Goal: Answer question/provide support: Share knowledge or assist other users

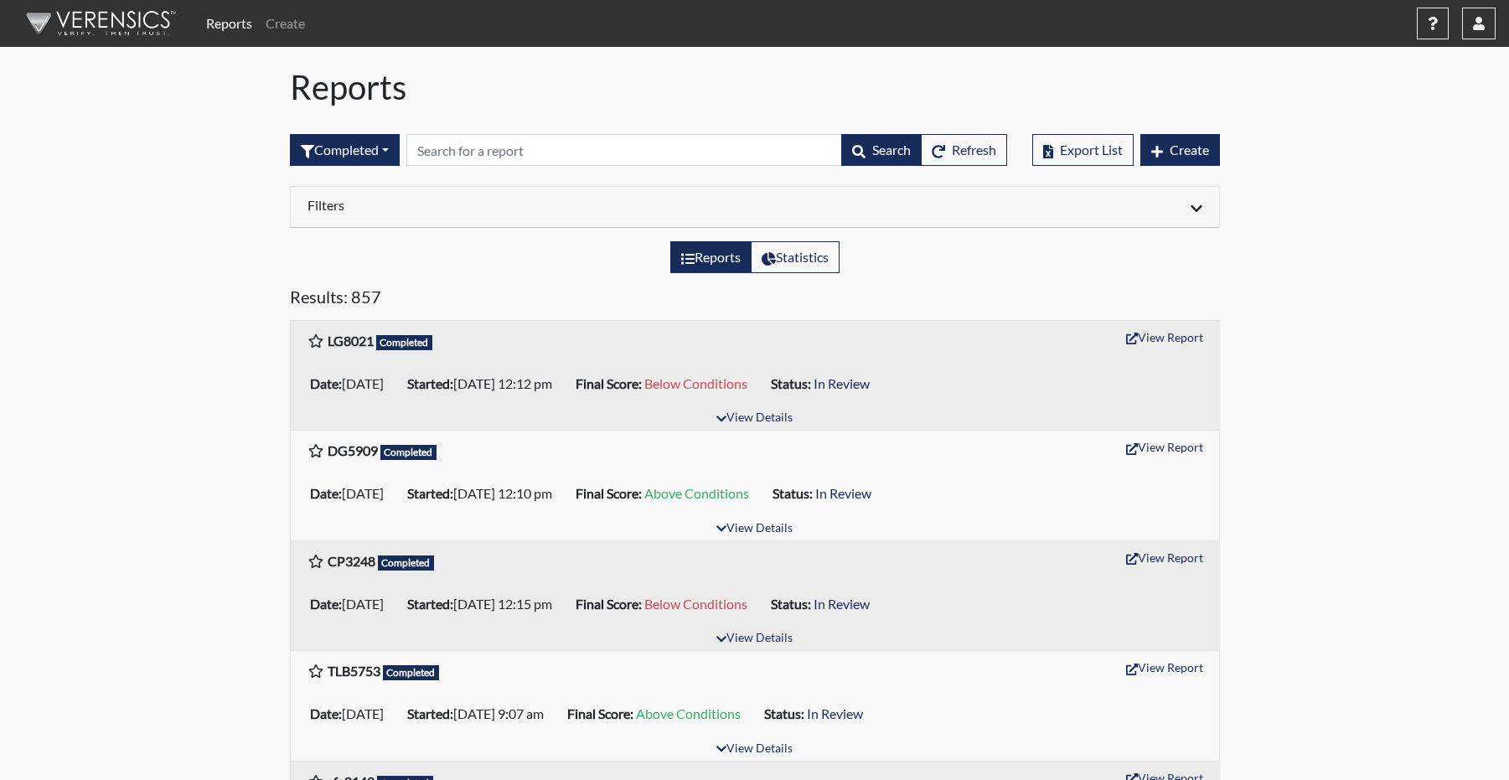
scroll to position [168, 0]
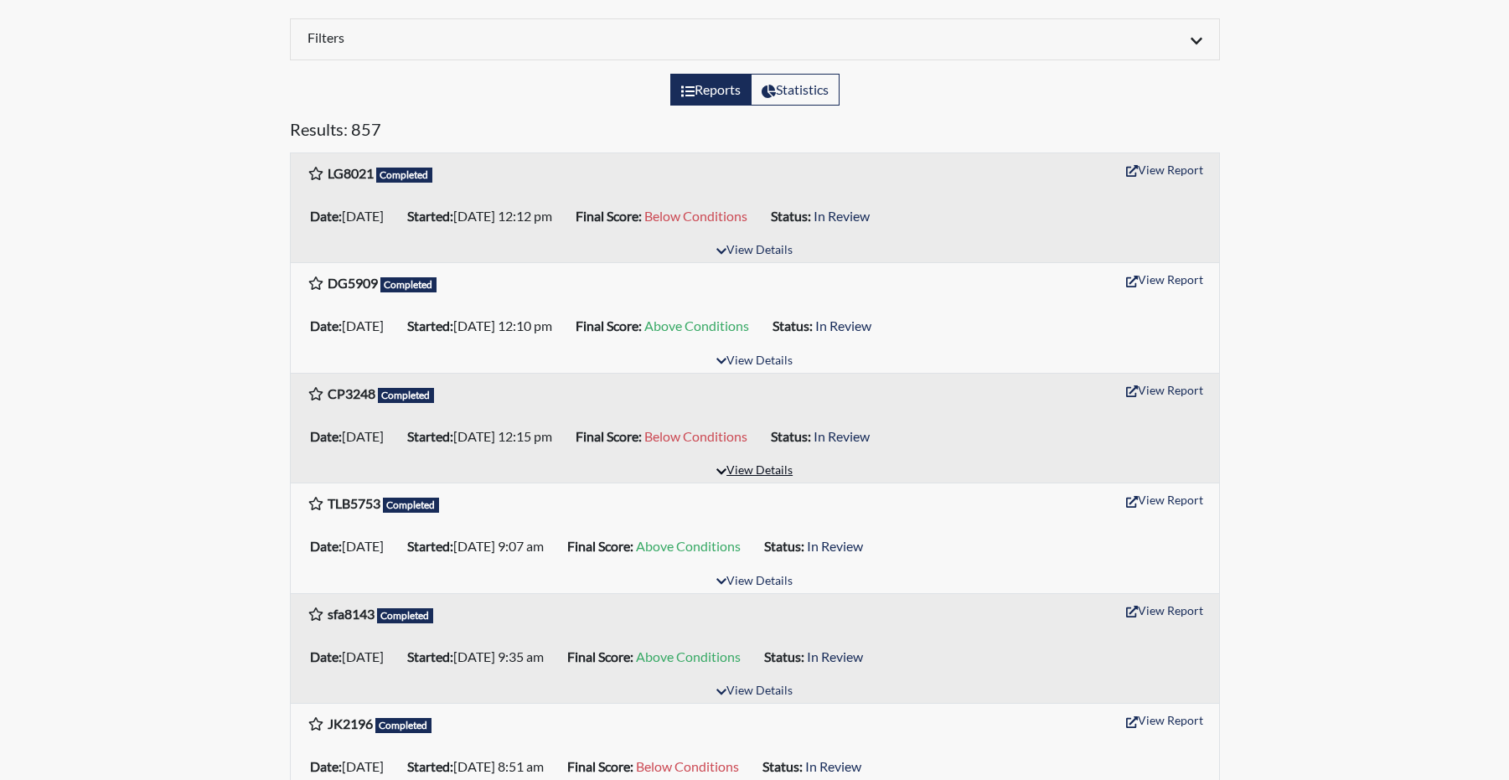
click at [768, 483] on button "View Details" at bounding box center [754, 471] width 91 height 23
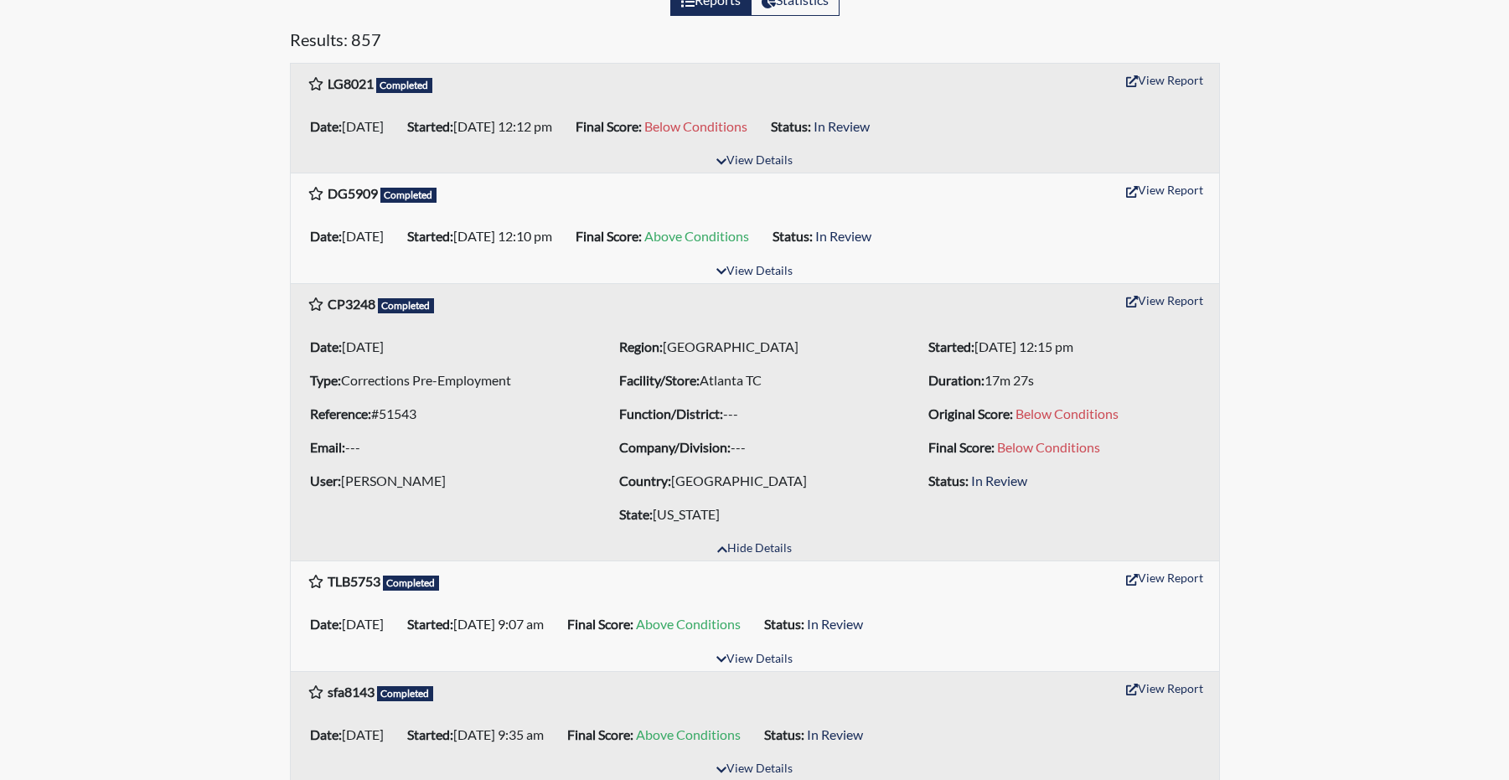
scroll to position [251, 0]
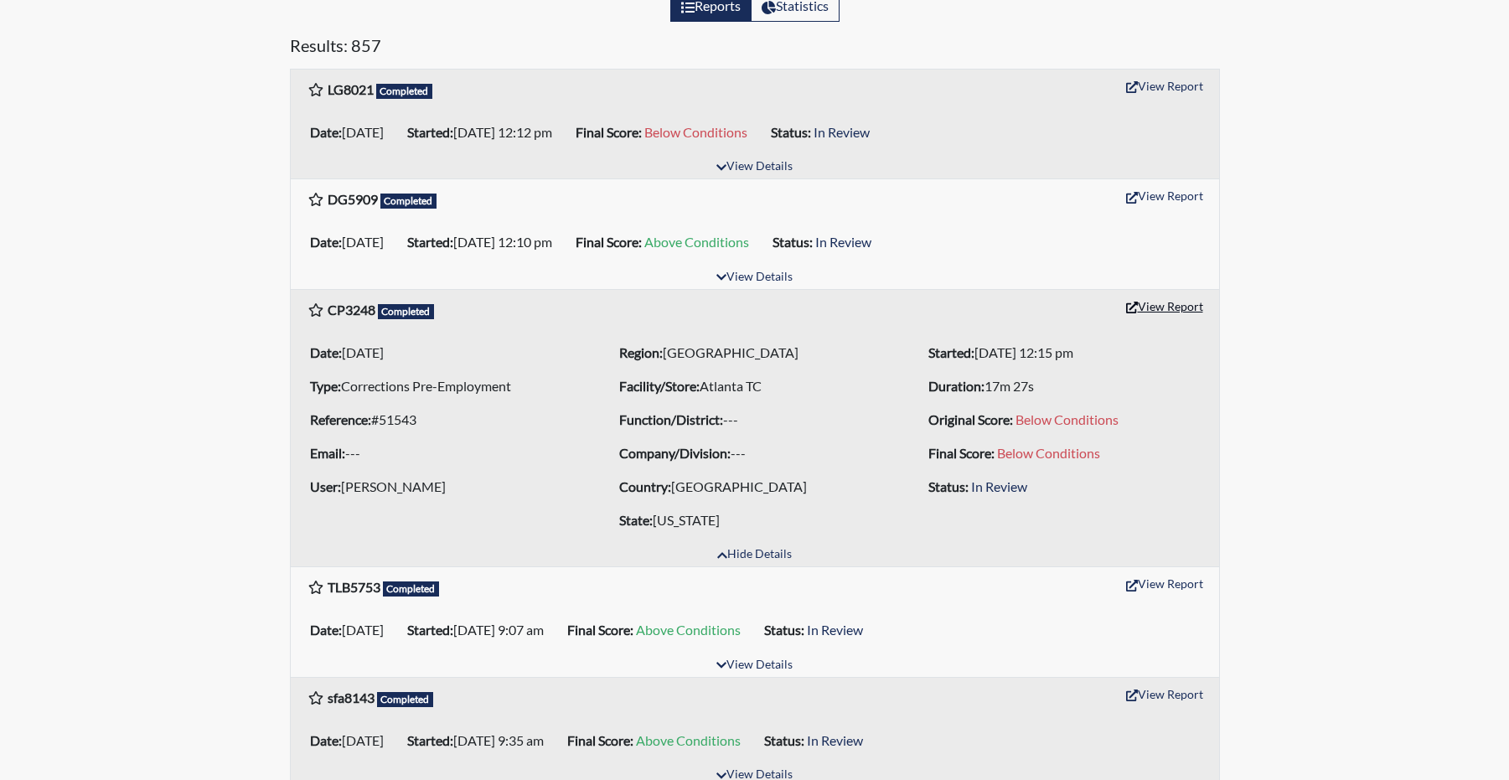
click at [1168, 319] on button "View Report" at bounding box center [1165, 306] width 92 height 26
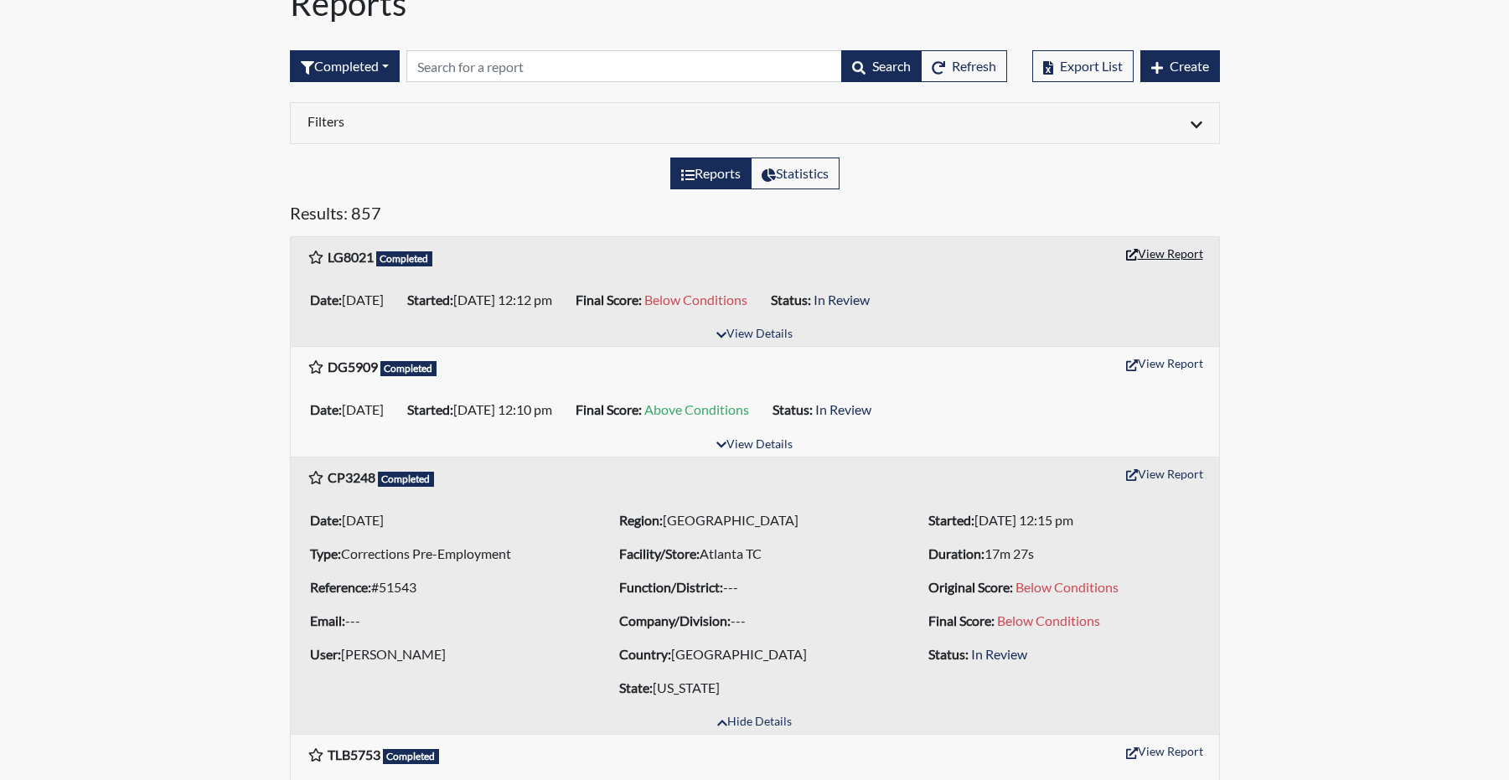
click at [1150, 266] on button "View Report" at bounding box center [1165, 254] width 92 height 26
click at [1167, 266] on button "View Report" at bounding box center [1165, 254] width 92 height 26
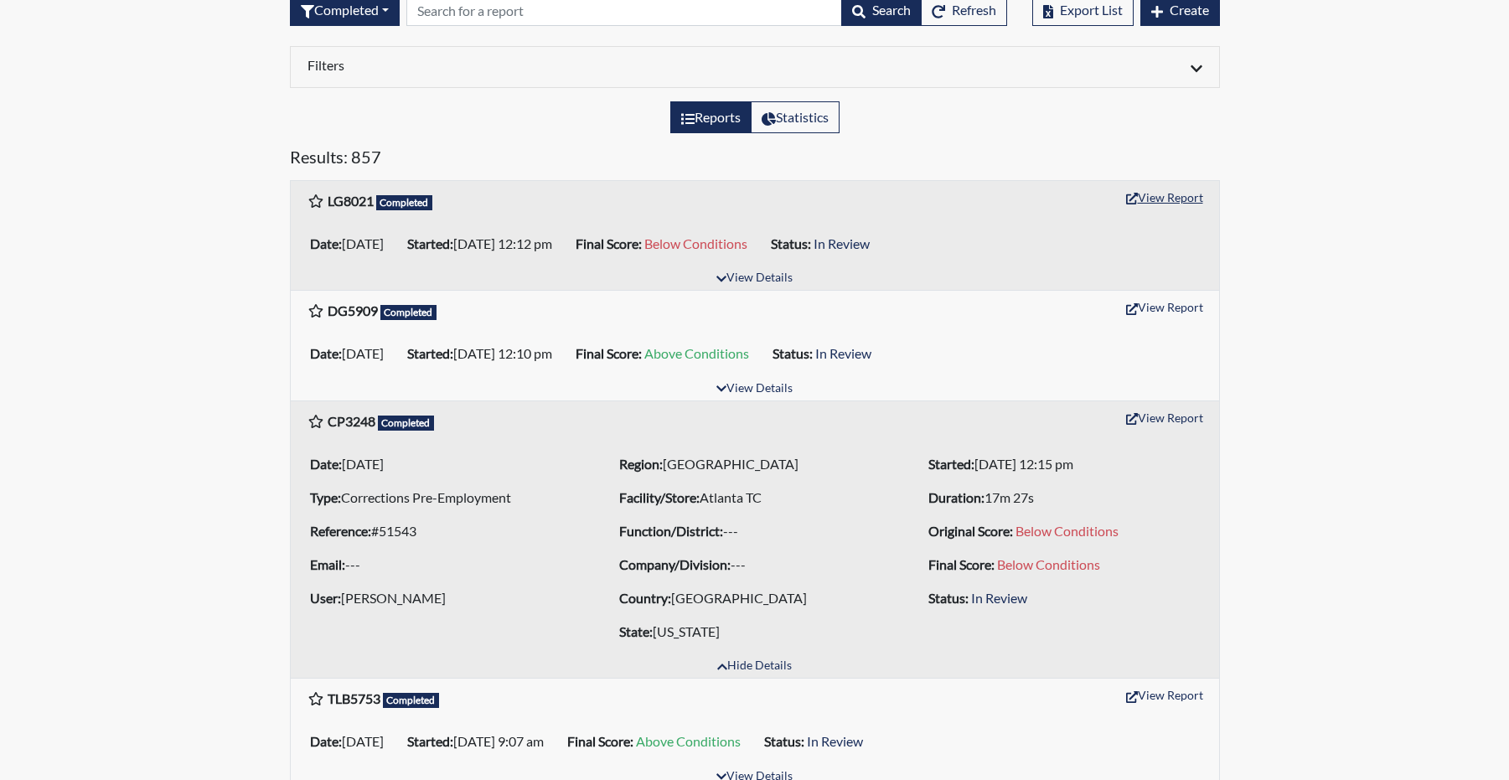
scroll to position [168, 0]
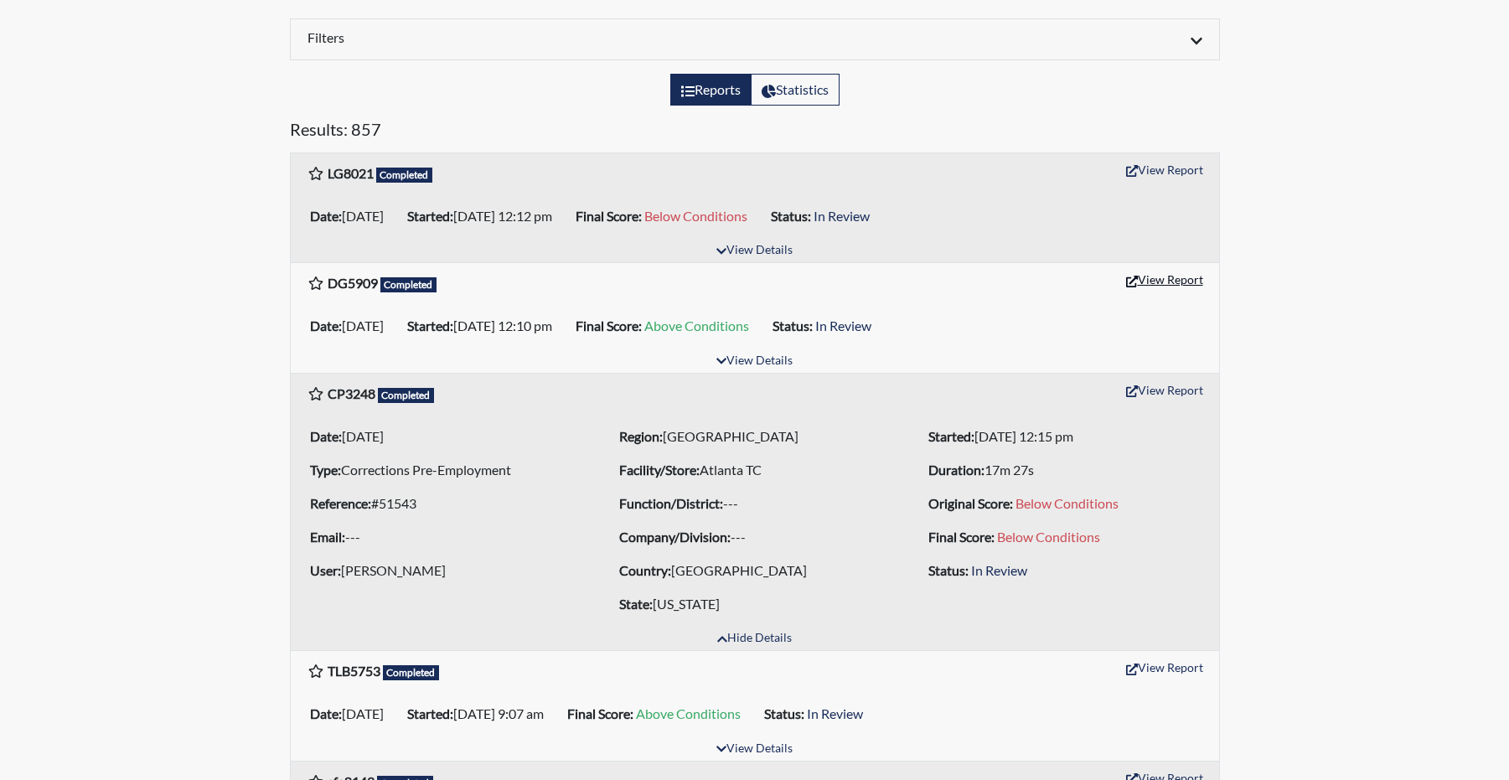
click at [1162, 292] on button "View Report" at bounding box center [1165, 279] width 92 height 26
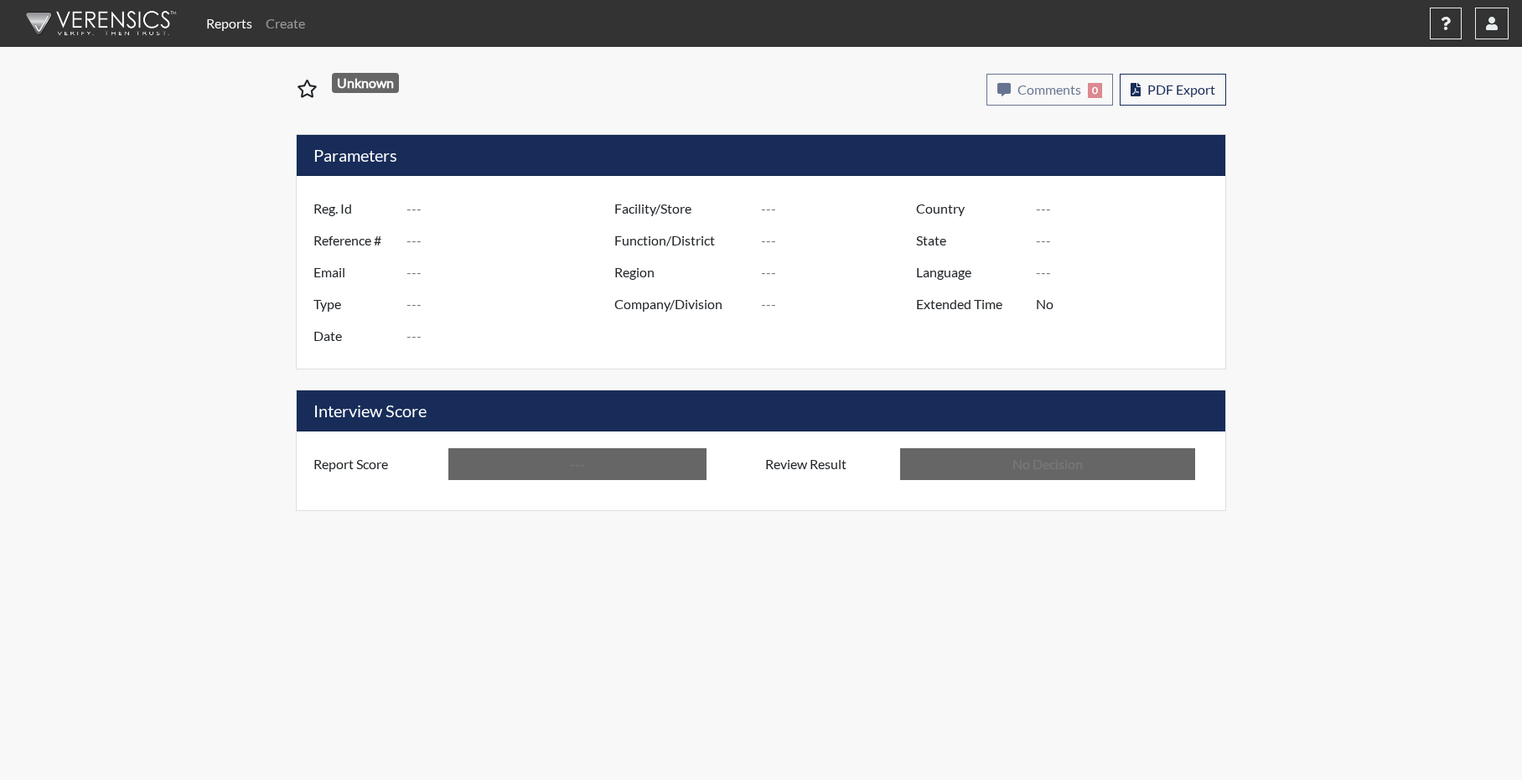
type input "CP3248"
type input "51543"
type input "---"
type input "Corrections Pre-Employment"
type input "Oct 1, 2025"
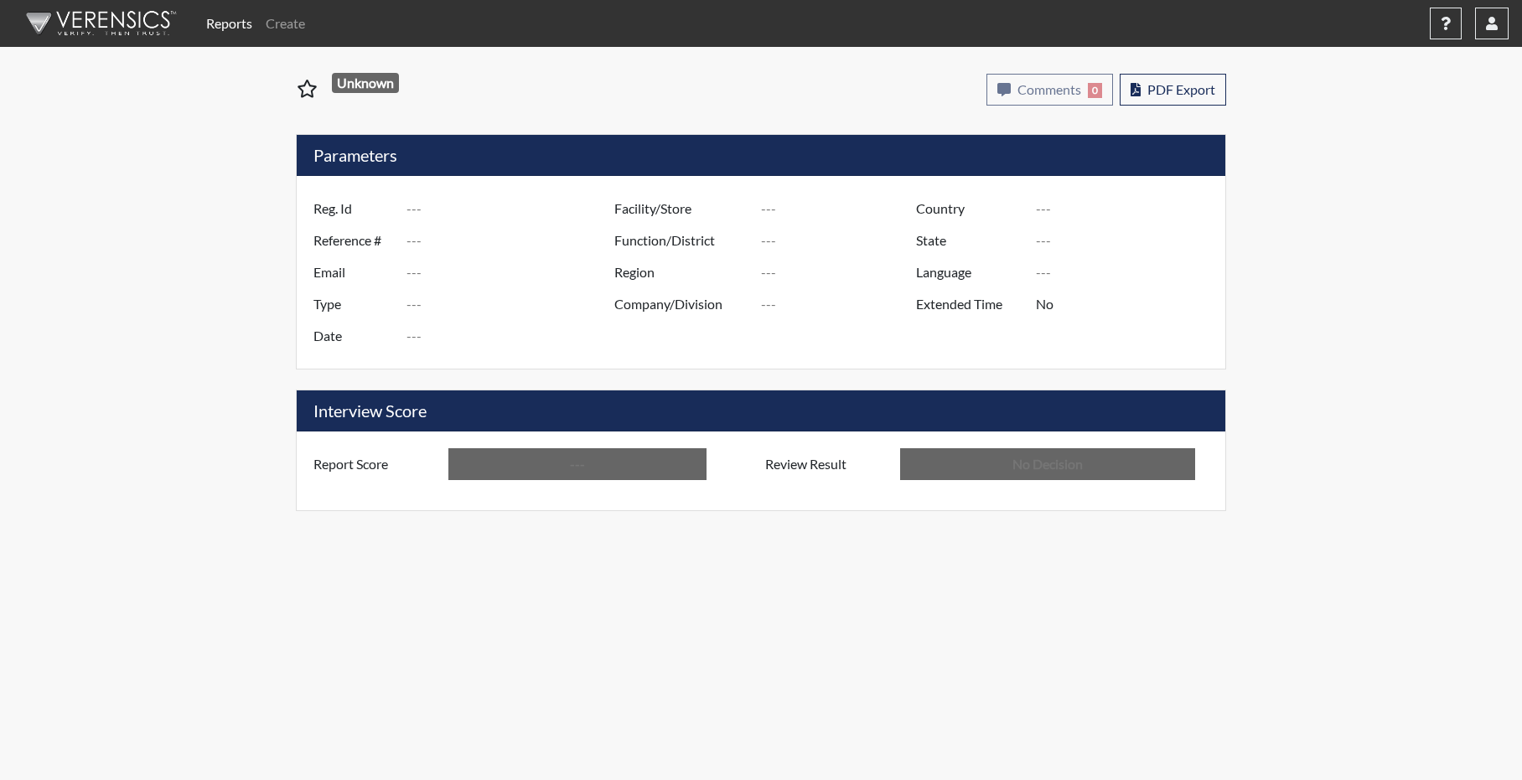
type input "Atlanta TC"
type input "[GEOGRAPHIC_DATA]"
type input "[US_STATE]"
type input "English"
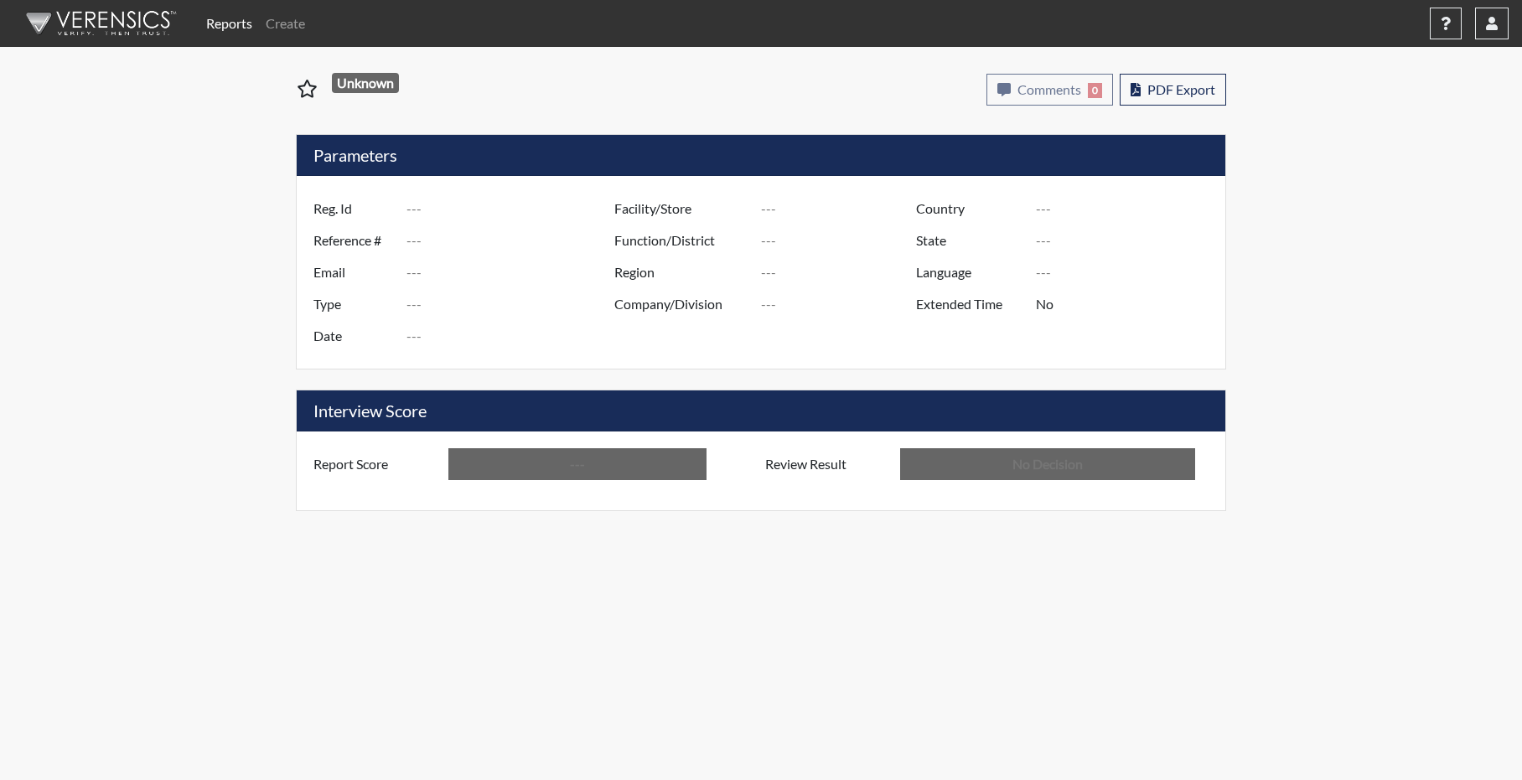
type input "Below Conditions"
type input "In Review"
type input "LG8021"
type input "51541"
type input "---"
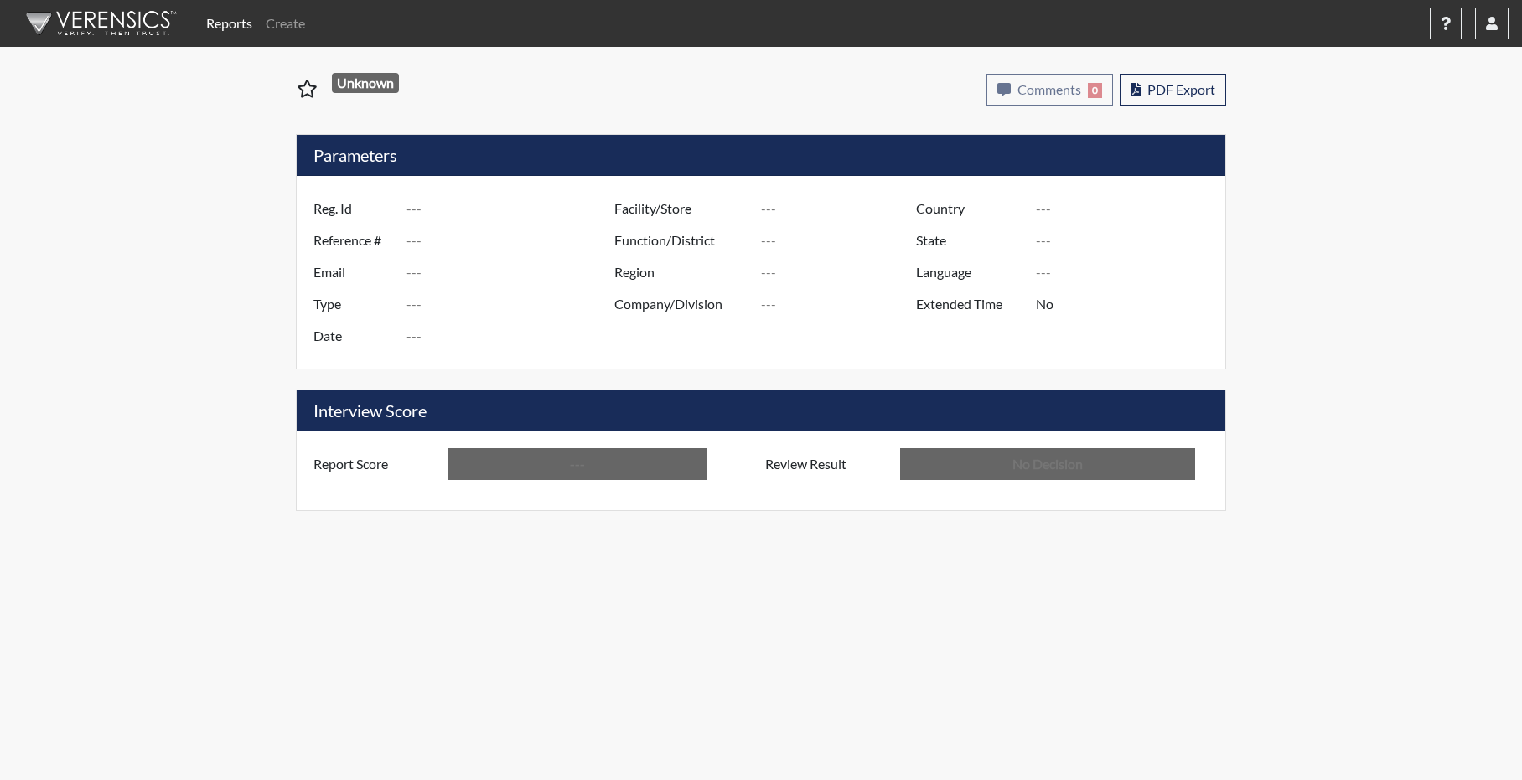
type input "Corrections Pre-Employment"
type input "Oct 1, 2025"
type input "Atlanta TC"
type input "[GEOGRAPHIC_DATA]"
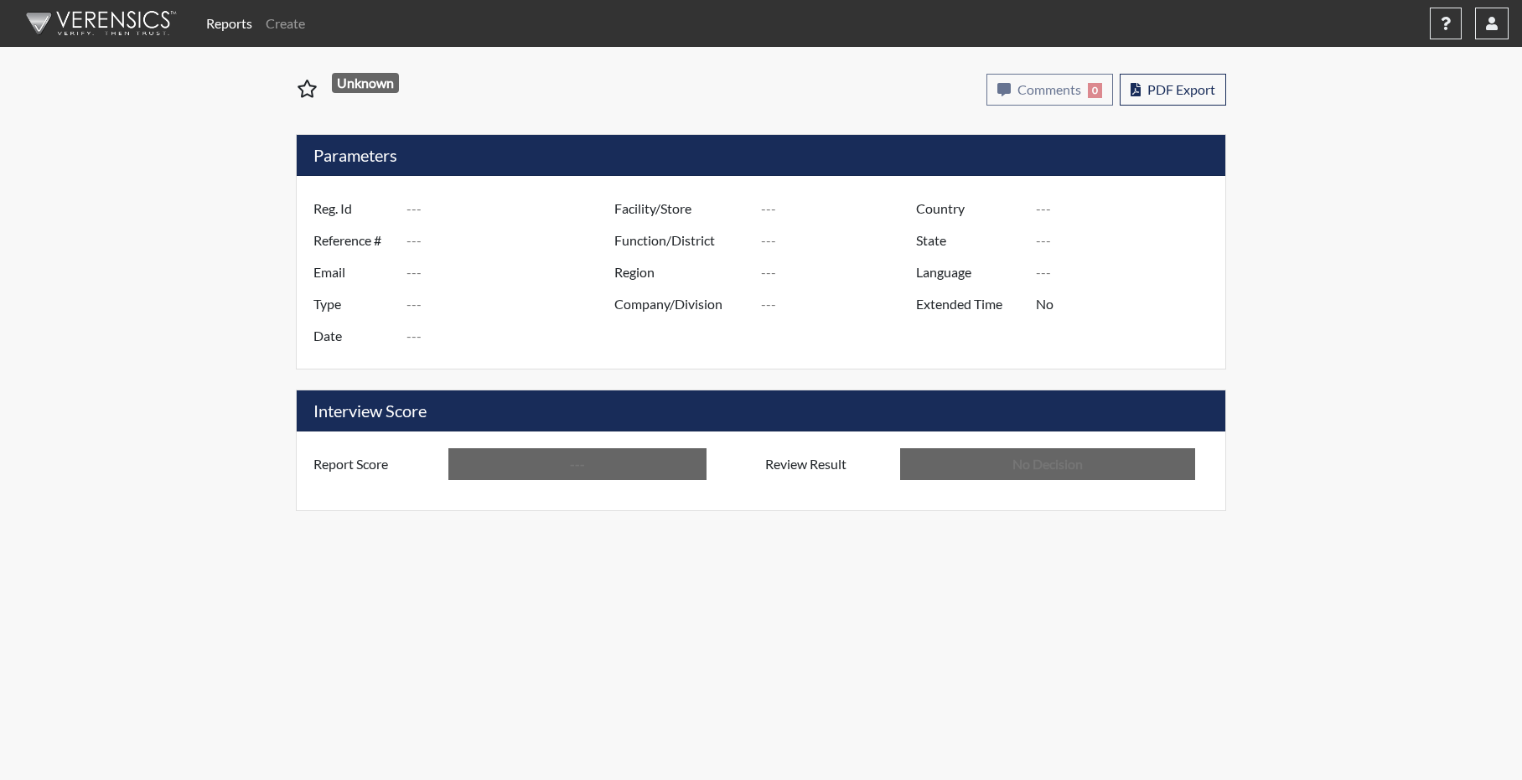
type input "[US_STATE]"
type input "English"
type input "Below Conditions"
type input "In Review"
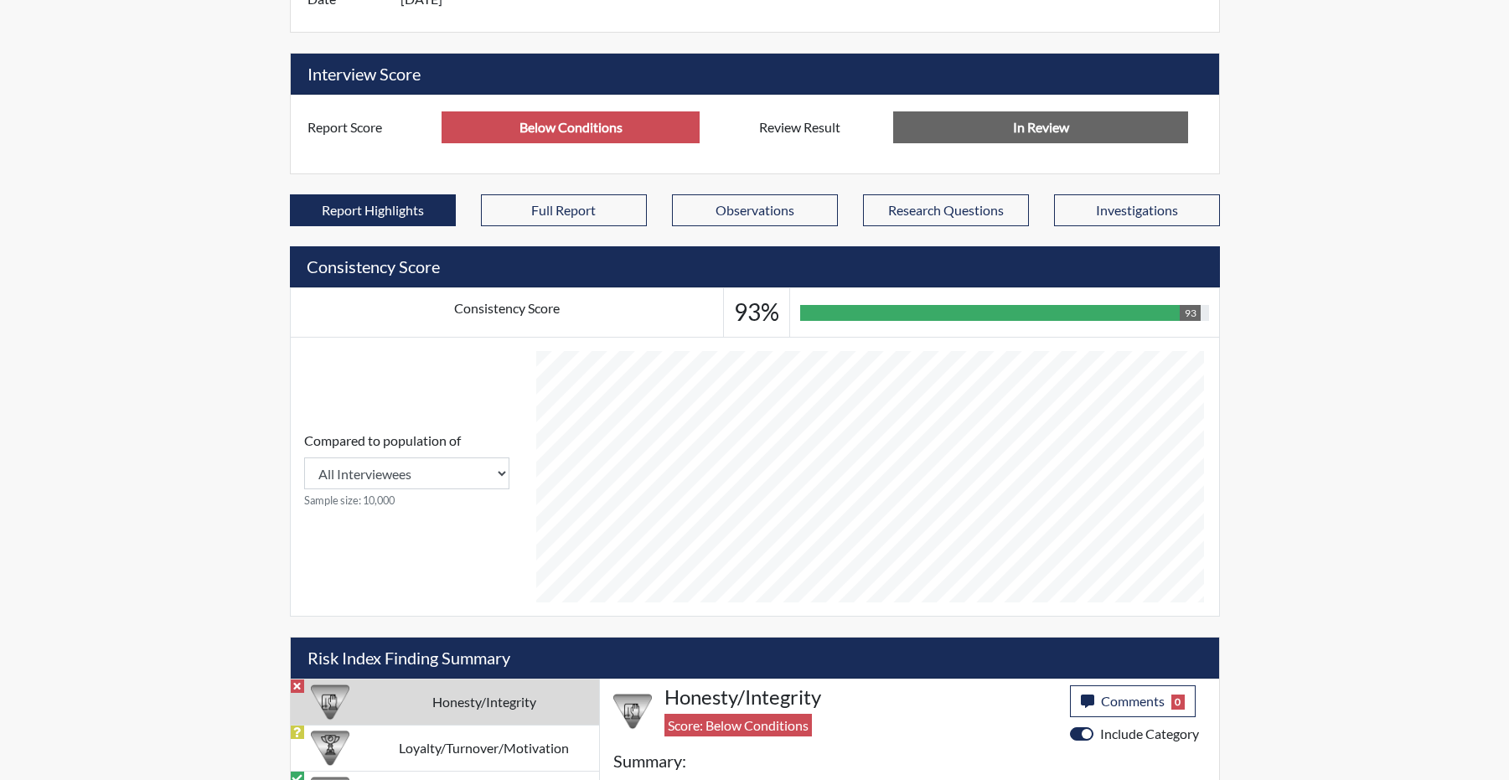
scroll to position [237, 0]
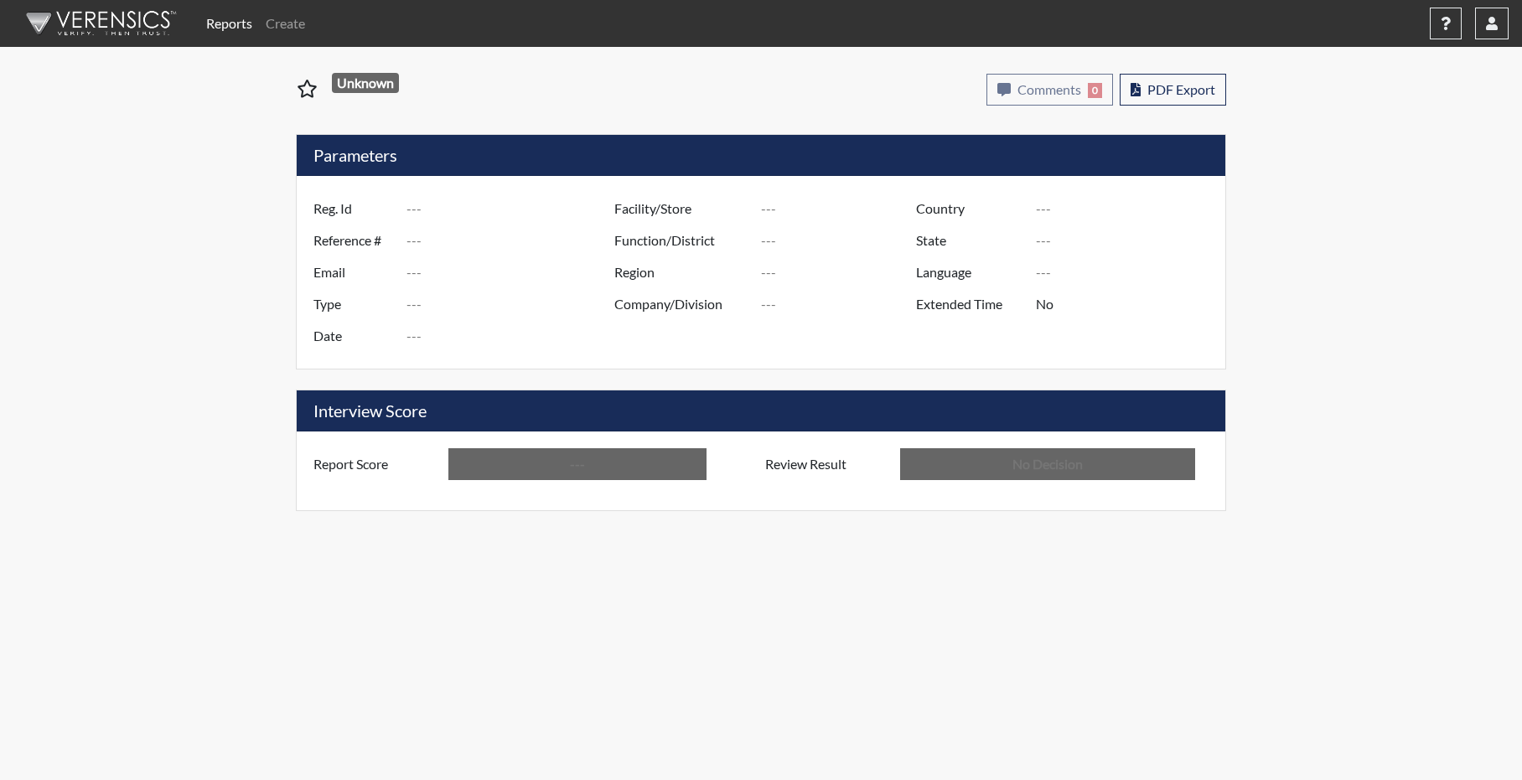
type input "LG8021"
type input "51541"
type input "---"
type input "Corrections Pre-Employment"
type input "[DATE]"
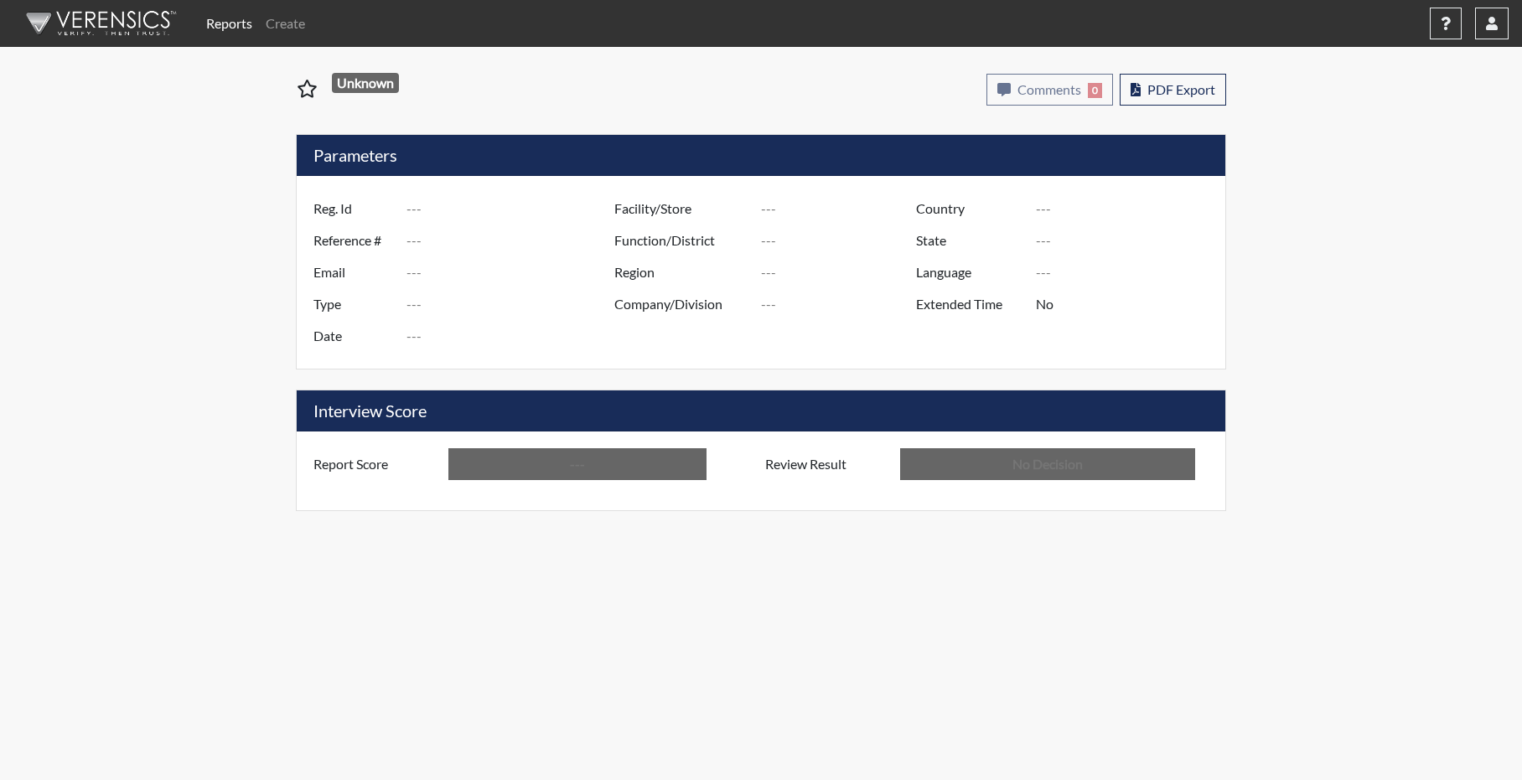
type input "Atlanta TC"
type input "[GEOGRAPHIC_DATA]"
type input "[US_STATE]"
type input "English"
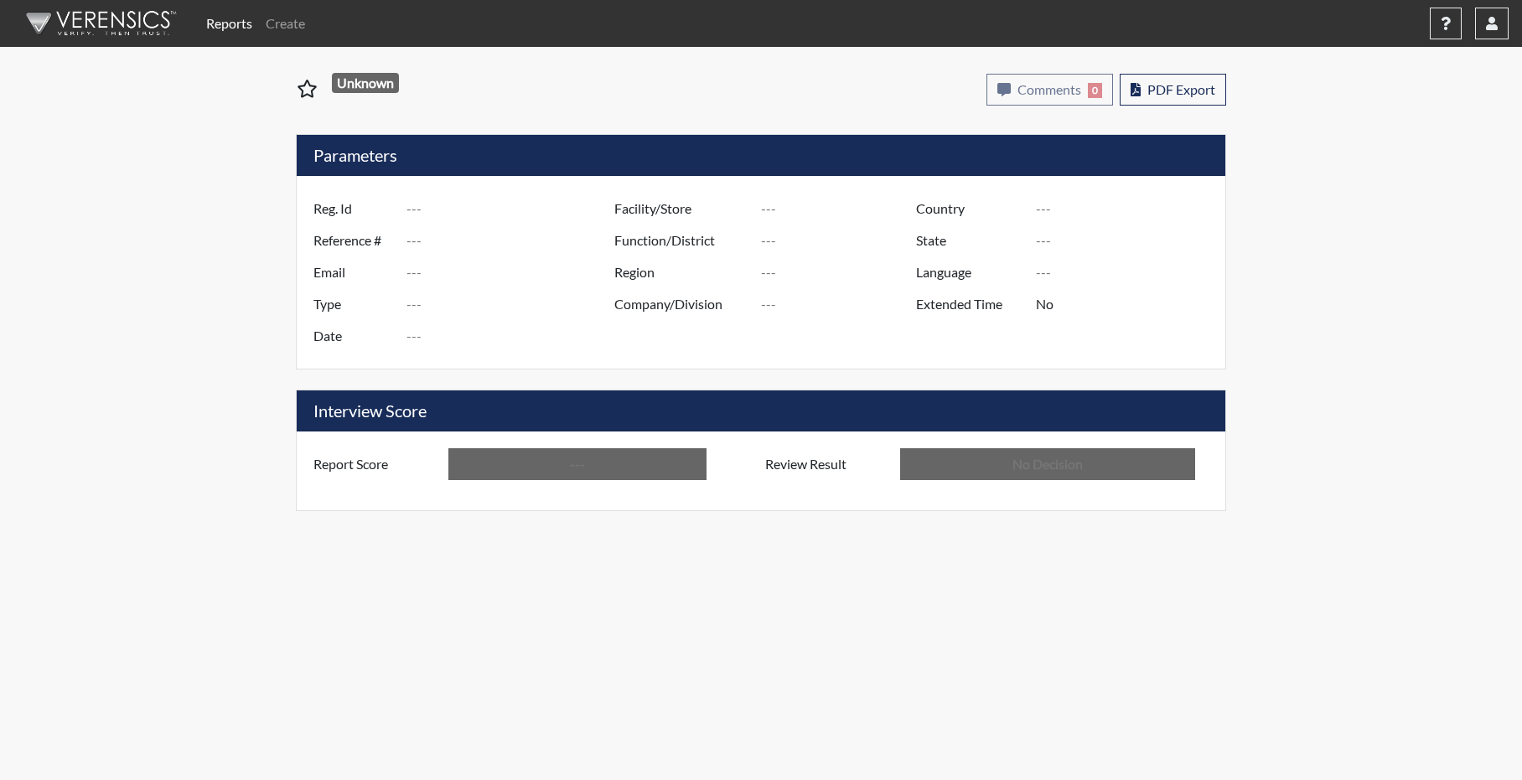
type input "Below Conditions"
type input "In Review"
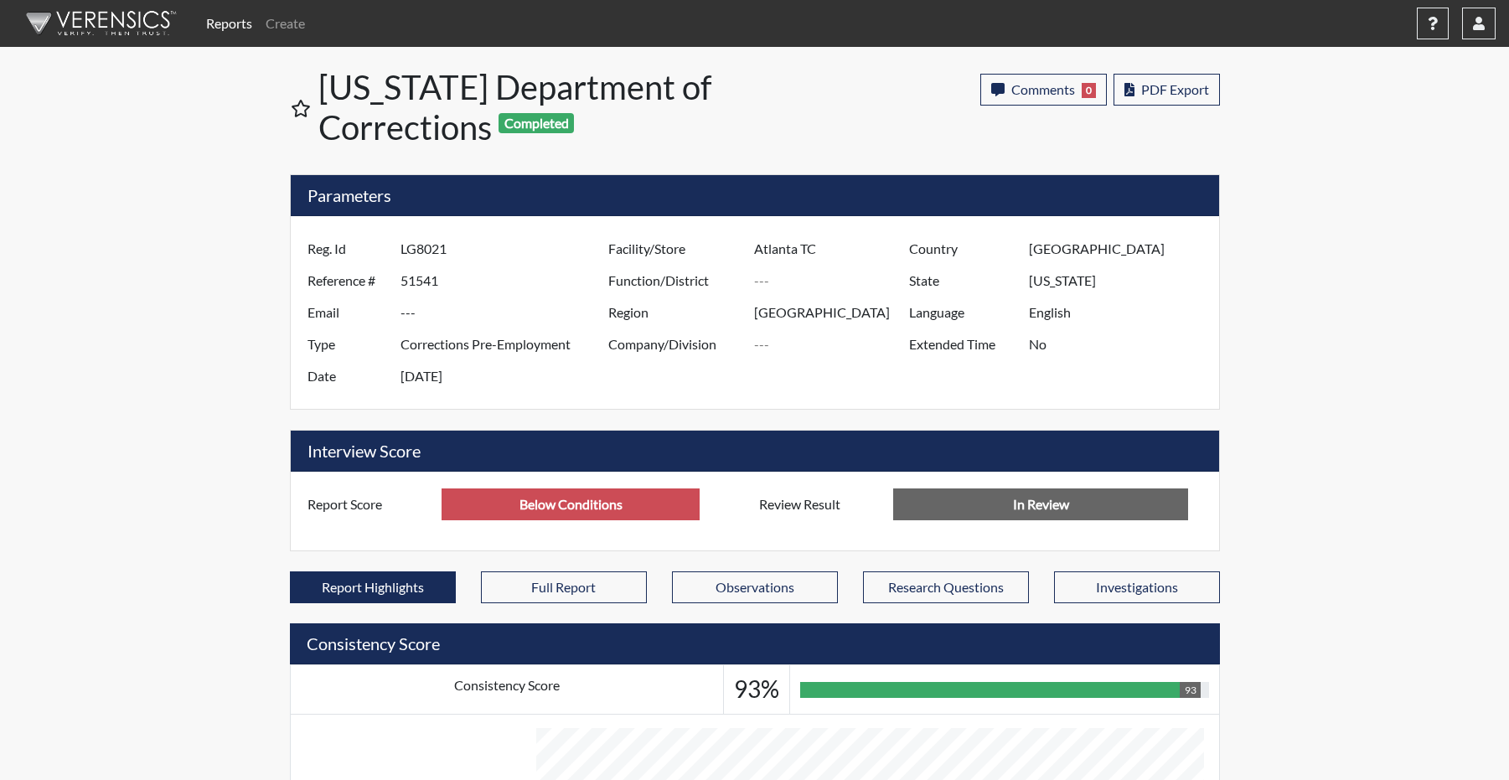
scroll to position [280, 696]
click at [1164, 94] on span "PDF Export" at bounding box center [1175, 89] width 68 height 16
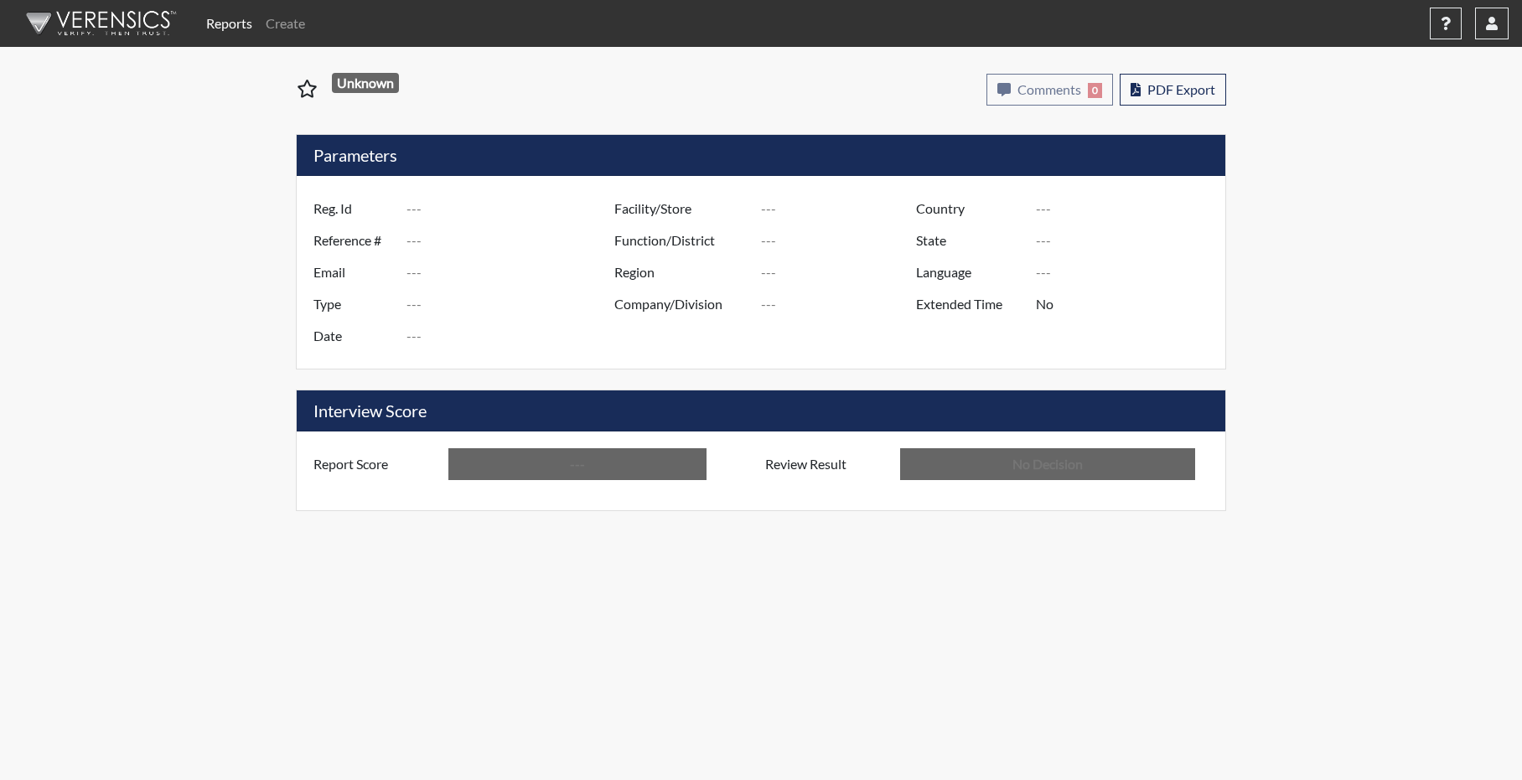
type input "DG5909"
type input "51542"
type input "---"
type input "Corrections Pre-Employment"
type input "[DATE]"
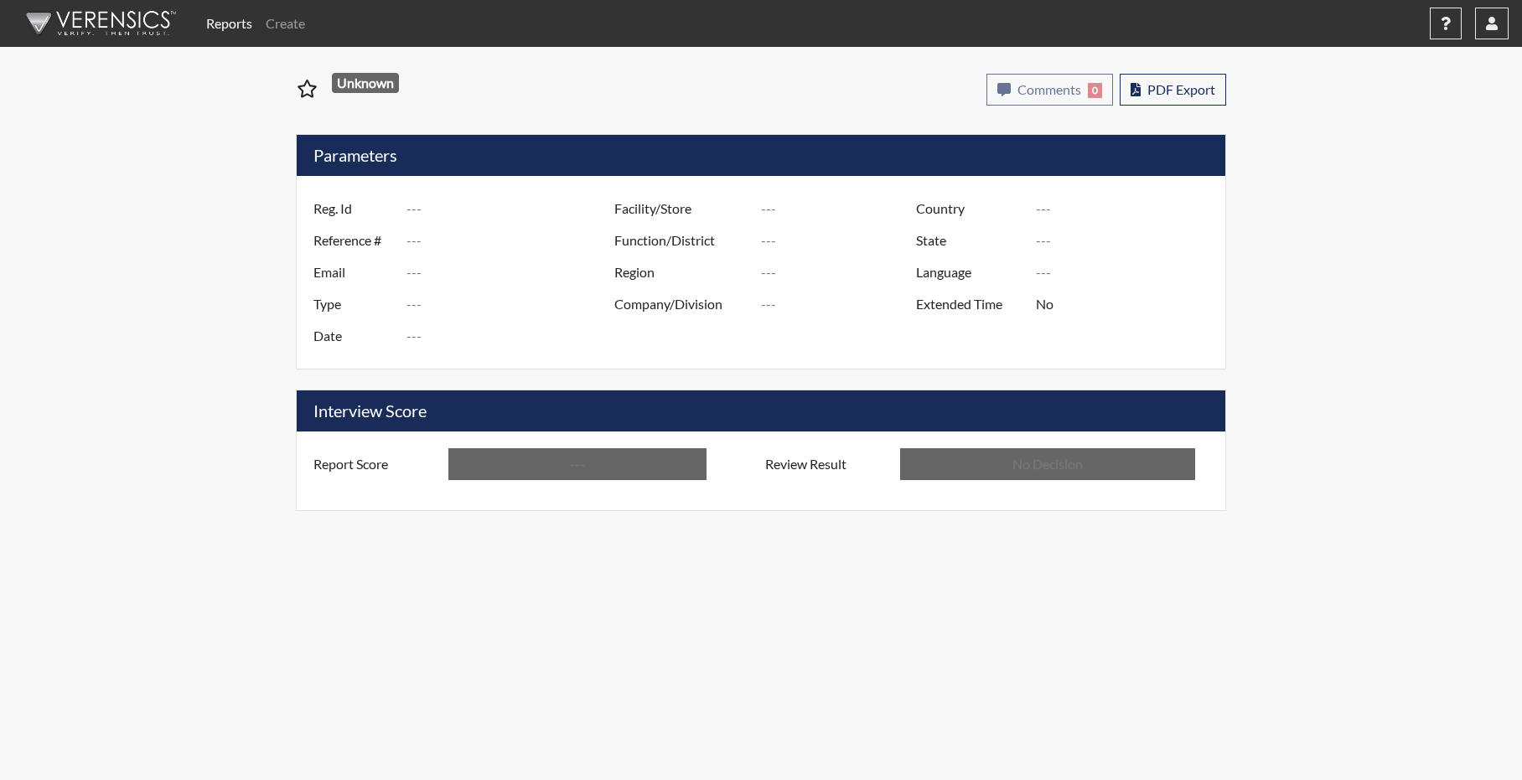
type input "Atlanta TC"
type input "[GEOGRAPHIC_DATA]"
type input "[US_STATE]"
type input "English"
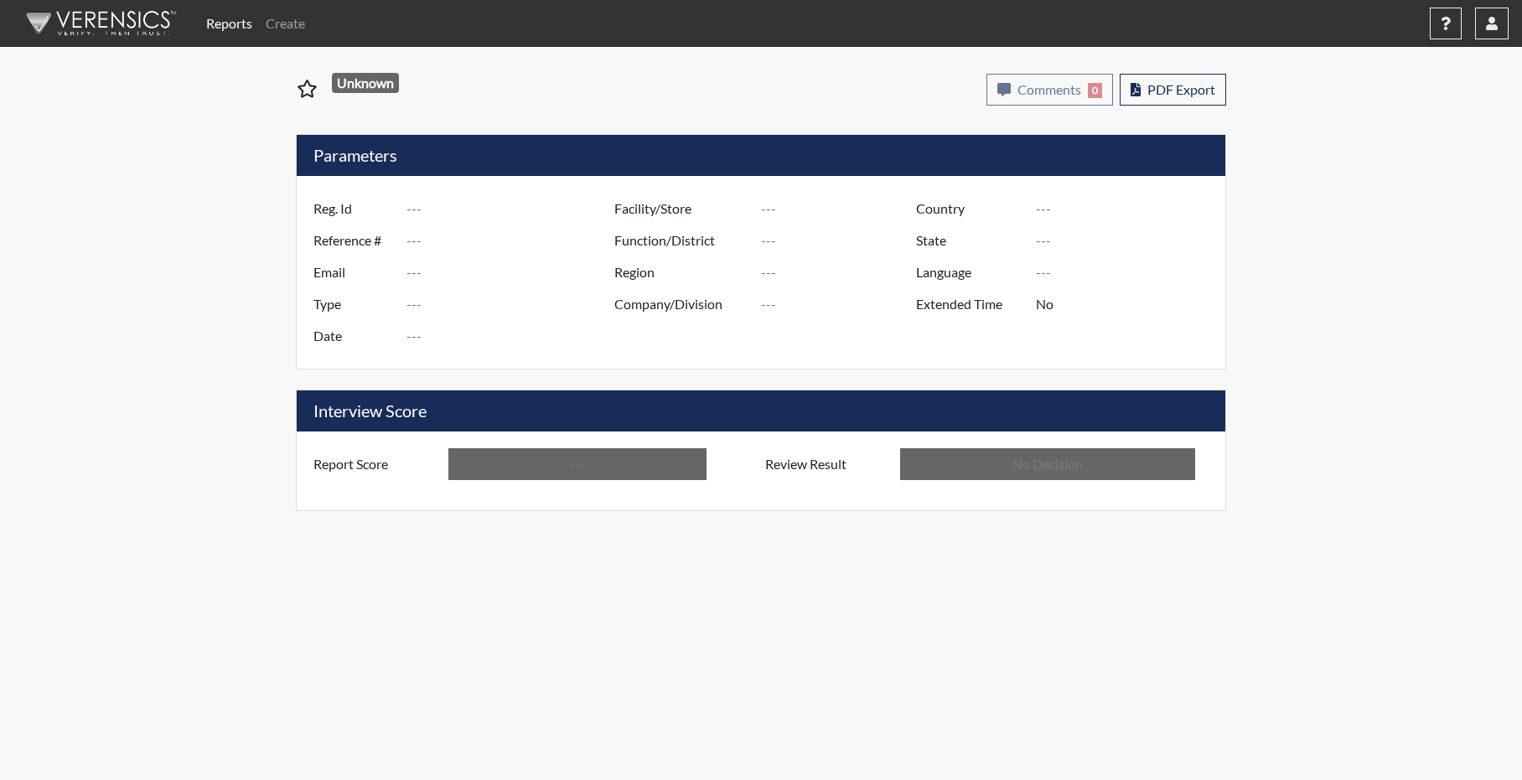
type input "Above Conditions"
type input "In Review"
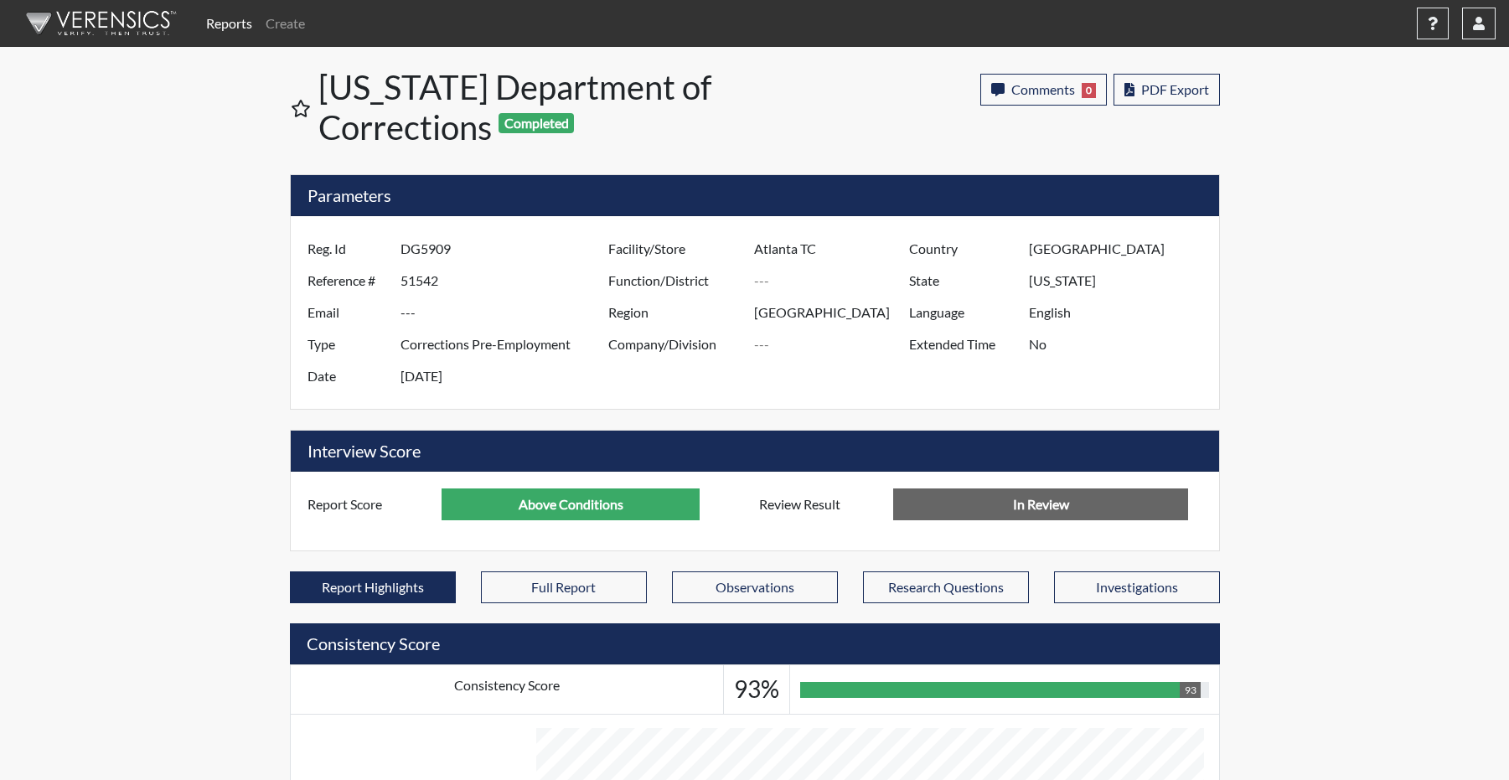
scroll to position [280, 696]
click at [1160, 97] on span "PDF Export" at bounding box center [1175, 89] width 68 height 16
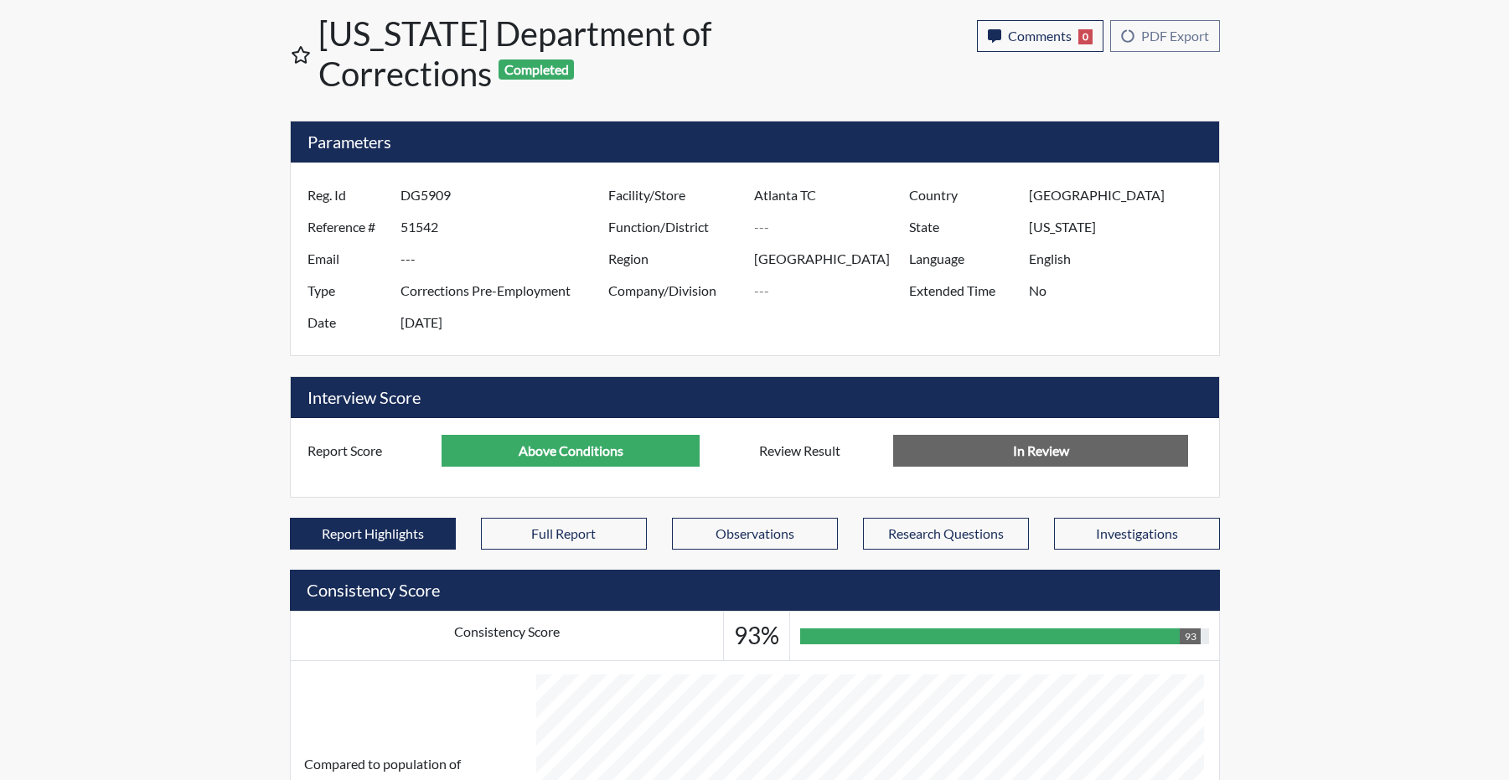
scroll to position [84, 0]
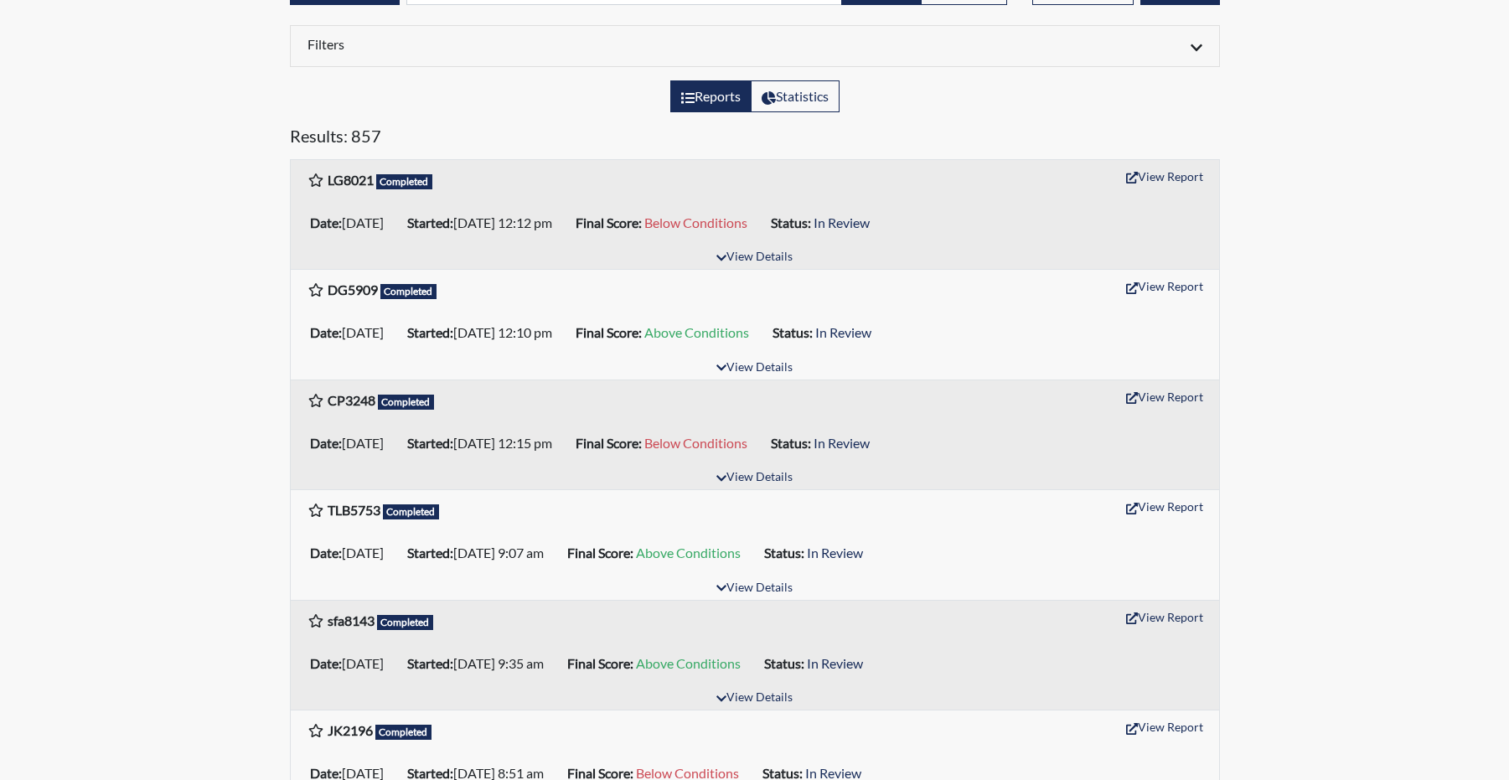
scroll to position [168, 0]
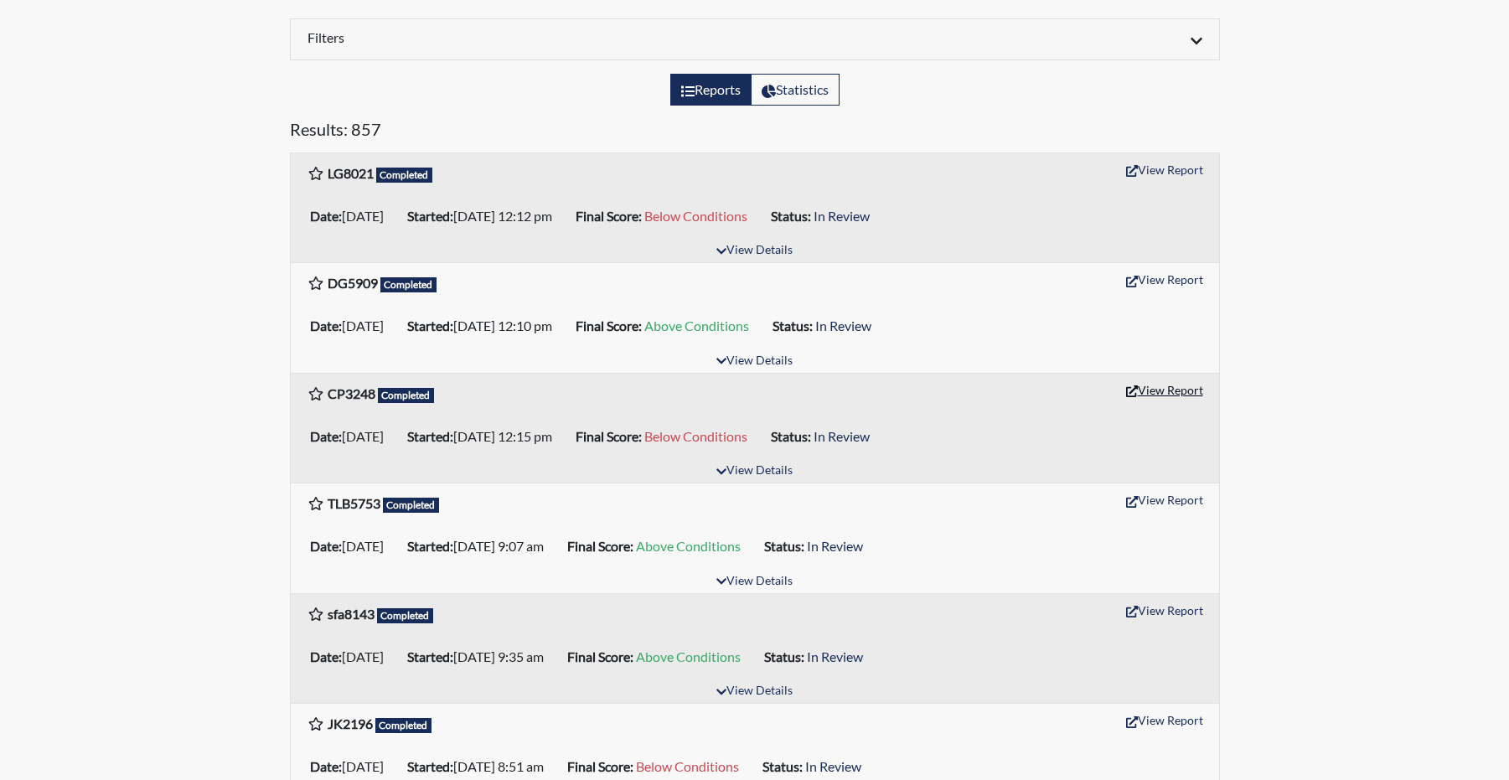
click at [1161, 403] on button "View Report" at bounding box center [1165, 390] width 92 height 26
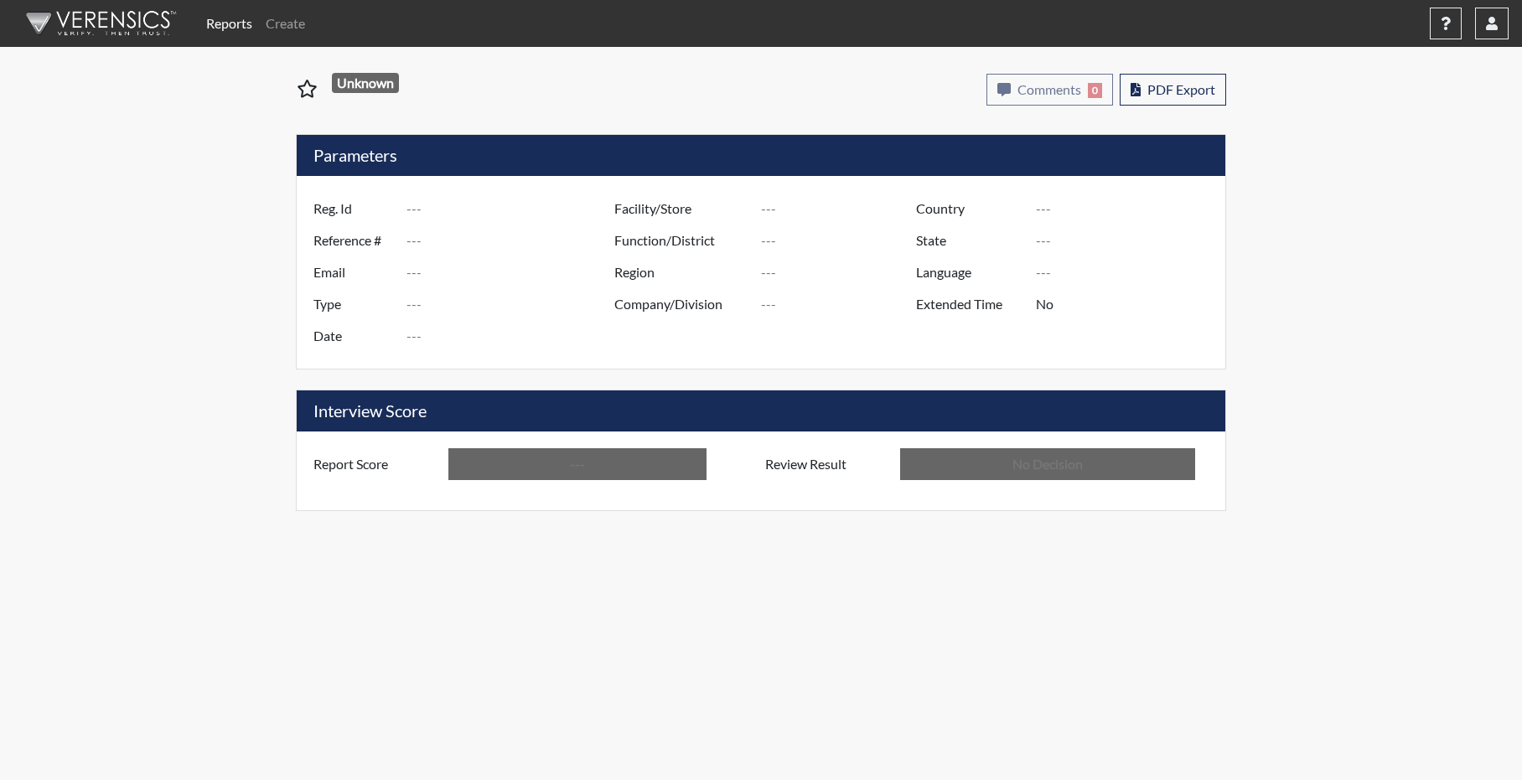
type input "CP3248"
type input "51543"
type input "---"
type input "Corrections Pre-Employment"
type input "[DATE]"
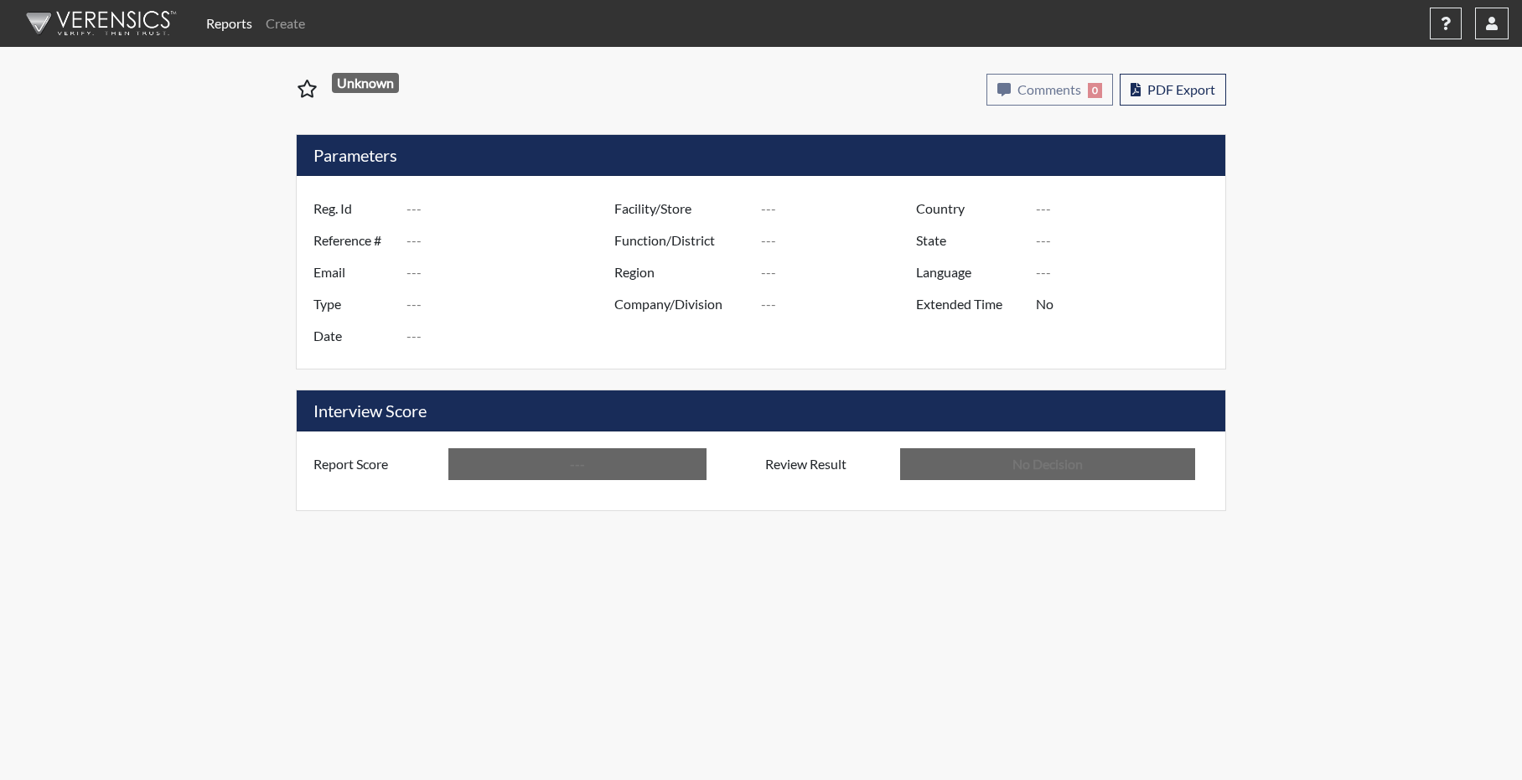
type input "Atlanta TC"
type input "[GEOGRAPHIC_DATA]"
type input "[US_STATE]"
type input "English"
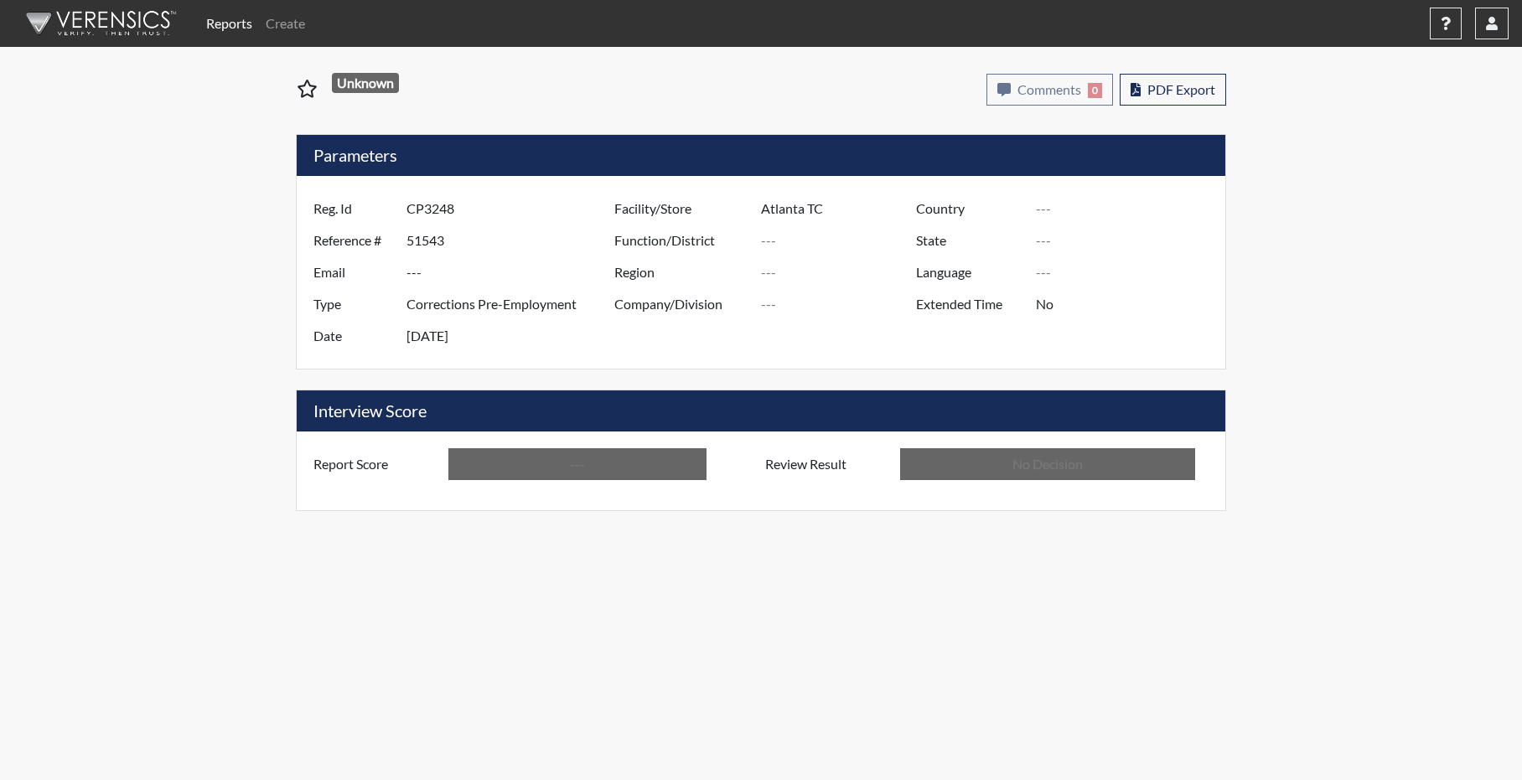
type input "Below Conditions"
type input "In Review"
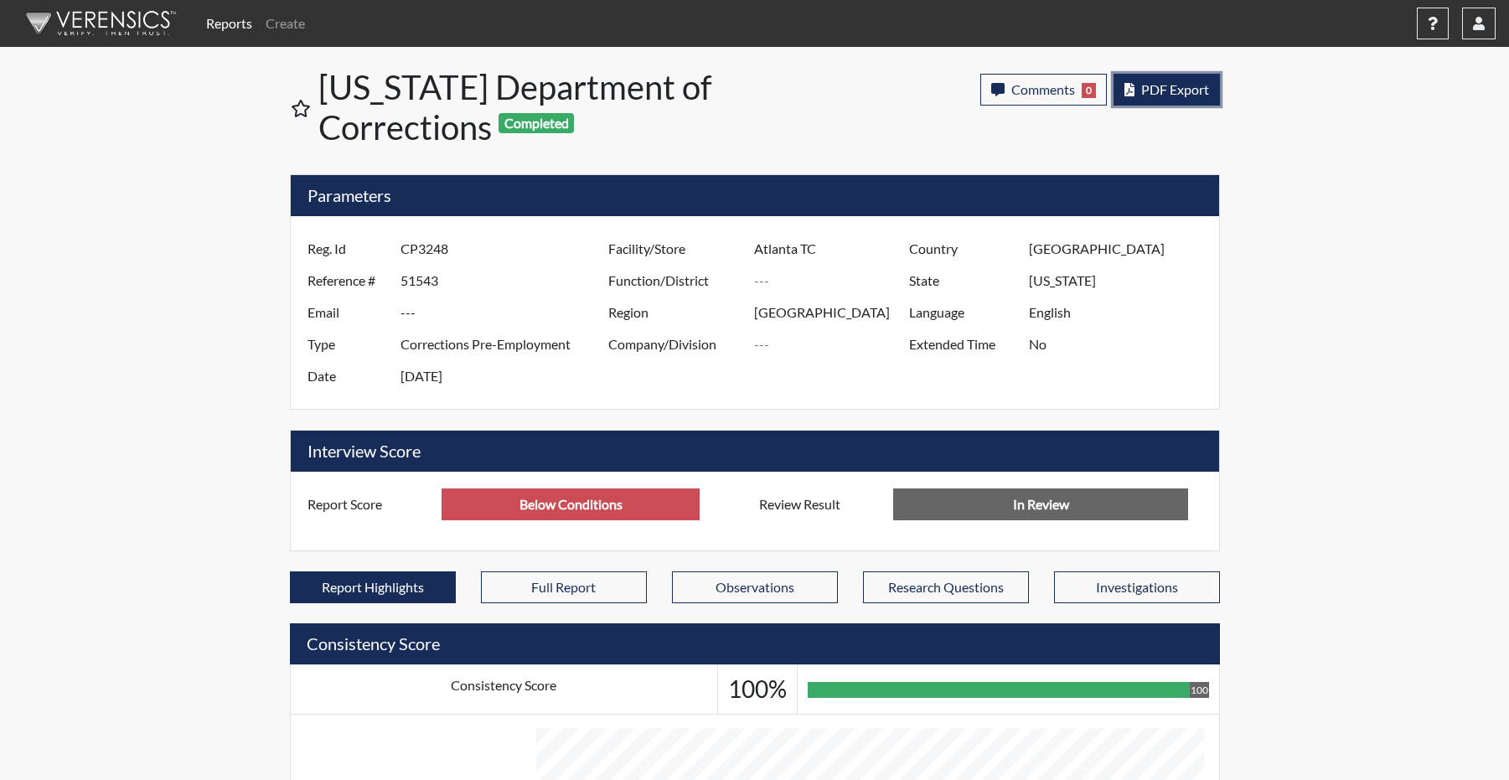
click at [1157, 106] on button "PDF Export" at bounding box center [1167, 90] width 106 height 32
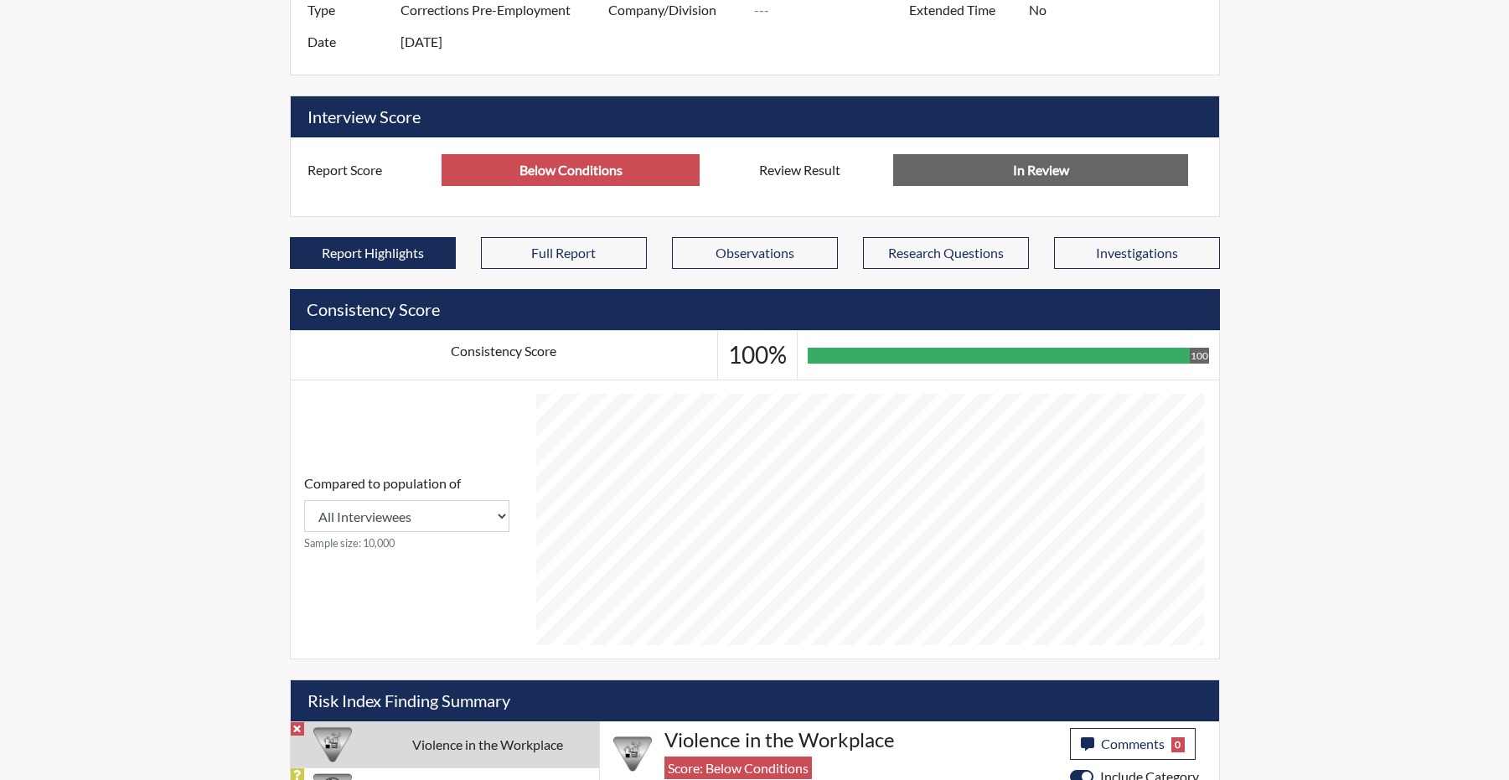
scroll to position [335, 0]
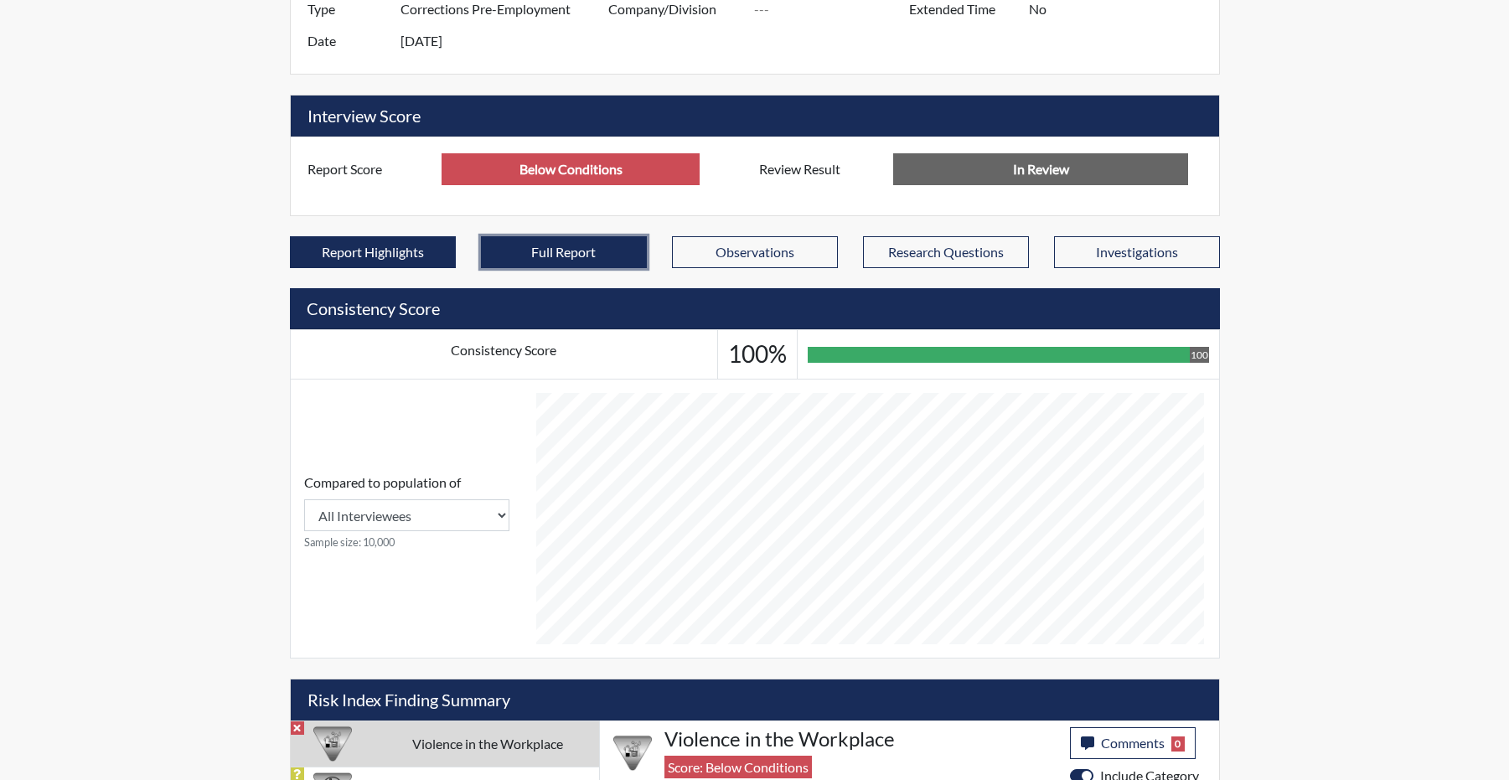
click at [618, 268] on button "Full Report" at bounding box center [564, 252] width 166 height 32
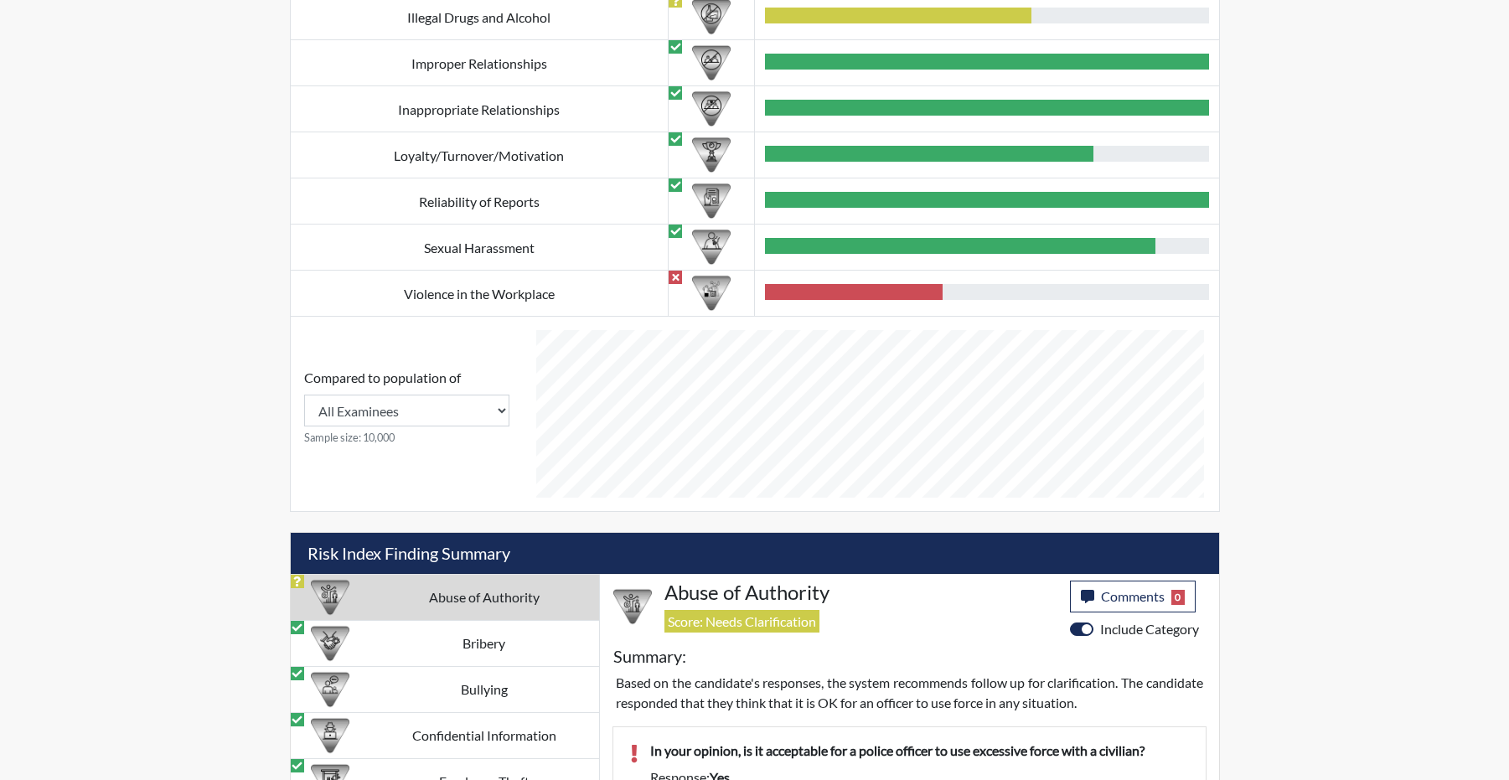
scroll to position [1089, 0]
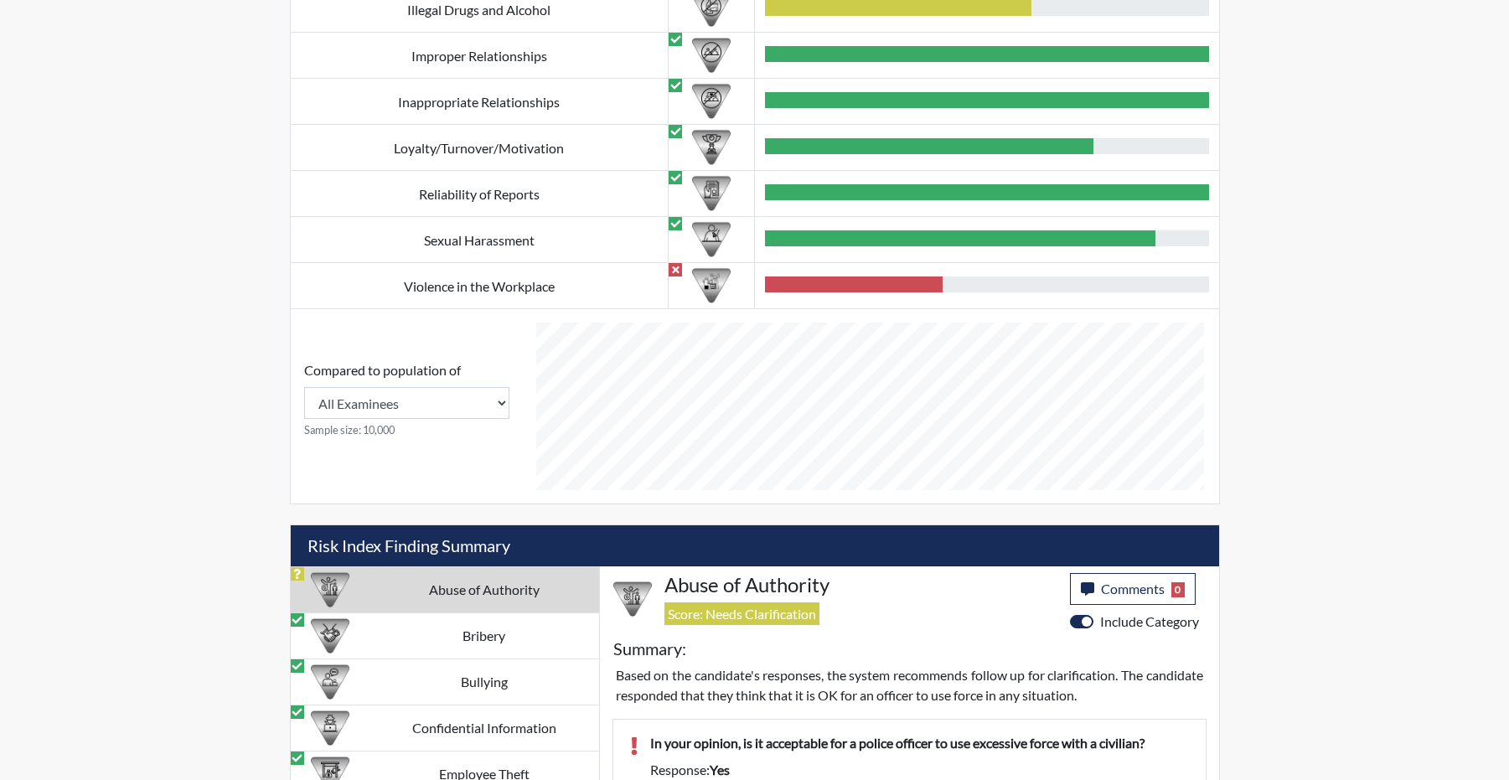
click at [936, 292] on div at bounding box center [854, 285] width 178 height 16
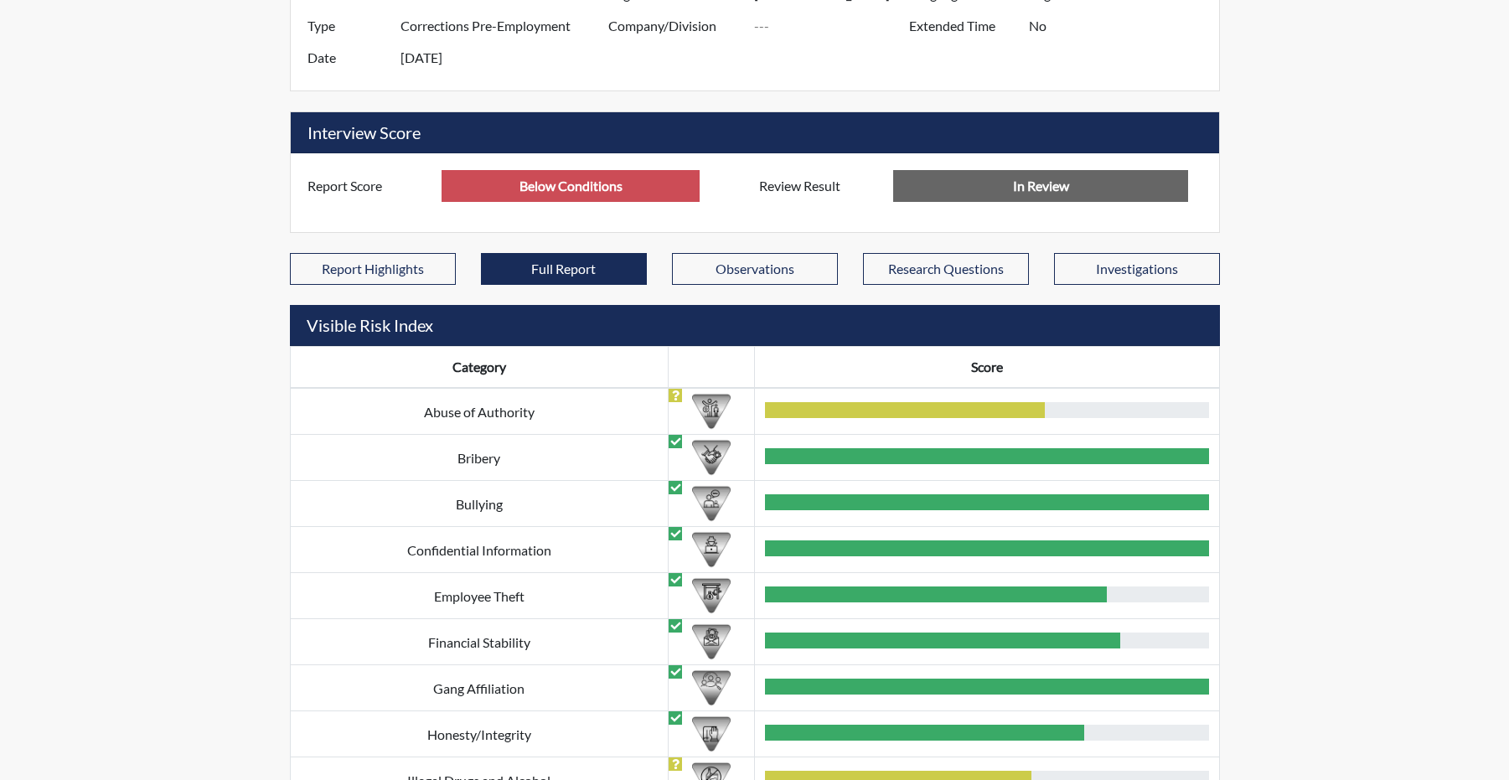
scroll to position [122, 0]
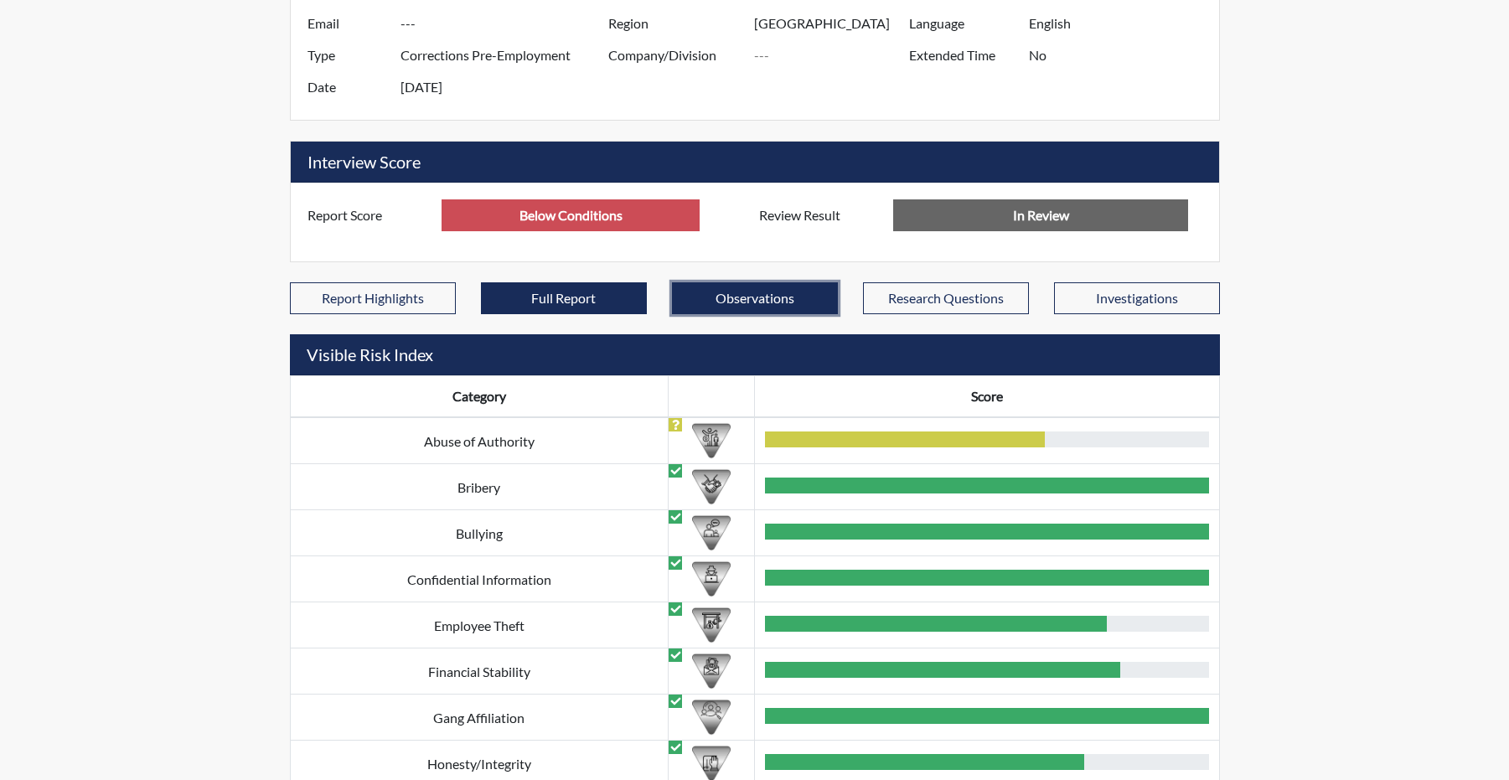
click at [777, 314] on button "Observations" at bounding box center [755, 298] width 166 height 32
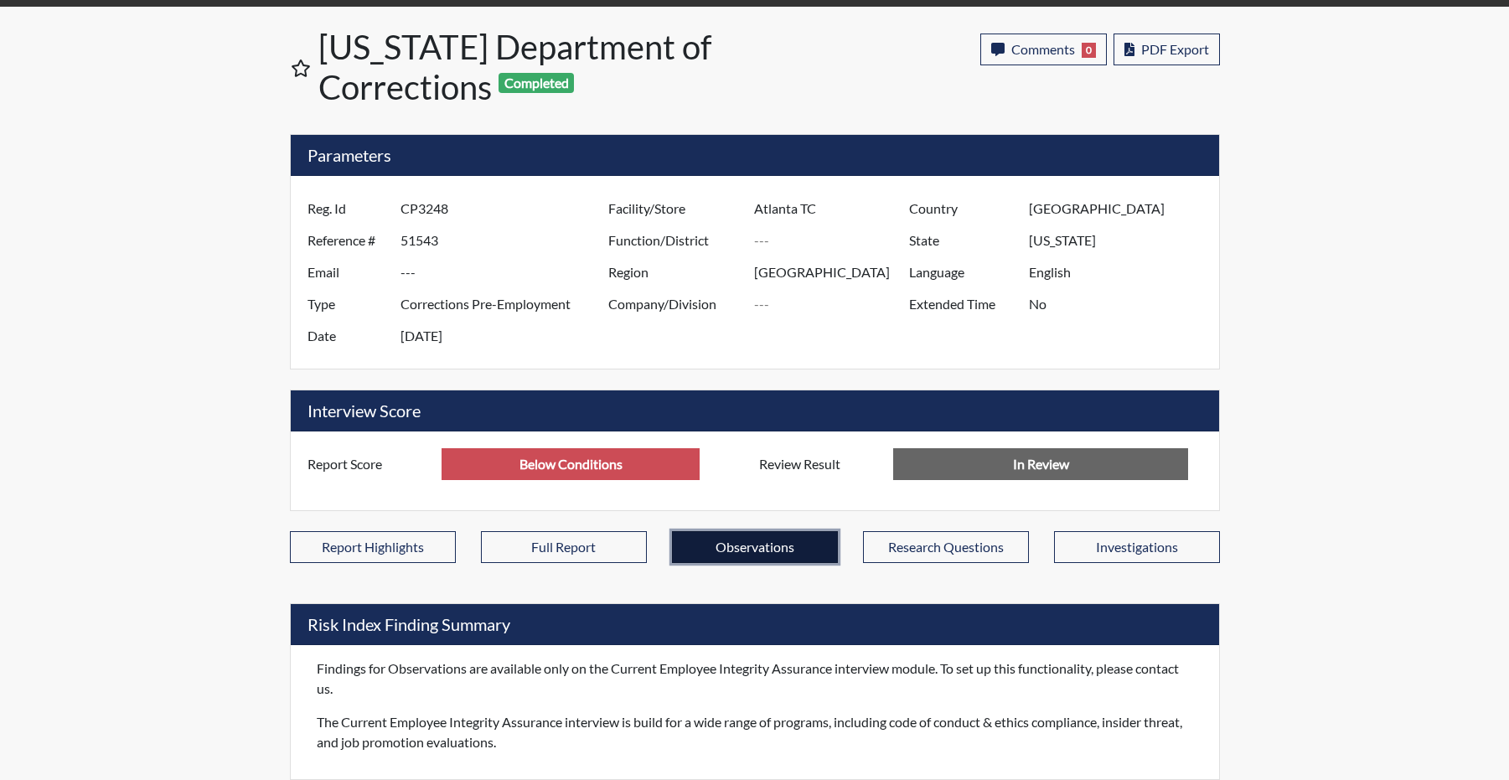
scroll to position [91, 0]
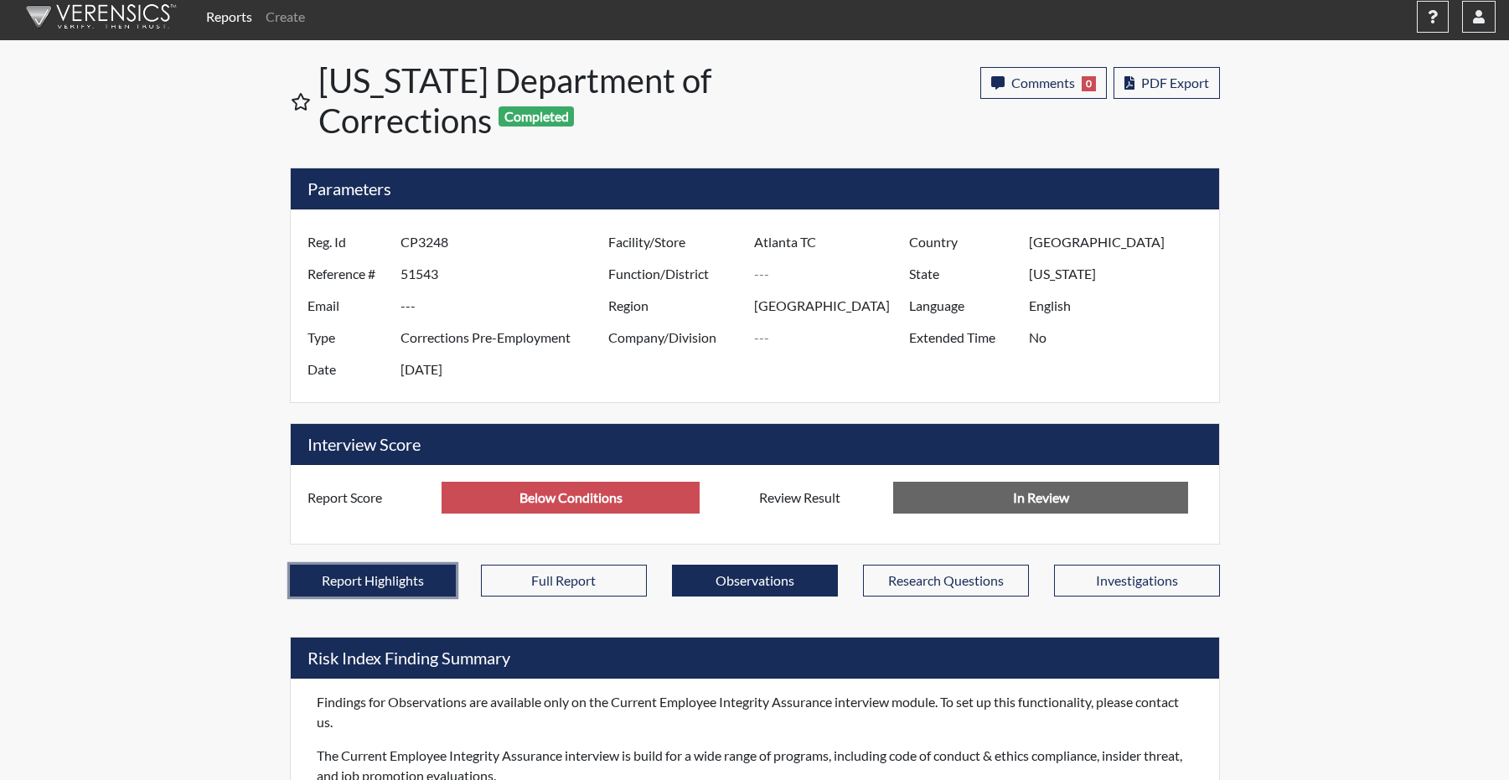
click at [367, 597] on button "Report Highlights" at bounding box center [373, 581] width 166 height 32
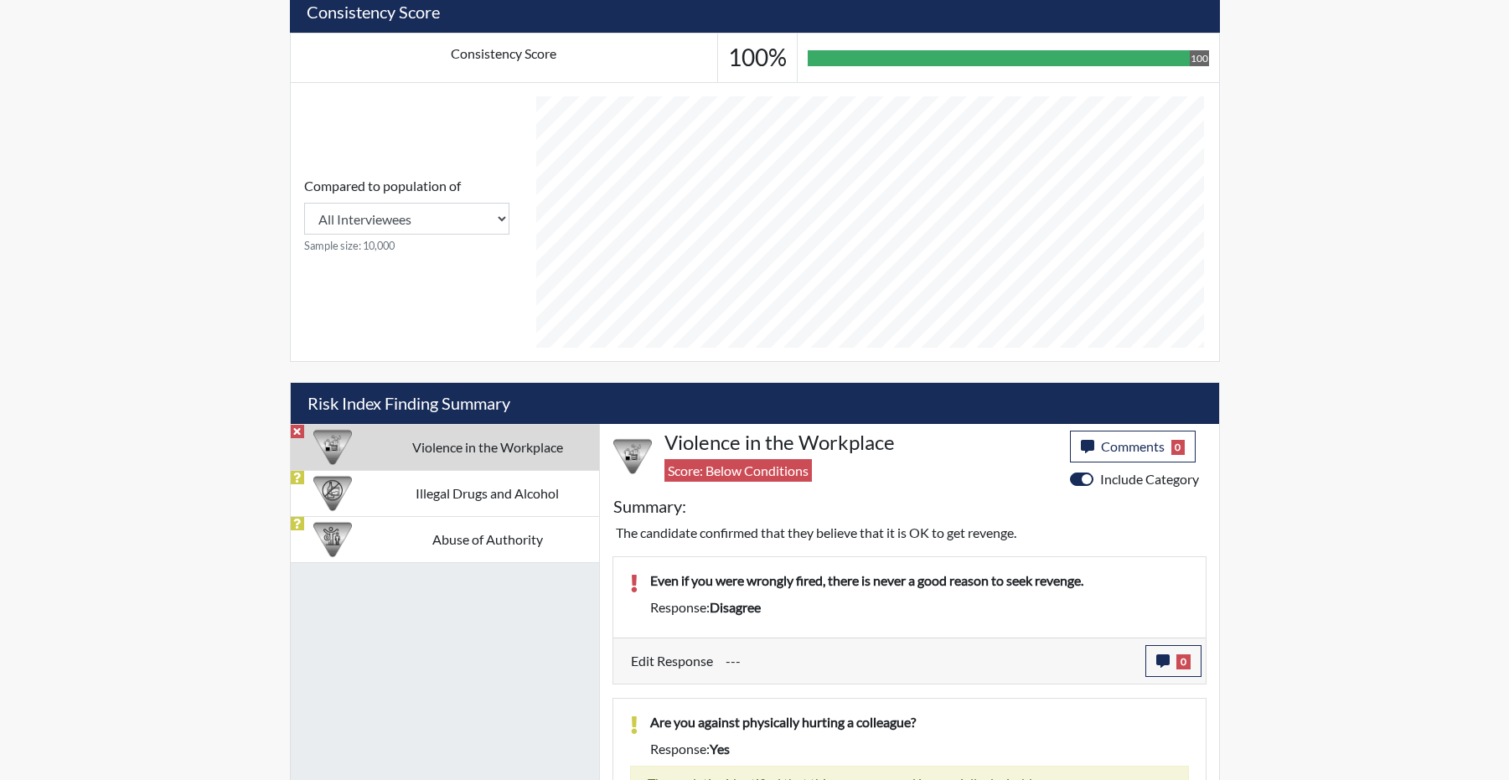
scroll to position [557, 0]
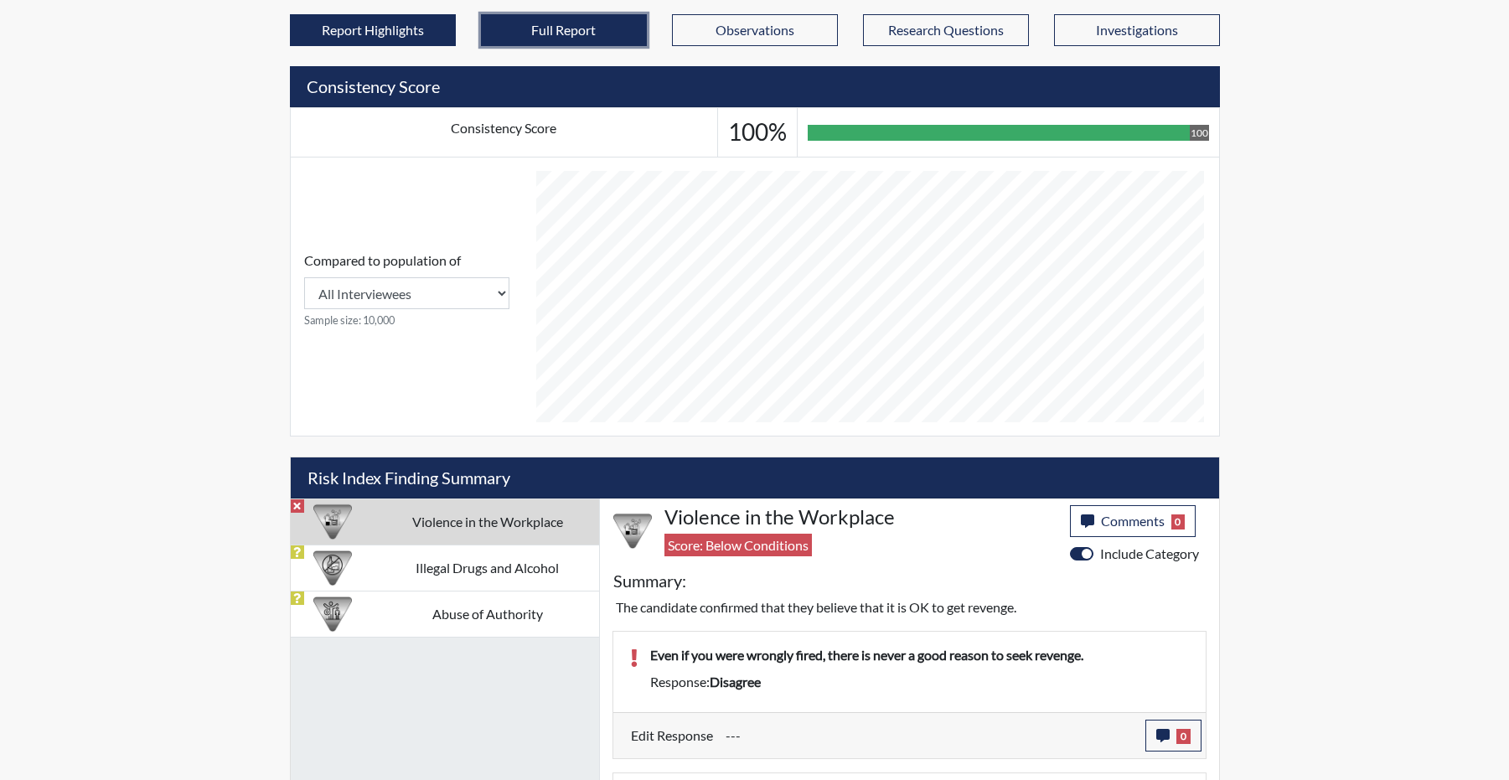
click at [567, 46] on button "Full Report" at bounding box center [564, 30] width 166 height 32
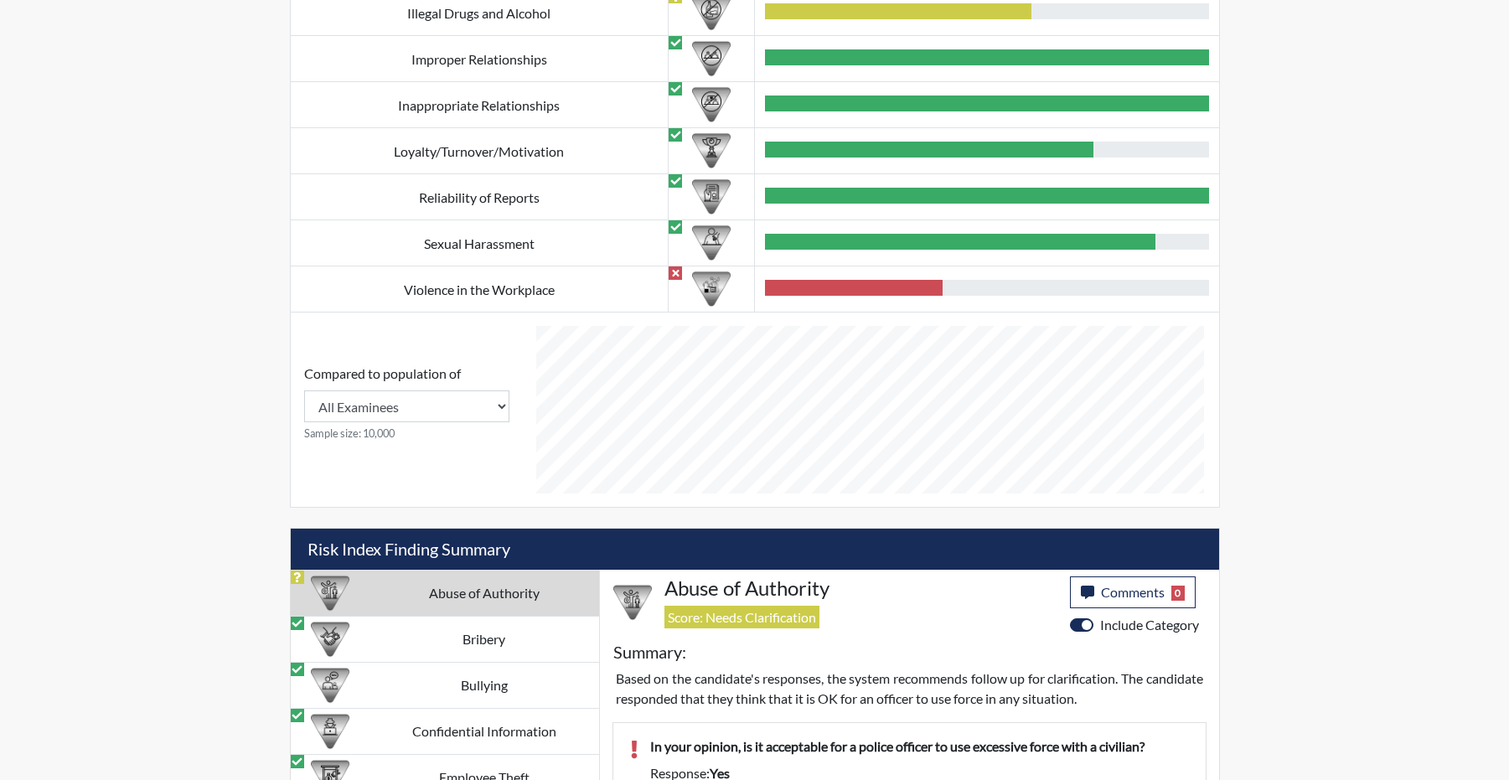
scroll to position [1228, 0]
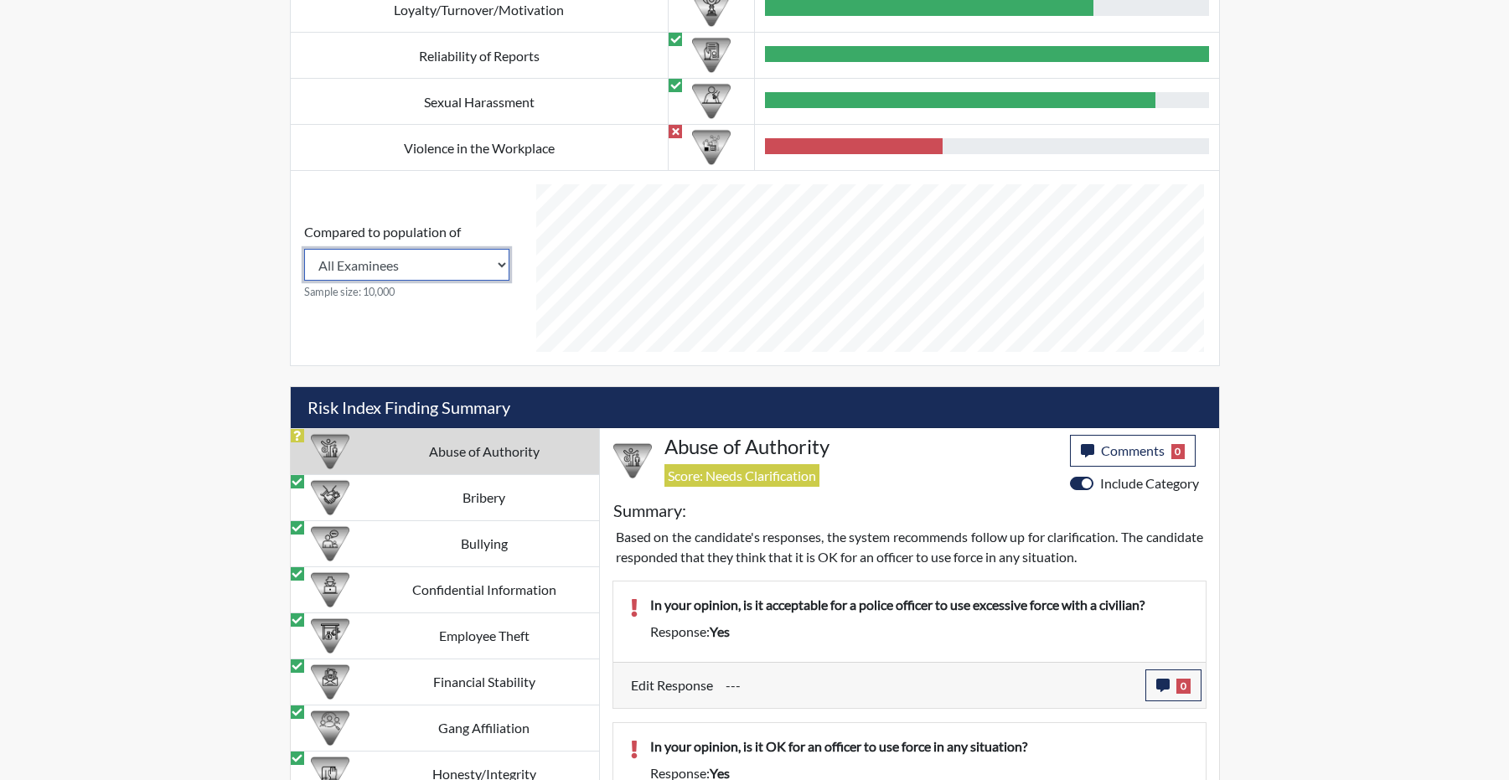
click at [508, 281] on select "All Examinees Georgia Department of Corrections" at bounding box center [406, 265] width 205 height 32
click at [504, 281] on select "All Examinees Georgia Department of Corrections" at bounding box center [406, 265] width 205 height 32
click at [304, 281] on select "All Examinees Georgia Department of Corrections" at bounding box center [406, 265] width 205 height 32
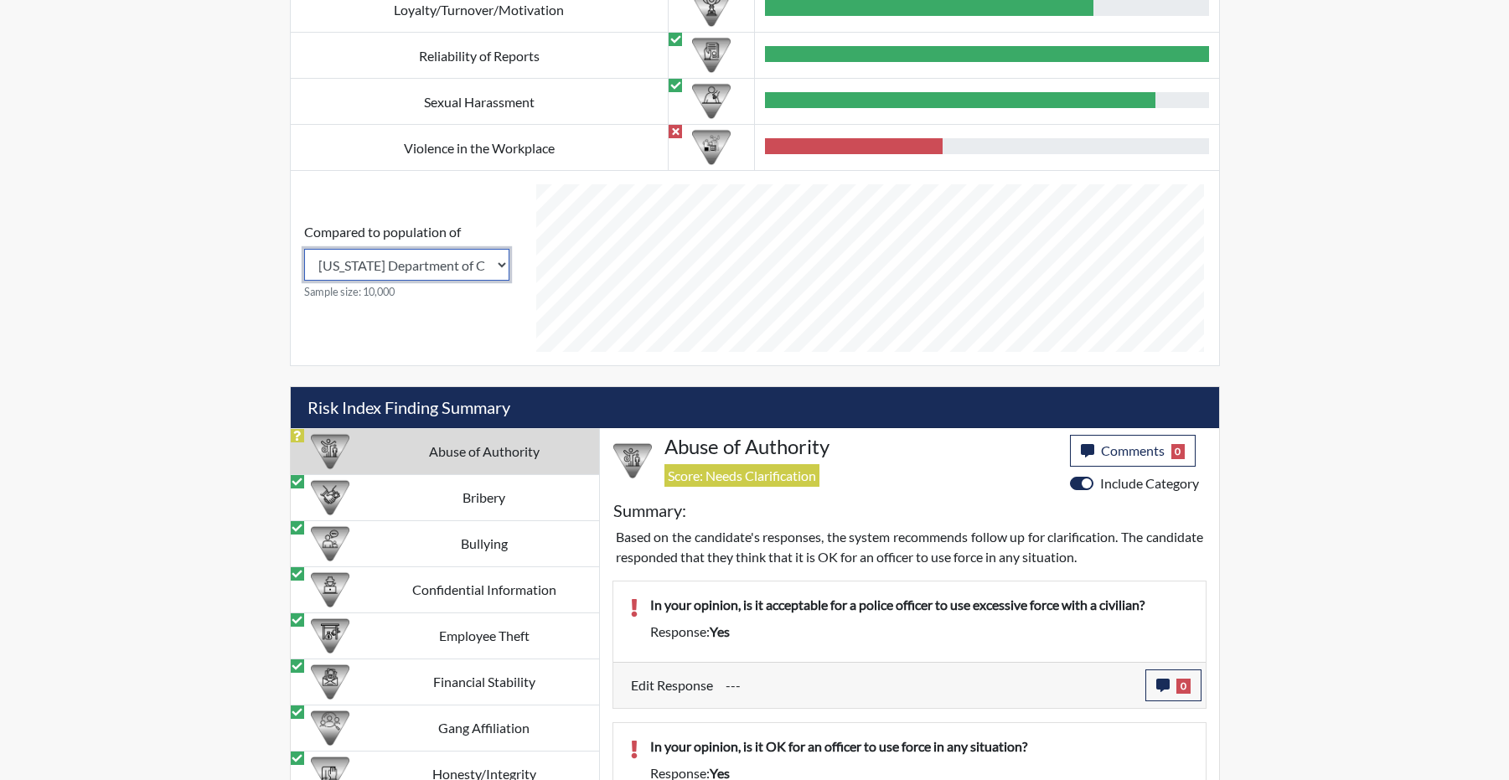
click at [504, 281] on select "All Examinees Georgia Department of Corrections" at bounding box center [406, 265] width 205 height 32
select select "all"
click at [304, 281] on select "All Examinees Georgia Department of Corrections" at bounding box center [406, 265] width 205 height 32
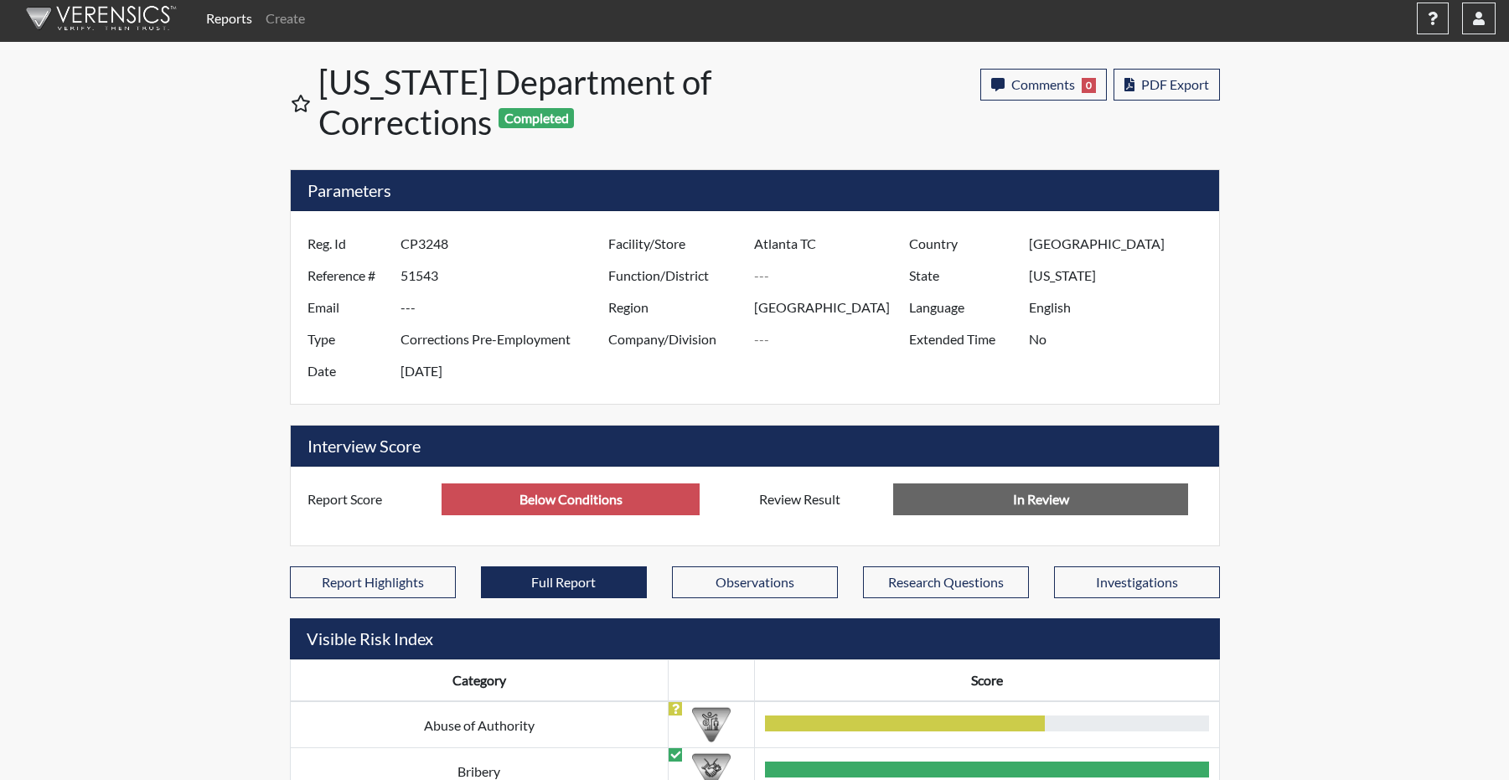
scroll to position [0, 0]
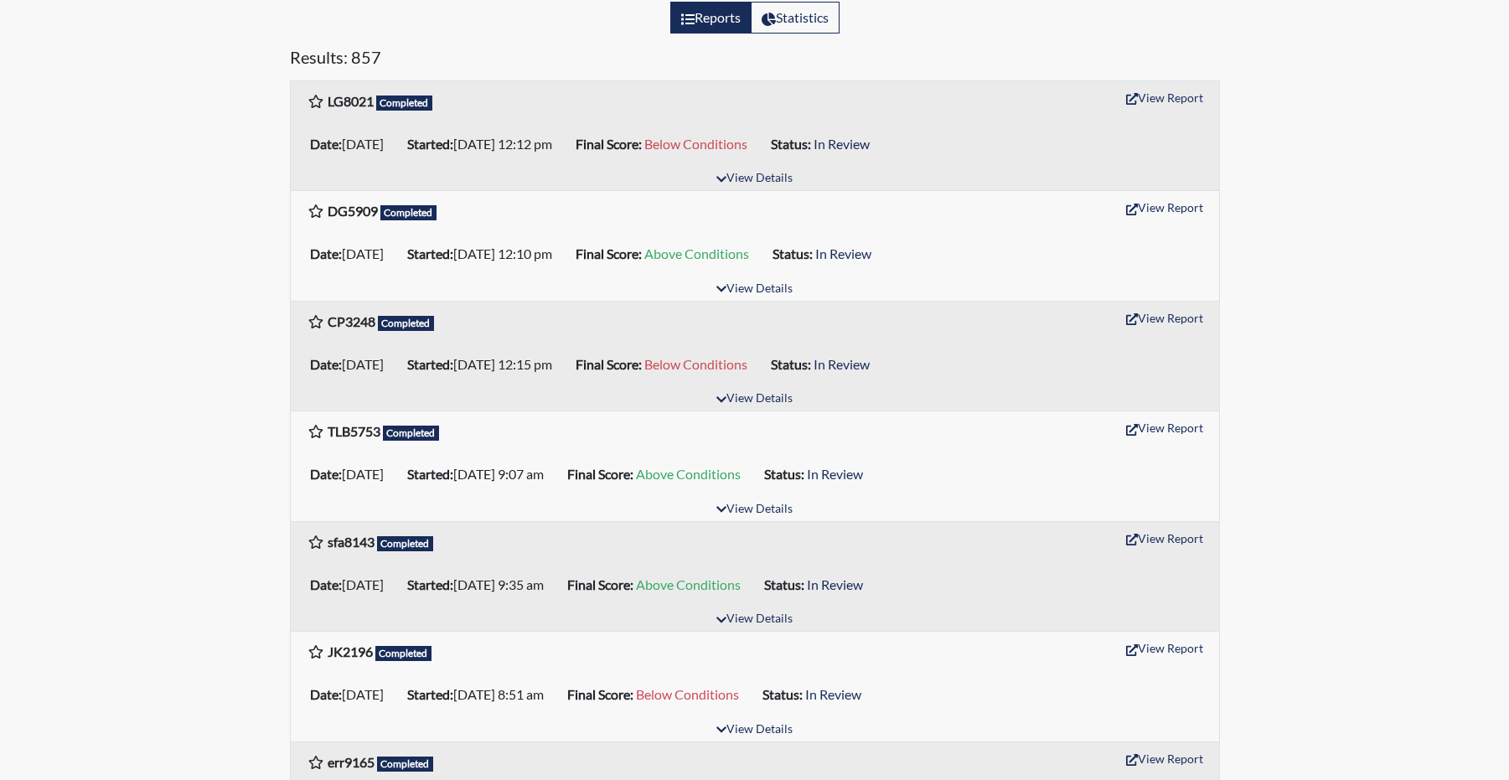
scroll to position [335, 0]
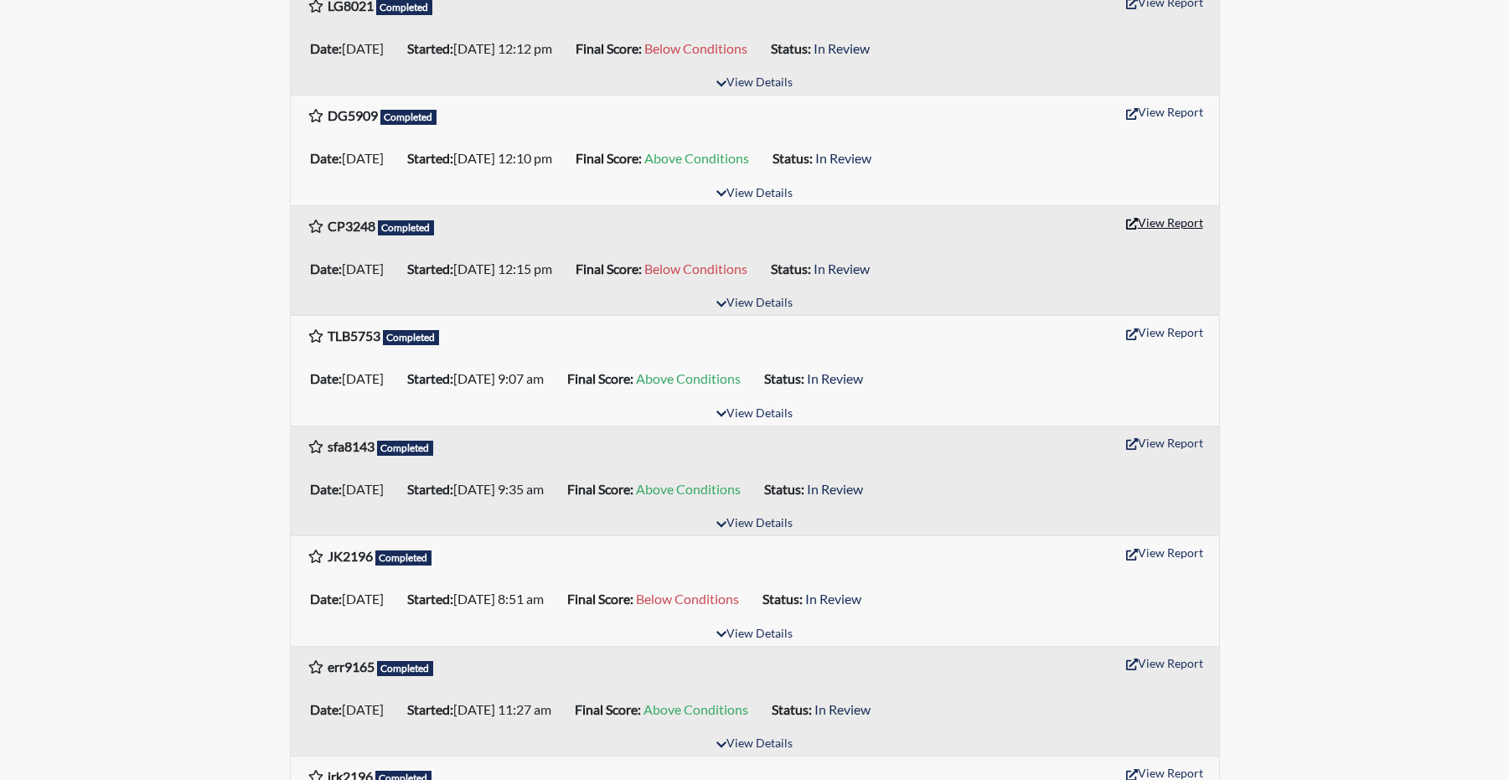
click at [1181, 235] on button "View Report" at bounding box center [1165, 222] width 92 height 26
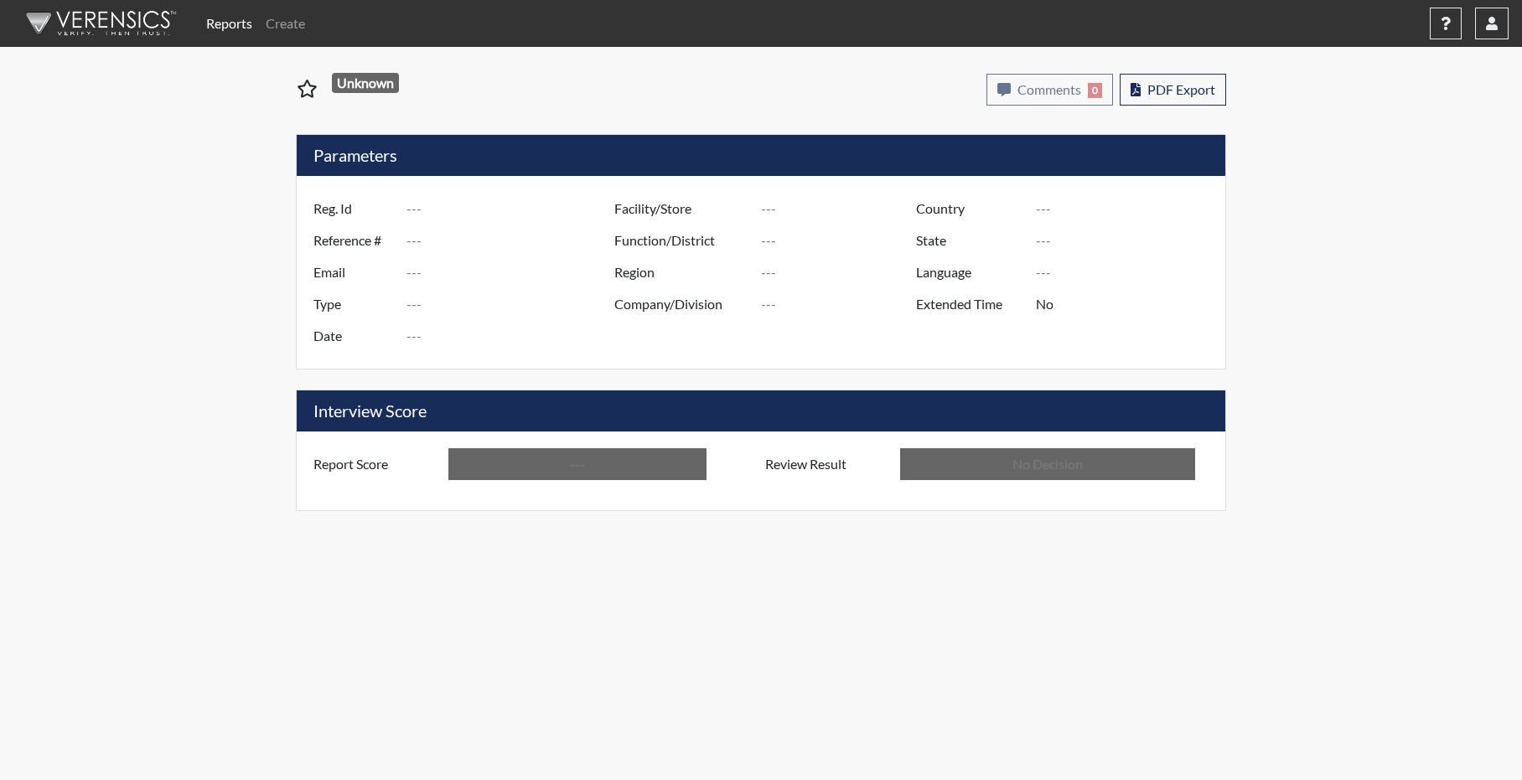
type input "CP3248"
type input "51543"
type input "---"
type input "Corrections Pre-Employment"
type input "[DATE]"
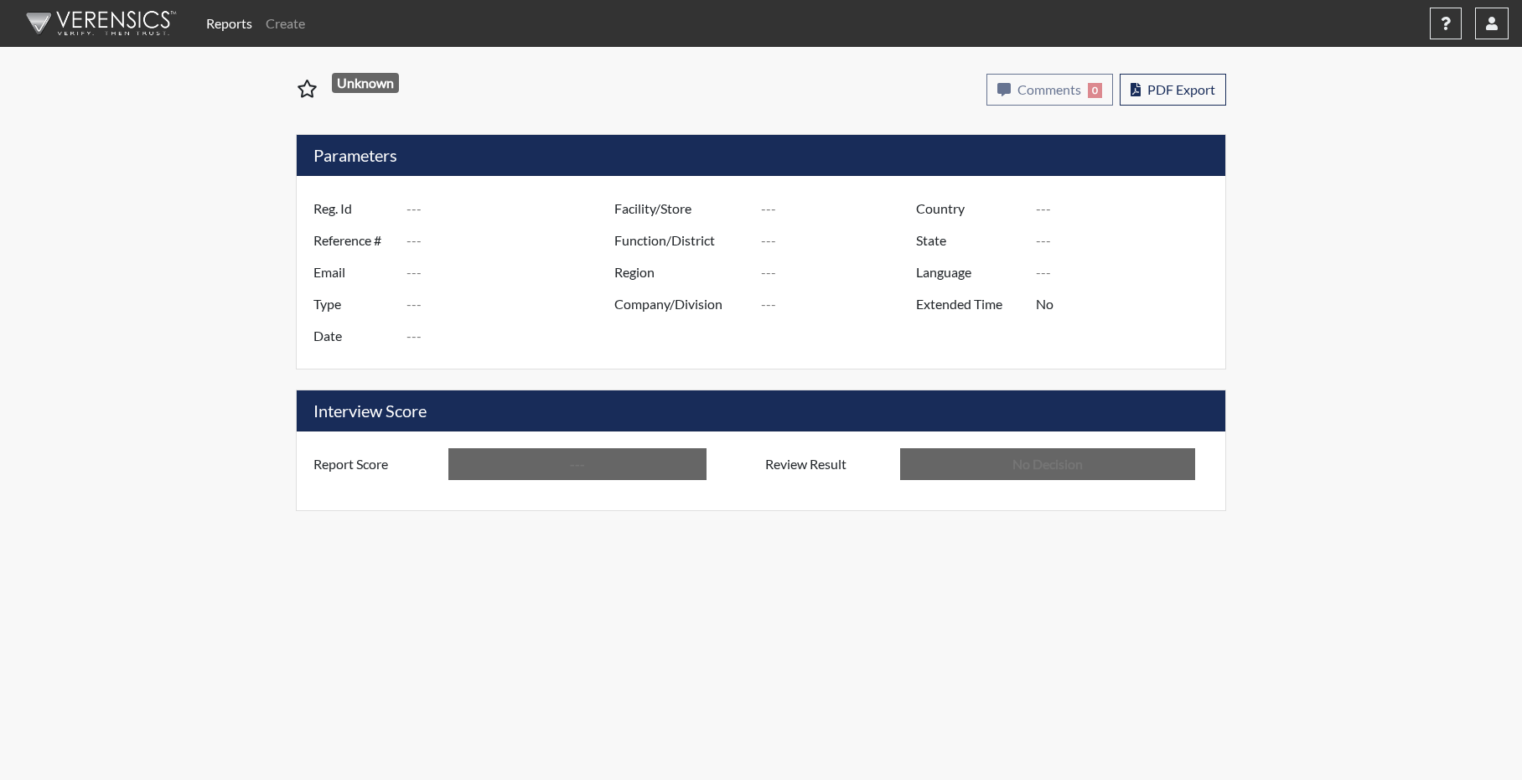
type input "Atlanta TC"
type input "[GEOGRAPHIC_DATA]"
type input "[US_STATE]"
type input "English"
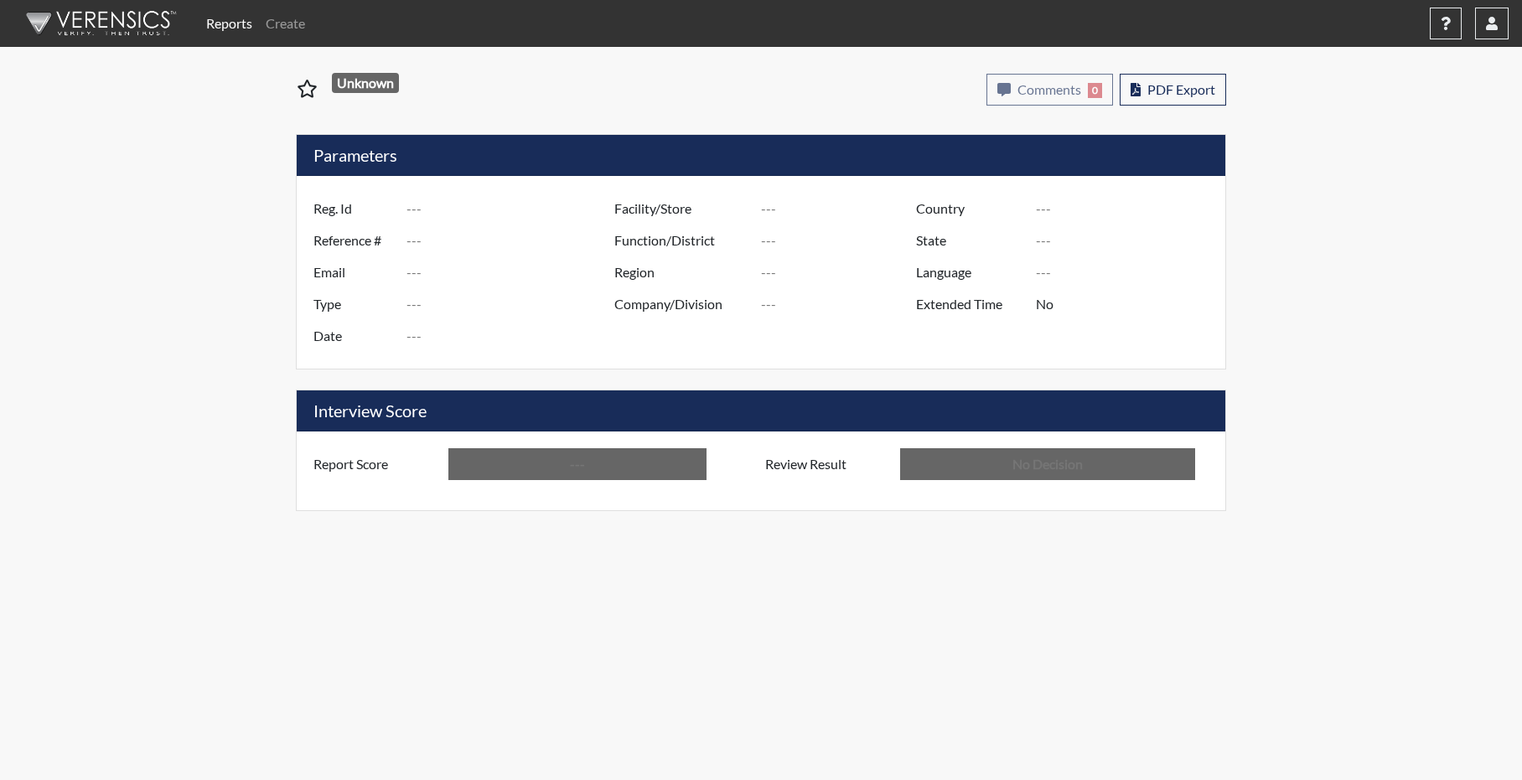
type input "Below Conditions"
type input "In Review"
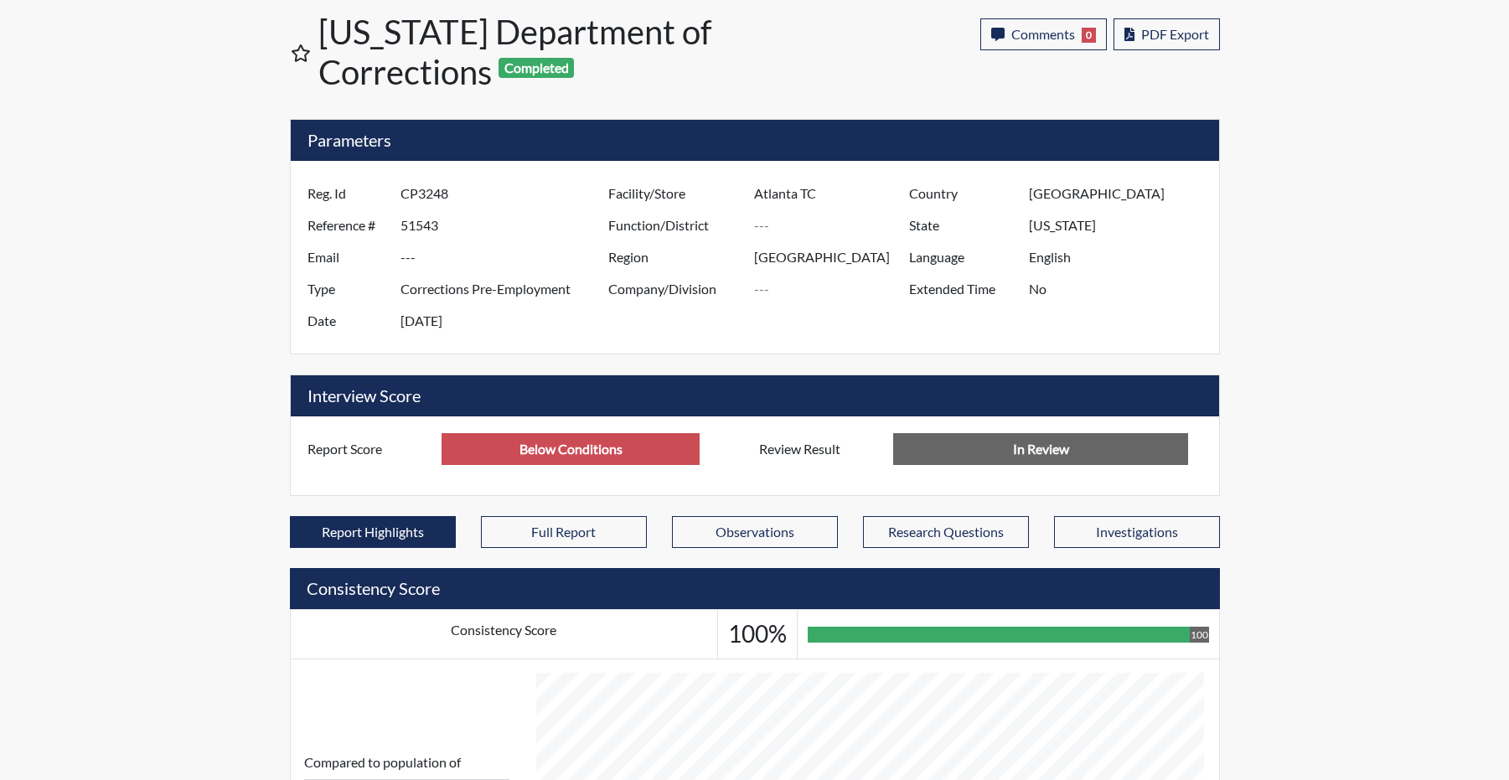
scroll to position [168, 0]
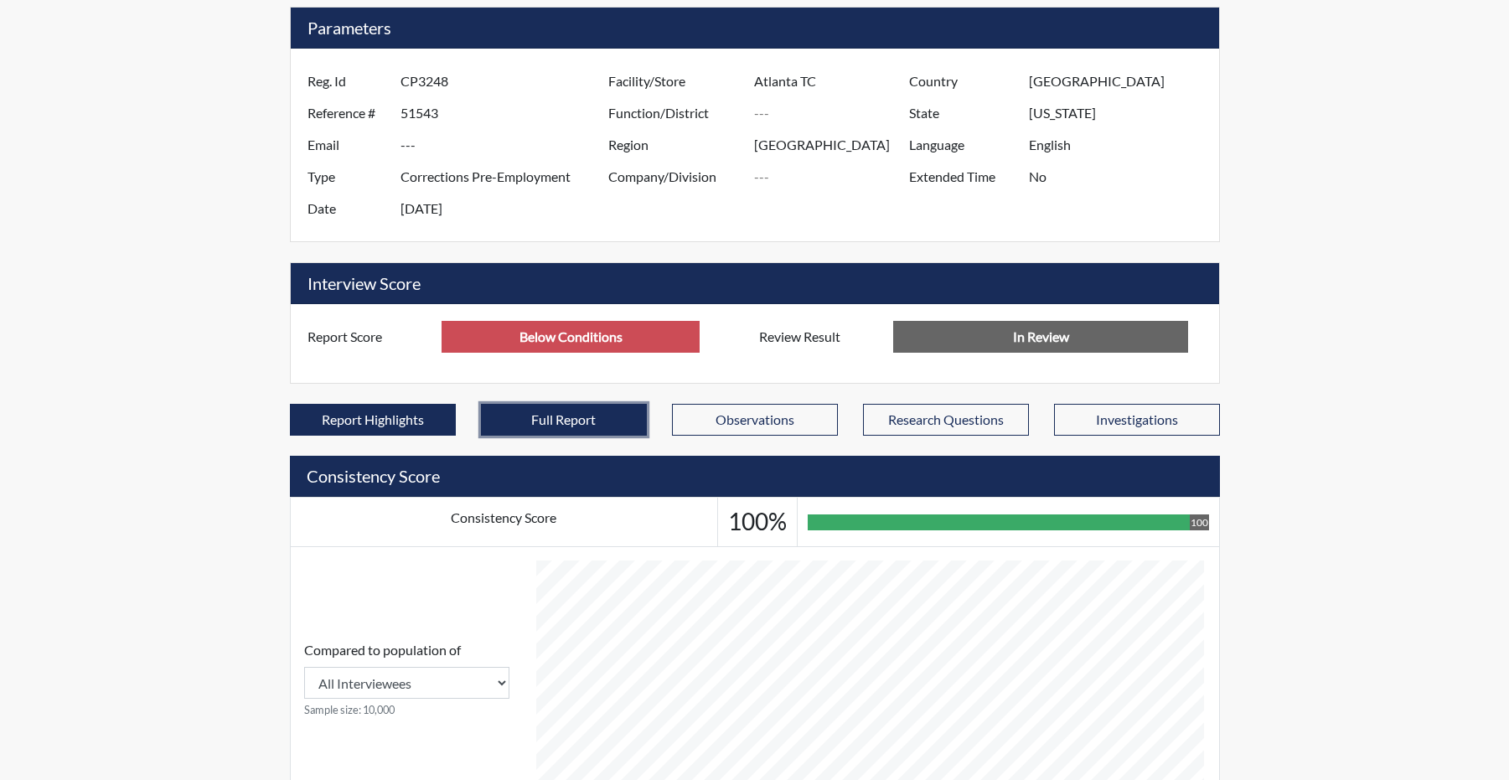
click at [529, 436] on button "Full Report" at bounding box center [564, 420] width 166 height 32
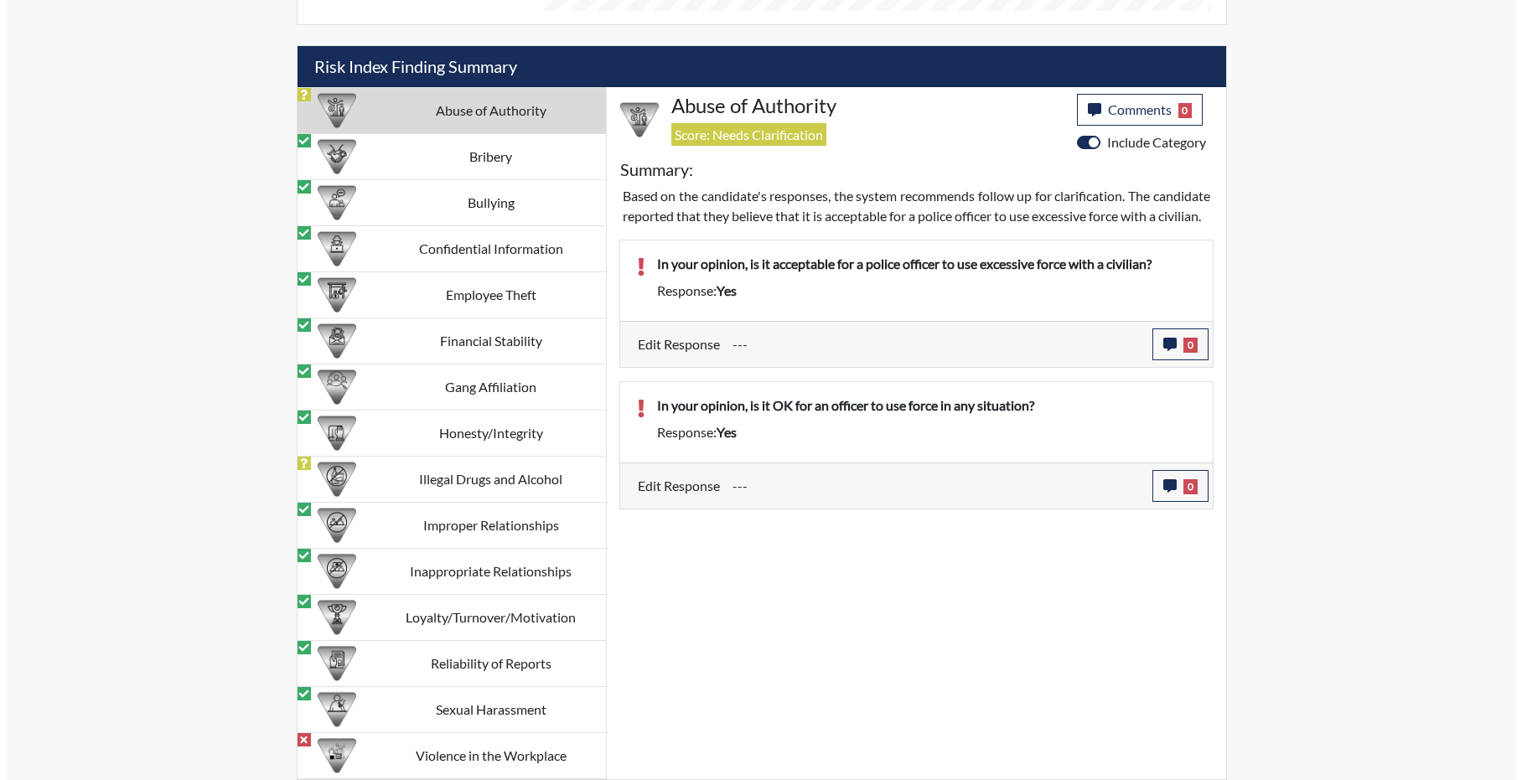
scroll to position [1630, 0]
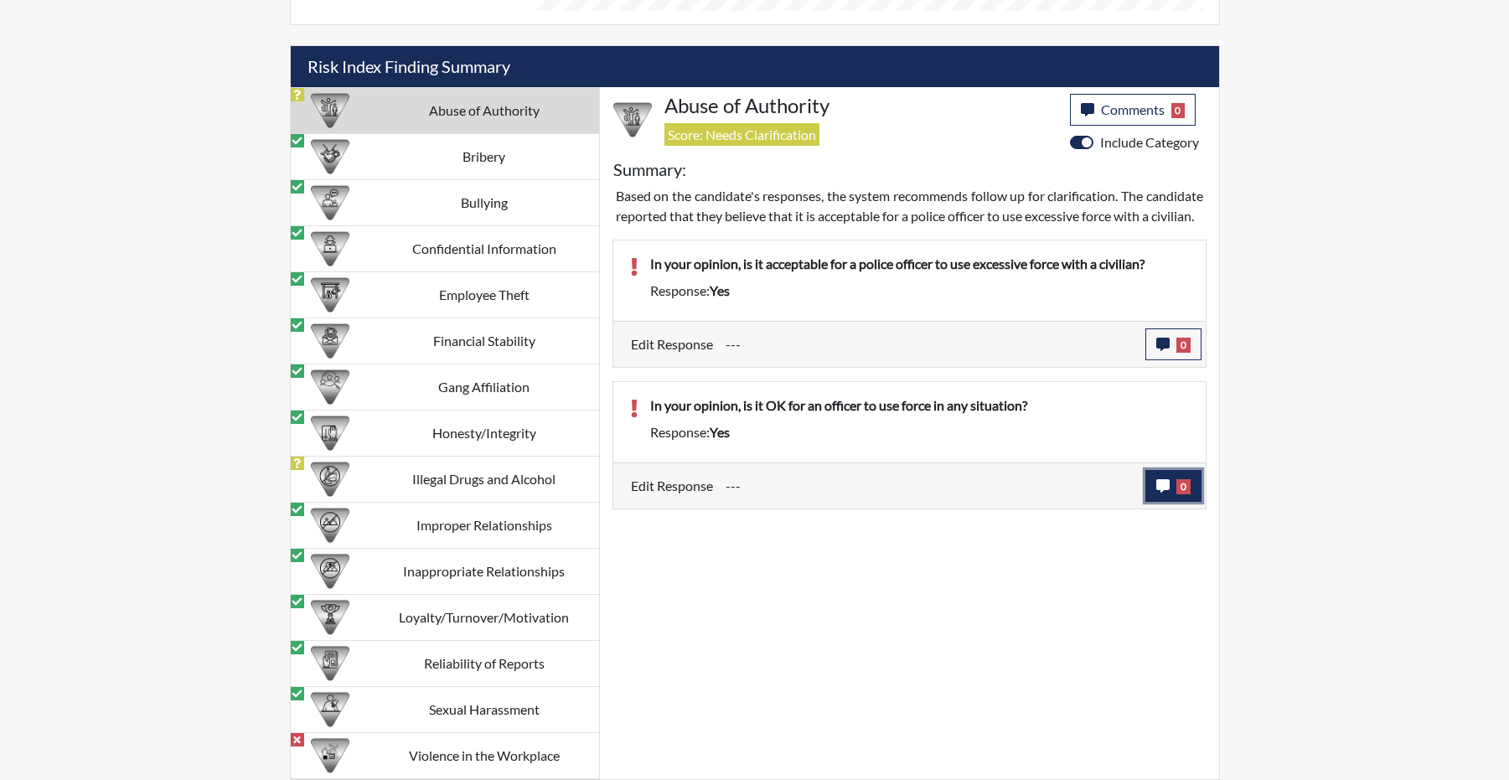
click at [1165, 493] on icon "button" at bounding box center [1162, 485] width 13 height 13
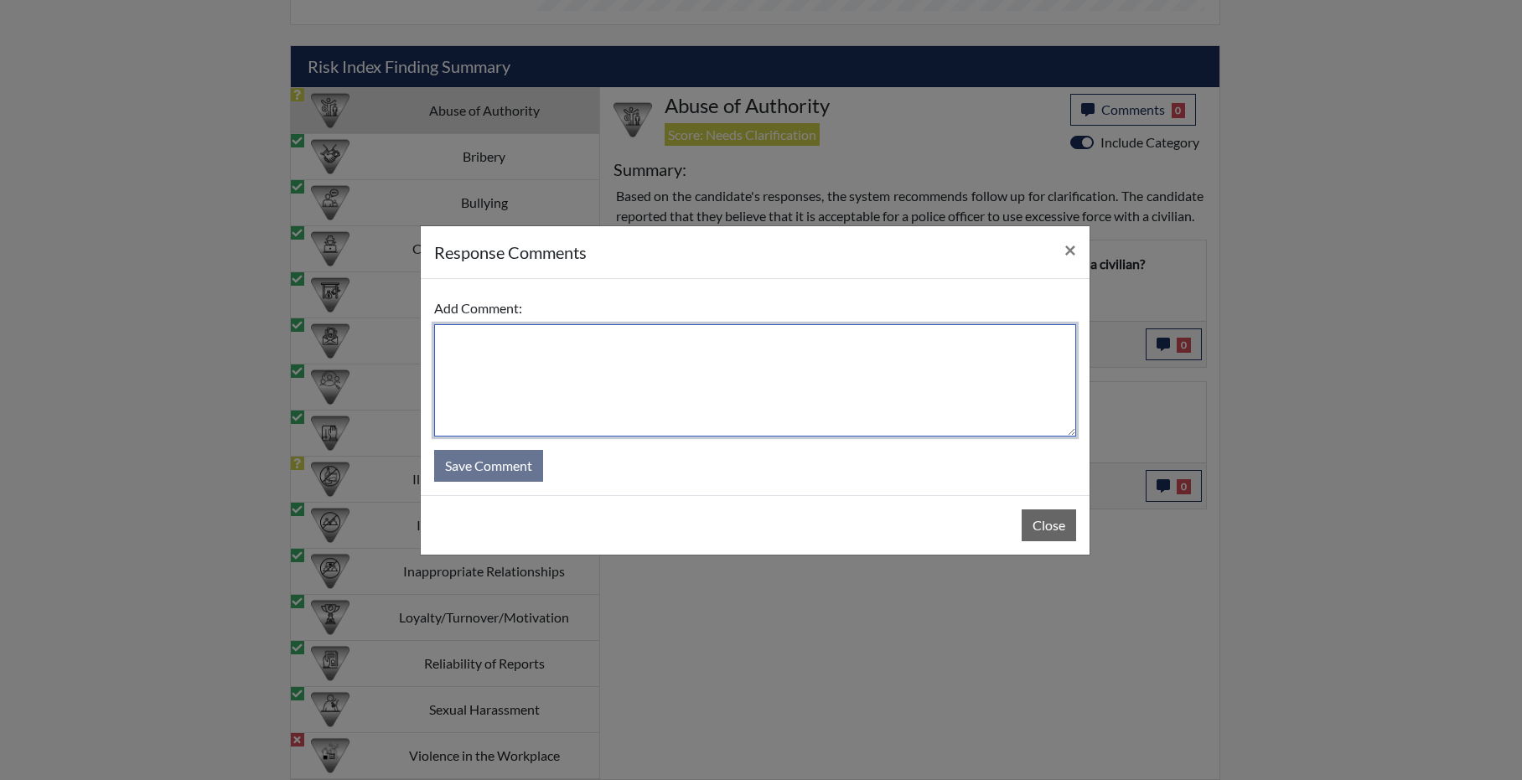
click at [525, 349] on textarea at bounding box center [755, 380] width 642 height 112
type textarea "t"
type textarea "Candidate would clarify that"
drag, startPoint x: 654, startPoint y: 334, endPoint x: 411, endPoint y: 334, distance: 242.2
click at [411, 334] on div "response Comments × Add Comment: Candidate would clarify that Save Comment Close" at bounding box center [761, 390] width 1522 height 780
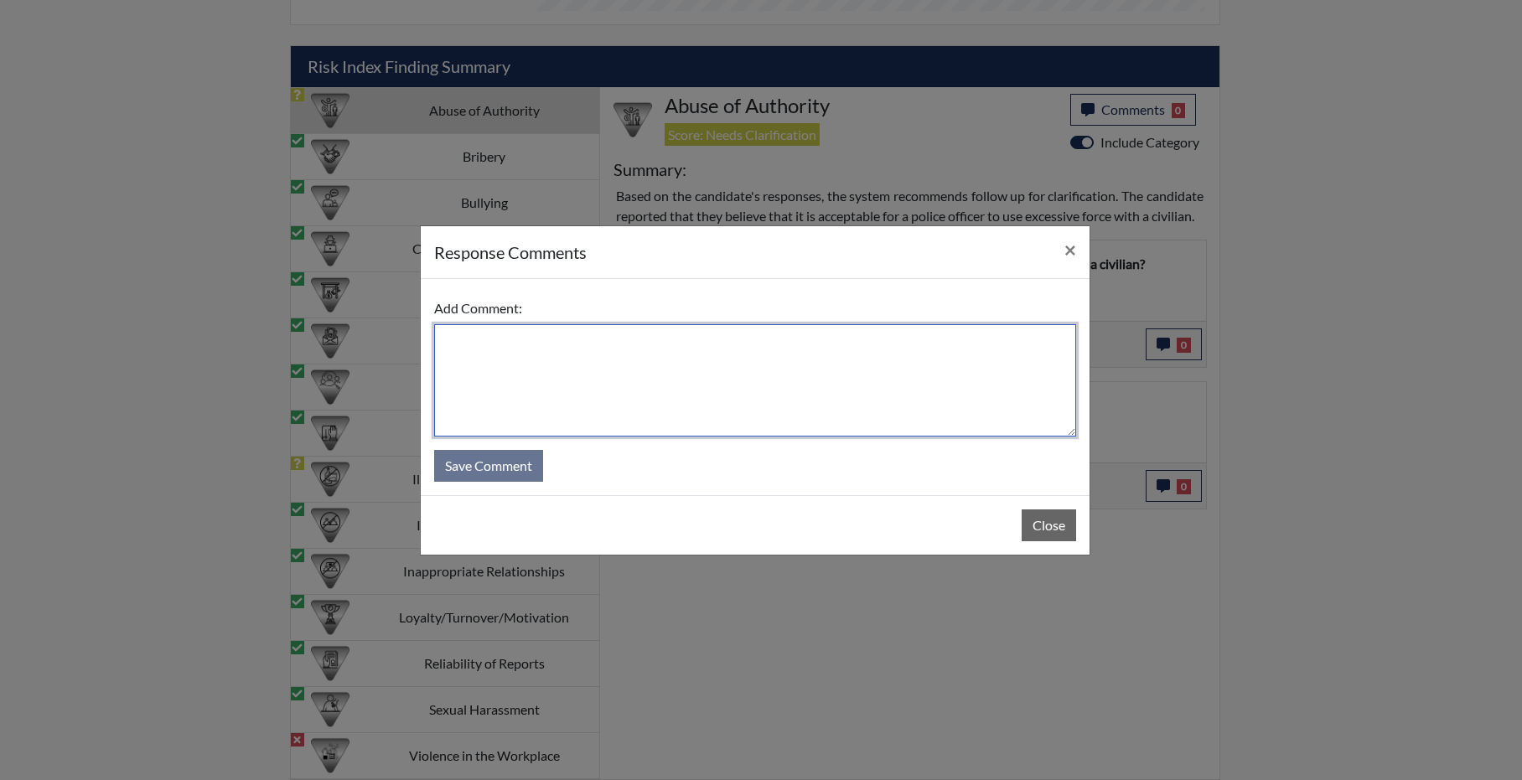
click at [522, 374] on textarea at bounding box center [755, 380] width 642 height 112
type textarea "v"
paste textarea "Candidate would clarify that"
type textarea "Candidate would clarify that force should only use force if absolutely necessar…"
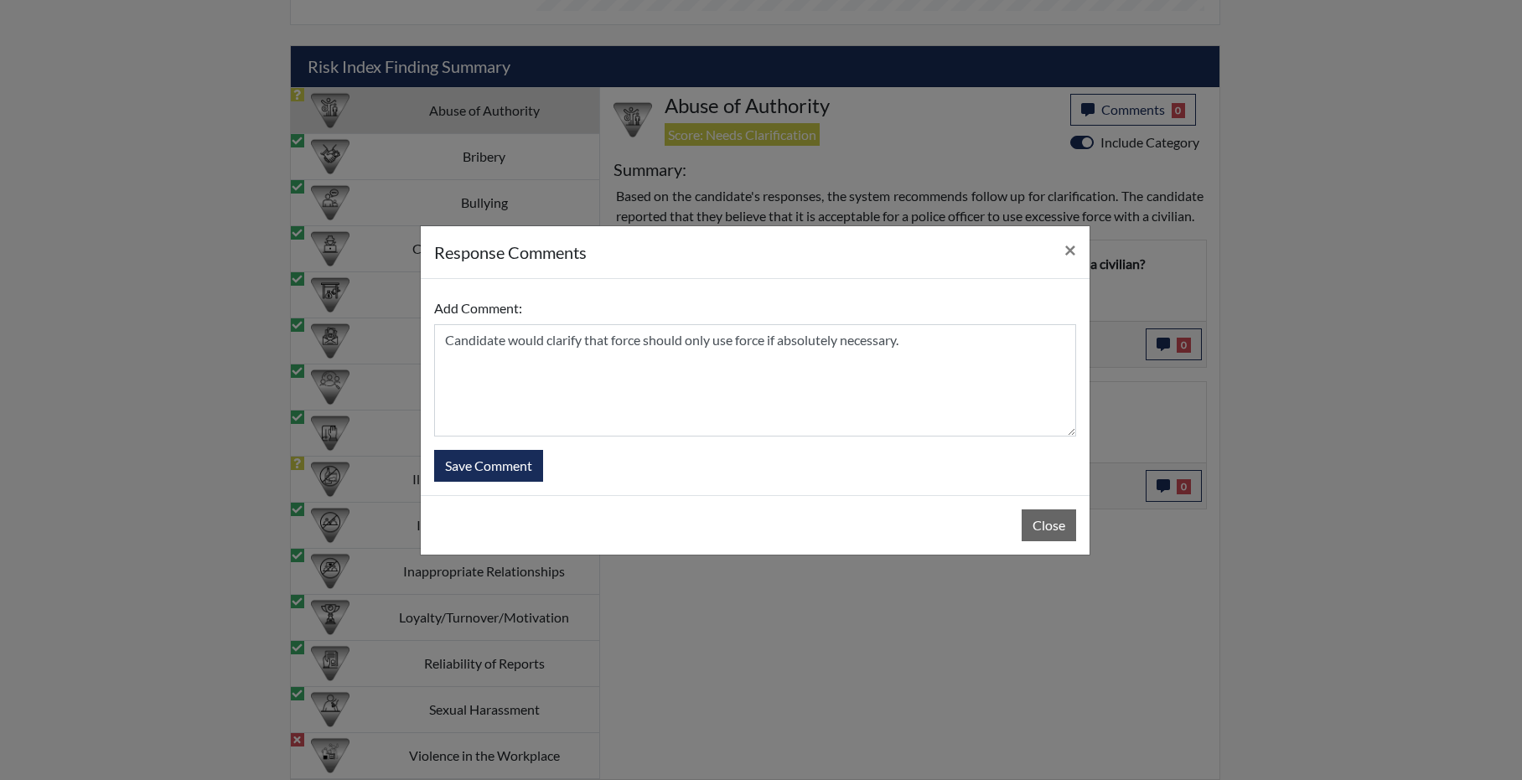
click at [490, 489] on div "Add Comment: Candidate would clarify that force should only use force if absolu…" at bounding box center [755, 387] width 669 height 216
click at [491, 458] on button "Save Comment" at bounding box center [488, 466] width 109 height 32
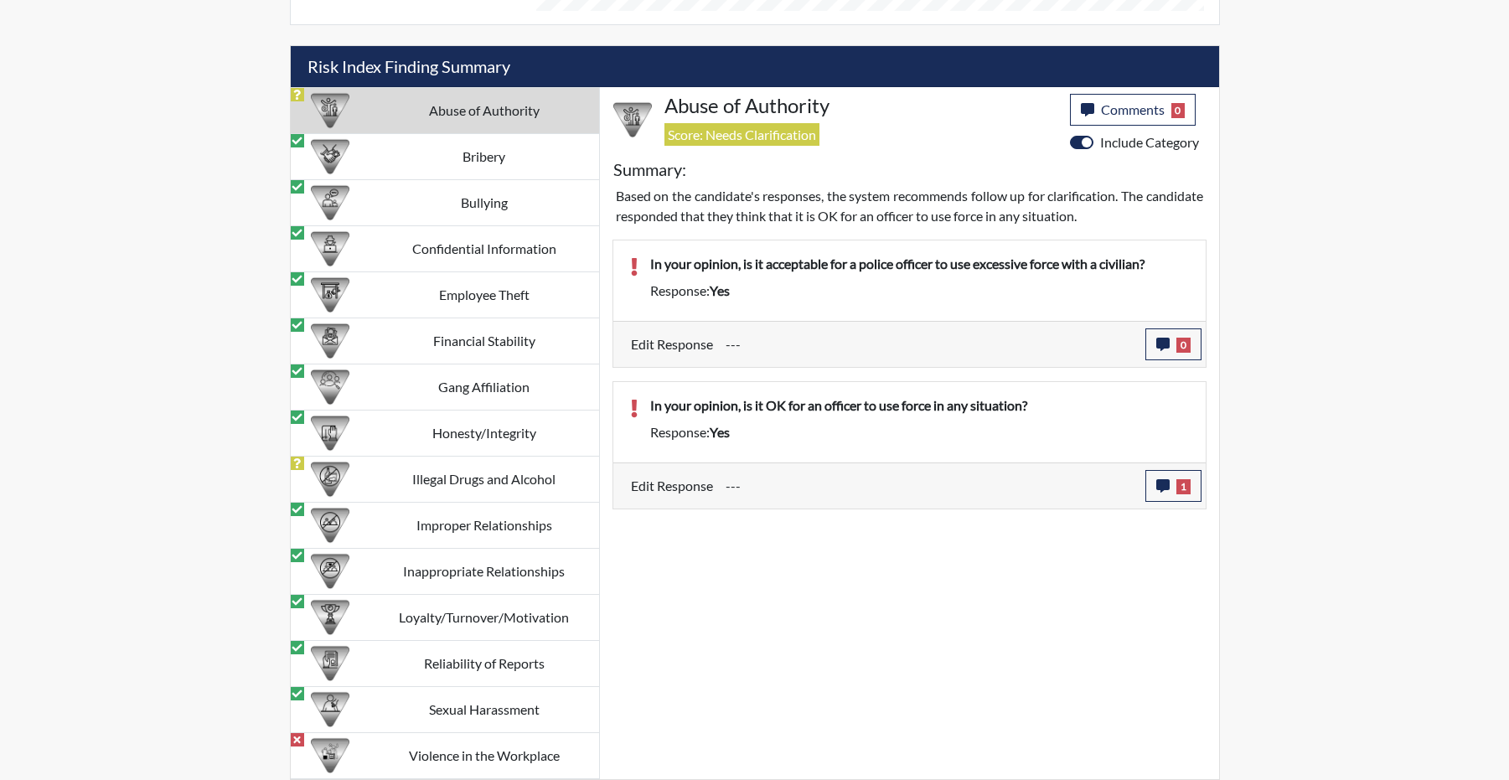
scroll to position [196, 696]
click at [1156, 351] on icon "button" at bounding box center [1162, 344] width 13 height 13
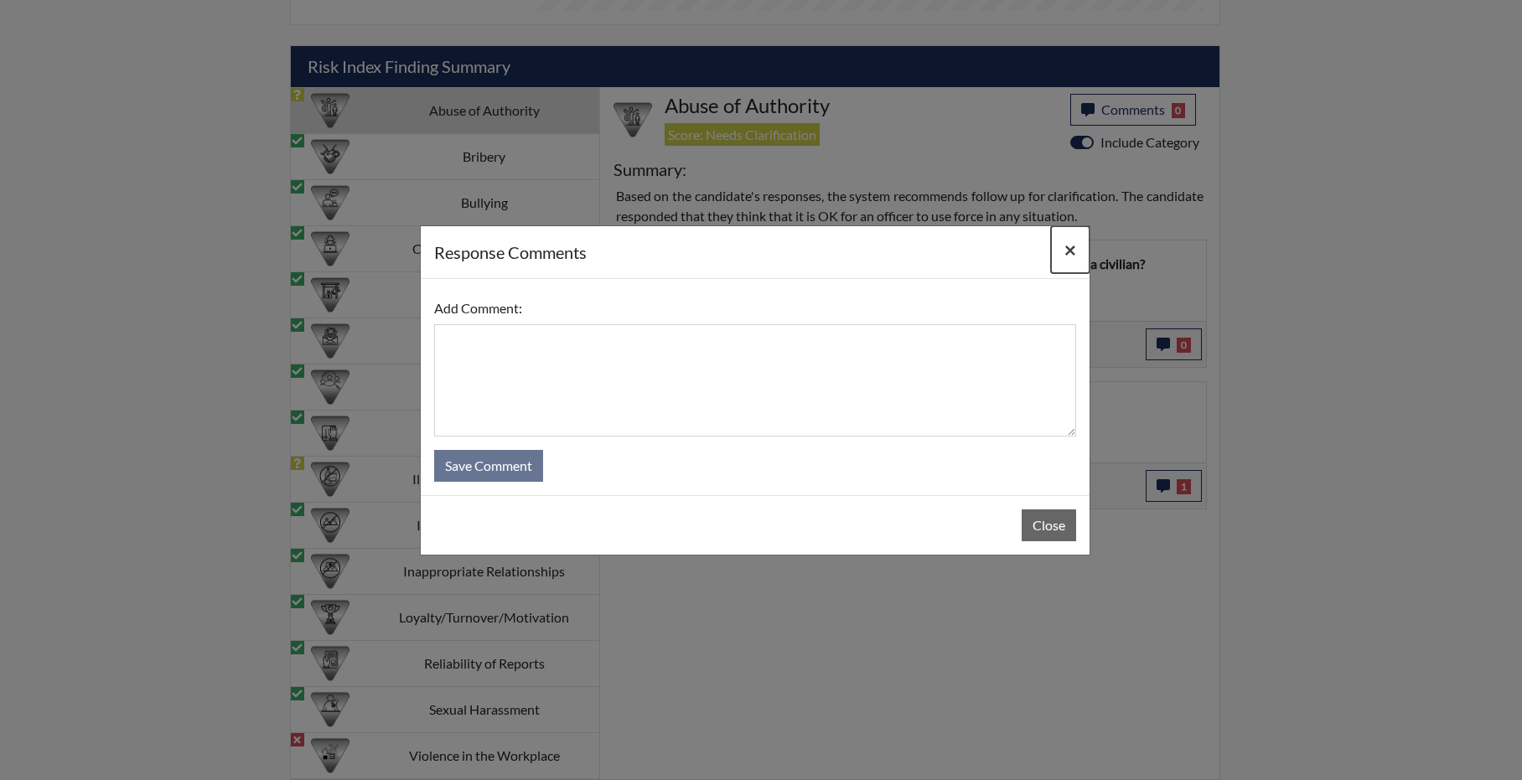
click at [1070, 250] on span "×" at bounding box center [1070, 249] width 12 height 24
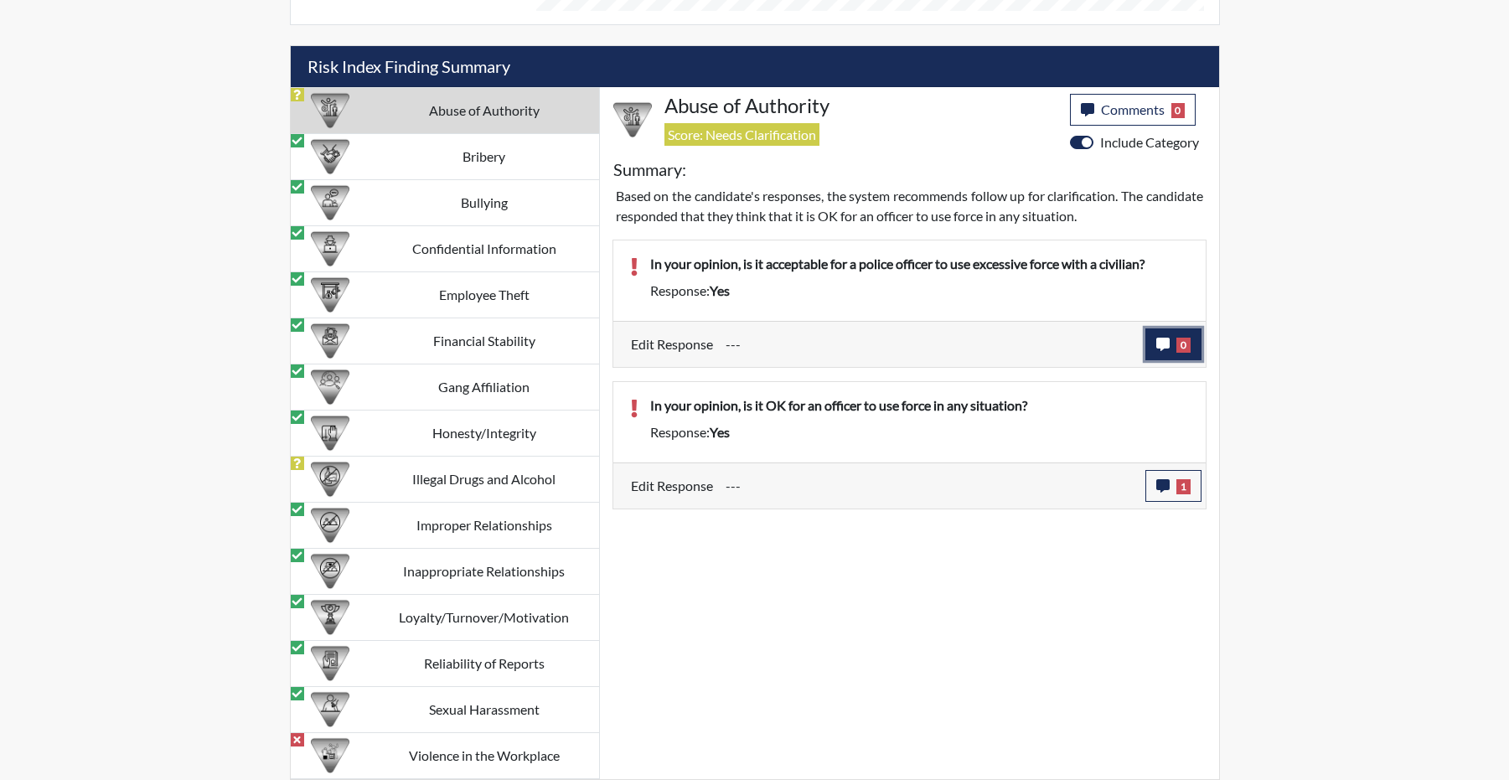
click at [1146, 360] on button "0" at bounding box center [1174, 344] width 56 height 32
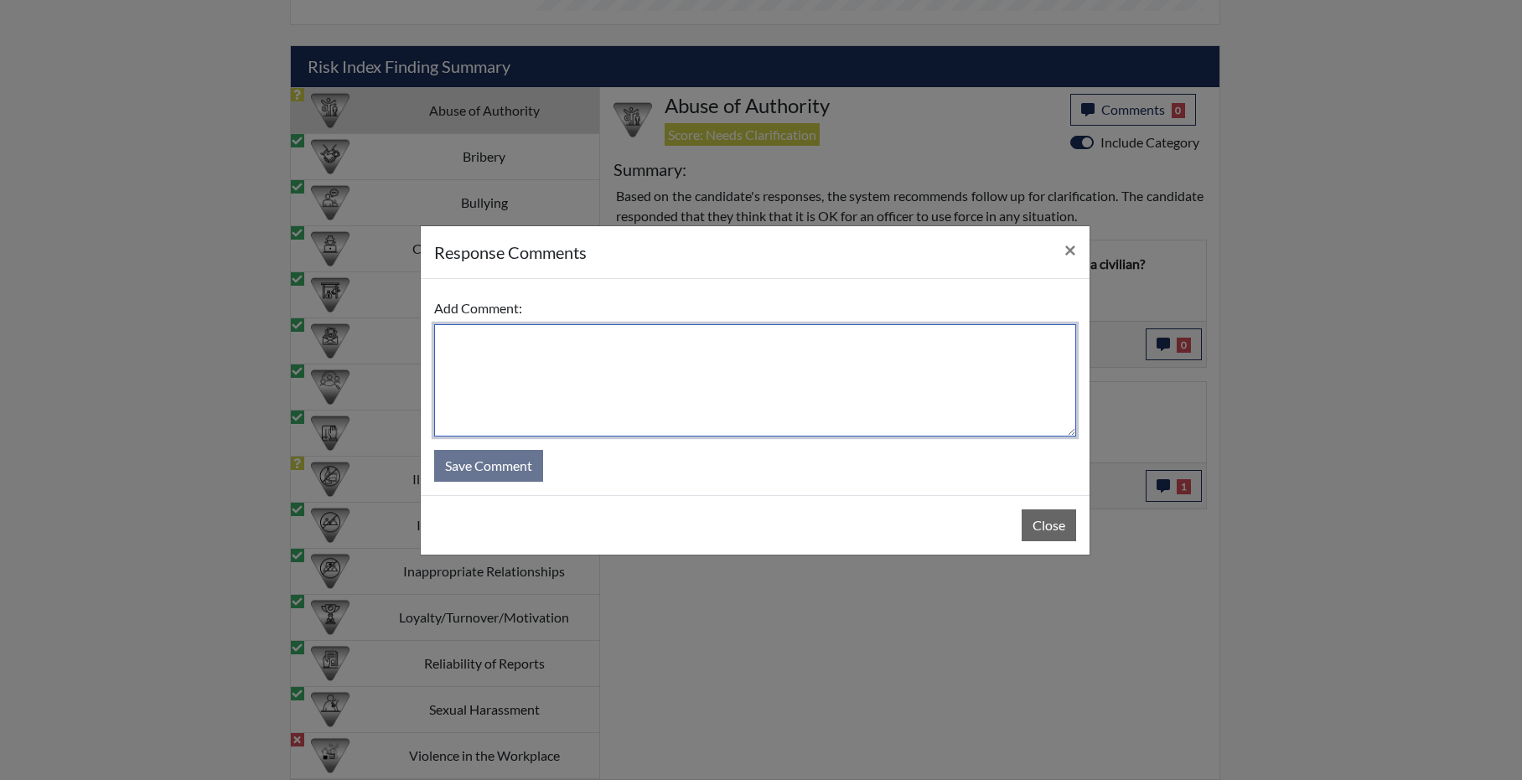
click at [584, 366] on textarea at bounding box center [755, 380] width 642 height 112
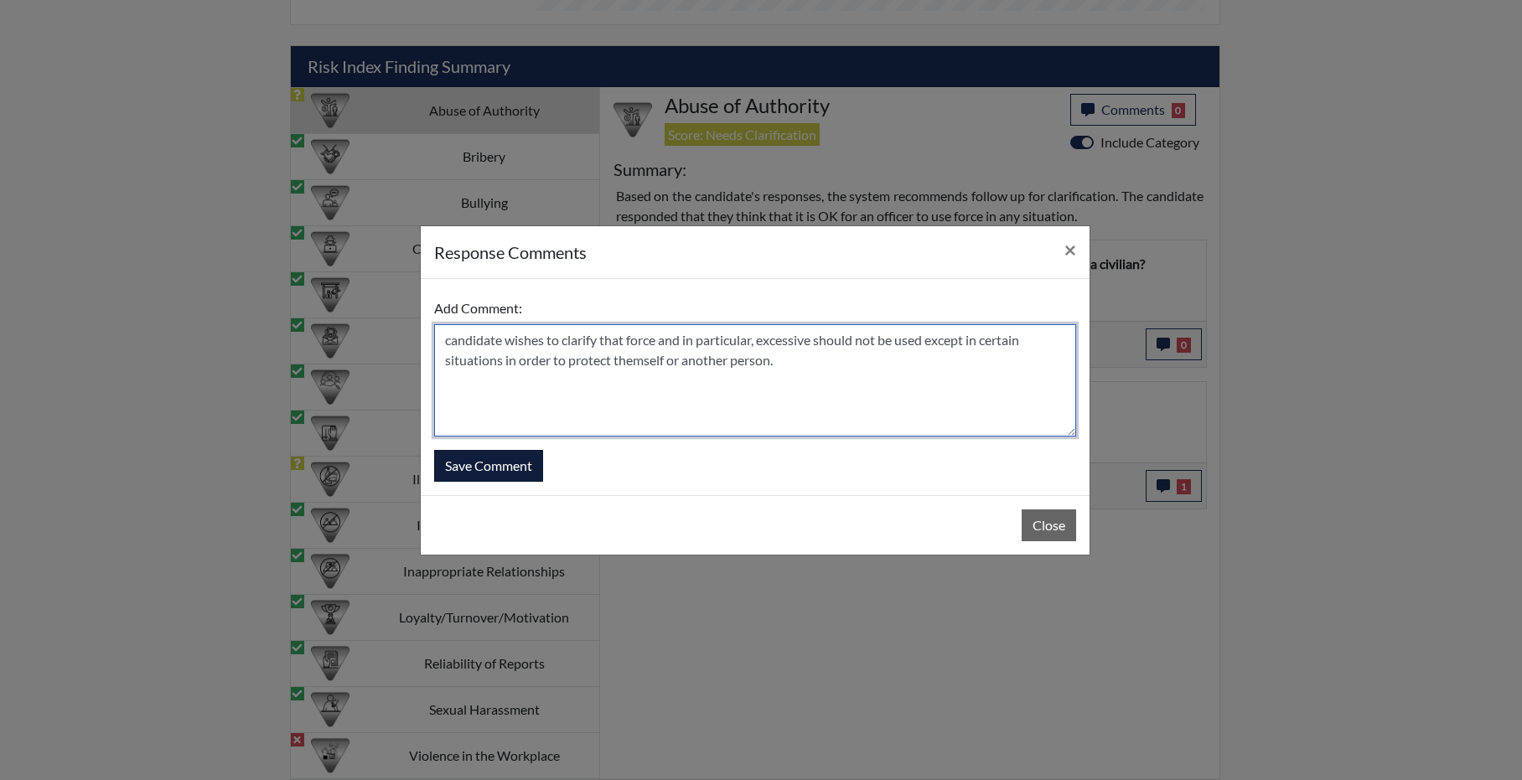
type textarea "candidate wishes to clarify that force and in particular, excessive should not …"
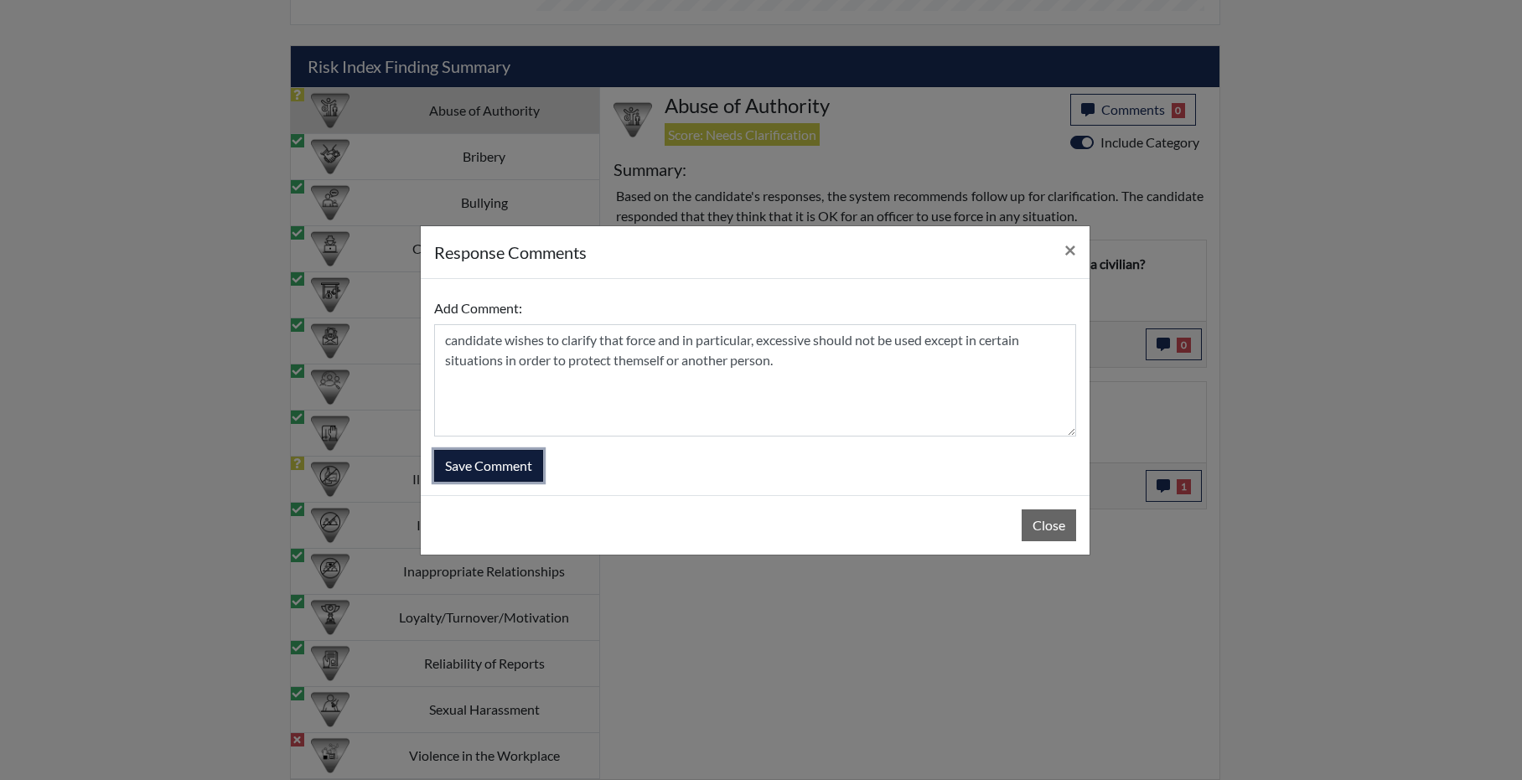
click at [458, 477] on button "Save Comment" at bounding box center [488, 466] width 109 height 32
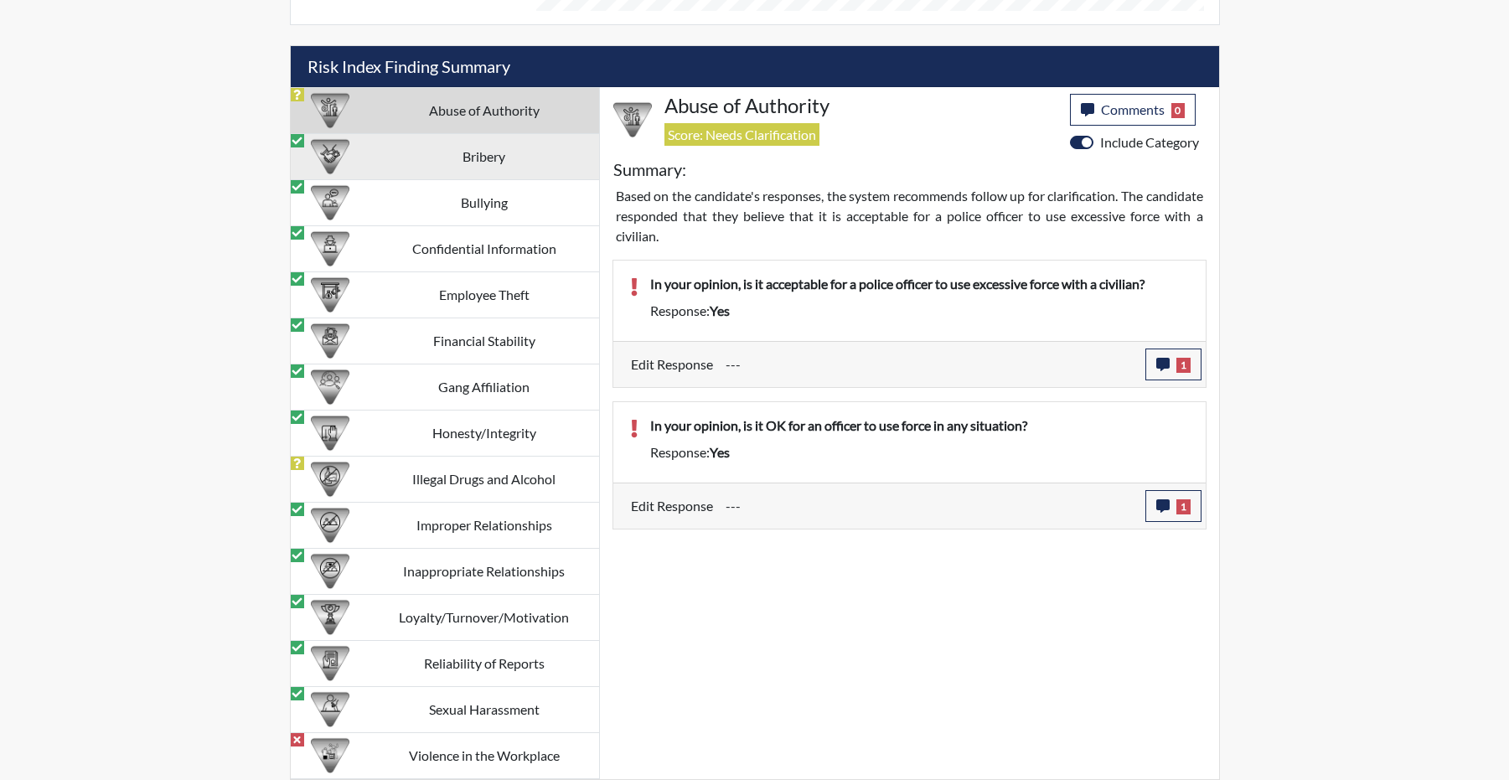
scroll to position [1630, 0]
click at [412, 106] on td "Abuse of Authority" at bounding box center [485, 111] width 230 height 46
click at [463, 109] on td "Abuse of Authority" at bounding box center [485, 111] width 230 height 46
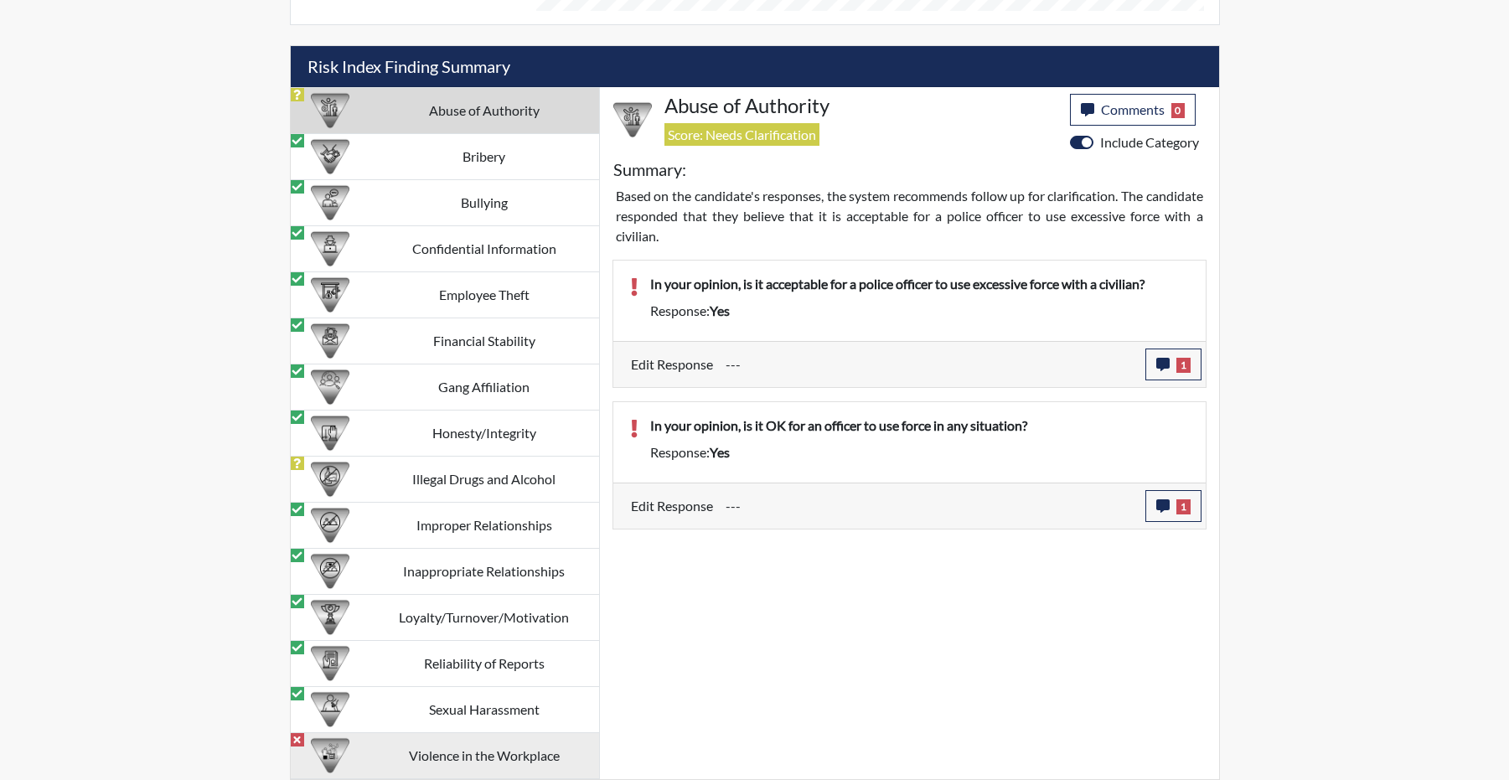
click at [504, 753] on td "Violence in the Workplace" at bounding box center [485, 756] width 230 height 46
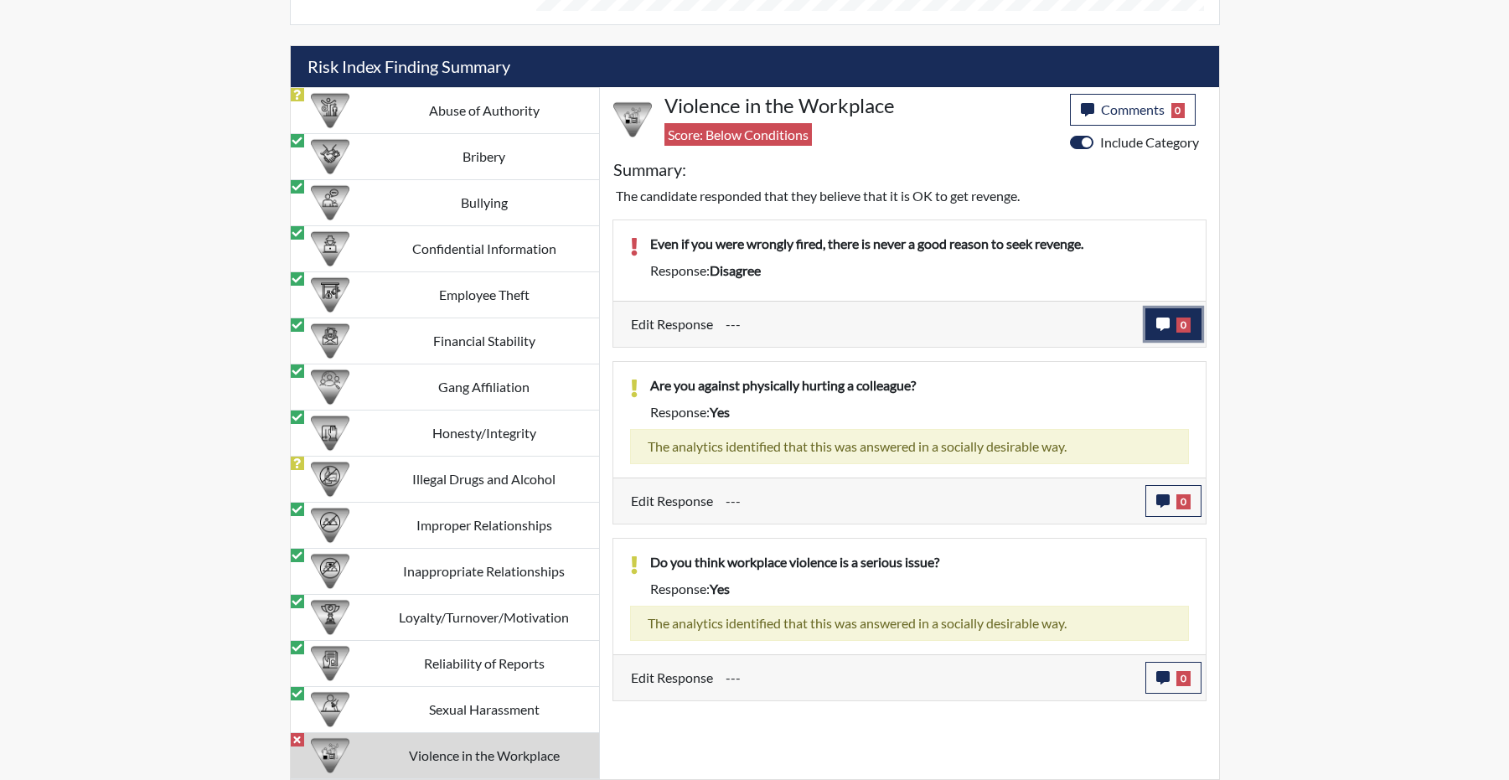
click at [1156, 331] on icon "button" at bounding box center [1162, 324] width 13 height 13
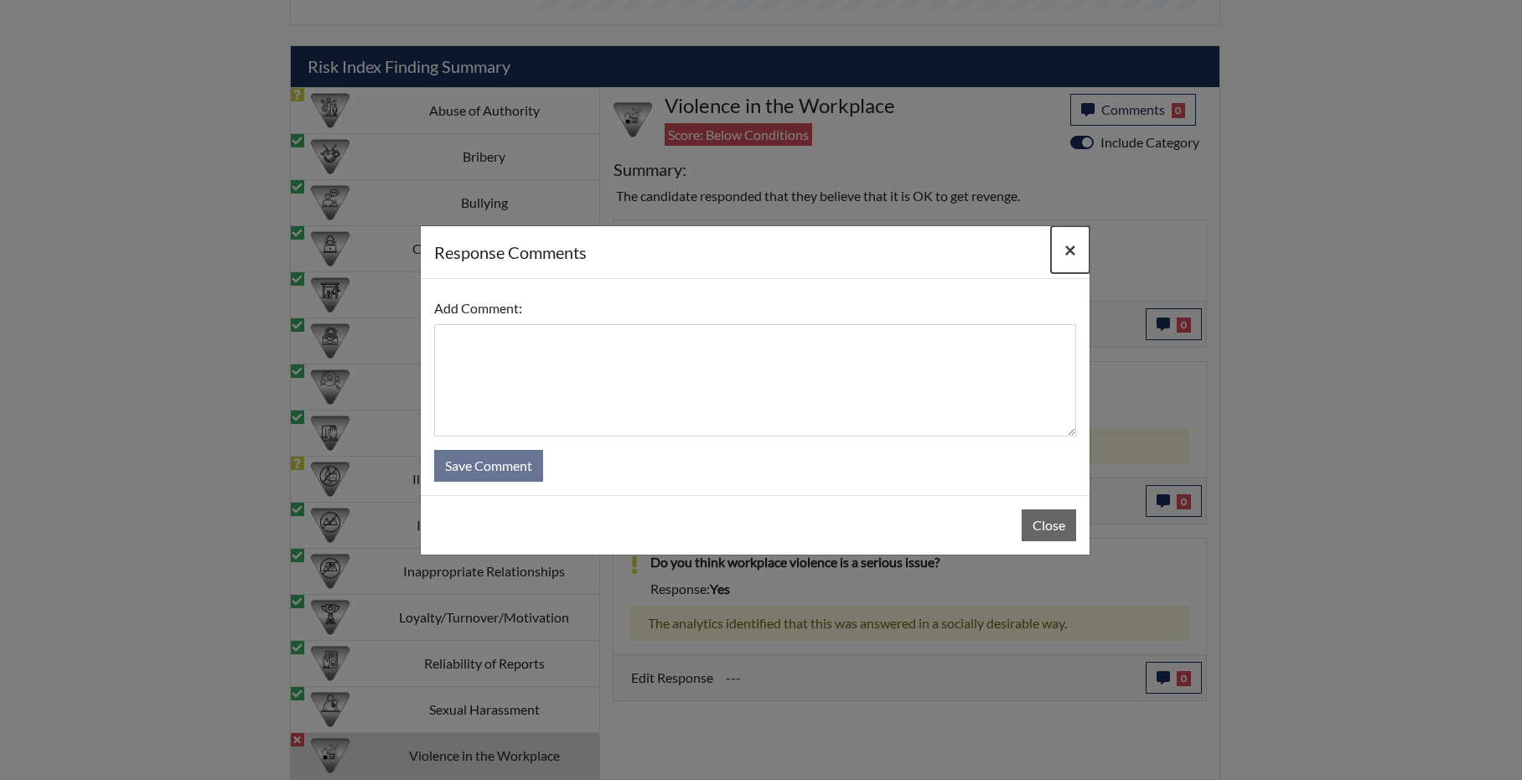
click at [1066, 239] on span "×" at bounding box center [1070, 249] width 12 height 24
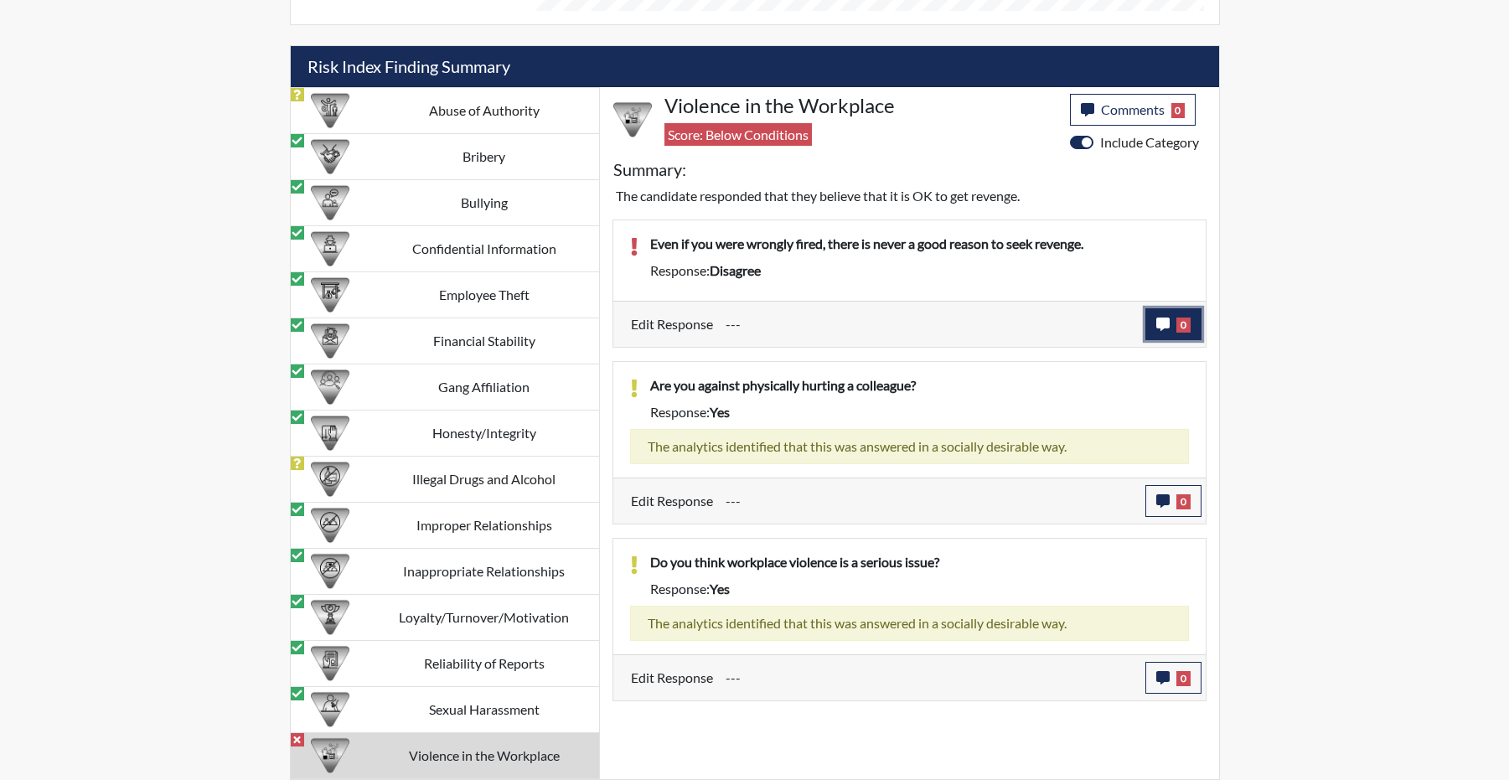
click at [1151, 336] on button "0" at bounding box center [1174, 324] width 56 height 32
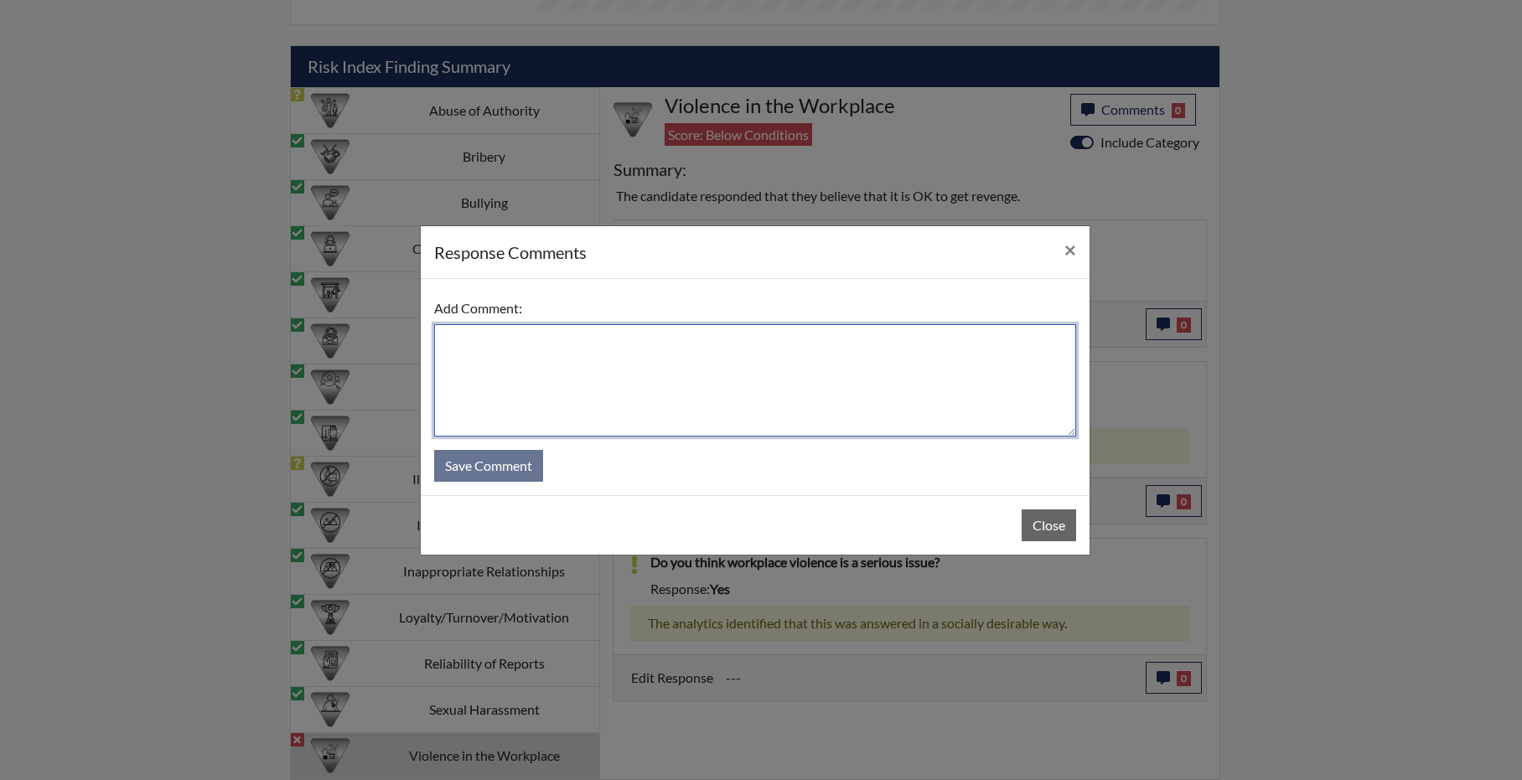
click at [654, 351] on textarea at bounding box center [755, 380] width 642 height 112
click at [757, 339] on textarea "candidate read the question as that there is" at bounding box center [755, 380] width 642 height 112
drag, startPoint x: 809, startPoint y: 337, endPoint x: 411, endPoint y: 303, distance: 400.4
click at [411, 303] on div "response Comments × Add Comment: candidate read the question as that there is a…" at bounding box center [761, 390] width 1522 height 780
type textarea "candidate read the question as that there is a reason to get"
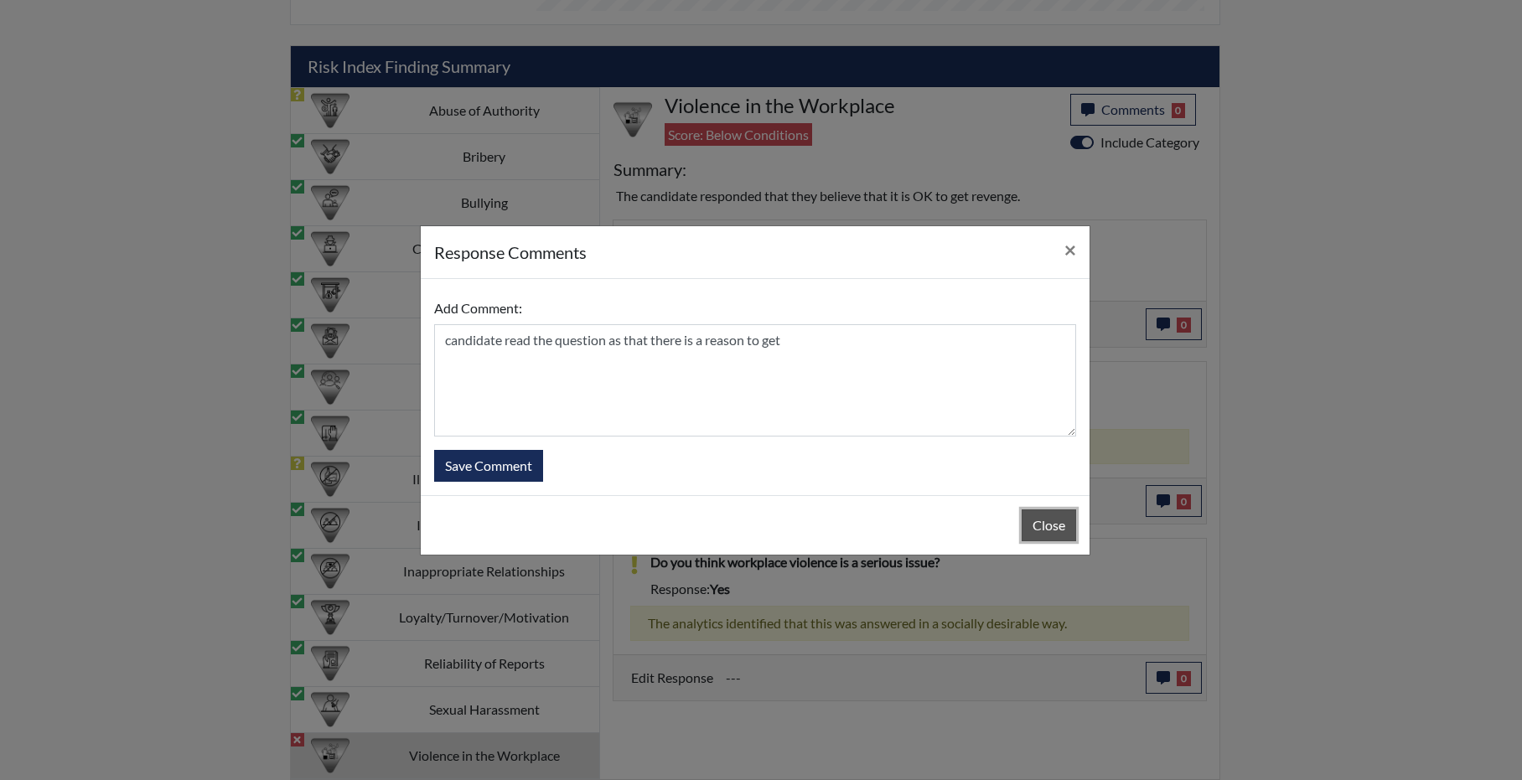
click at [1026, 537] on button "Close" at bounding box center [1049, 525] width 54 height 32
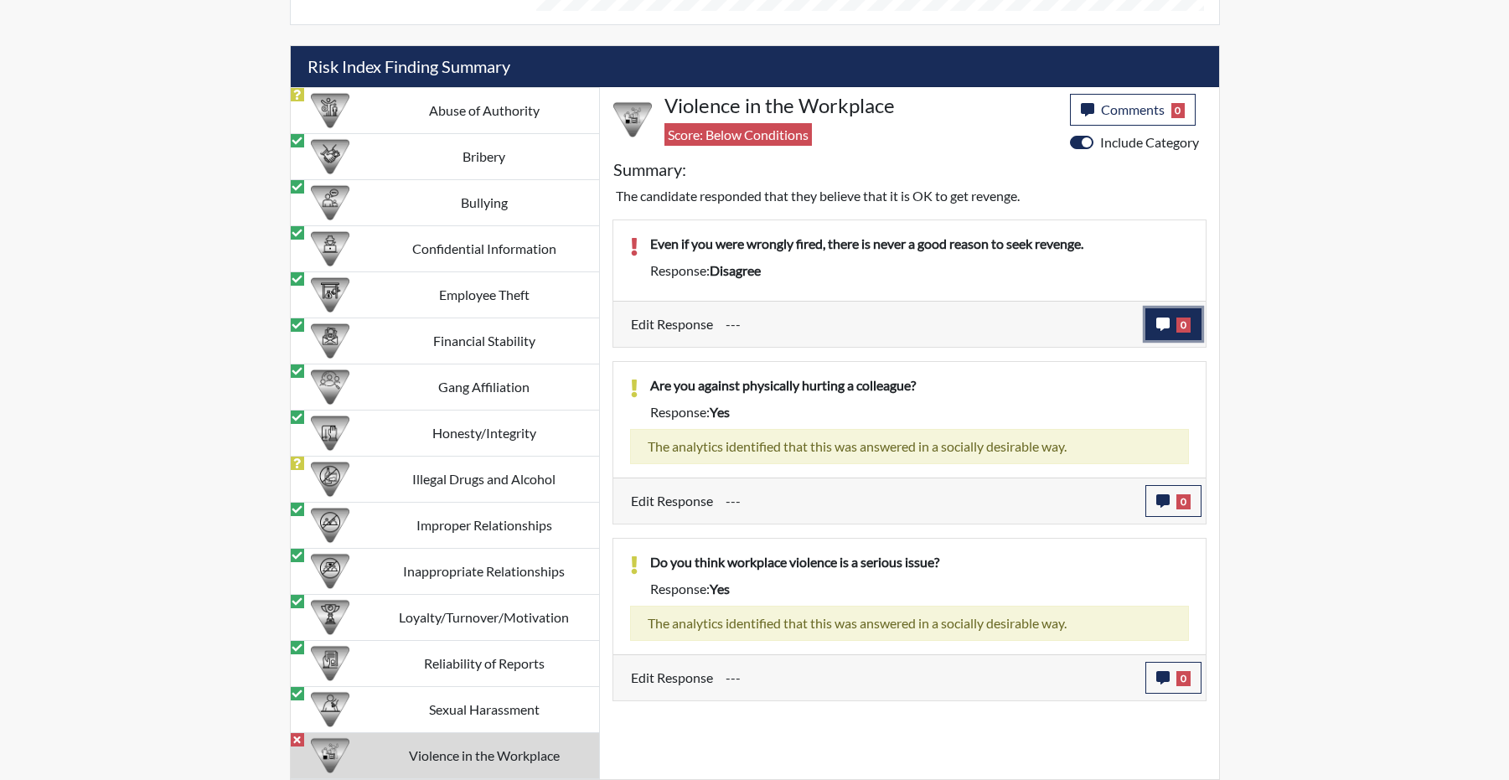
click at [1156, 331] on icon "button" at bounding box center [1162, 324] width 13 height 13
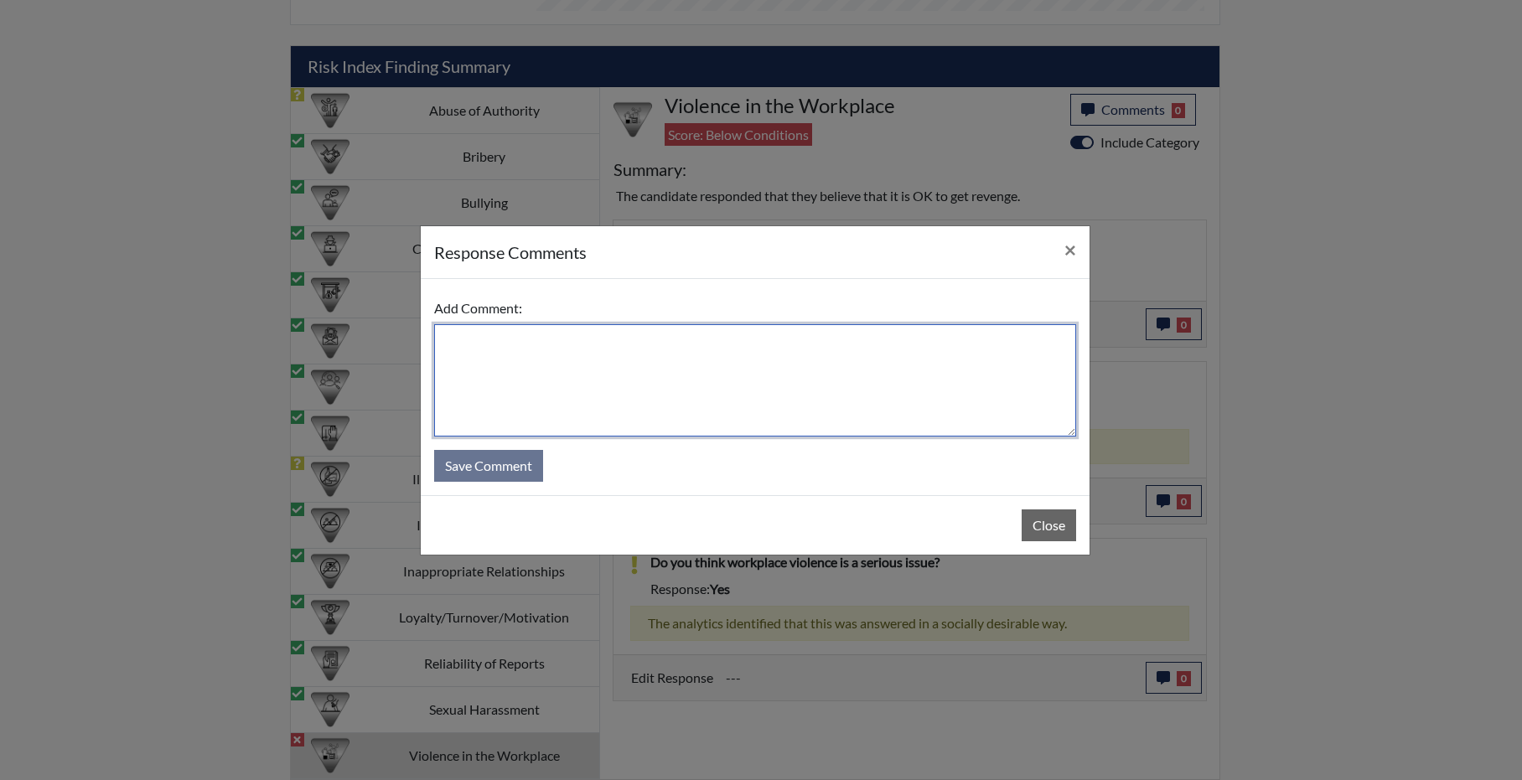
click at [705, 348] on textarea at bounding box center [755, 380] width 642 height 112
paste textarea "candidate read the question as that there is a reason to get"
click at [664, 336] on textarea "candidate read the question as that there is a reason to get" at bounding box center [755, 380] width 642 height 112
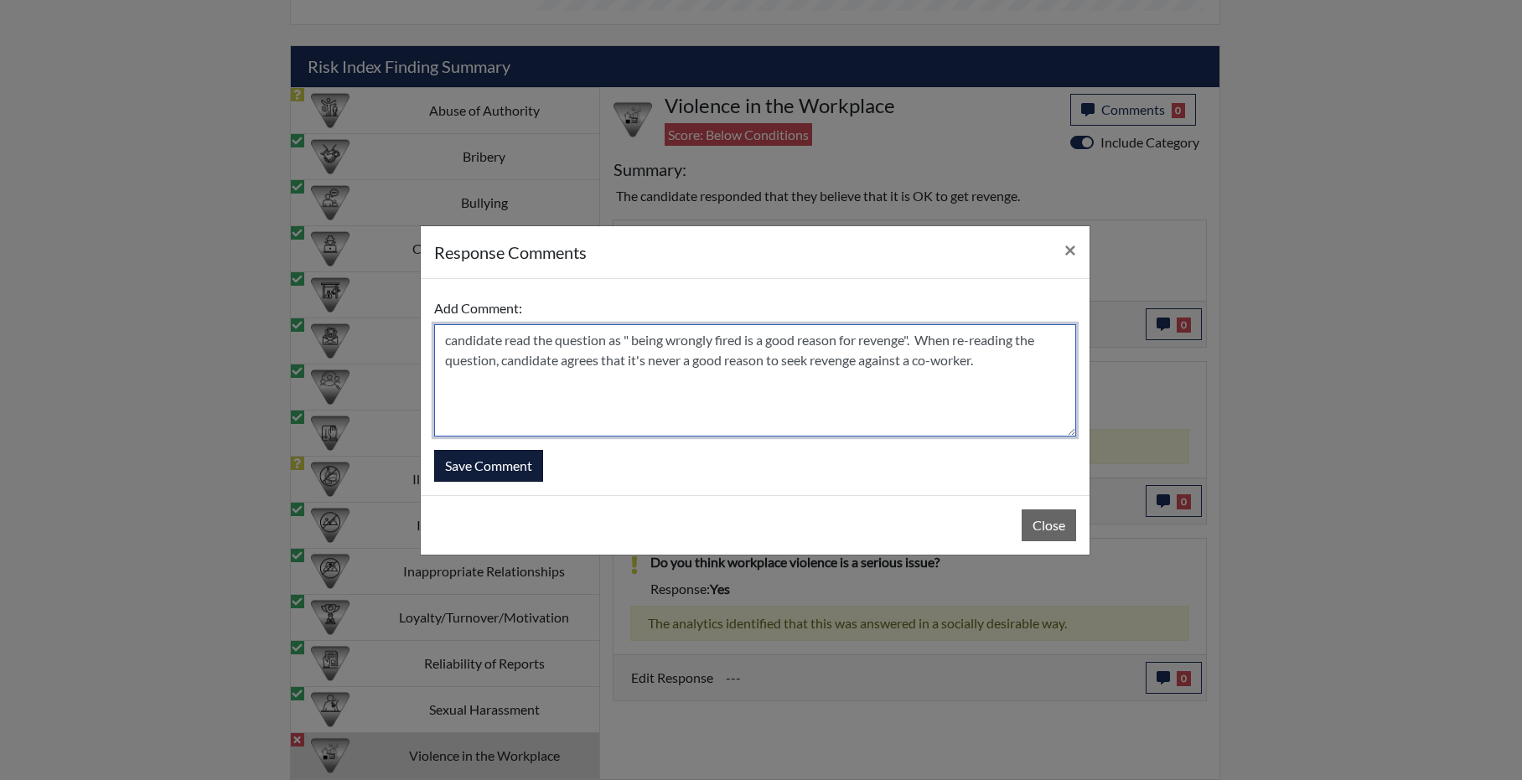
type textarea "candidate read the question as " being wrongly fired is a good reason for reven…"
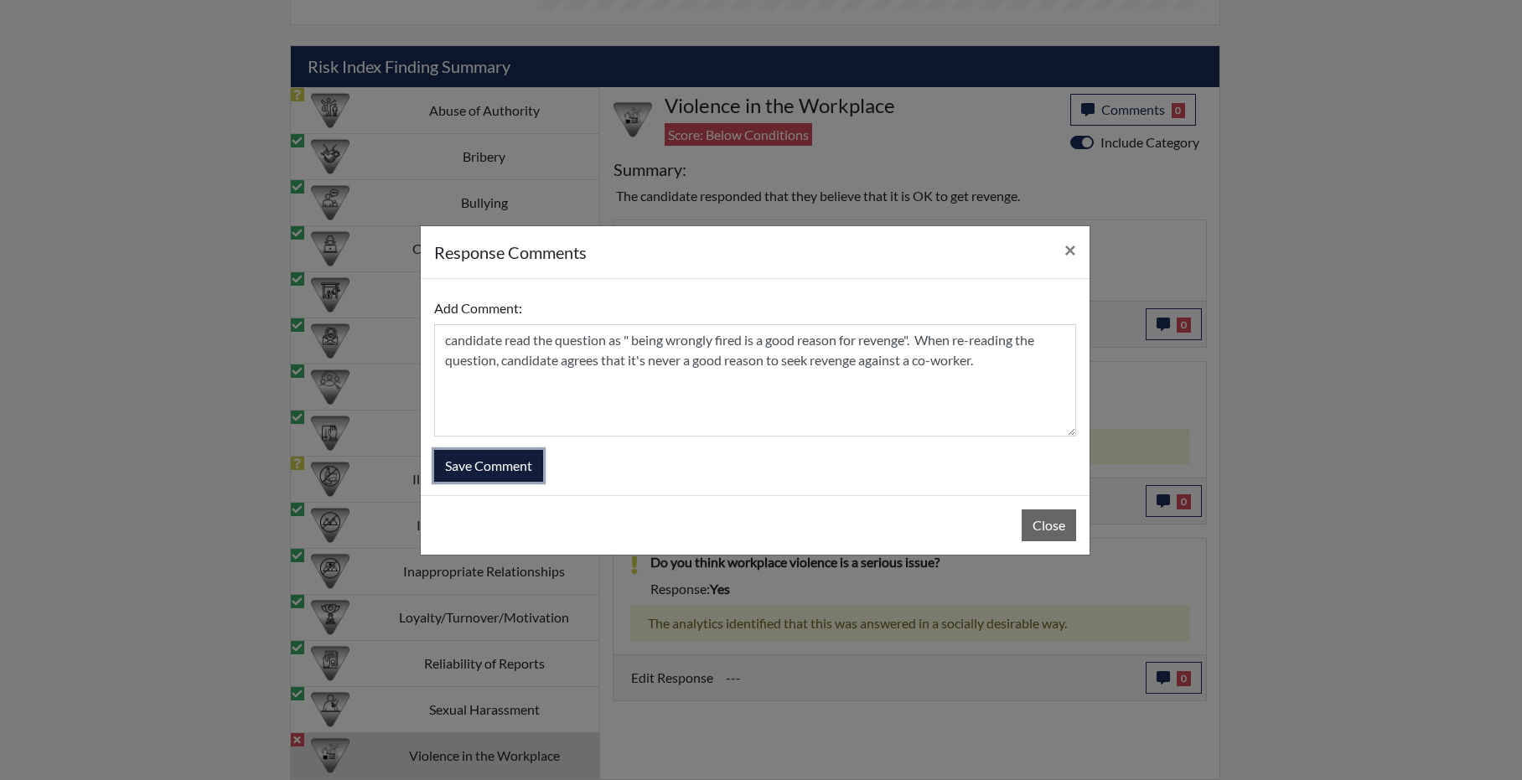
click at [512, 475] on button "Save Comment" at bounding box center [488, 466] width 109 height 32
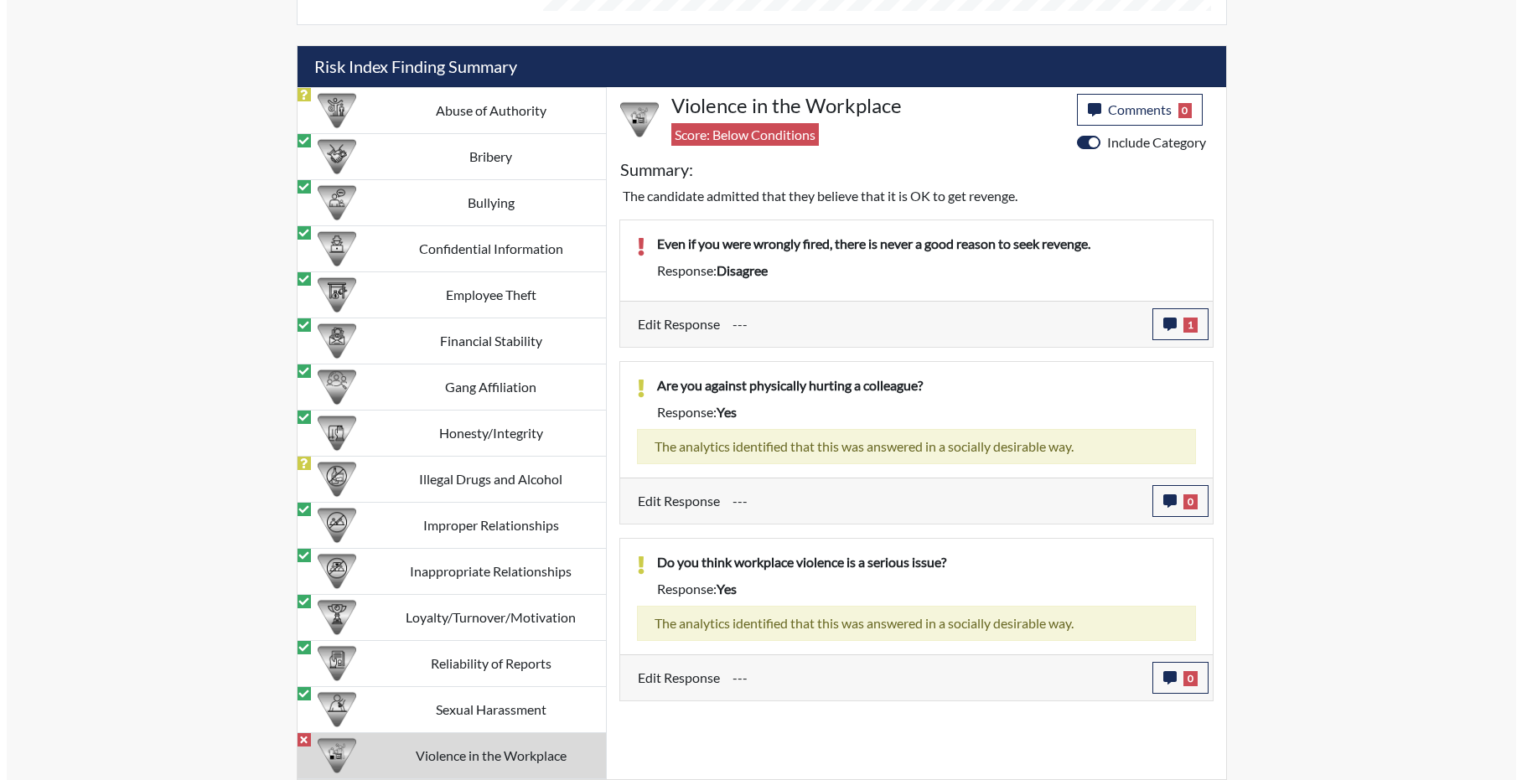
scroll to position [196, 696]
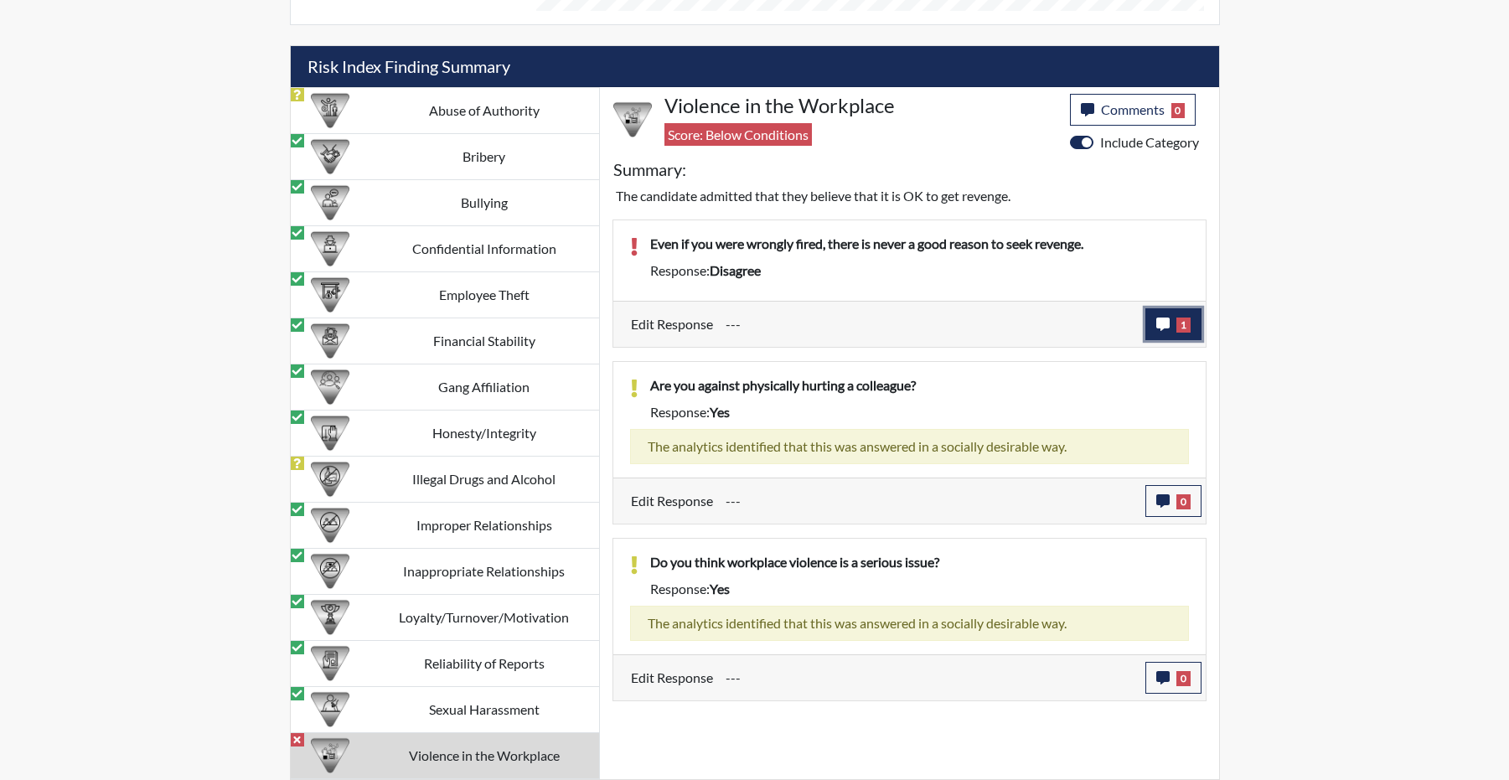
click at [1156, 331] on icon "button" at bounding box center [1162, 324] width 13 height 13
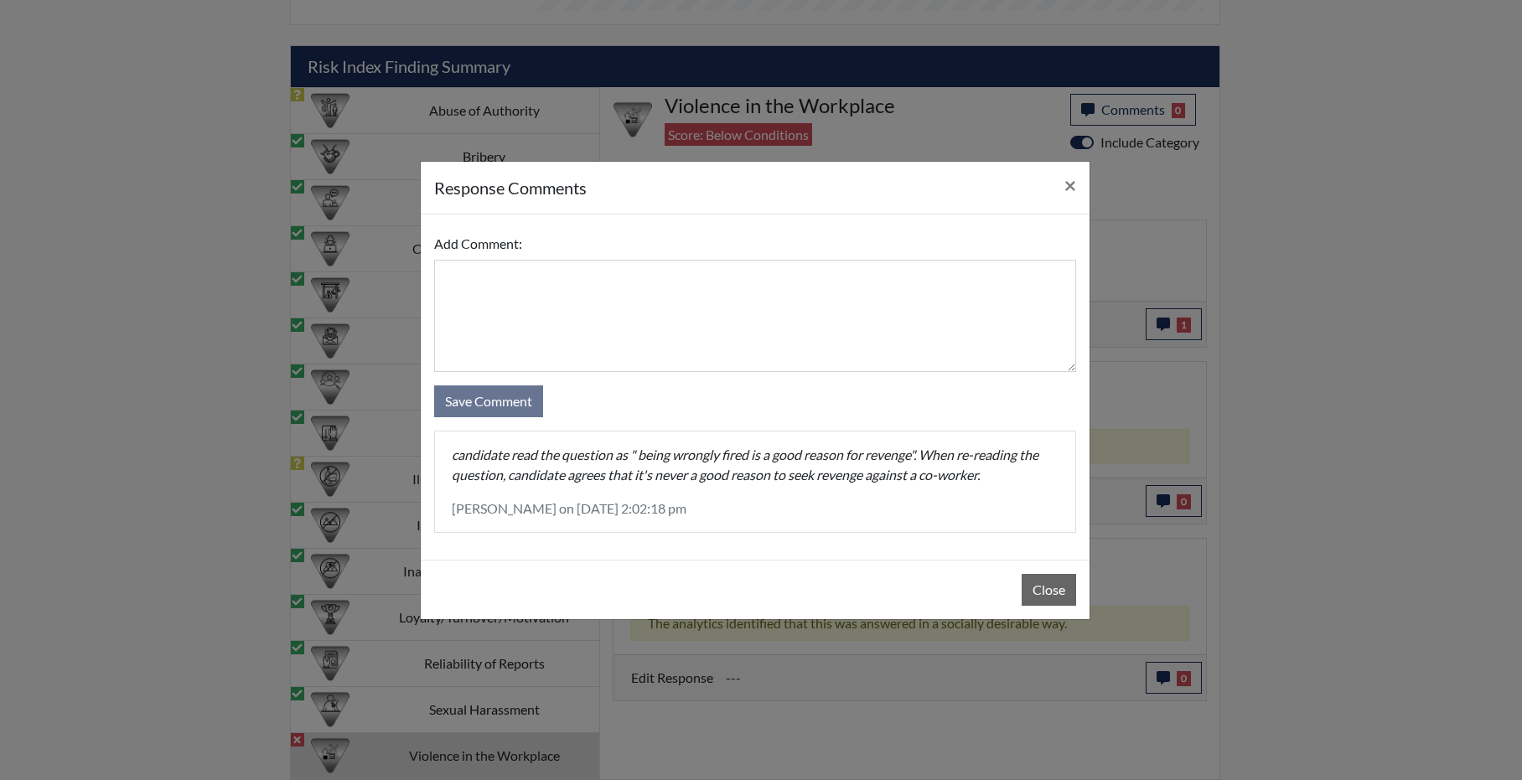
click at [546, 485] on p "candidate read the question as " being wrongly fired is a good reason for reven…" at bounding box center [755, 465] width 607 height 40
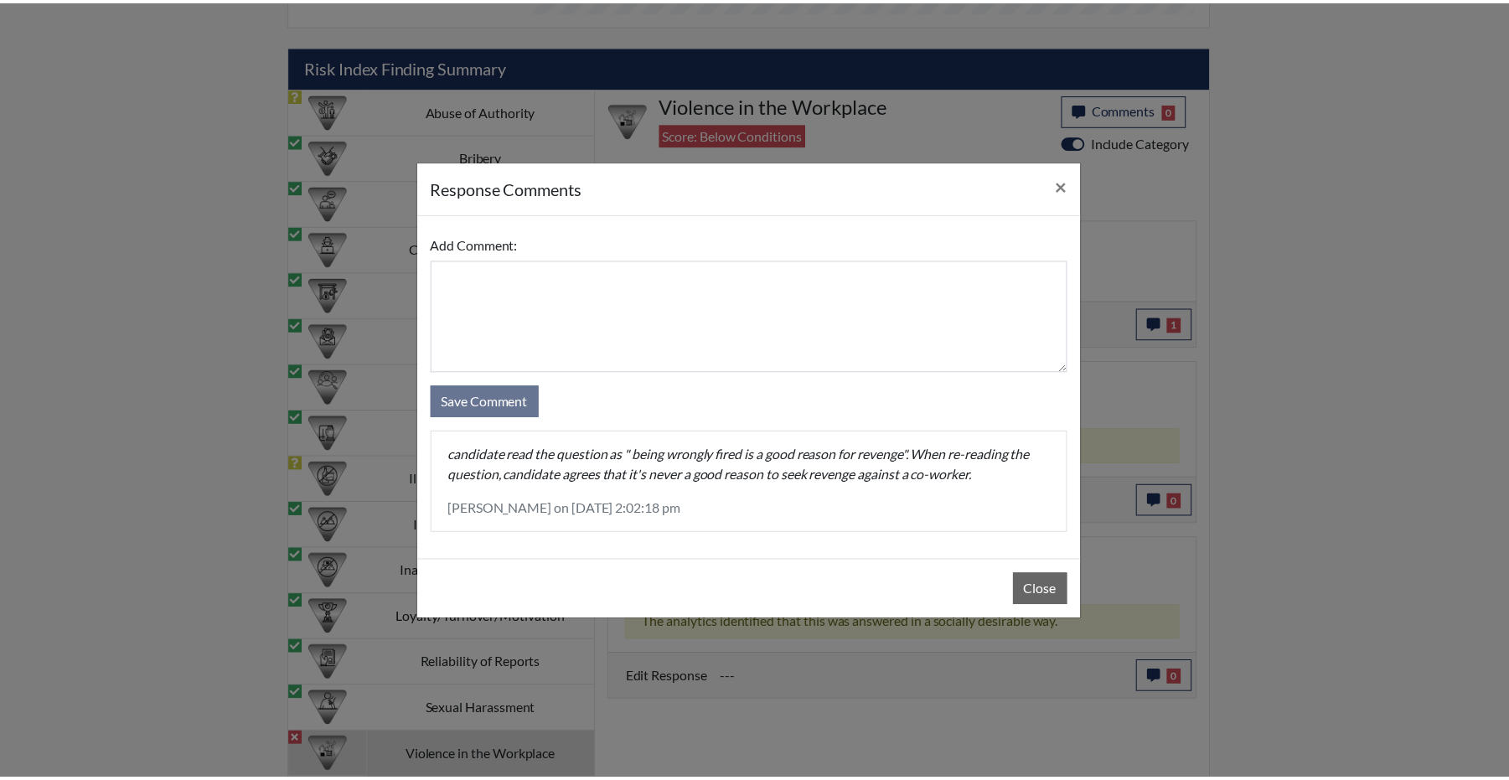
scroll to position [0, 0]
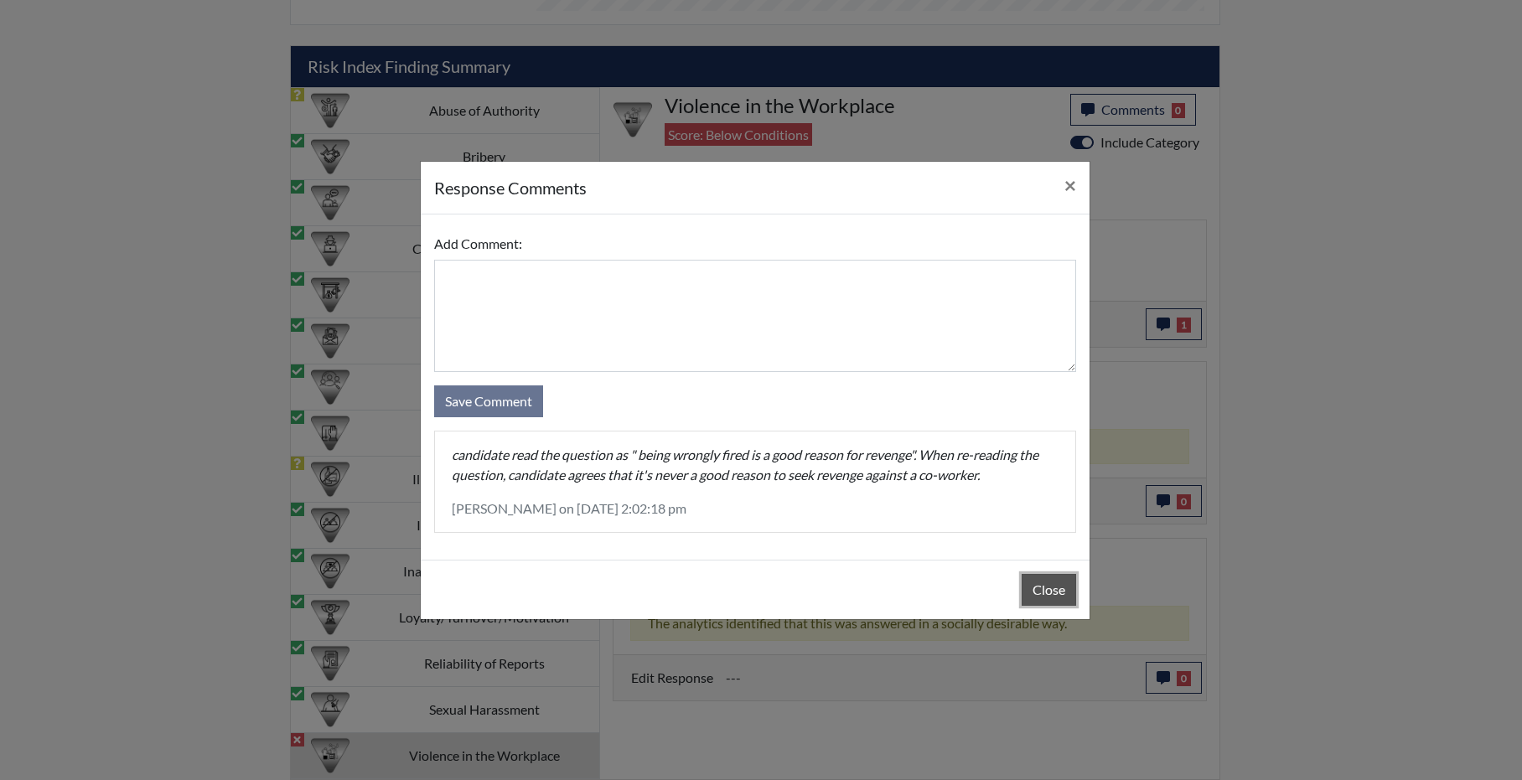
click at [1059, 597] on button "Close" at bounding box center [1049, 590] width 54 height 32
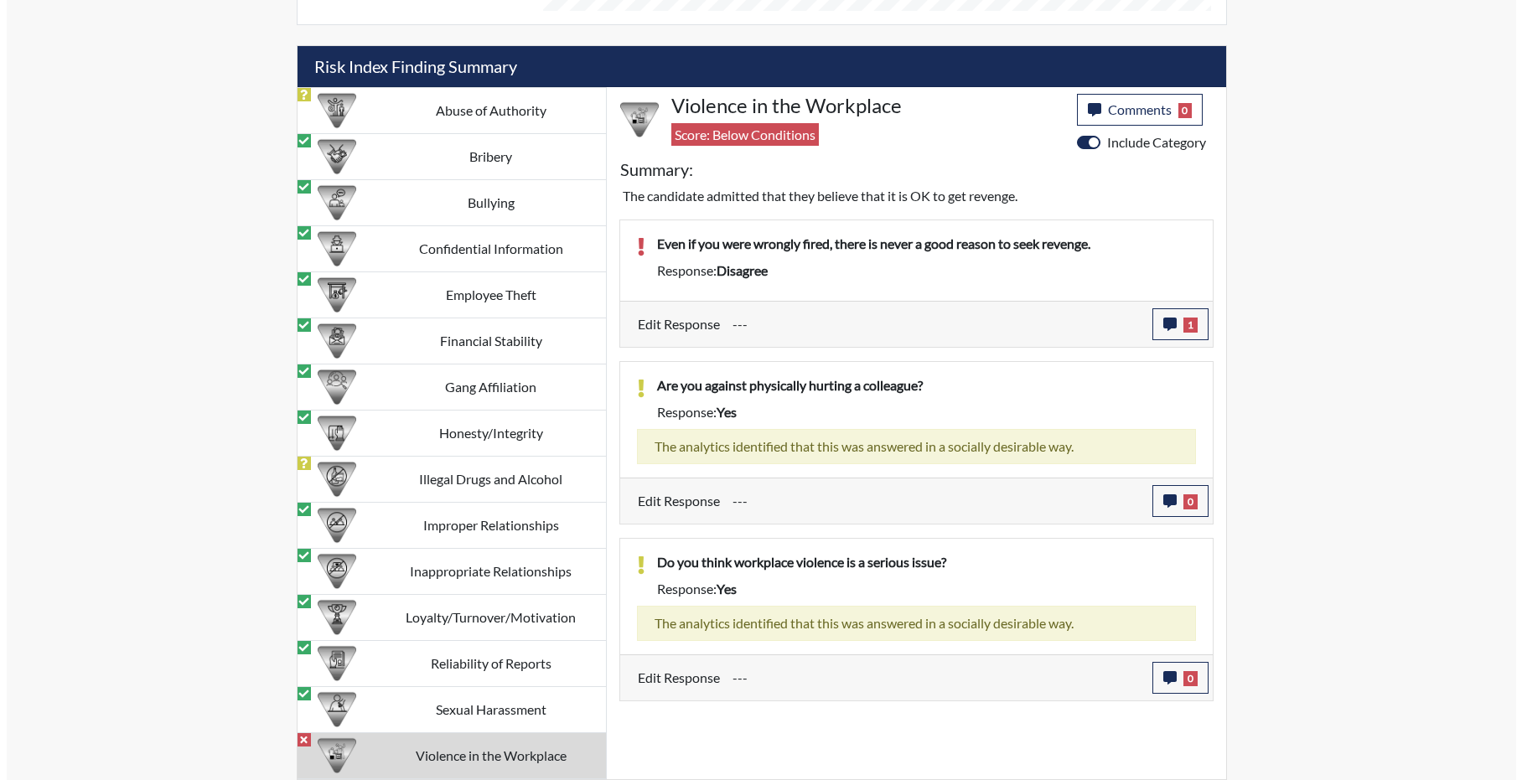
scroll to position [1630, 0]
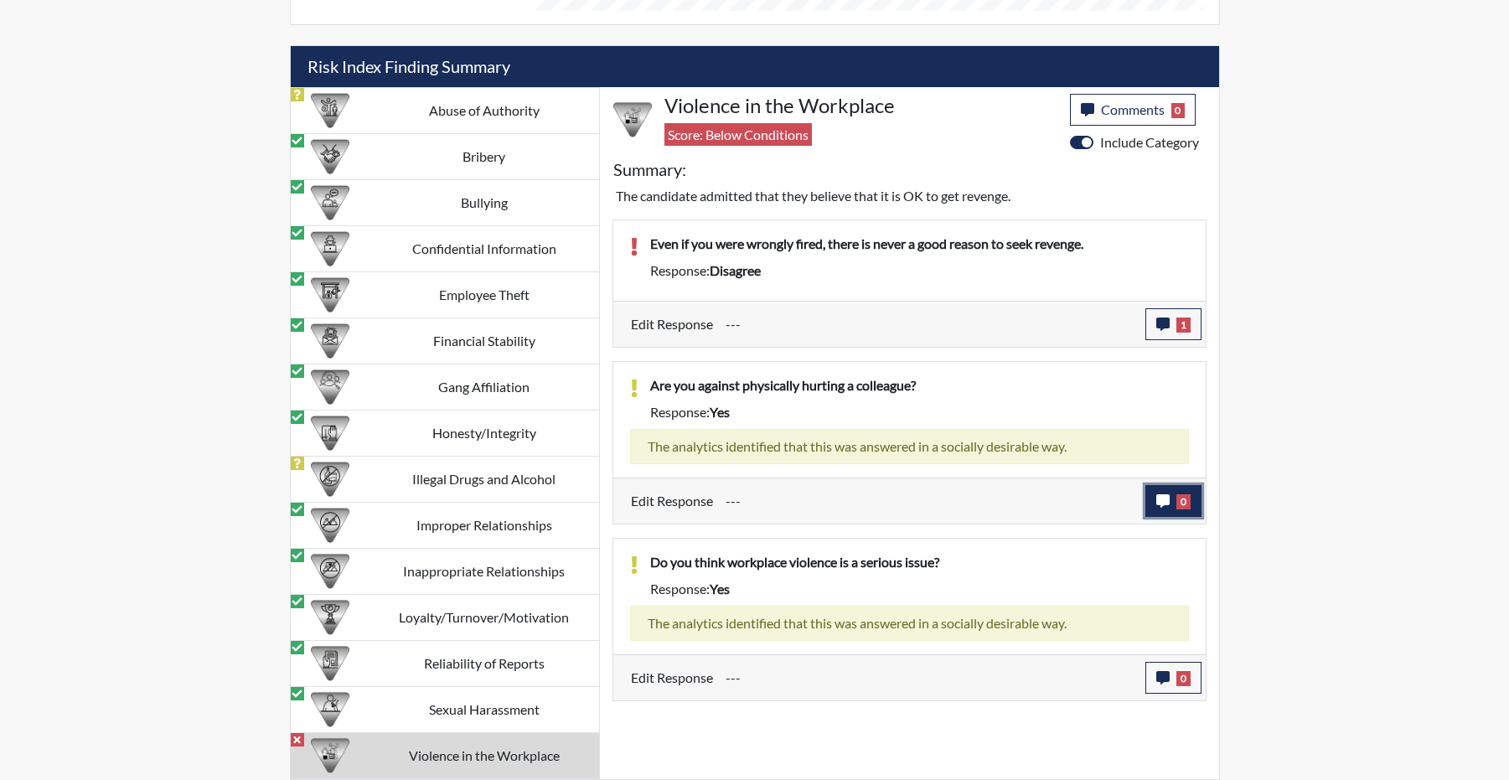
click at [1147, 515] on button "0" at bounding box center [1174, 501] width 56 height 32
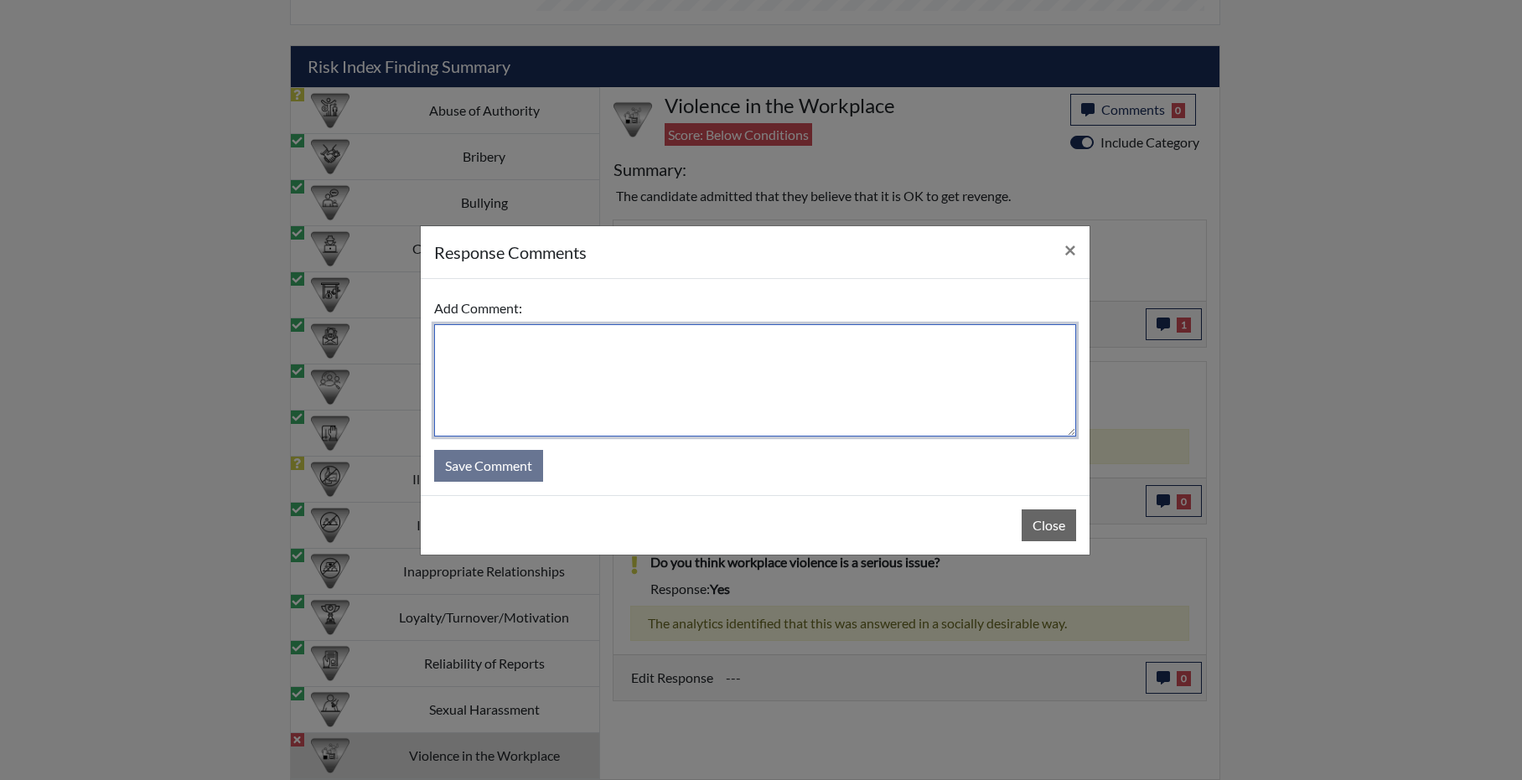
click at [652, 373] on textarea at bounding box center [755, 380] width 642 height 112
type textarea "stands by answer"
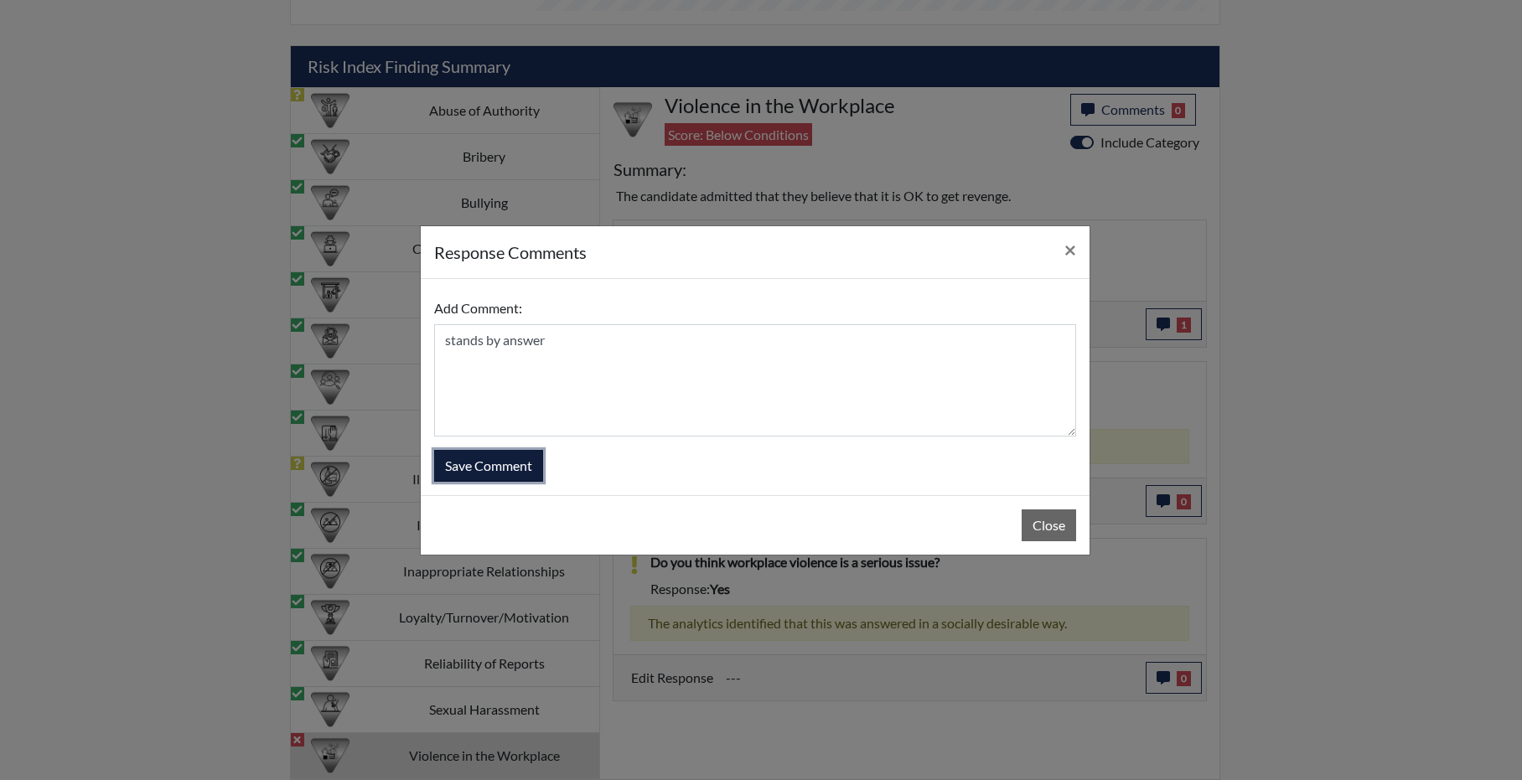
click at [461, 476] on button "Save Comment" at bounding box center [488, 466] width 109 height 32
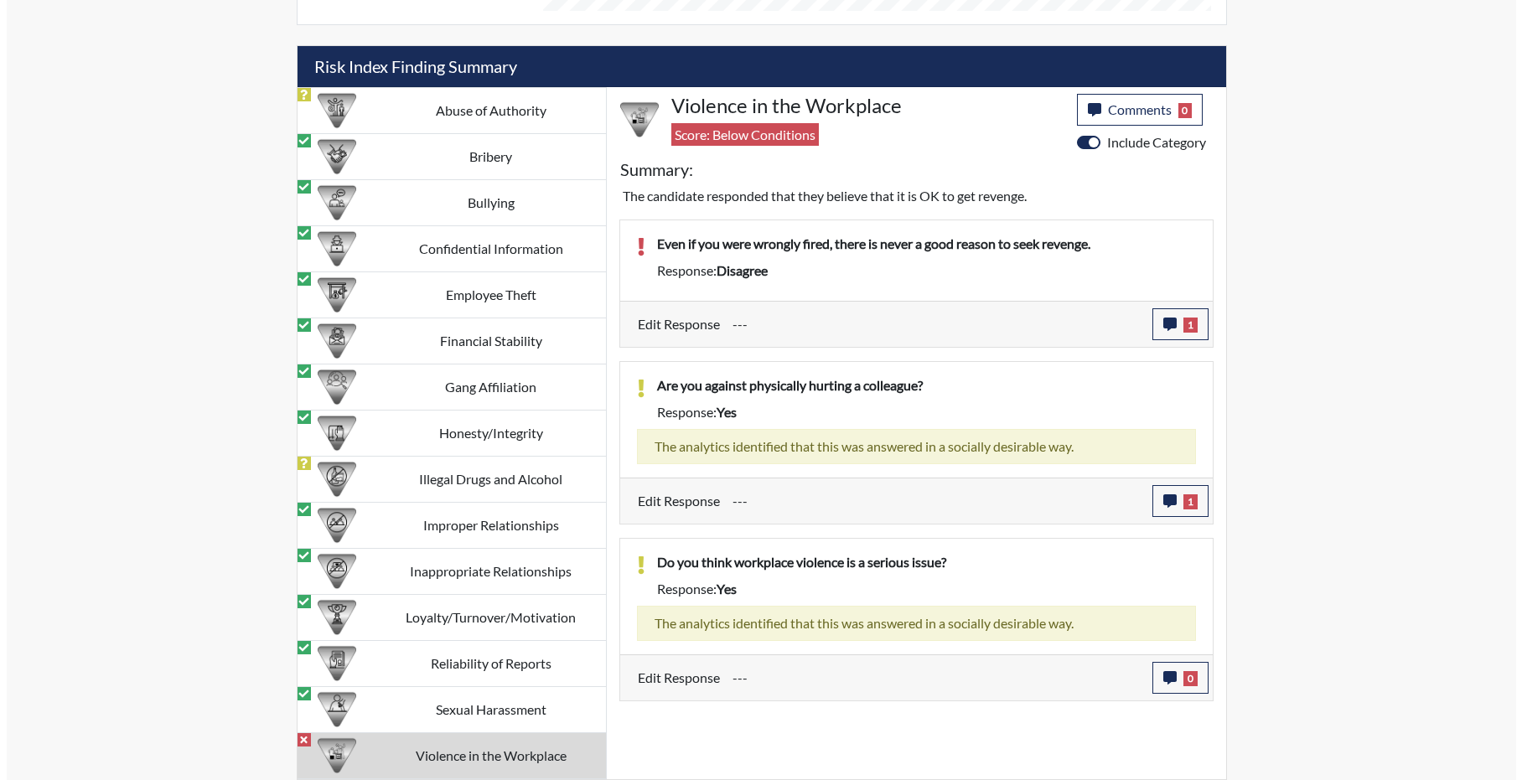
scroll to position [196, 696]
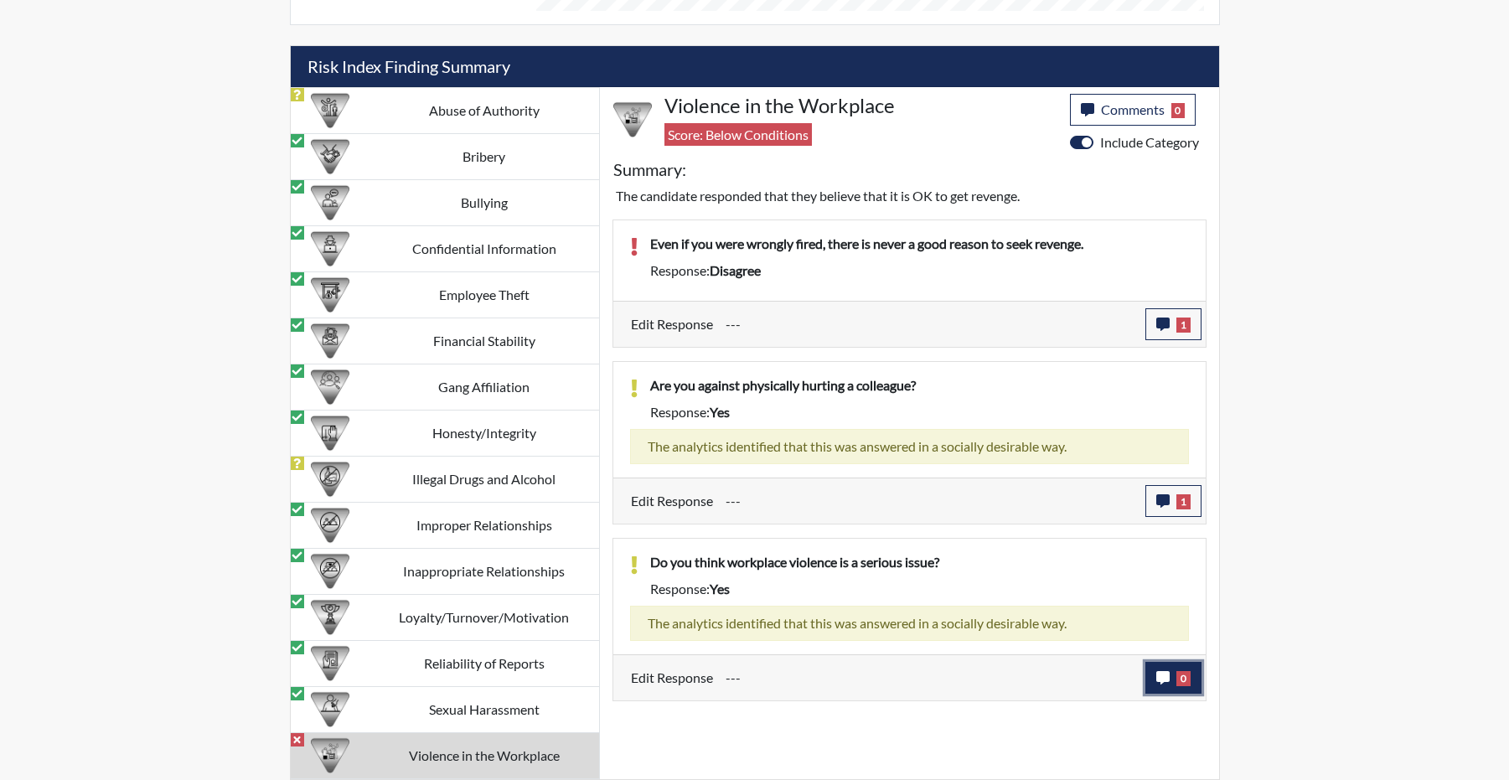
click at [1156, 685] on icon "button" at bounding box center [1162, 677] width 13 height 13
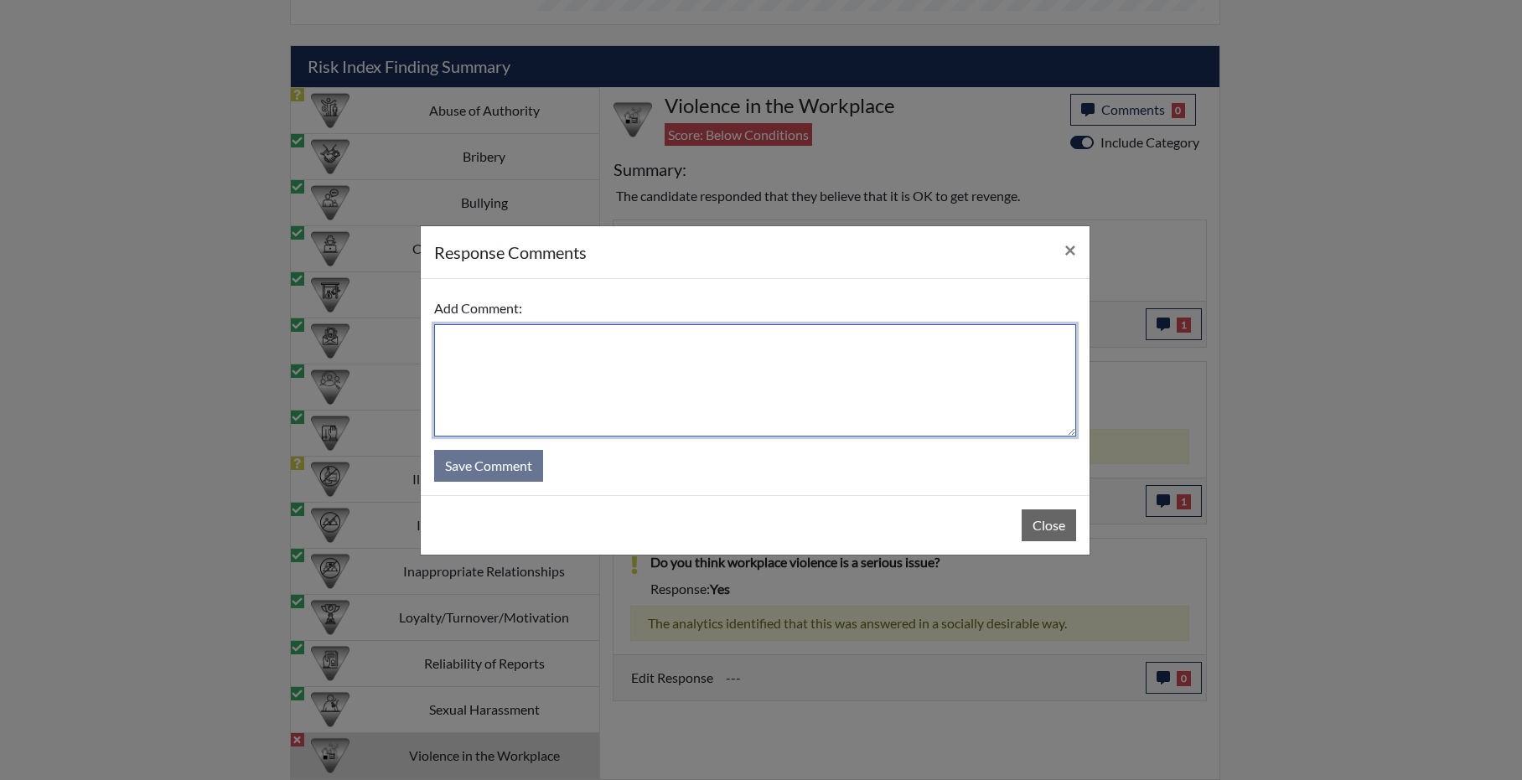
click at [624, 382] on textarea at bounding box center [755, 380] width 642 height 112
type textarea "stands by answer"
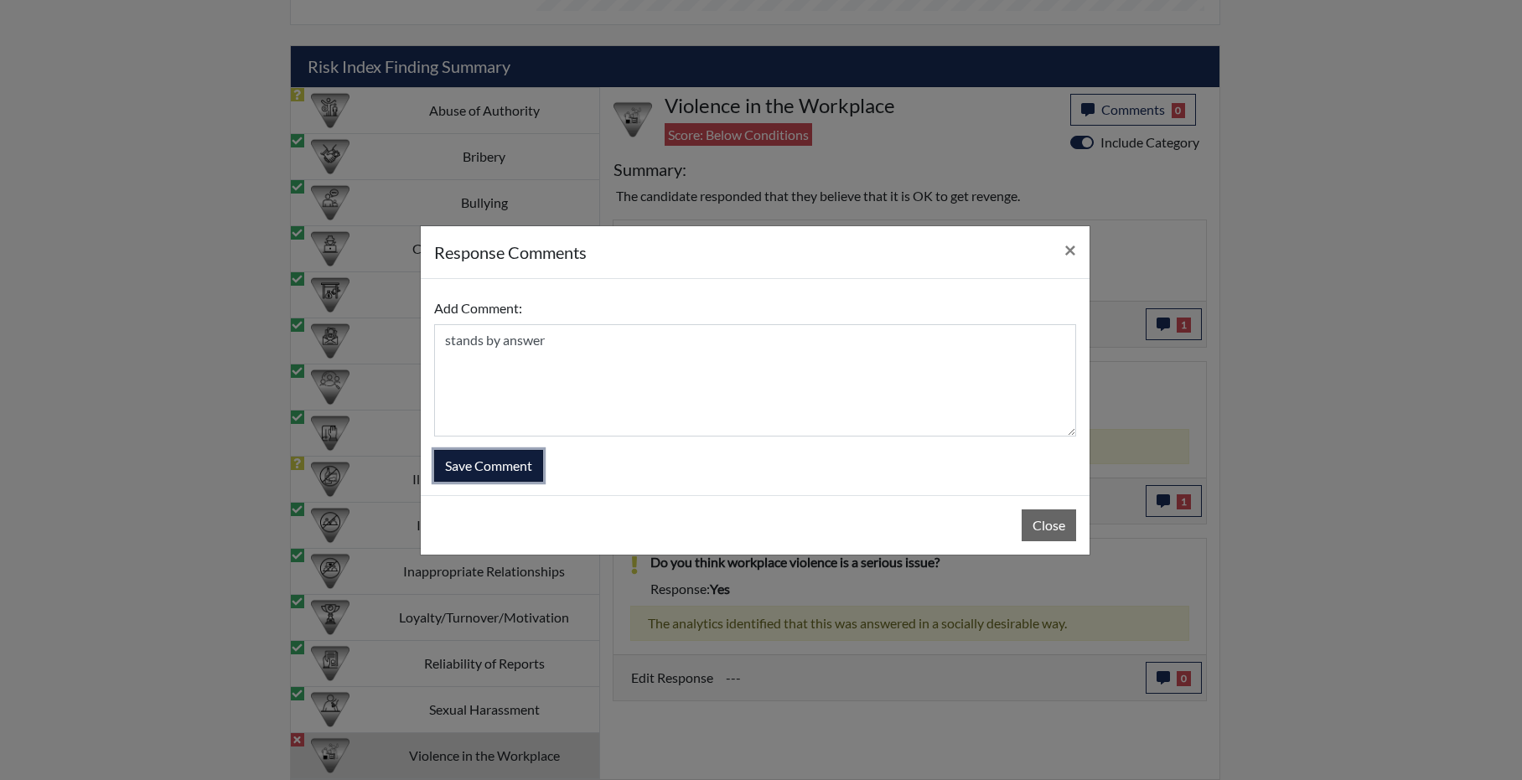
click at [522, 477] on button "Save Comment" at bounding box center [488, 466] width 109 height 32
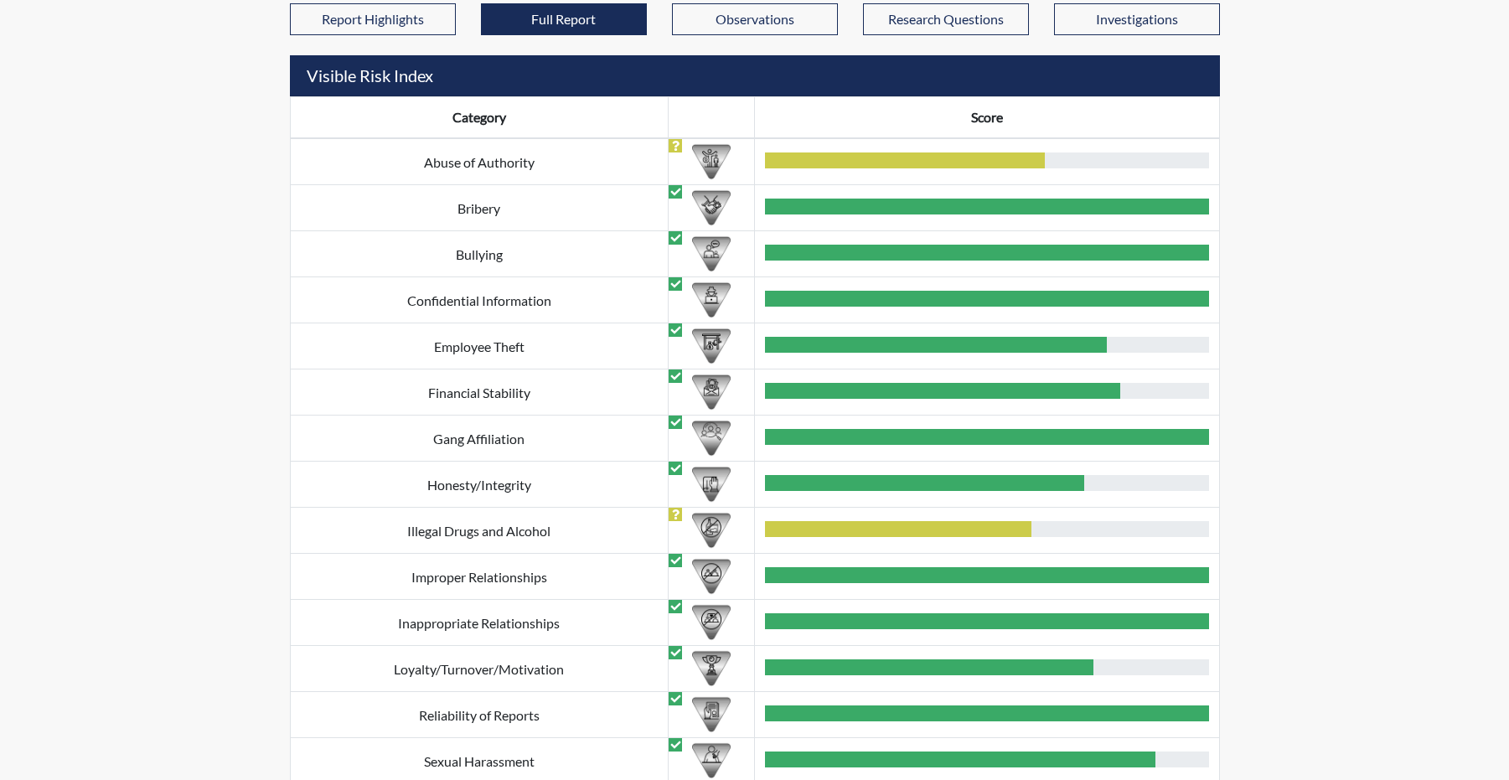
scroll to position [541, 0]
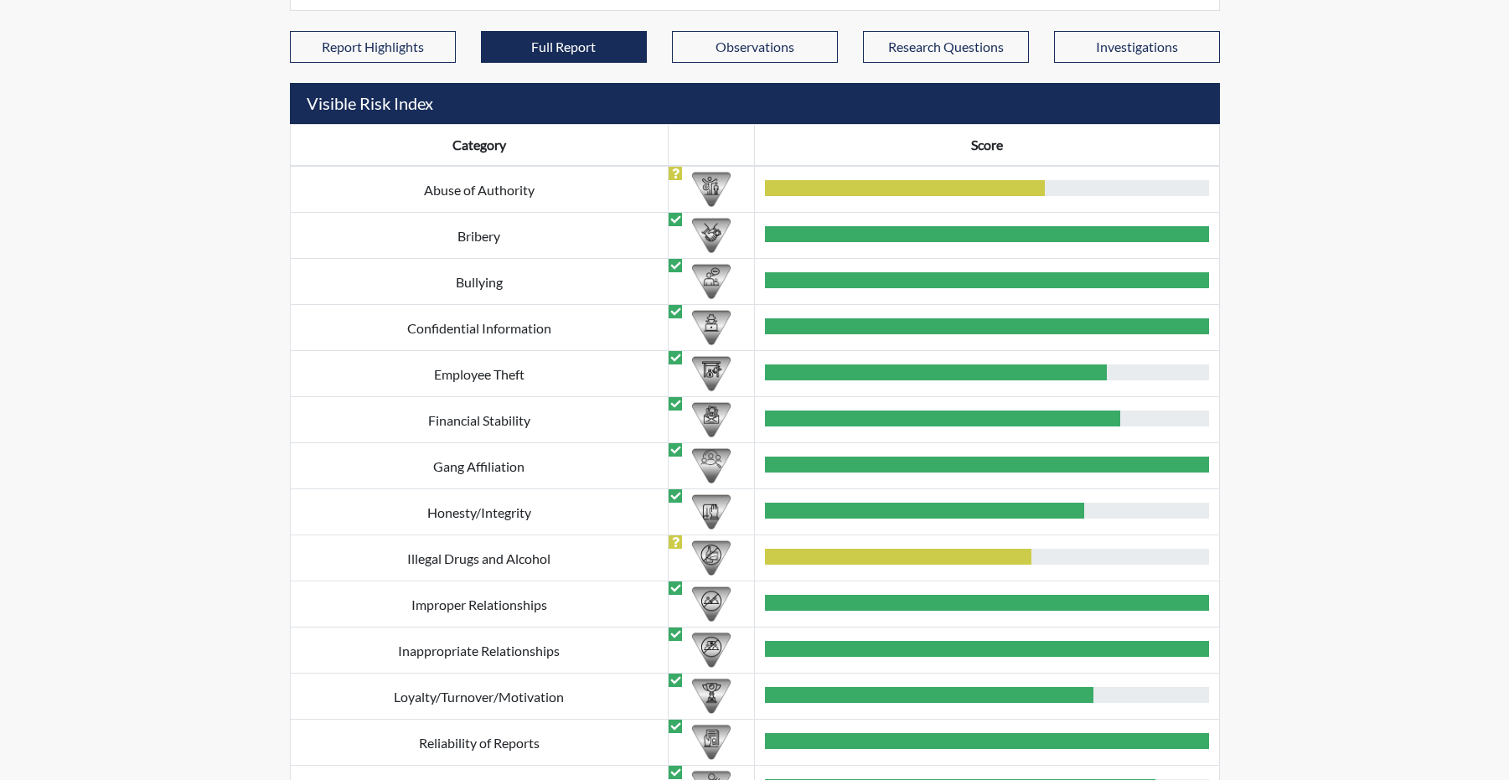
click at [814, 565] on div at bounding box center [898, 557] width 266 height 16
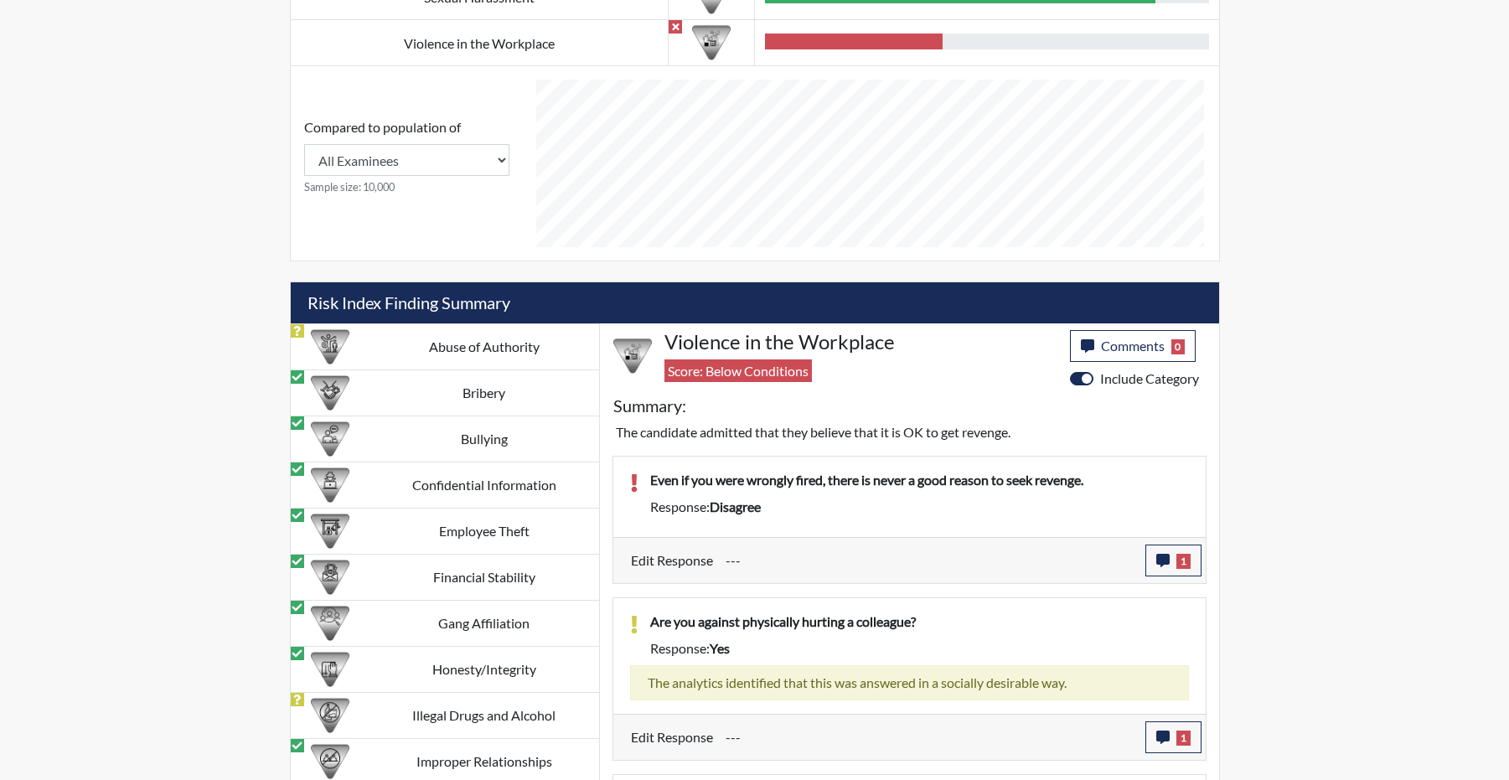
scroll to position [1630, 0]
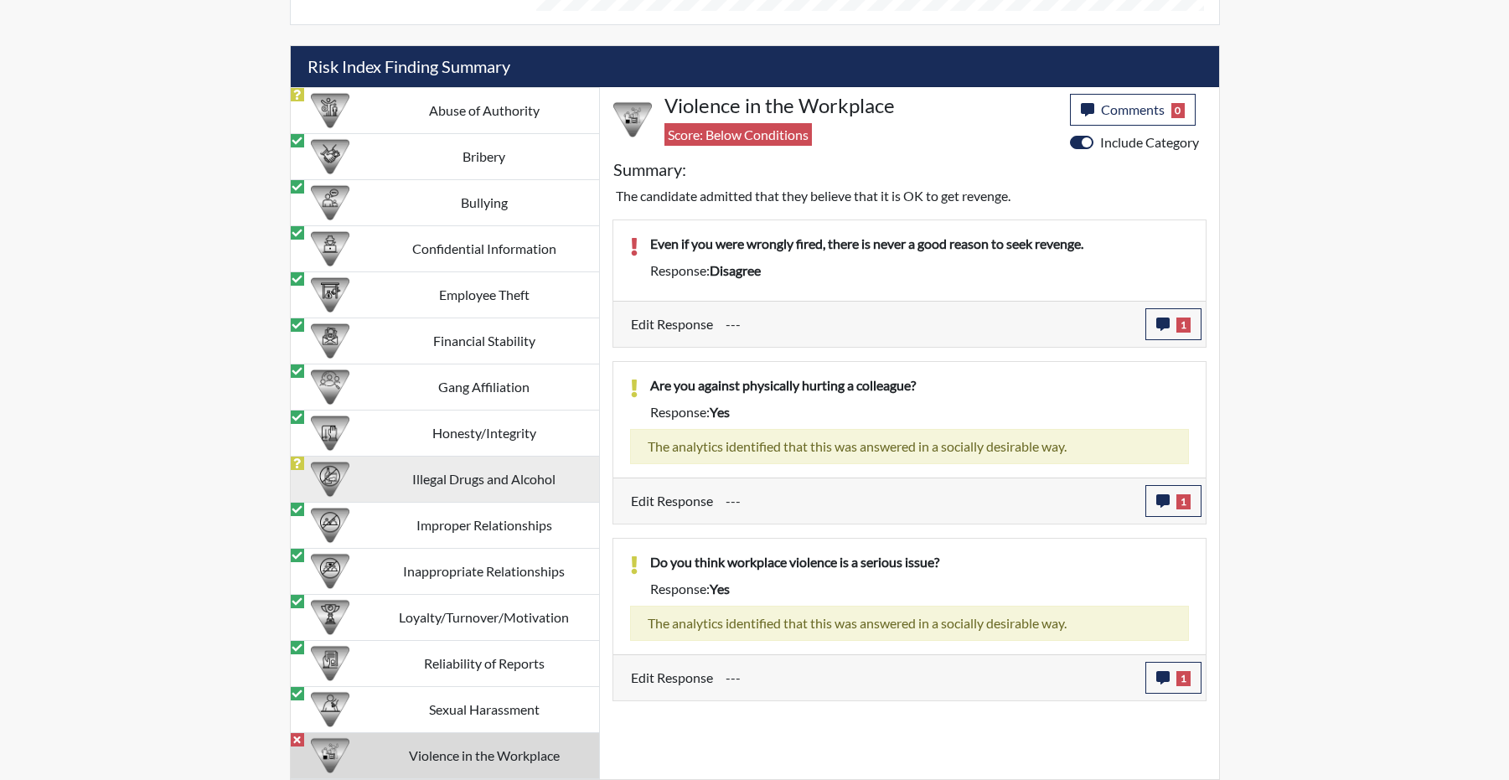
click at [425, 473] on td "Illegal Drugs and Alcohol" at bounding box center [485, 480] width 230 height 46
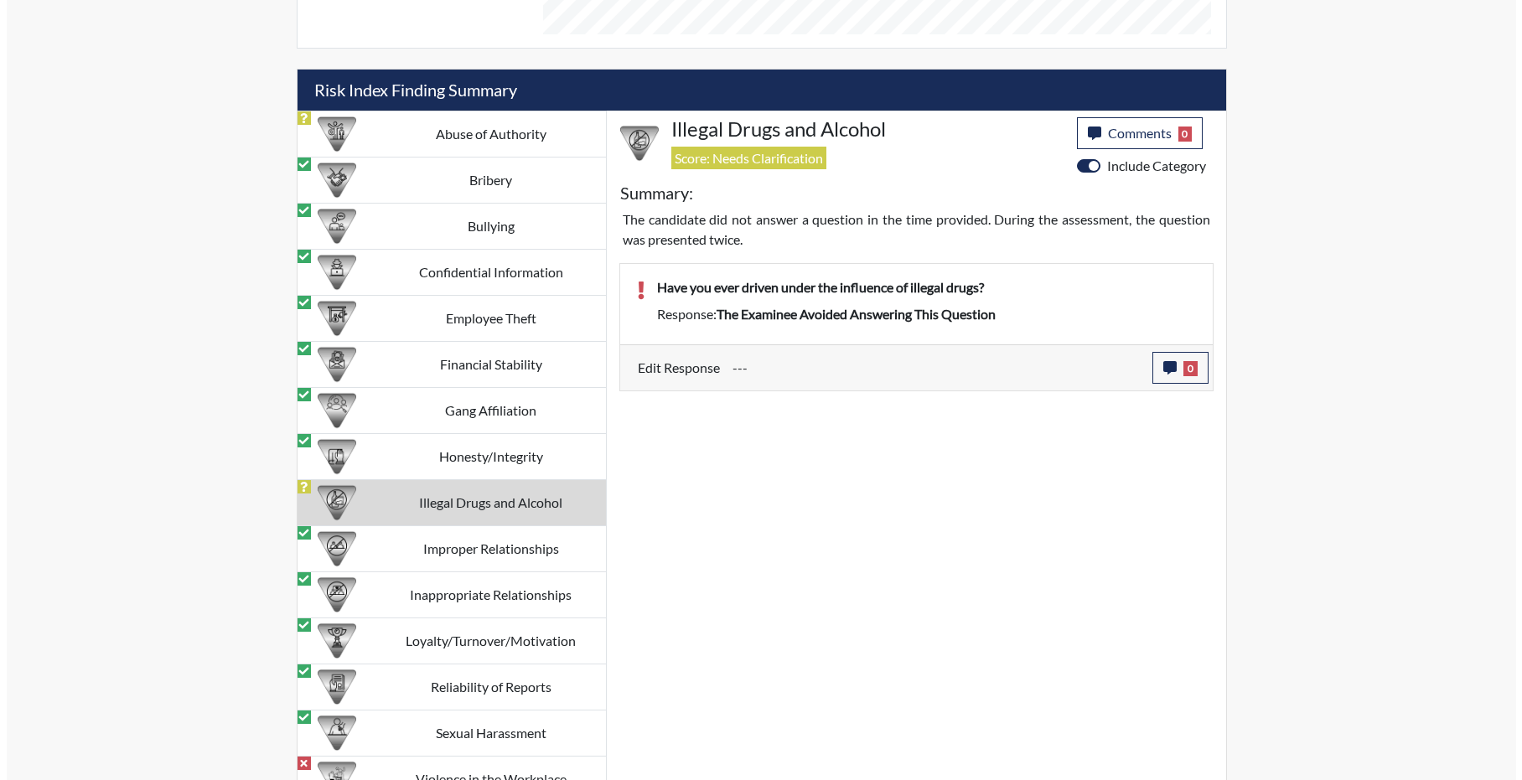
scroll to position [1546, 0]
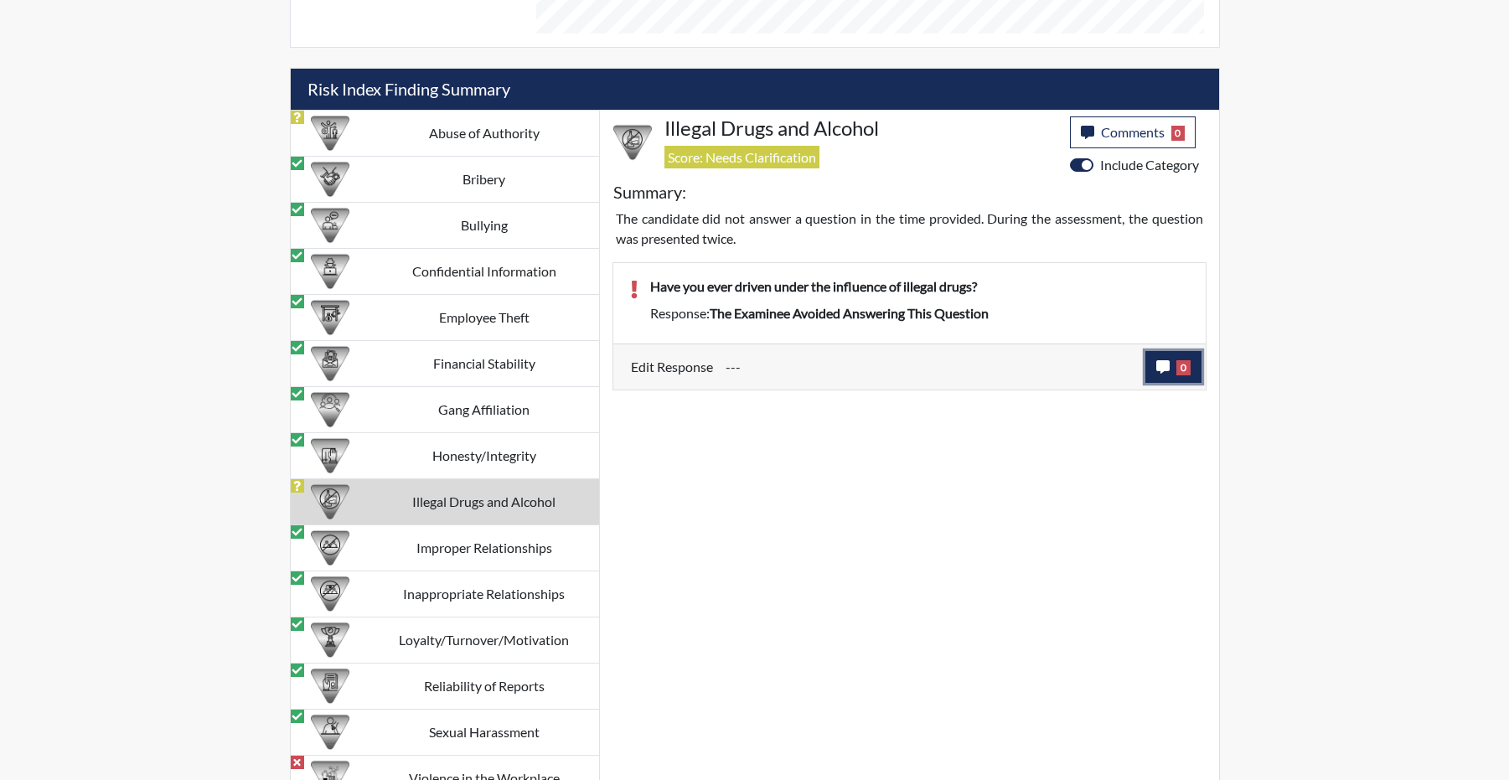
click at [1169, 383] on button "0" at bounding box center [1174, 367] width 56 height 32
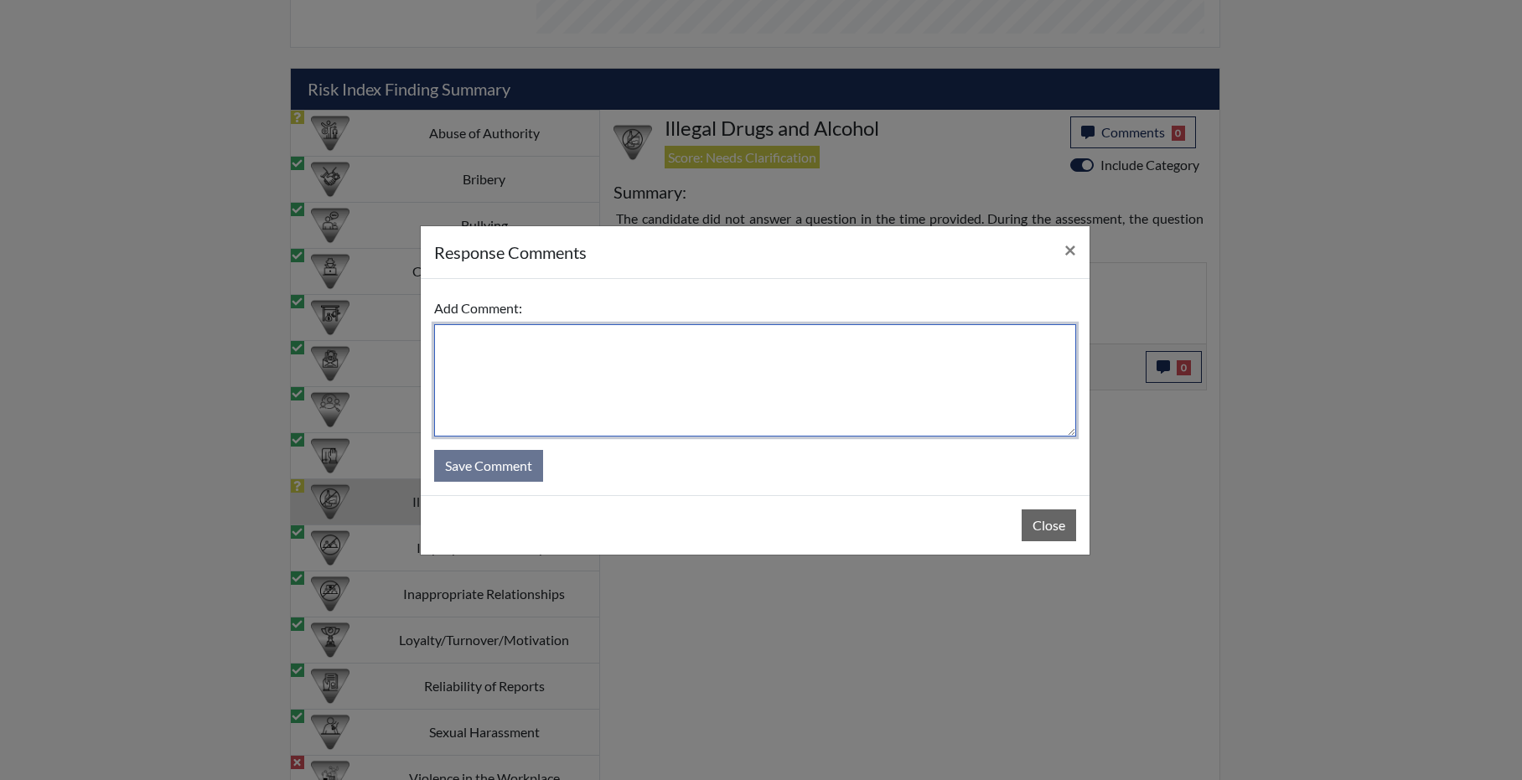
drag, startPoint x: 758, startPoint y: 404, endPoint x: 766, endPoint y: 391, distance: 15.1
click at [760, 402] on textarea at bounding box center [755, 380] width 642 height 112
type textarea "Candidate answered NO when asked."
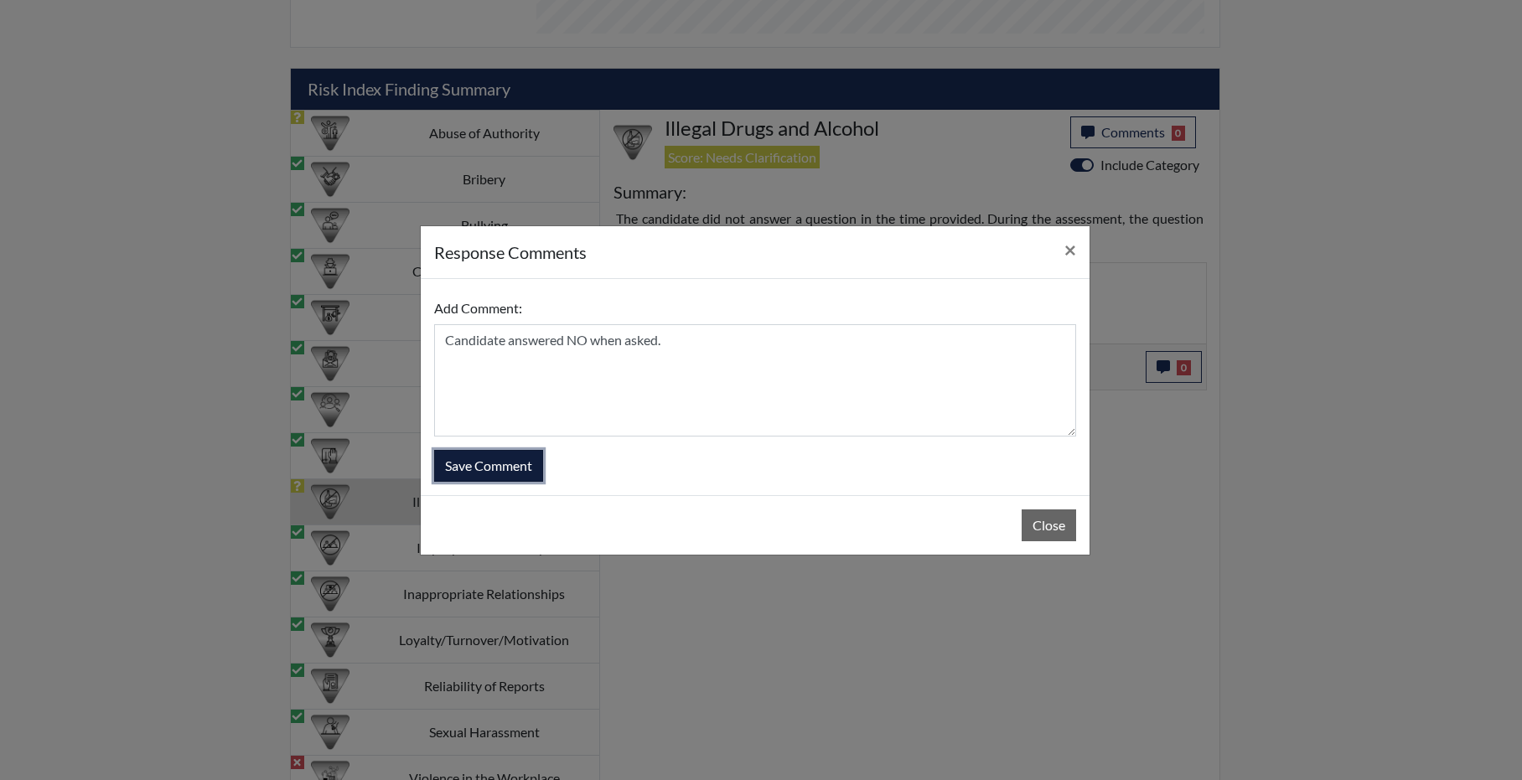
click at [507, 466] on button "Save Comment" at bounding box center [488, 466] width 109 height 32
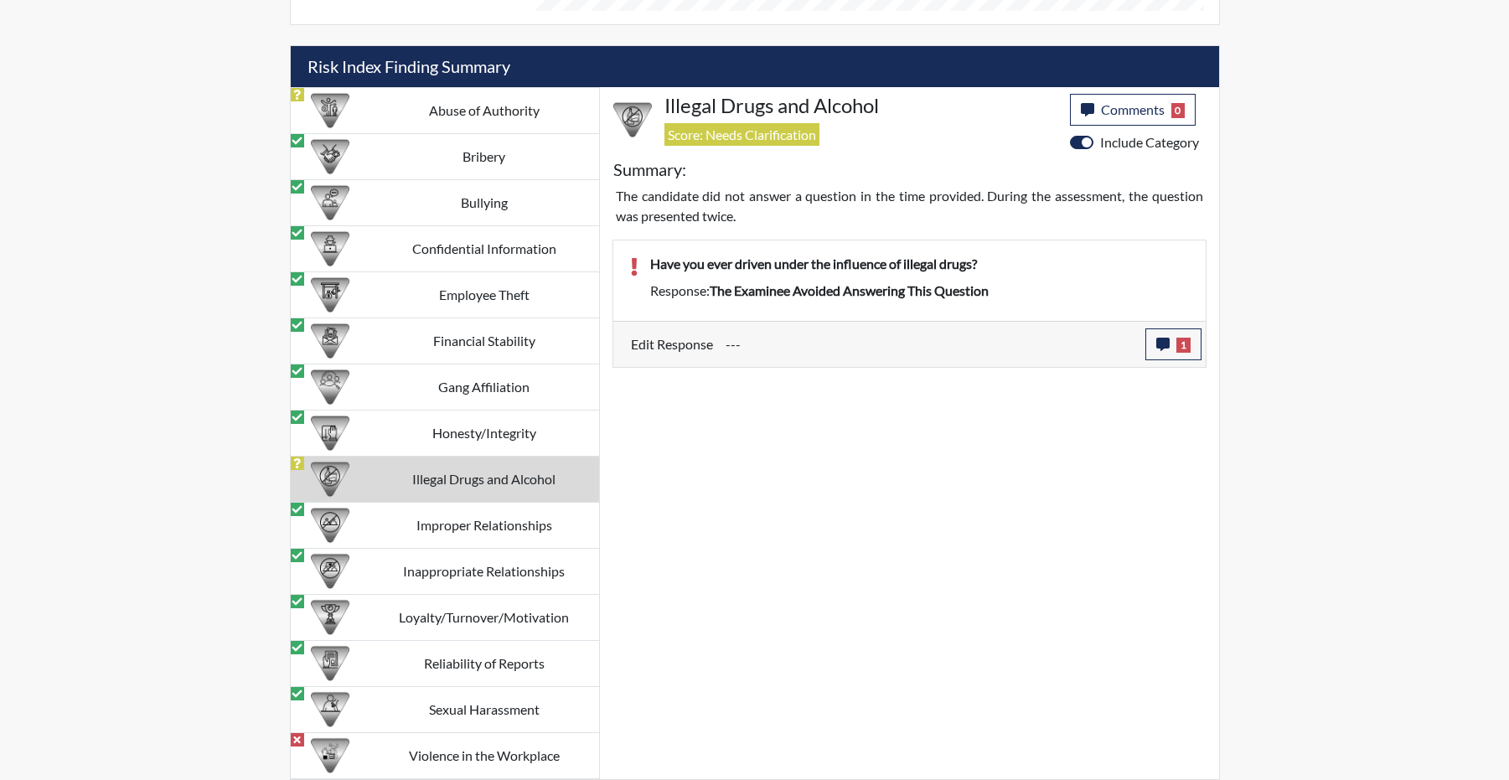
scroll to position [196, 696]
click at [508, 754] on td "Violence in the Workplace" at bounding box center [485, 756] width 230 height 46
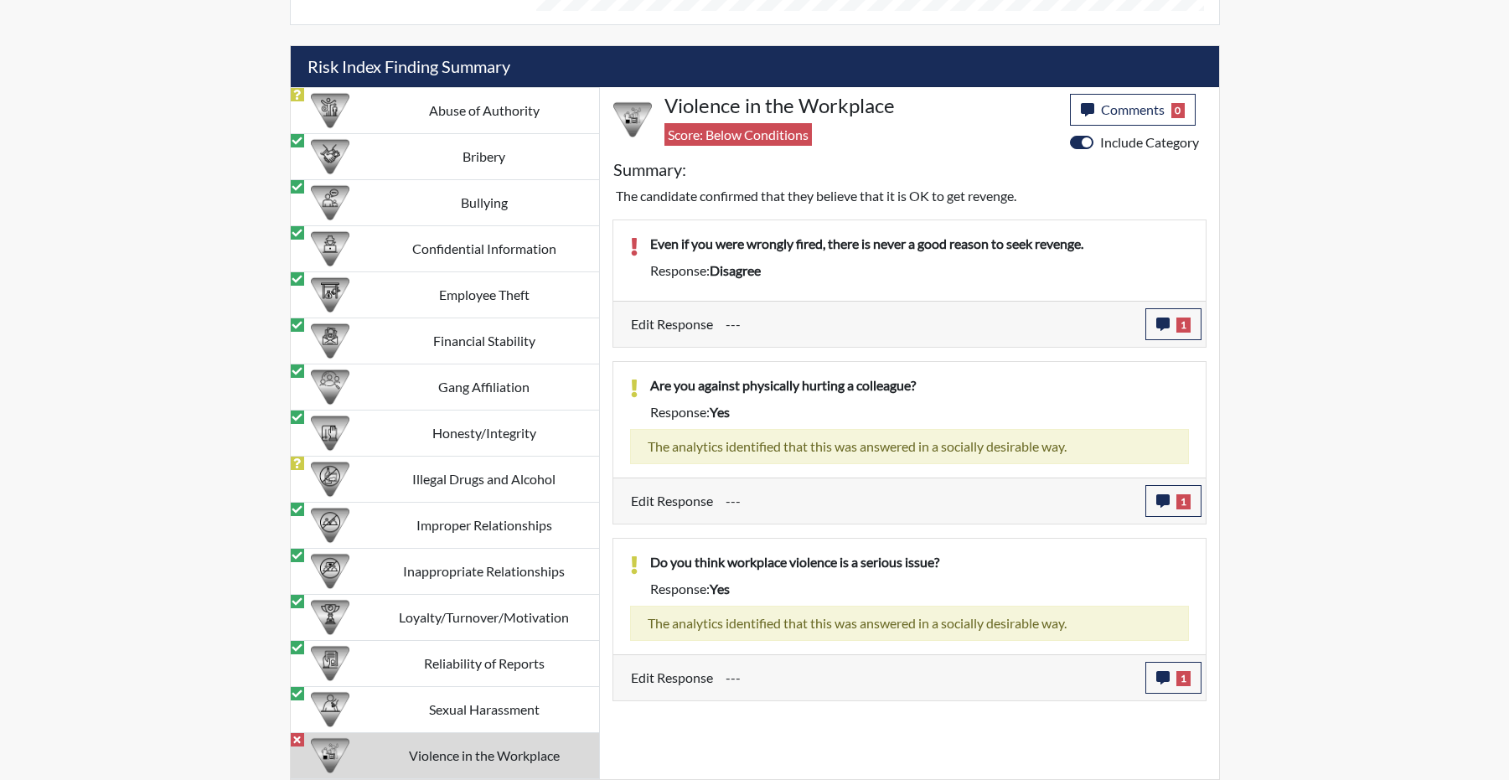
scroll to position [1630, 0]
click at [402, 484] on td "Illegal Drugs and Alcohol" at bounding box center [485, 480] width 230 height 46
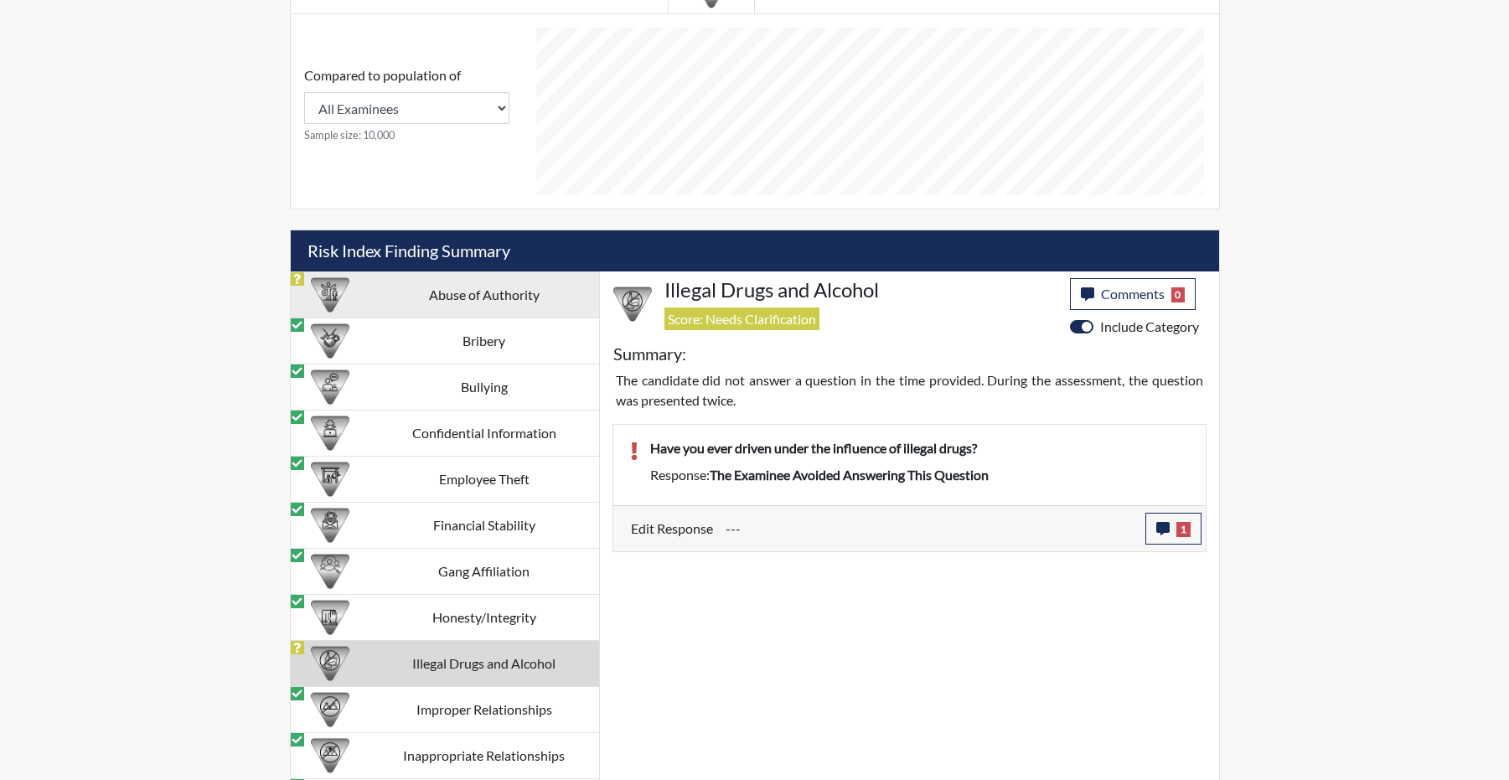
scroll to position [1378, 0]
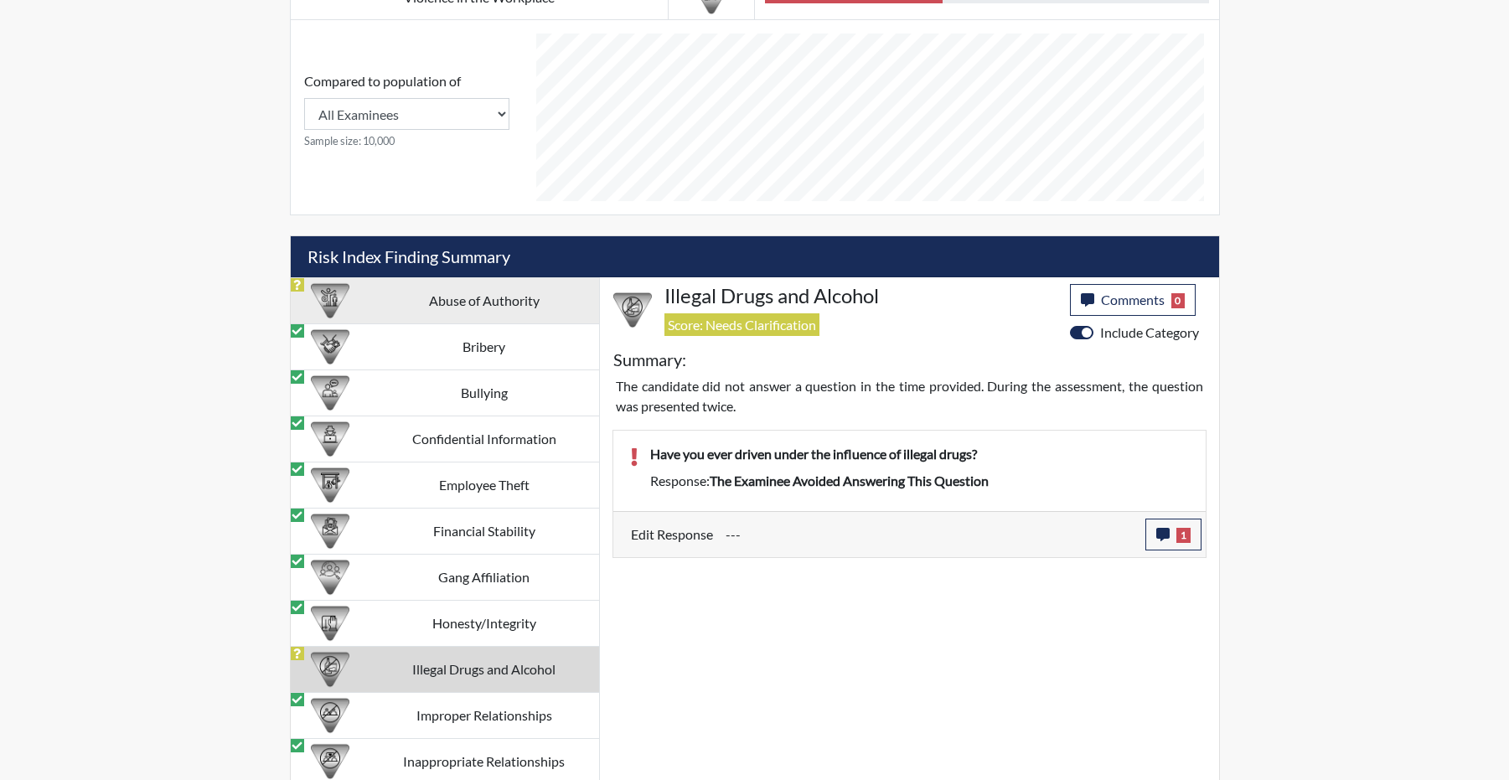
click at [436, 324] on td "Abuse of Authority" at bounding box center [485, 301] width 230 height 46
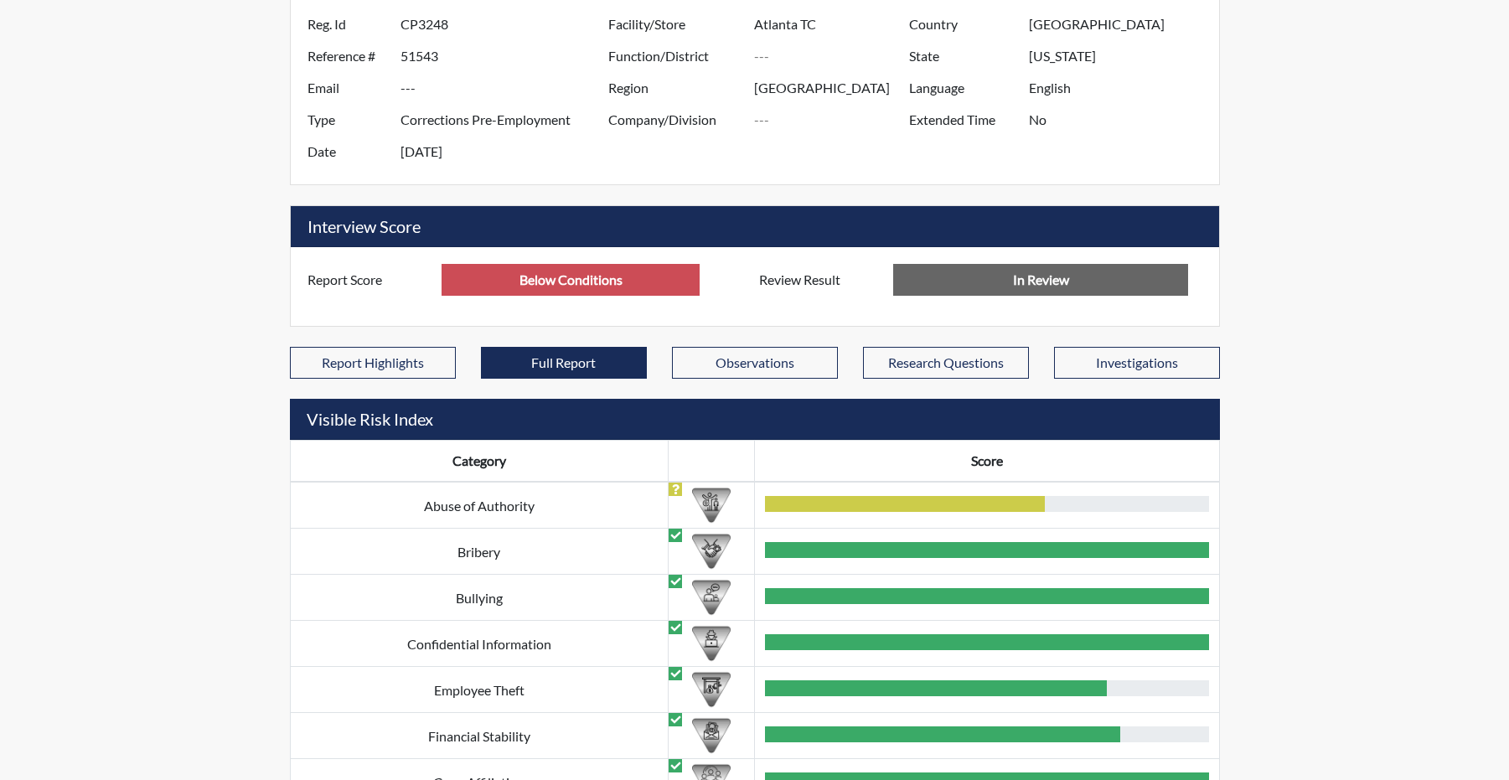
scroll to position [205, 0]
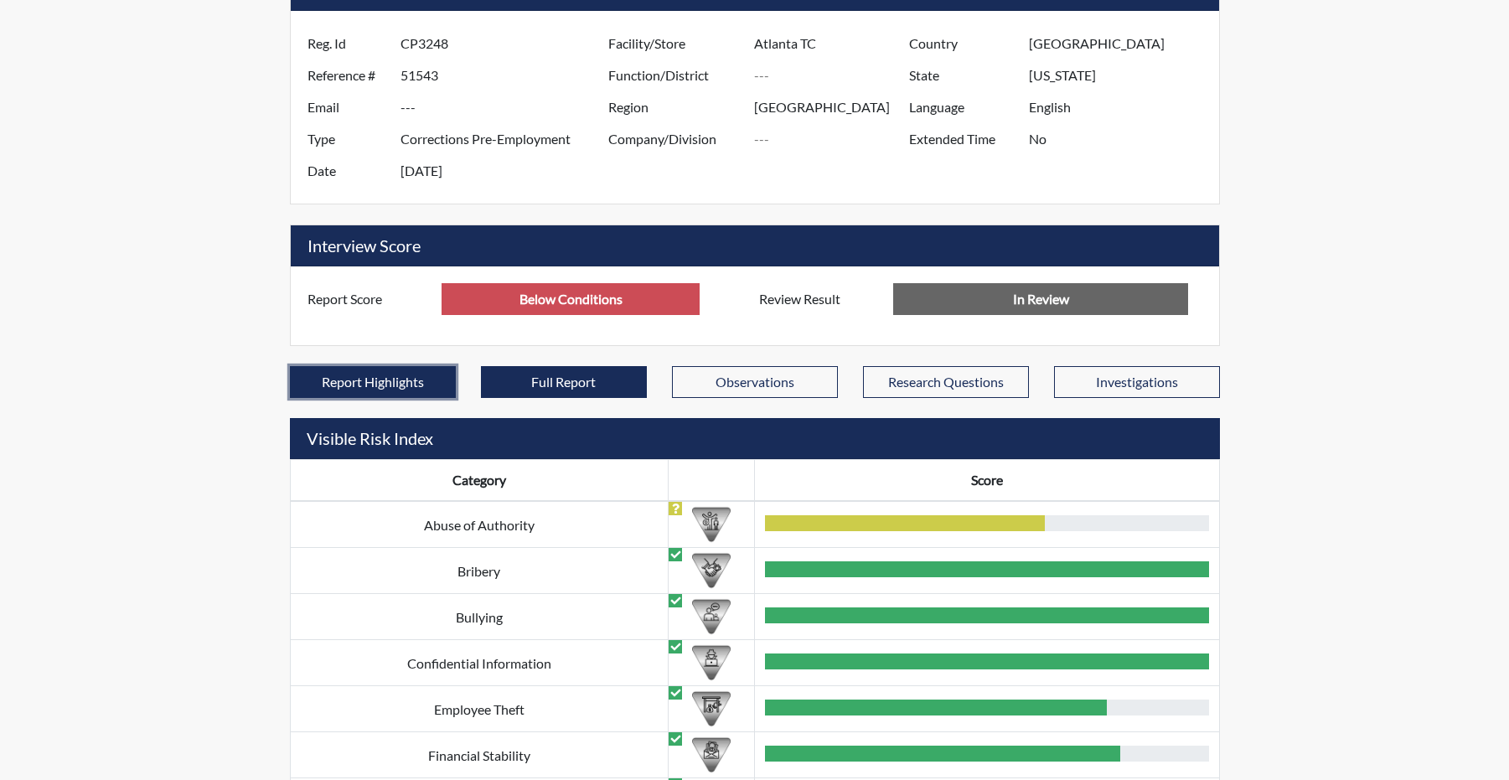
click at [376, 398] on button "Report Highlights" at bounding box center [373, 382] width 166 height 32
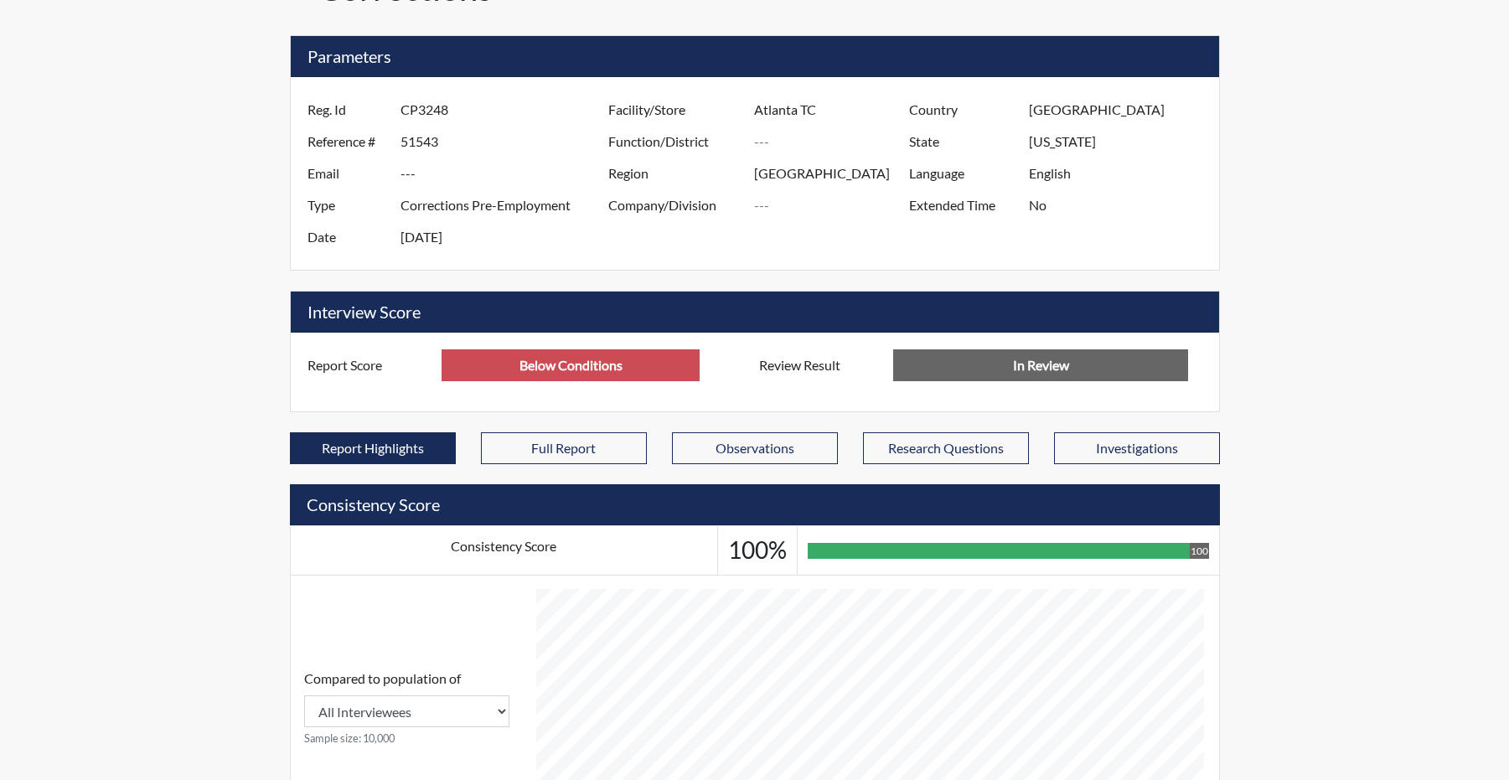
scroll to position [138, 0]
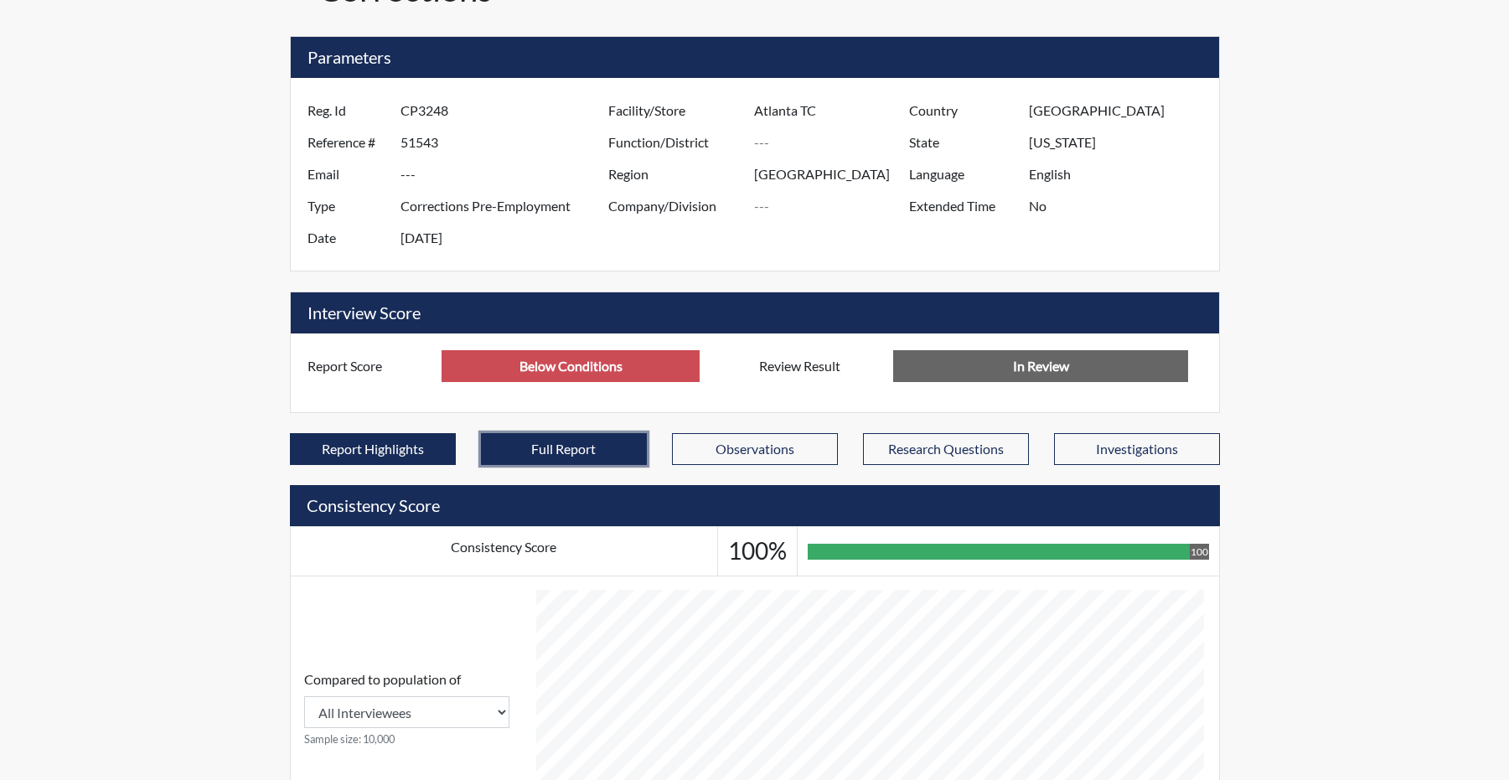
click at [536, 465] on button "Full Report" at bounding box center [564, 449] width 166 height 32
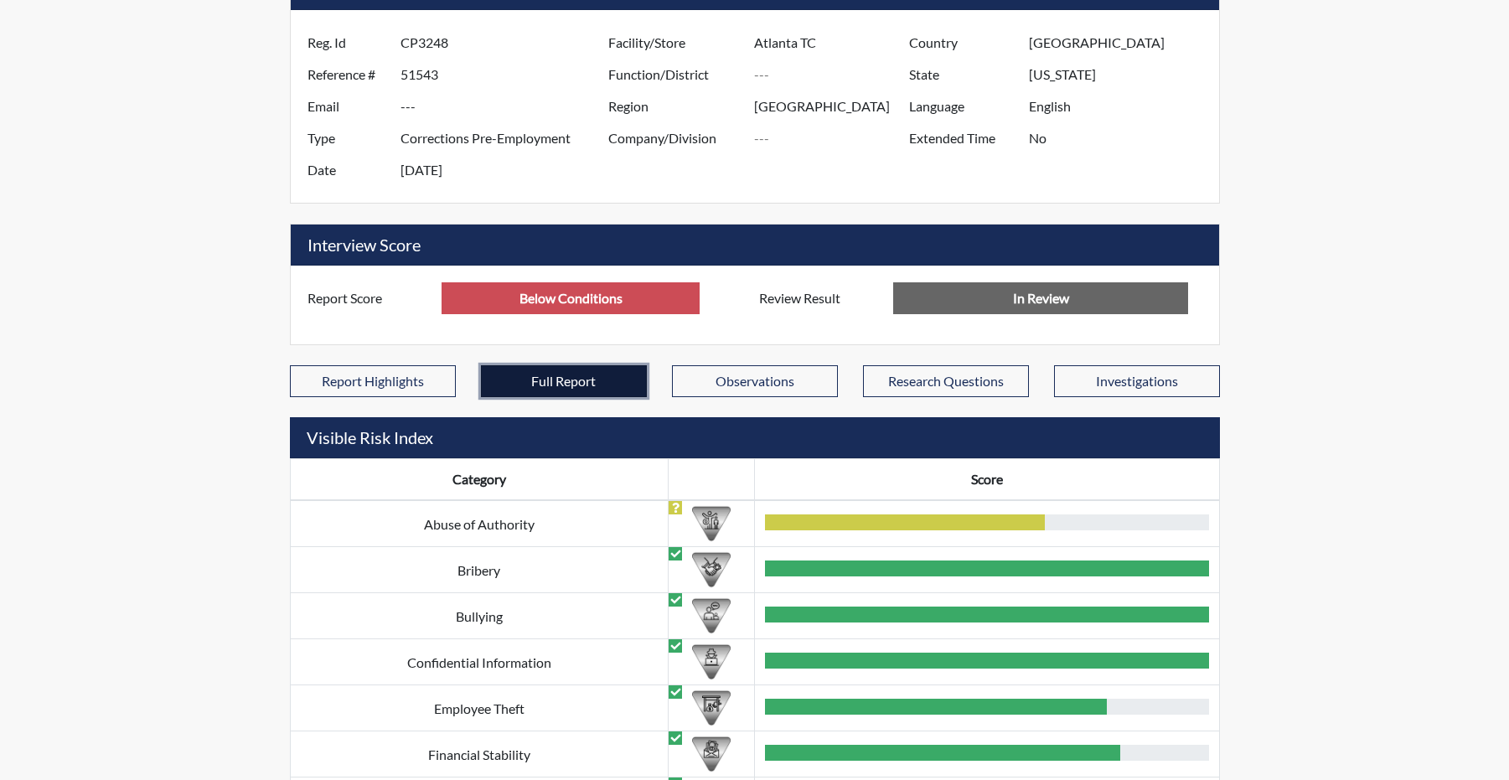
scroll to position [205, 0]
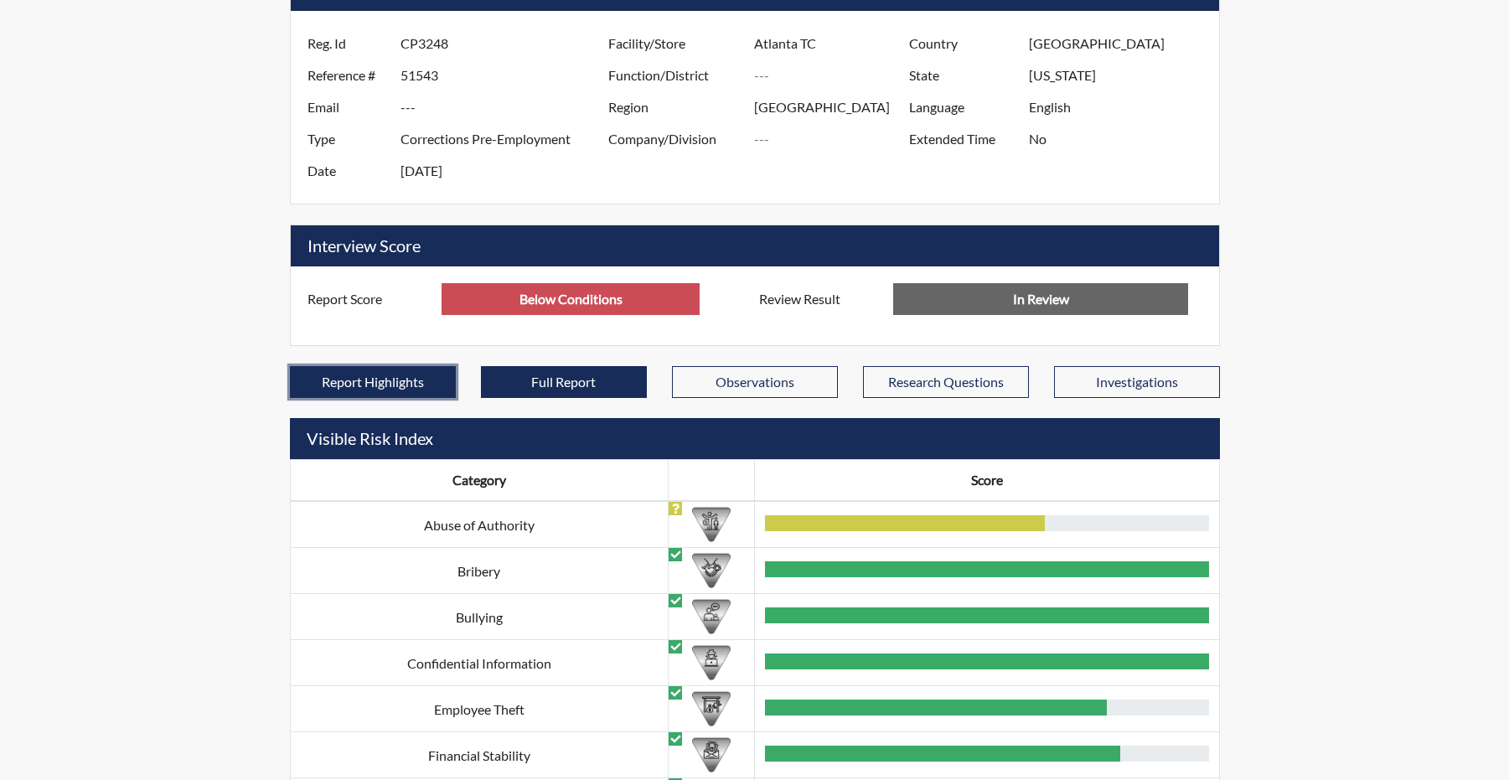
click at [417, 398] on button "Report Highlights" at bounding box center [373, 382] width 166 height 32
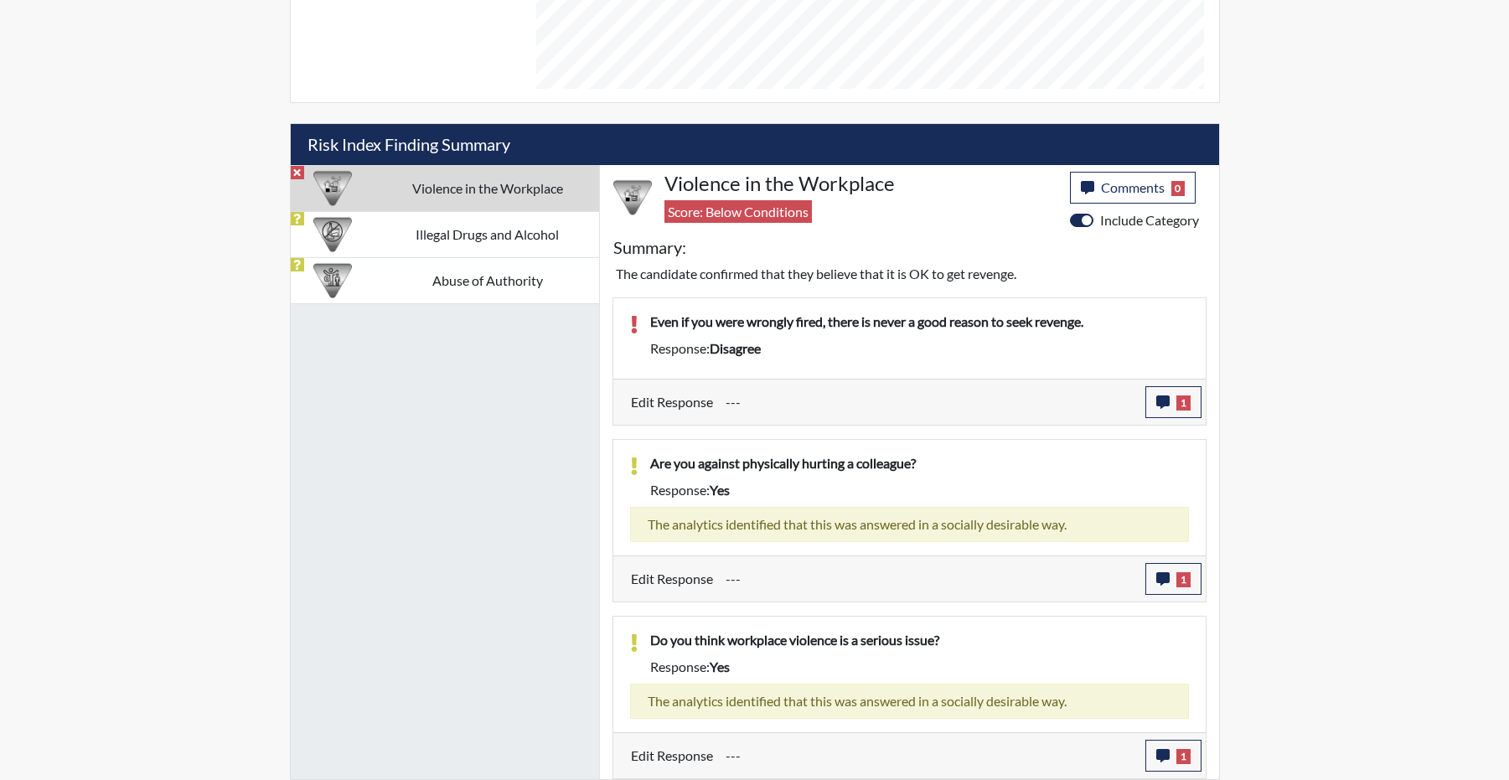
scroll to position [976, 0]
click at [1149, 391] on button "1" at bounding box center [1174, 402] width 56 height 32
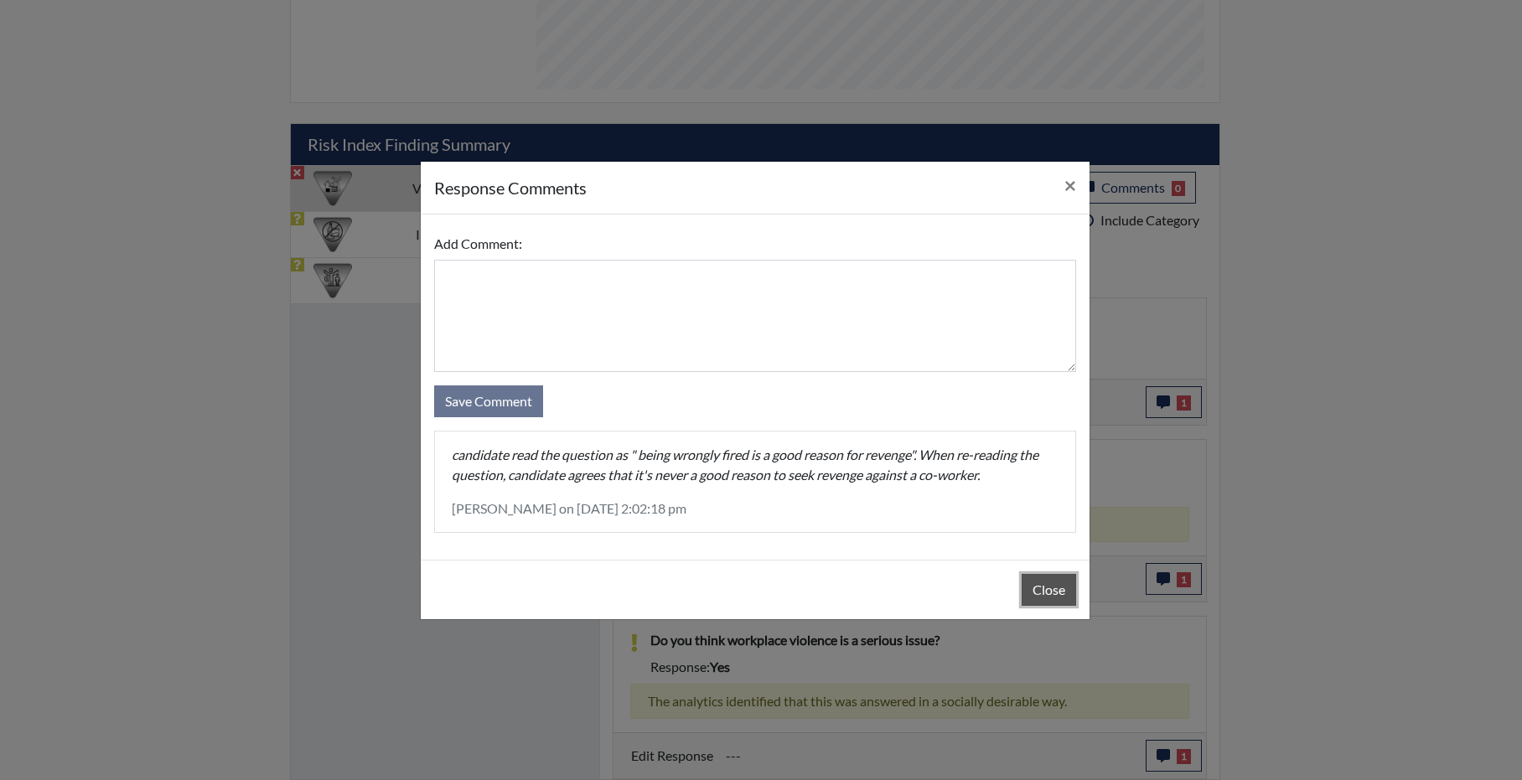
click at [1047, 602] on button "Close" at bounding box center [1049, 590] width 54 height 32
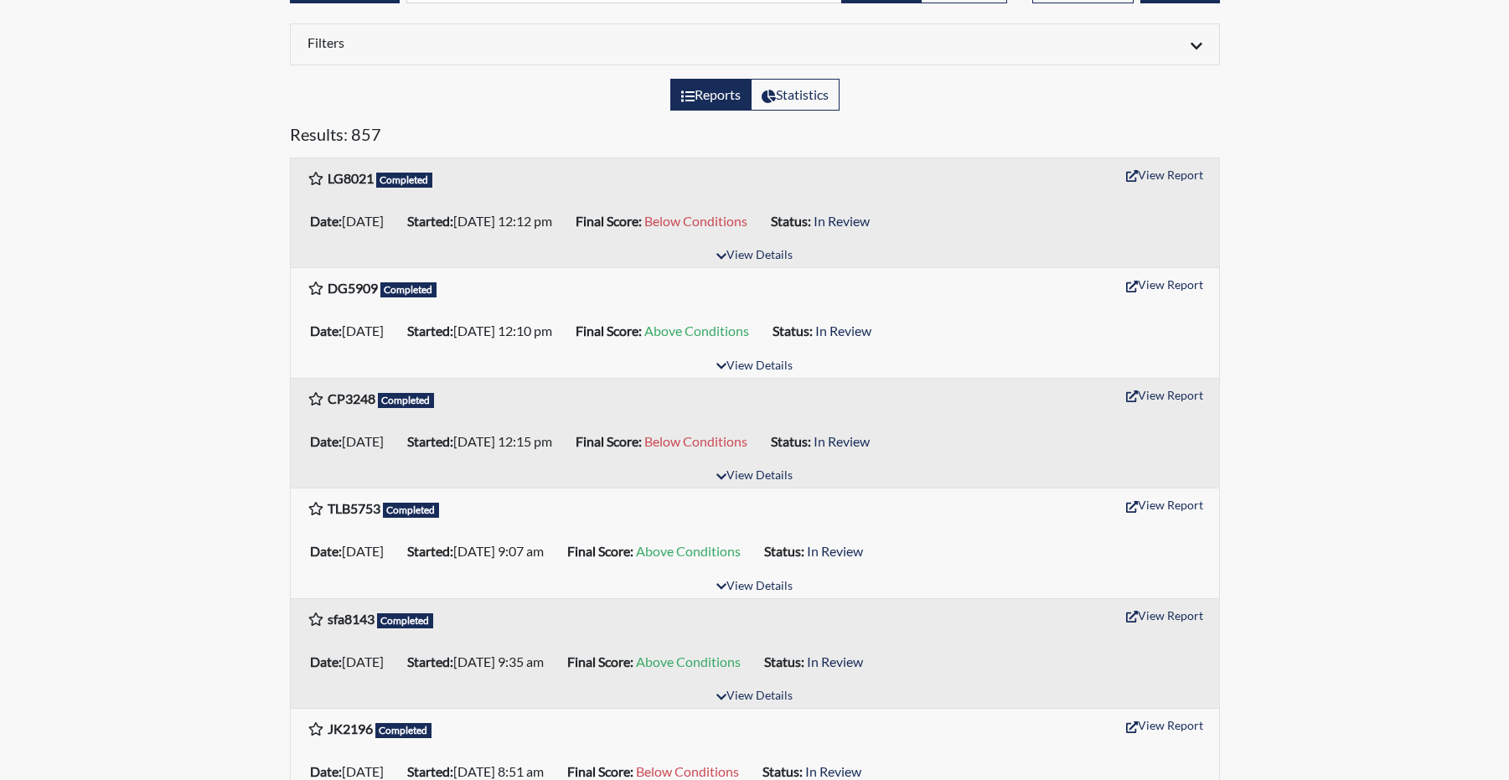
scroll to position [168, 0]
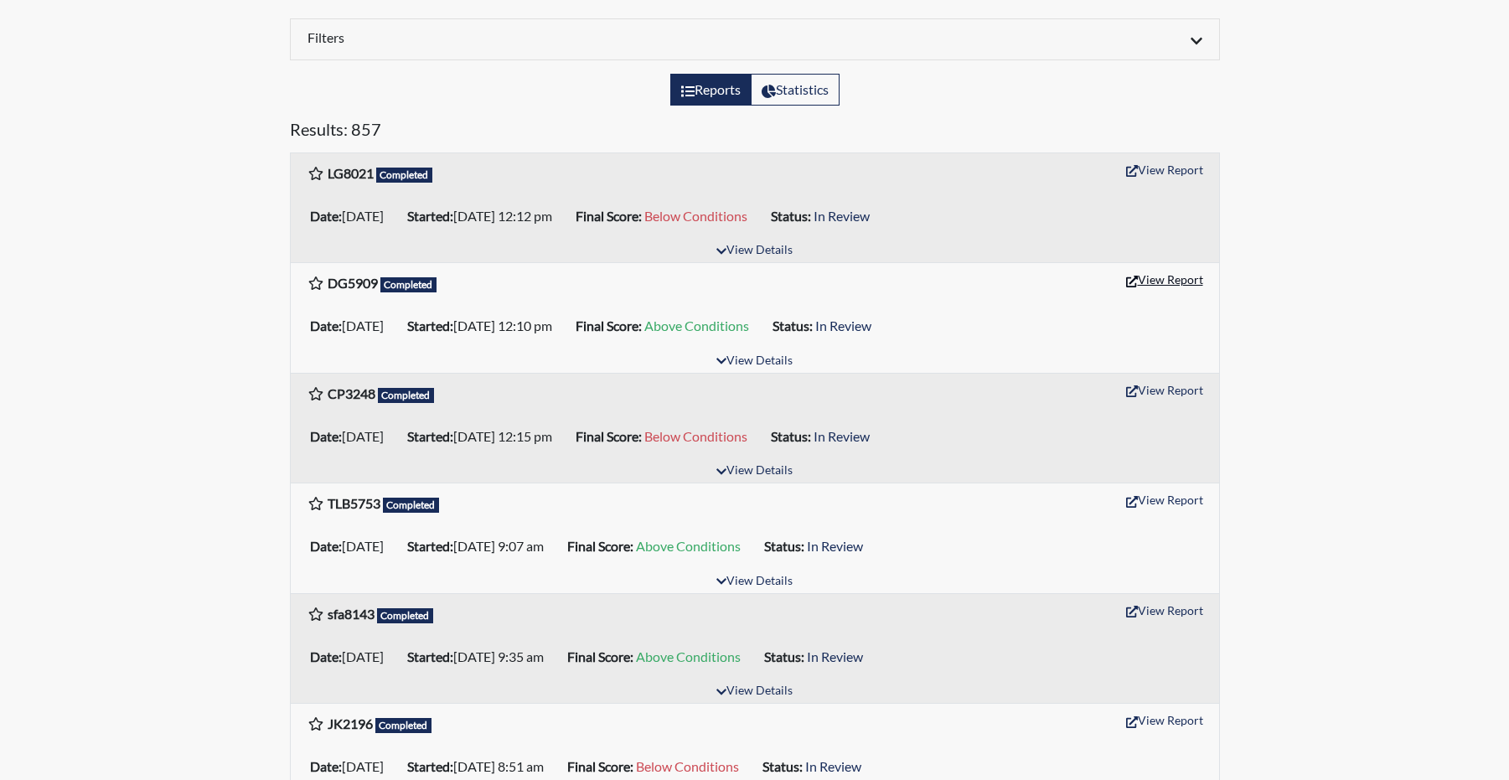
click at [1154, 292] on button "View Report" at bounding box center [1165, 279] width 92 height 26
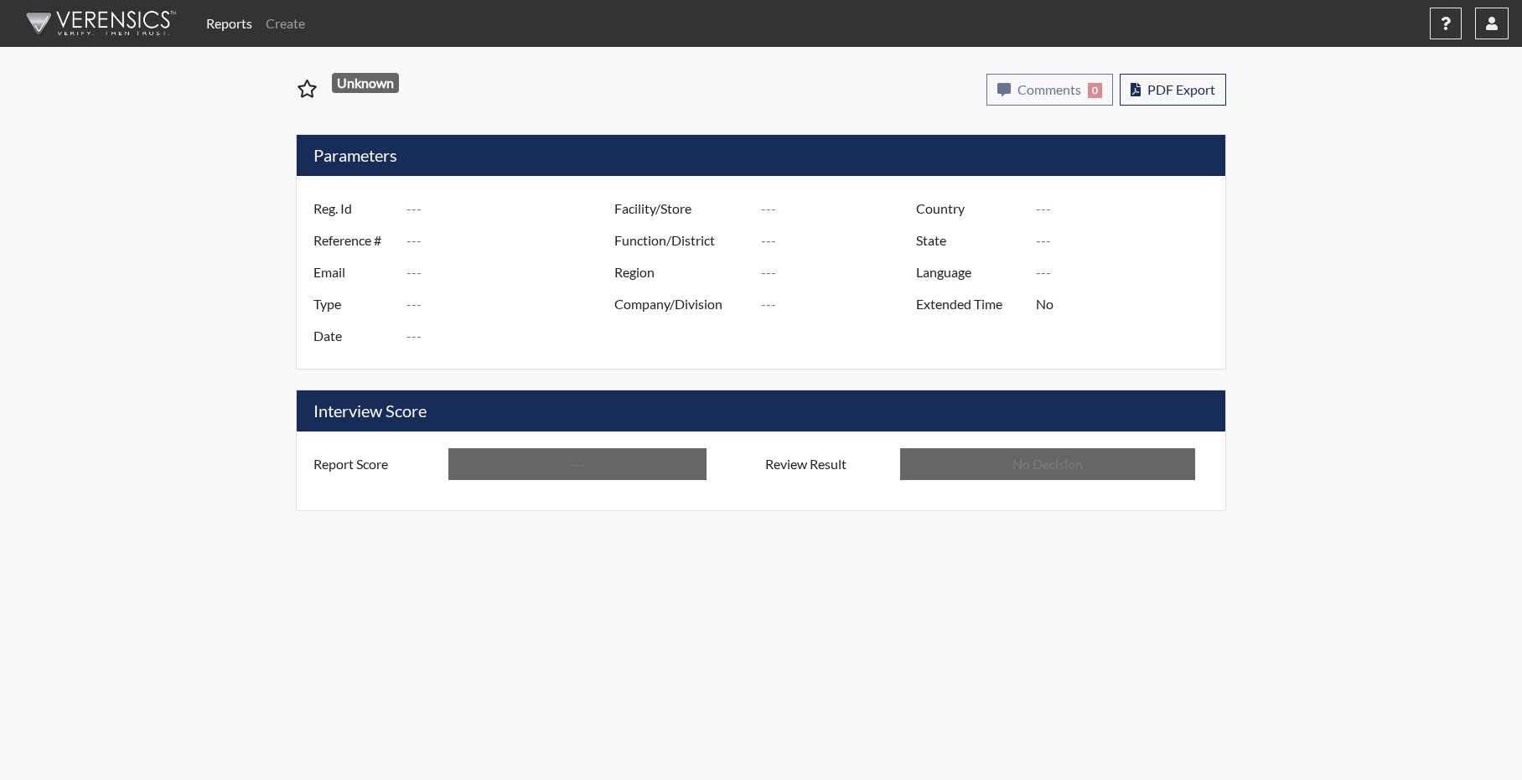
type input "DG5909"
type input "51542"
type input "---"
type input "Corrections Pre-Employment"
type input "[DATE]"
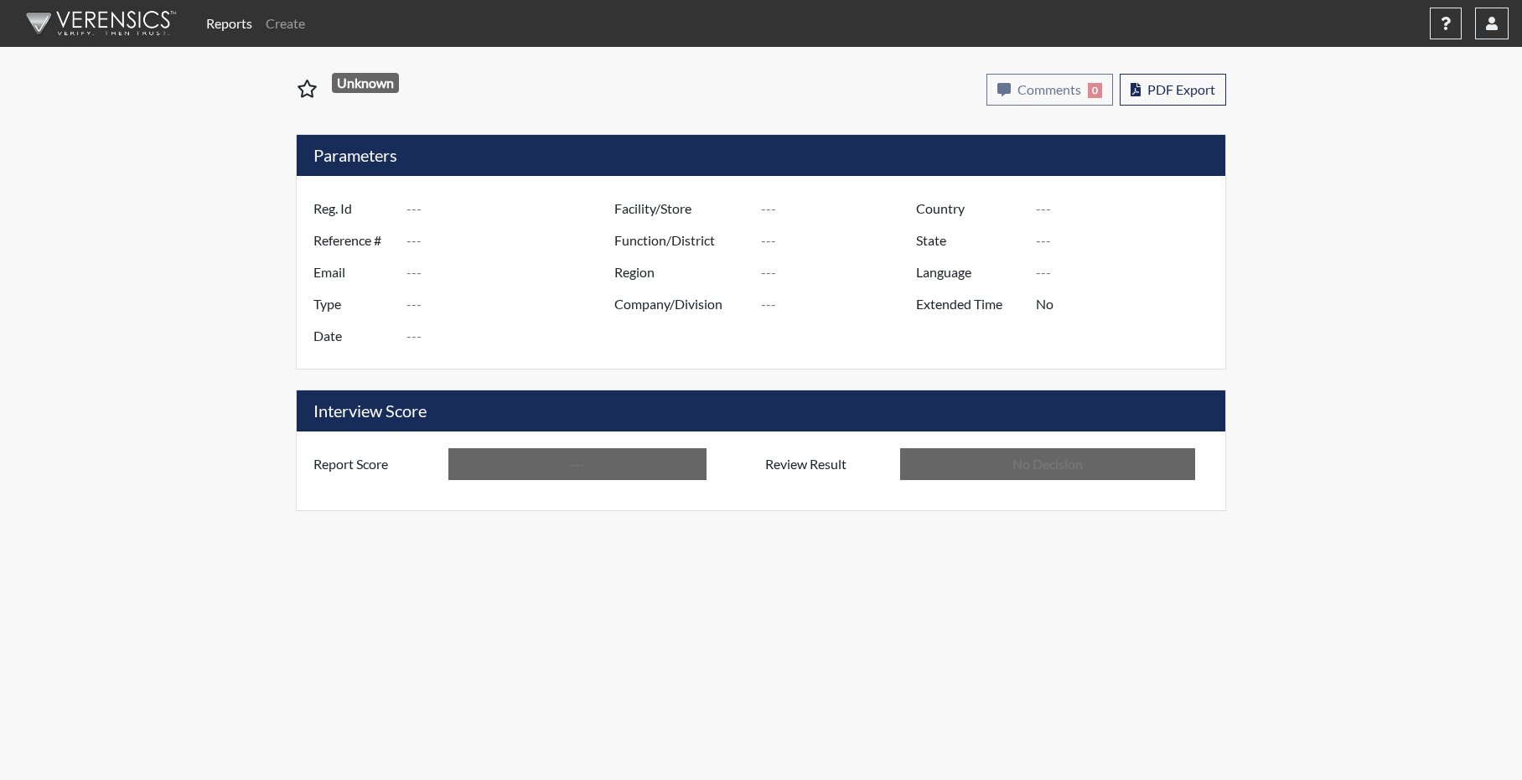
type input "Atlanta TC"
type input "[GEOGRAPHIC_DATA]"
type input "[US_STATE]"
type input "English"
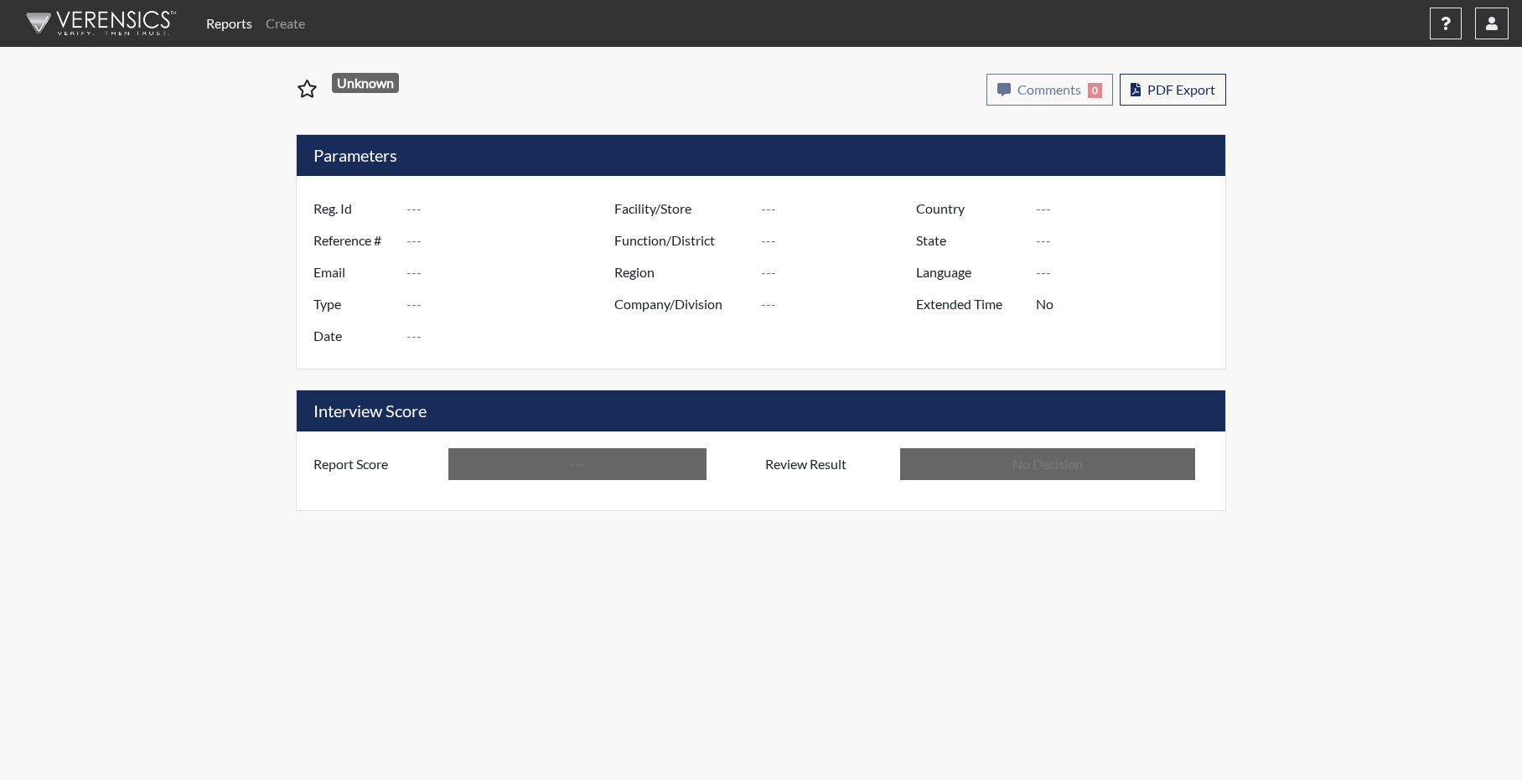
type input "Above Conditions"
type input "In Review"
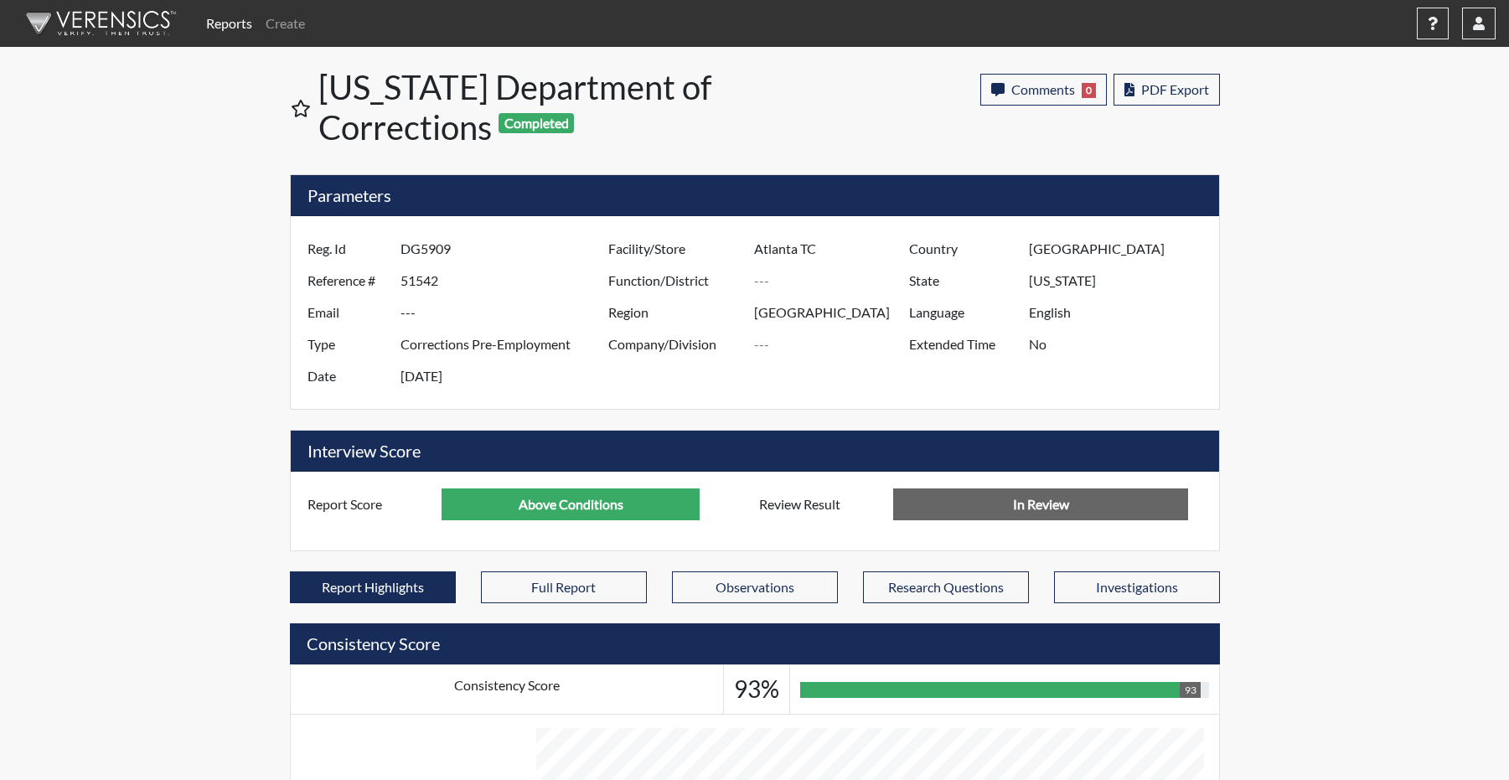
scroll to position [280, 696]
click at [504, 603] on button "Full Report" at bounding box center [564, 588] width 166 height 32
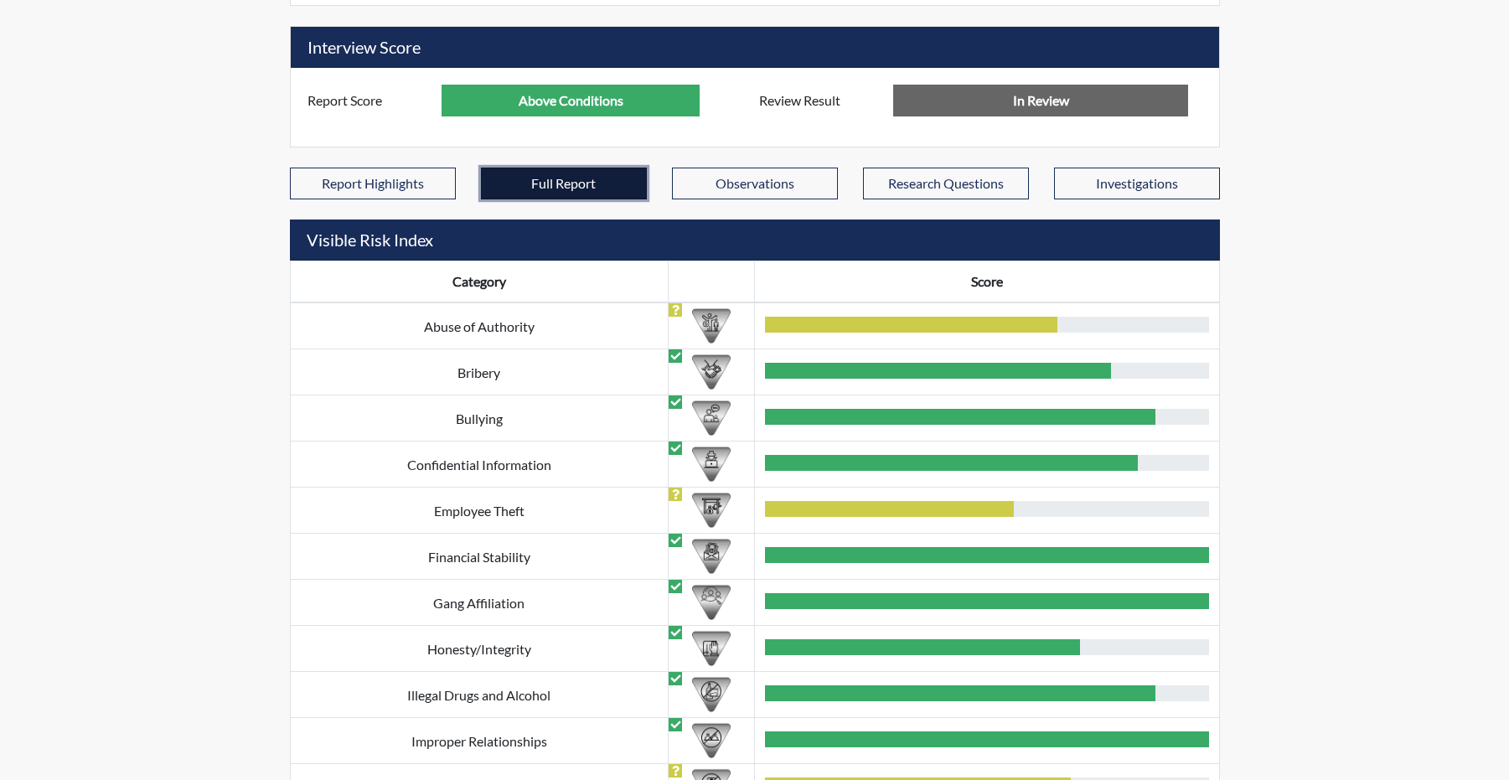
scroll to position [587, 0]
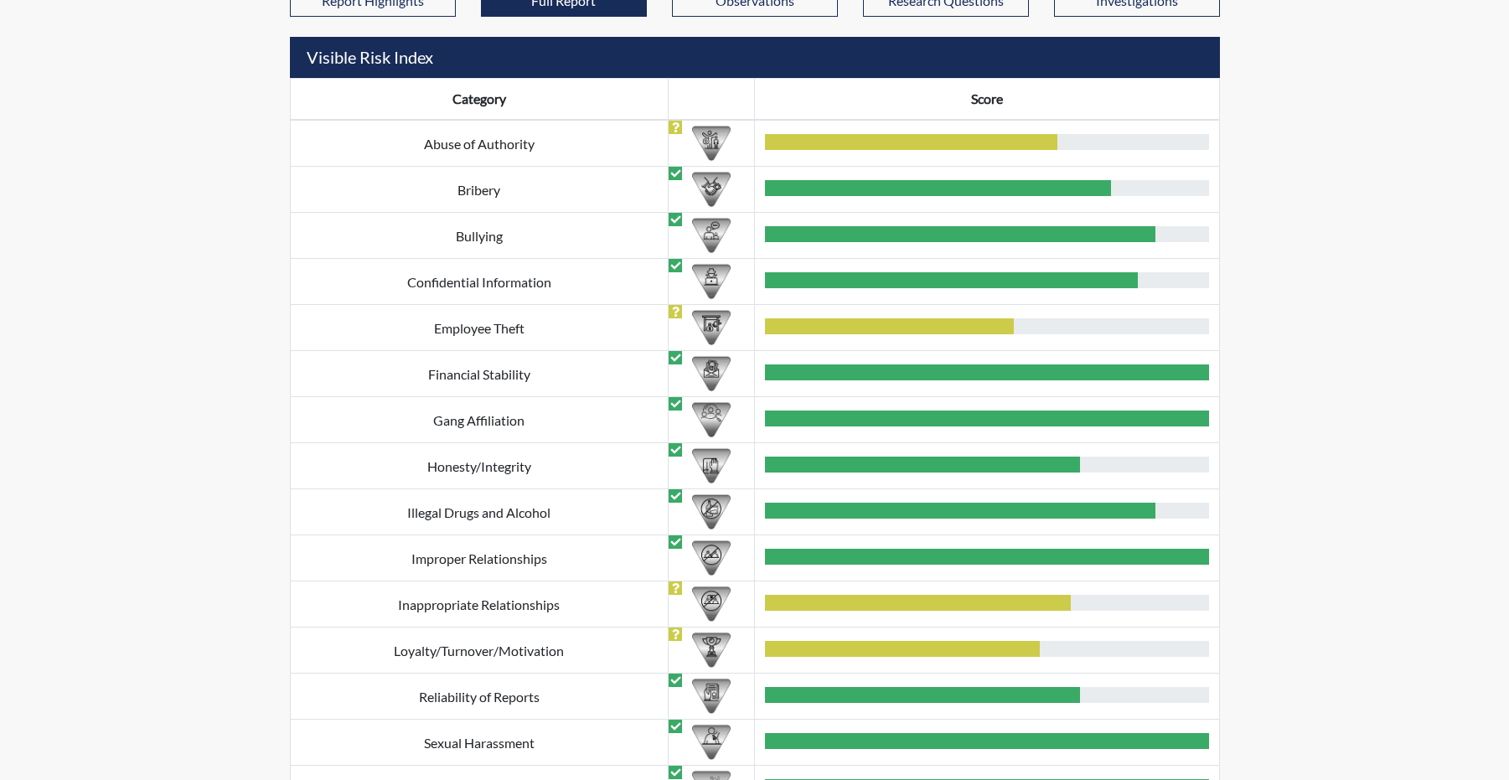
click at [573, 154] on div "Abuse of Authority" at bounding box center [480, 144] width 358 height 20
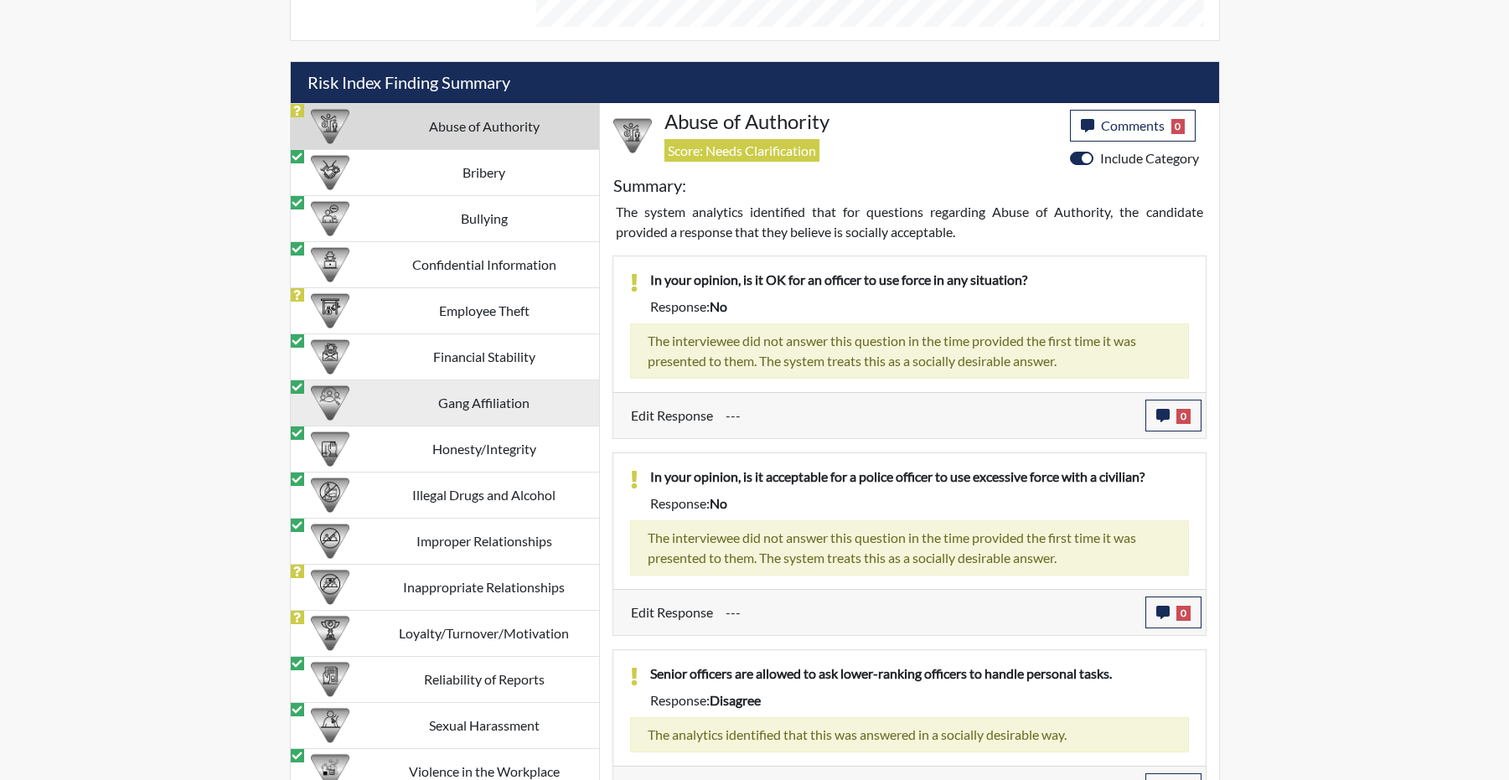
scroll to position [1601, 0]
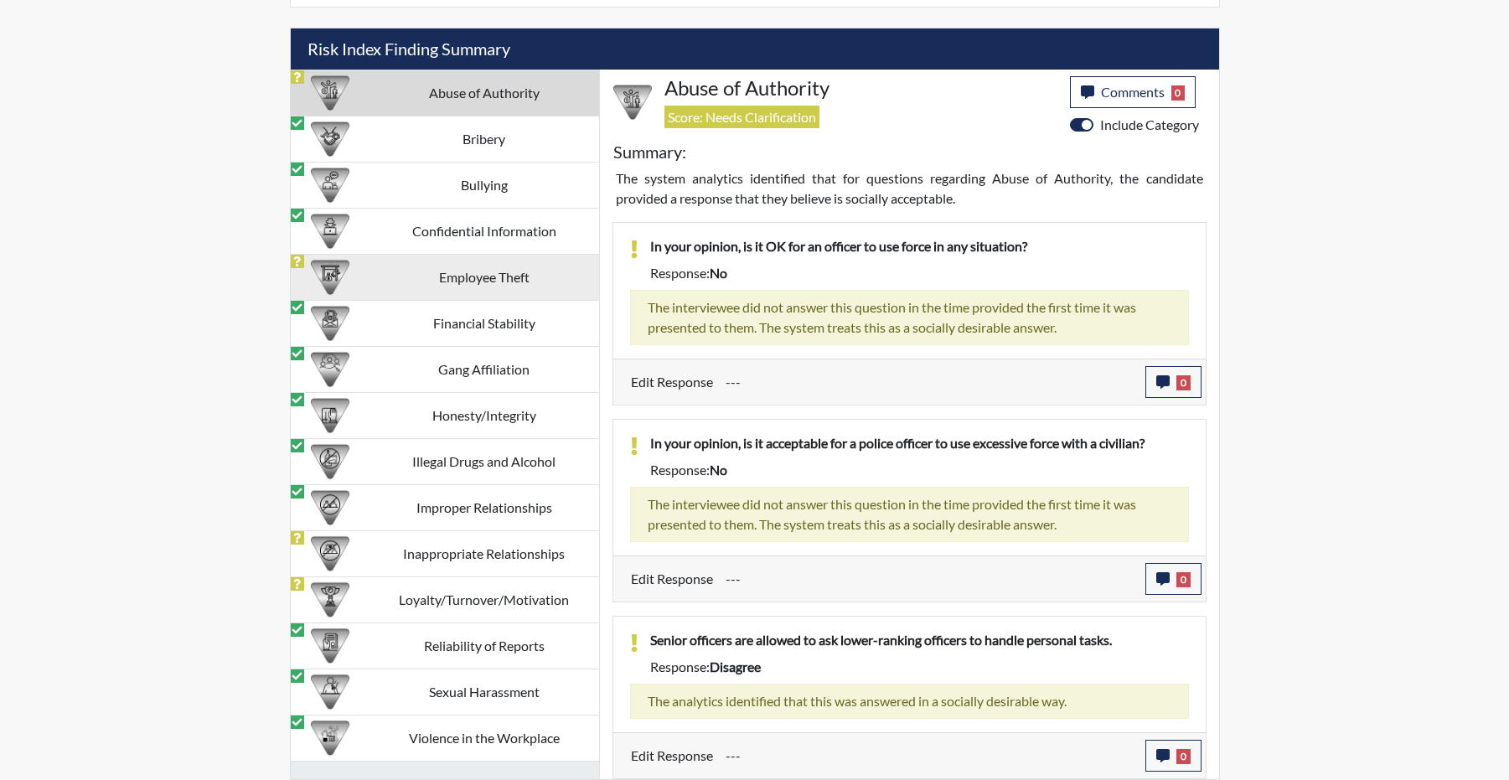
click at [425, 301] on td "Employee Theft" at bounding box center [485, 278] width 230 height 46
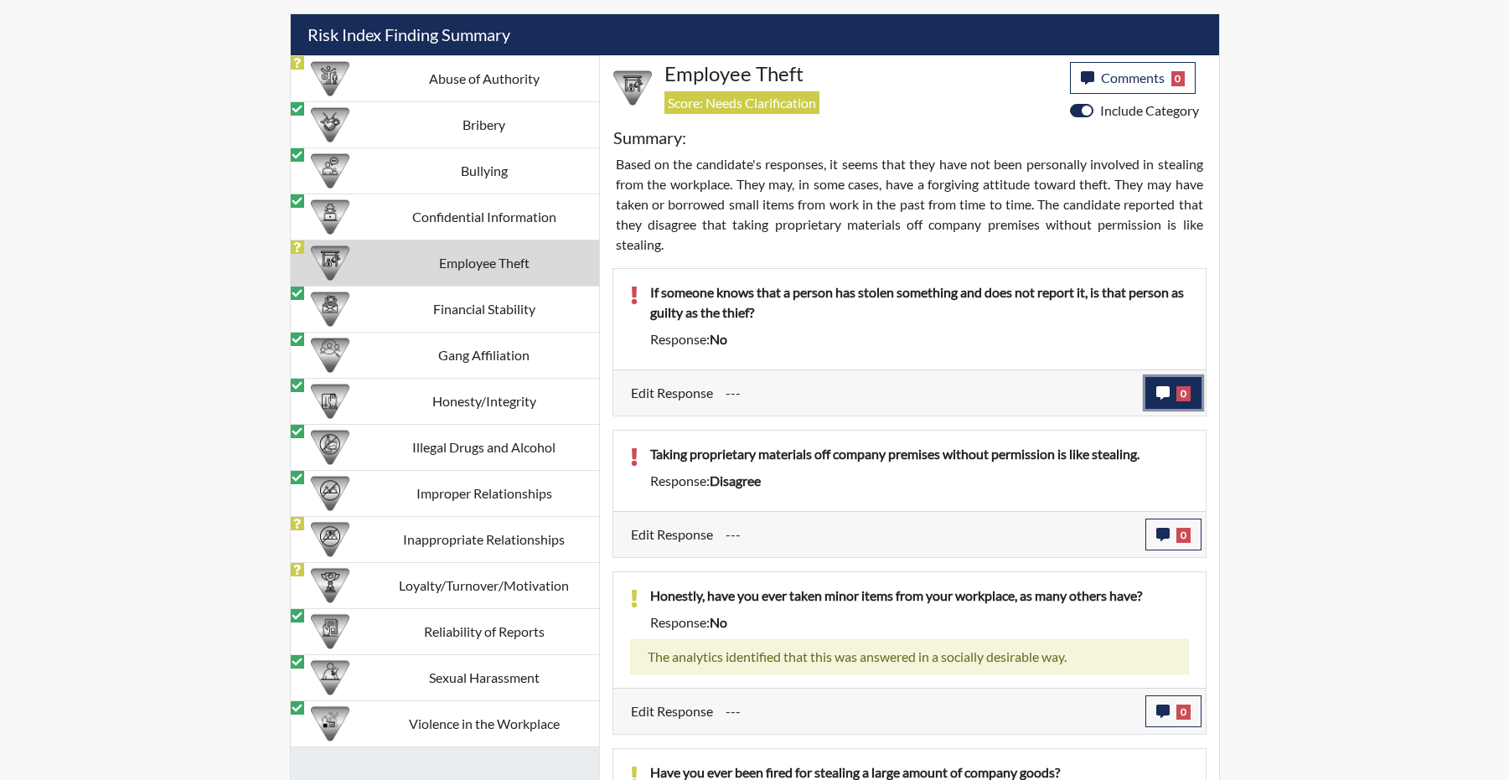
click at [1156, 400] on icon "button" at bounding box center [1162, 392] width 13 height 13
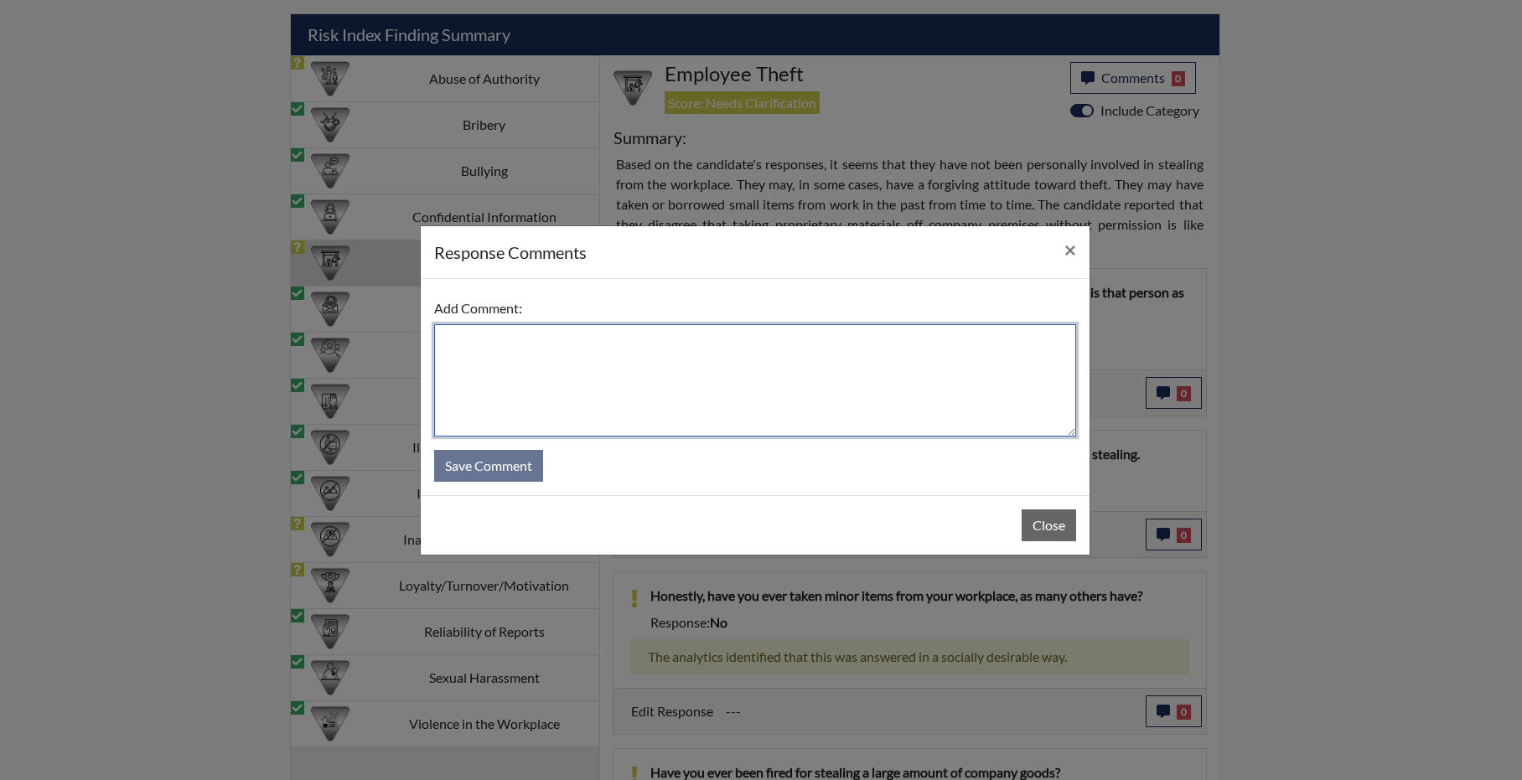
click at [625, 380] on textarea at bounding box center [755, 380] width 642 height 112
type textarea "candidate"
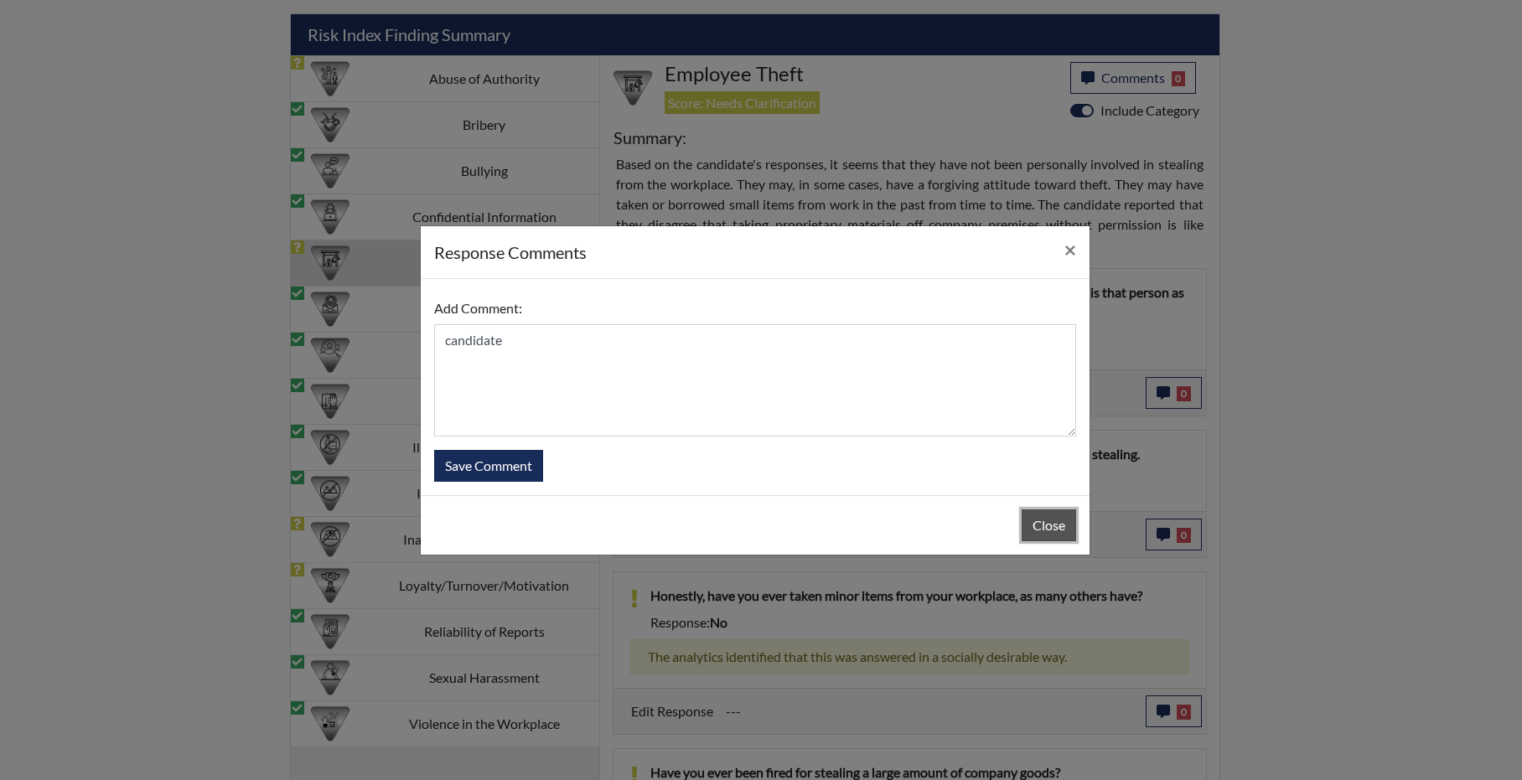
click at [1030, 528] on button "Close" at bounding box center [1049, 525] width 54 height 32
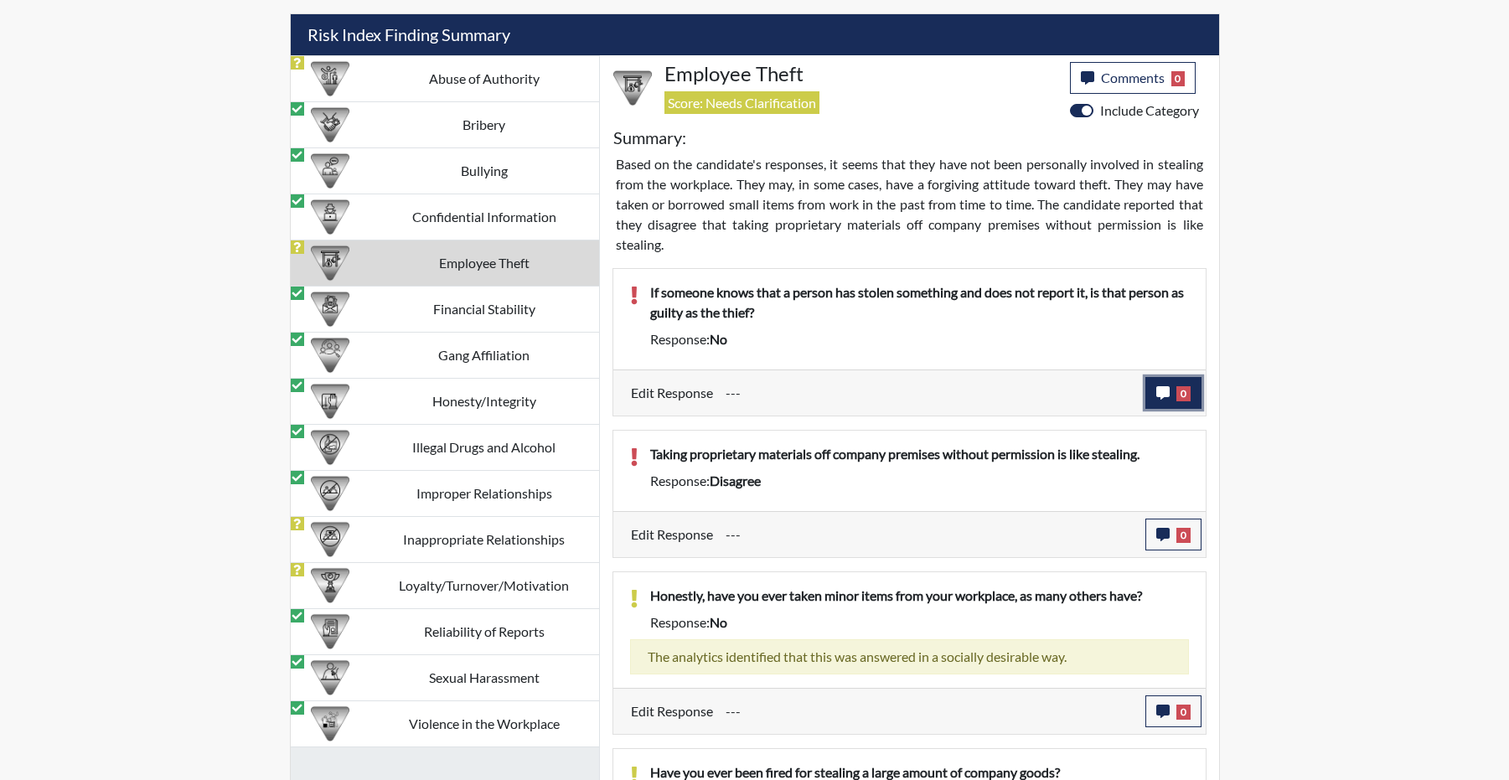
click at [1158, 400] on icon "button" at bounding box center [1162, 392] width 13 height 13
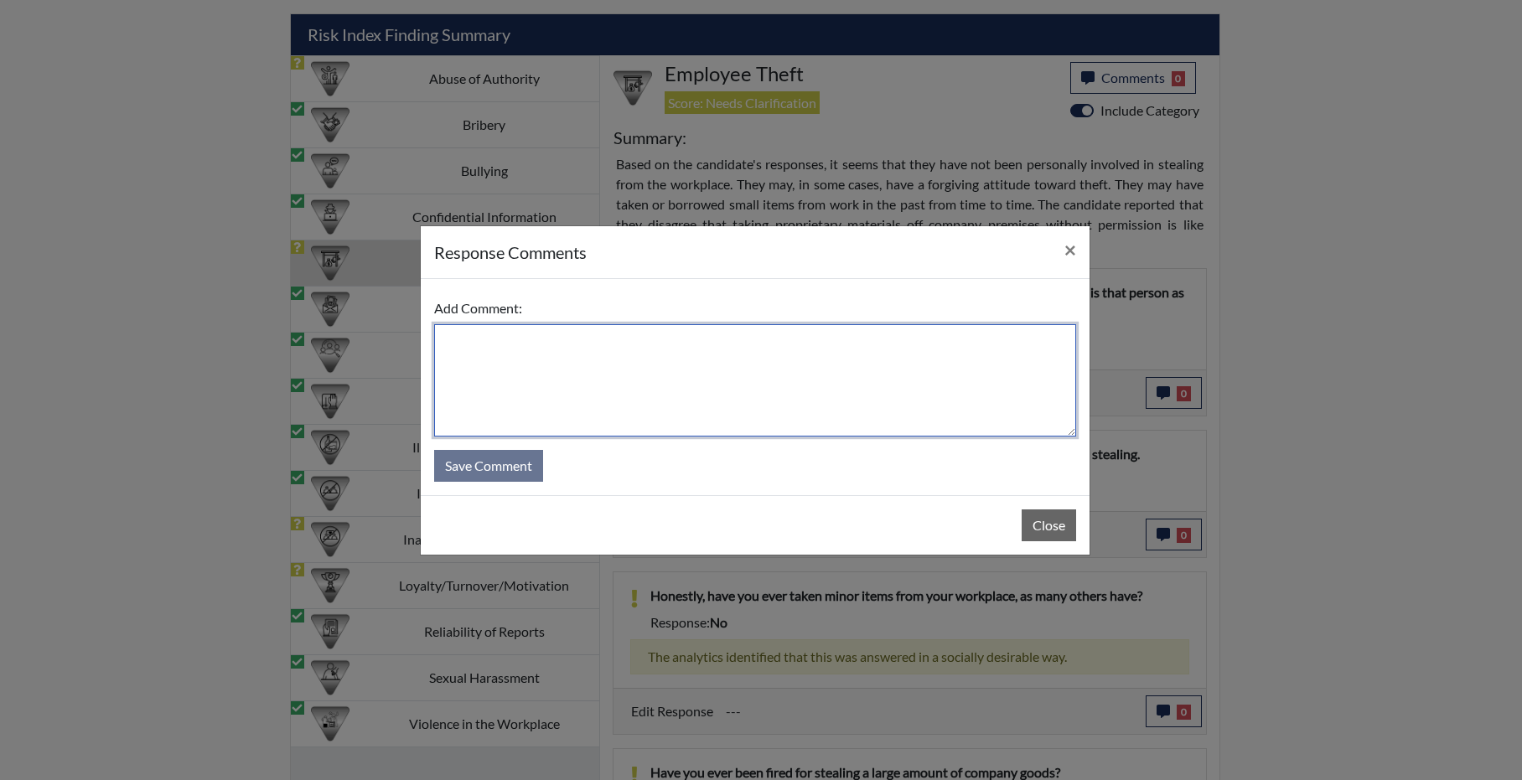
click at [635, 355] on textarea at bounding box center [755, 380] width 642 height 112
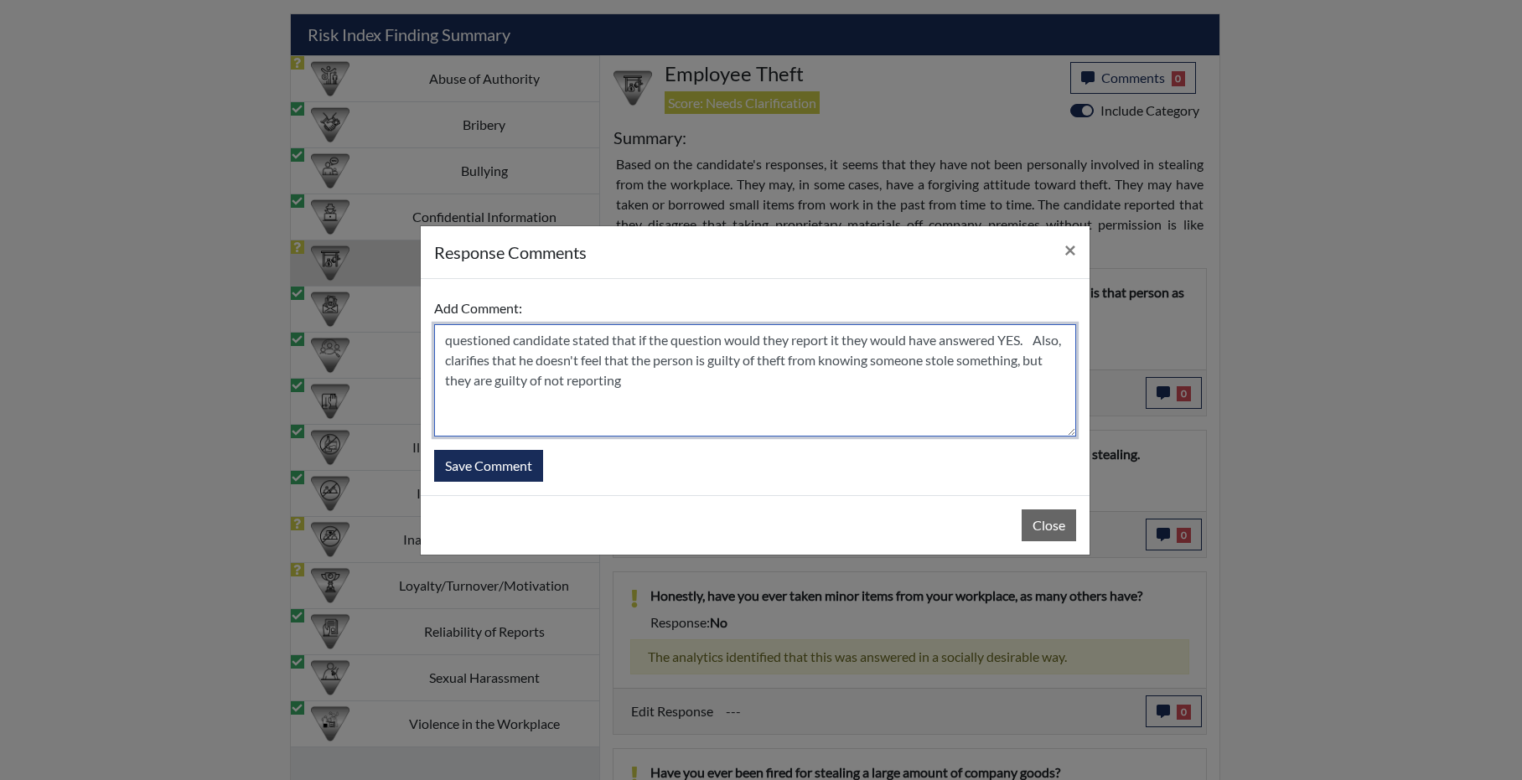
click at [799, 375] on textarea "questioned candidate stated that if the question would they report it they woul…" at bounding box center [755, 380] width 642 height 112
type textarea "questioned candidate stated that if the question would they report it they woul…"
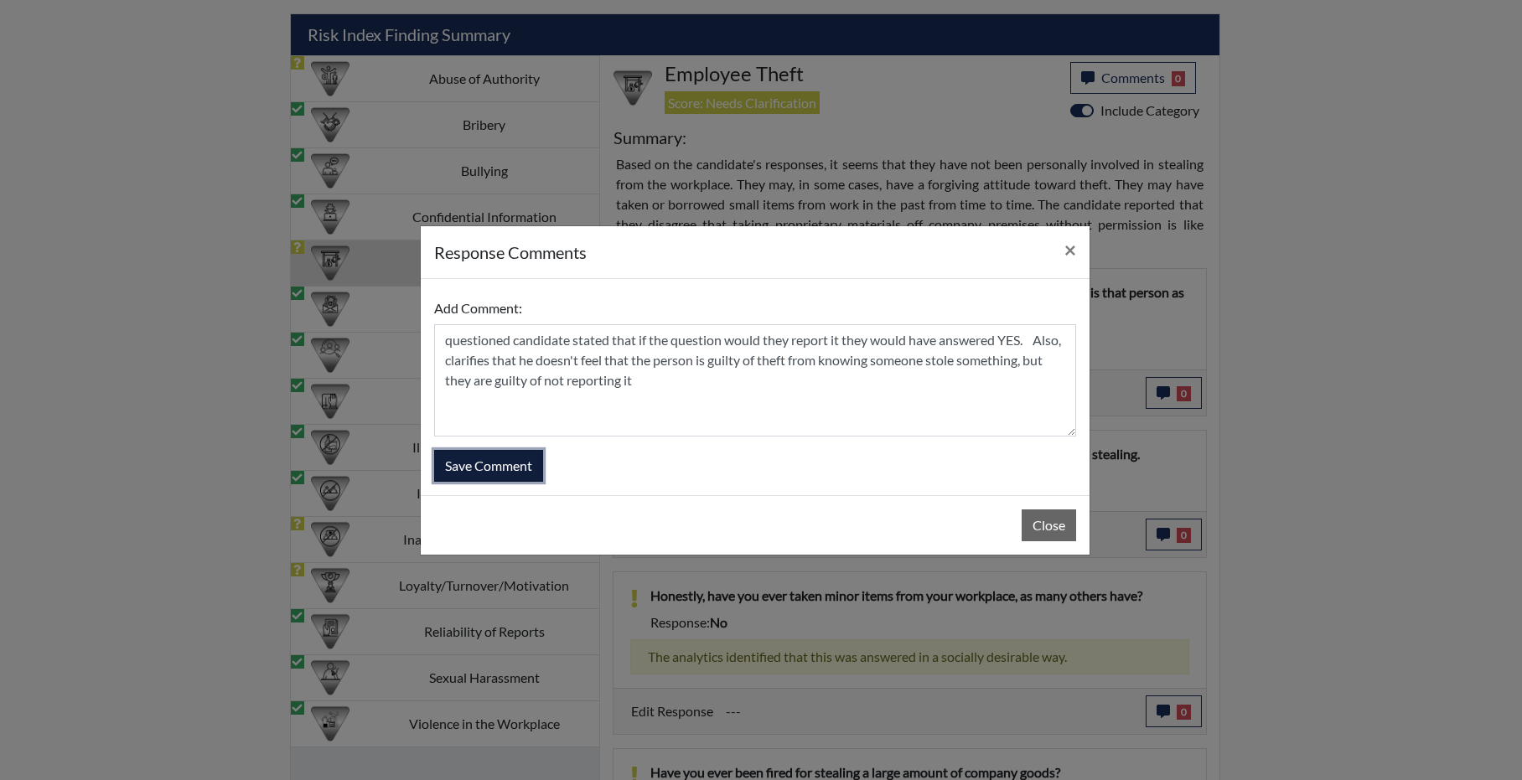
click at [468, 474] on button "Save Comment" at bounding box center [488, 466] width 109 height 32
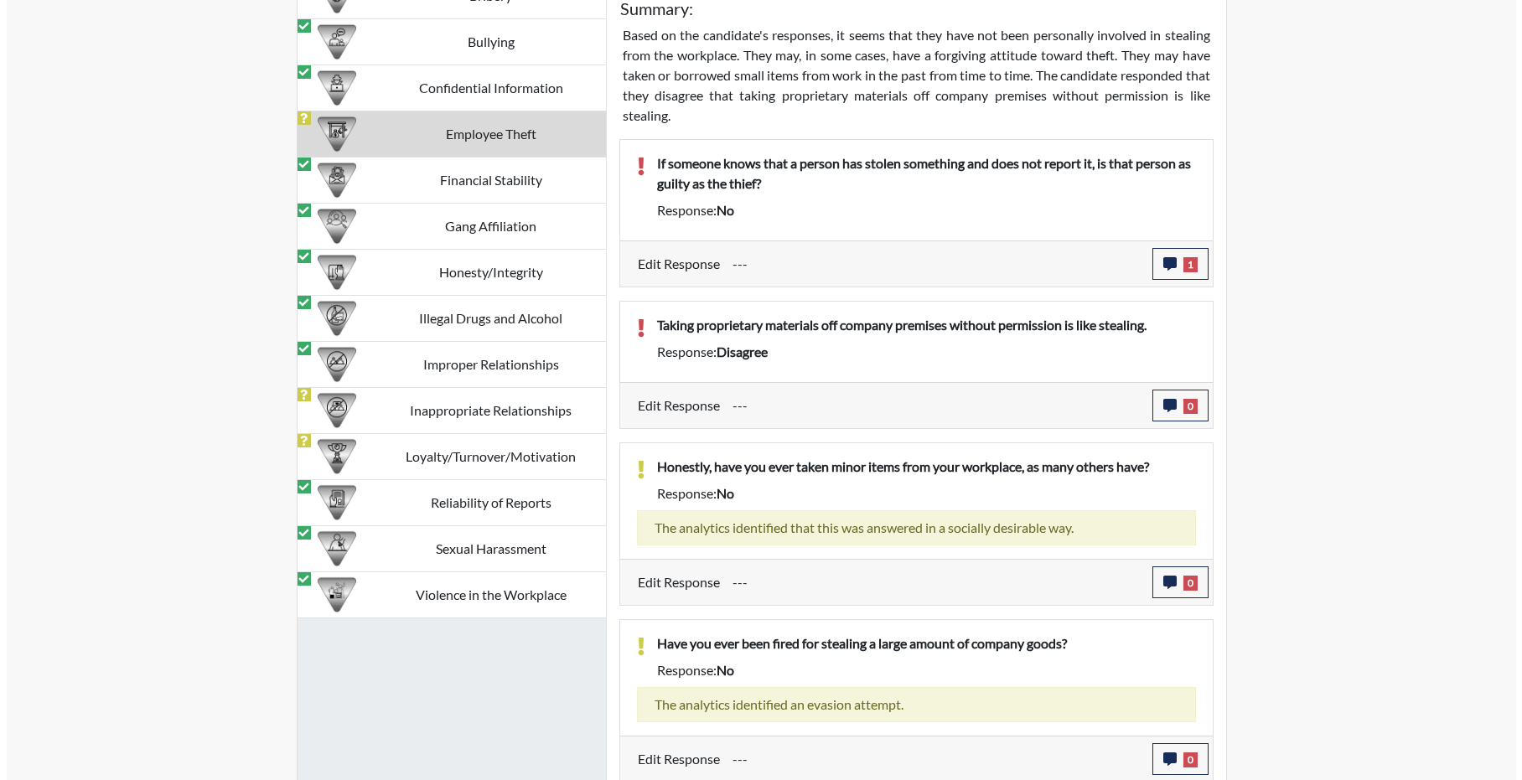
scroll to position [1768, 0]
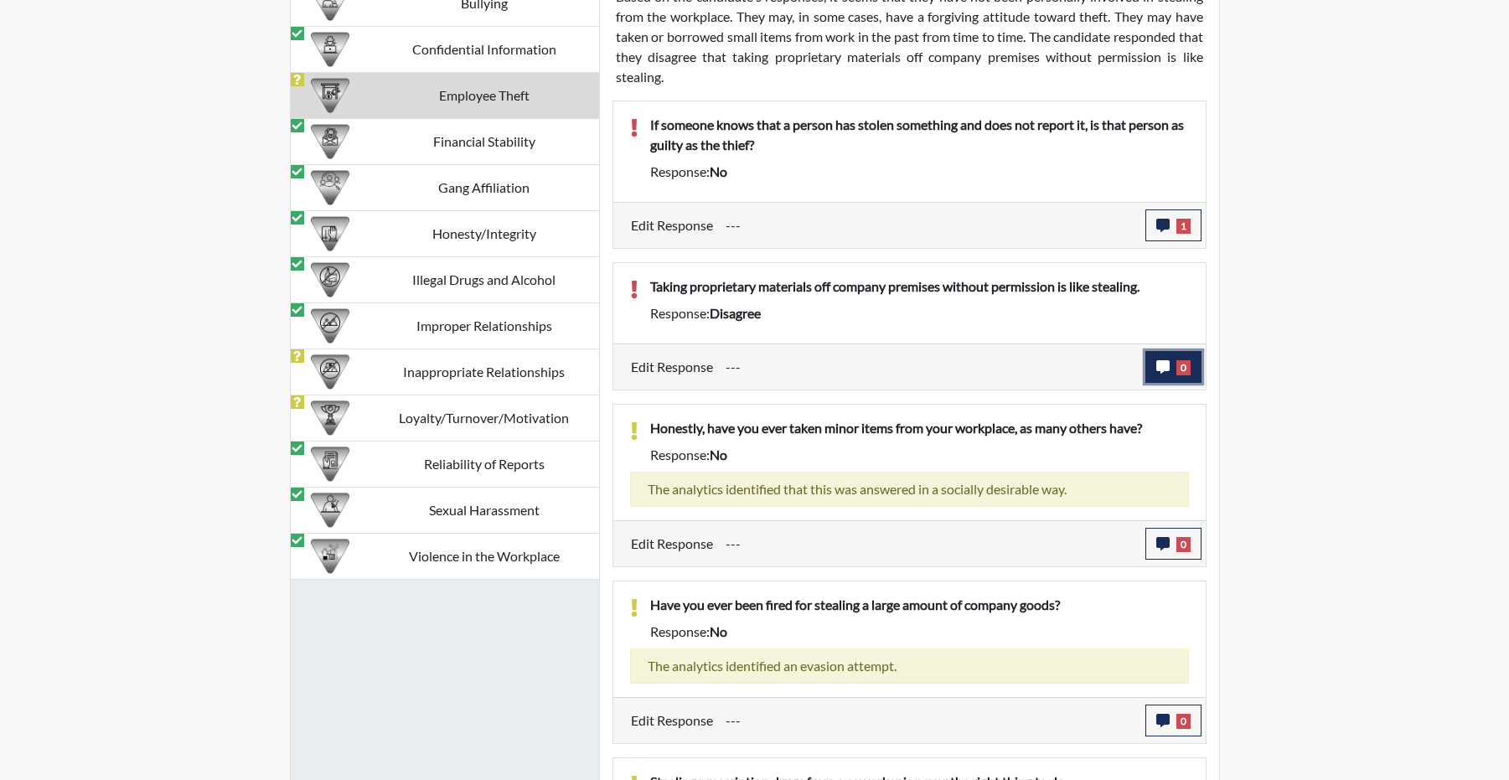
click at [1160, 374] on icon "button" at bounding box center [1162, 366] width 13 height 13
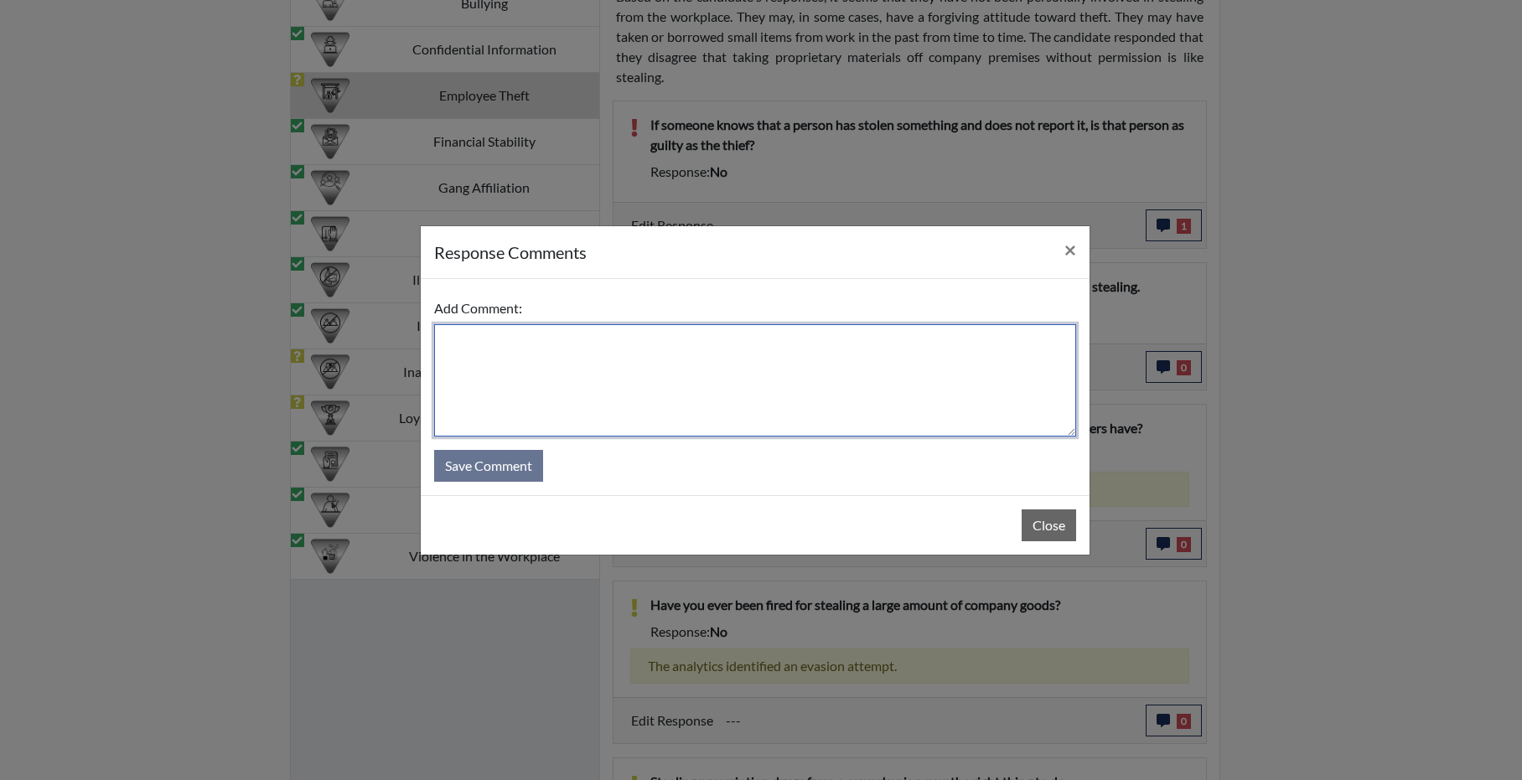
click at [648, 364] on textarea at bounding box center [755, 380] width 642 height 112
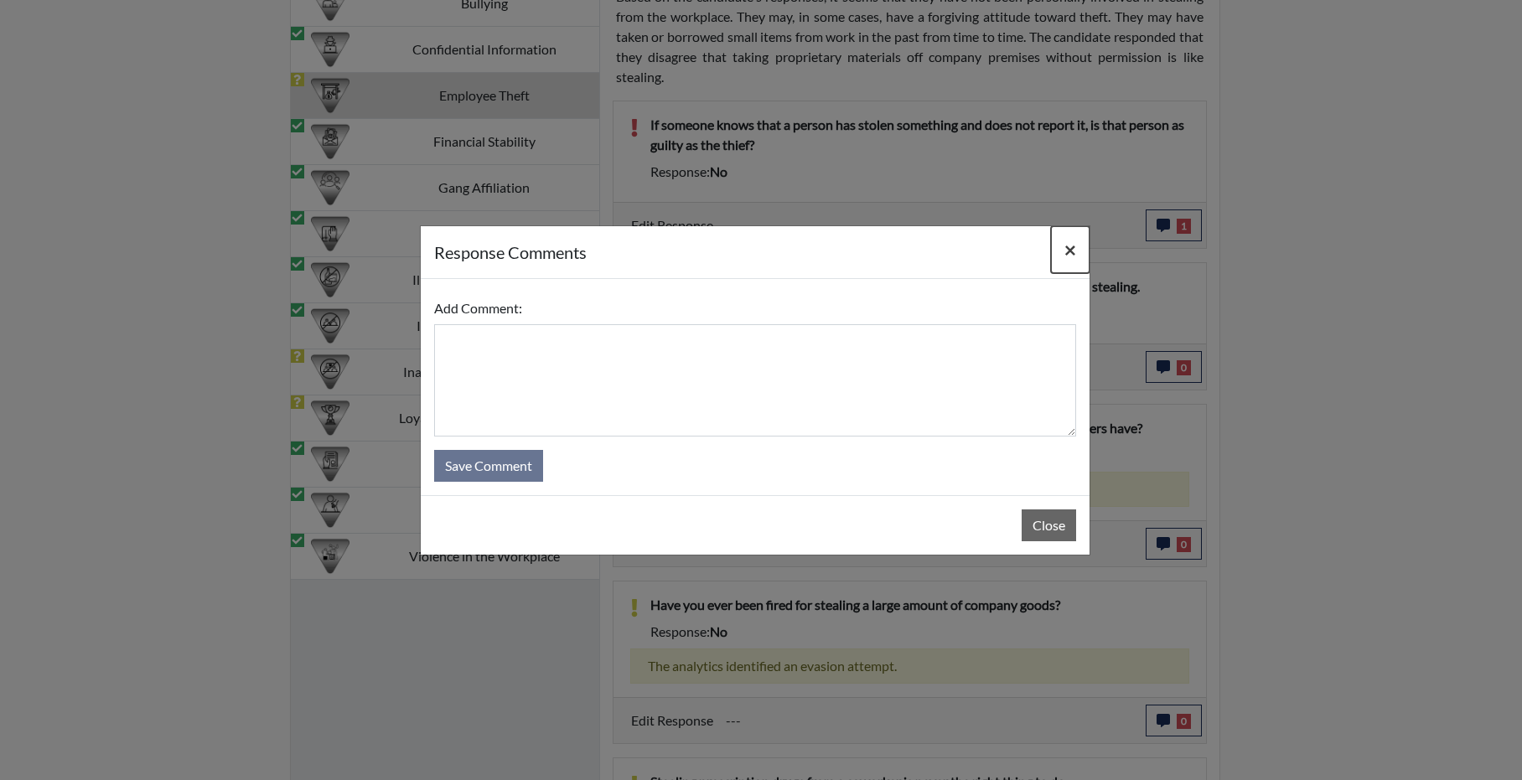
click at [1067, 240] on span "×" at bounding box center [1070, 249] width 12 height 24
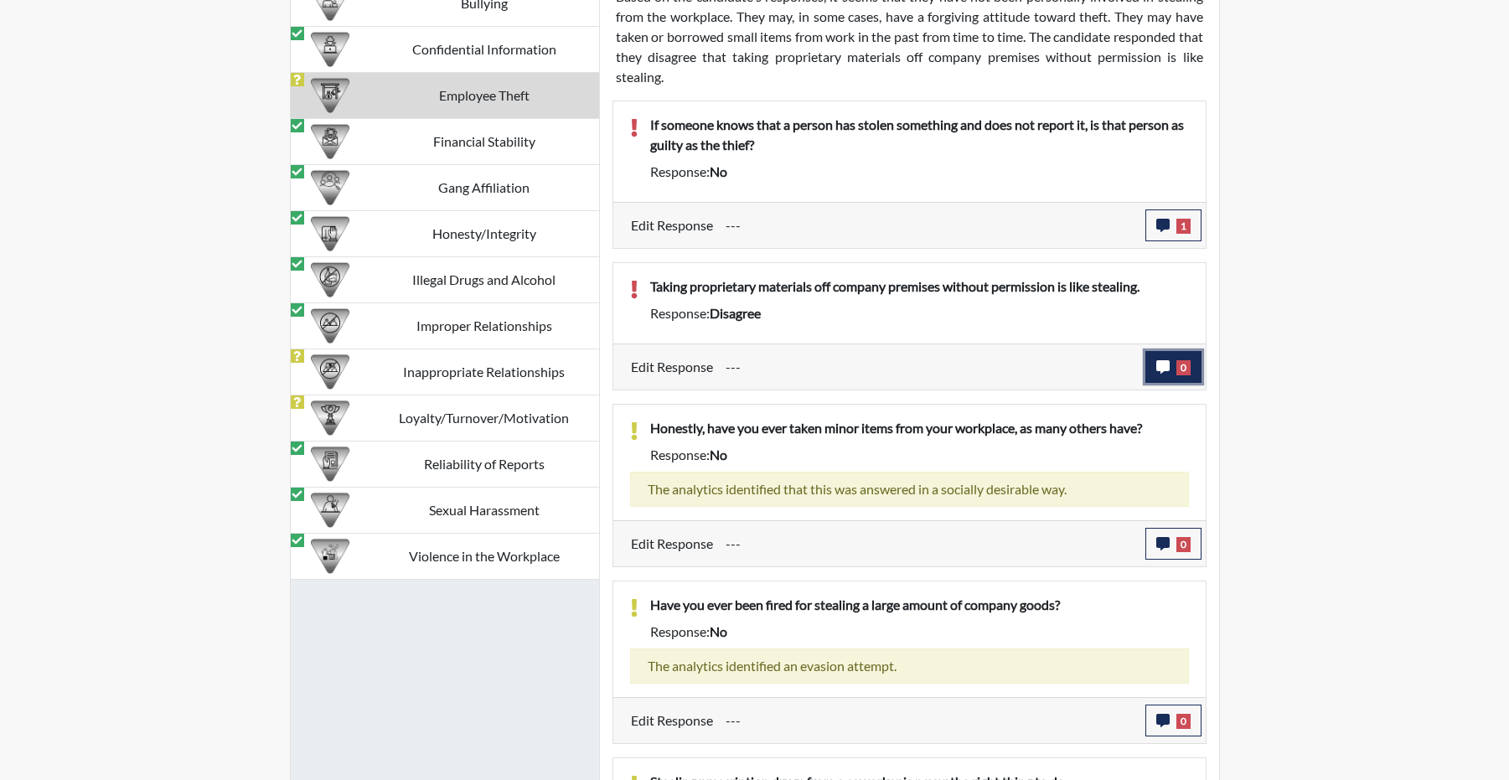
click at [1166, 374] on icon "button" at bounding box center [1162, 366] width 13 height 13
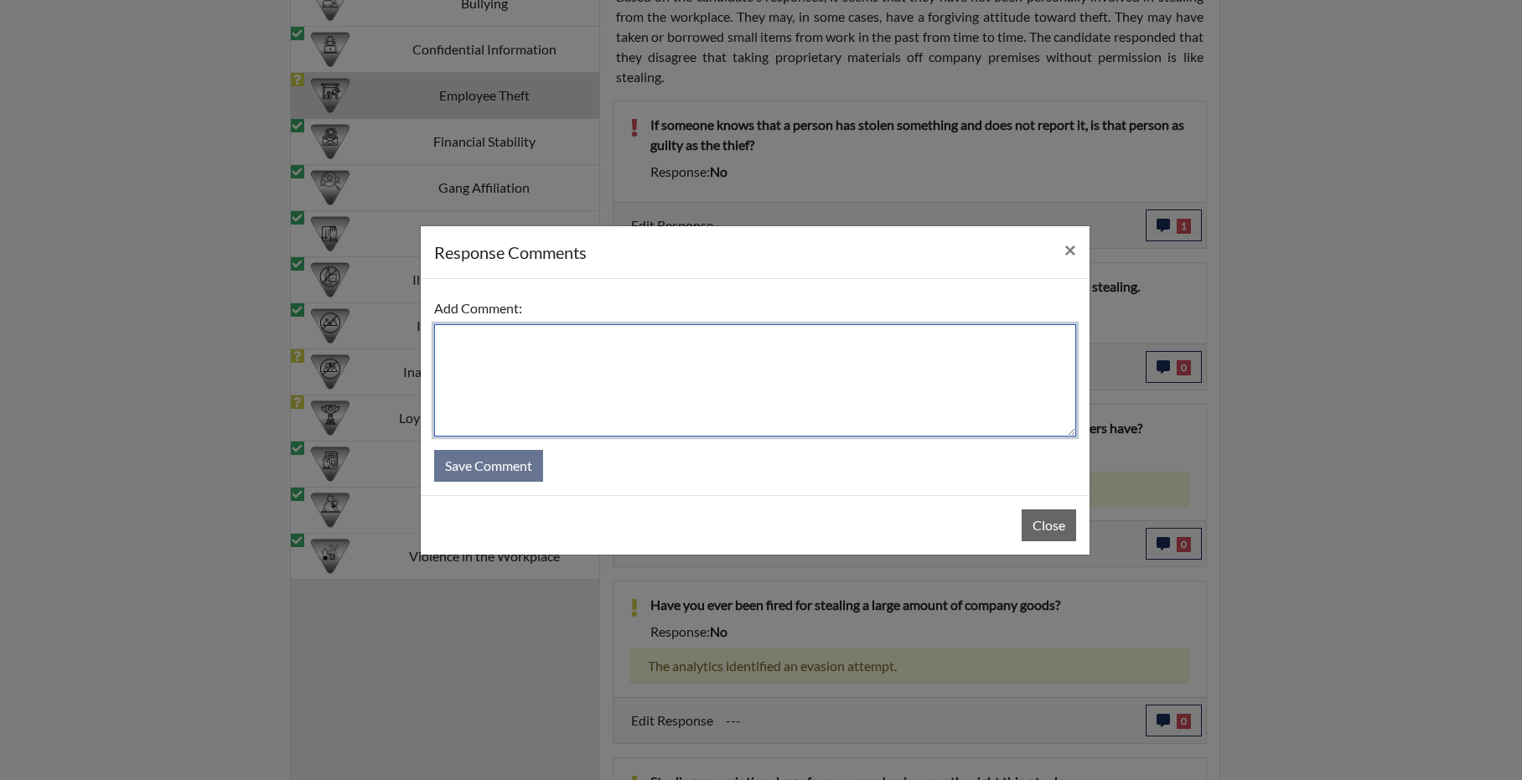
click at [708, 358] on textarea at bounding box center [755, 380] width 642 height 112
type textarea "when question read back to candidate his response was that he agrees"
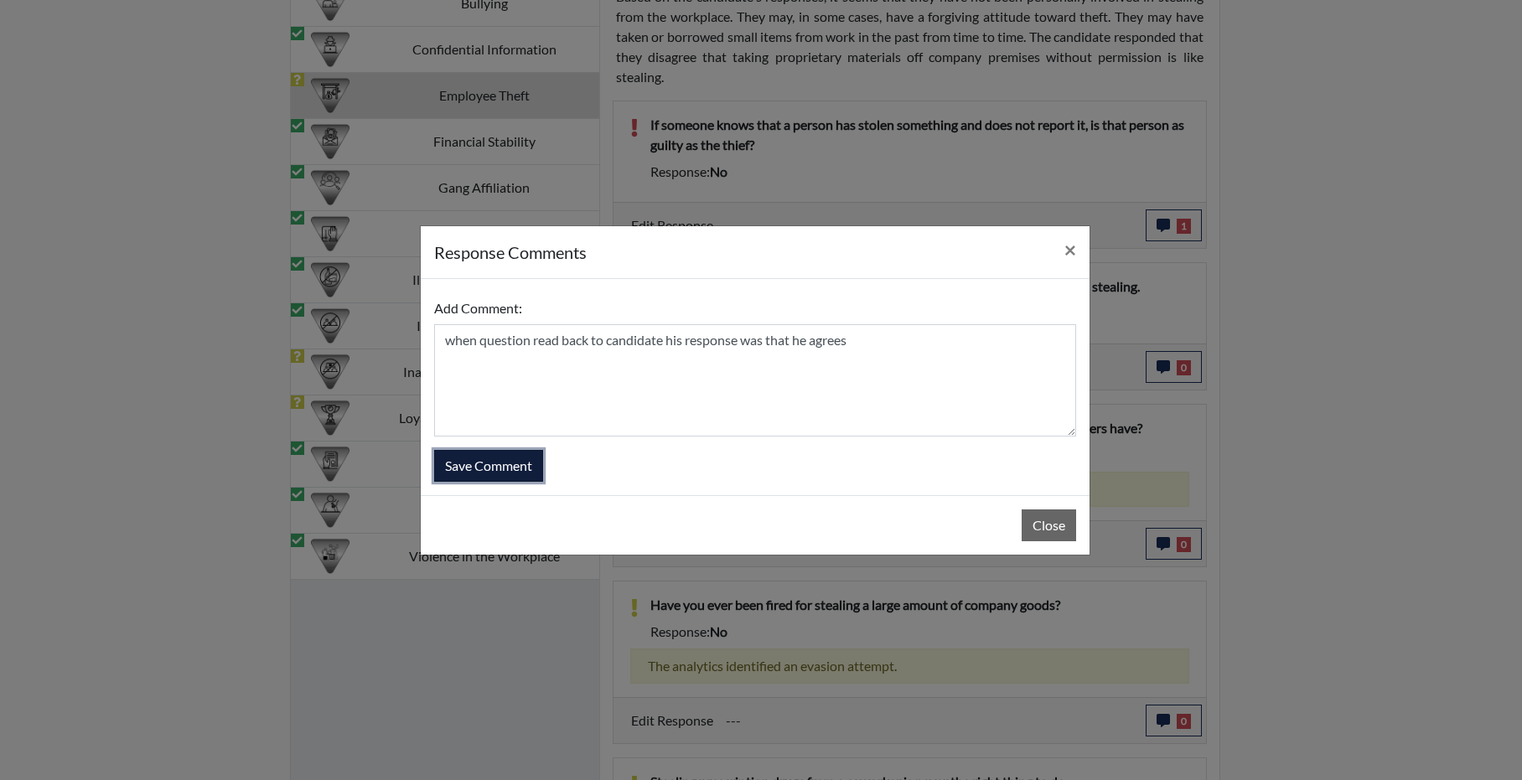
click at [506, 470] on button "Save Comment" at bounding box center [488, 466] width 109 height 32
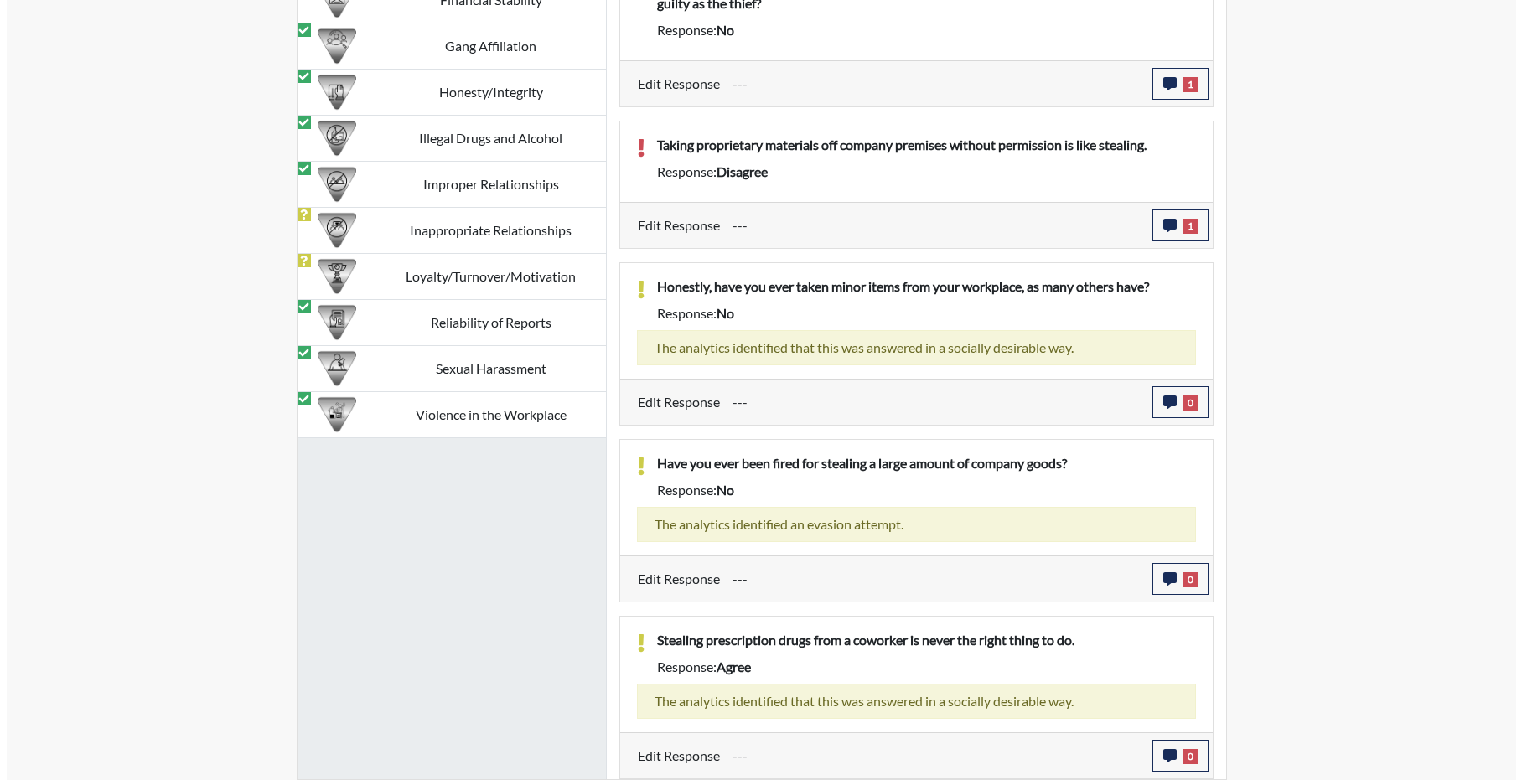
scroll to position [196, 696]
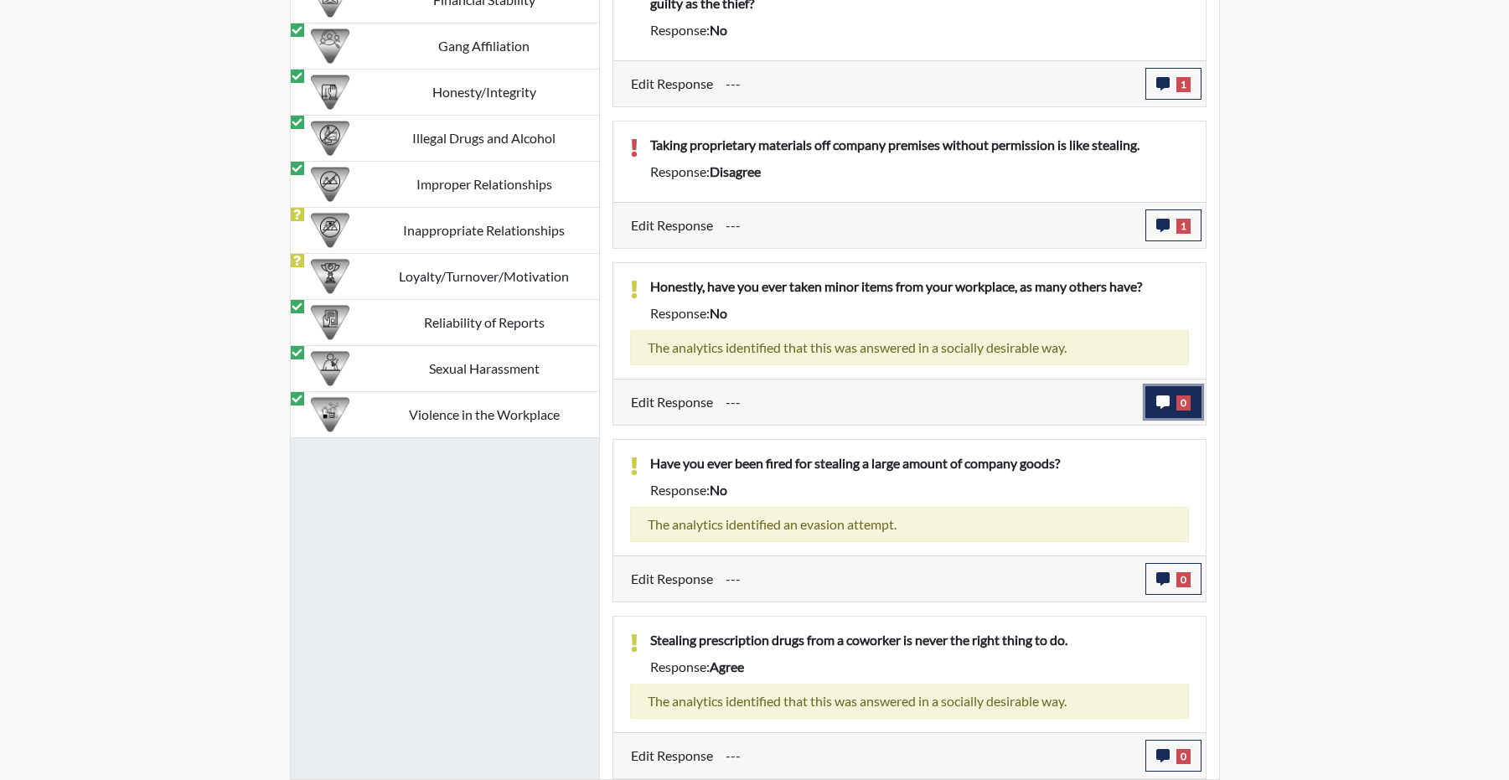
click at [1151, 386] on button "0" at bounding box center [1174, 402] width 56 height 32
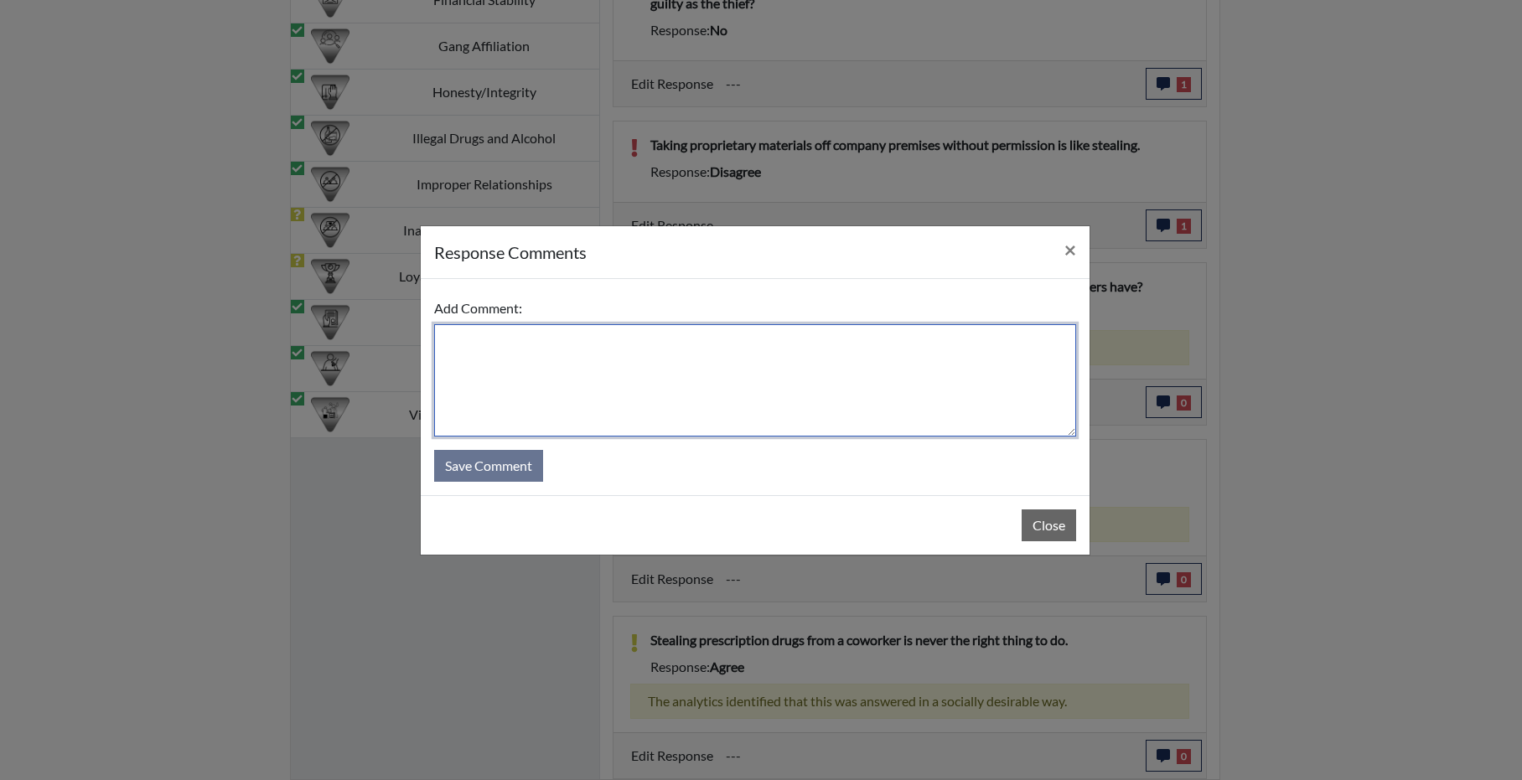
click at [660, 368] on textarea at bounding box center [755, 380] width 642 height 112
type textarea "stands"
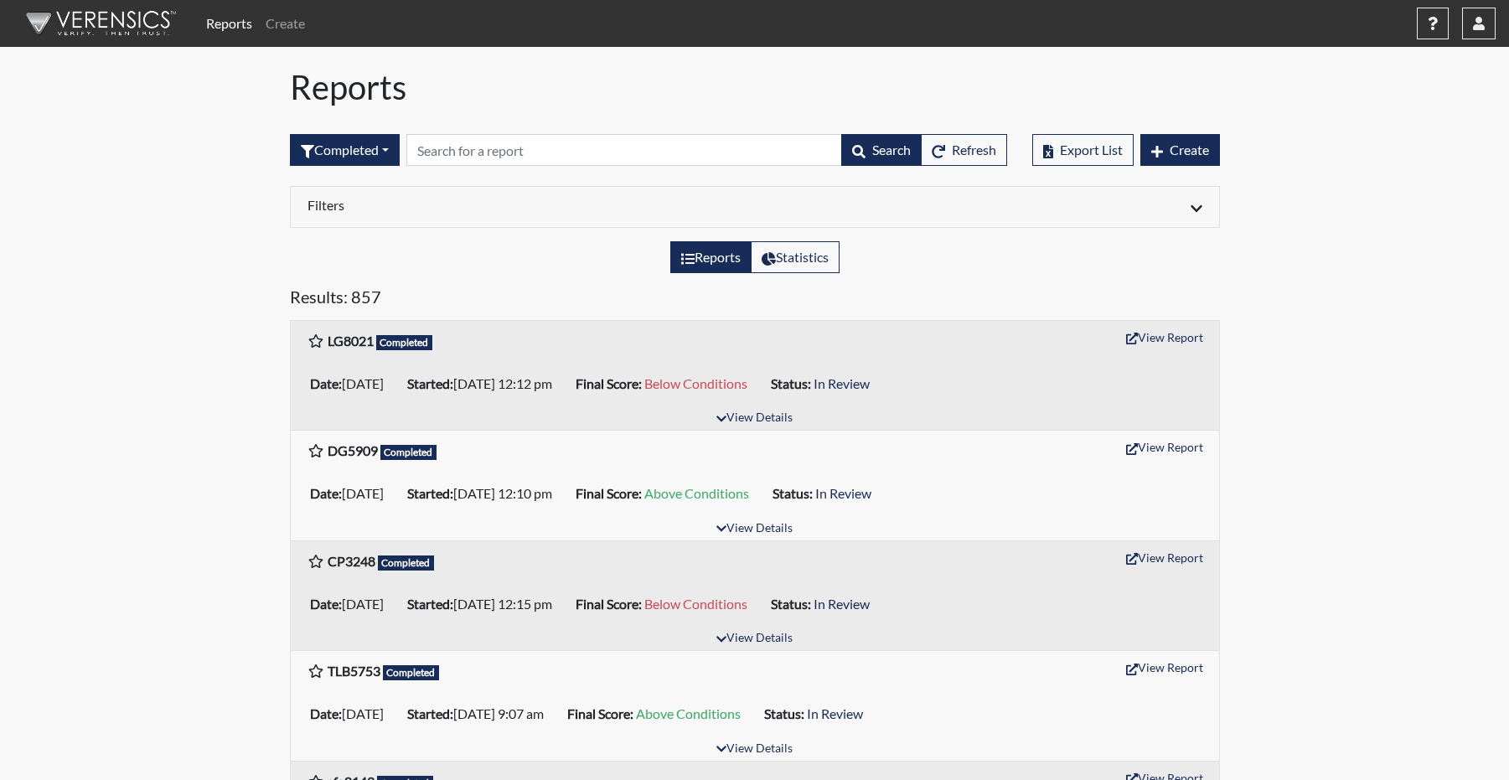
scroll to position [168, 0]
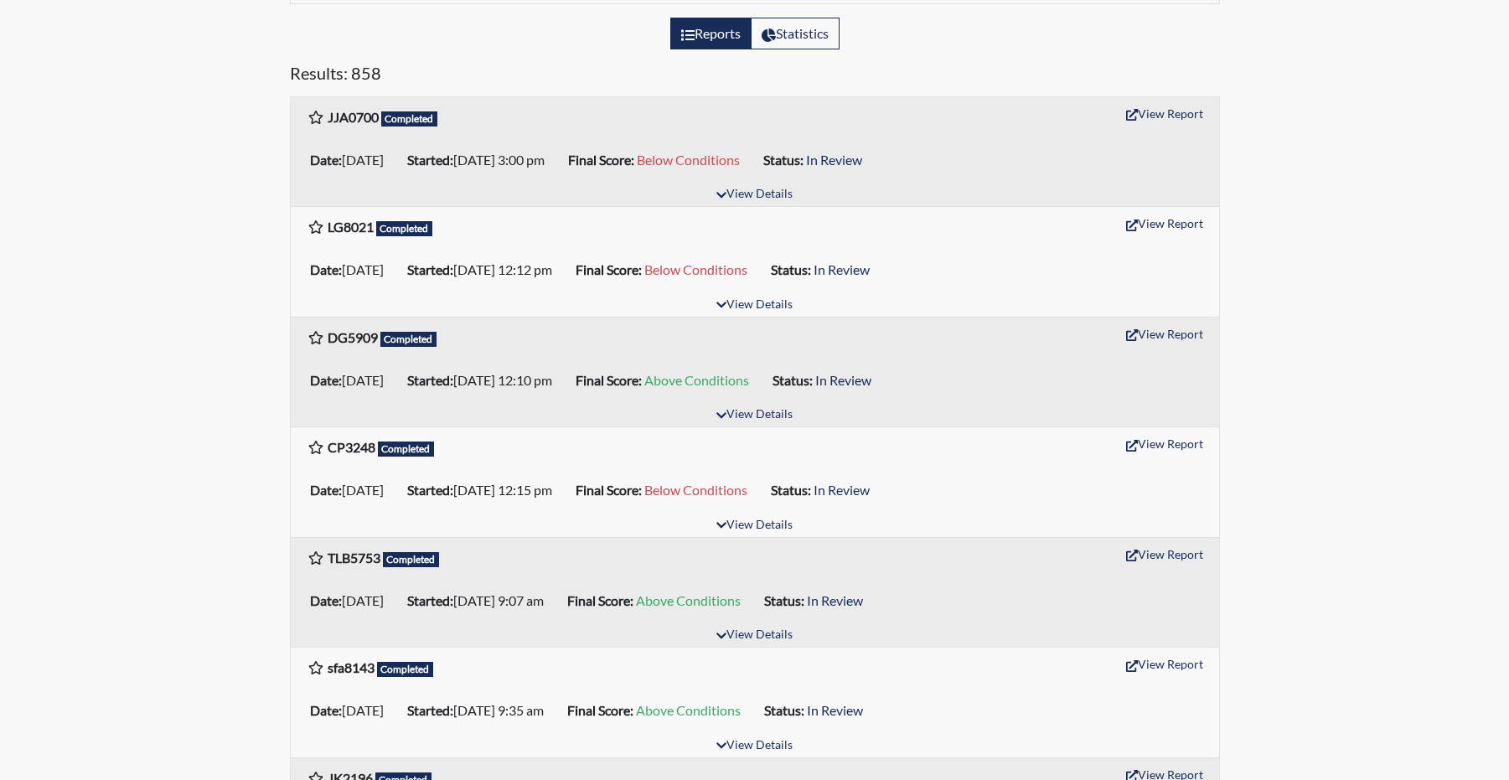
scroll to position [335, 0]
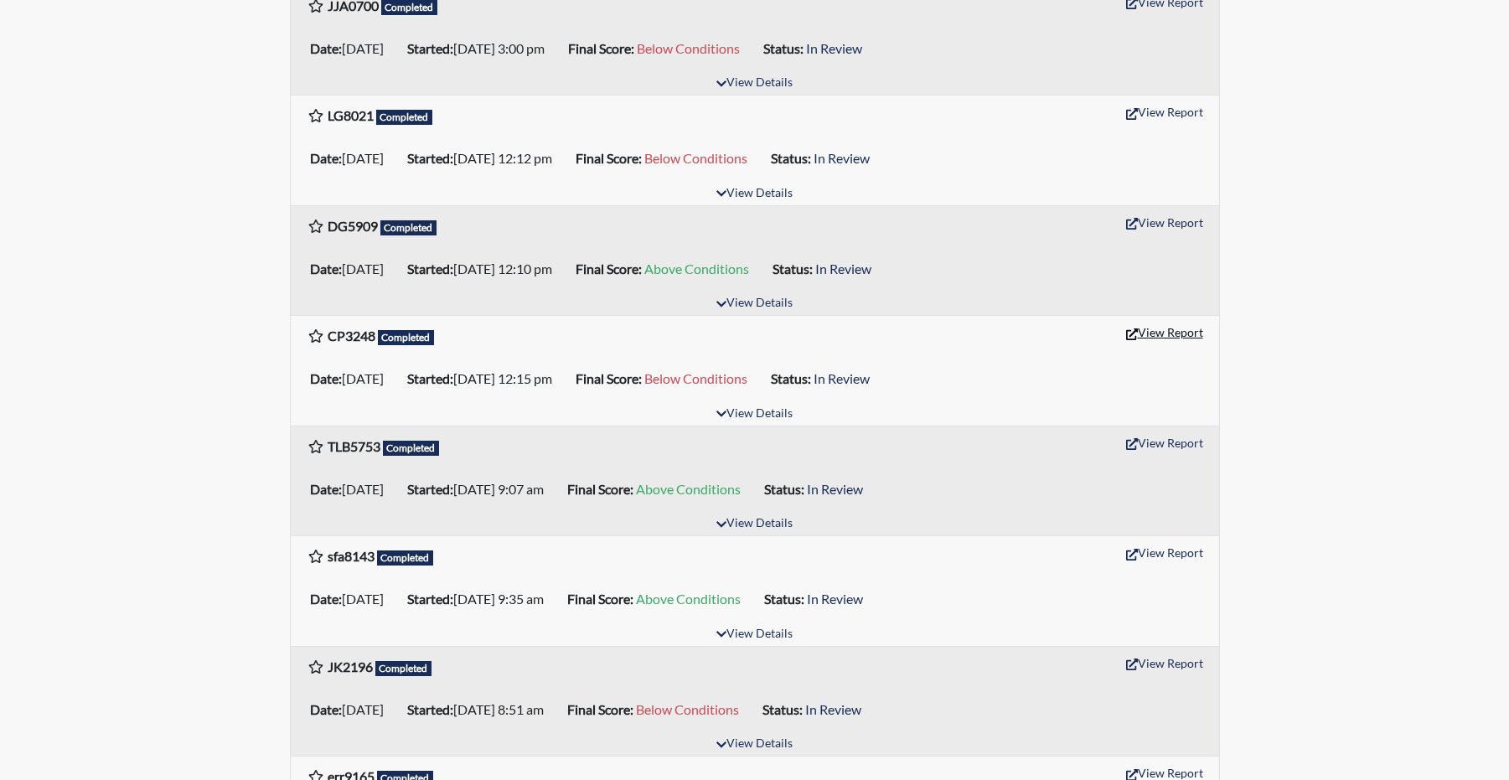
click at [1153, 345] on button "View Report" at bounding box center [1165, 332] width 92 height 26
click at [1144, 125] on button "View Report" at bounding box center [1165, 112] width 92 height 26
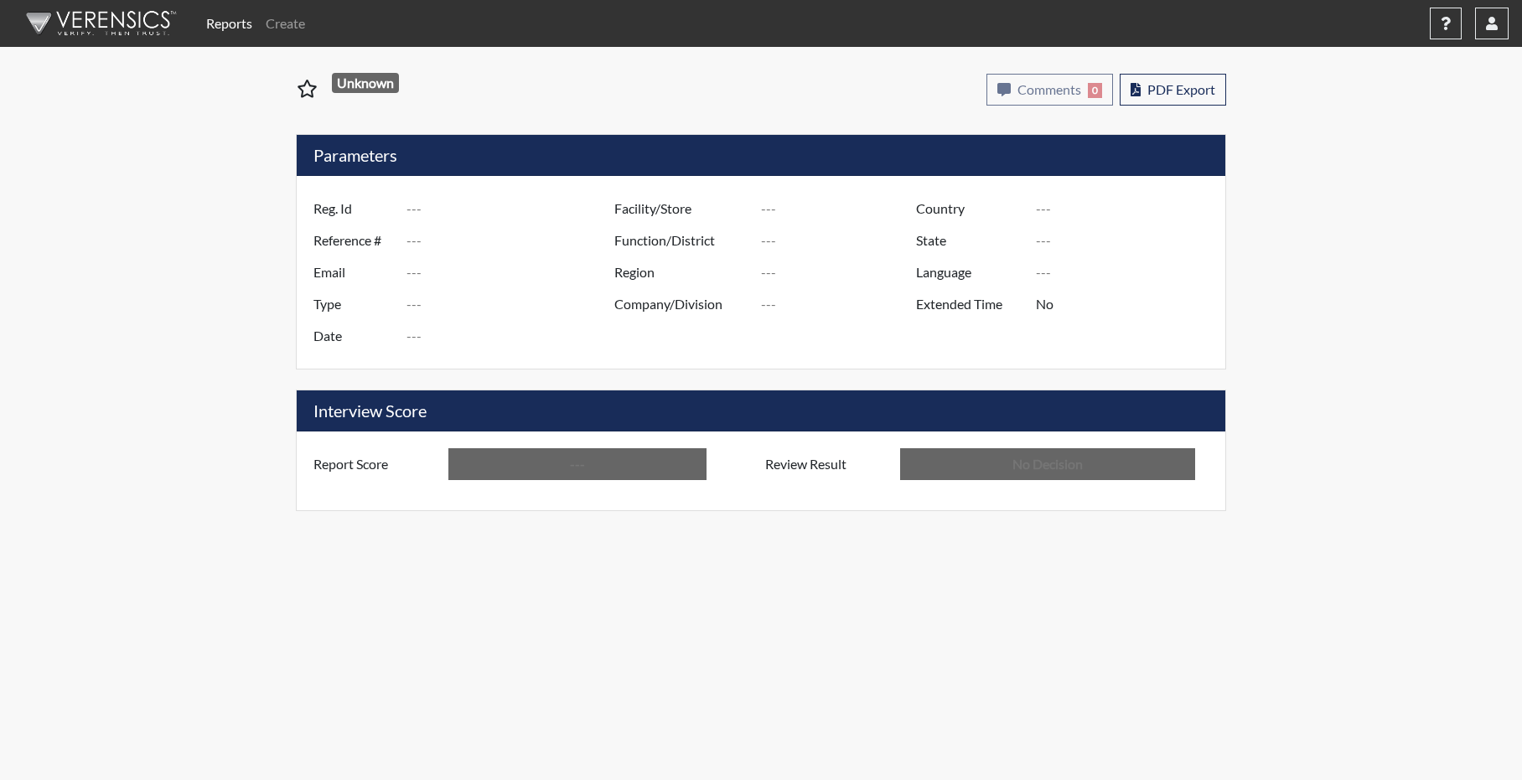
type input "CP3248"
type input "51543"
type input "---"
type input "Corrections Pre-Employment"
type input "[DATE]"
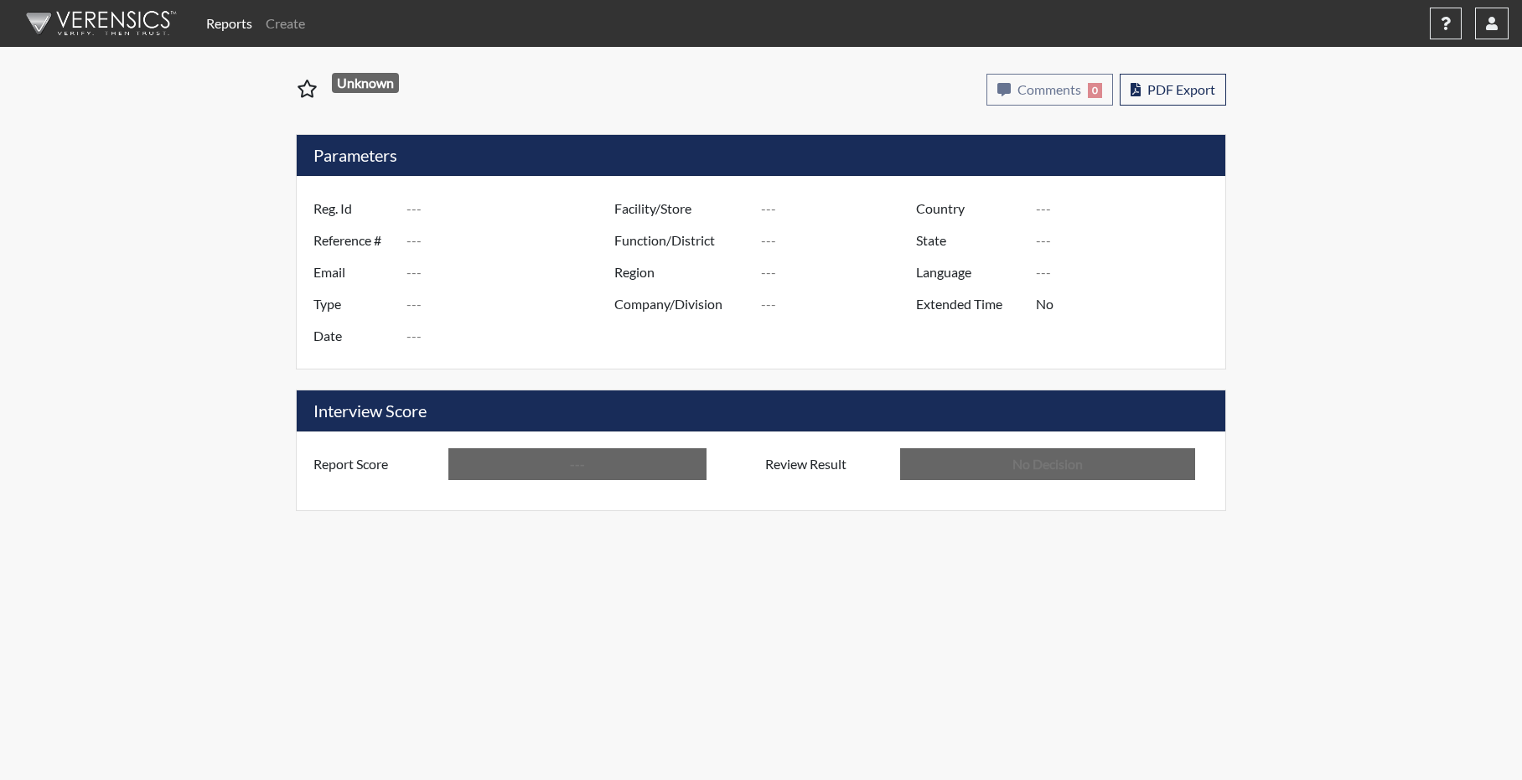
type input "Atlanta TC"
type input "[GEOGRAPHIC_DATA]"
type input "[US_STATE]"
type input "English"
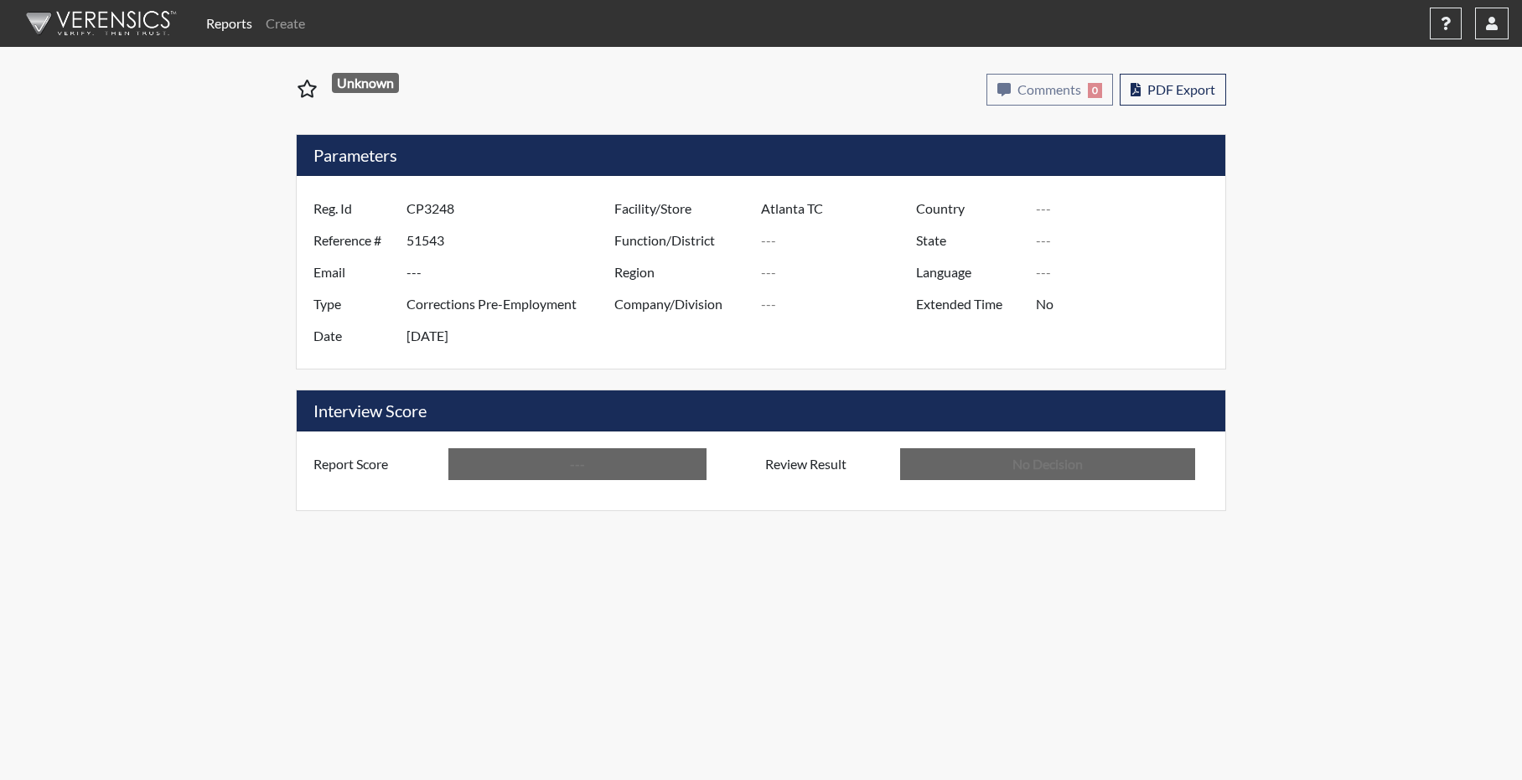
type input "Below Conditions"
type input "In Review"
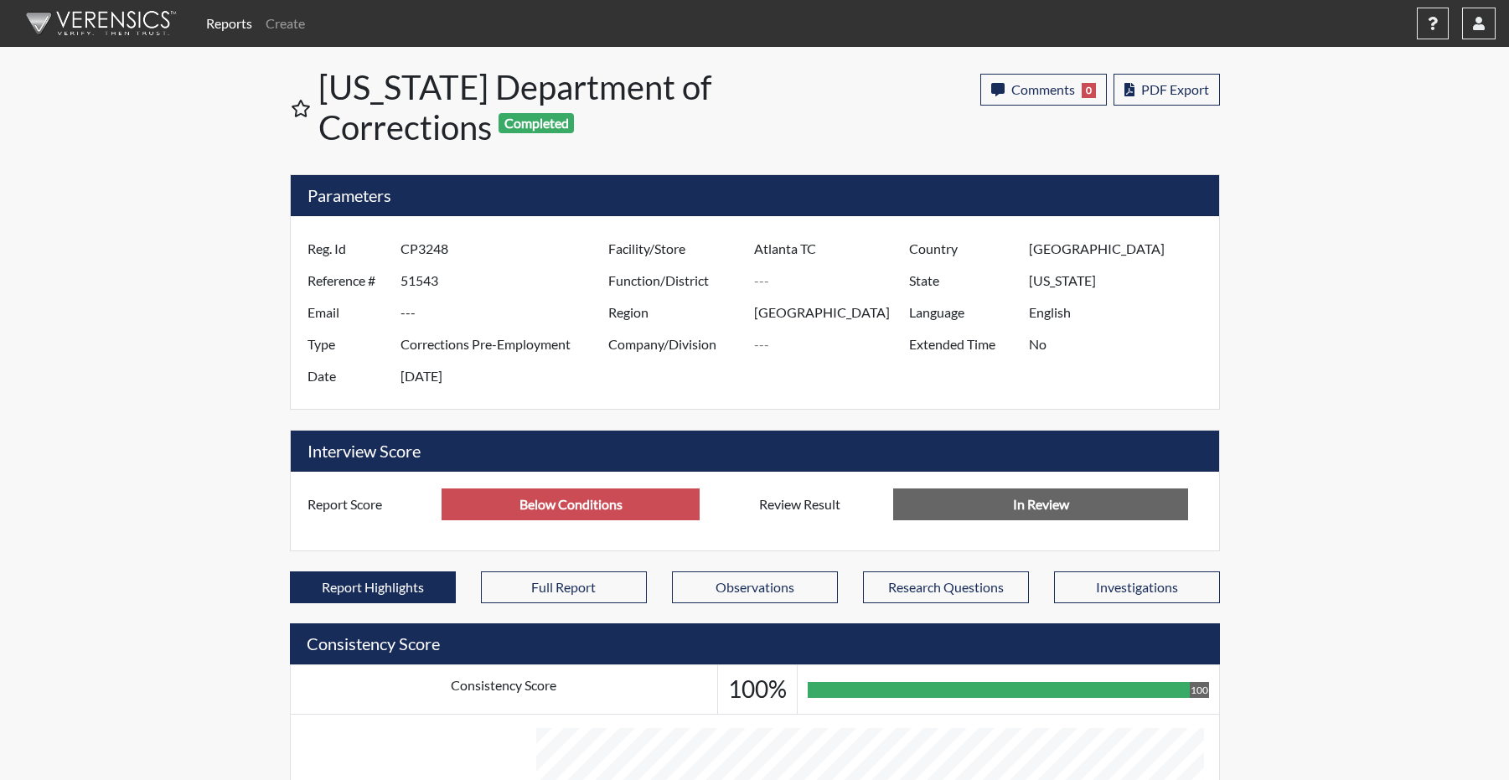
scroll to position [280, 696]
click at [566, 603] on button "Full Report" at bounding box center [564, 588] width 166 height 32
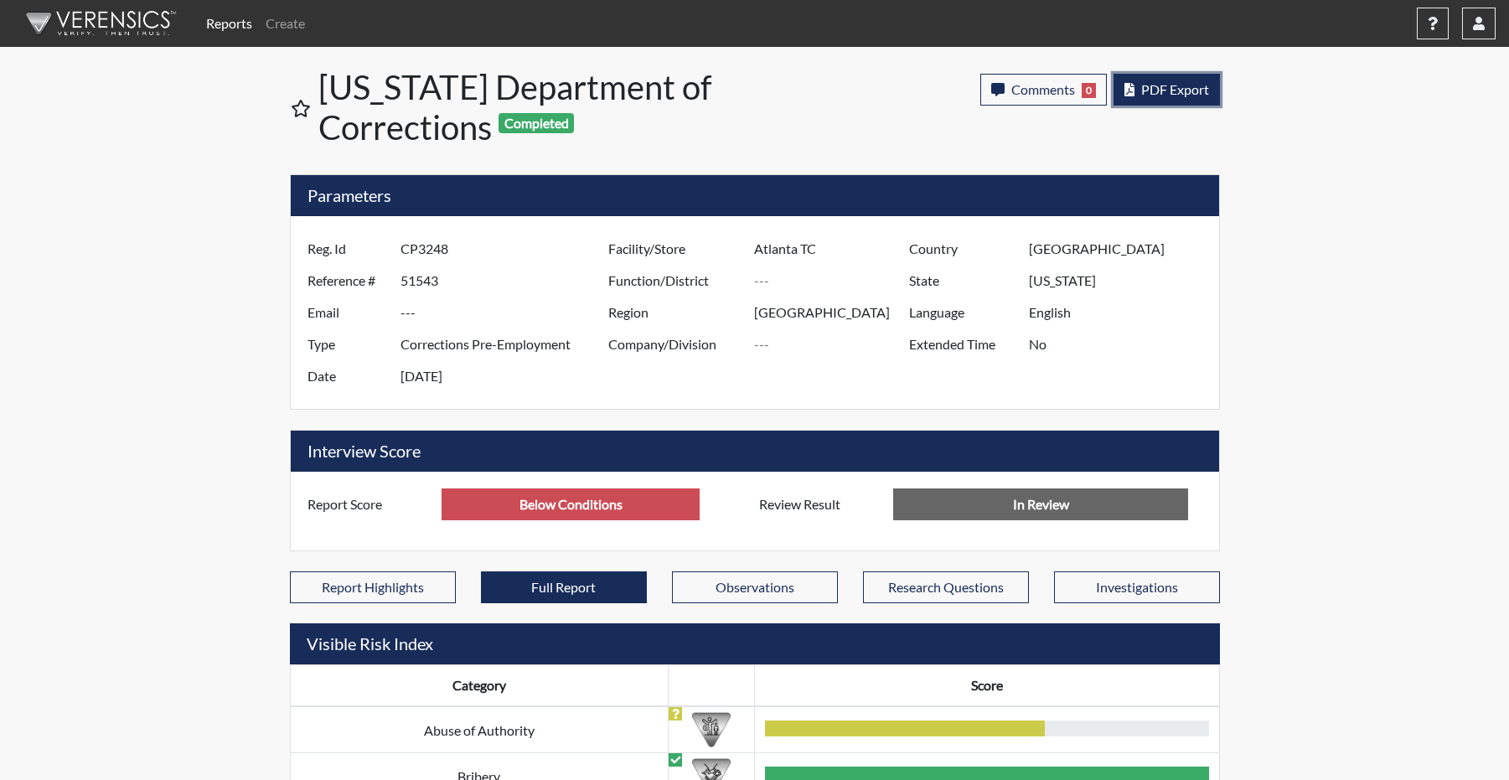
click at [1151, 95] on span "PDF Export" at bounding box center [1175, 89] width 68 height 16
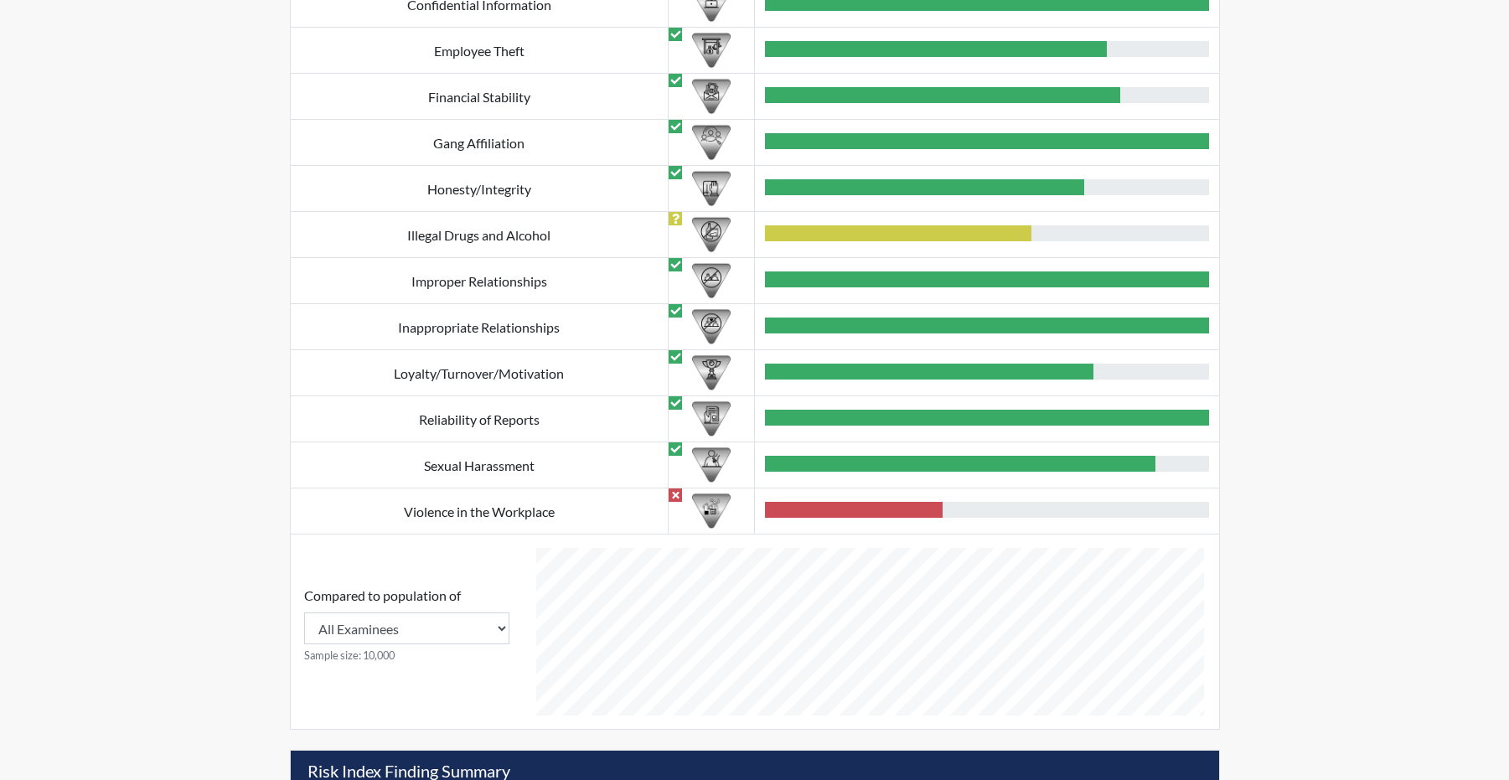
scroll to position [754, 0]
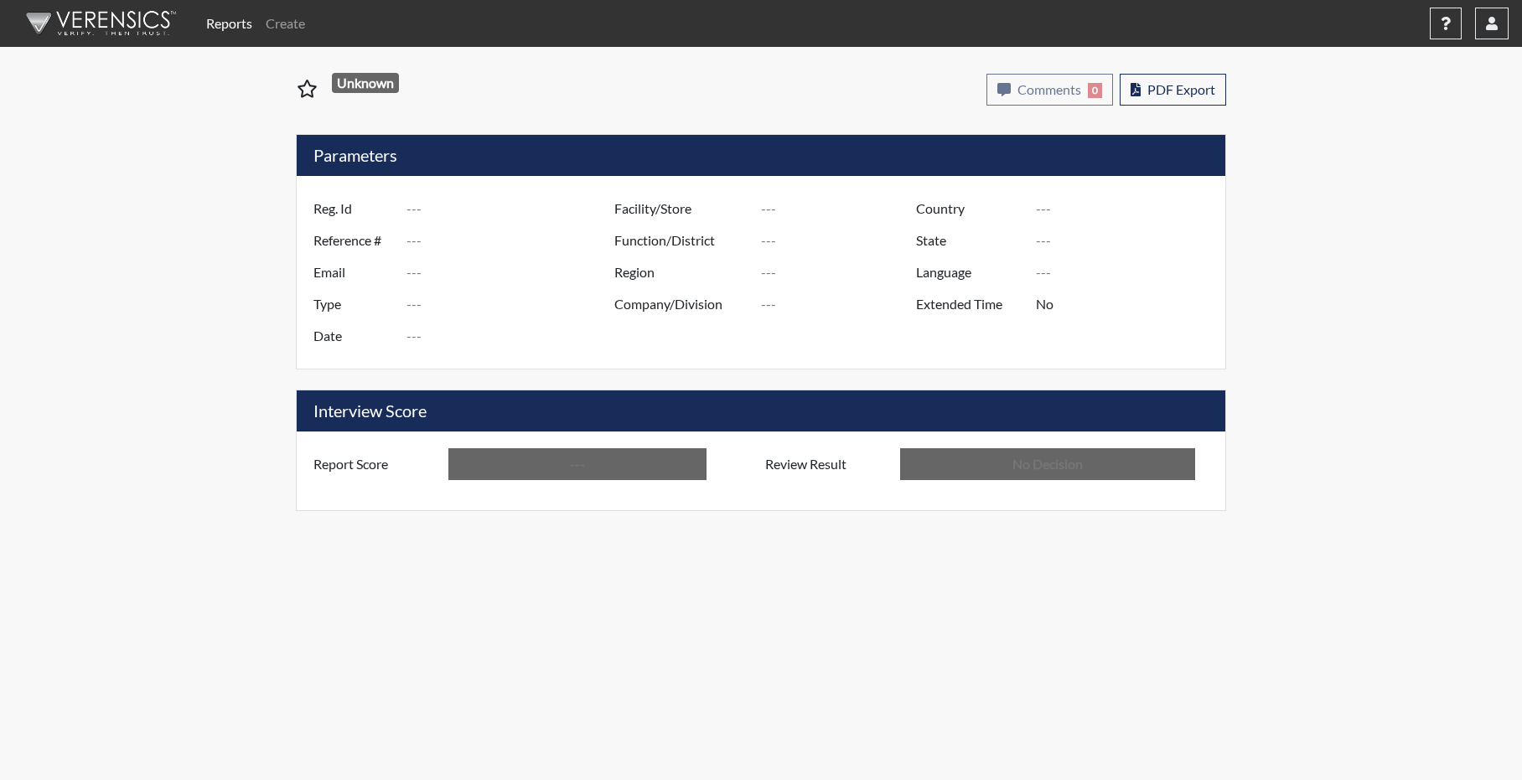
type input "LG8021"
type input "51541"
type input "---"
type input "Corrections Pre-Employment"
type input "[DATE]"
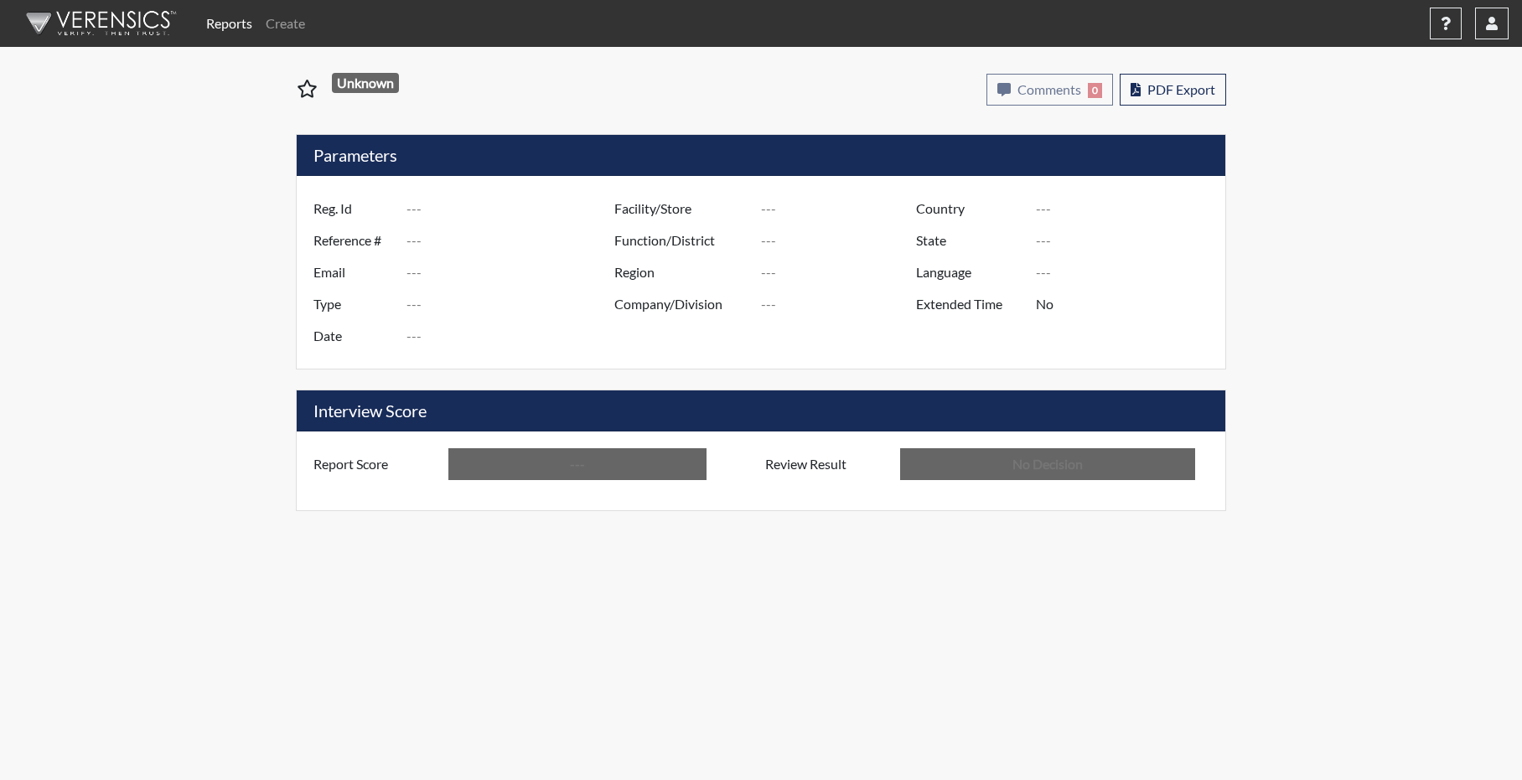
type input "Atlanta TC"
type input "[GEOGRAPHIC_DATA]"
type input "[US_STATE]"
type input "English"
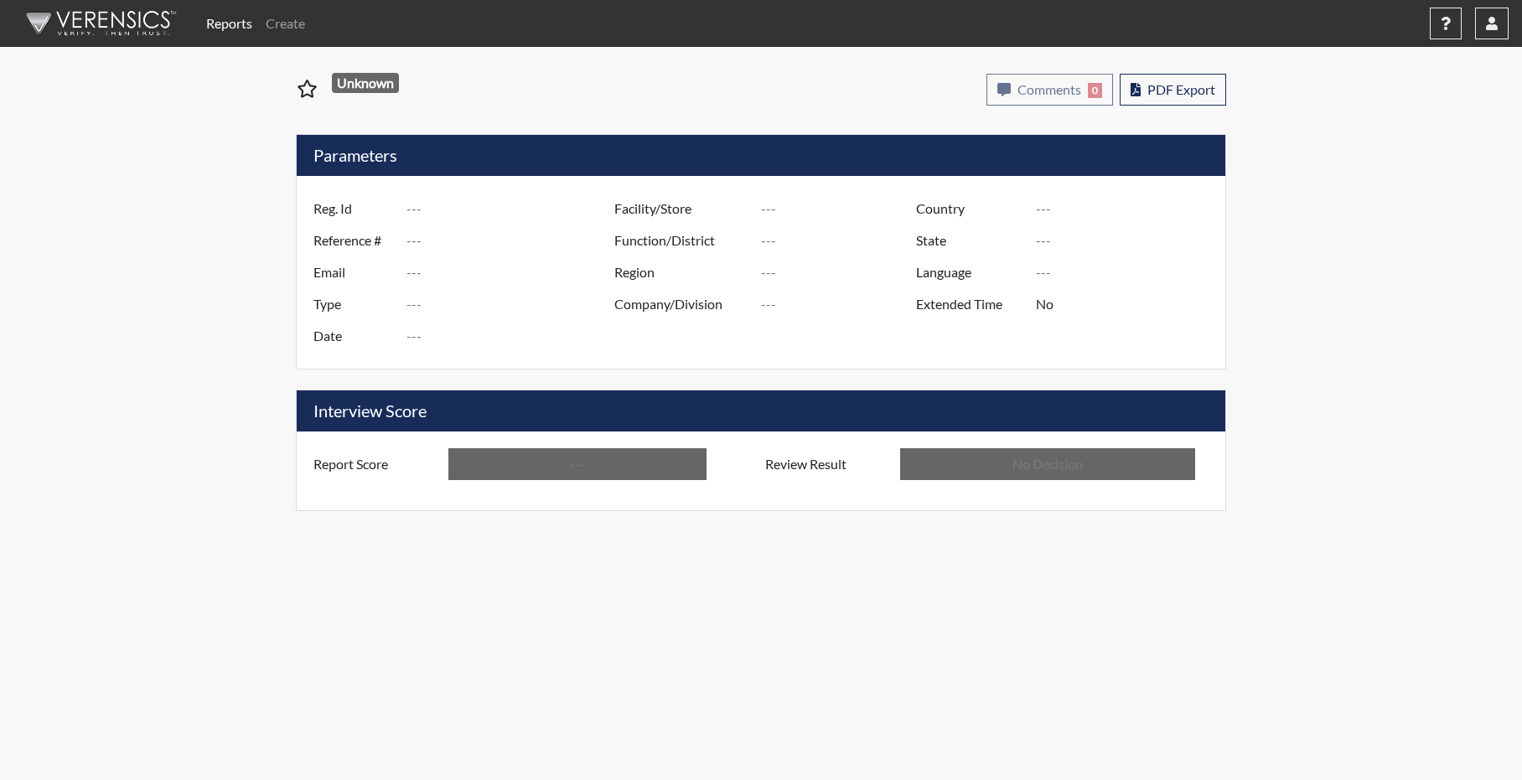
type input "Below Conditions"
type input "In Review"
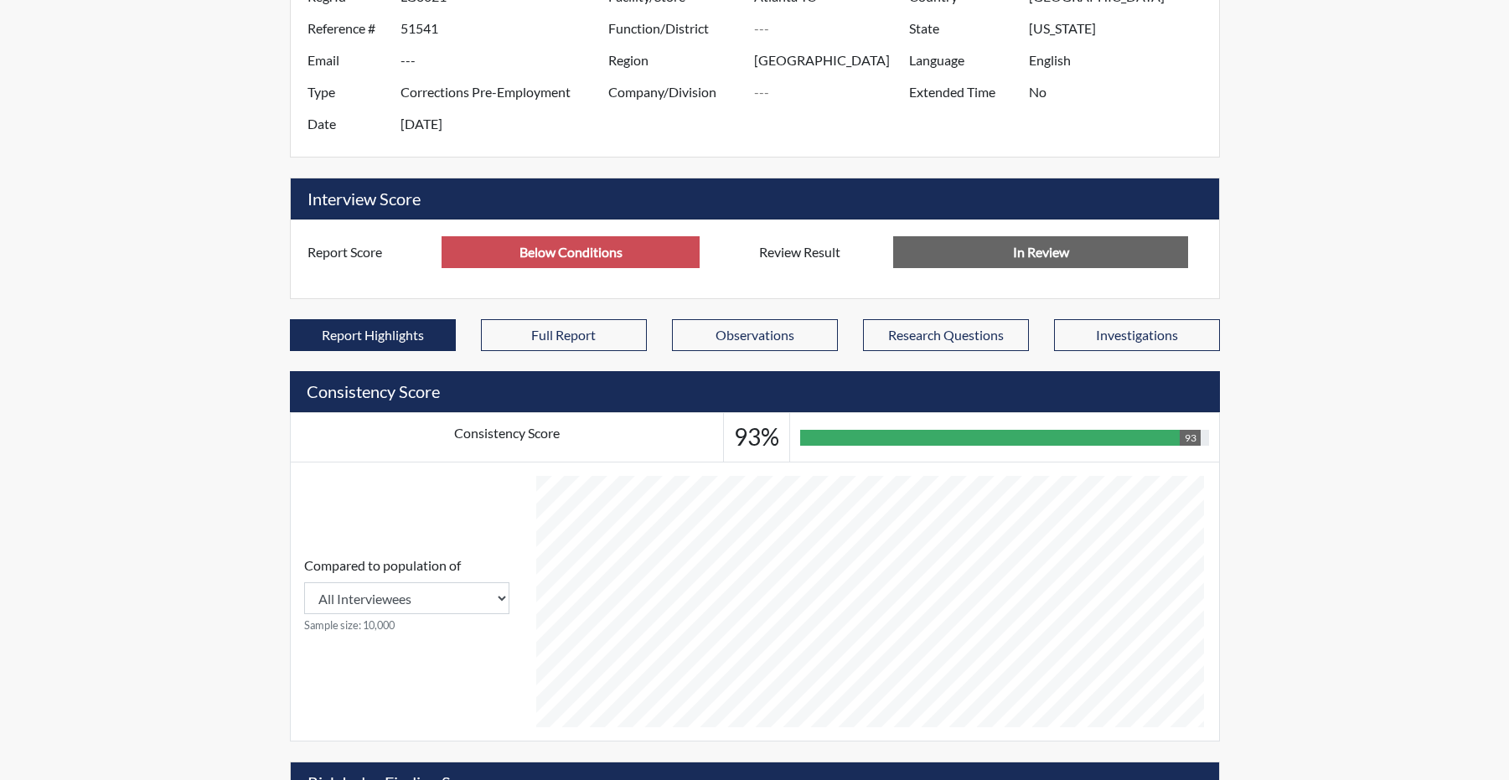
scroll to position [251, 0]
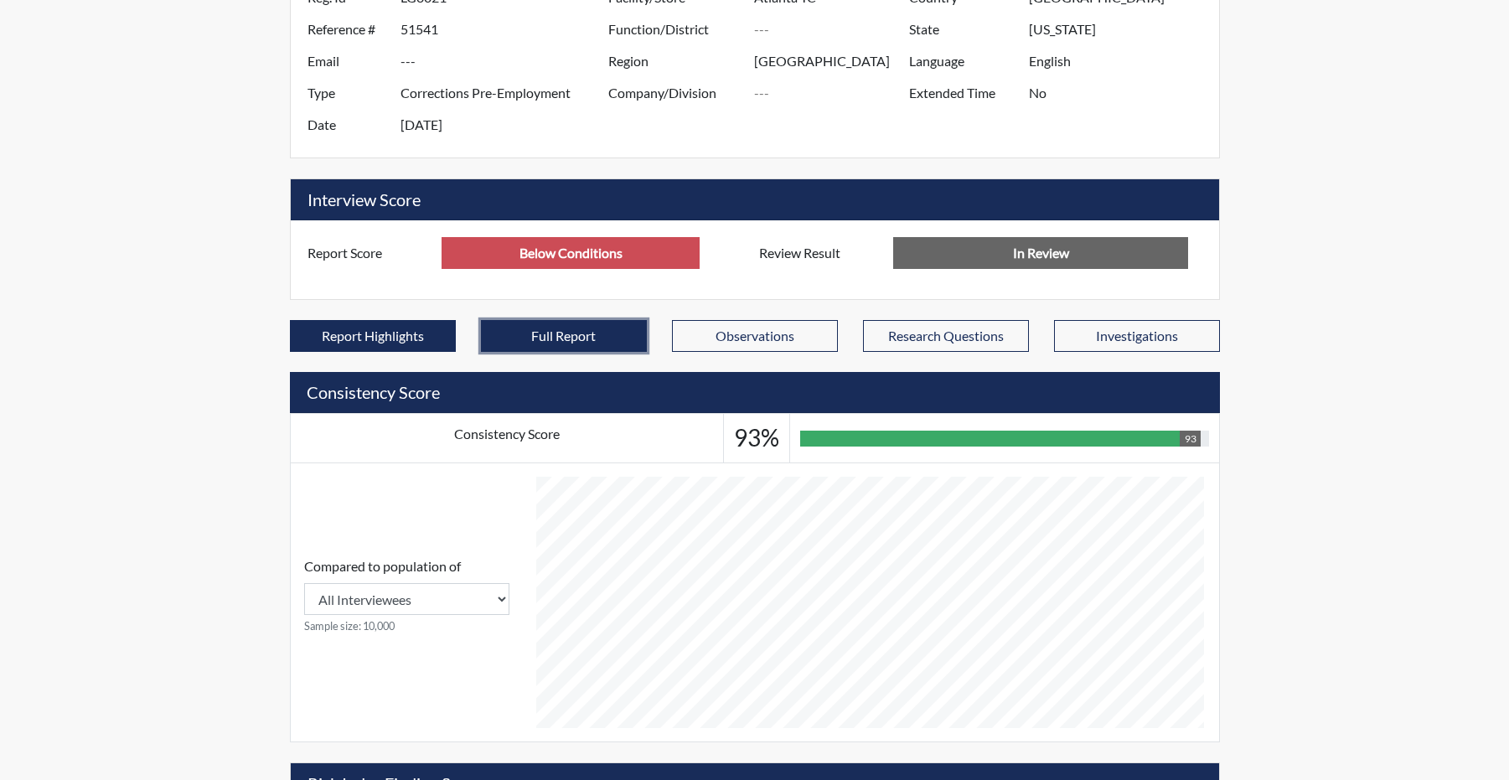
click at [526, 352] on button "Full Report" at bounding box center [564, 336] width 166 height 32
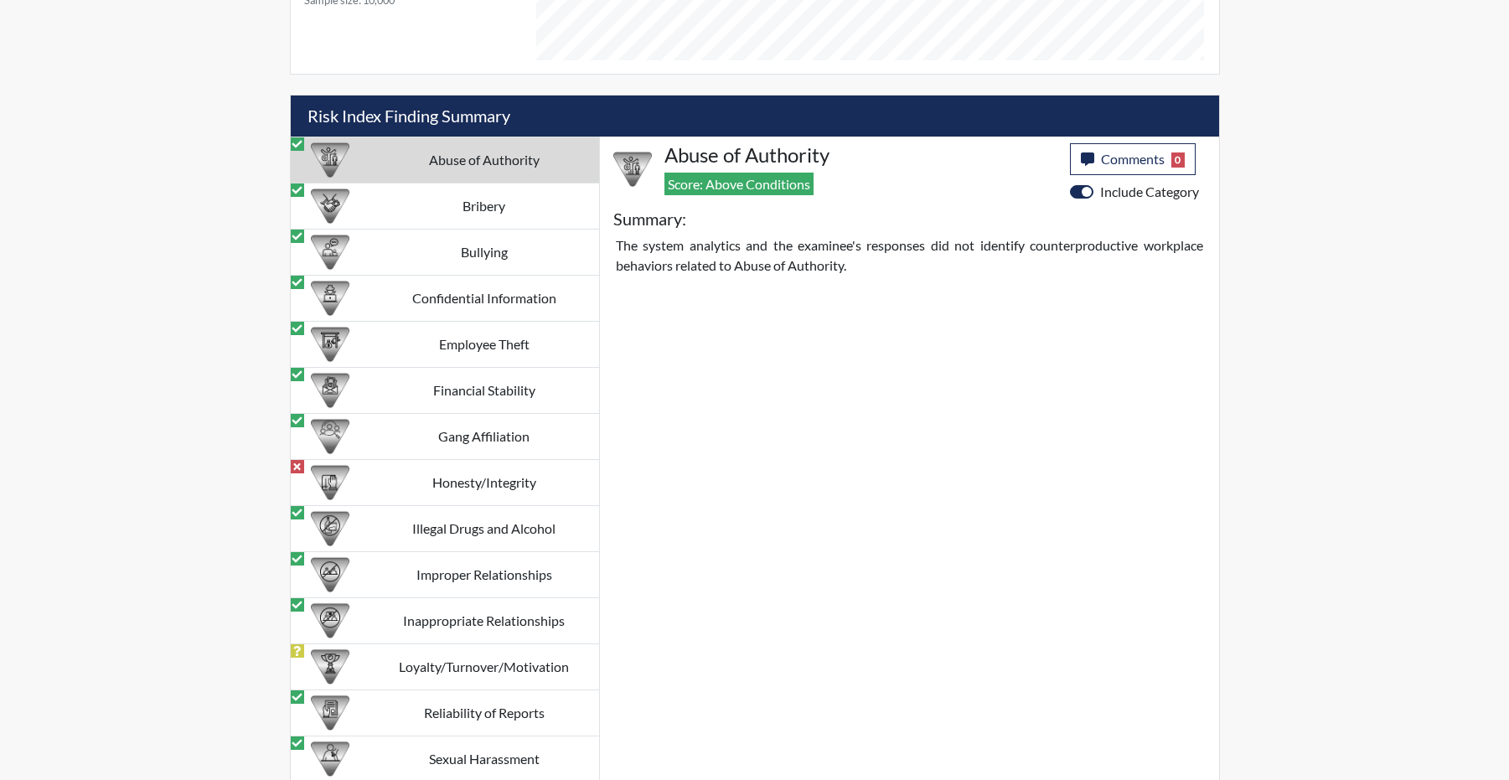
scroll to position [1630, 0]
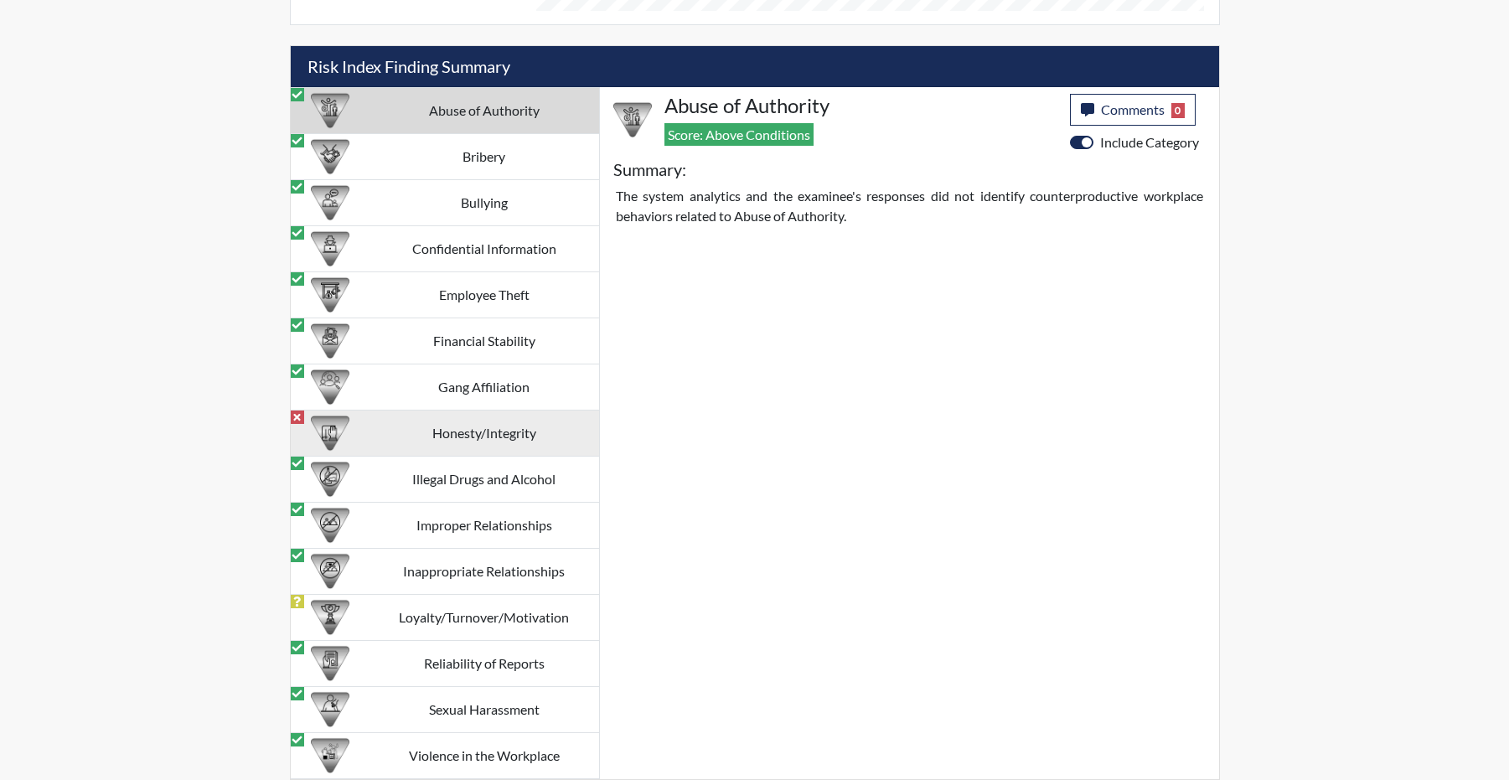
click at [587, 422] on td "Honesty/Integrity" at bounding box center [485, 434] width 230 height 46
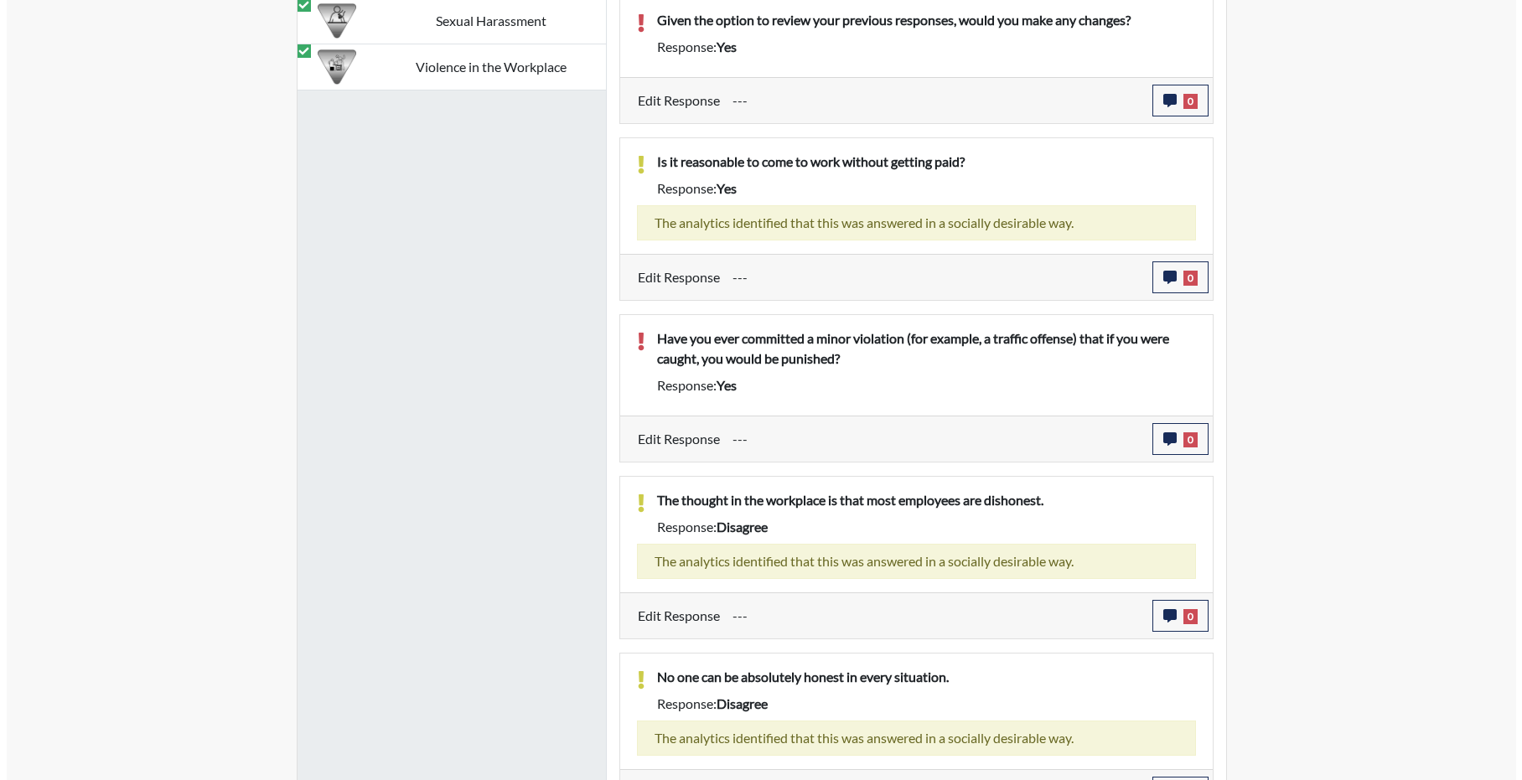
scroll to position [2435, 0]
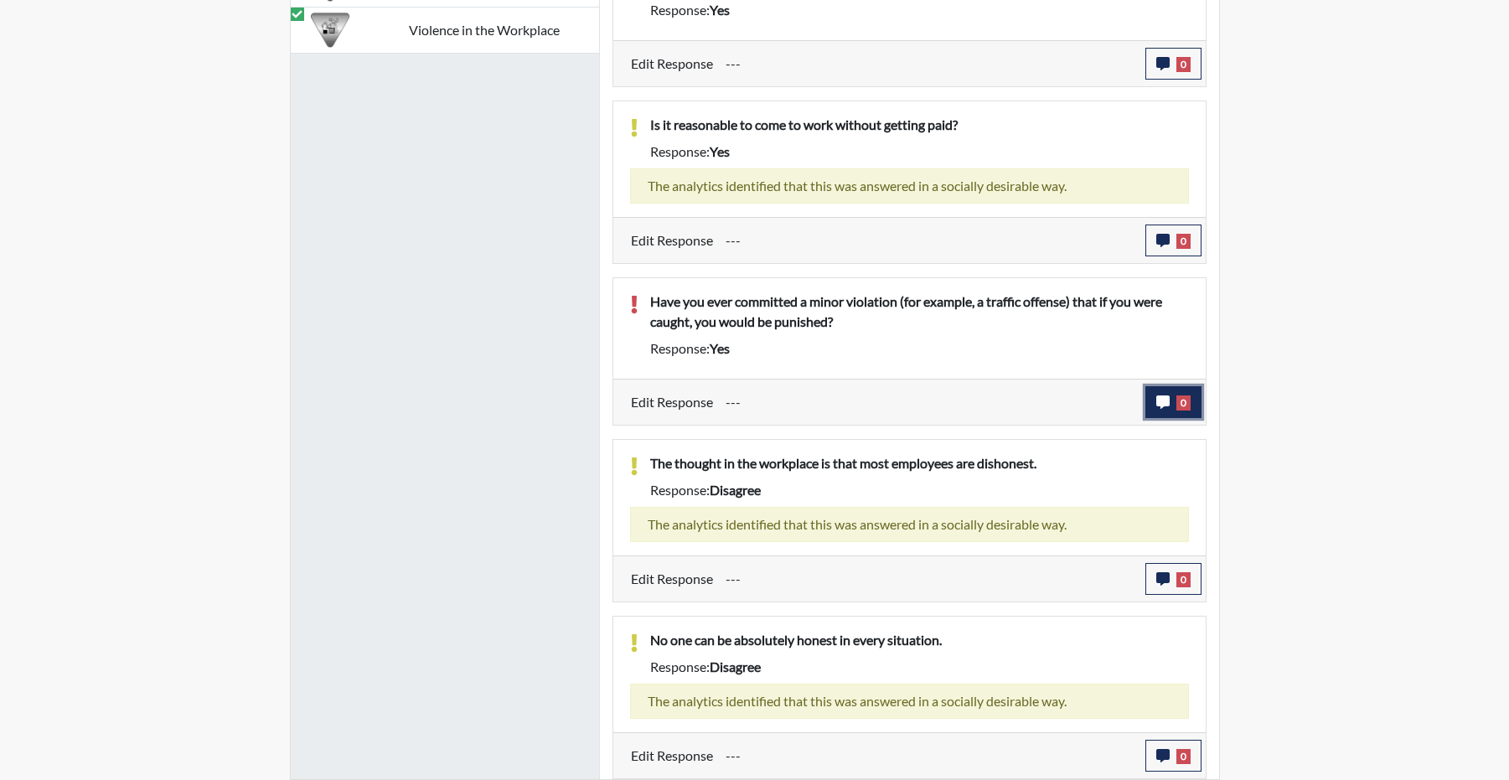
click at [1151, 386] on button "0" at bounding box center [1174, 402] width 56 height 32
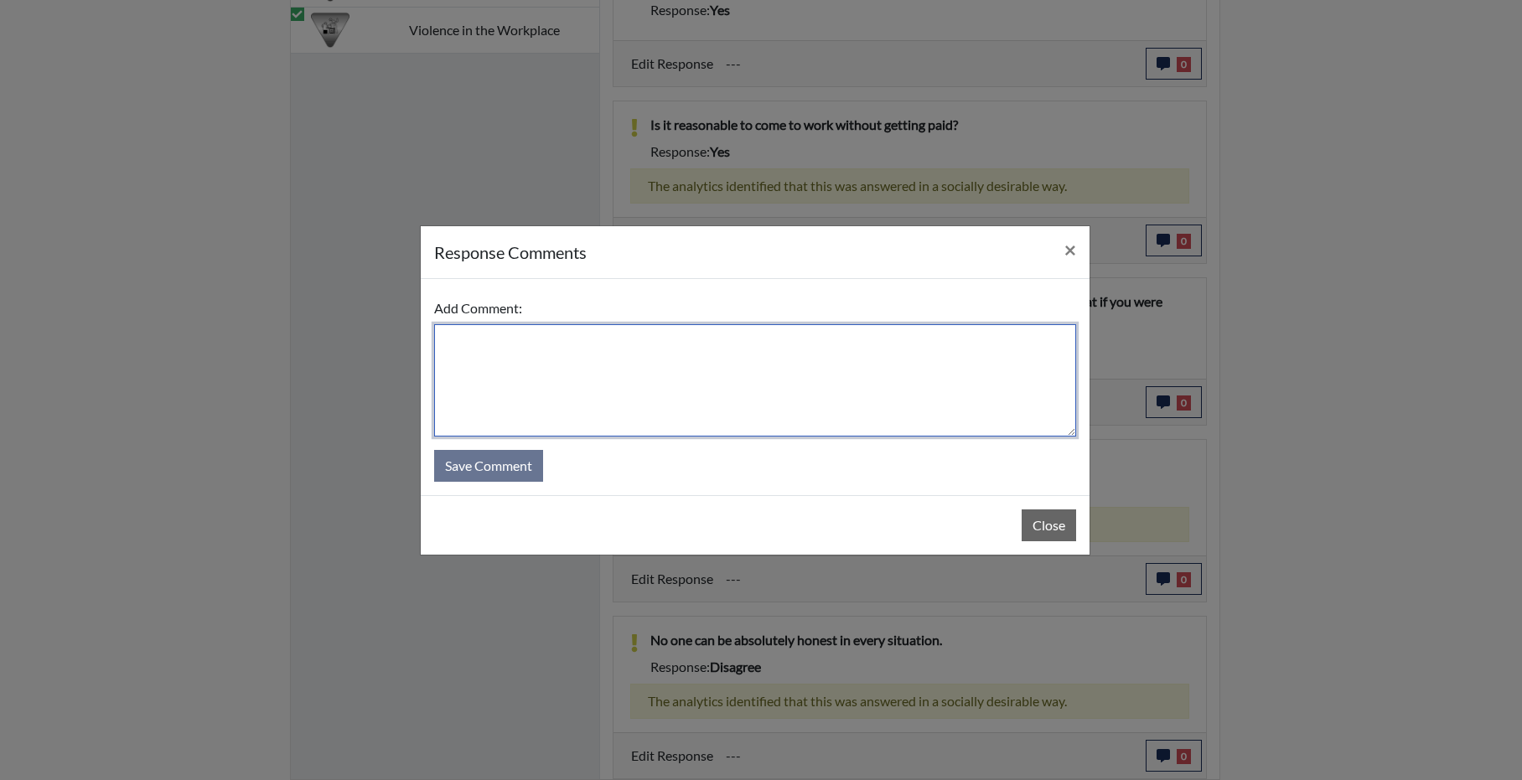
click at [773, 370] on textarea at bounding box center [755, 380] width 642 height 112
type textarea "stands by answer. nothing specific but is sure that he's driven over the posted…"
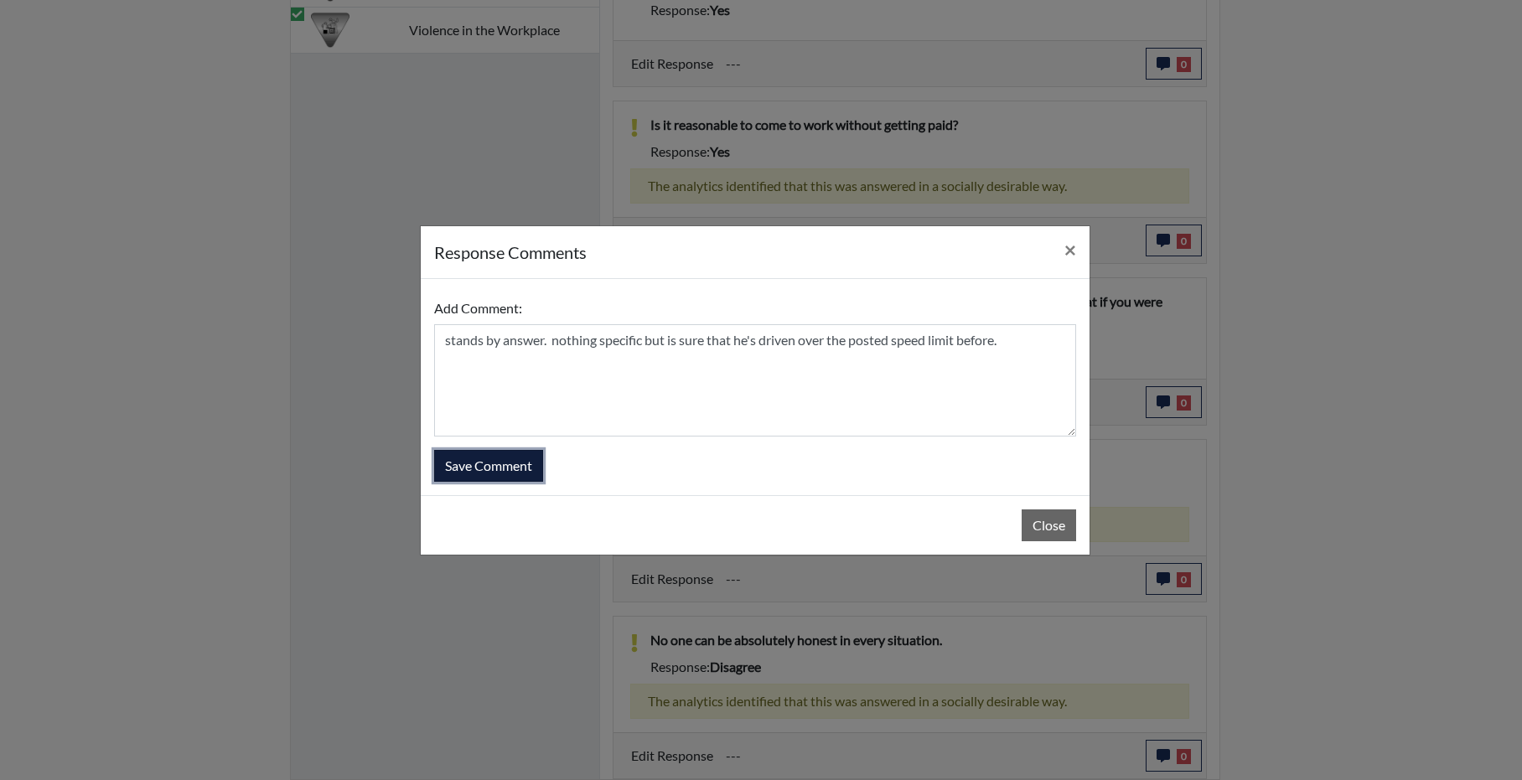
click at [526, 471] on button "Save Comment" at bounding box center [488, 466] width 109 height 32
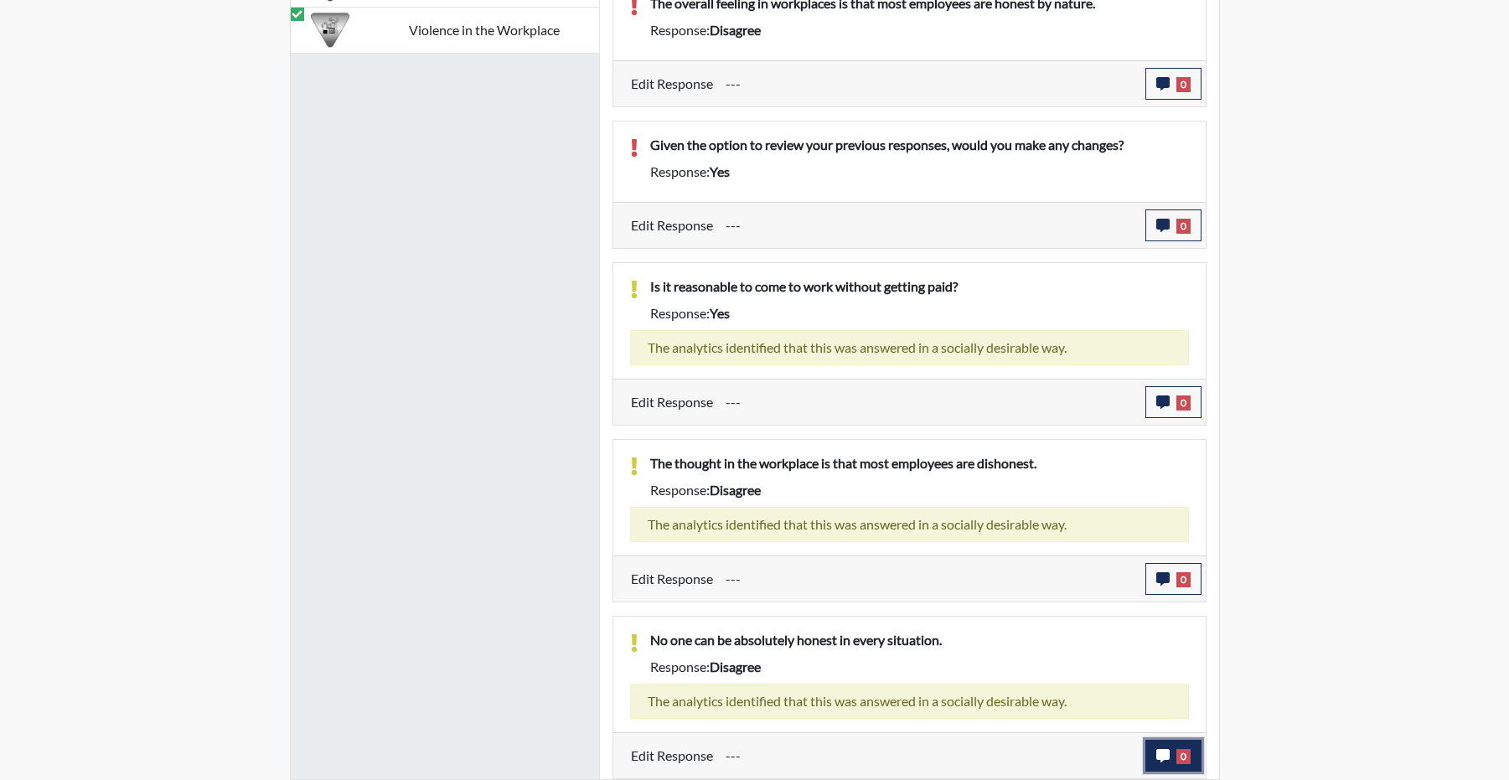
click at [1159, 755] on icon "button" at bounding box center [1162, 755] width 13 height 13
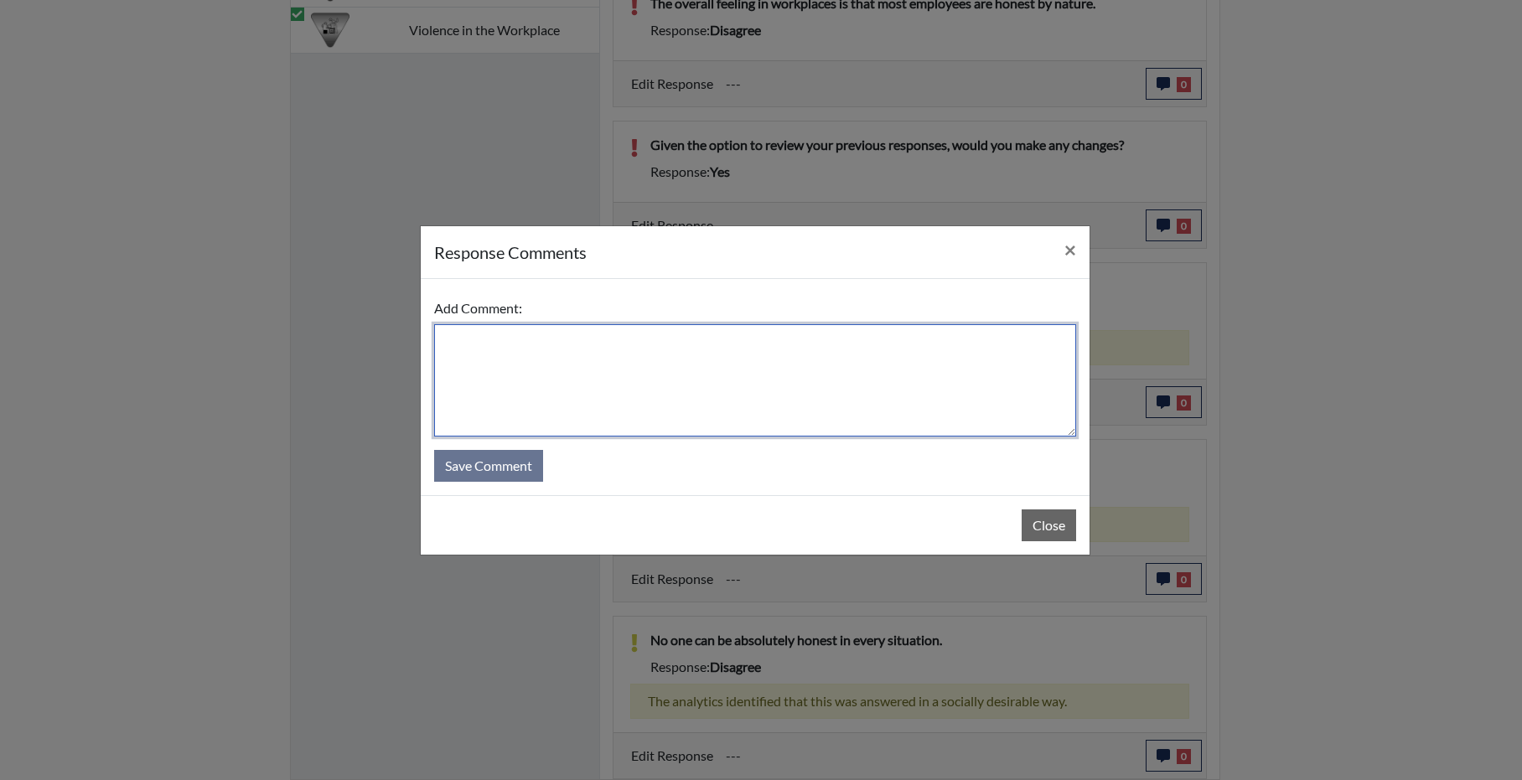
click at [597, 336] on textarea at bounding box center [755, 380] width 642 height 112
type textarea "Stands by answer."
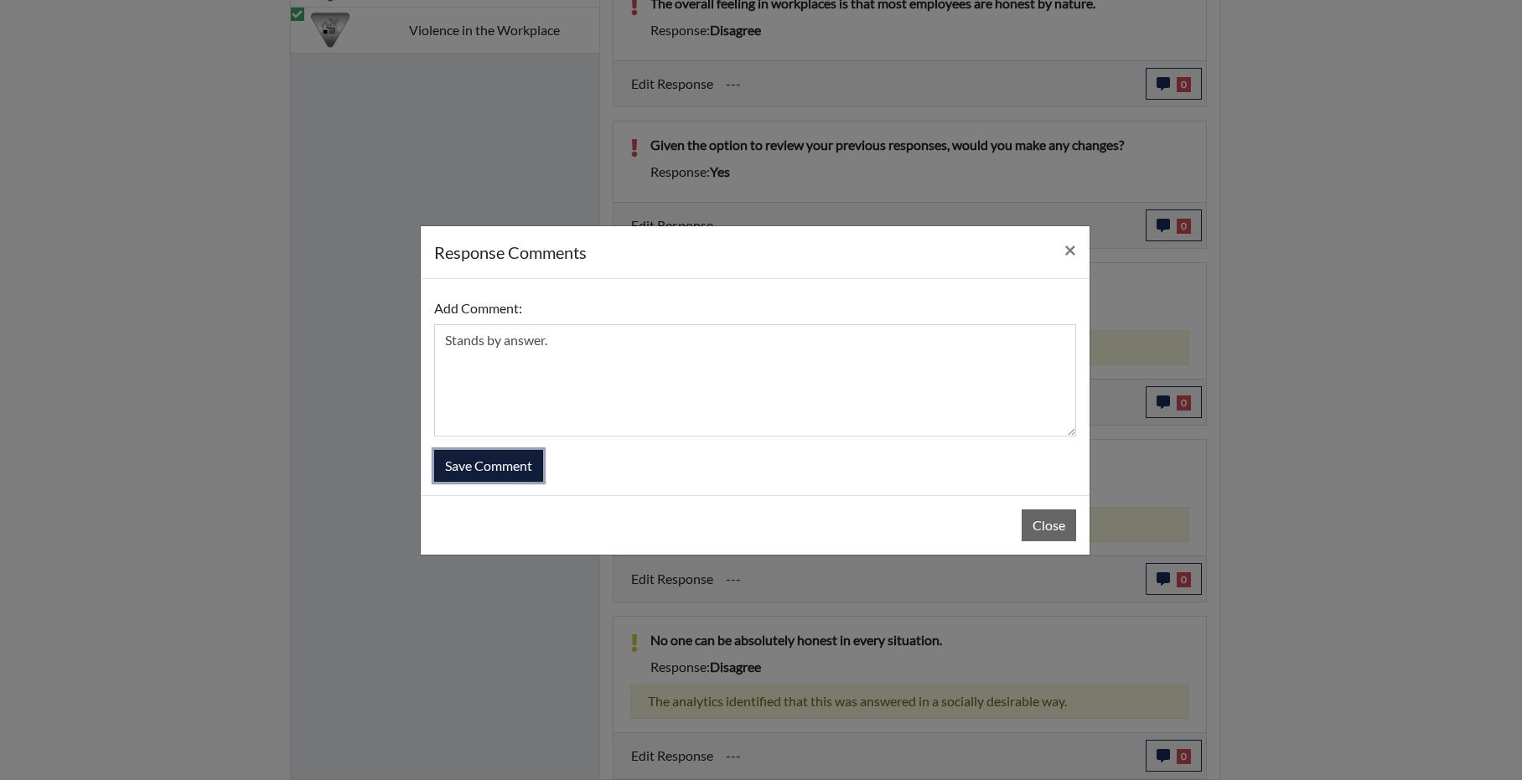
click at [515, 473] on button "Save Comment" at bounding box center [488, 466] width 109 height 32
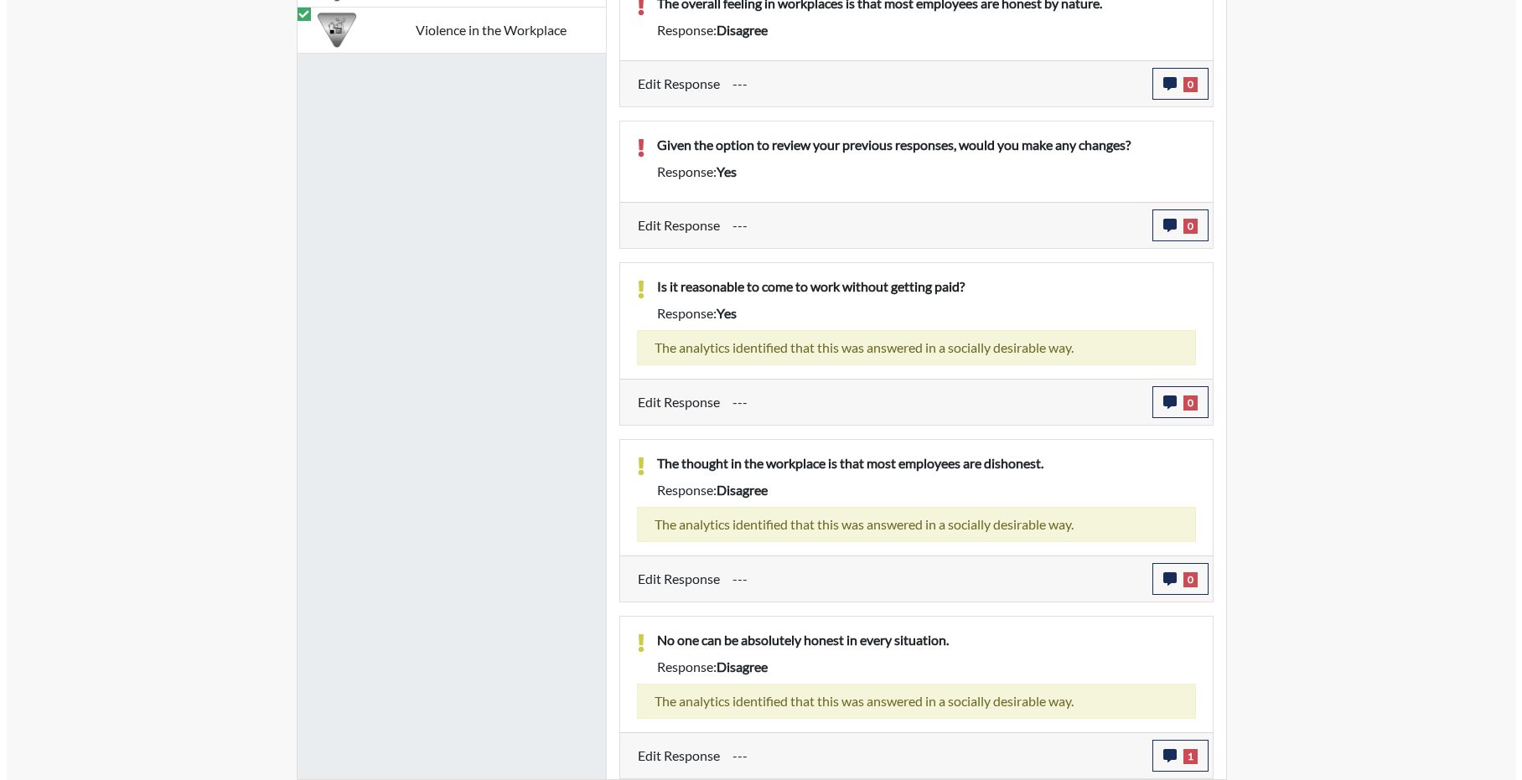
scroll to position [196, 696]
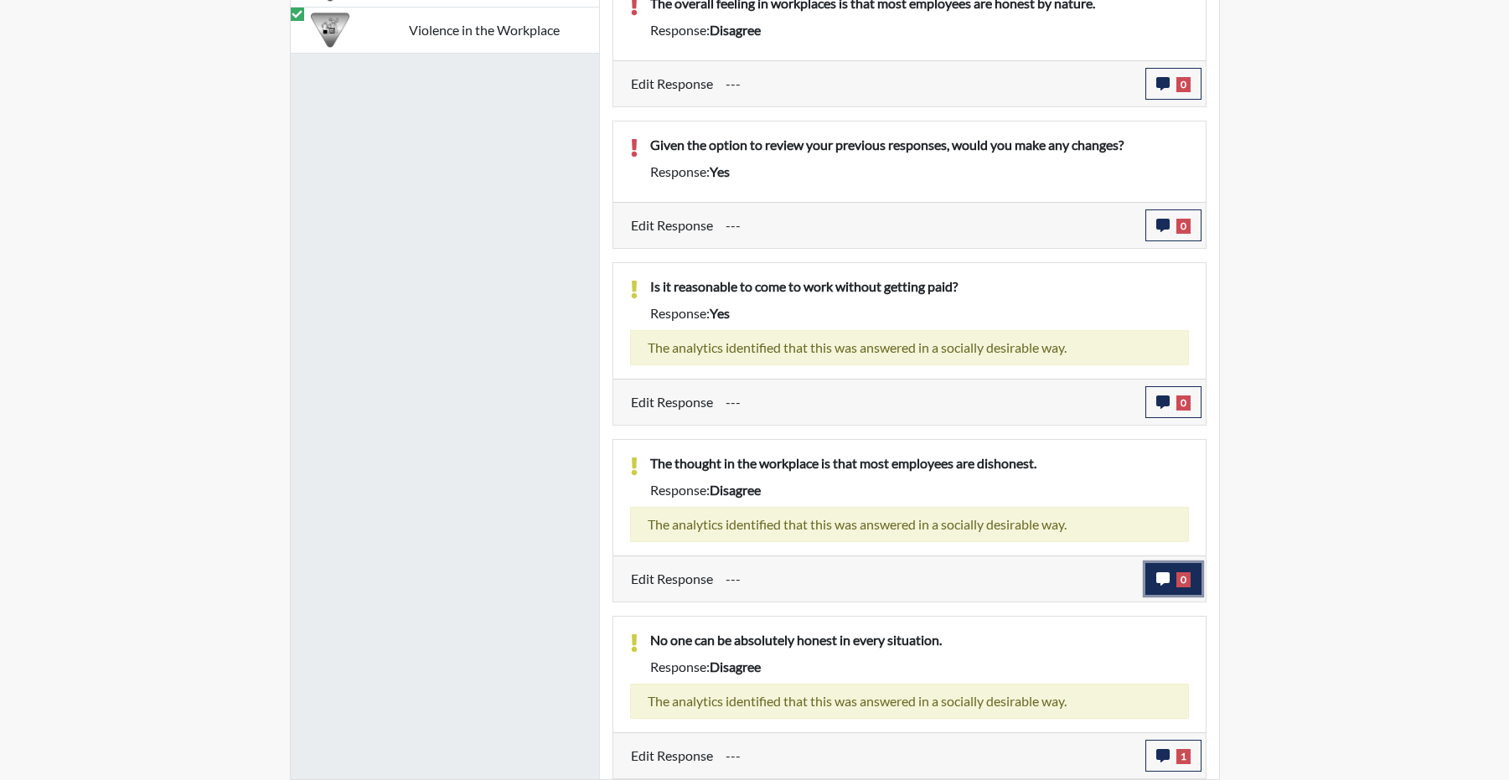
click at [1156, 572] on icon "button" at bounding box center [1162, 578] width 13 height 13
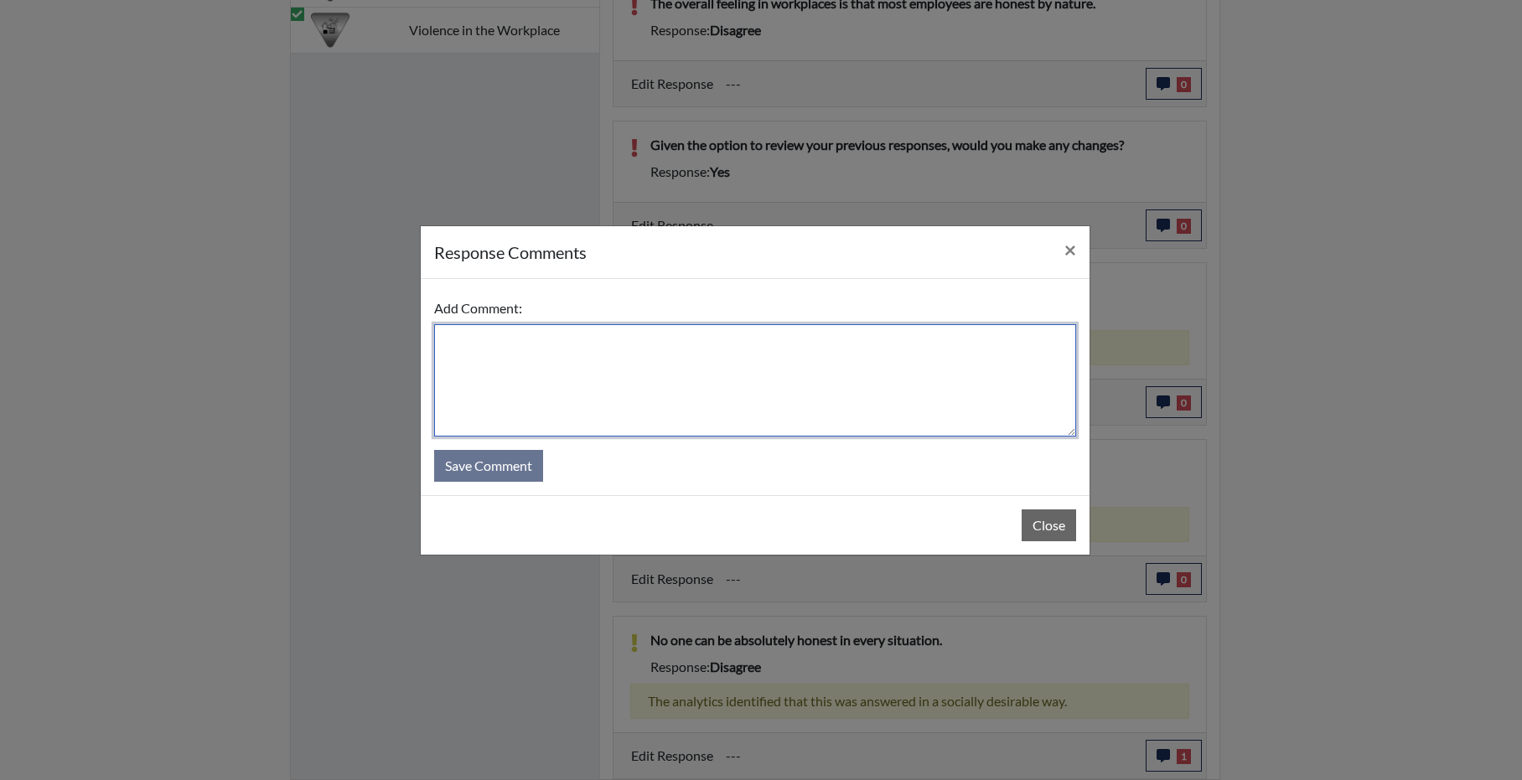
click at [801, 398] on textarea at bounding box center [755, 380] width 642 height 112
type textarea "stands by answer."
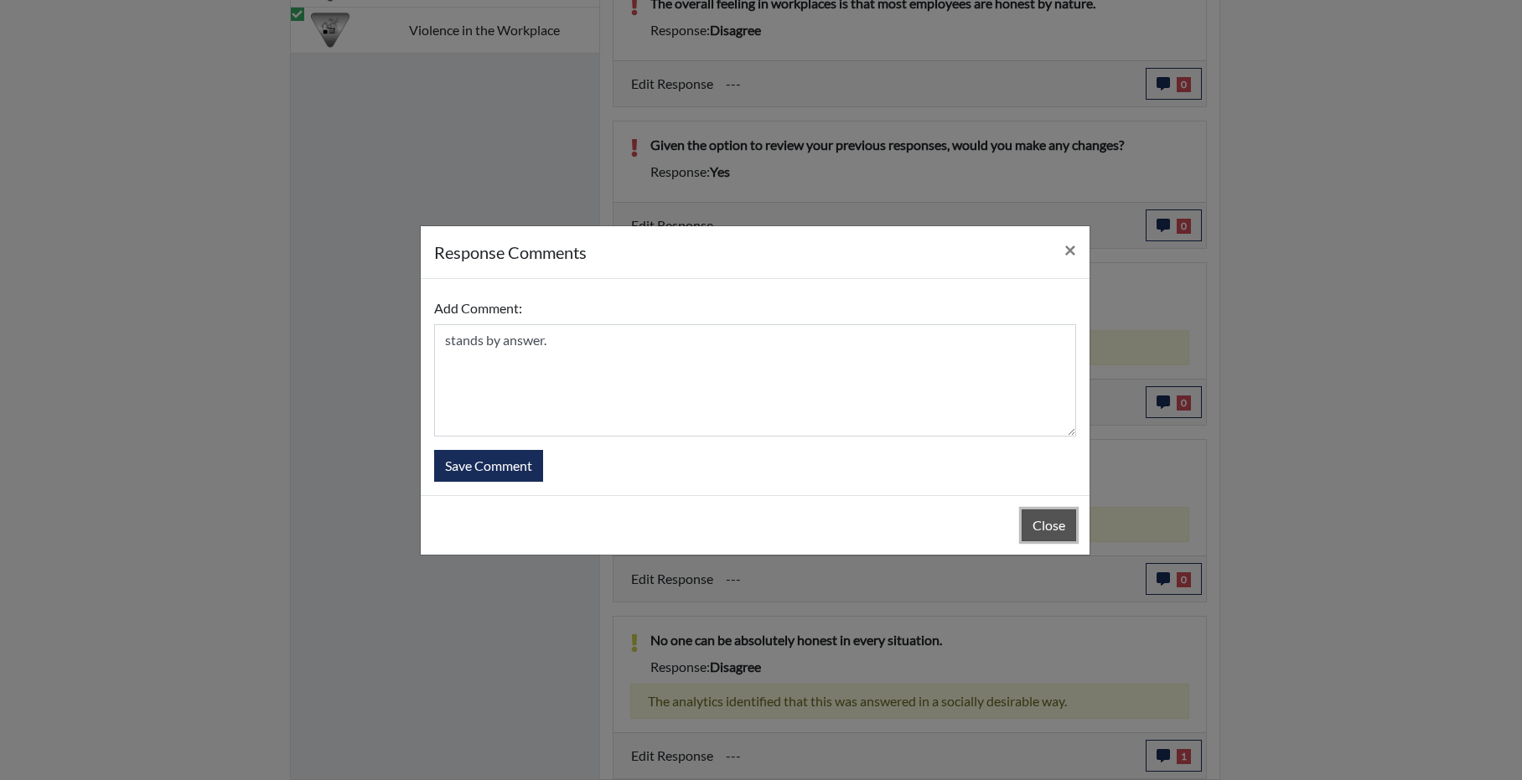
click at [1063, 535] on button "Close" at bounding box center [1049, 525] width 54 height 32
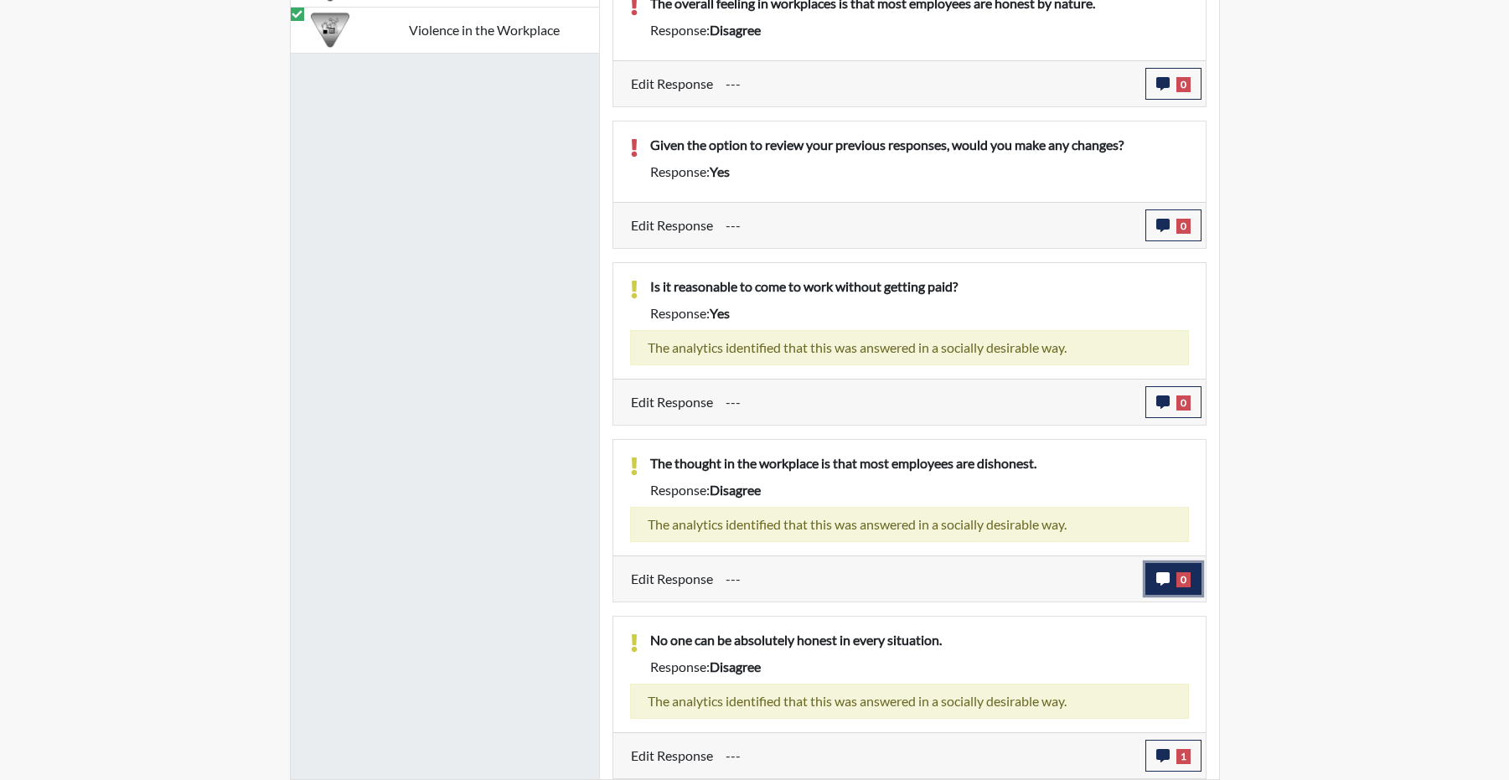
click at [1182, 572] on span "0" at bounding box center [1184, 579] width 14 height 15
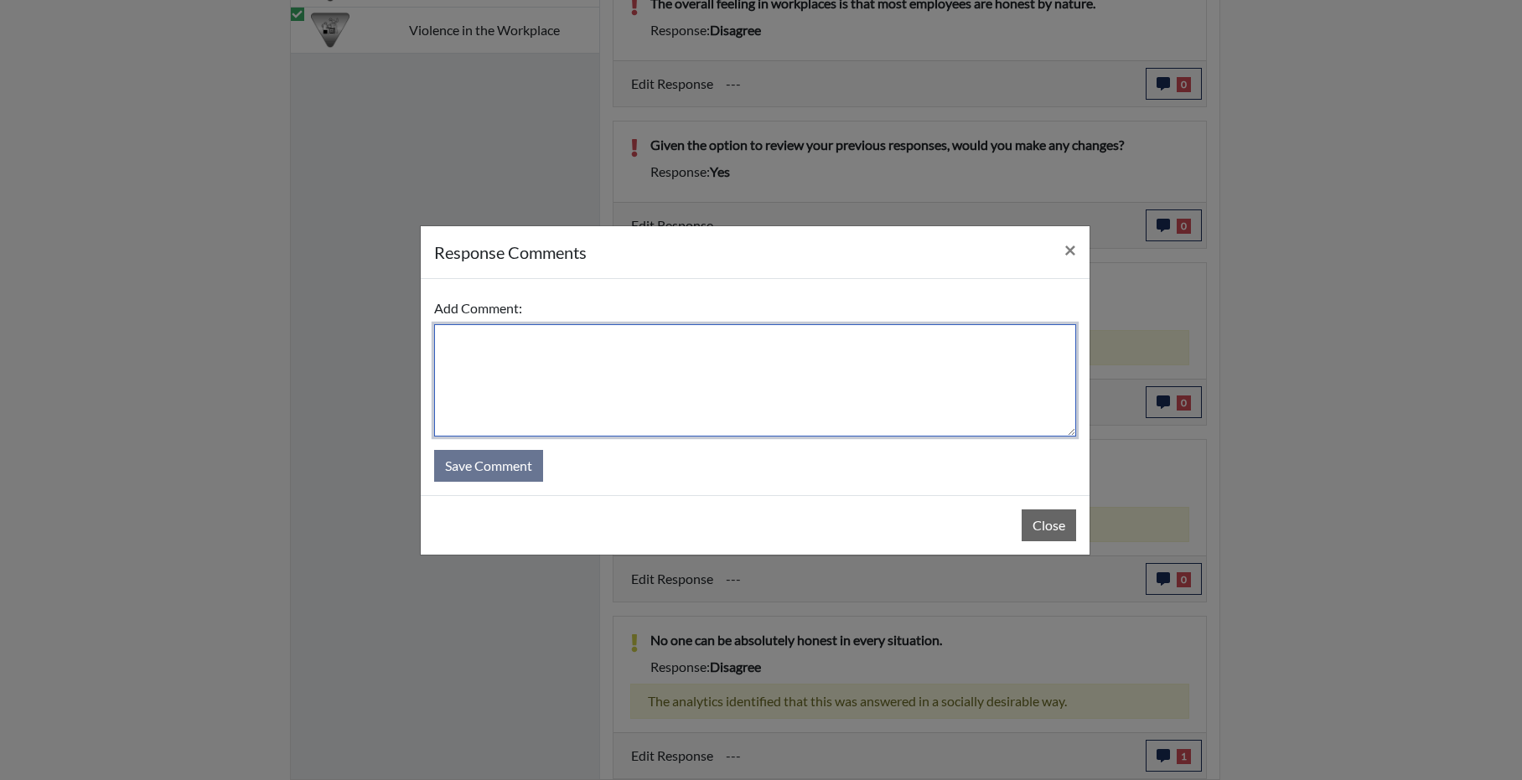
click at [706, 377] on textarea at bounding box center [755, 380] width 642 height 112
type textarea "t"
type textarea "s"
type textarea "q"
type textarea "the question is an assumption and stands by answer."
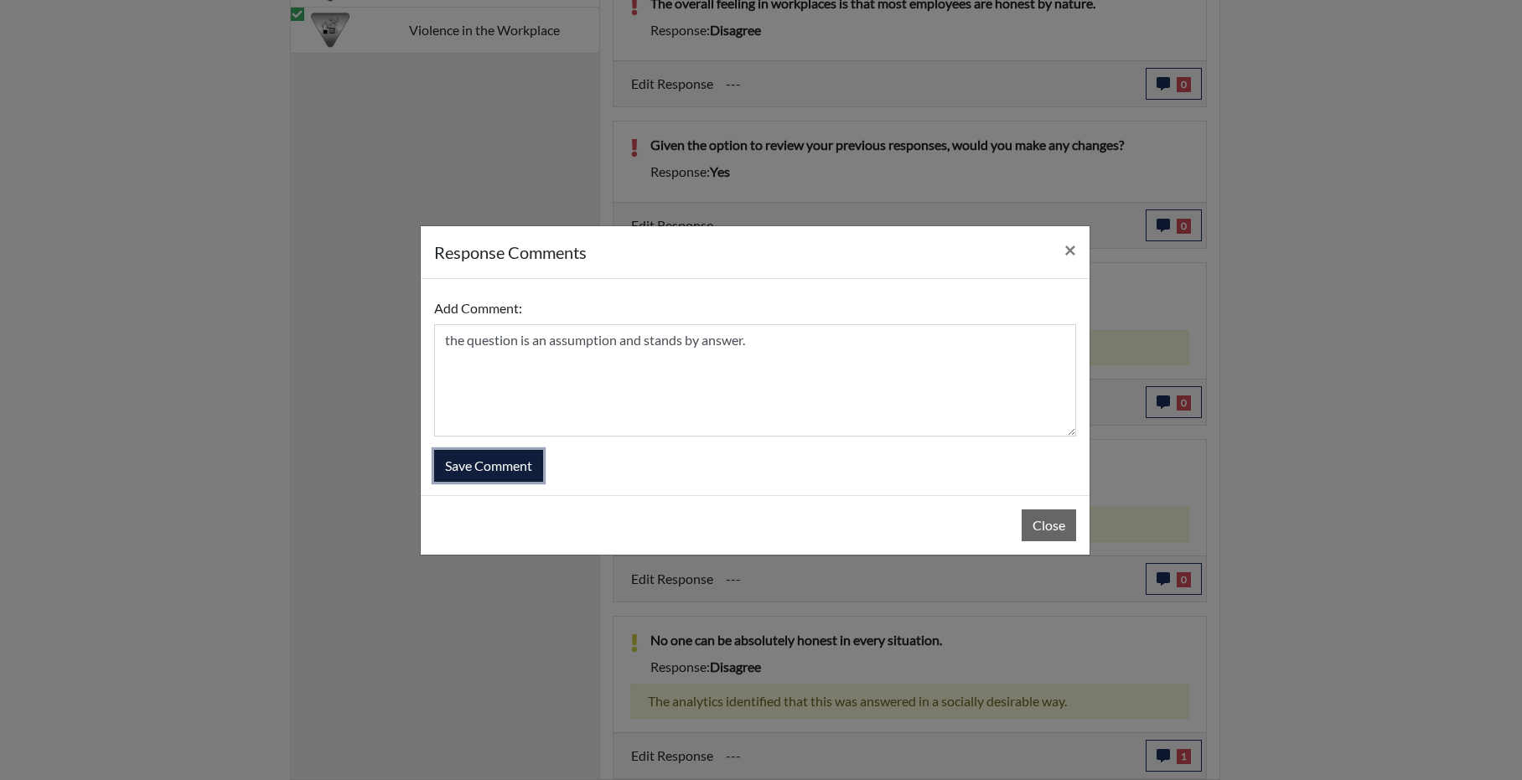
click at [509, 471] on button "Save Comment" at bounding box center [488, 466] width 109 height 32
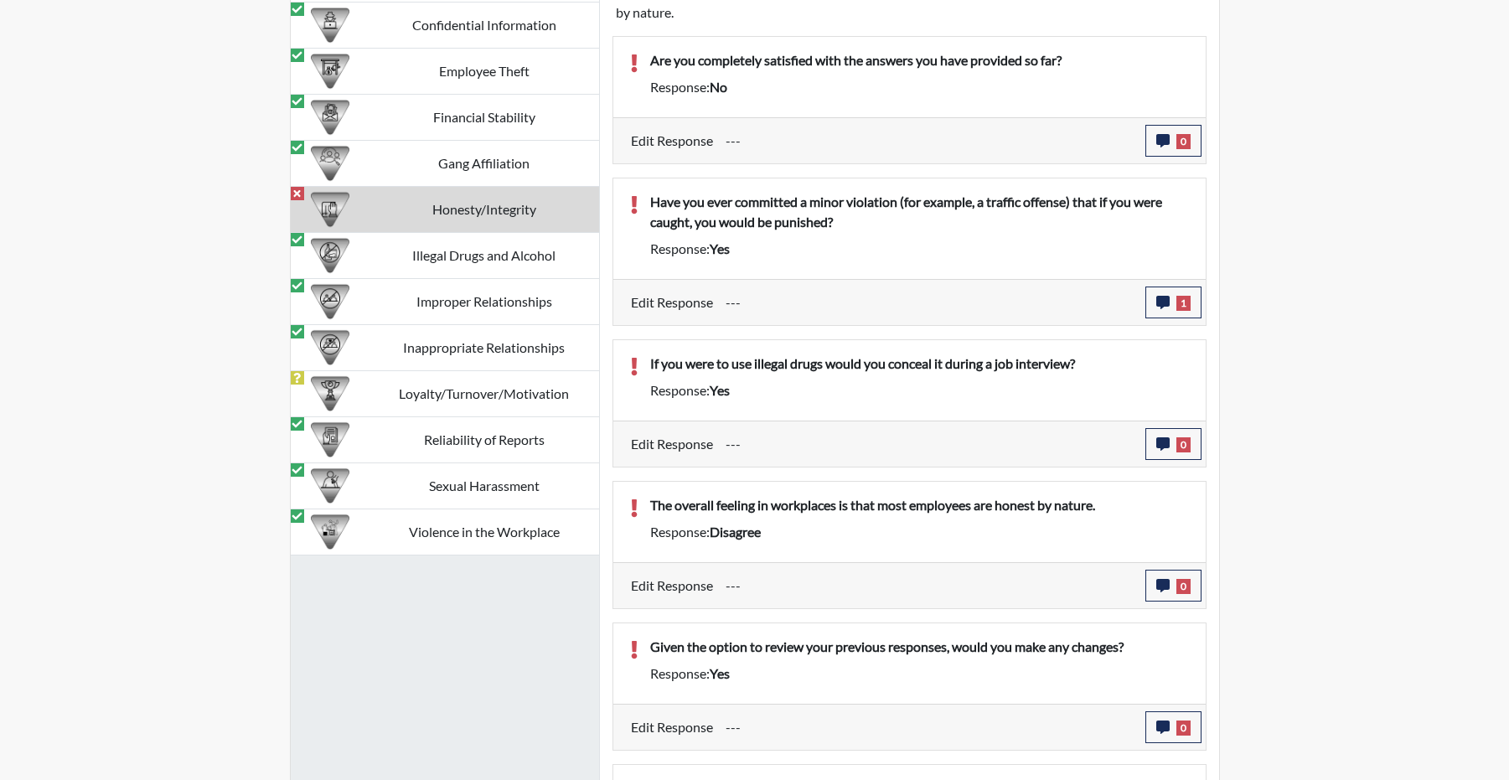
scroll to position [1765, 0]
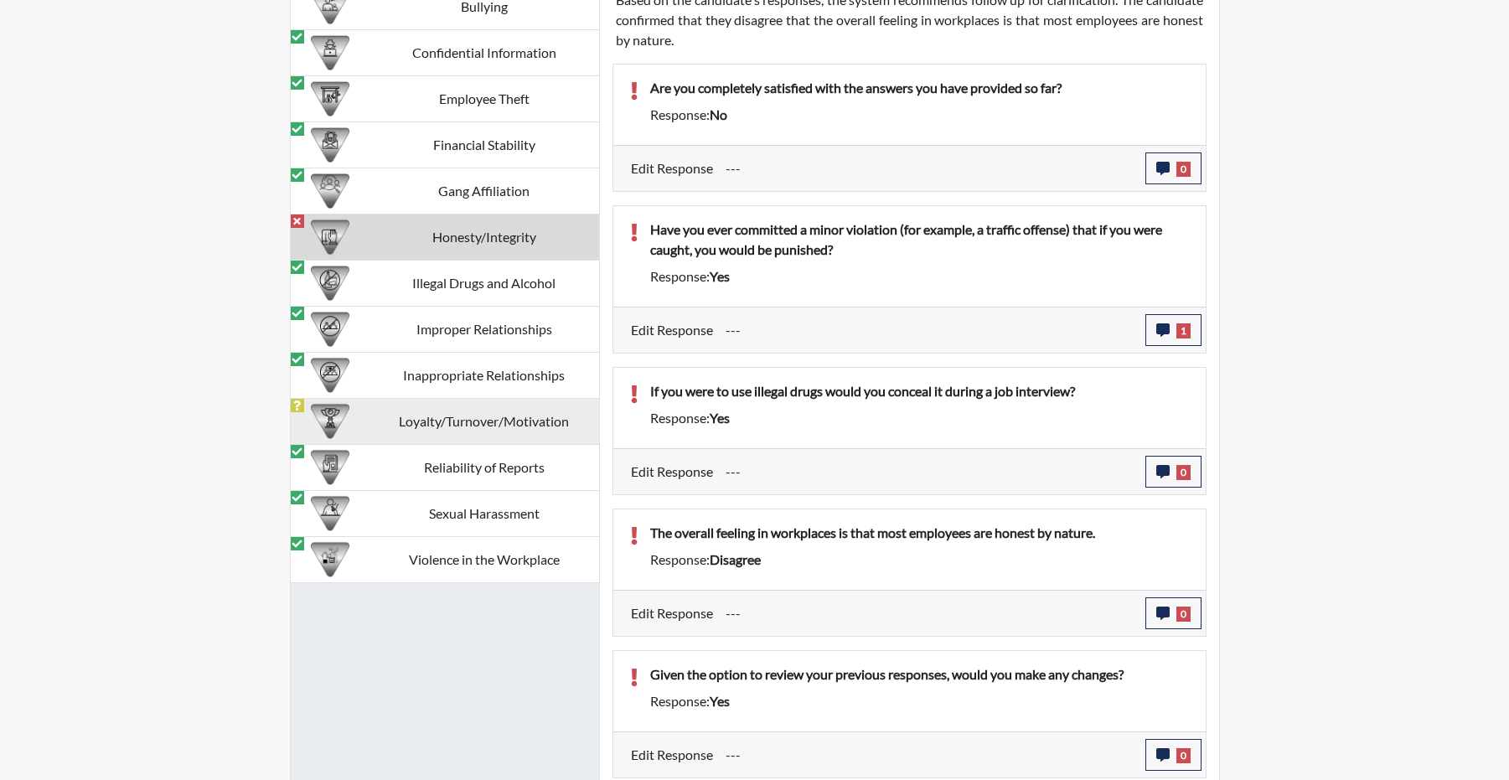
click at [431, 445] on td "Loyalty/Turnover/Motivation" at bounding box center [485, 422] width 230 height 46
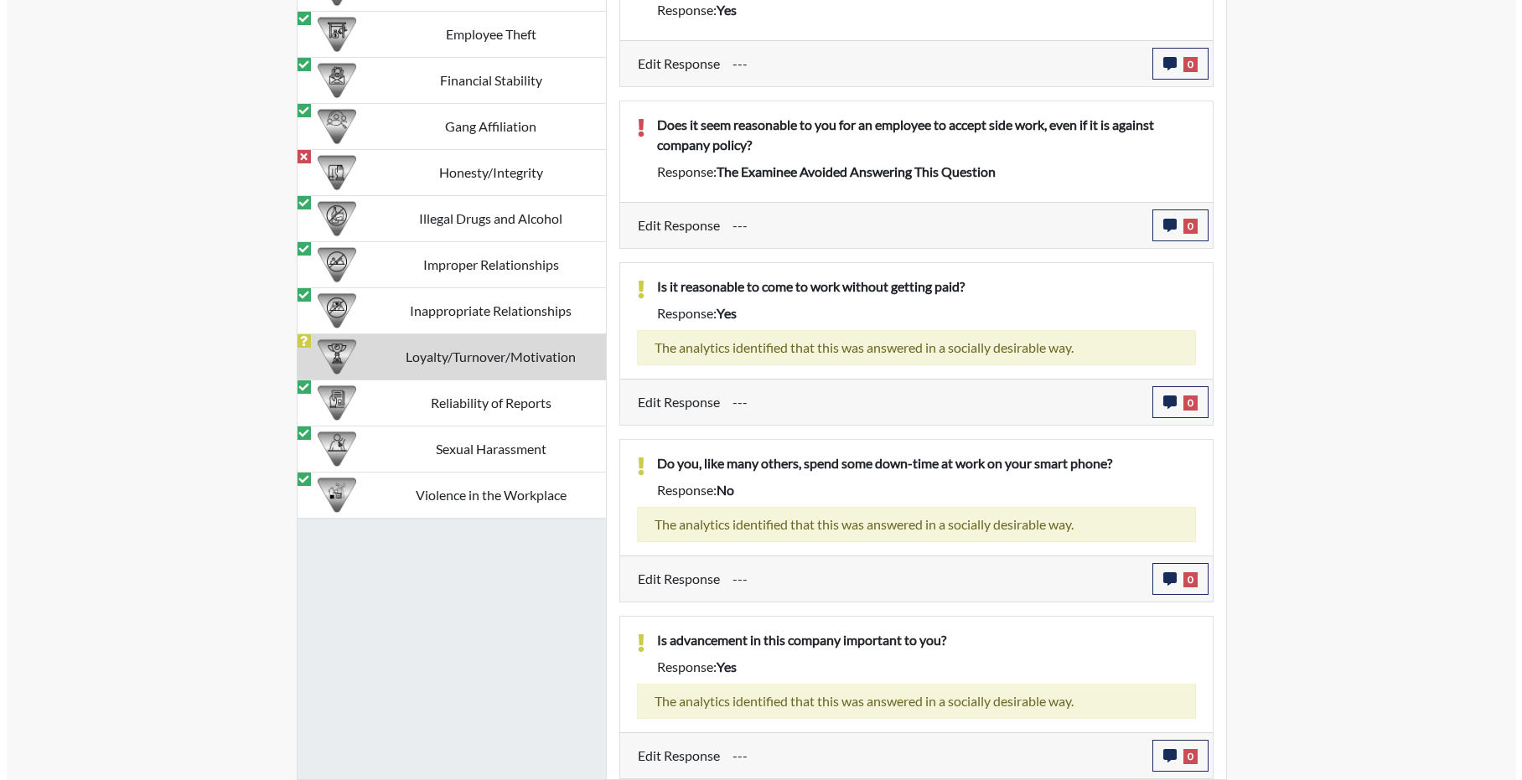
scroll to position [1963, 0]
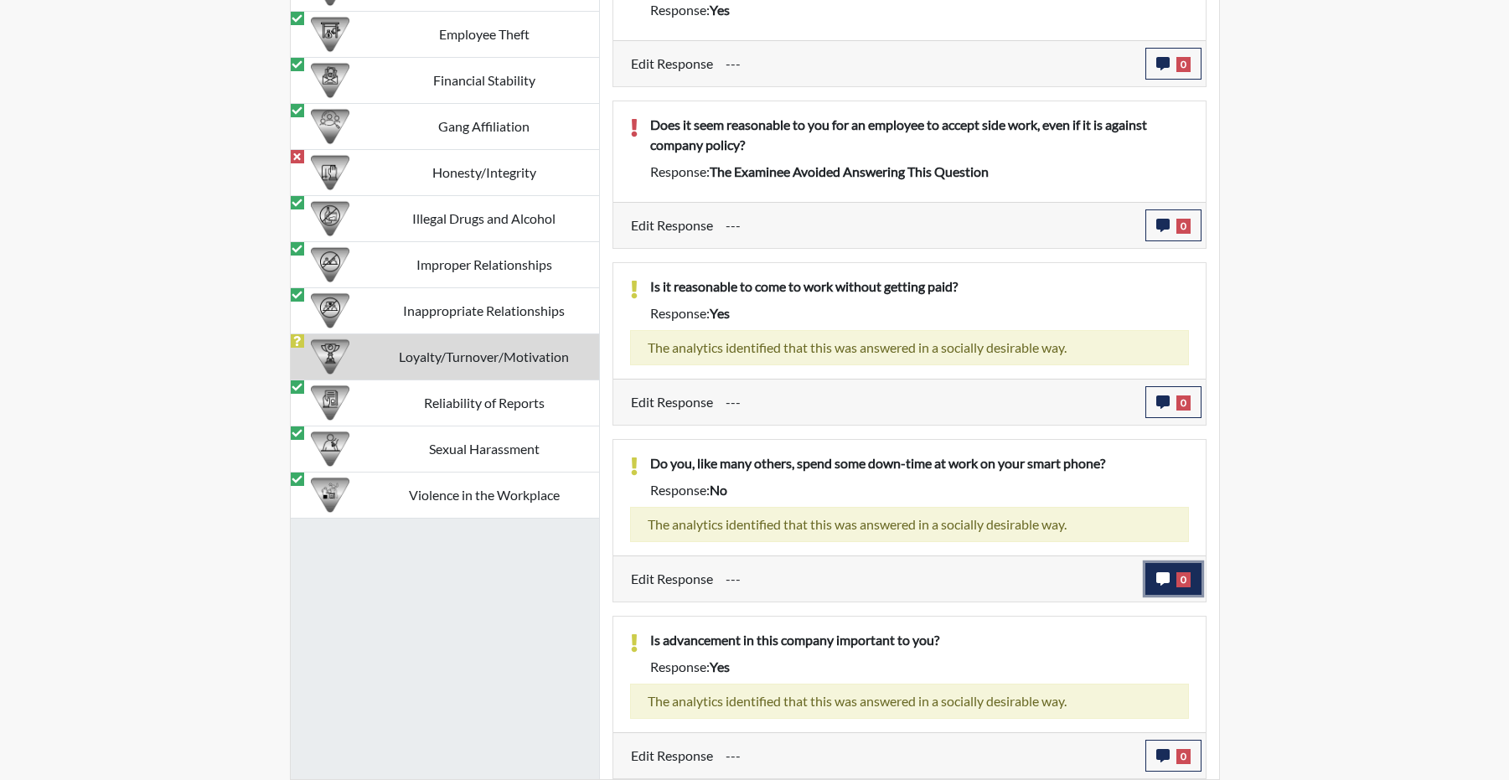
click at [1165, 577] on button "0" at bounding box center [1174, 579] width 56 height 32
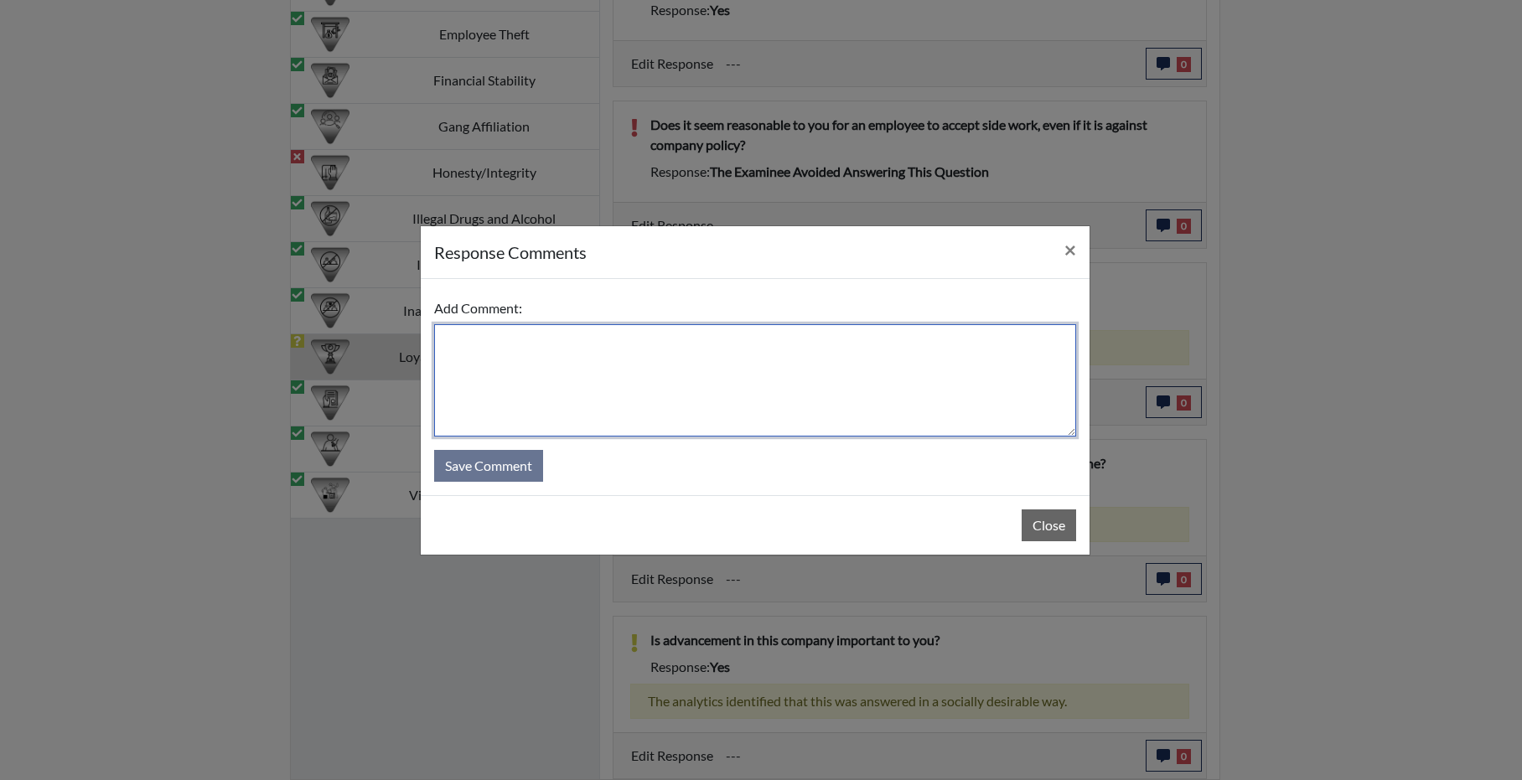
drag, startPoint x: 789, startPoint y: 398, endPoint x: 777, endPoint y: 387, distance: 16.0
click at [787, 396] on textarea at bounding box center [755, 380] width 642 height 112
type textarea "stands by answer."
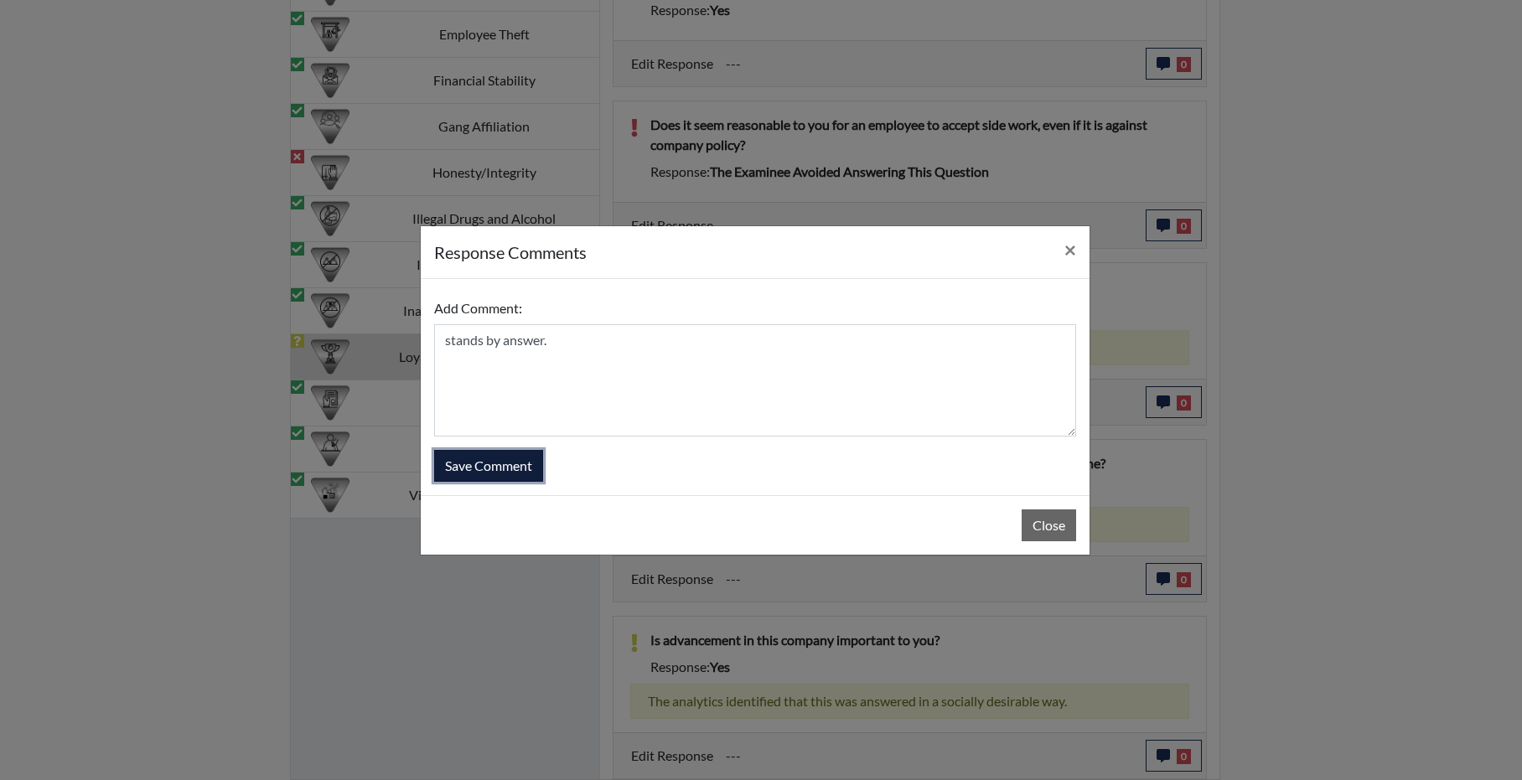
click at [525, 469] on button "Save Comment" at bounding box center [488, 466] width 109 height 32
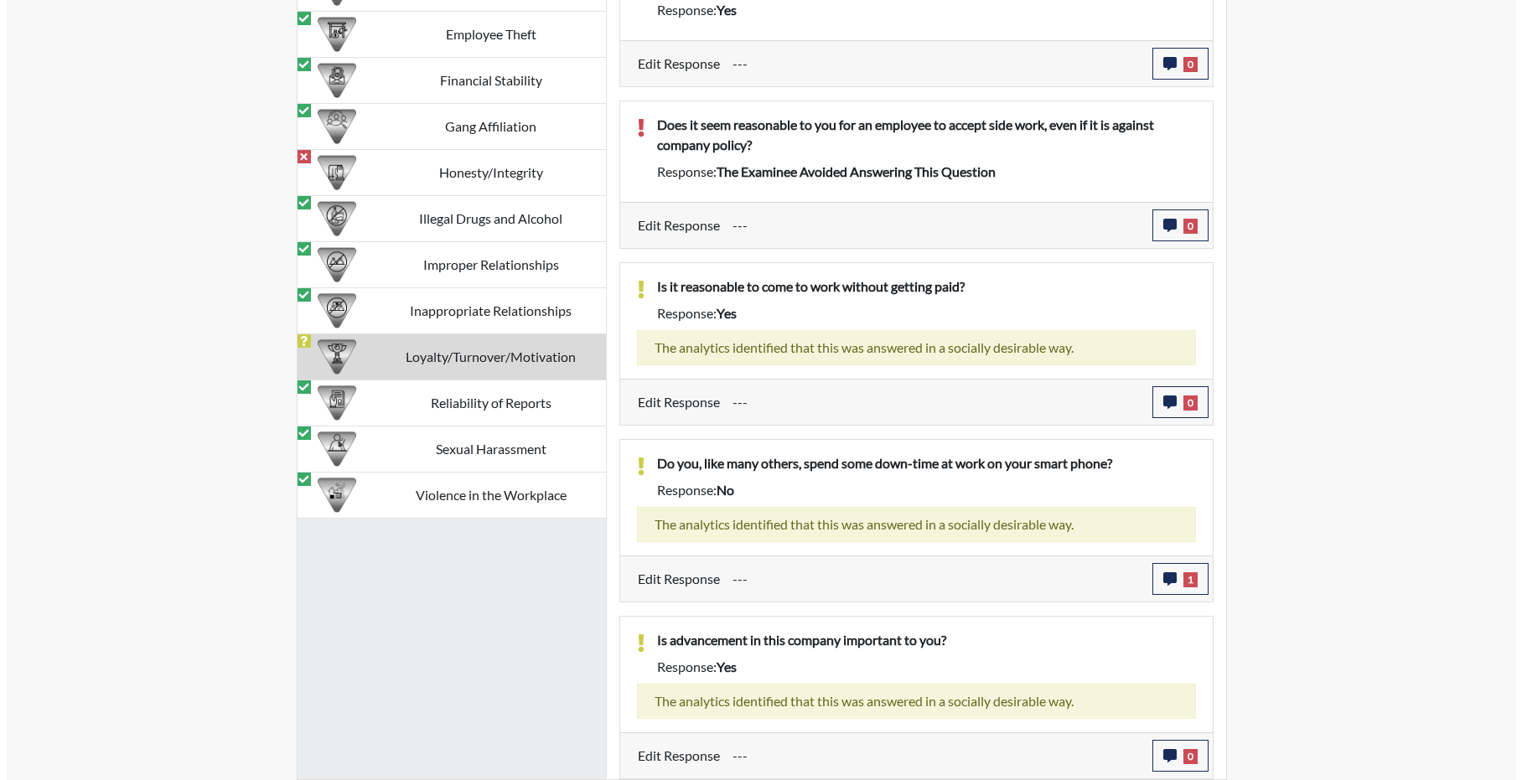
scroll to position [196, 696]
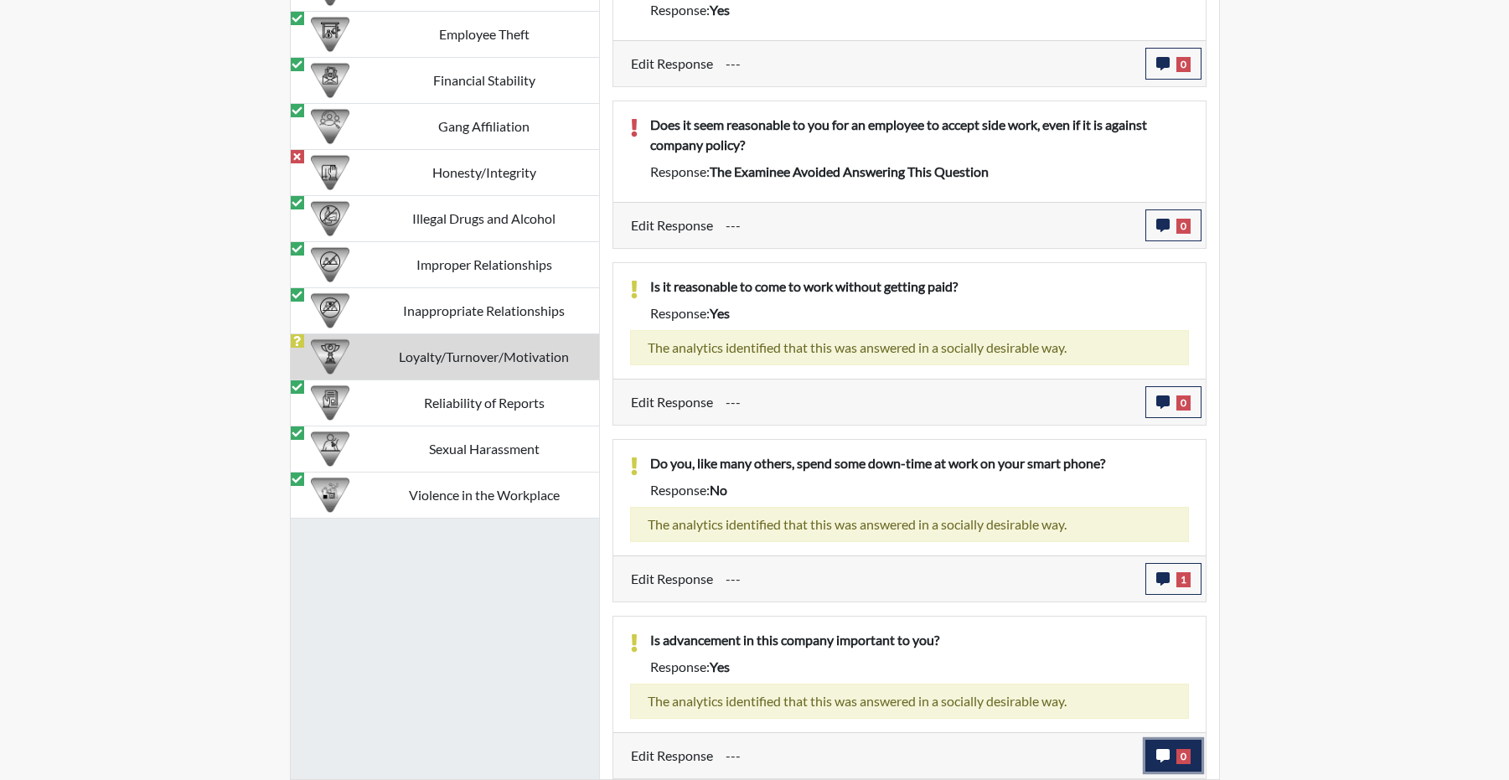
click at [1165, 760] on icon "button" at bounding box center [1162, 755] width 13 height 13
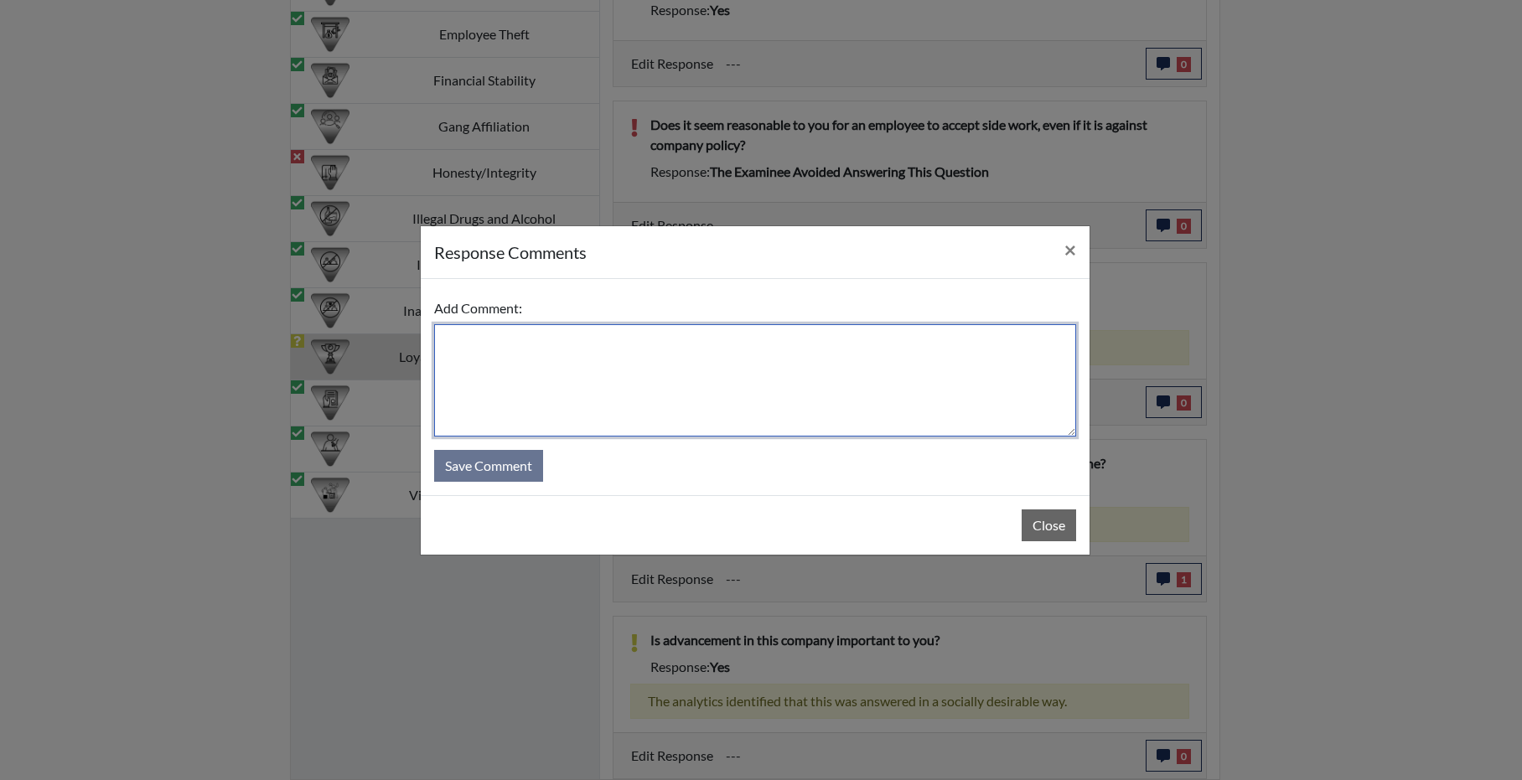
click at [622, 362] on textarea at bounding box center [755, 380] width 642 height 112
type textarea "stands by answer."
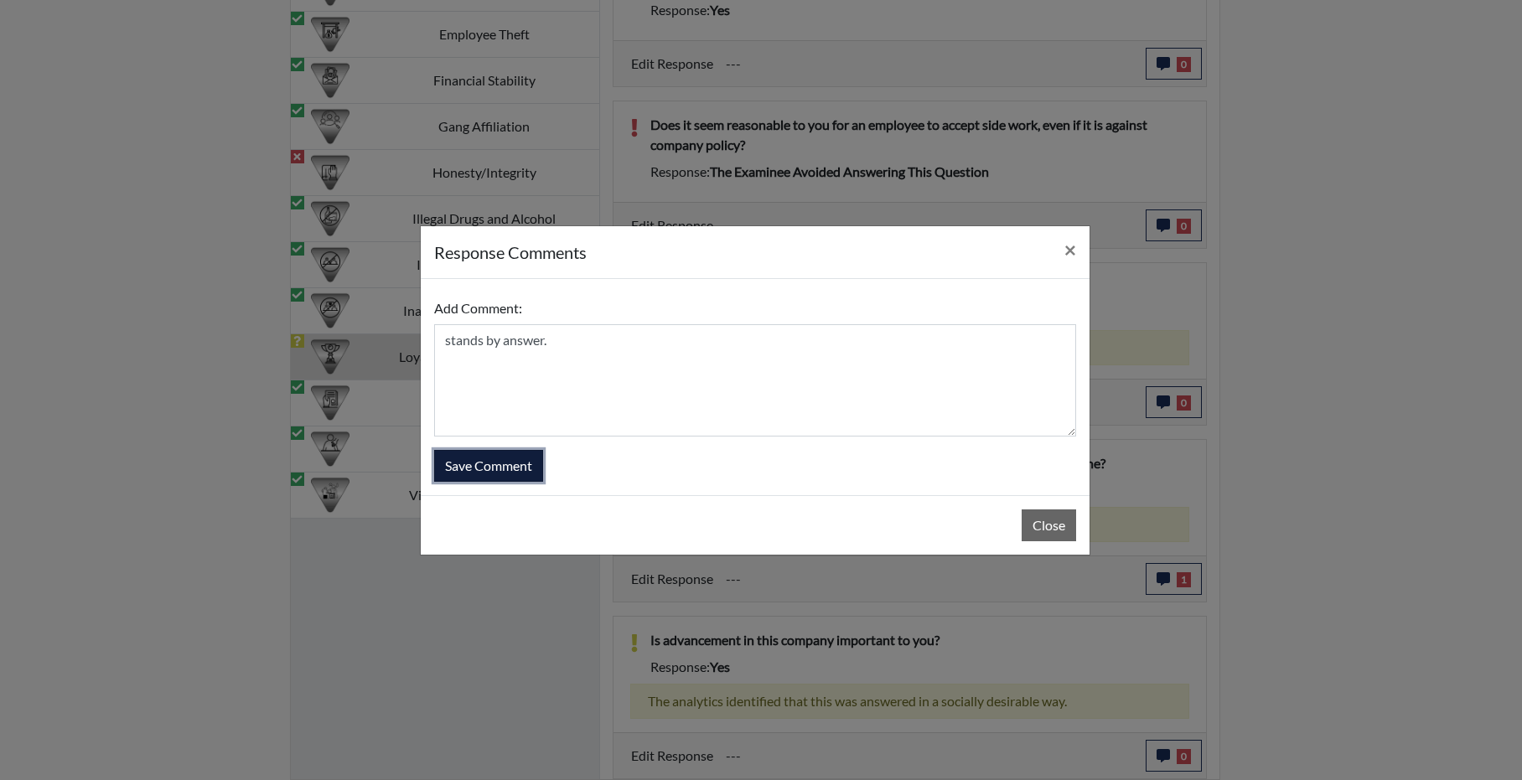
click at [486, 472] on button "Save Comment" at bounding box center [488, 466] width 109 height 32
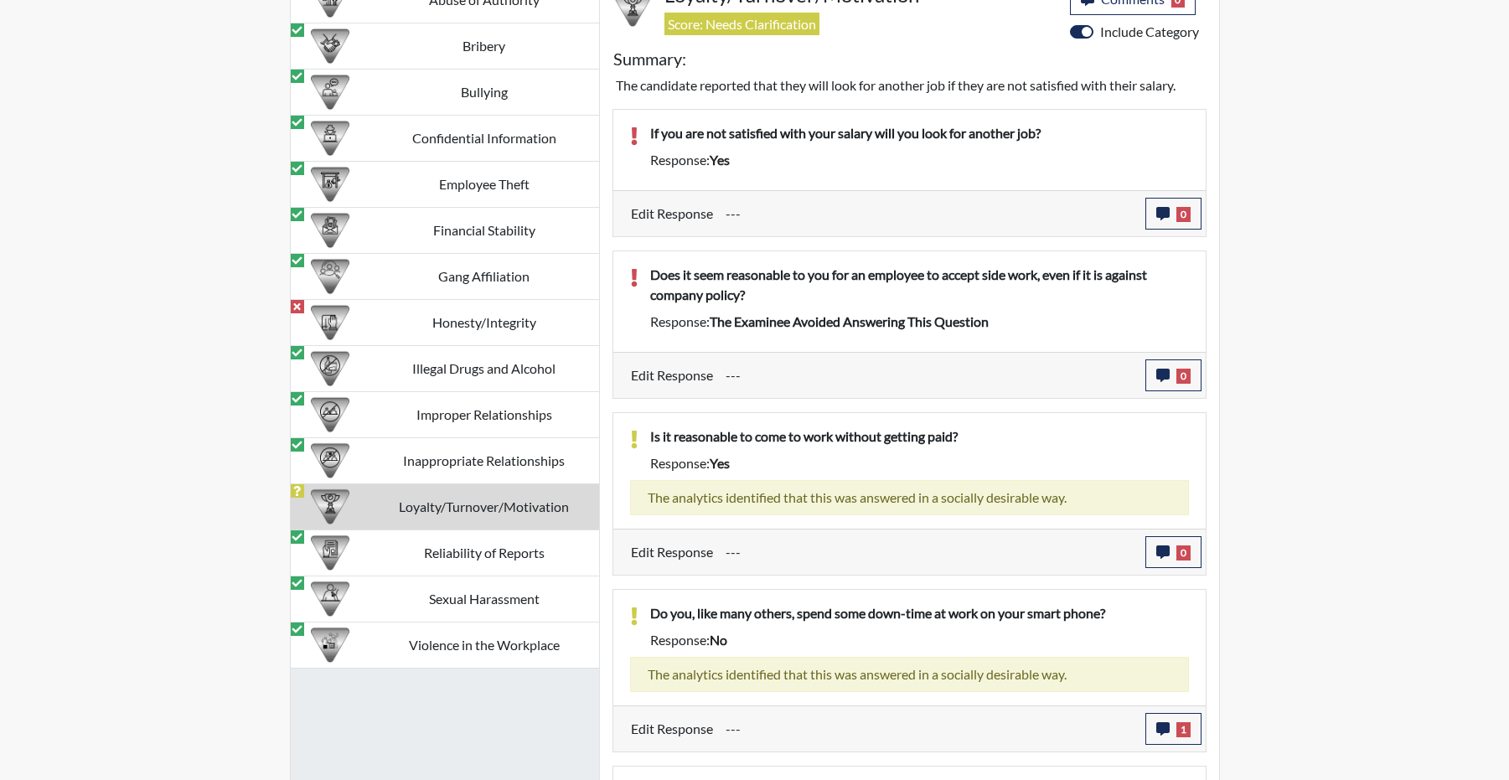
scroll to position [1628, 0]
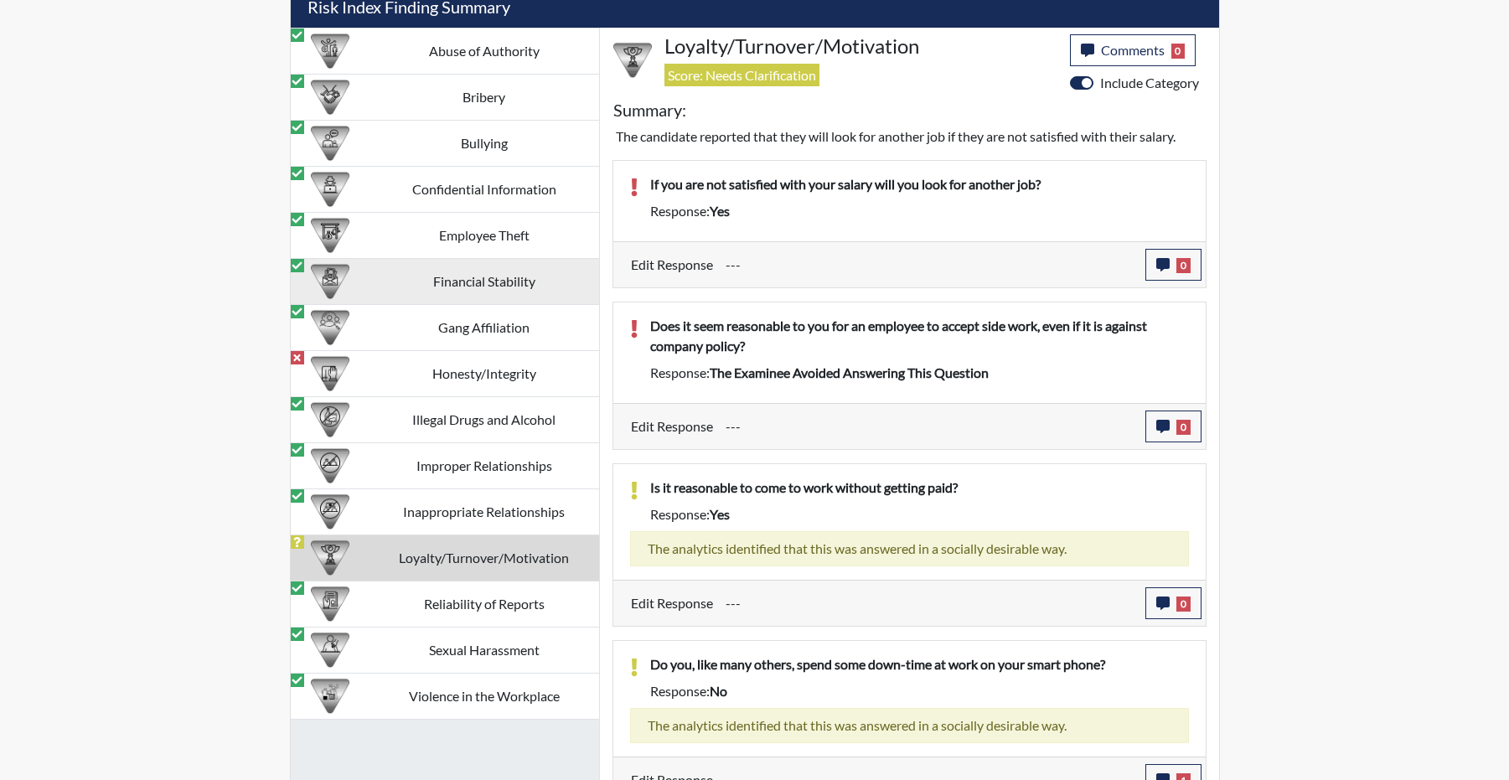
click at [522, 305] on td "Financial Stability" at bounding box center [485, 282] width 230 height 46
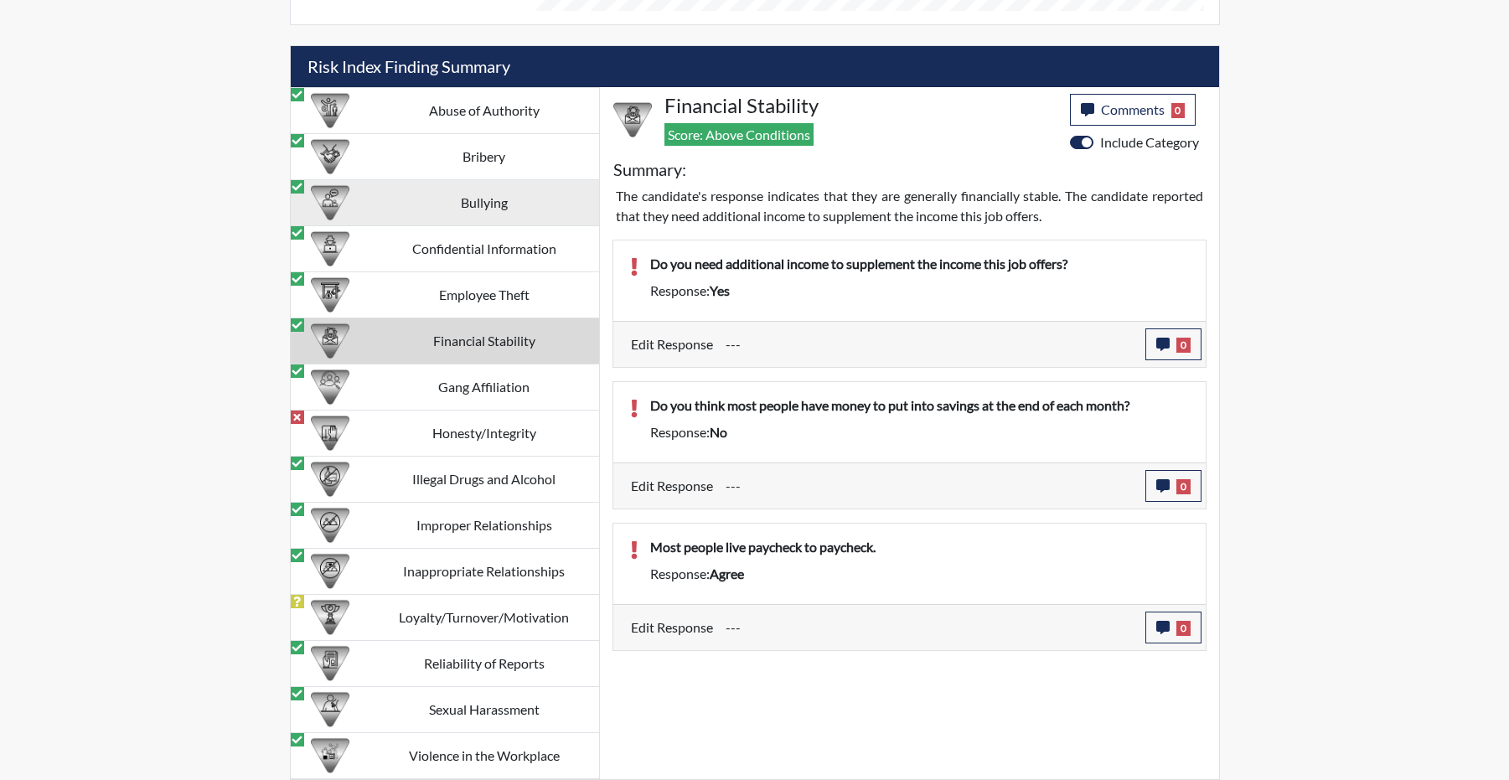
click at [512, 199] on td "Bullying" at bounding box center [485, 203] width 230 height 46
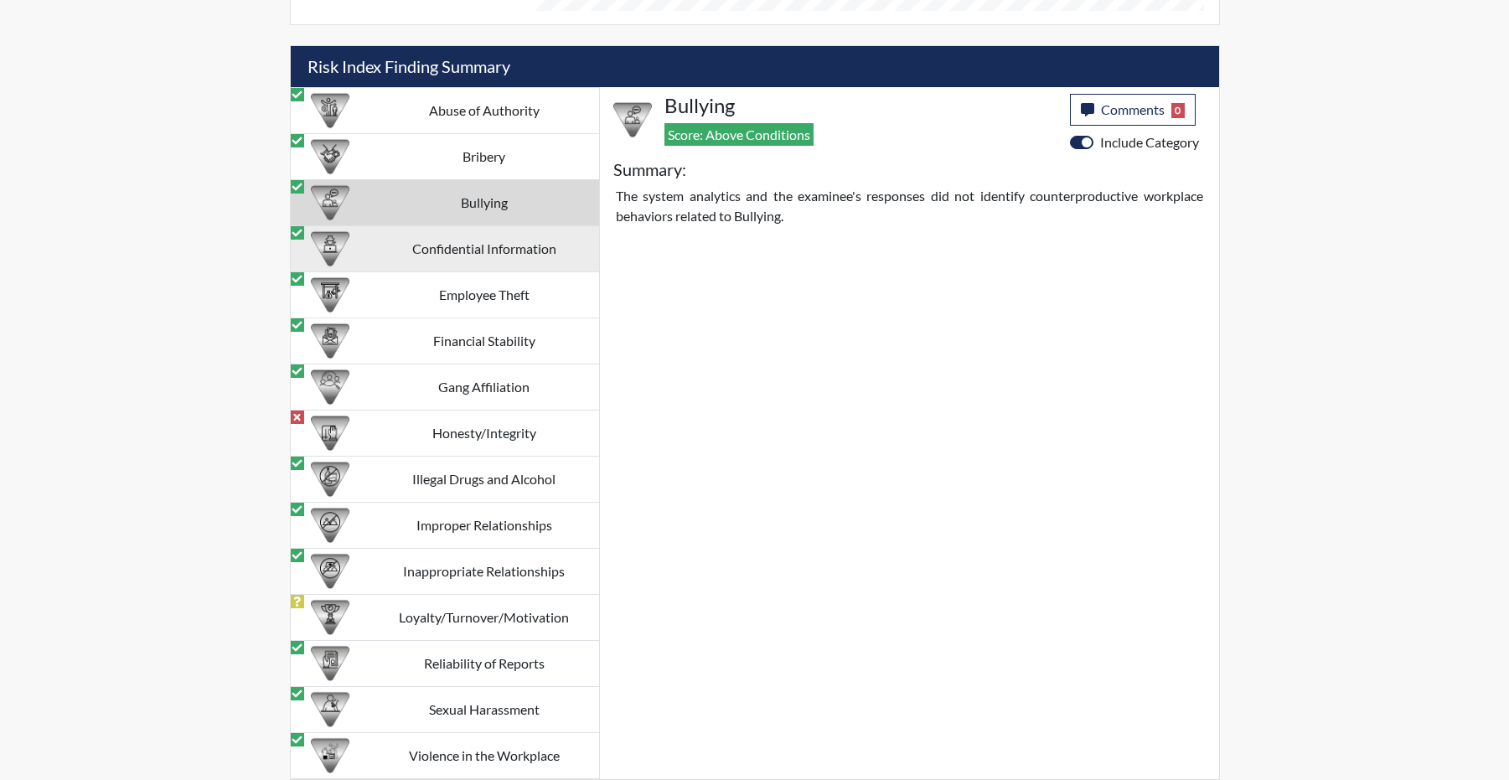
click at [469, 259] on td "Confidential Information" at bounding box center [485, 249] width 230 height 46
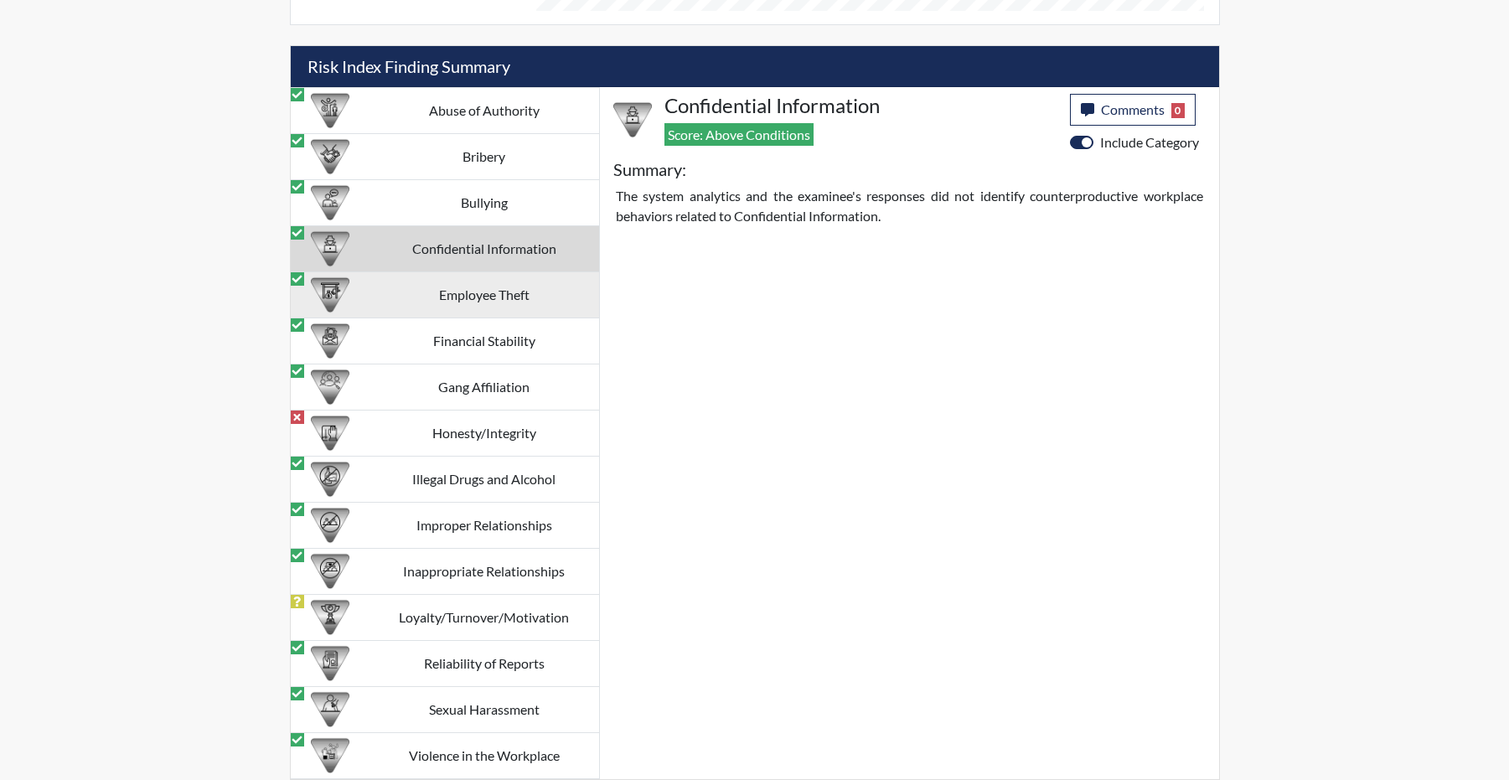
click at [465, 290] on td "Employee Theft" at bounding box center [485, 295] width 230 height 46
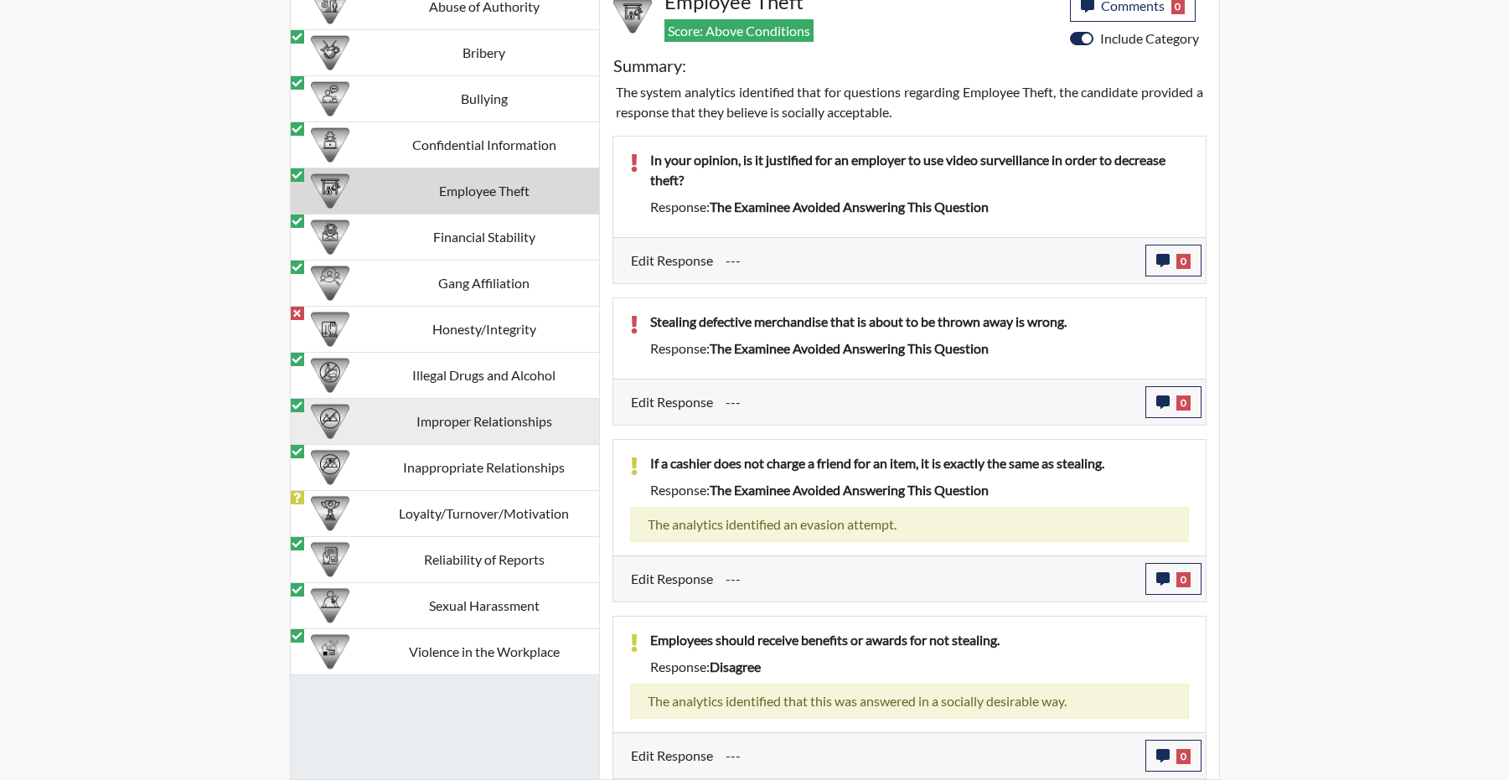
click at [409, 399] on td "Improper Relationships" at bounding box center [485, 422] width 230 height 46
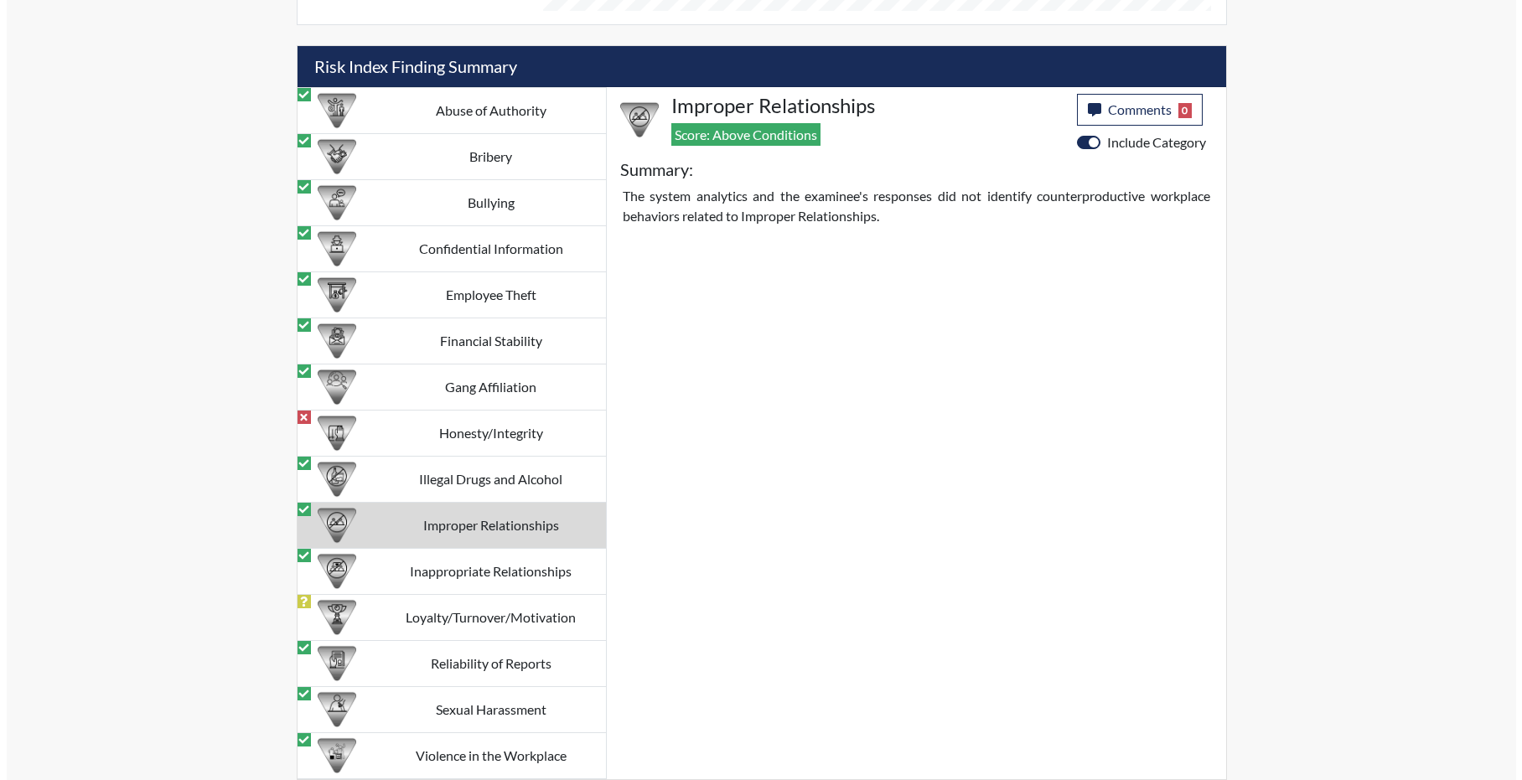
scroll to position [1630, 0]
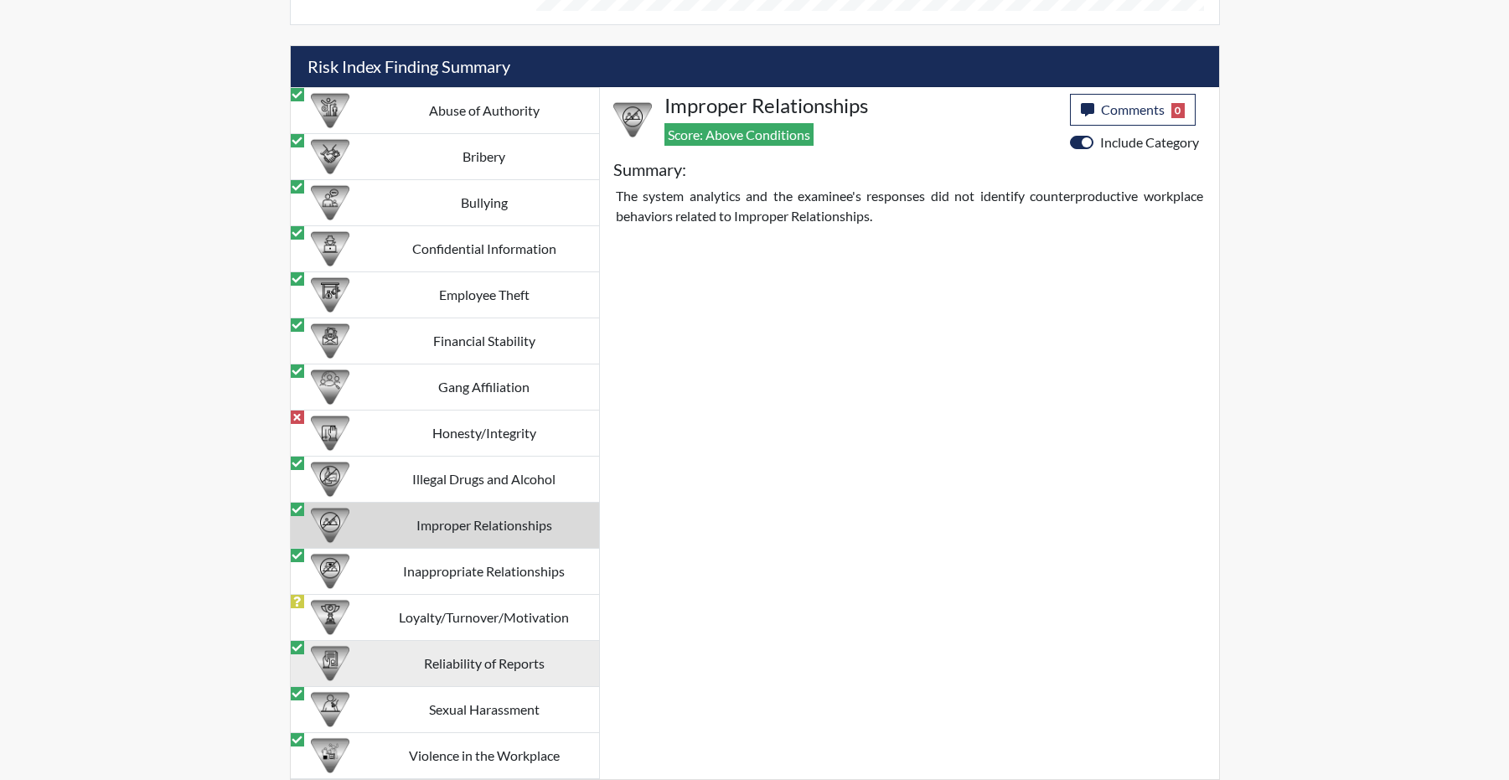
click at [447, 666] on td "Reliability of Reports" at bounding box center [485, 664] width 230 height 46
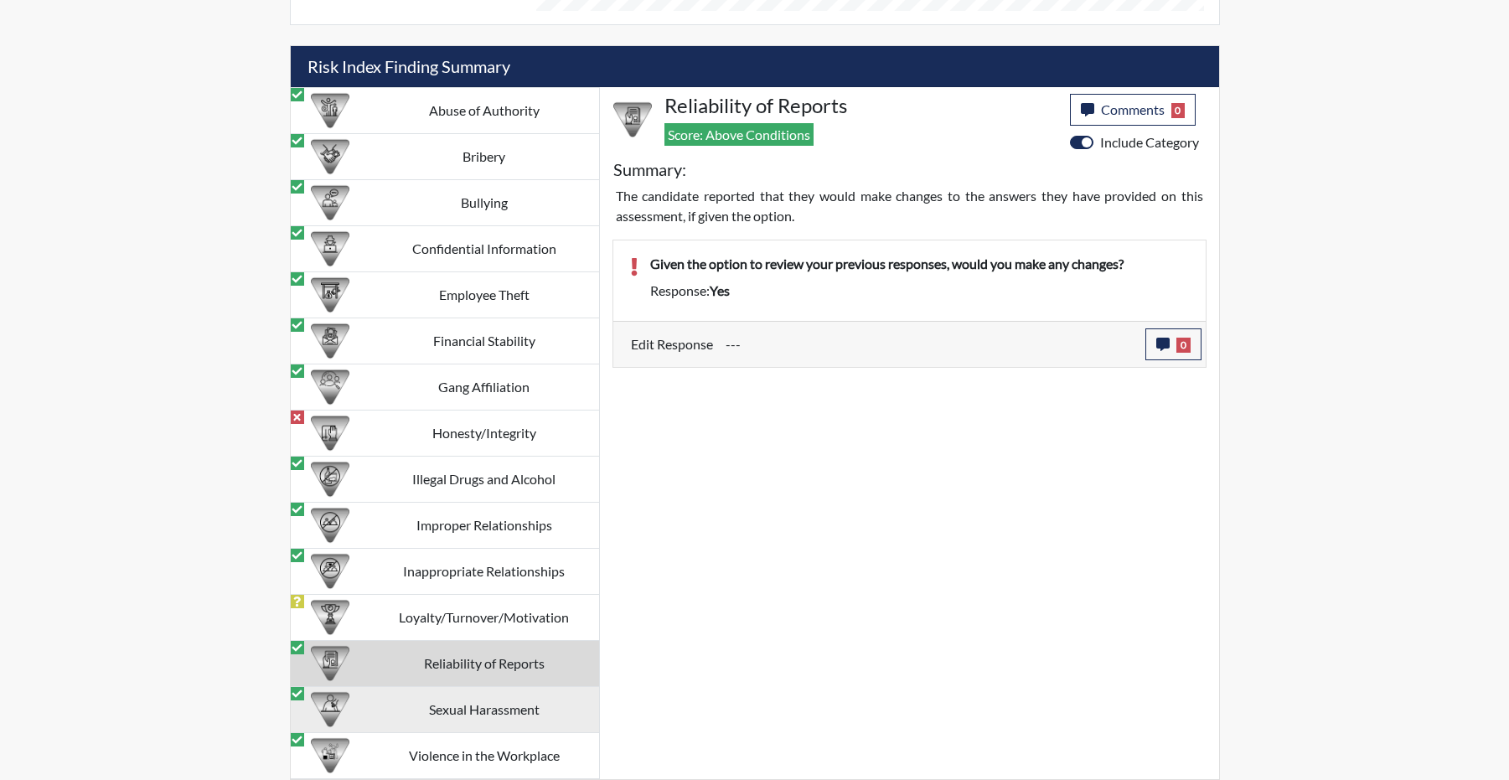
click at [489, 719] on td "Sexual Harassment" at bounding box center [485, 710] width 230 height 46
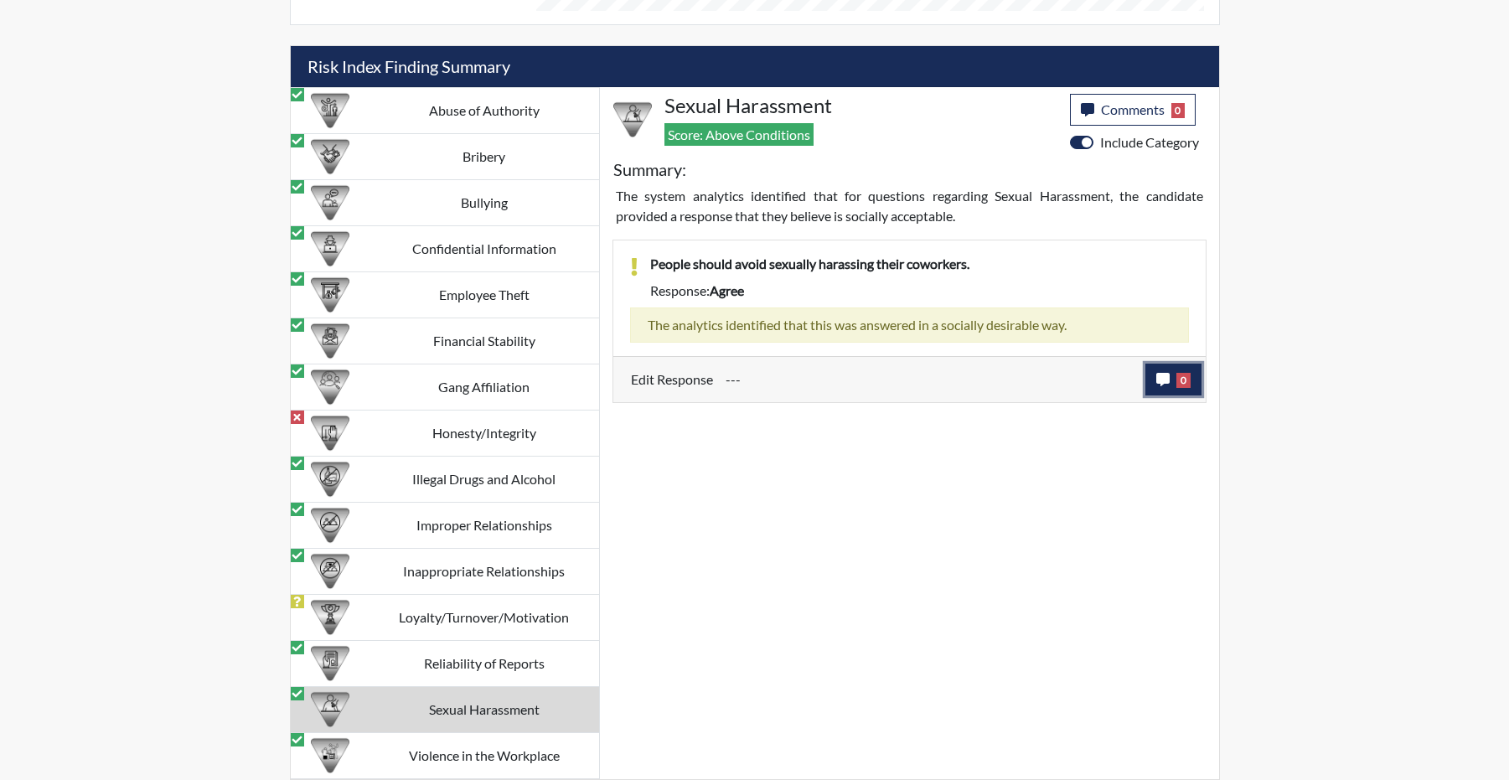
click at [1186, 388] on span "0" at bounding box center [1184, 380] width 14 height 15
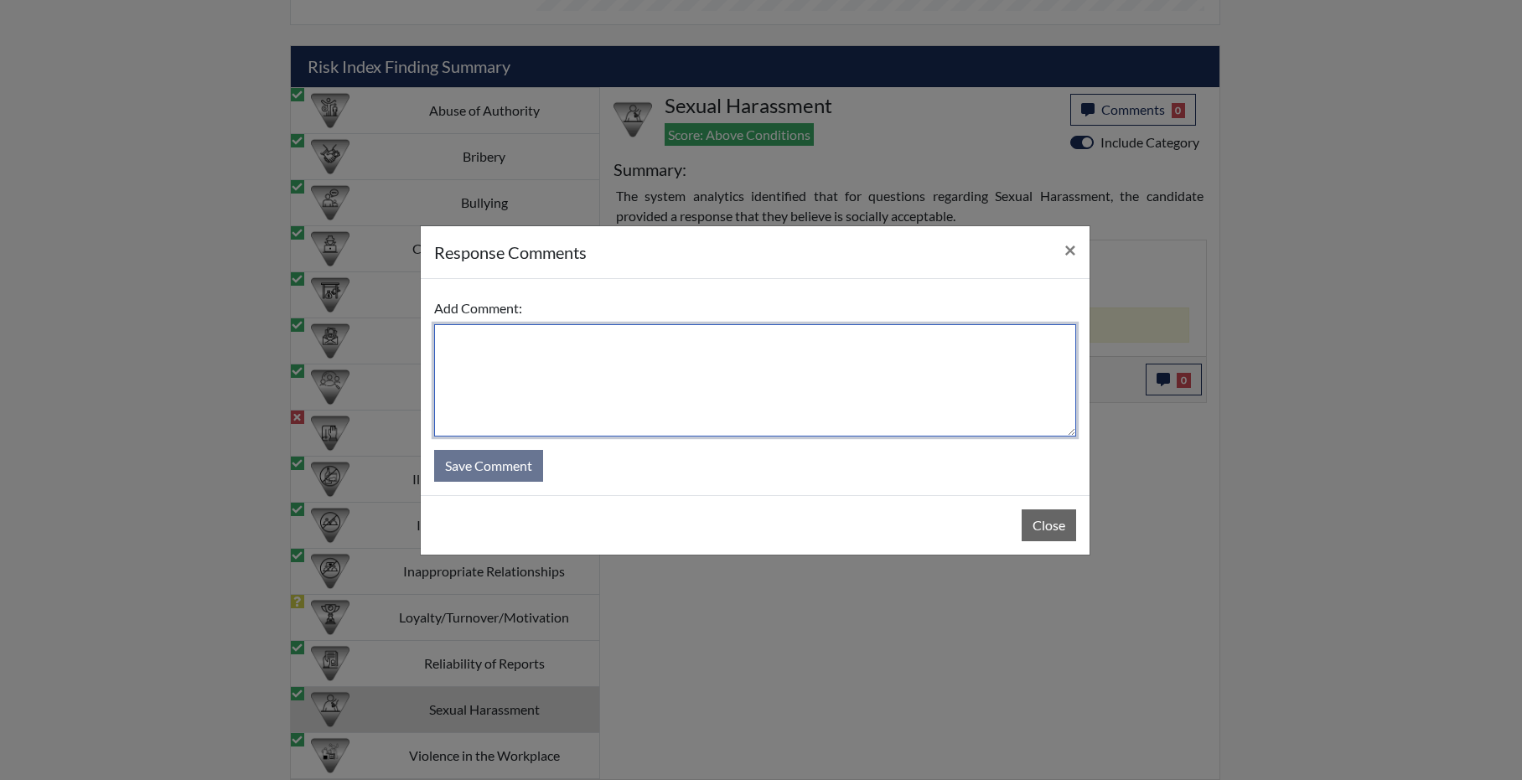
click at [716, 368] on textarea at bounding box center [755, 380] width 642 height 112
type textarea "stands by answer"
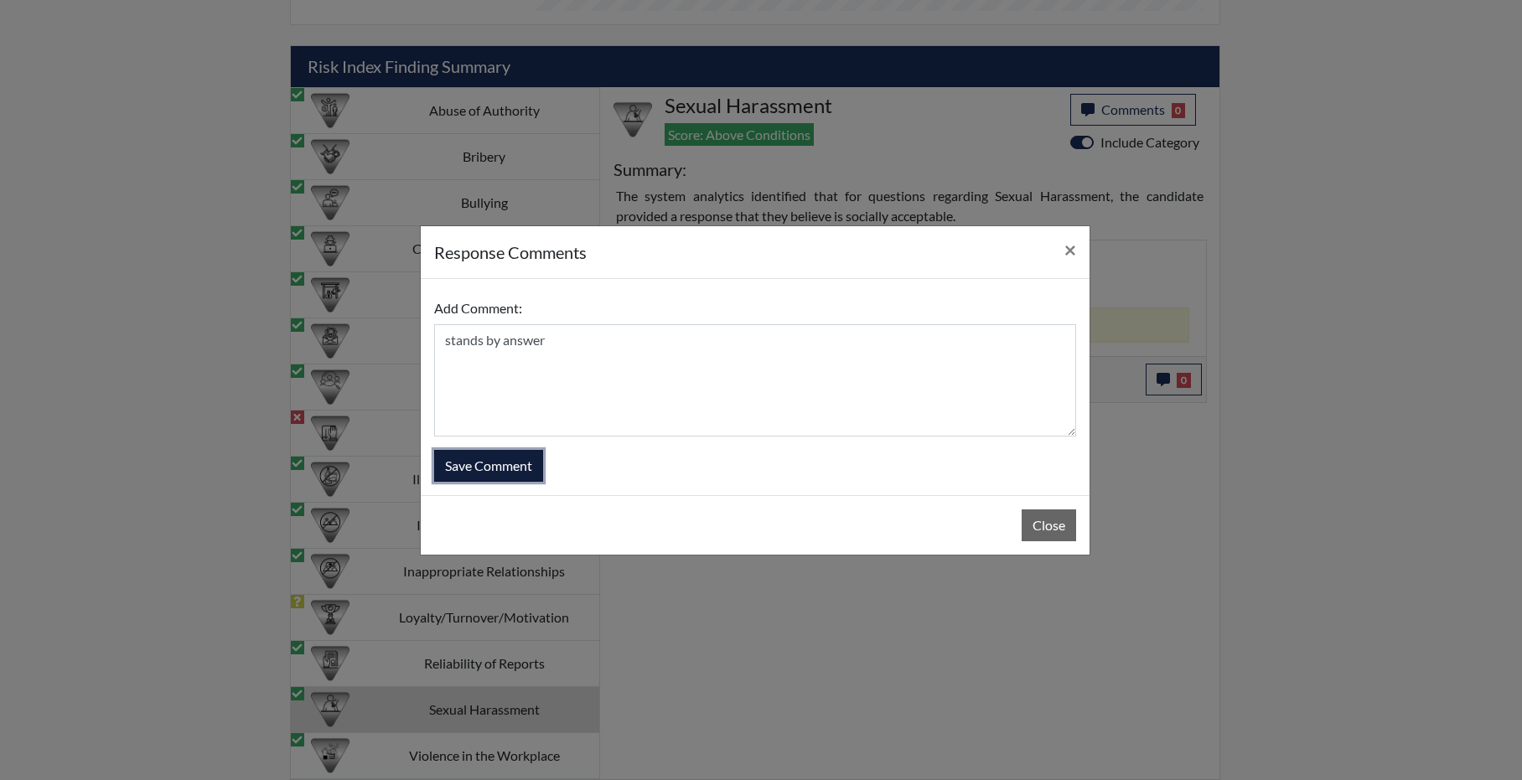
click at [491, 482] on button "Save Comment" at bounding box center [488, 466] width 109 height 32
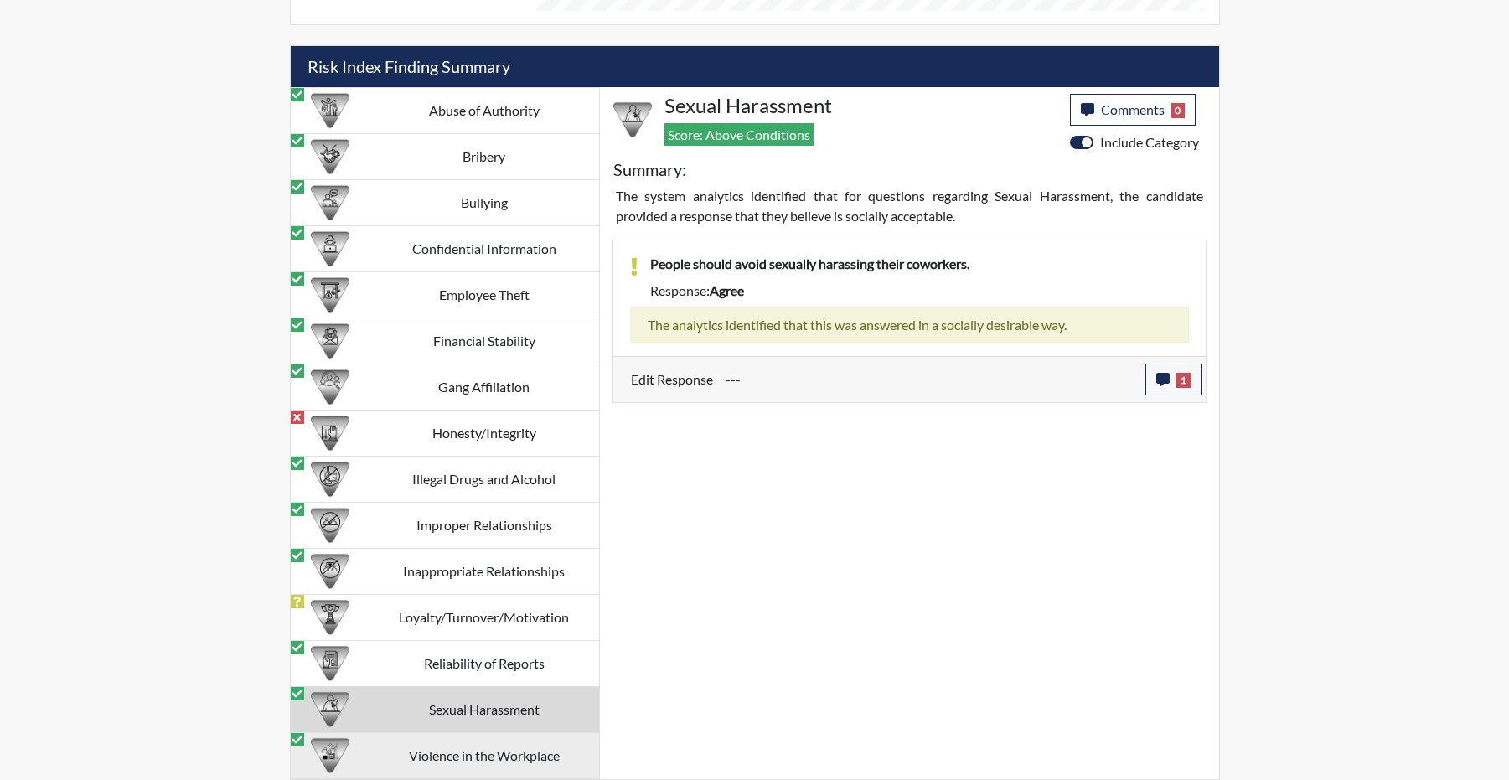
click at [491, 744] on td "Violence in the Workplace" at bounding box center [485, 756] width 230 height 46
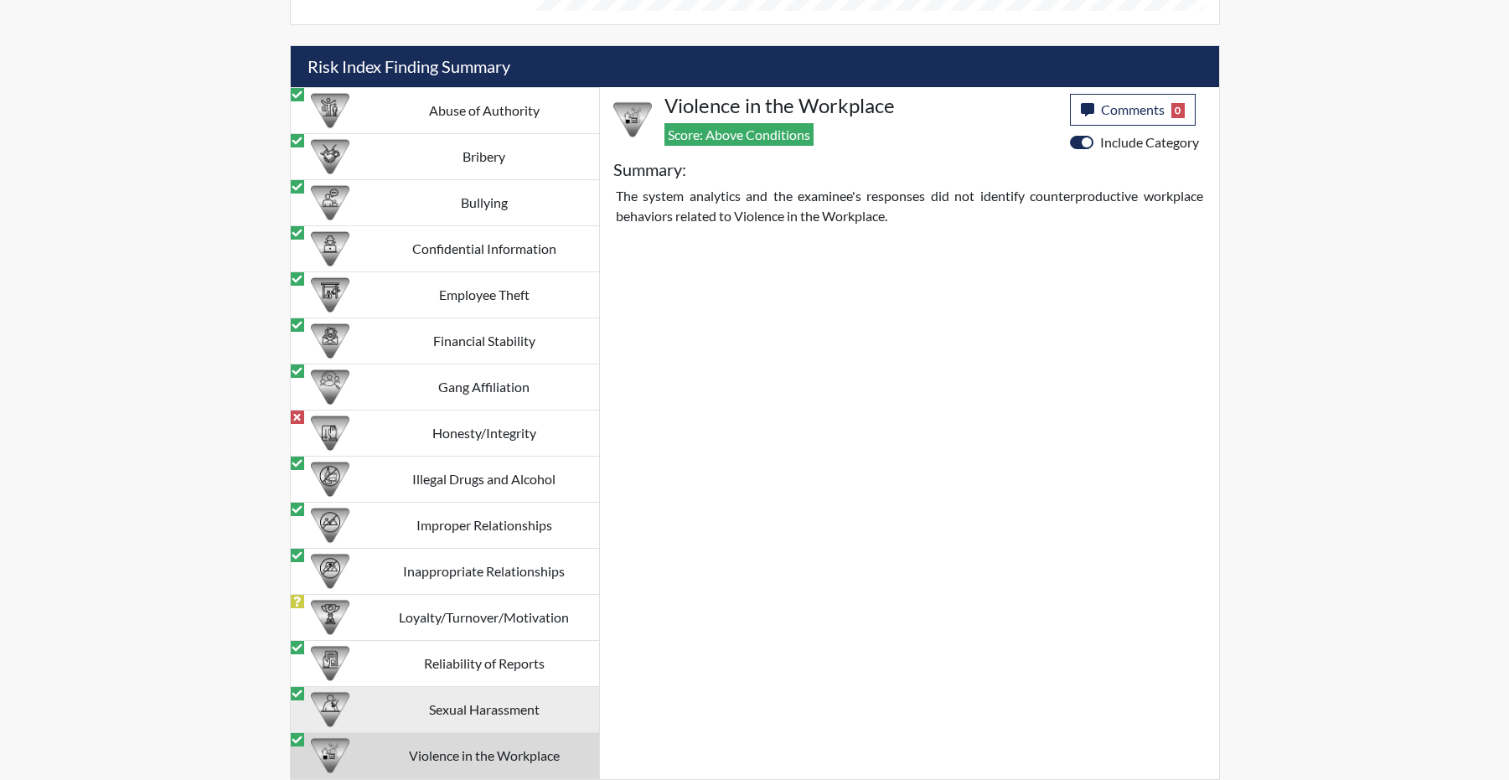
click at [485, 692] on td "Sexual Harassment" at bounding box center [485, 710] width 230 height 46
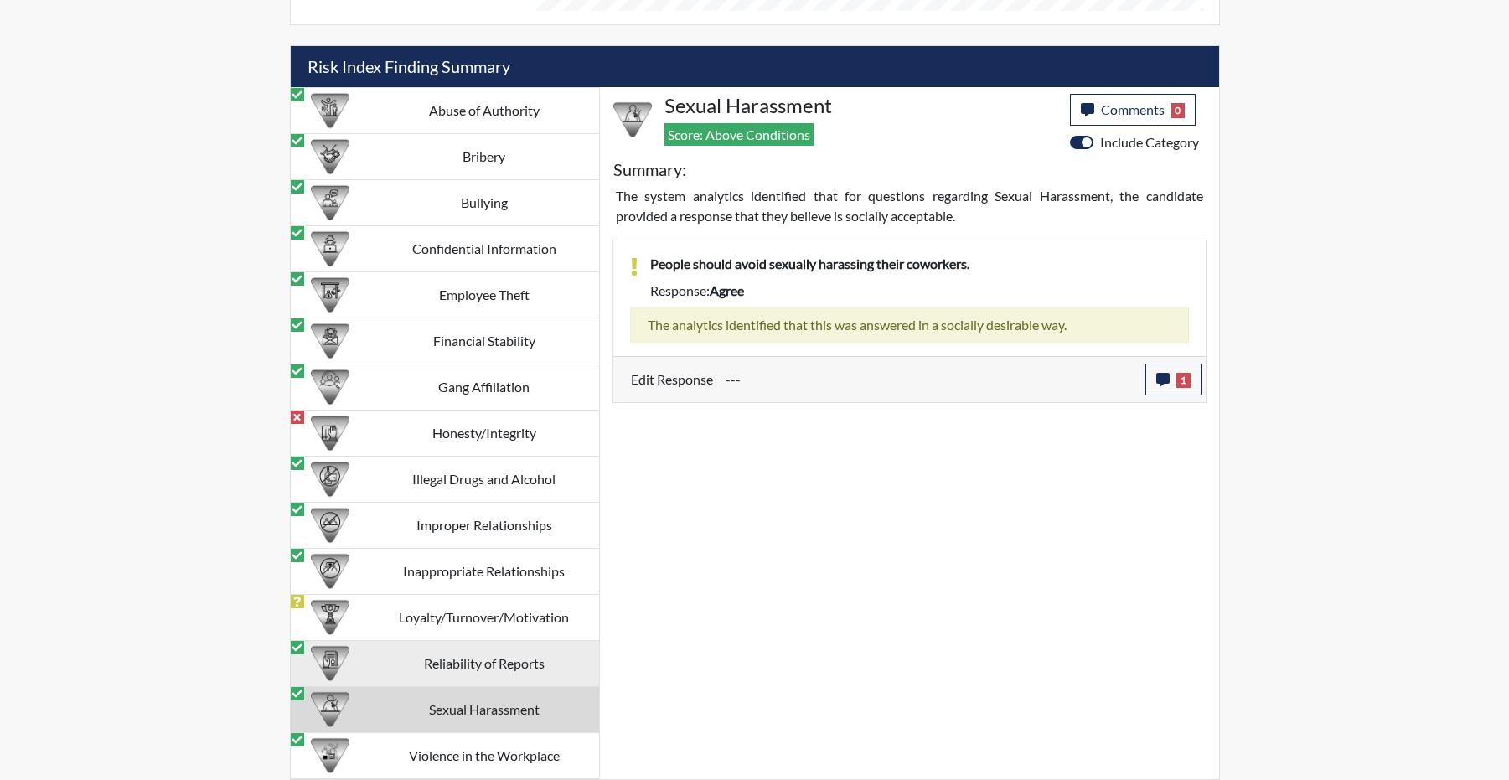
click at [500, 652] on td "Reliability of Reports" at bounding box center [485, 664] width 230 height 46
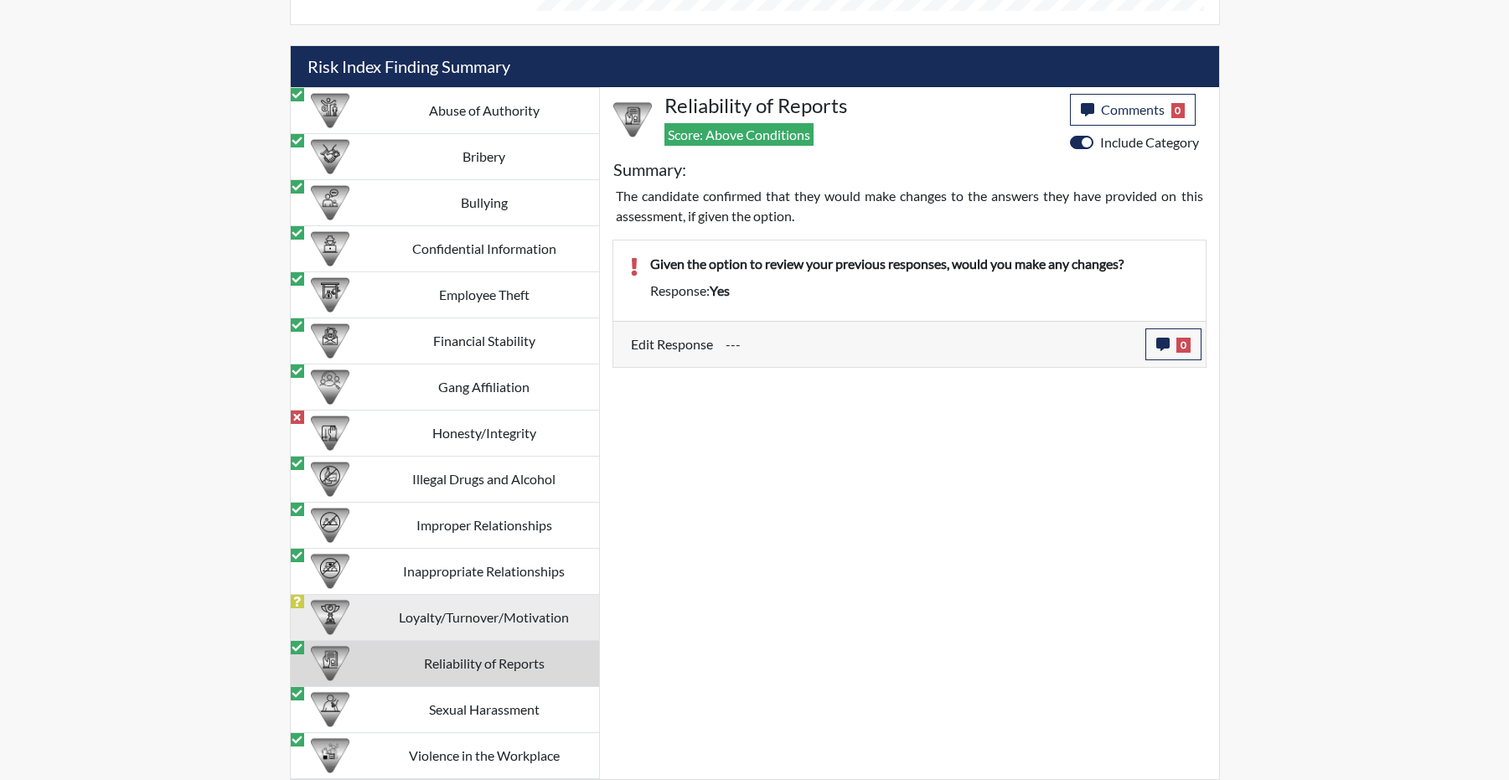
click at [520, 616] on td "Loyalty/Turnover/Motivation" at bounding box center [485, 618] width 230 height 46
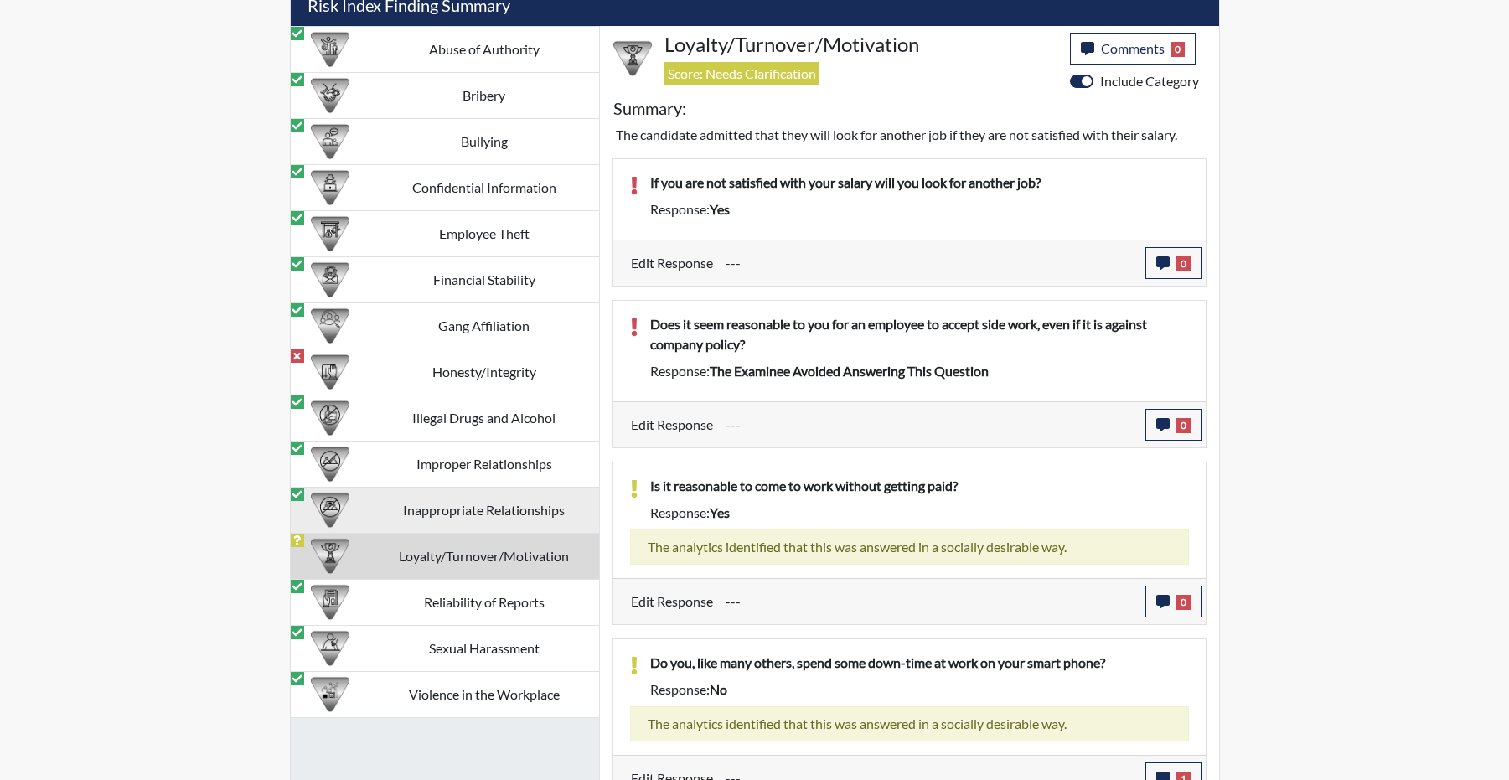
click at [520, 534] on td "Inappropriate Relationships" at bounding box center [485, 511] width 230 height 46
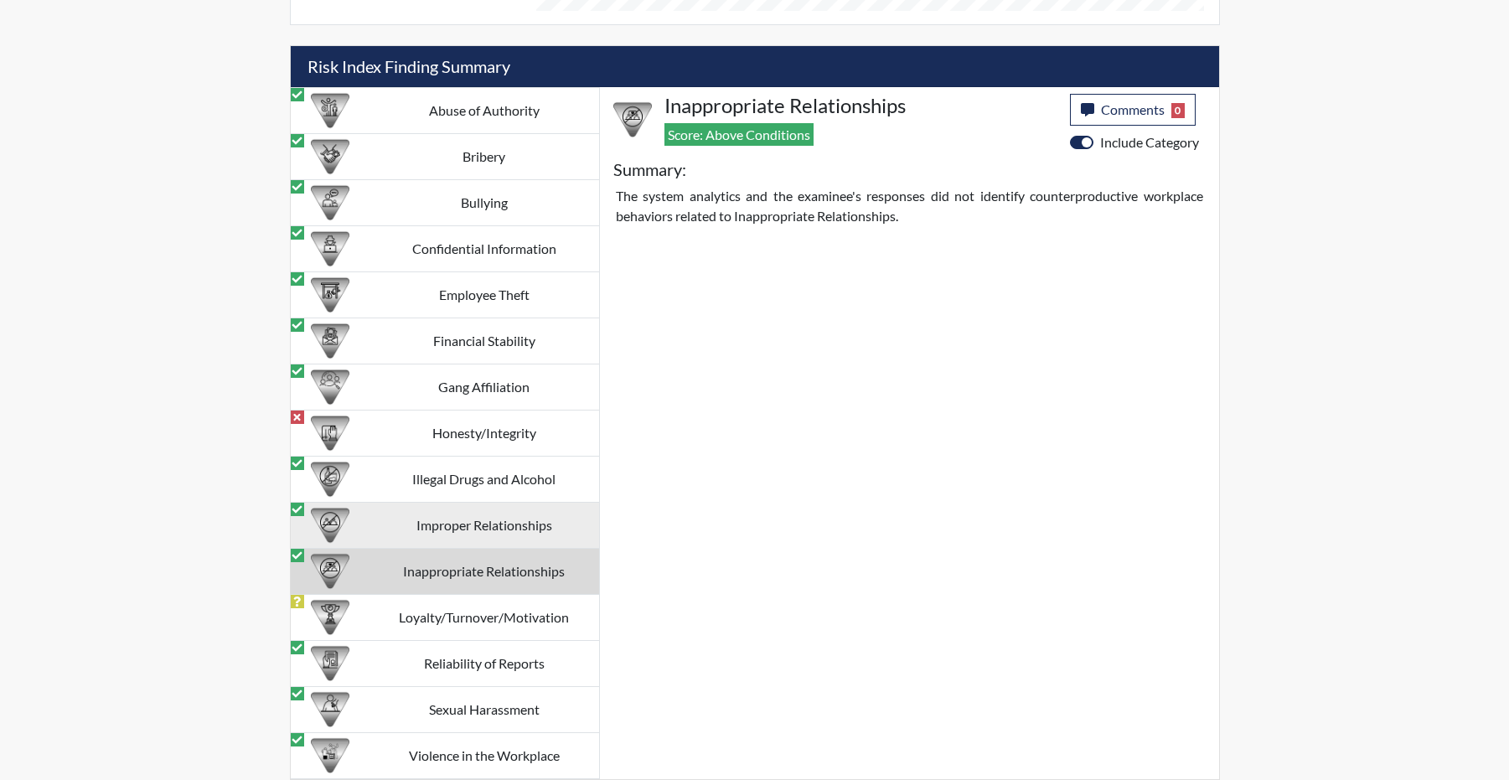
click at [534, 535] on td "Improper Relationships" at bounding box center [485, 526] width 230 height 46
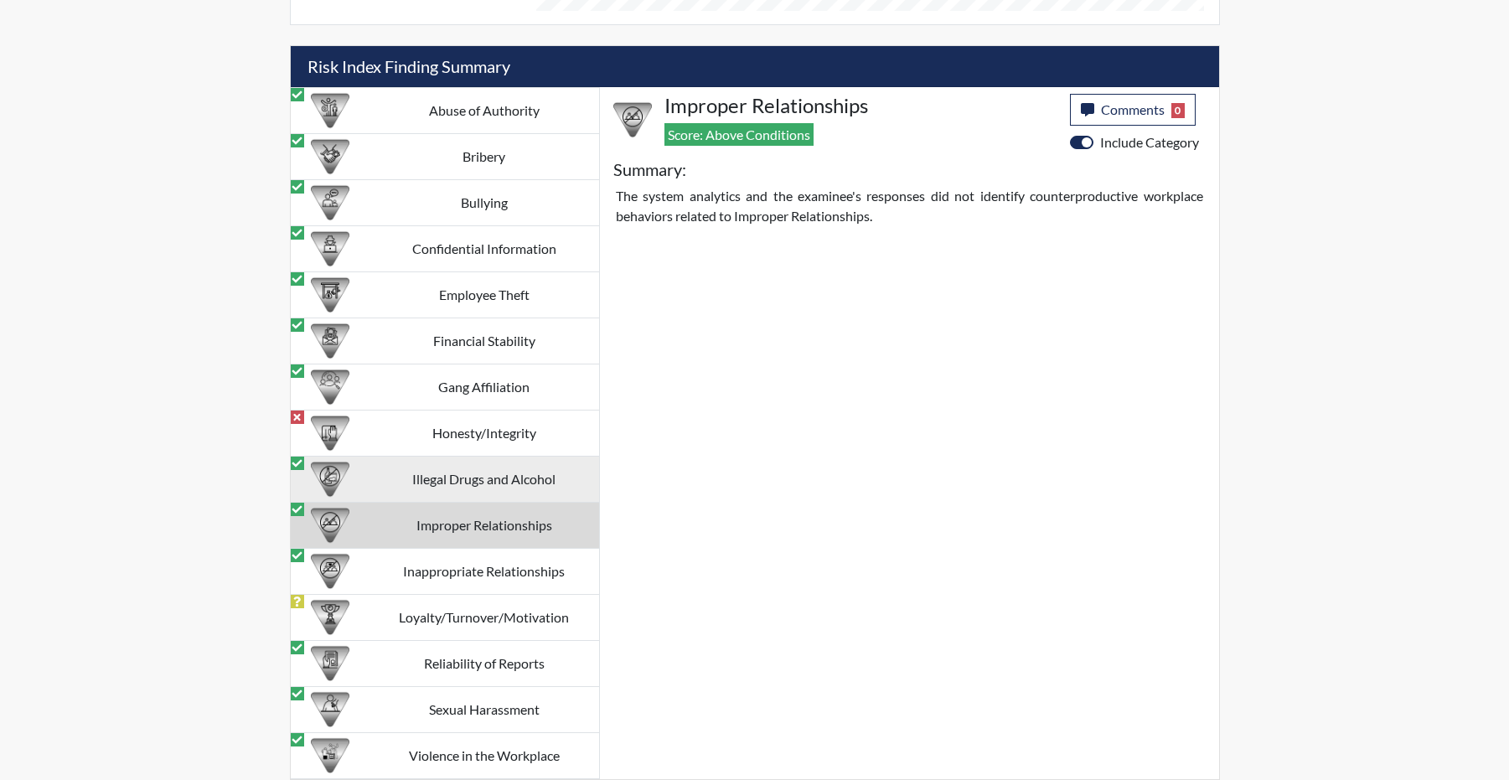
click at [499, 481] on td "Illegal Drugs and Alcohol" at bounding box center [485, 480] width 230 height 46
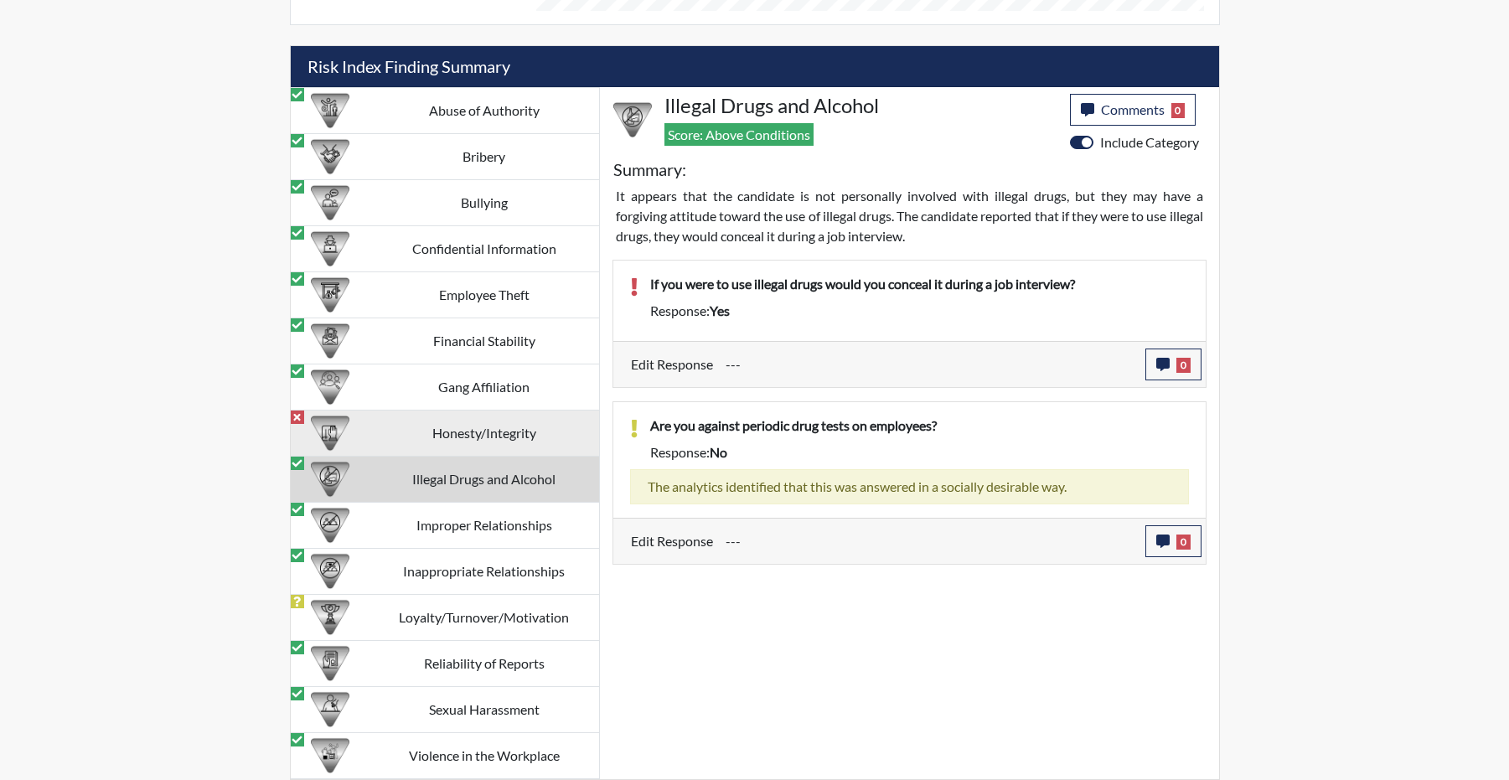
click at [465, 436] on td "Honesty/Integrity" at bounding box center [485, 434] width 230 height 46
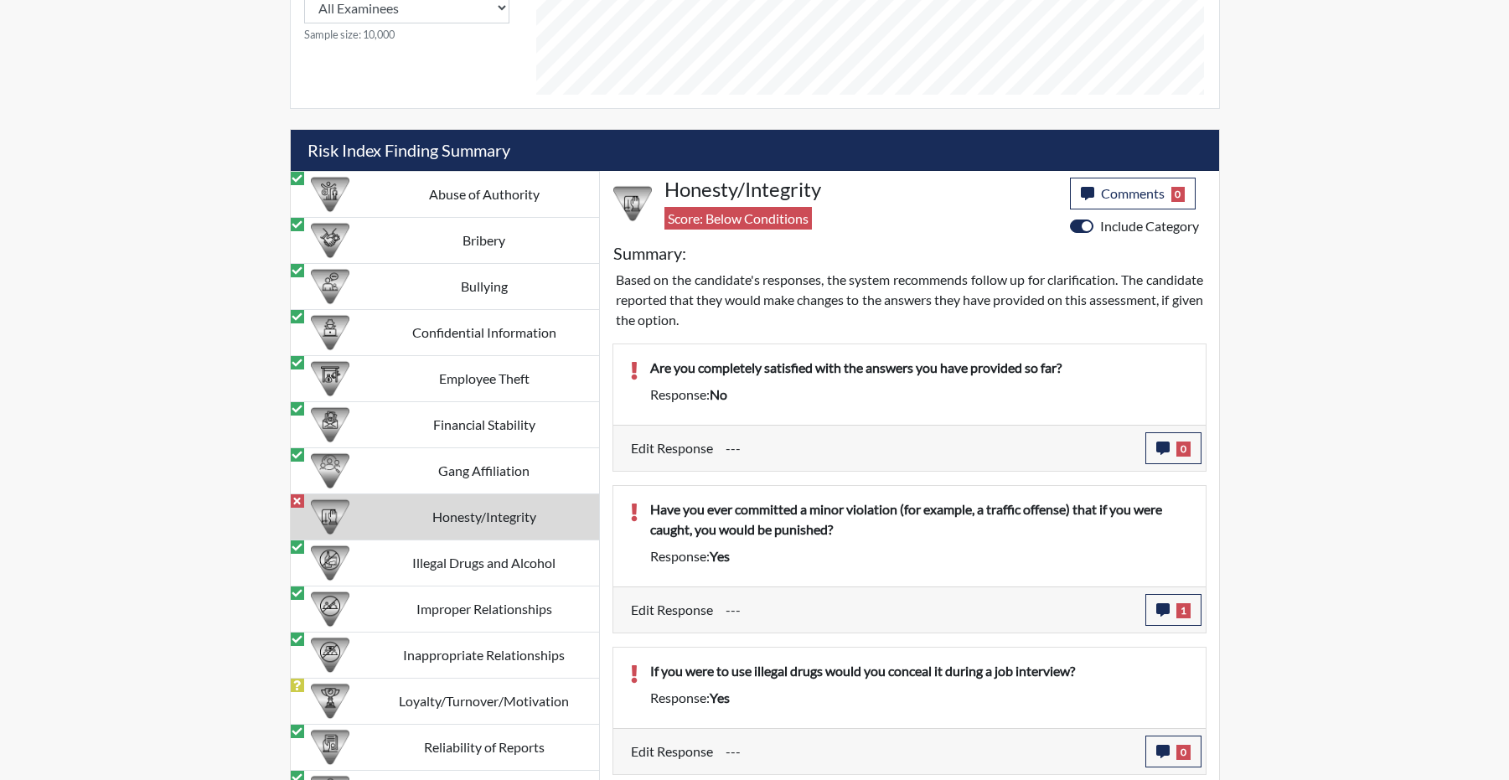
scroll to position [1295, 0]
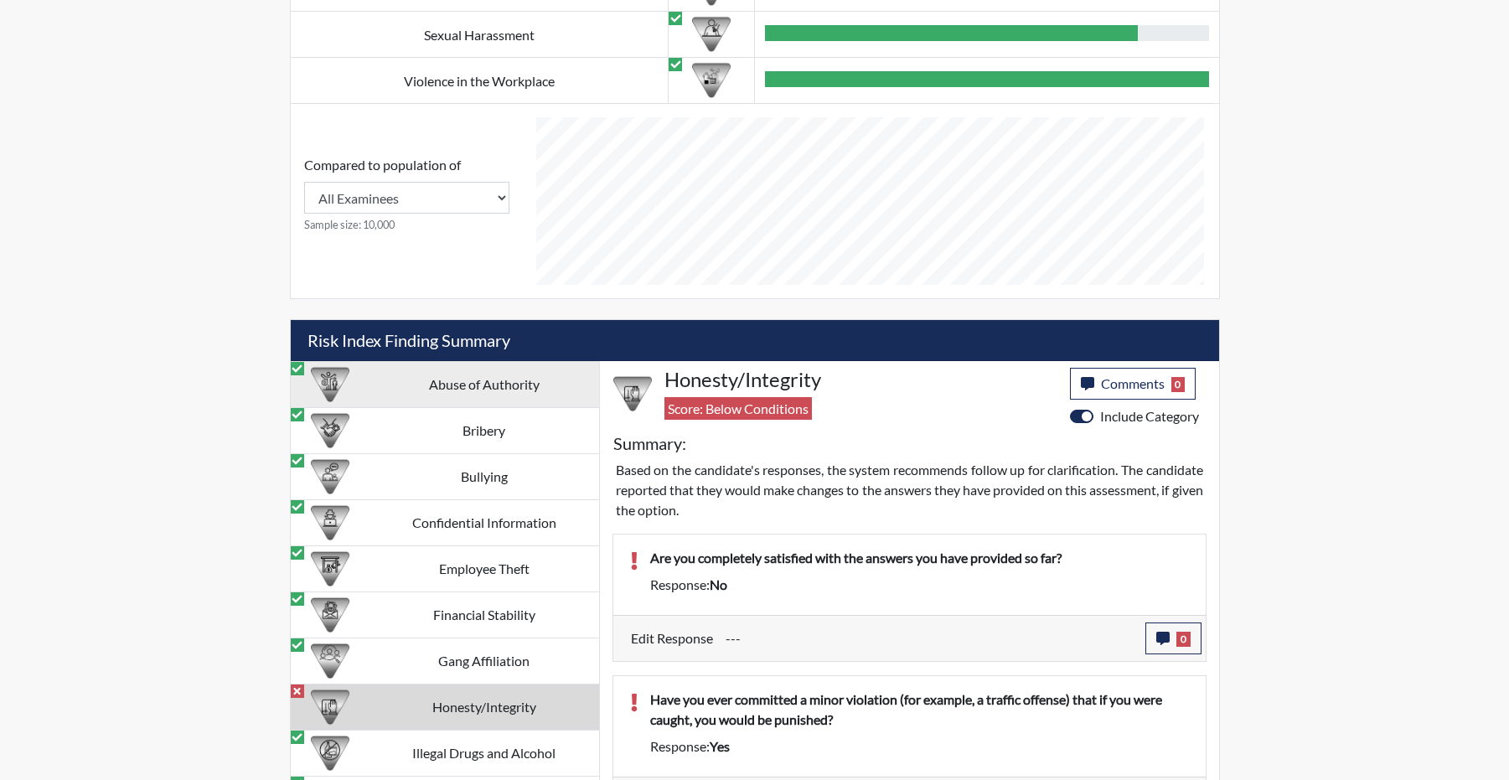
click at [422, 408] on td "Abuse of Authority" at bounding box center [485, 385] width 230 height 46
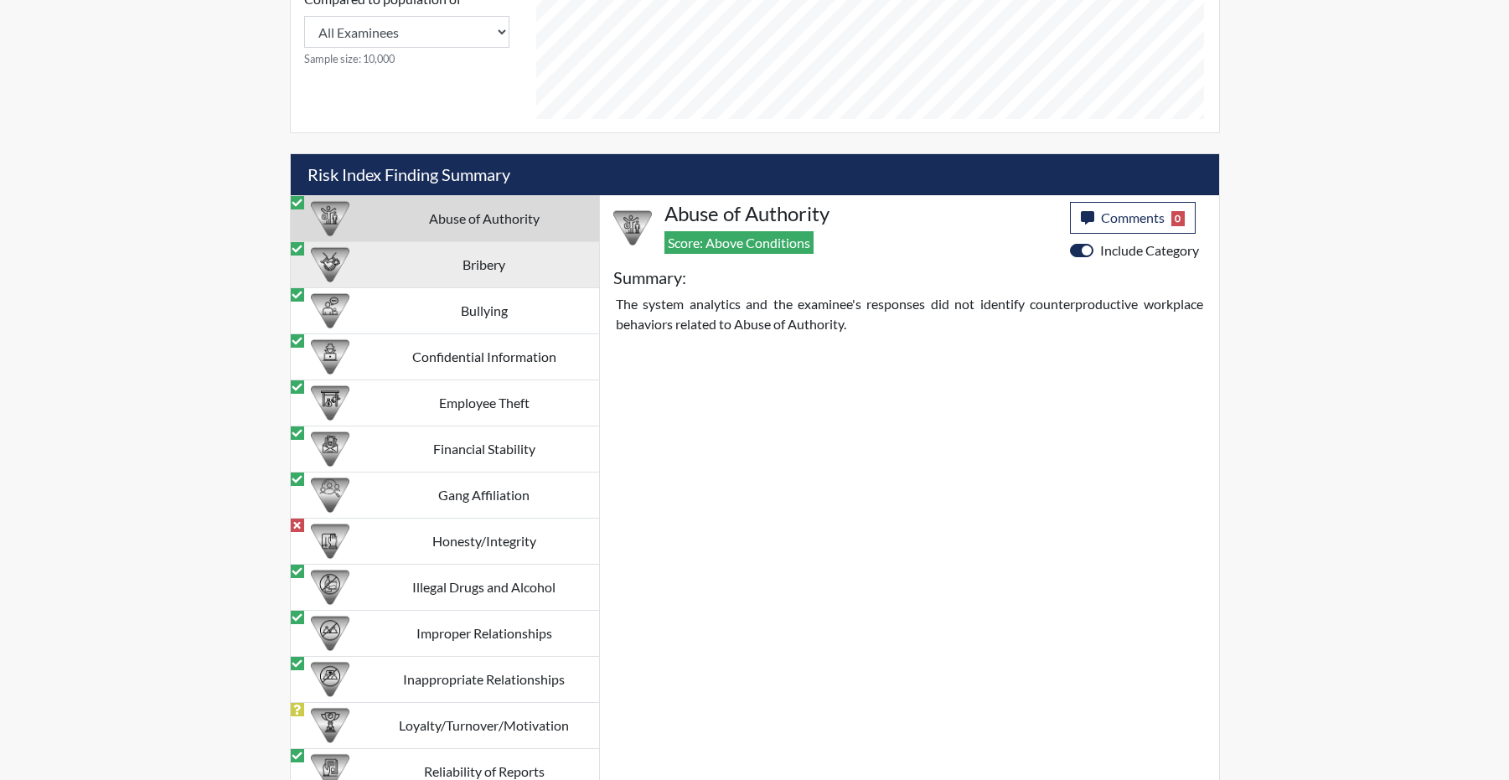
scroll to position [1546, 0]
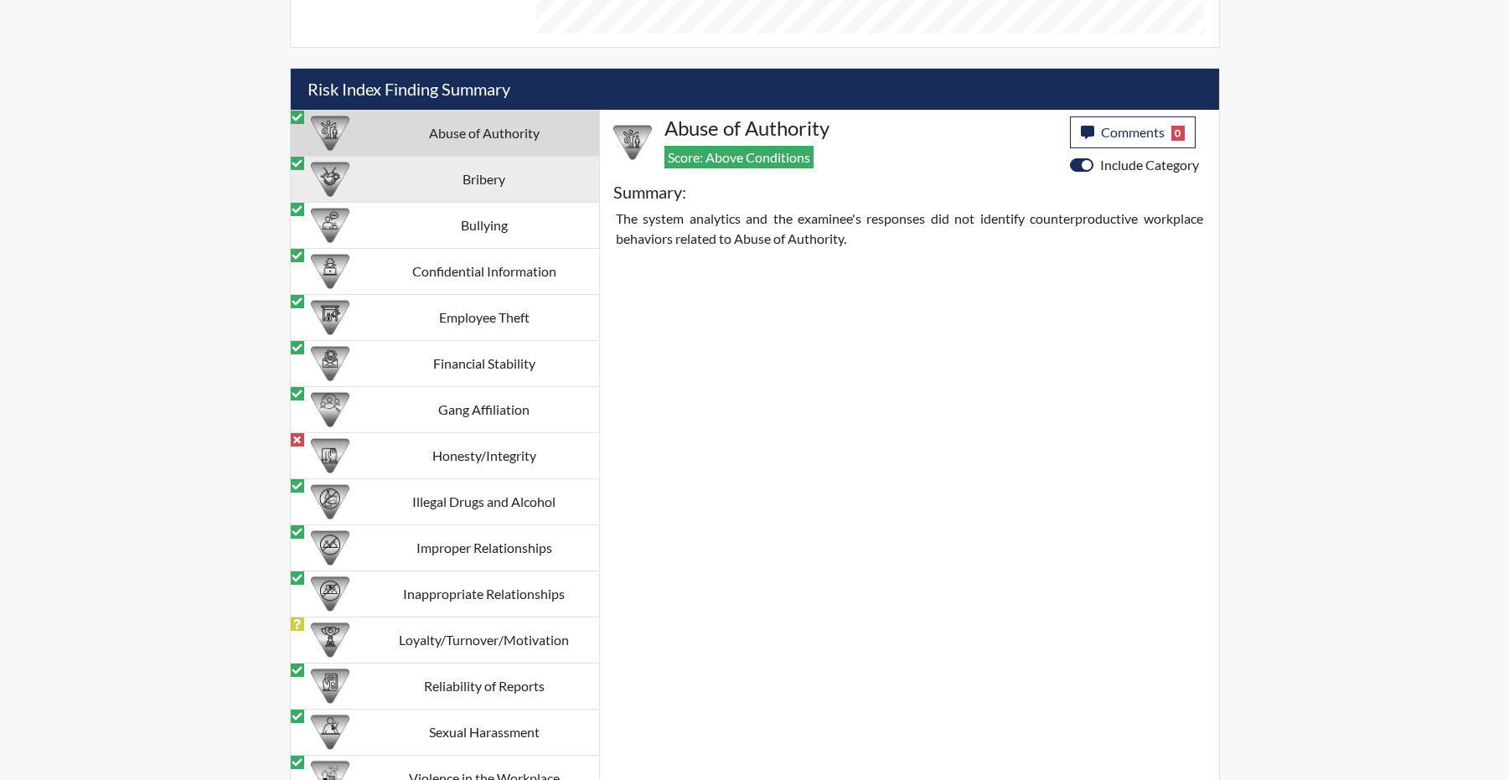
click at [457, 203] on td "Bribery" at bounding box center [485, 180] width 230 height 46
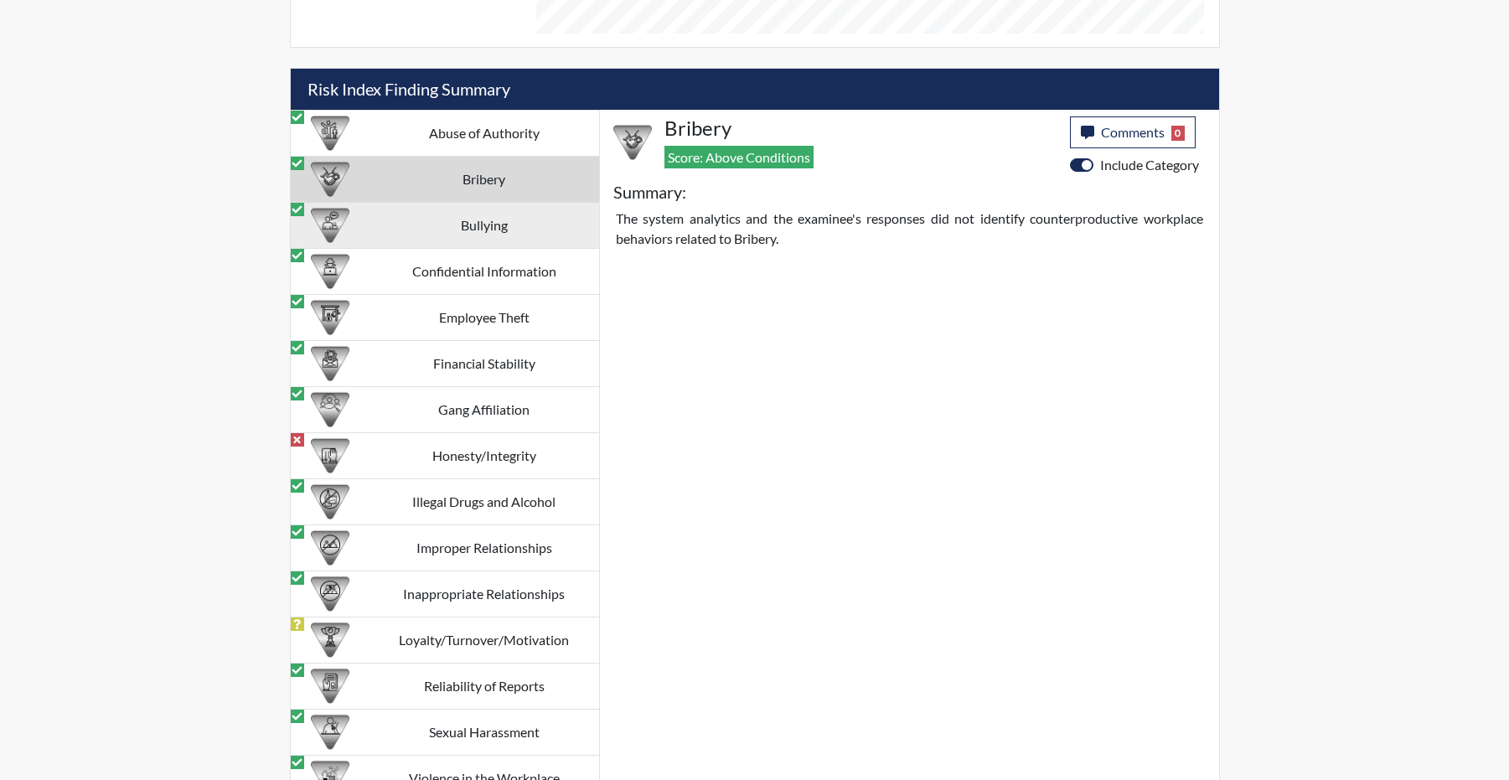
click at [454, 249] on td "Bullying" at bounding box center [485, 226] width 230 height 46
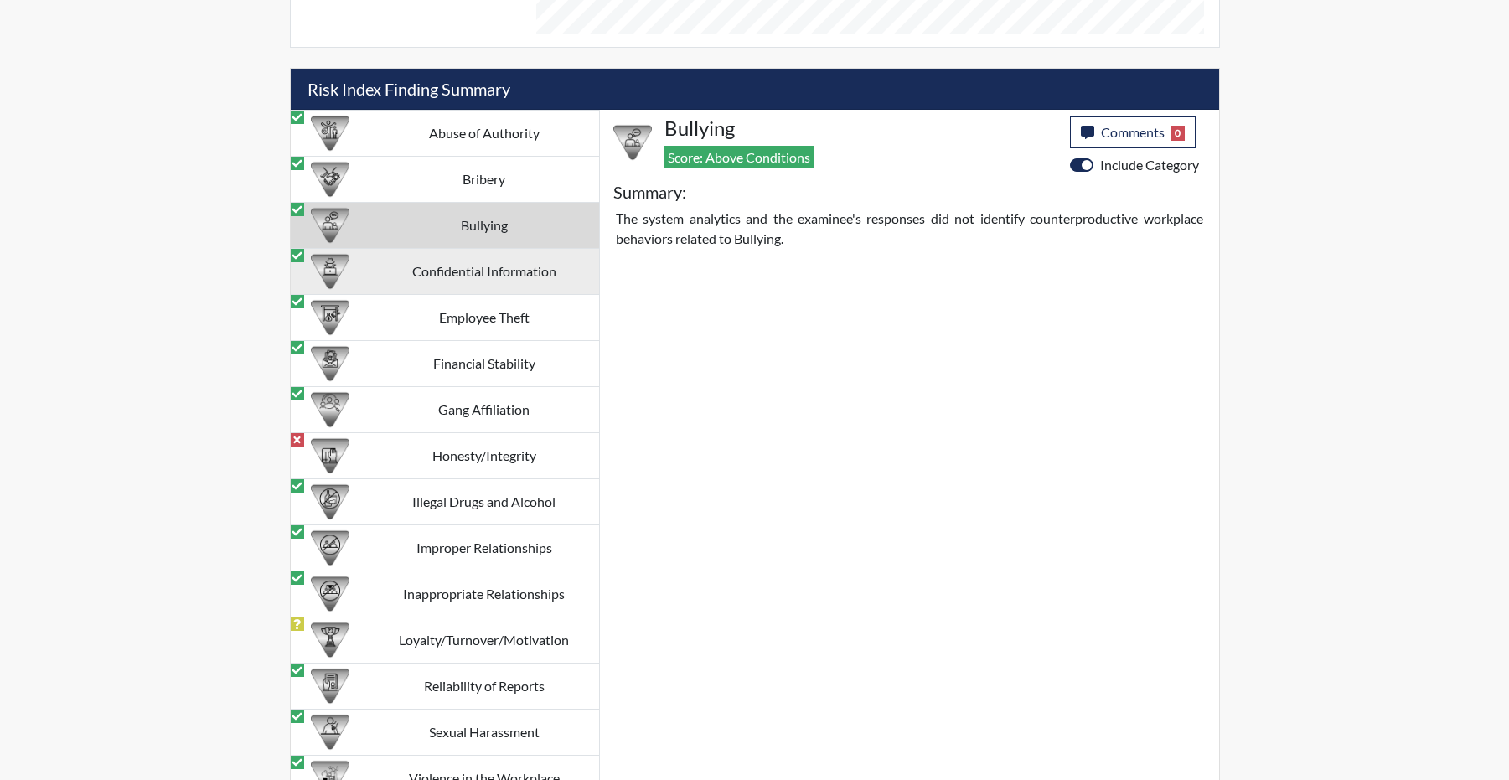
click at [451, 295] on td "Confidential Information" at bounding box center [485, 272] width 230 height 46
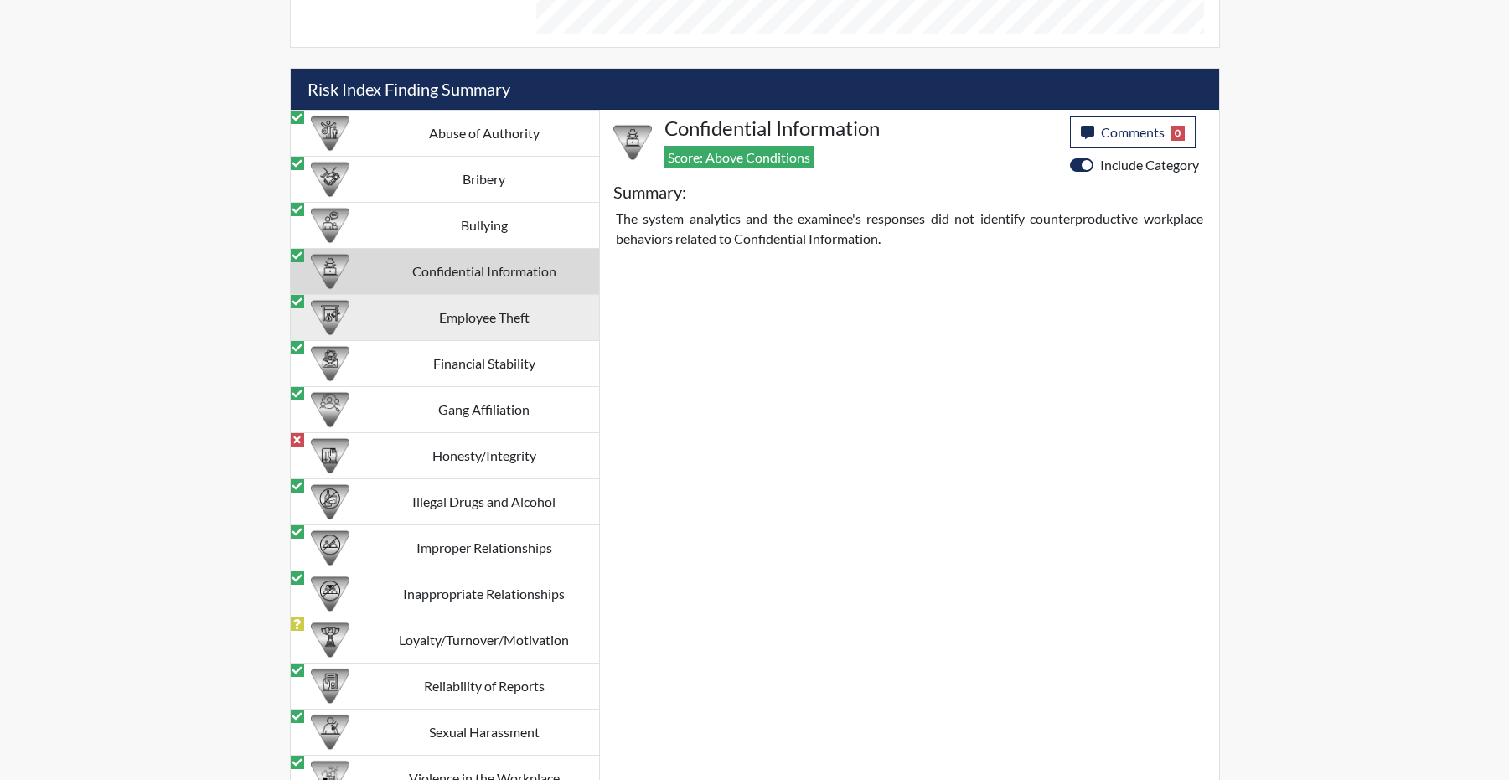
click at [483, 341] on td "Employee Theft" at bounding box center [485, 318] width 230 height 46
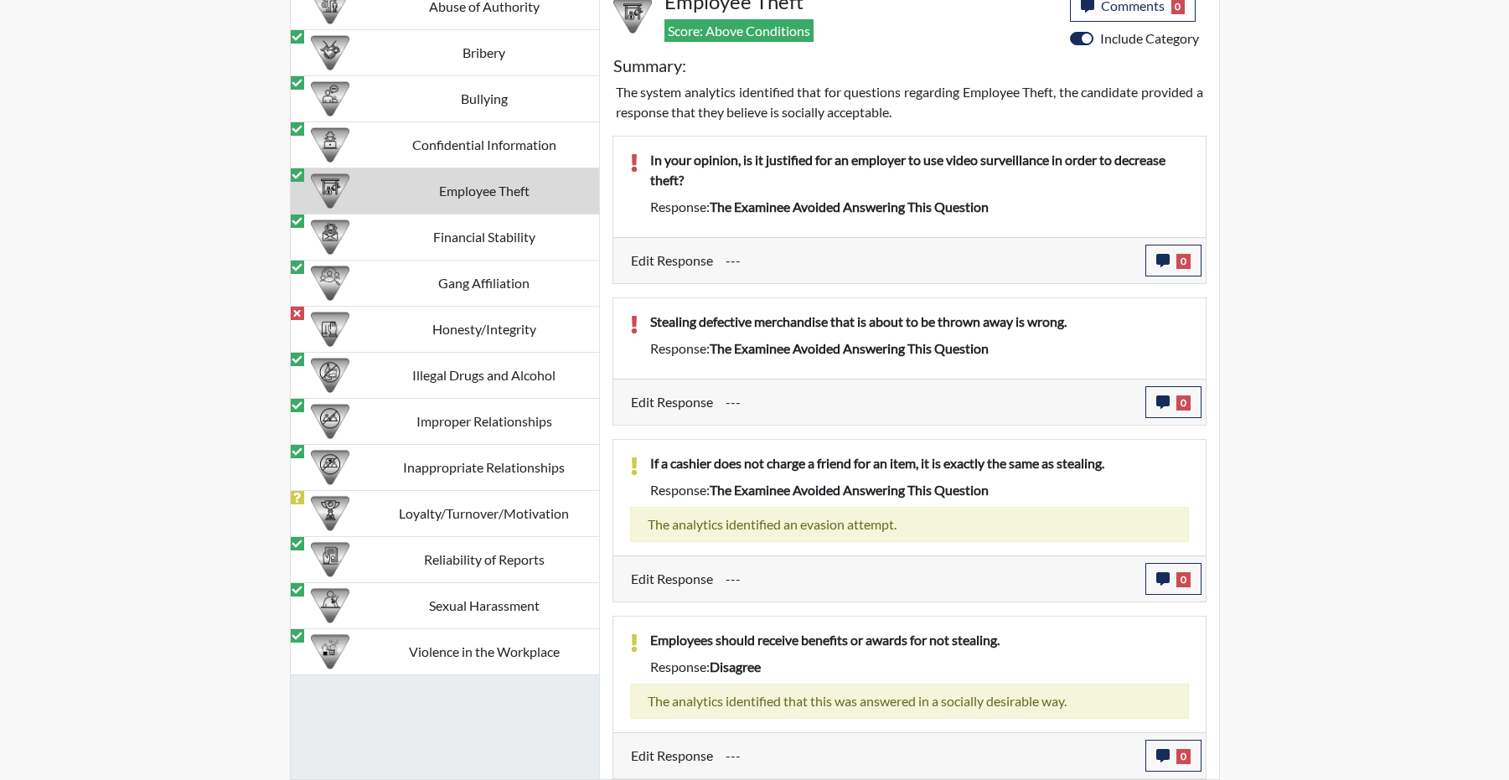
scroll to position [1776, 0]
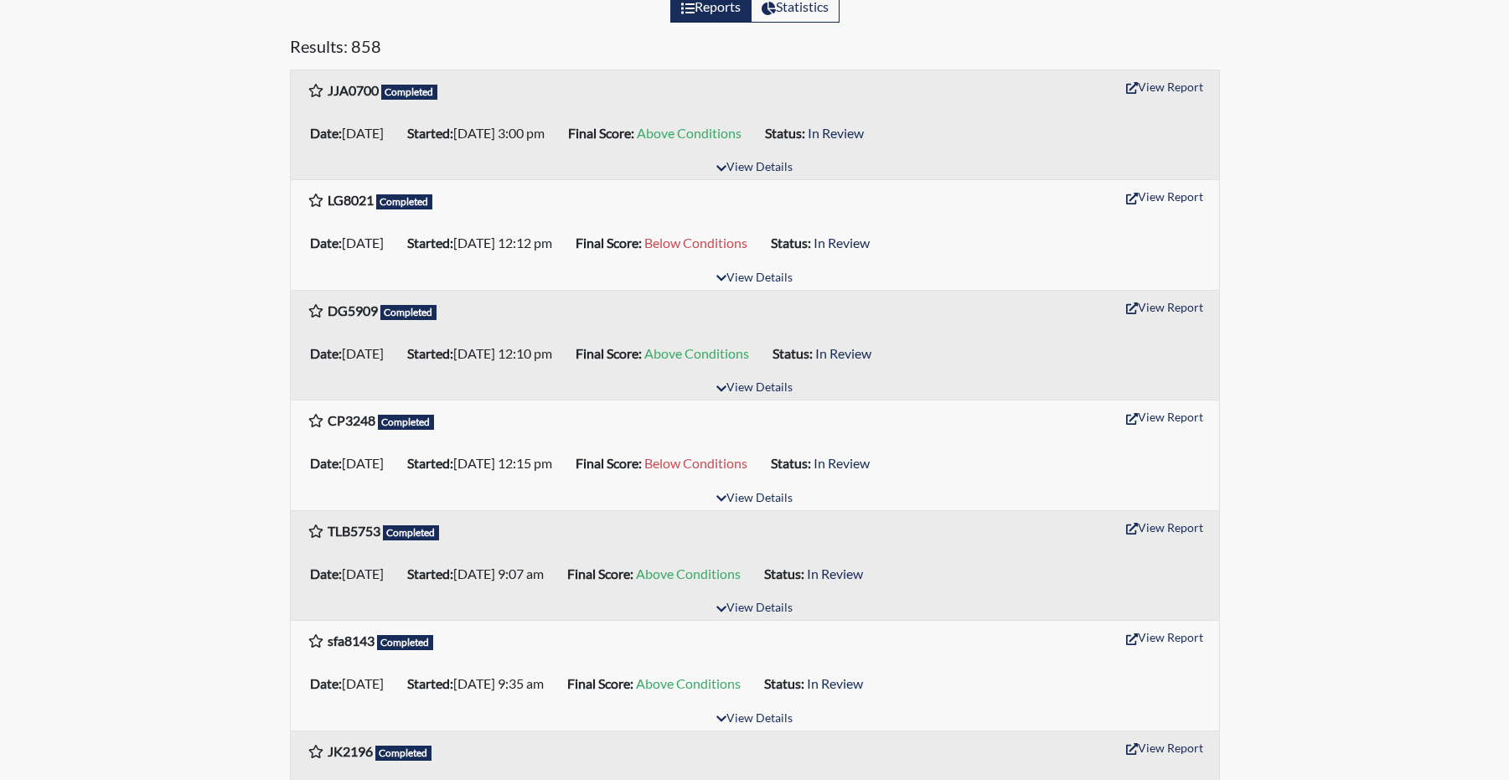
scroll to position [251, 0]
click at [1166, 209] on button "View Report" at bounding box center [1165, 196] width 92 height 26
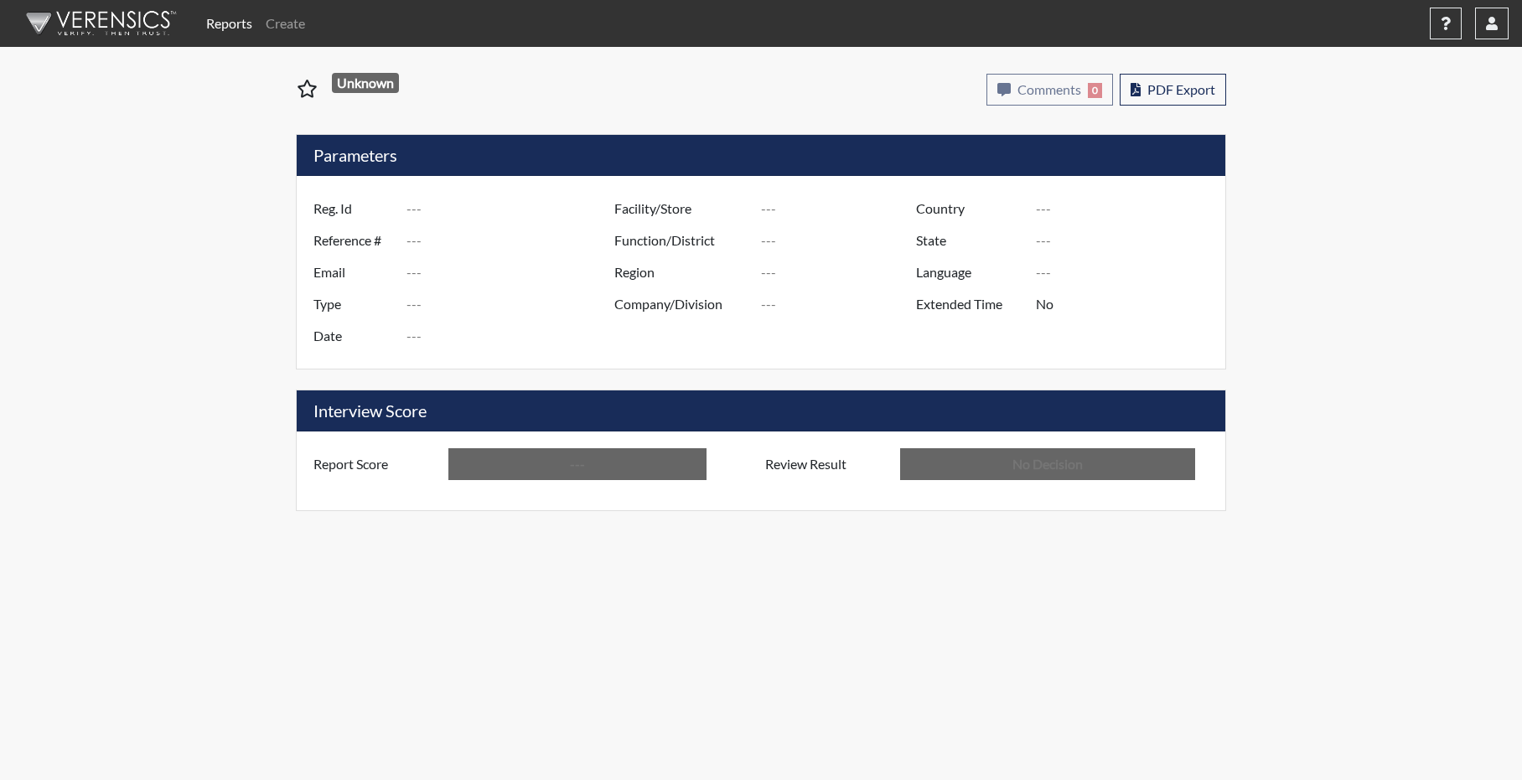
type input "LG8021"
type input "51541"
type input "---"
type input "Corrections Pre-Employment"
type input "Oct 1, 2025"
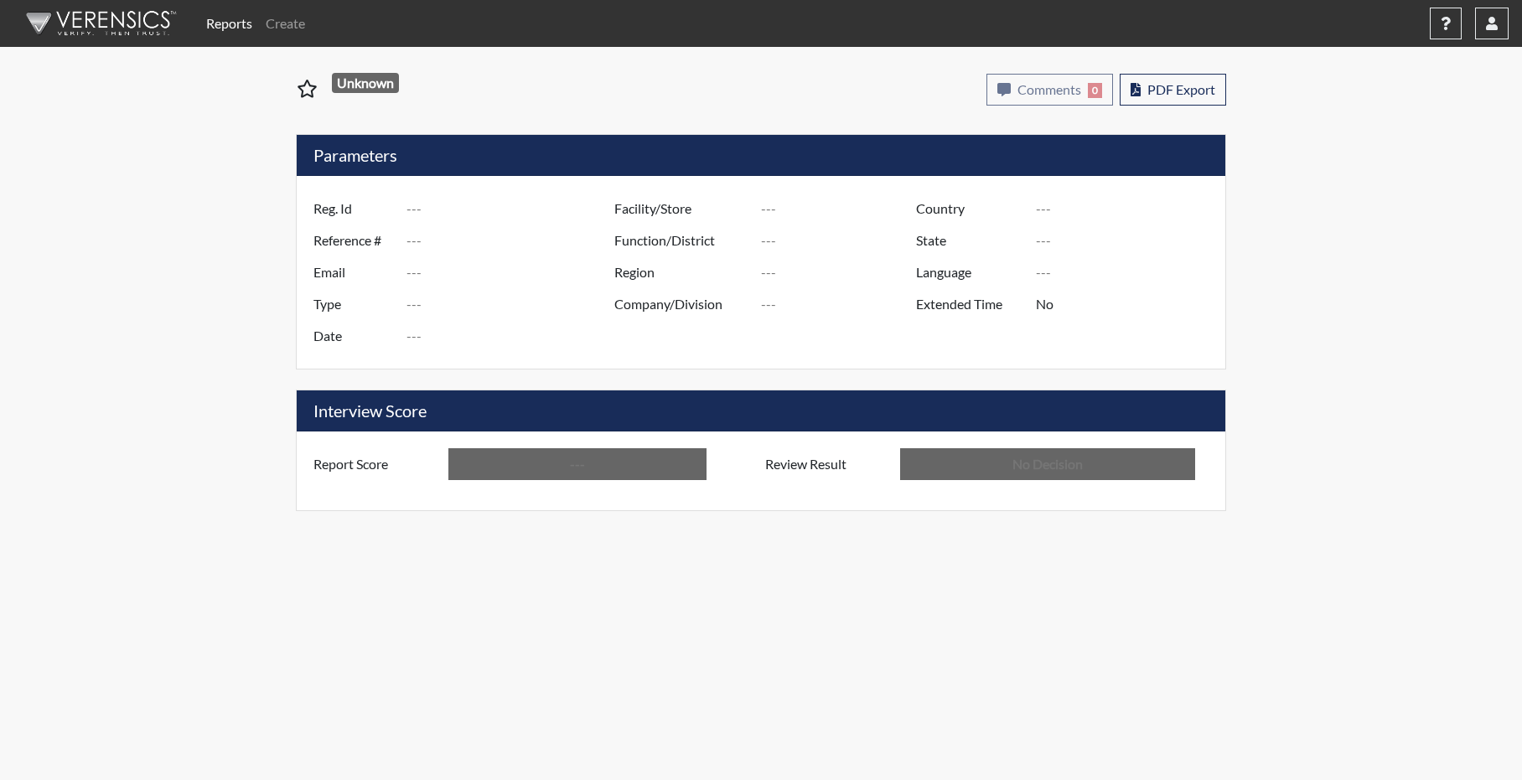
type input "Atlanta TC"
type input "[GEOGRAPHIC_DATA]"
type input "[US_STATE]"
type input "English"
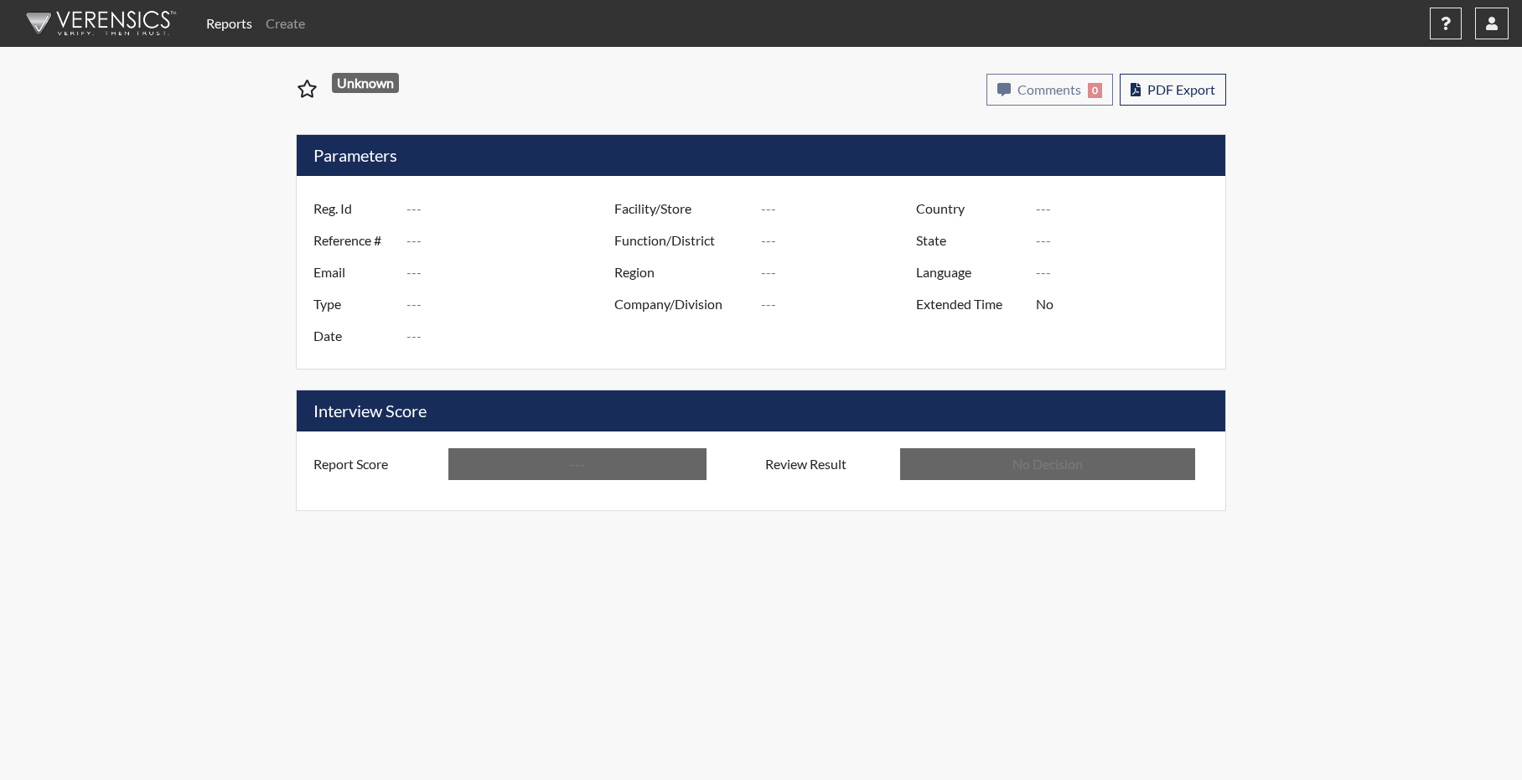
type input "Below Conditions"
type input "In Review"
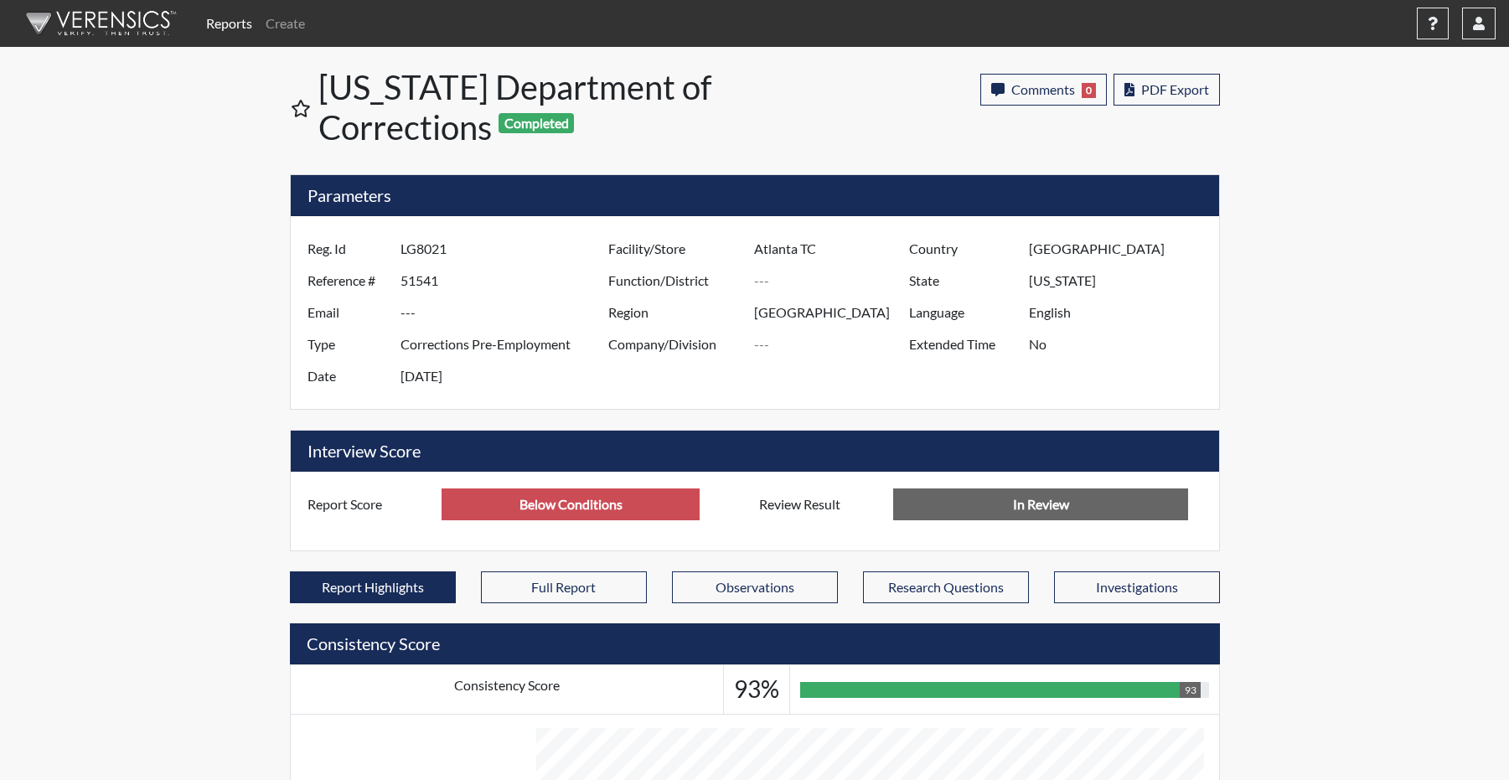
scroll to position [503, 0]
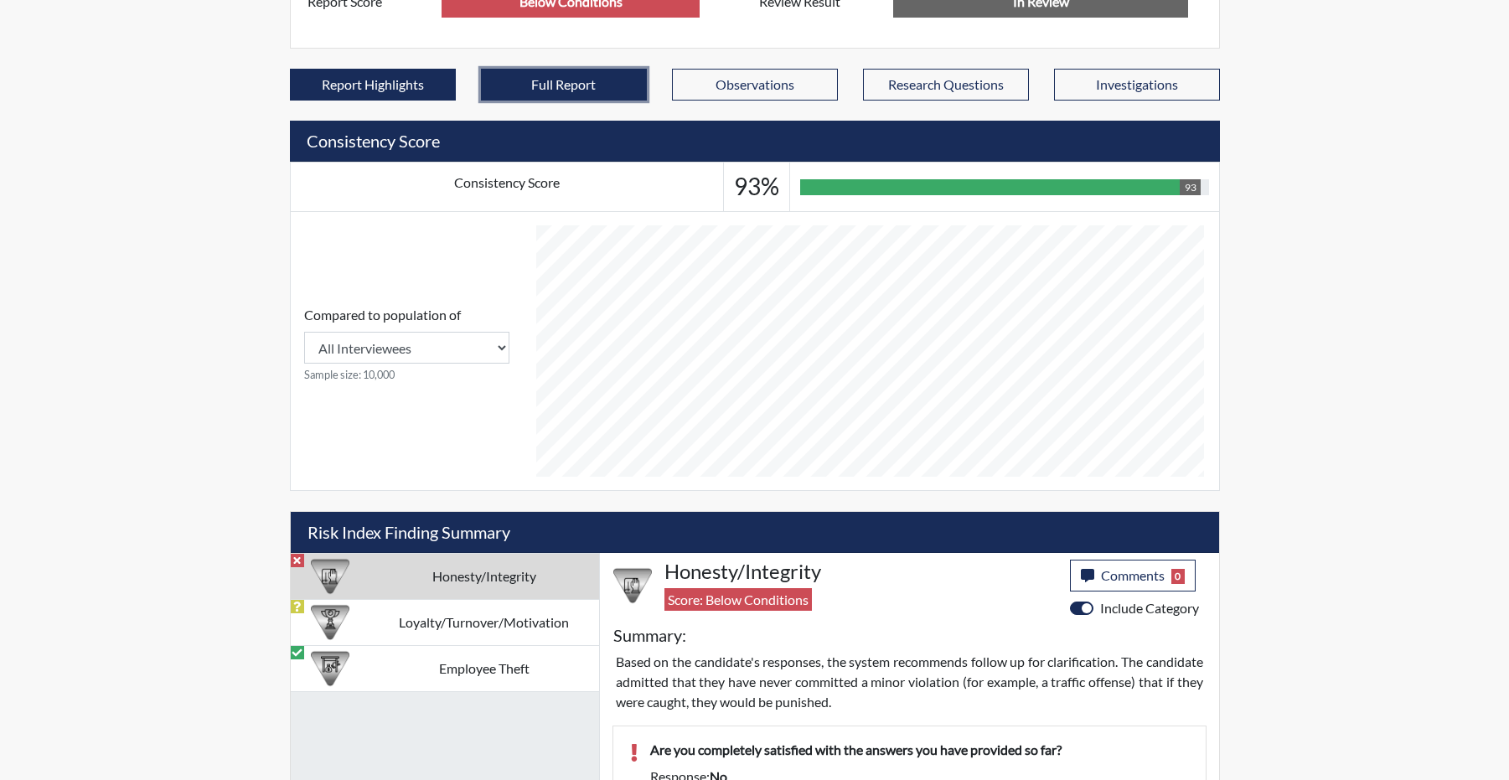
click at [515, 101] on button "Full Report" at bounding box center [564, 85] width 166 height 32
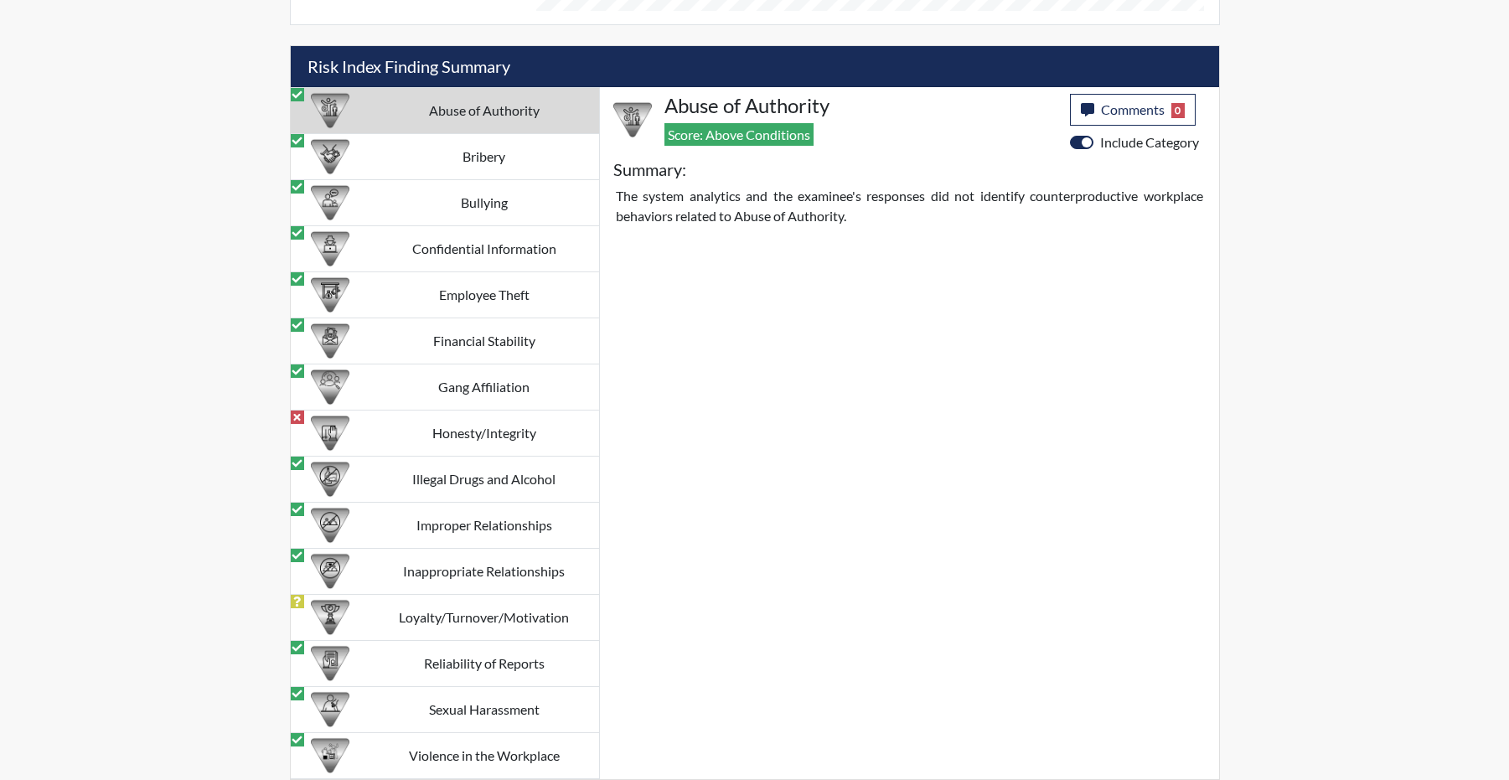
scroll to position [1630, 0]
click at [405, 430] on td "Honesty/Integrity" at bounding box center [485, 434] width 230 height 46
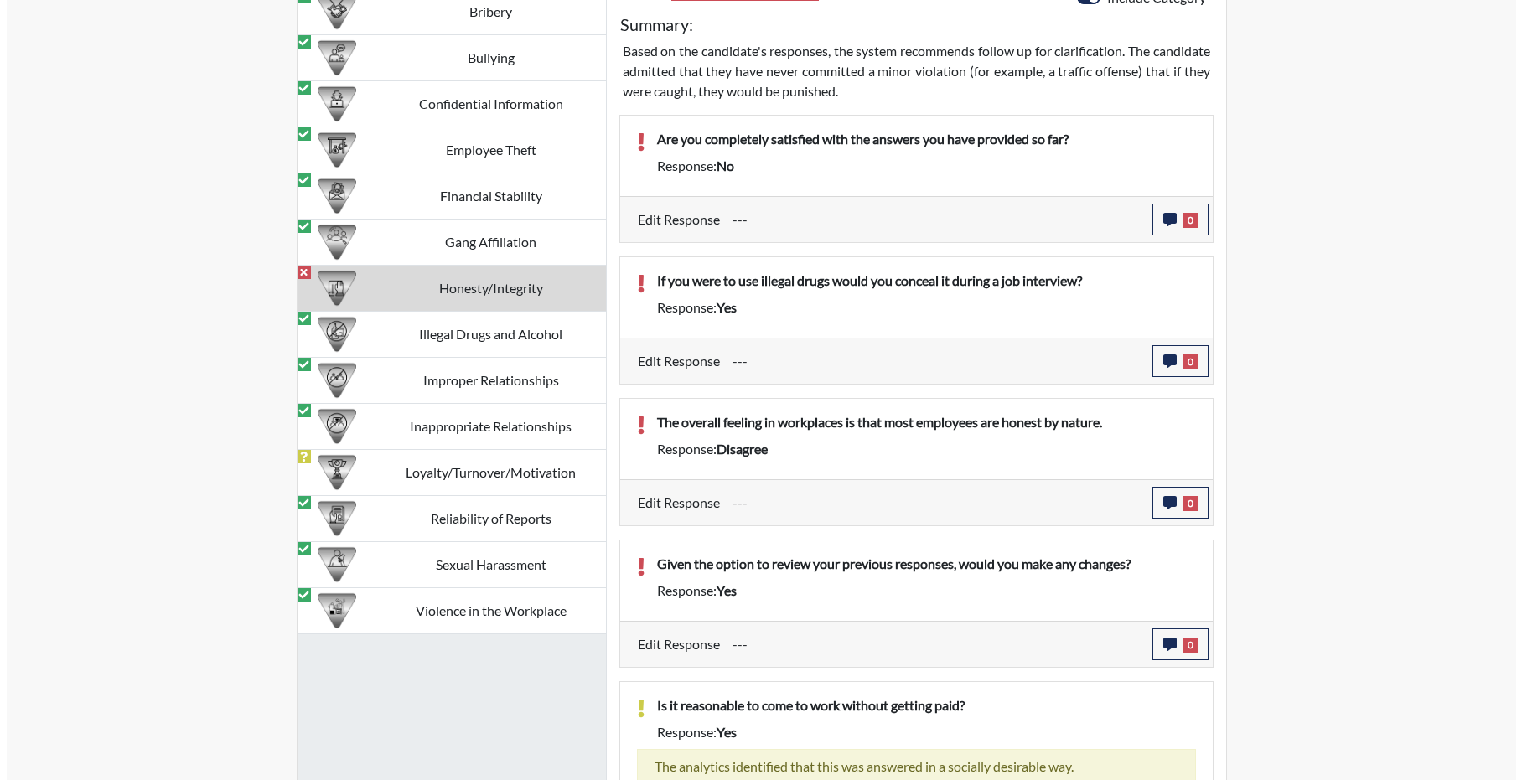
scroll to position [1797, 0]
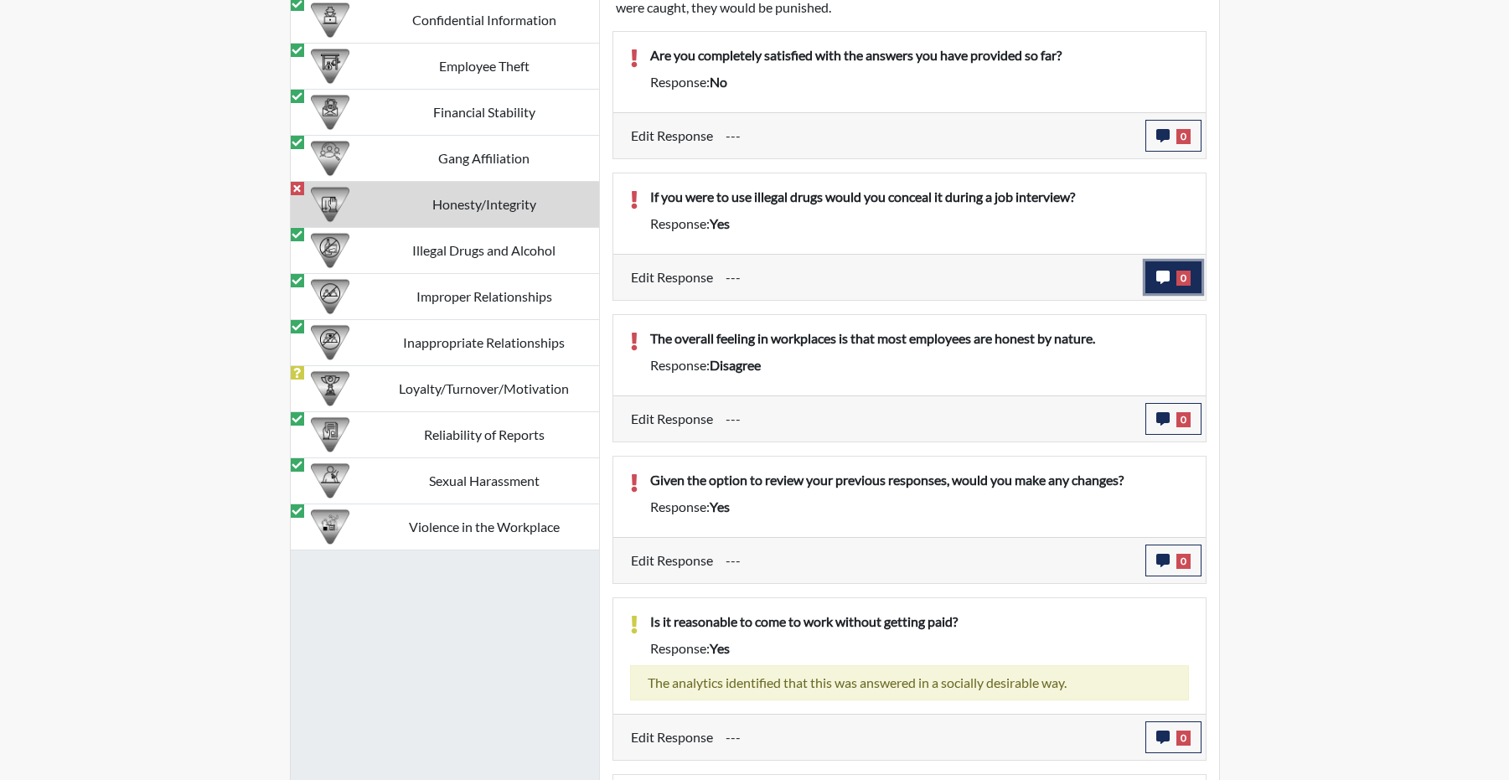
click at [1157, 284] on icon "button" at bounding box center [1162, 277] width 13 height 13
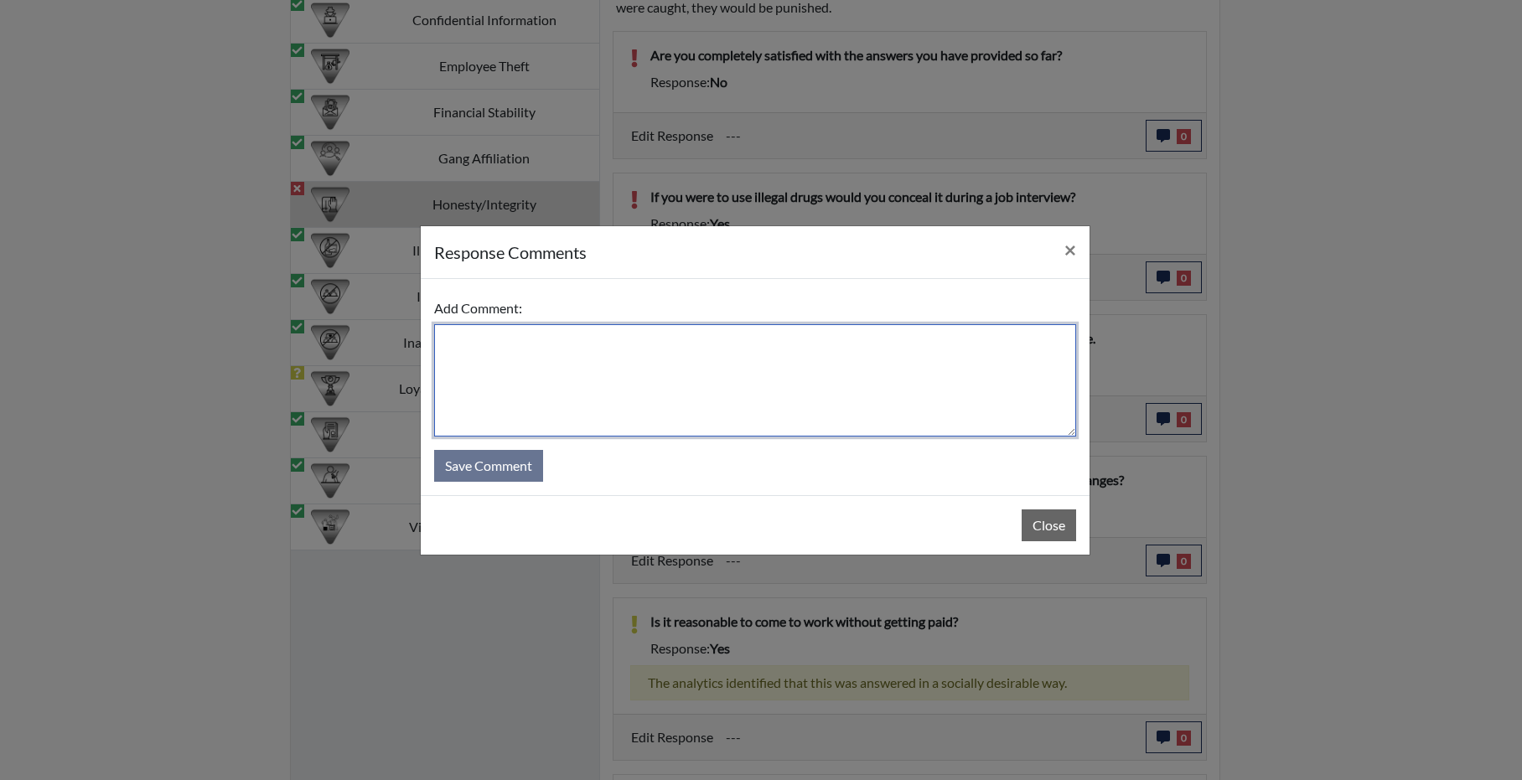
click at [580, 371] on textarea at bounding box center [755, 380] width 642 height 112
click at [662, 332] on textarea "stands by answer - because" at bounding box center [755, 380] width 642 height 112
click at [698, 348] on textarea "stands by answer - because if you say" at bounding box center [755, 380] width 642 height 112
type textarea "stands by answer - because either answer would be negative."
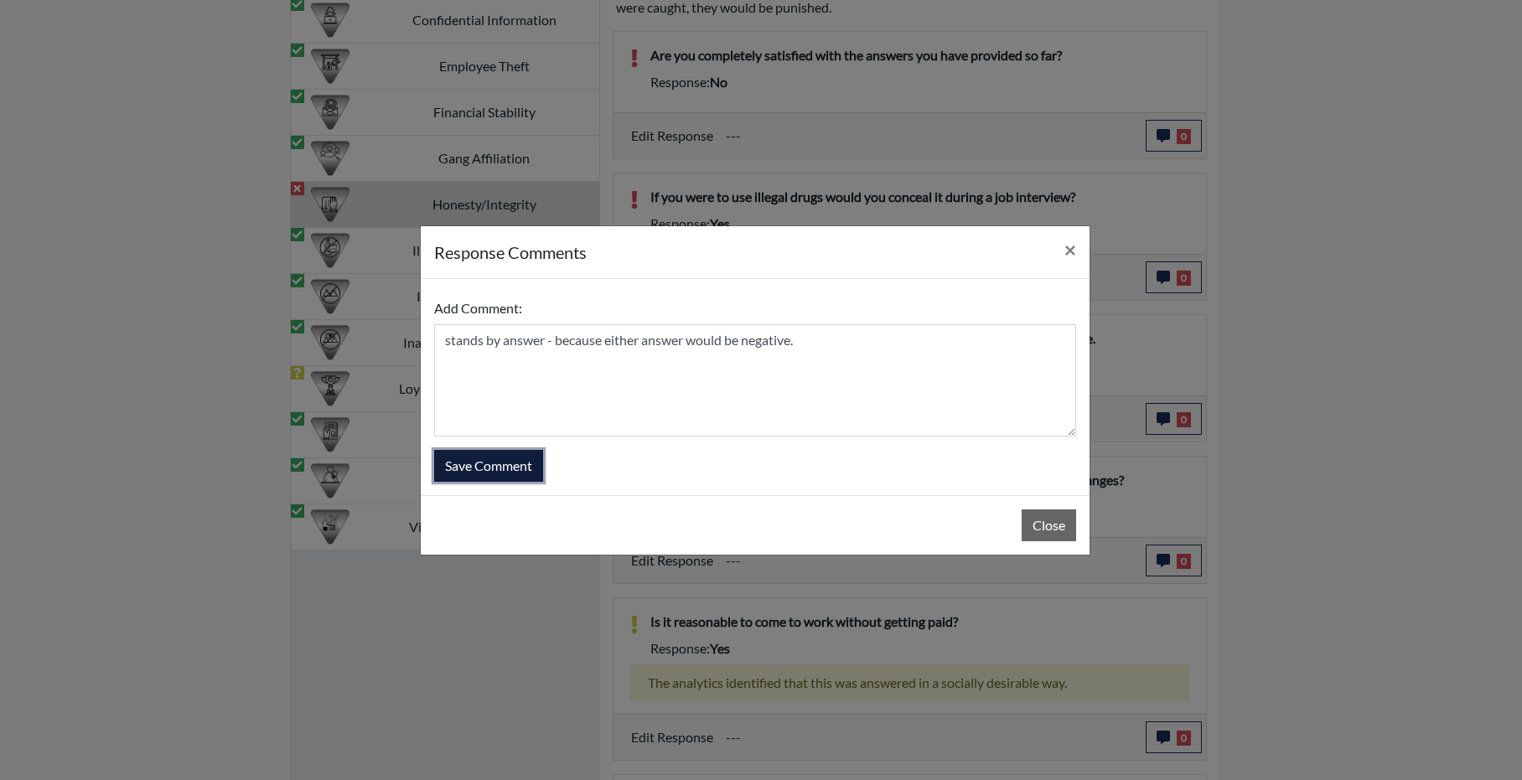
drag, startPoint x: 511, startPoint y: 476, endPoint x: 530, endPoint y: 460, distance: 25.0
click at [510, 474] on button "Save Comment" at bounding box center [488, 466] width 109 height 32
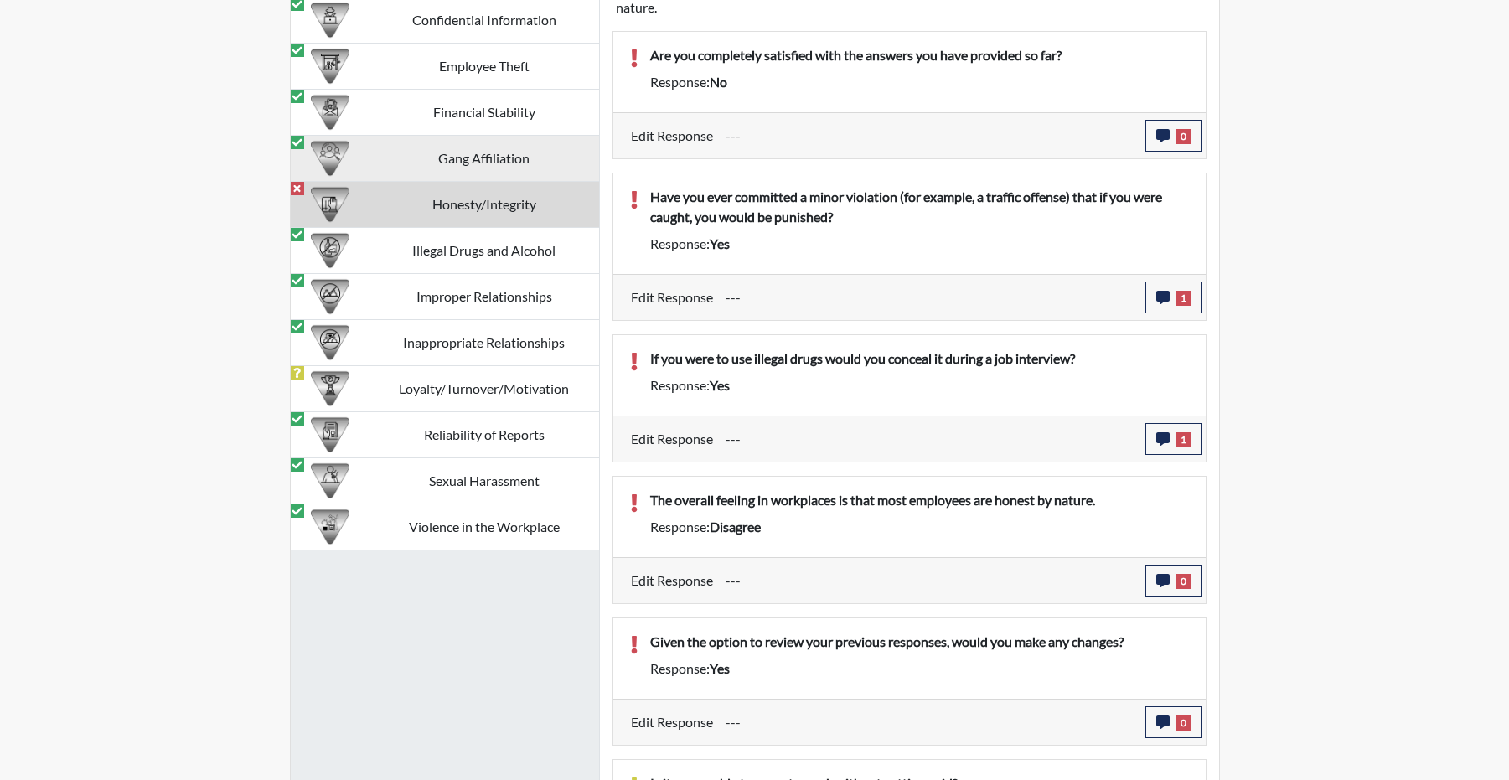
click at [494, 182] on td "Gang Affiliation" at bounding box center [485, 159] width 230 height 46
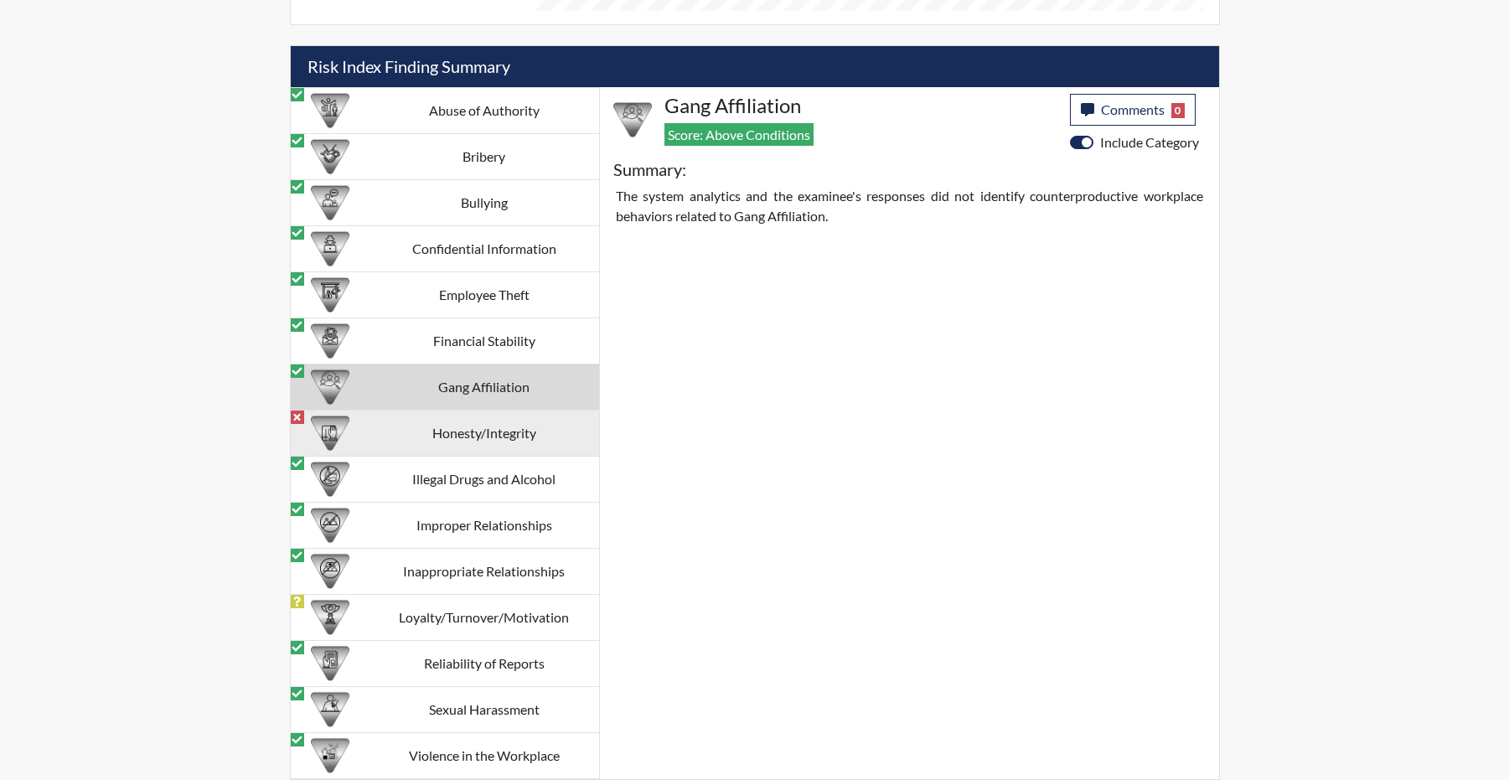
click at [521, 429] on td "Honesty/Integrity" at bounding box center [485, 434] width 230 height 46
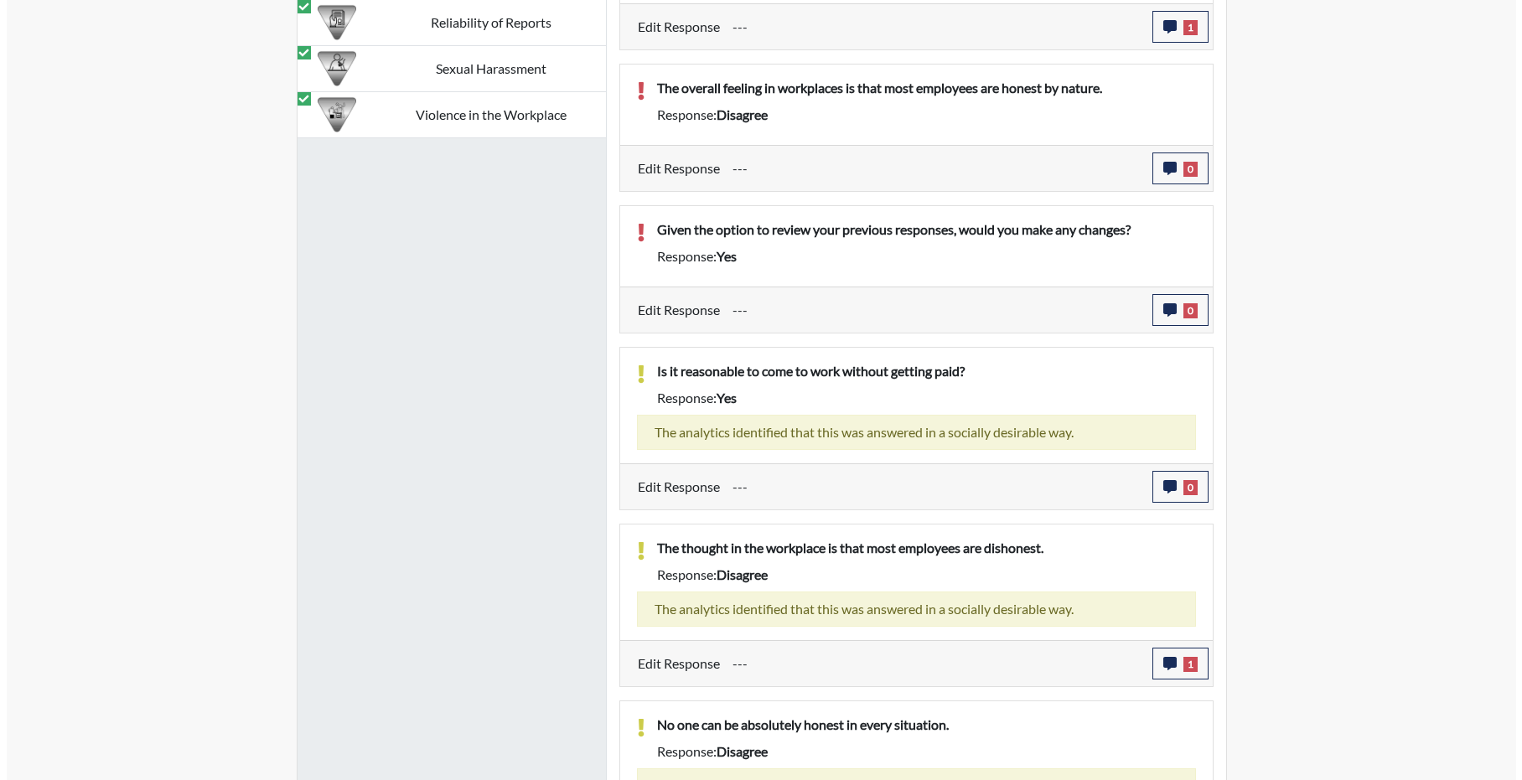
scroll to position [2184, 0]
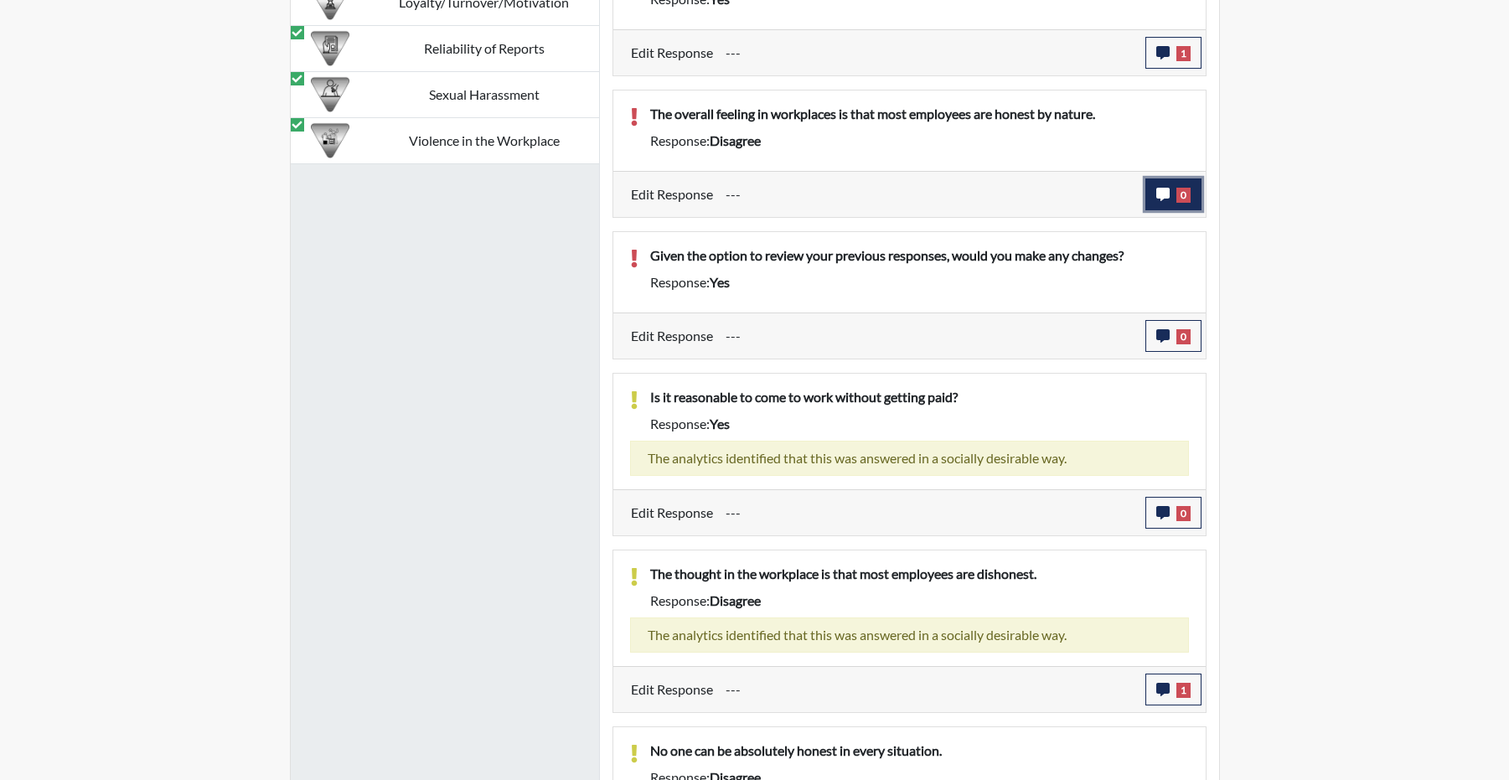
click at [1156, 201] on icon "button" at bounding box center [1162, 194] width 13 height 13
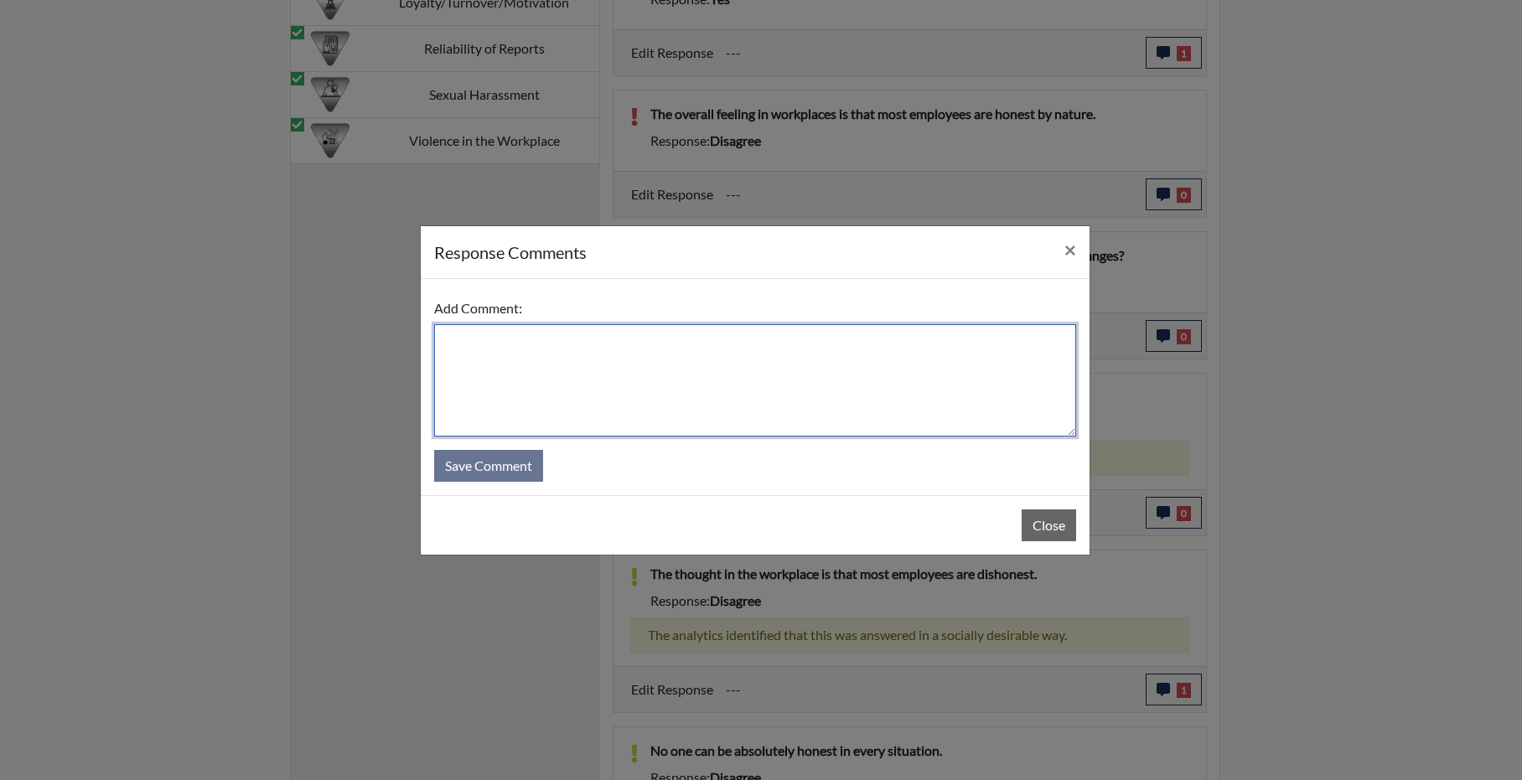
click at [829, 372] on textarea at bounding box center [755, 380] width 642 height 112
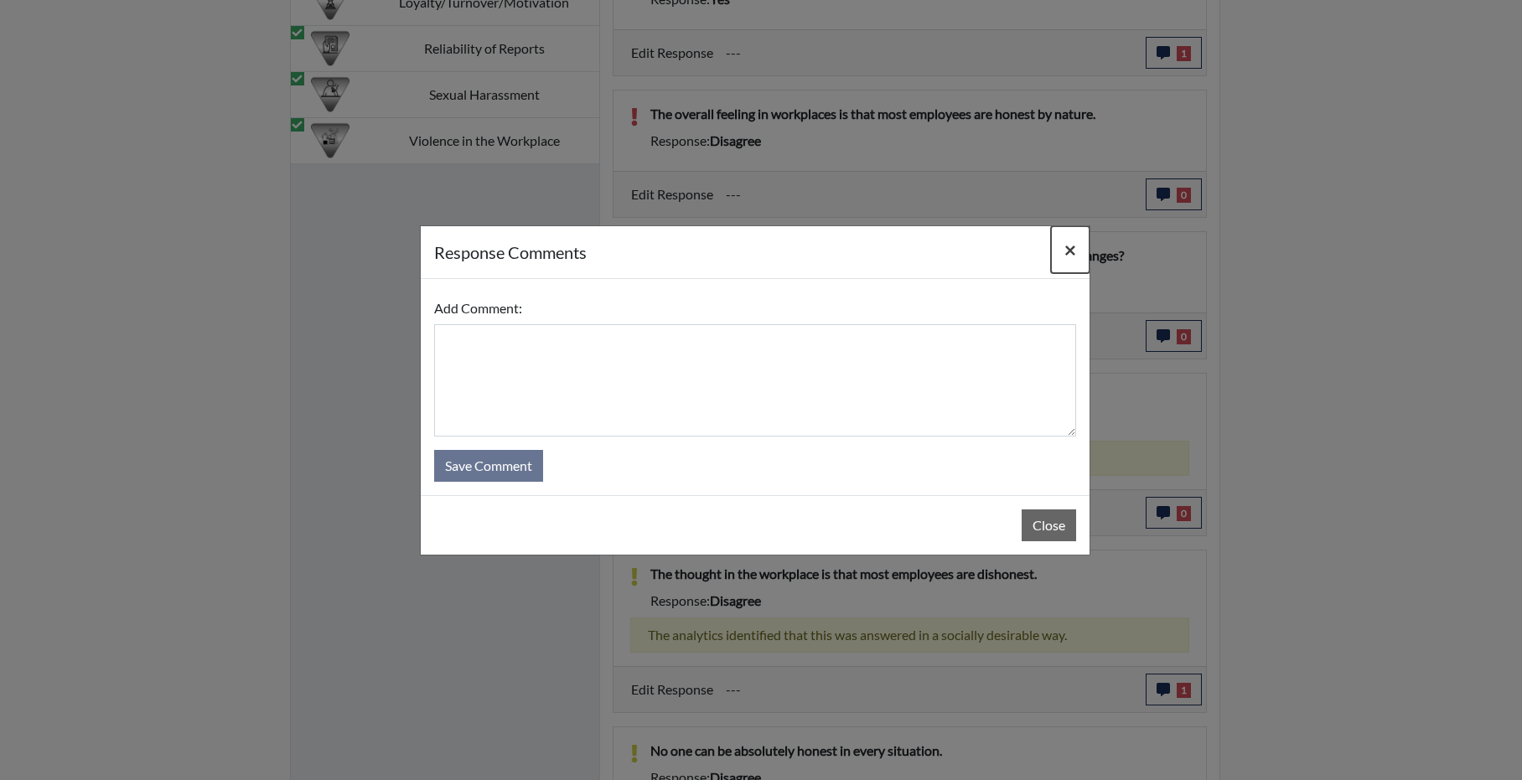
click at [1078, 237] on button "×" at bounding box center [1070, 249] width 39 height 47
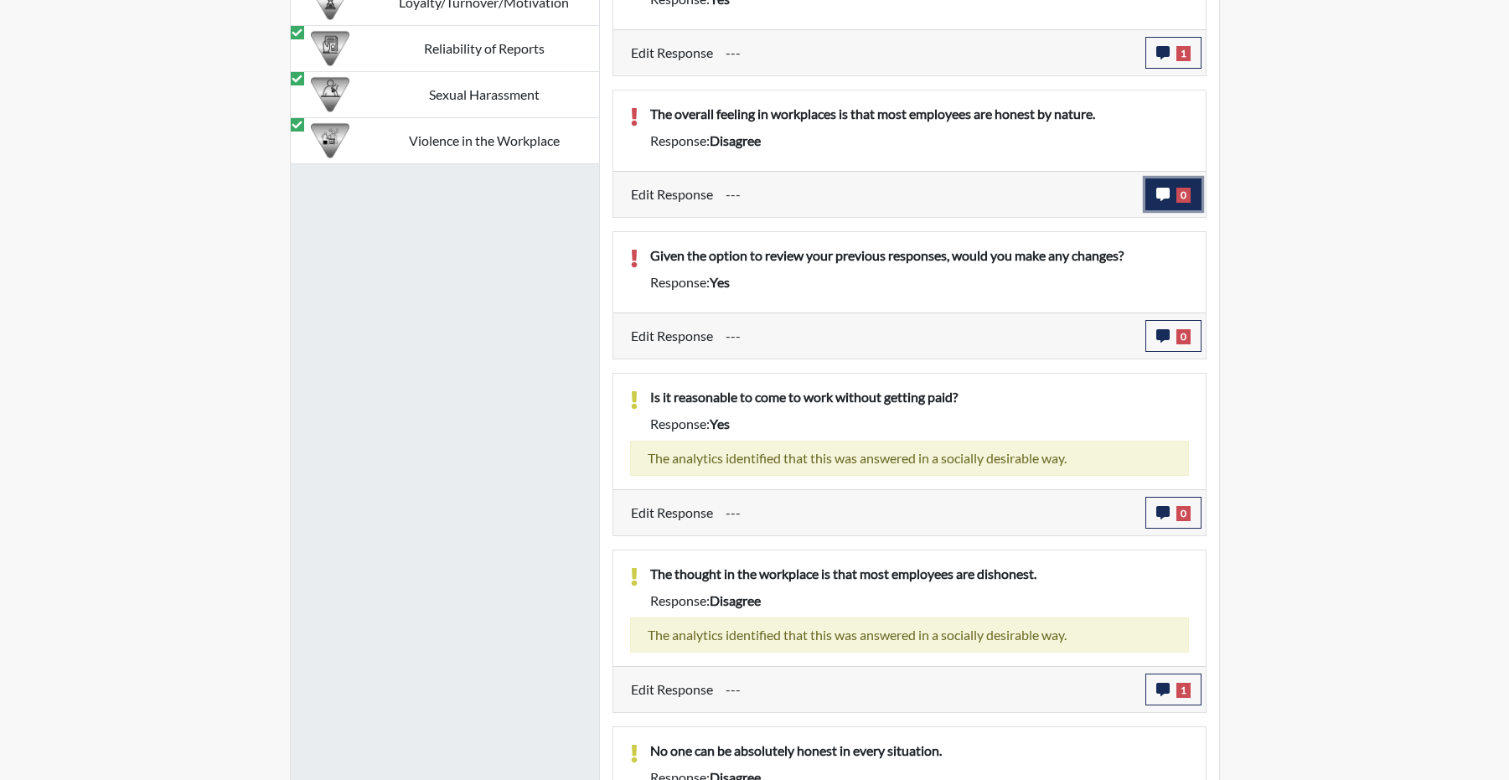
click at [1149, 210] on button "0" at bounding box center [1174, 194] width 56 height 32
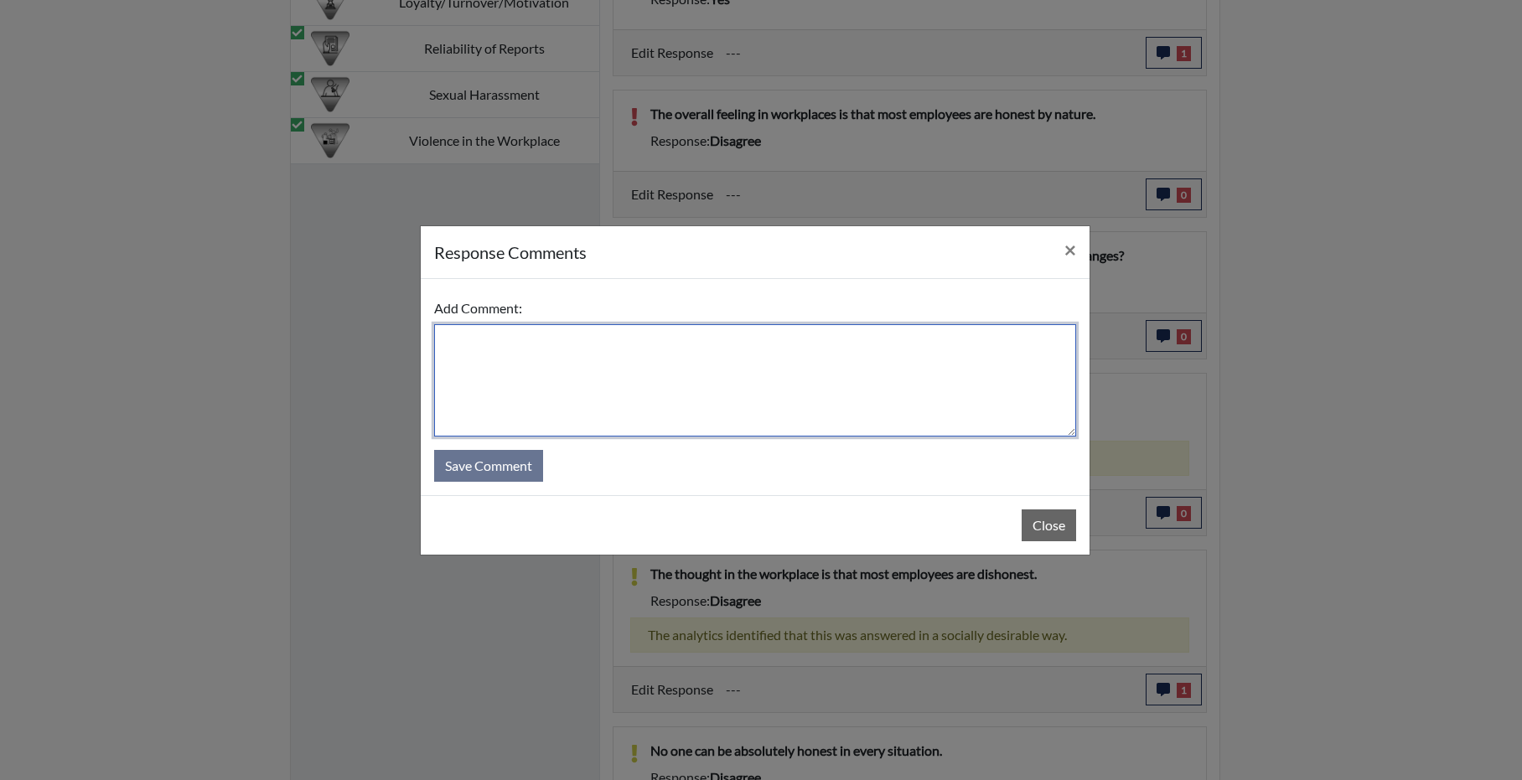
click at [687, 343] on textarea at bounding box center [755, 380] width 642 height 112
type textarea "c"
click at [755, 337] on textarea "after re-reading the question candidate would say agree." at bounding box center [755, 380] width 642 height 112
type textarea "after re-reading the question candidate would say that he agrees that most empl…"
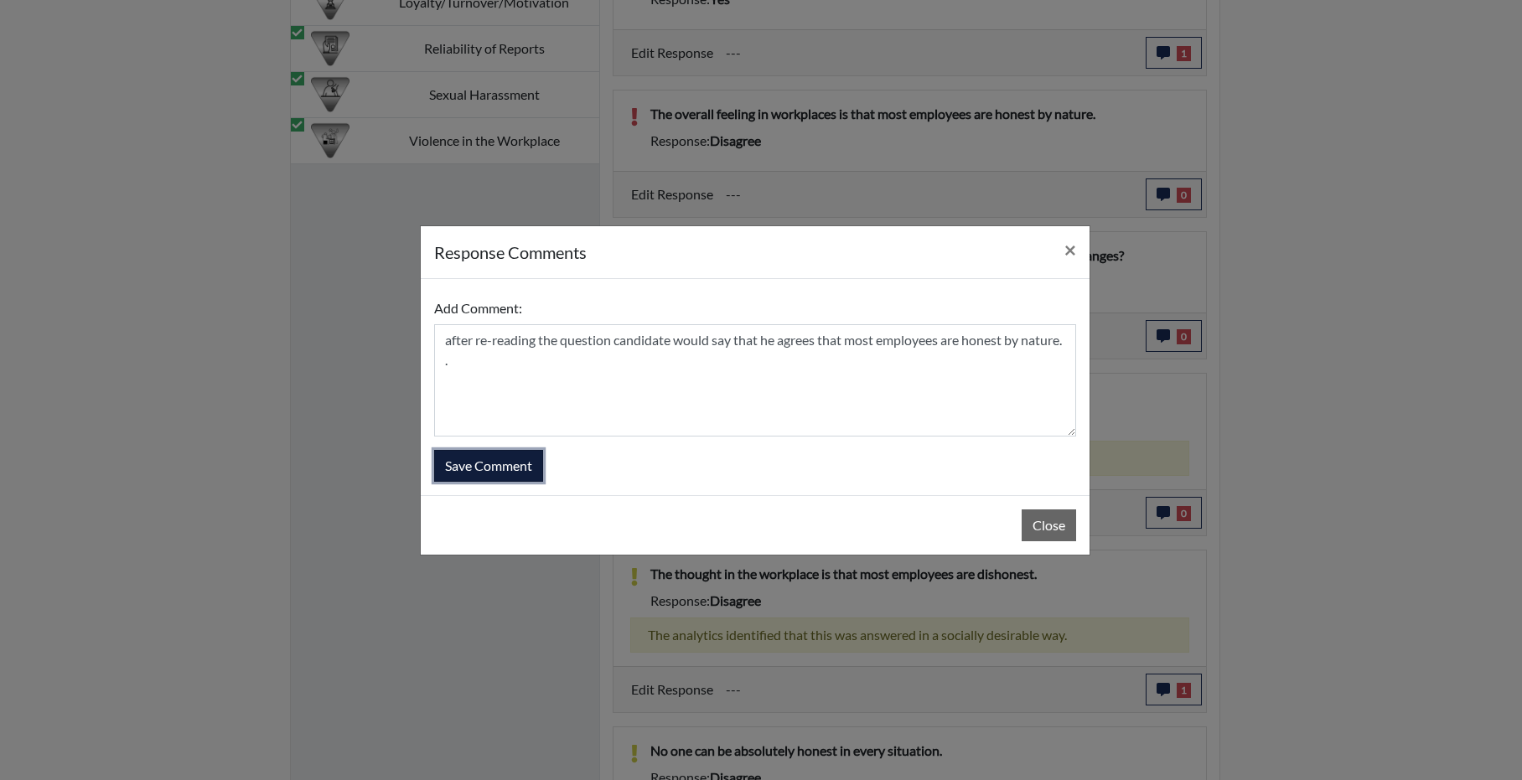
click at [468, 458] on button "Save Comment" at bounding box center [488, 466] width 109 height 32
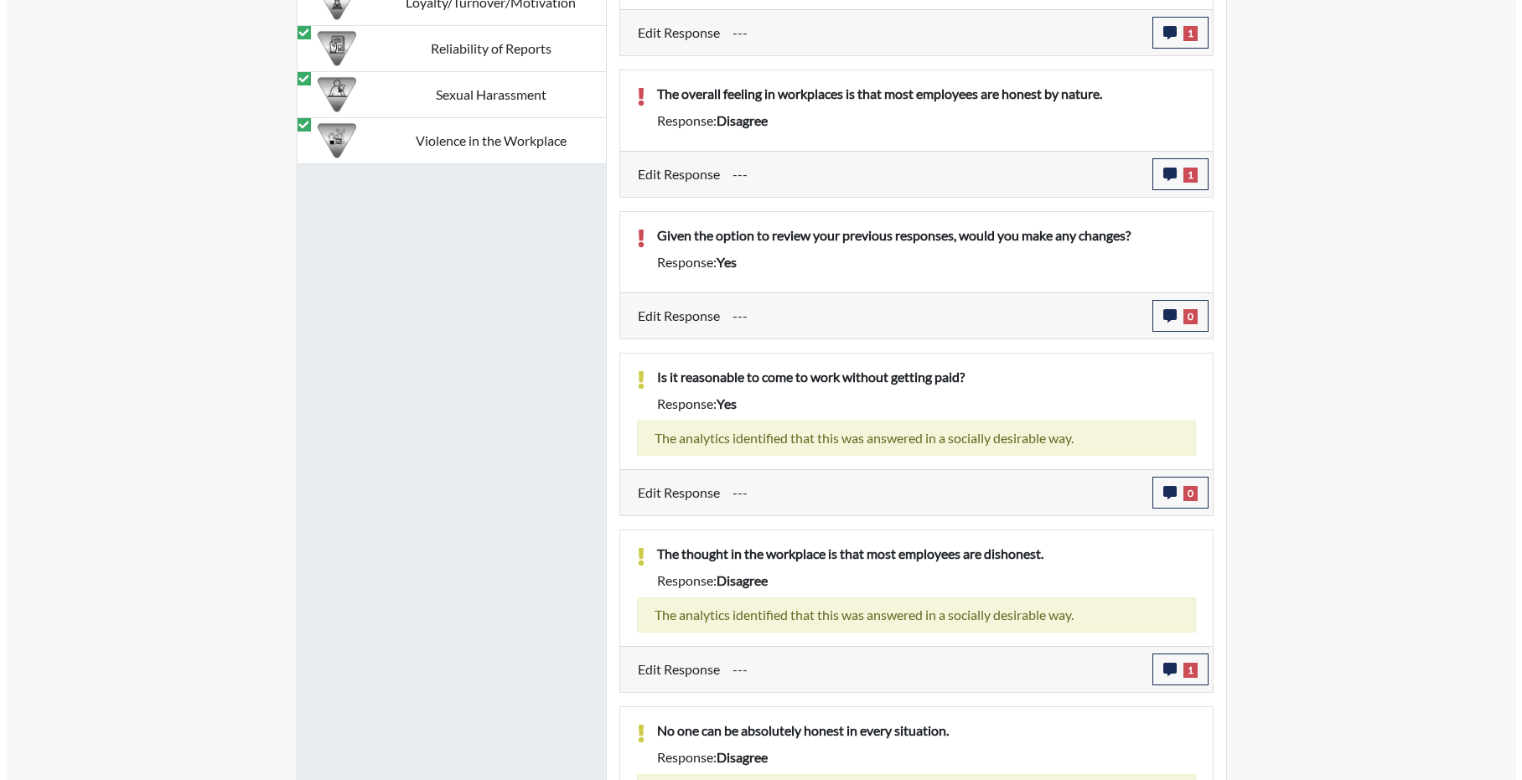
scroll to position [196, 696]
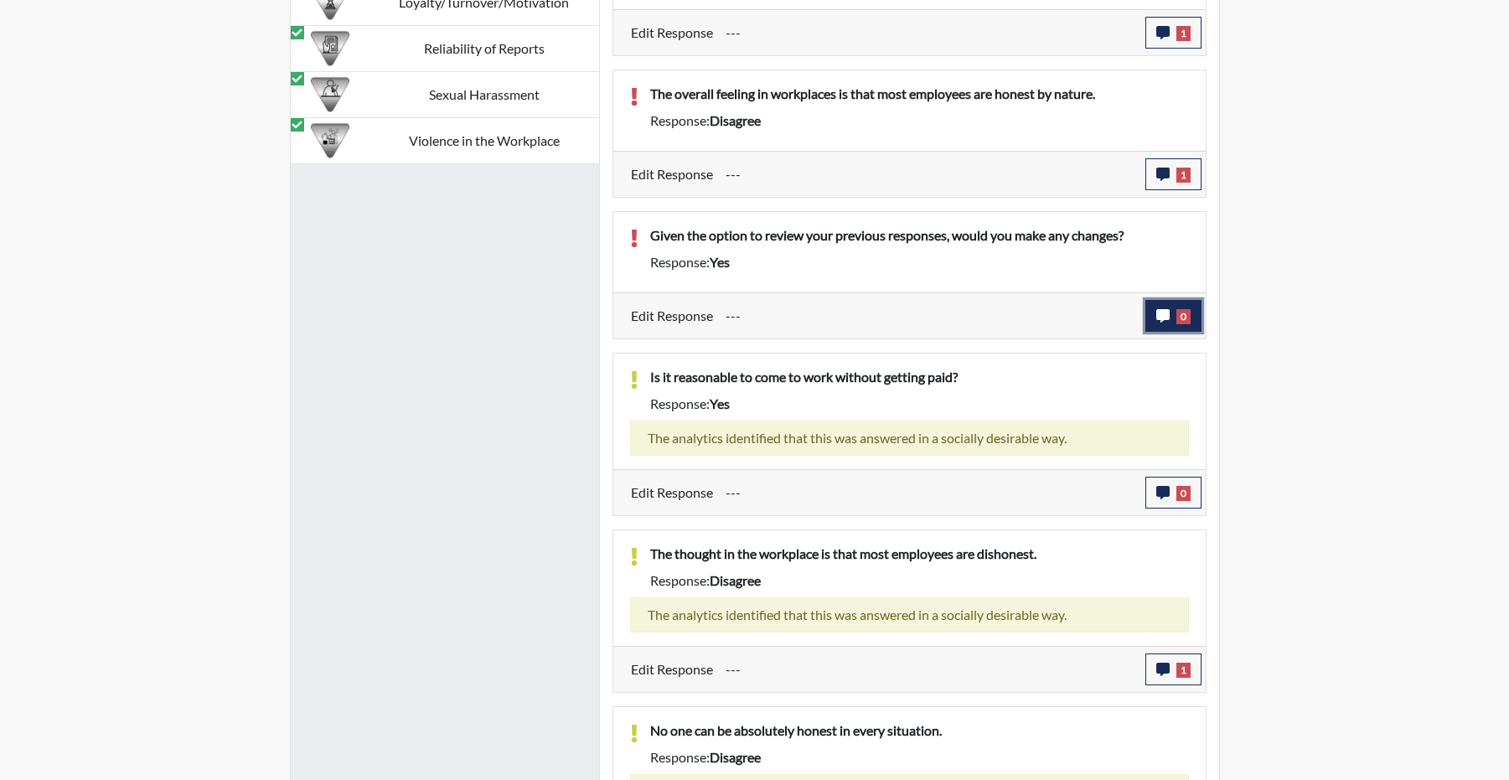
click at [1156, 323] on icon "button" at bounding box center [1162, 315] width 13 height 13
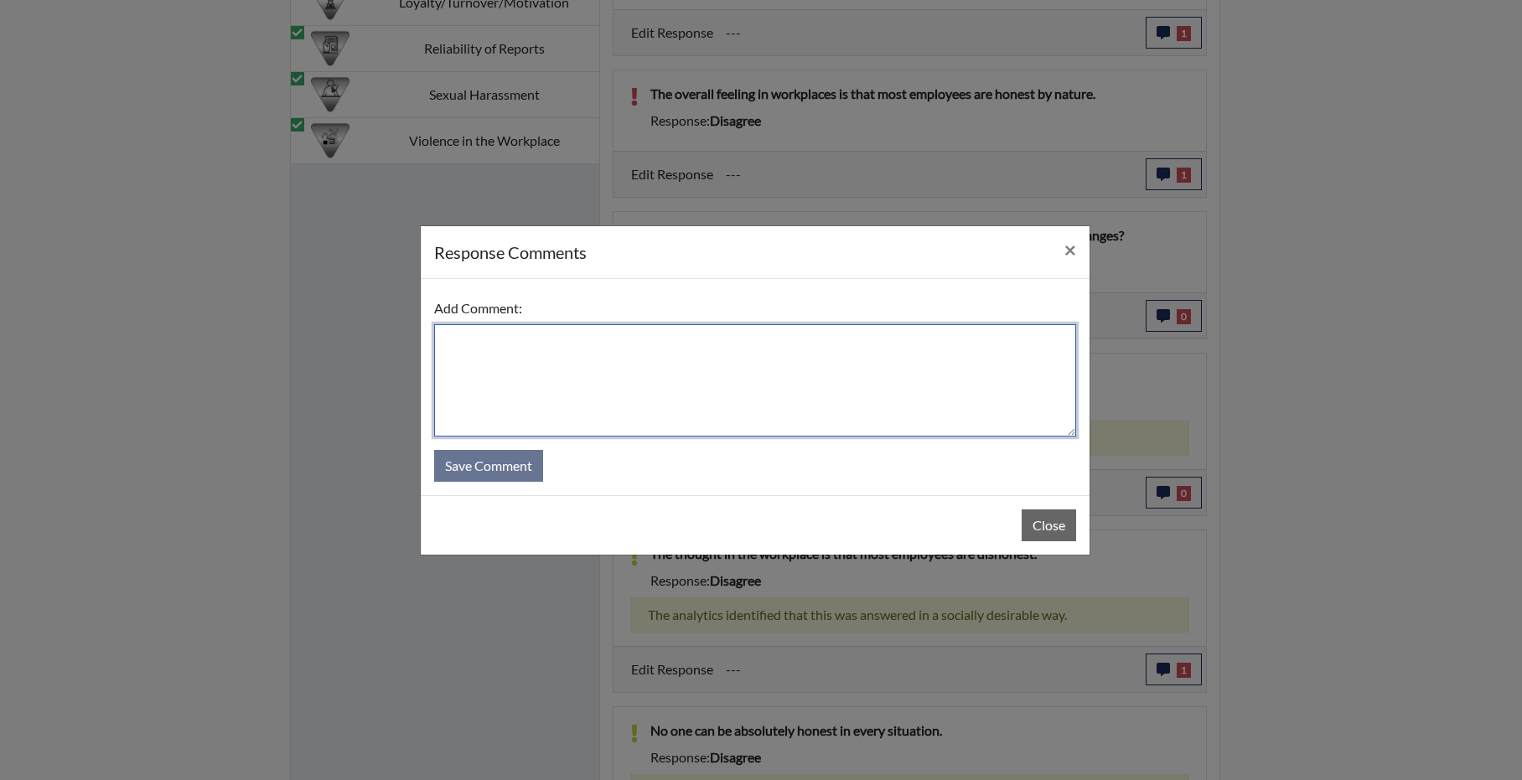
click at [616, 378] on textarea at bounding box center [755, 380] width 642 height 112
type textarea "yes because rushed through a few questions"
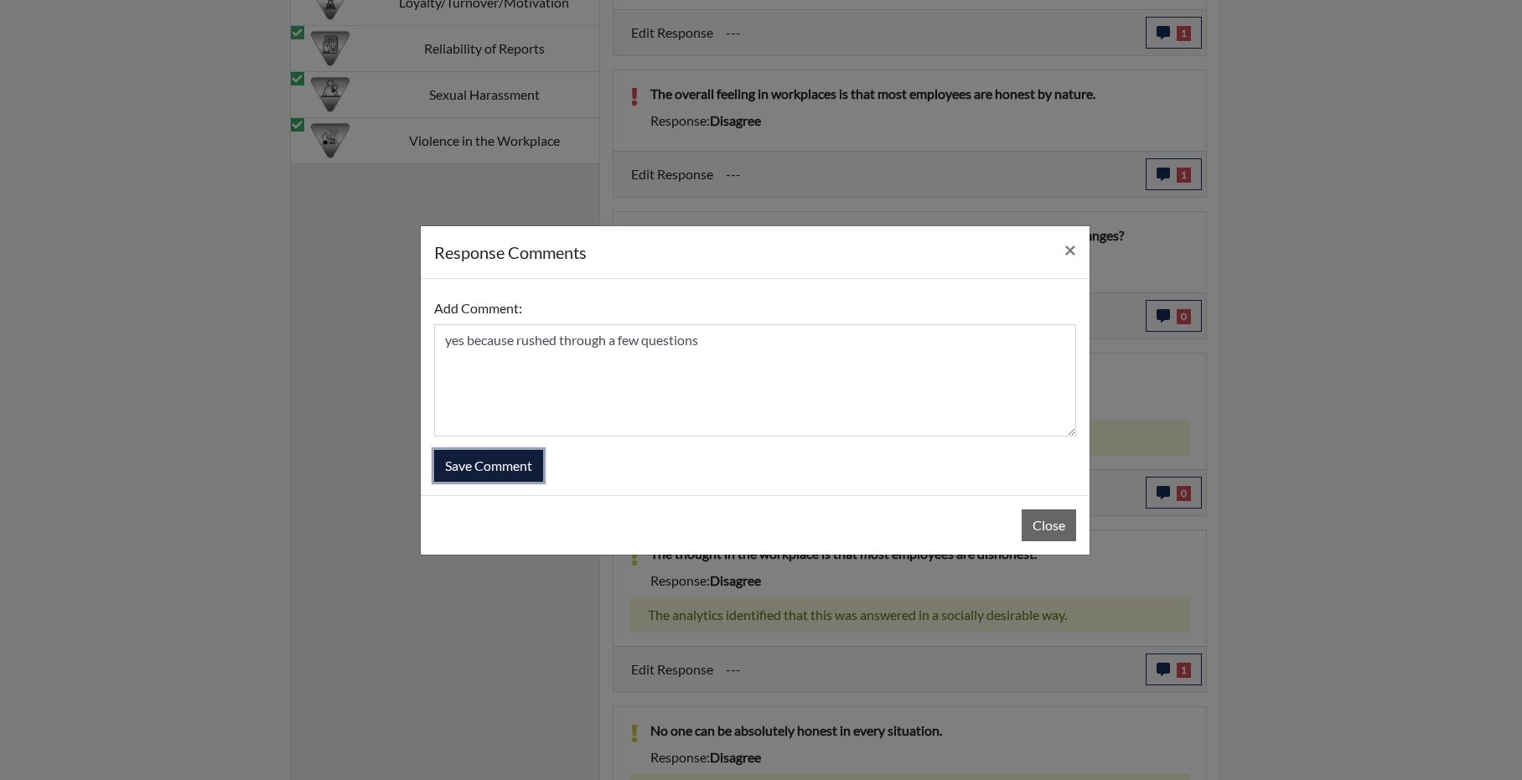
click at [519, 474] on button "Save Comment" at bounding box center [488, 466] width 109 height 32
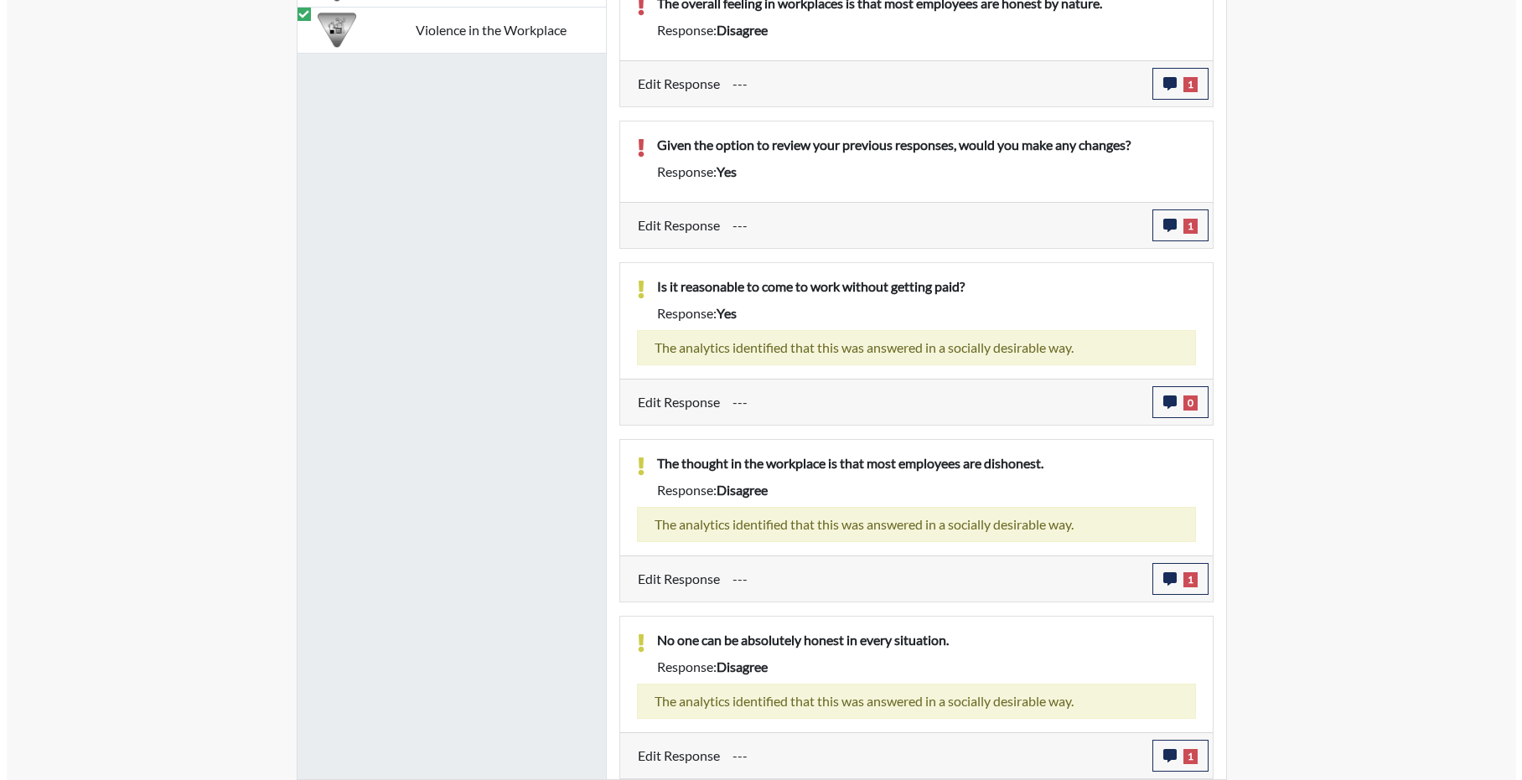
scroll to position [2351, 0]
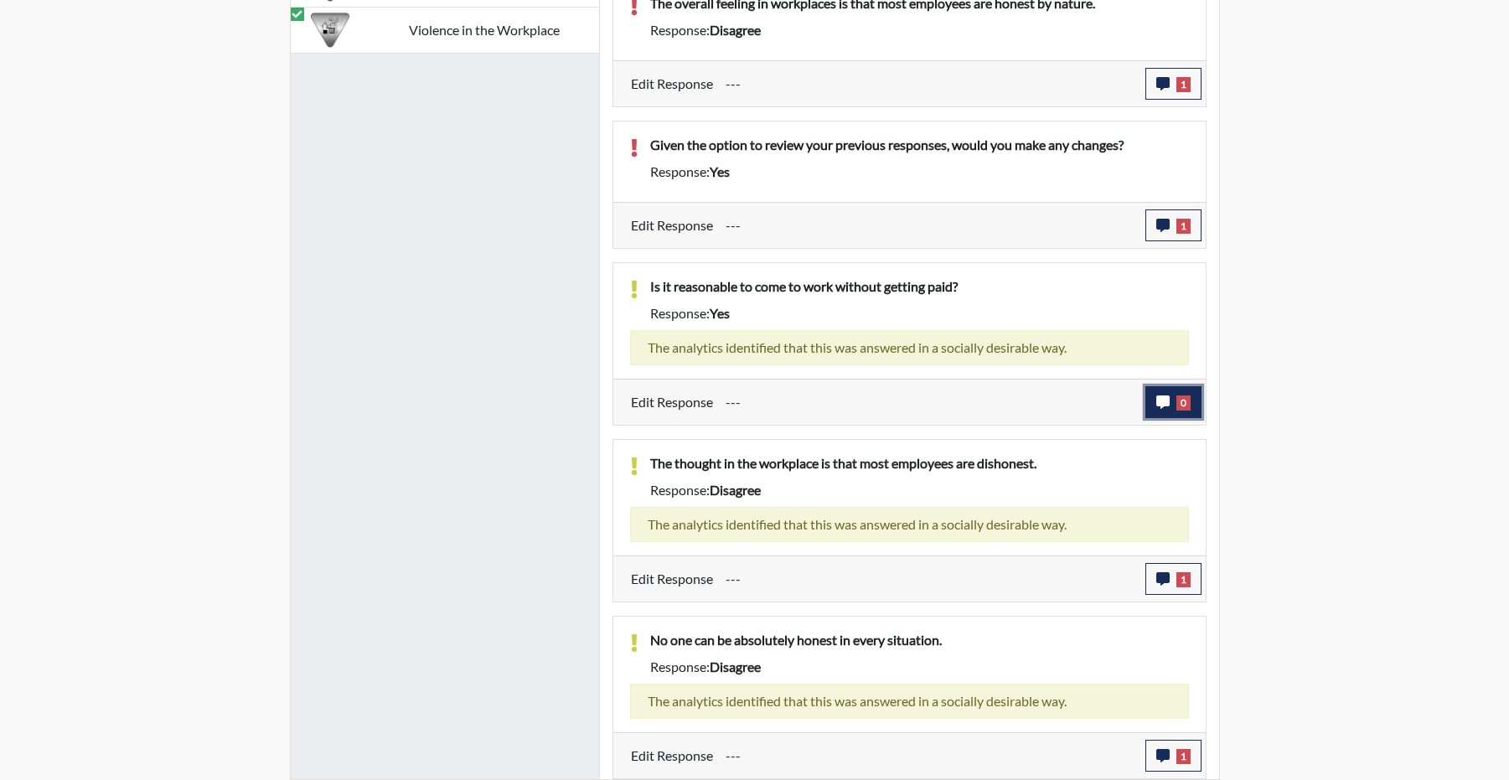
click at [1147, 418] on button "0" at bounding box center [1174, 402] width 56 height 32
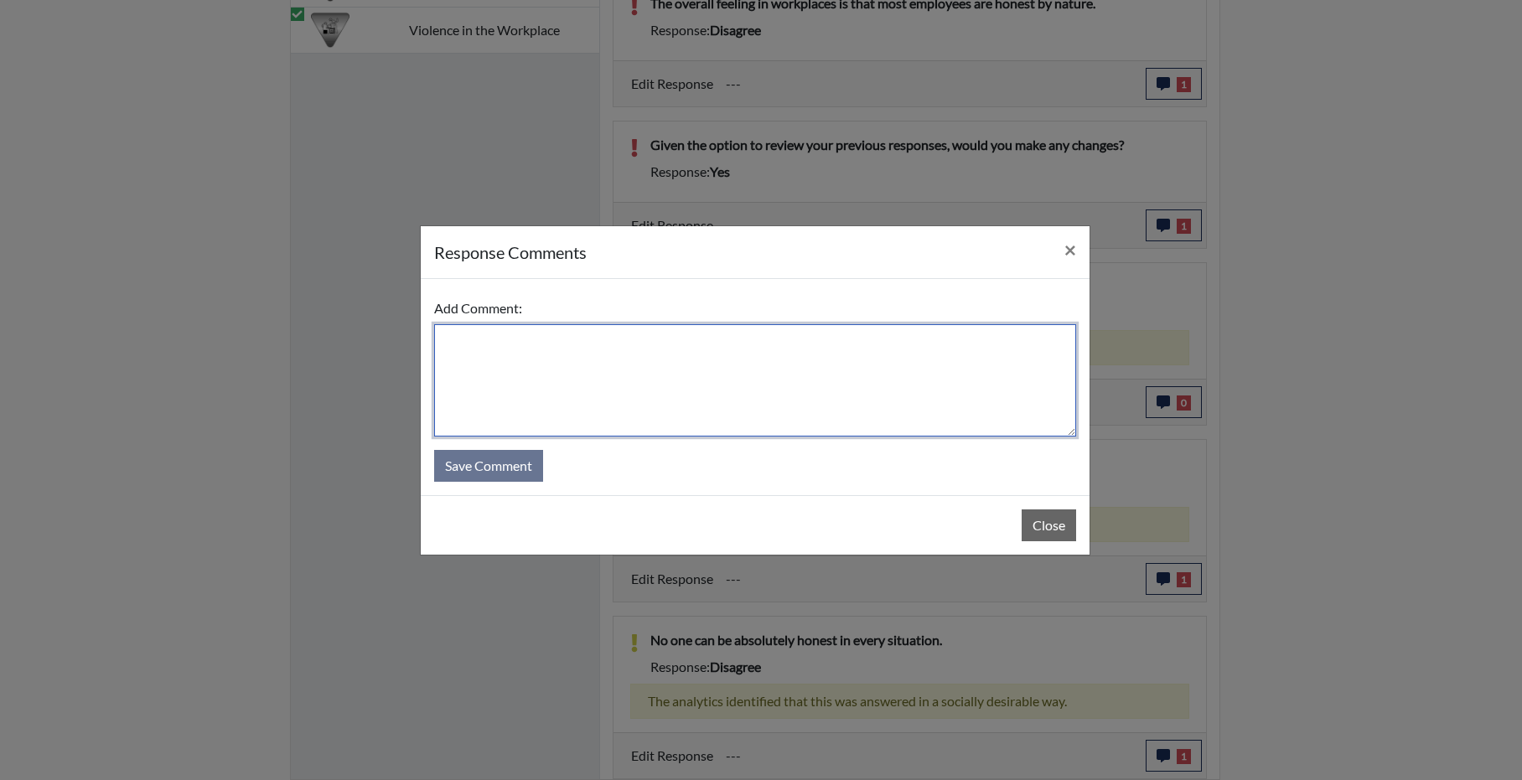
click at [660, 373] on textarea at bounding box center [755, 380] width 642 height 112
type textarea "w"
type textarea "does not stand by this answer and immediately answered NO when question was rea…"
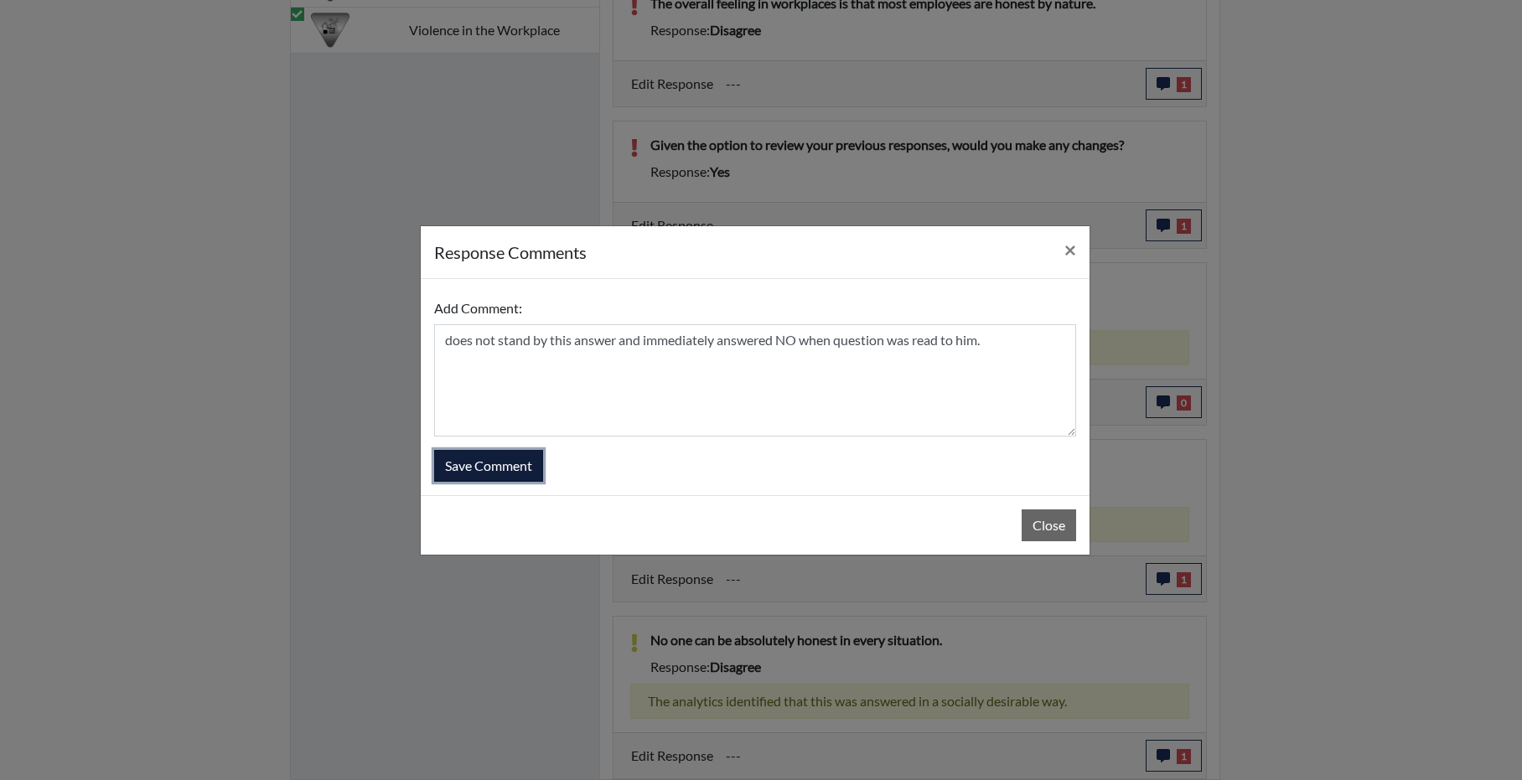
click at [455, 464] on button "Save Comment" at bounding box center [488, 466] width 109 height 32
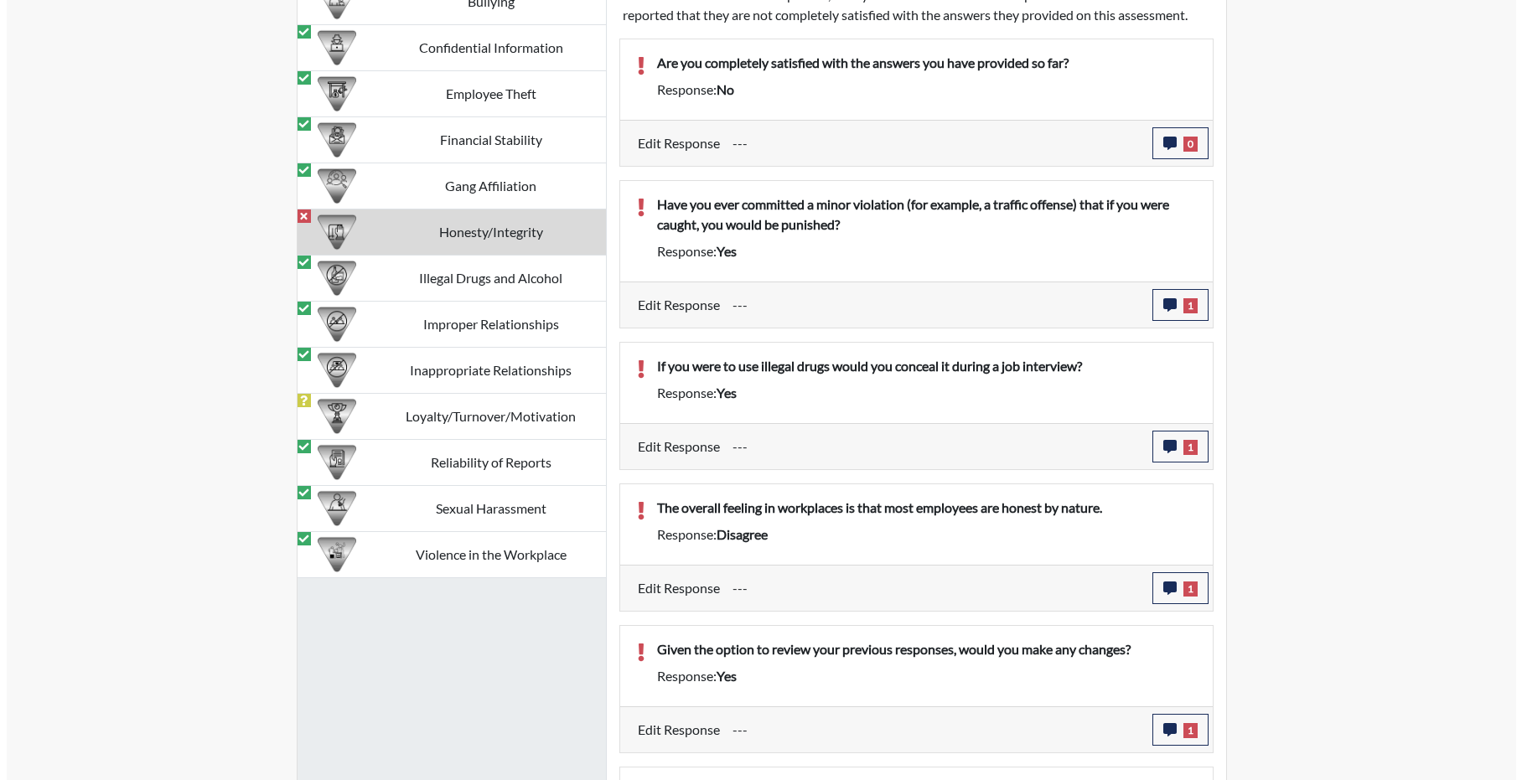
scroll to position [1681, 0]
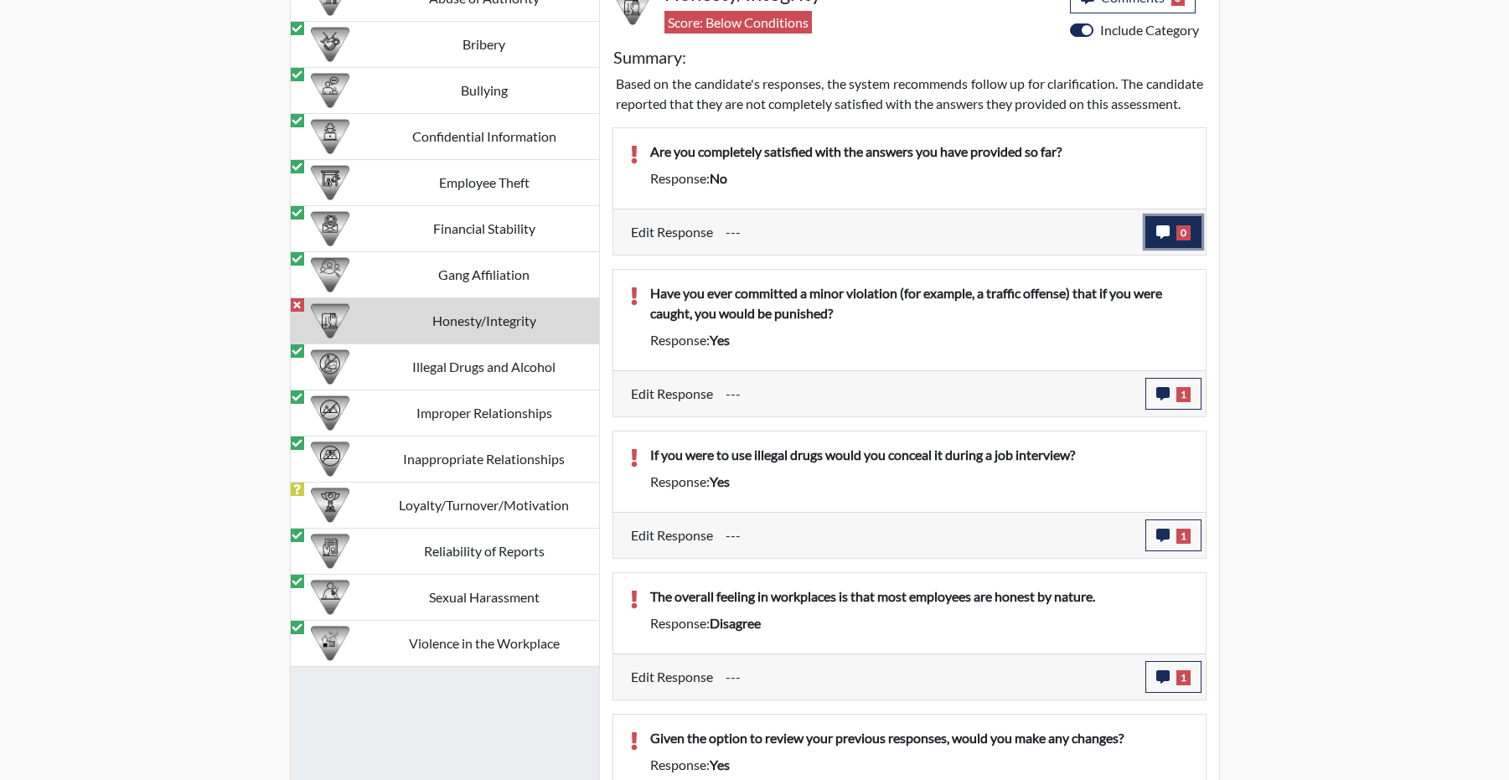
click at [1164, 239] on icon "button" at bounding box center [1162, 231] width 13 height 13
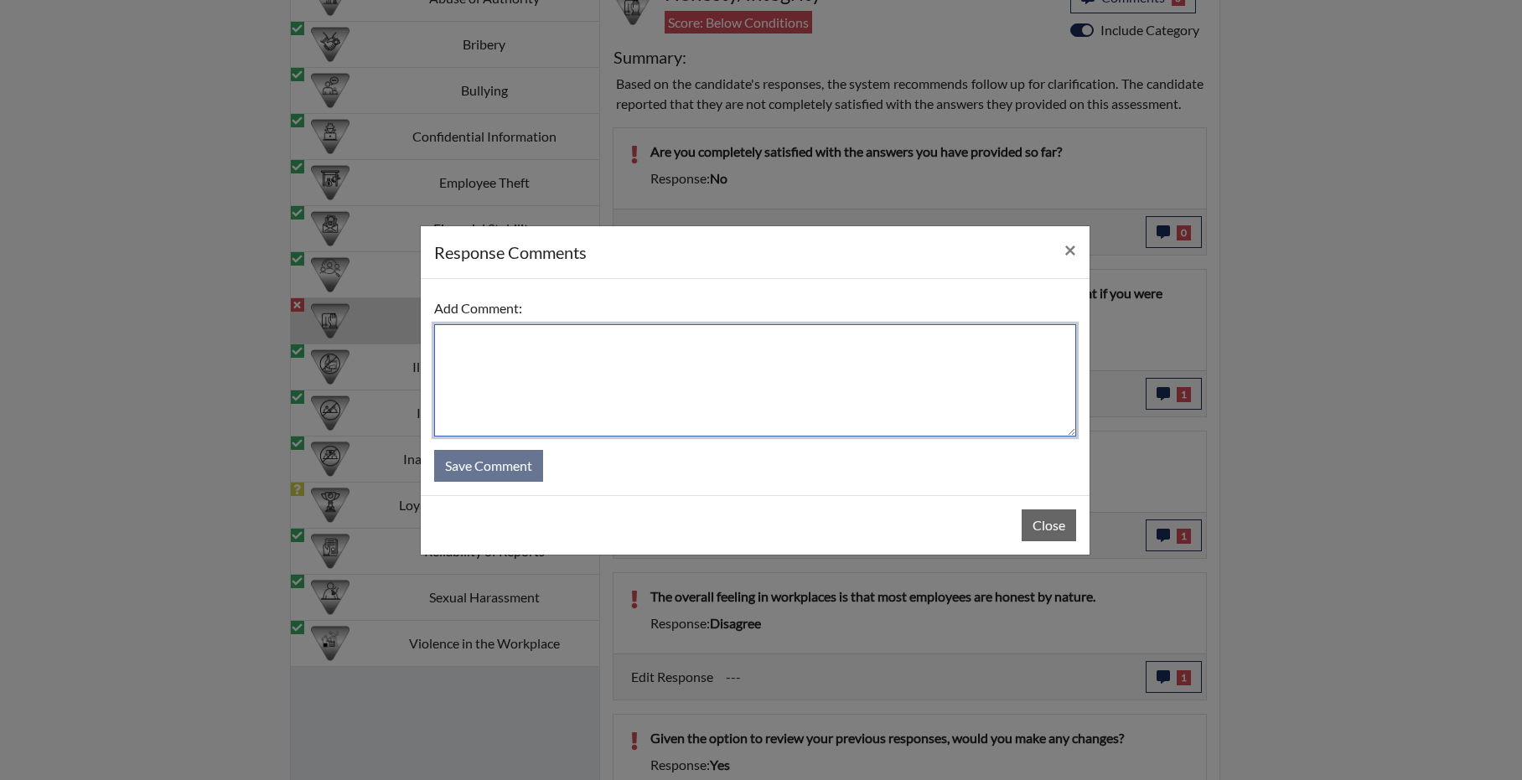
click at [584, 359] on textarea at bounding box center [755, 380] width 642 height 112
click at [970, 334] on textarea "Candidate explained that he didn't wear his contacts, and the test began to blur" at bounding box center [755, 380] width 642 height 112
type textarea "Candidate explained that he didn't wear his contacts, and the test began to blu…"
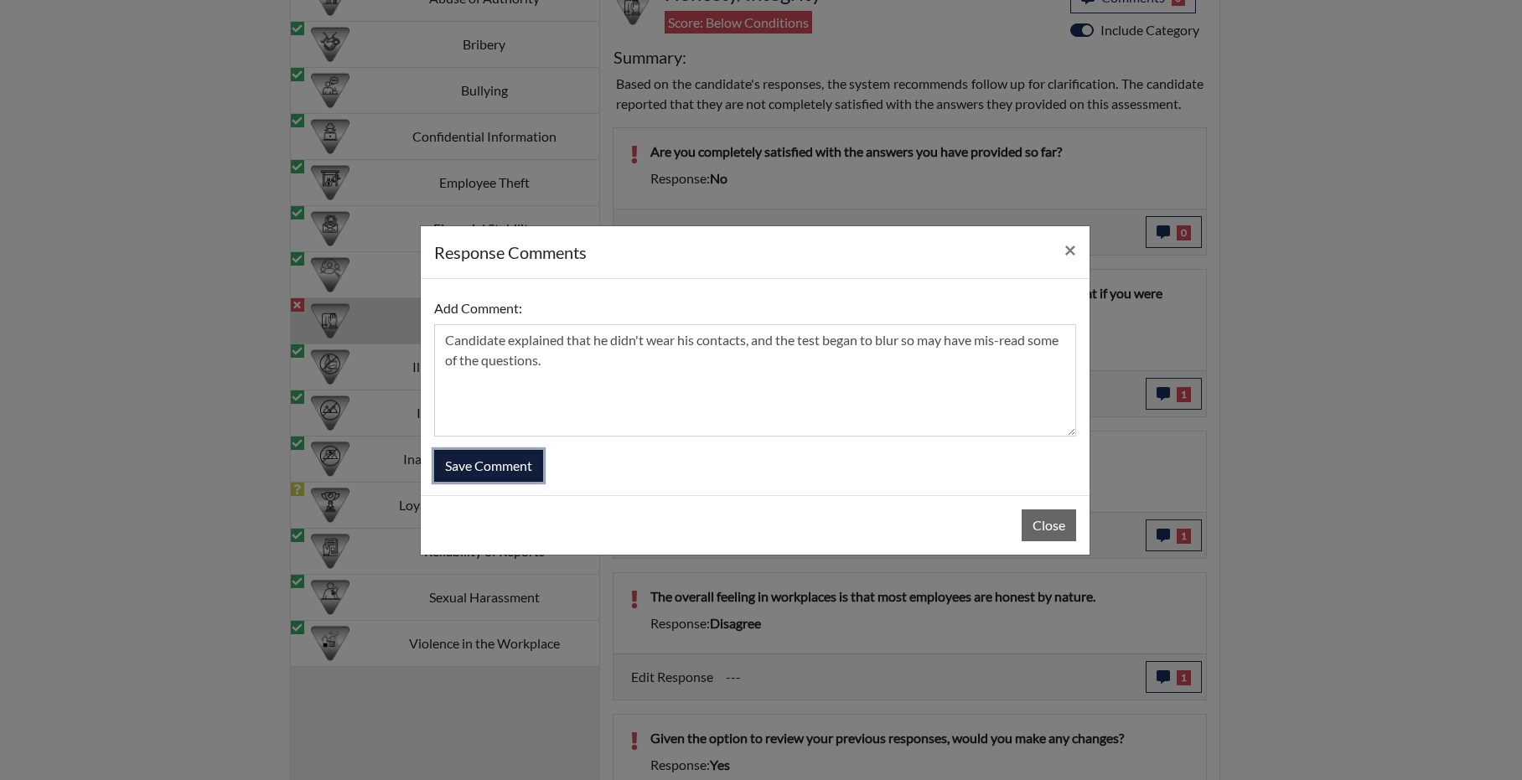
click at [458, 459] on button "Save Comment" at bounding box center [488, 466] width 109 height 32
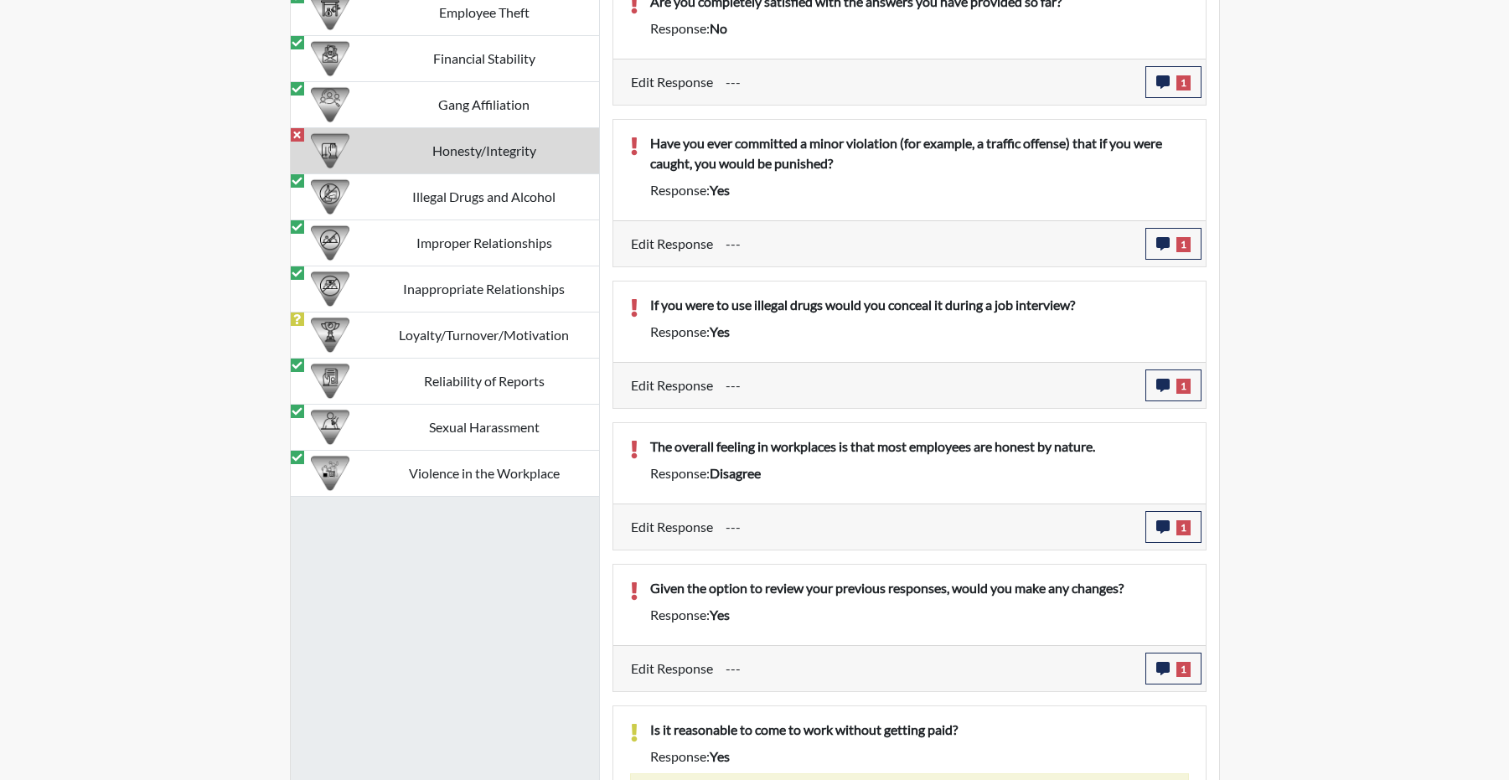
scroll to position [1849, 0]
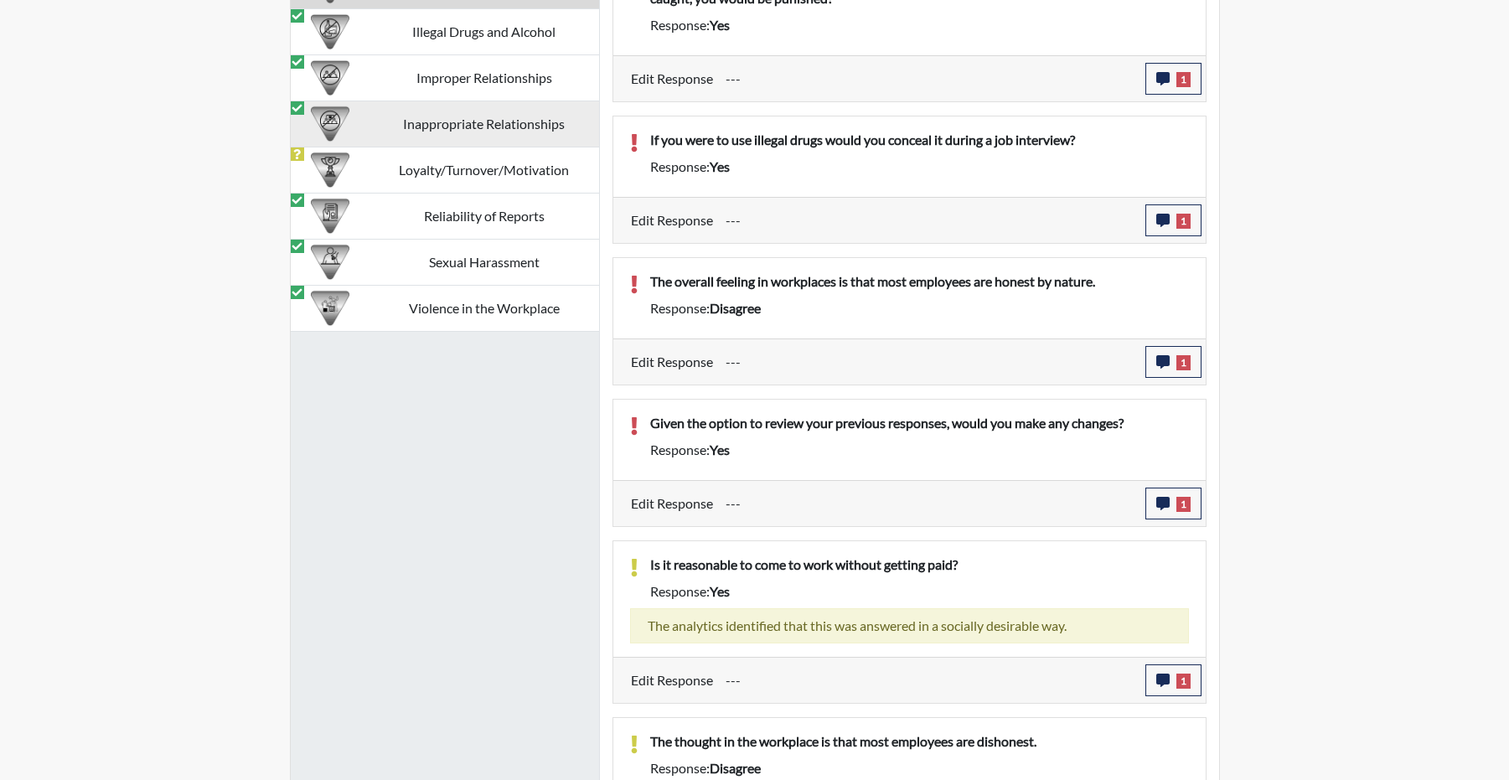
click at [409, 194] on td "Loyalty/Turnover/Motivation" at bounding box center [485, 170] width 230 height 46
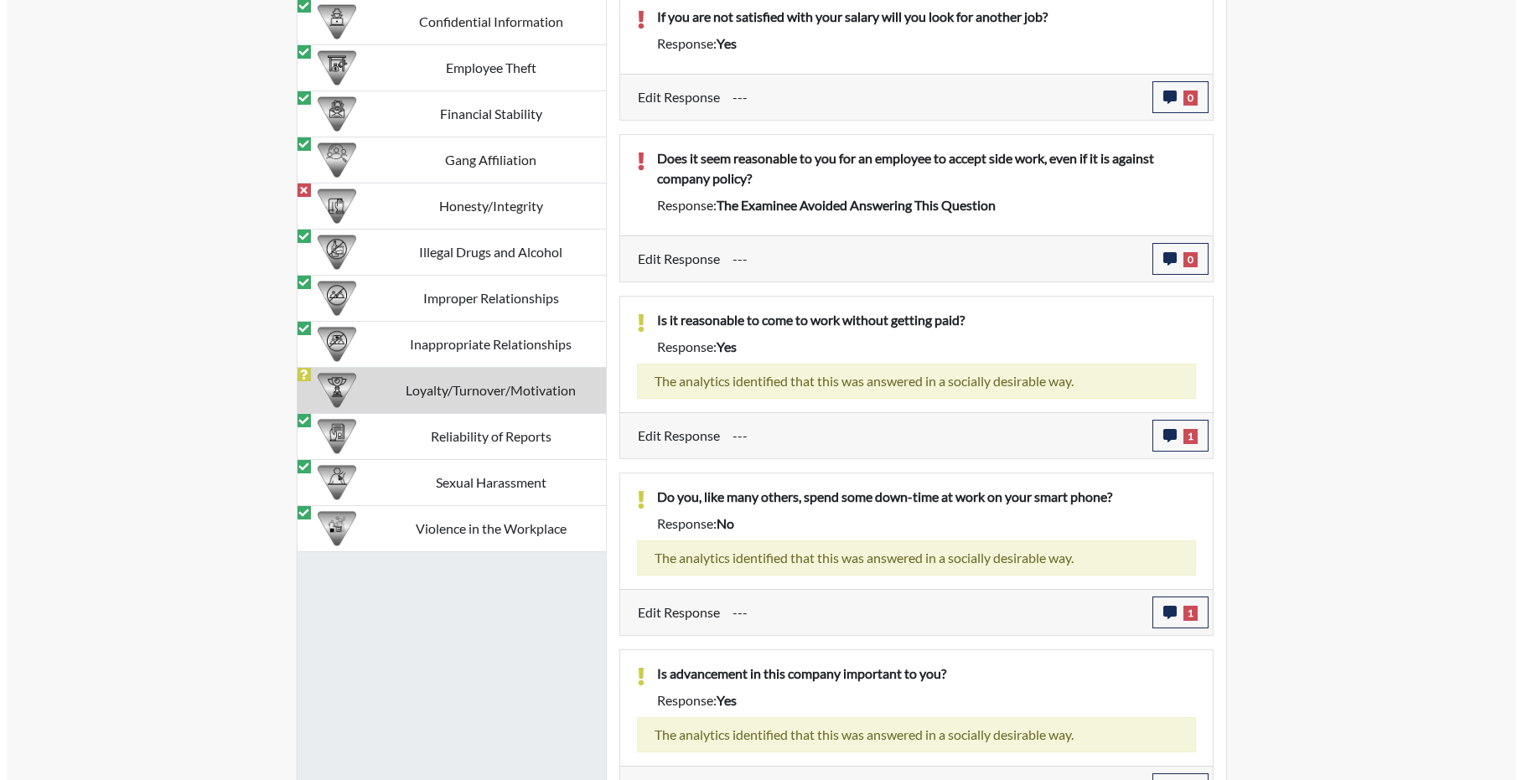
scroll to position [1712, 0]
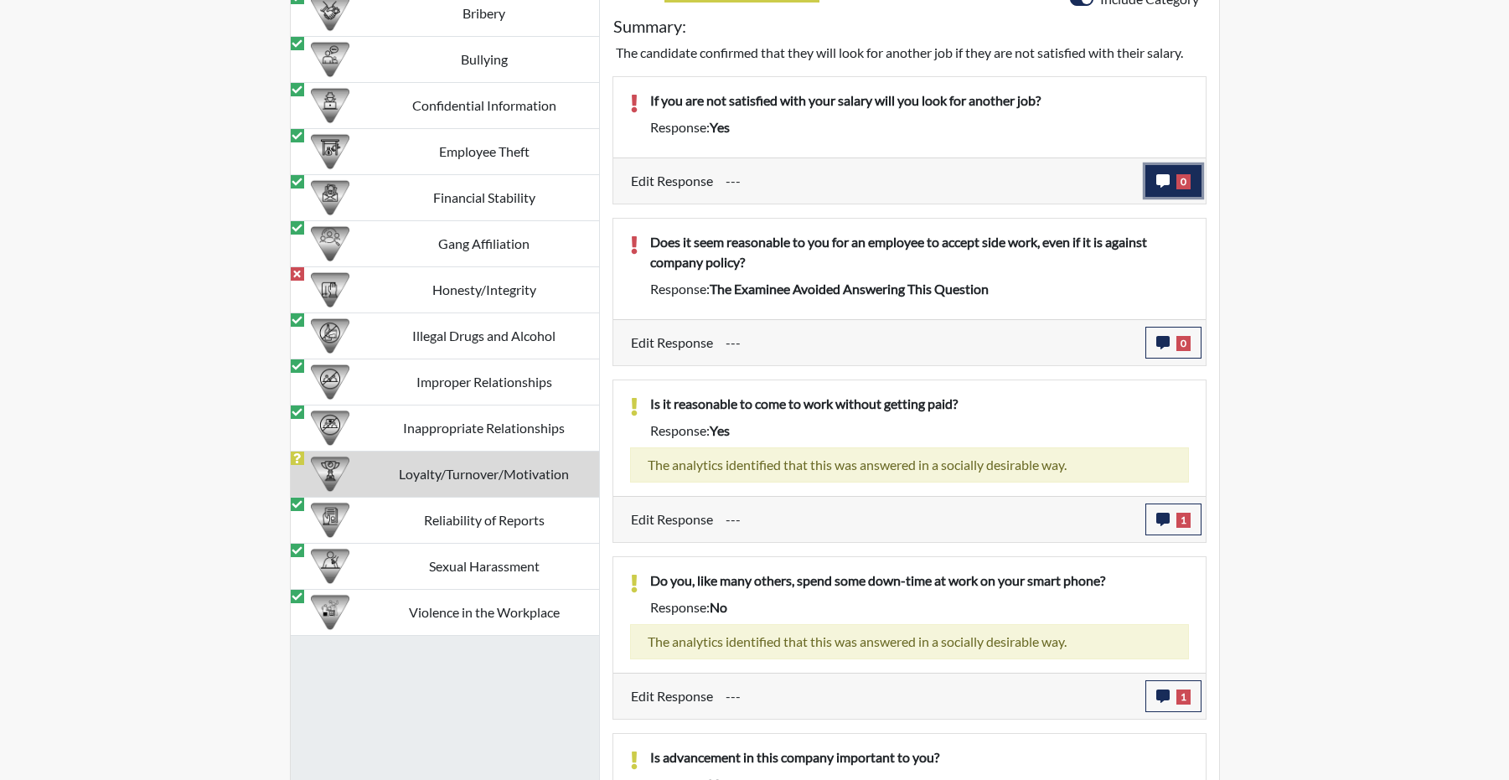
click at [1156, 188] on icon "button" at bounding box center [1162, 180] width 13 height 13
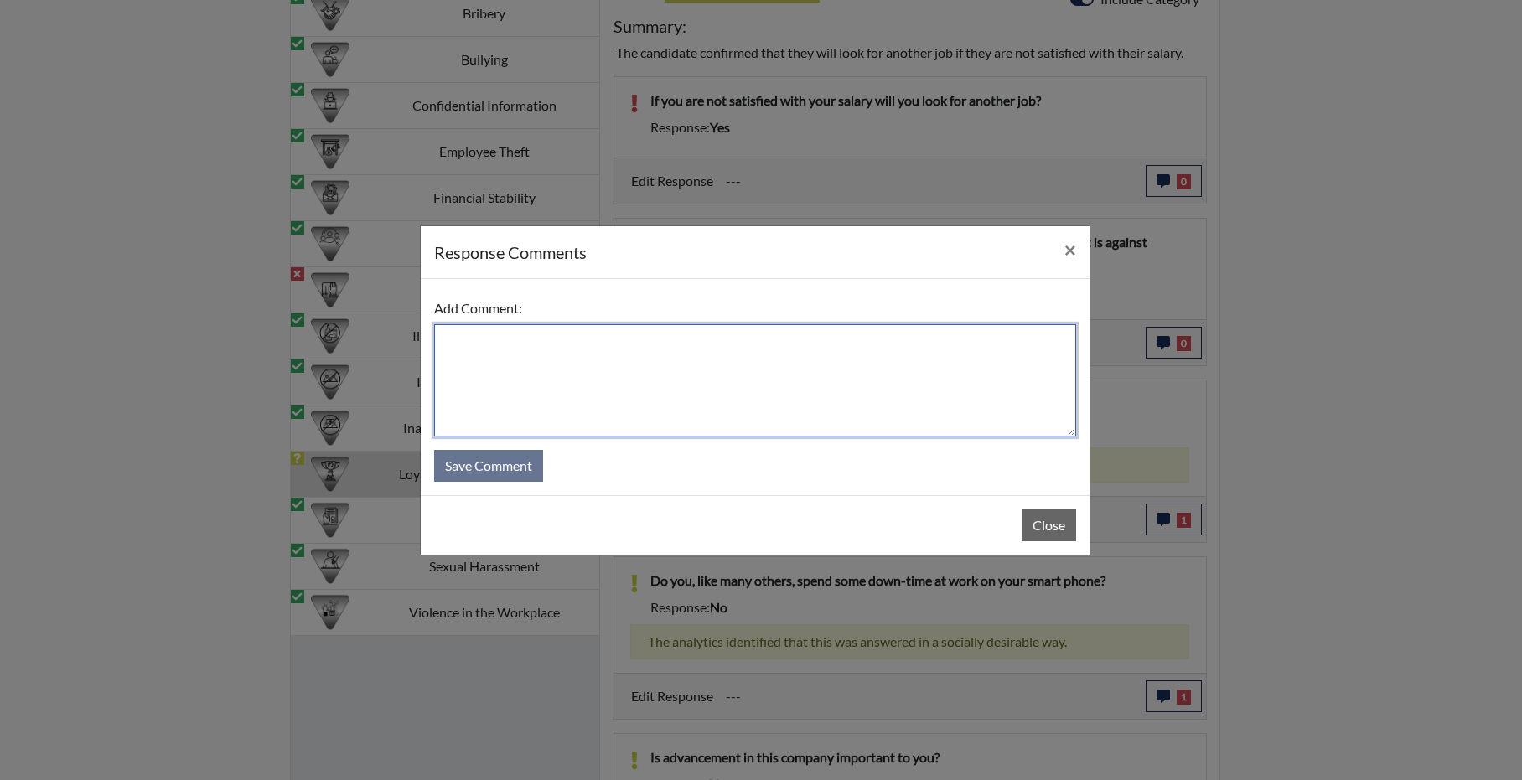
click at [797, 378] on textarea at bounding box center [755, 380] width 642 height 112
drag, startPoint x: 646, startPoint y: 334, endPoint x: 700, endPoint y: 362, distance: 60.7
click at [648, 334] on textarea "stands by answer but clarifies but it depends on other factors" at bounding box center [755, 380] width 642 height 112
click at [853, 333] on textarea "stands by answer but clarifies that it depends on other factors" at bounding box center [755, 380] width 642 height 112
click at [899, 339] on textarea "stands by answer but clarifies that it depends on if he likes the job and if he…" at bounding box center [755, 380] width 642 height 112
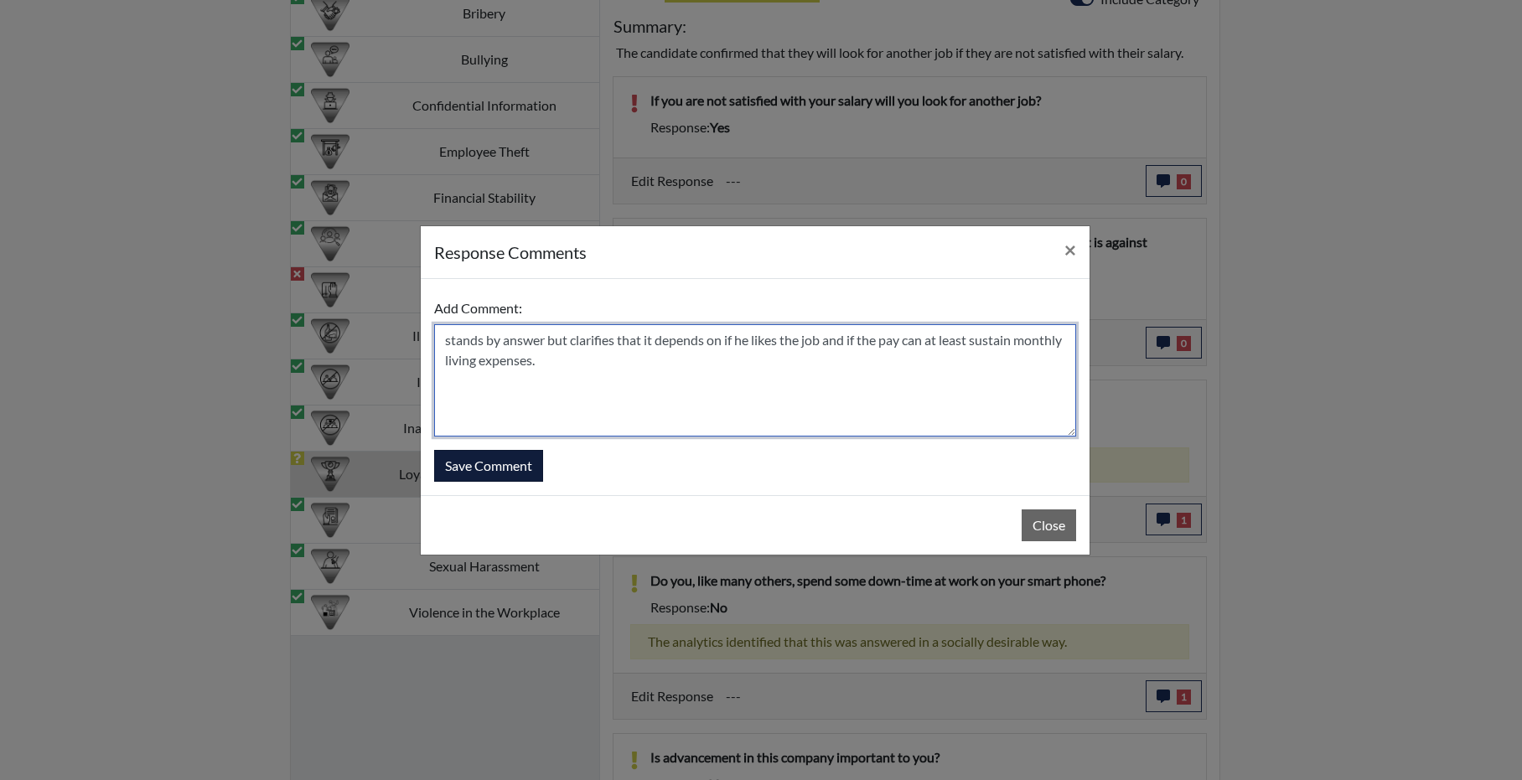
type textarea "stands by answer but clarifies that it depends on if he likes the job and if th…"
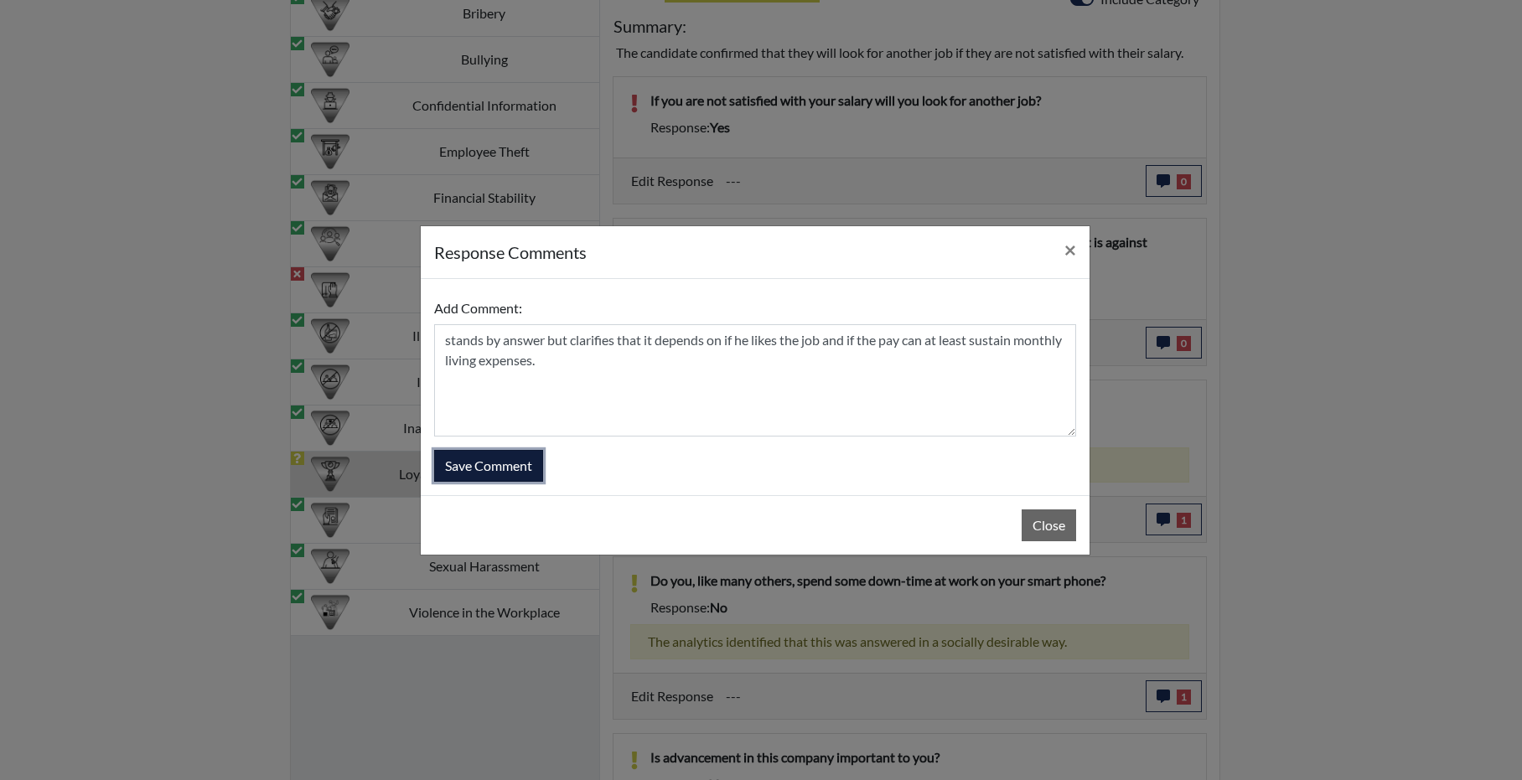
click at [480, 467] on button "Save Comment" at bounding box center [488, 466] width 109 height 32
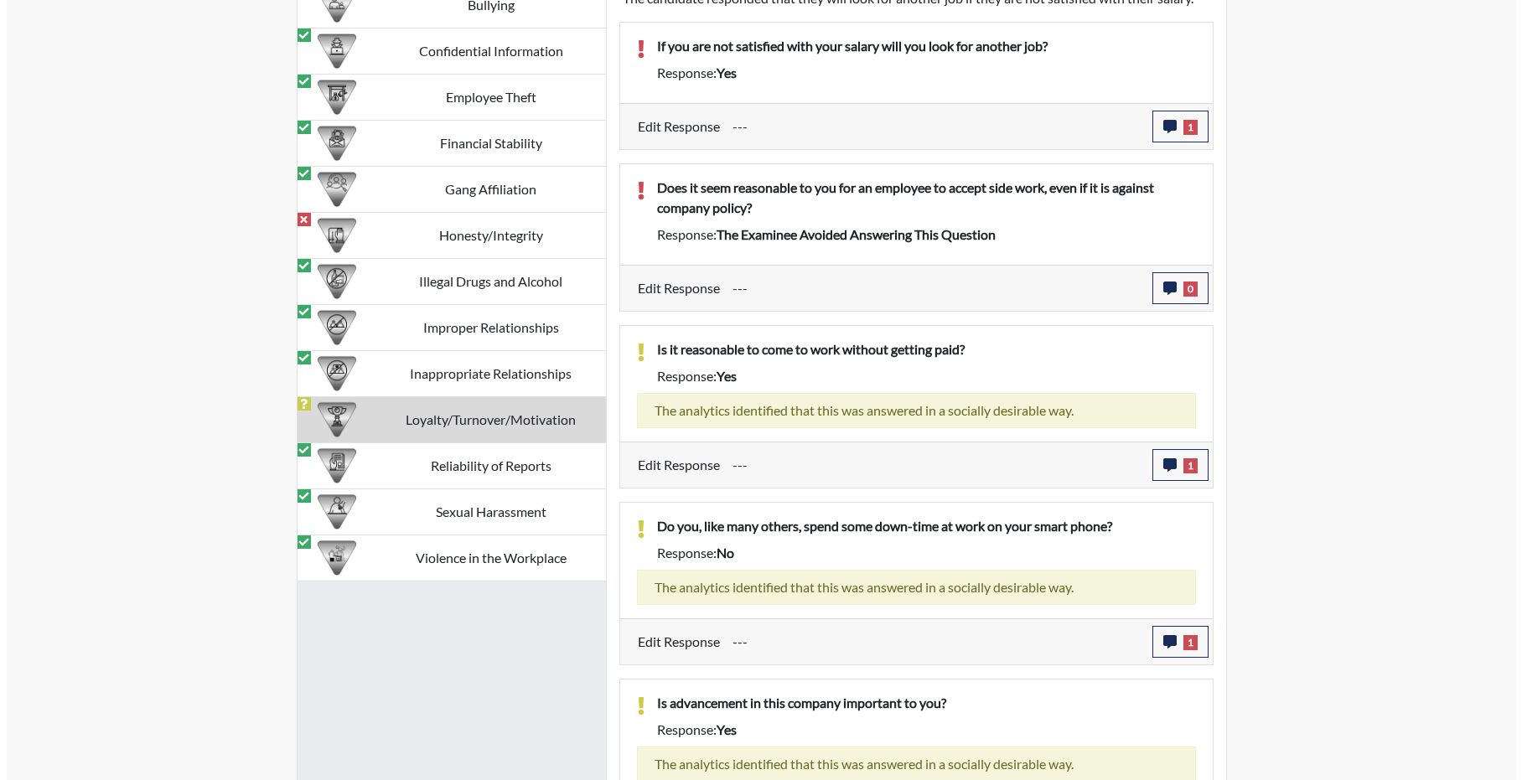
scroll to position [1796, 0]
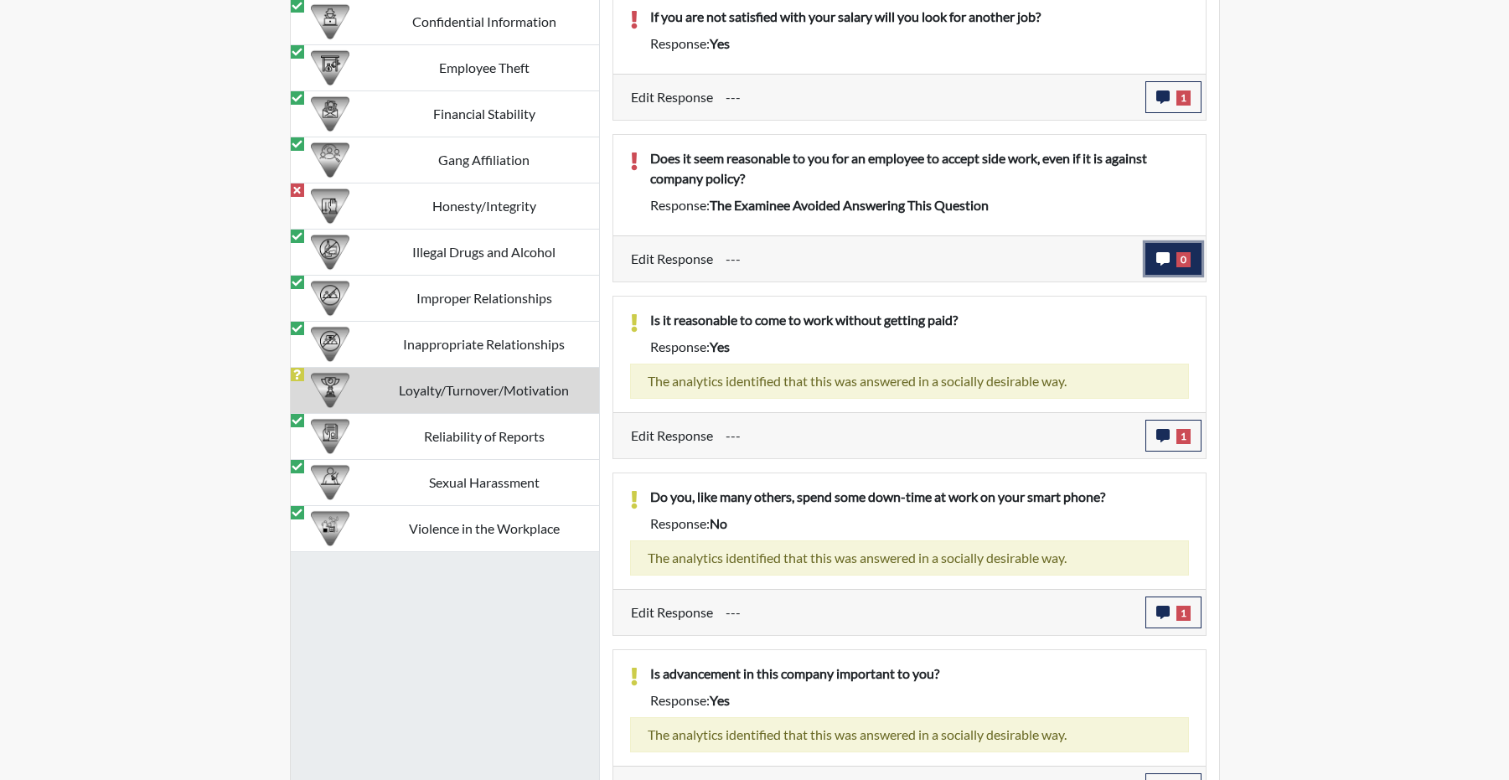
click at [1156, 266] on icon "button" at bounding box center [1162, 258] width 13 height 13
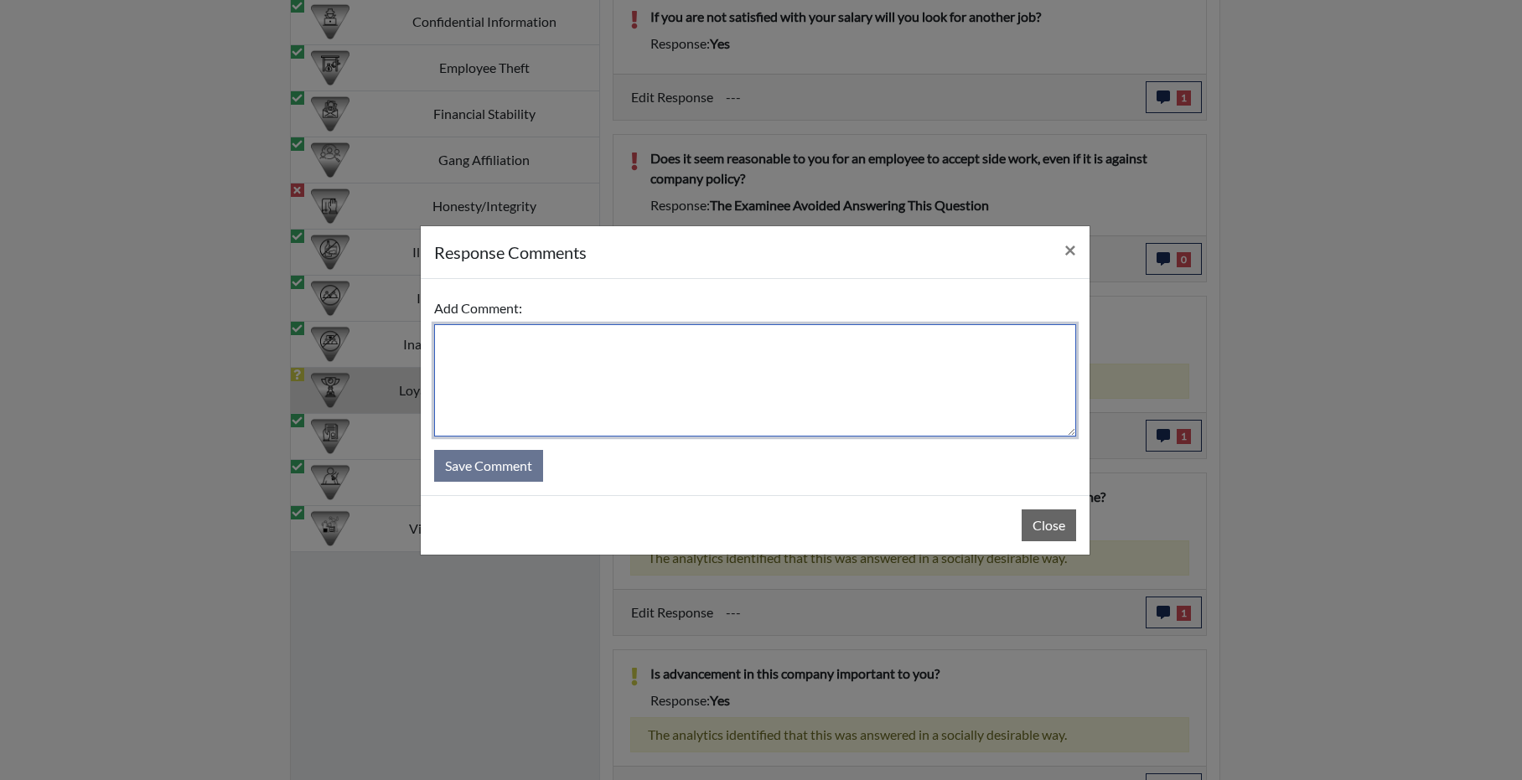
click at [688, 355] on textarea at bounding box center [755, 380] width 642 height 112
type textarea "missed while testing but stated that if it's against policy then his answer is …"
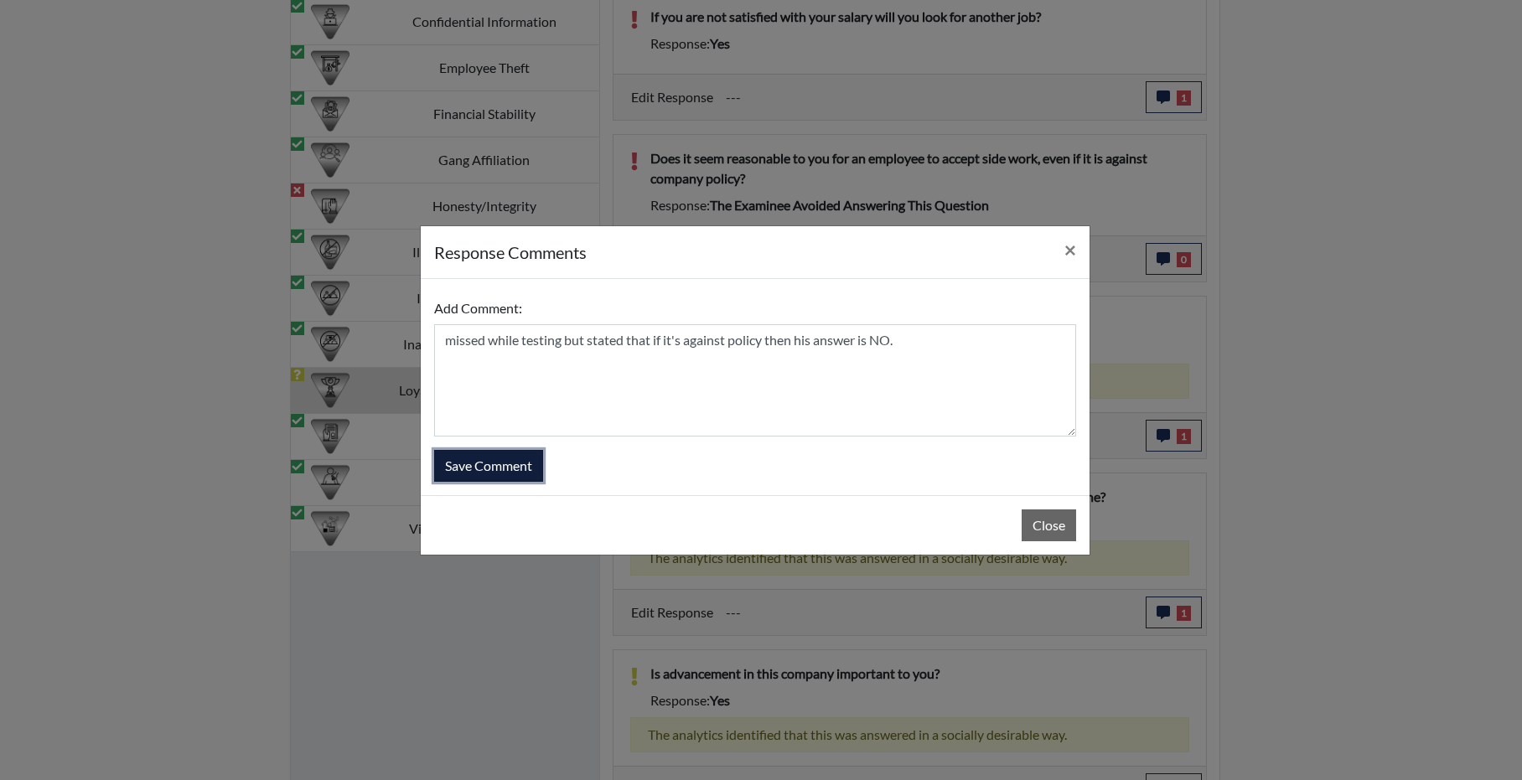
click at [527, 462] on button "Save Comment" at bounding box center [488, 466] width 109 height 32
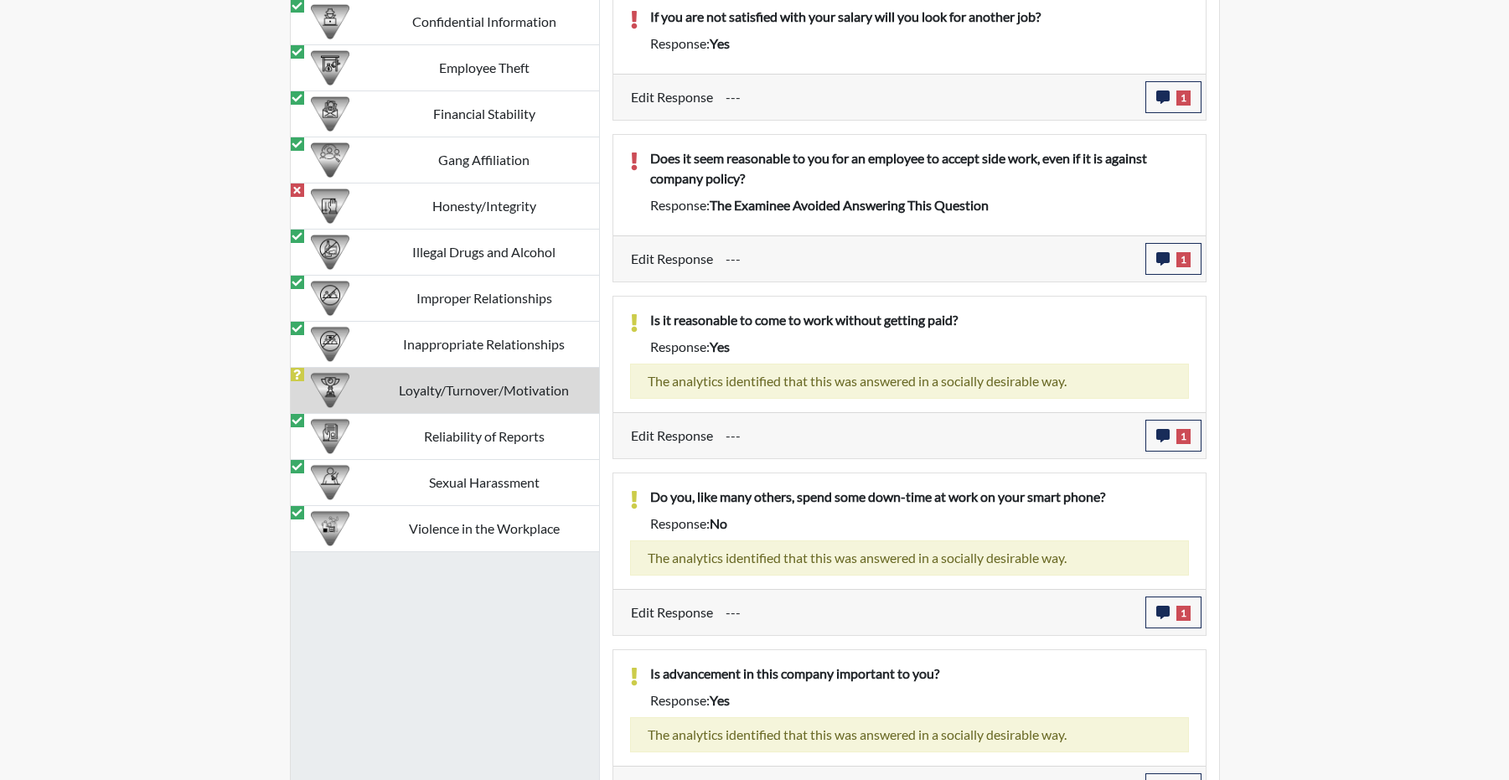
scroll to position [196, 696]
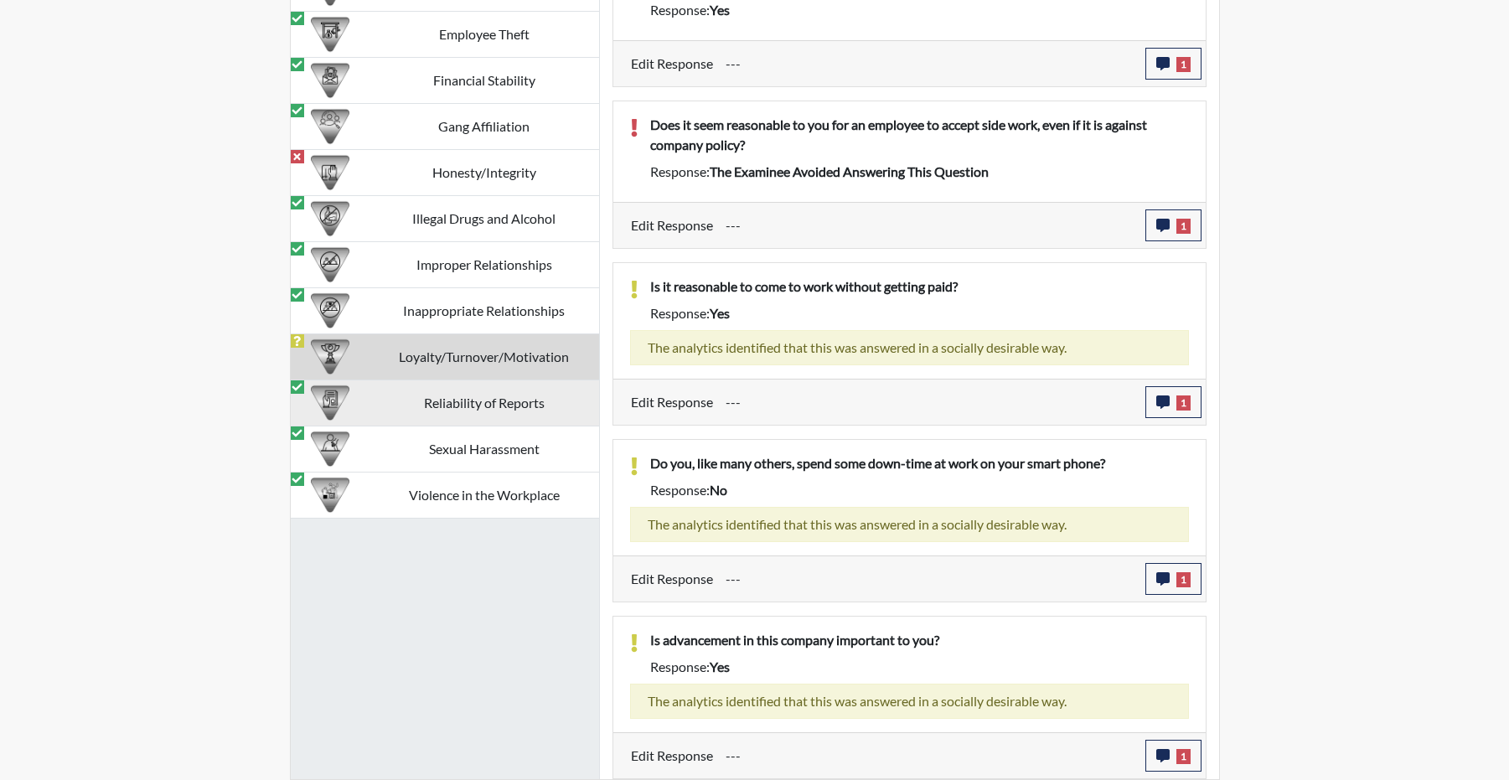
click at [488, 411] on td "Reliability of Reports" at bounding box center [485, 403] width 230 height 46
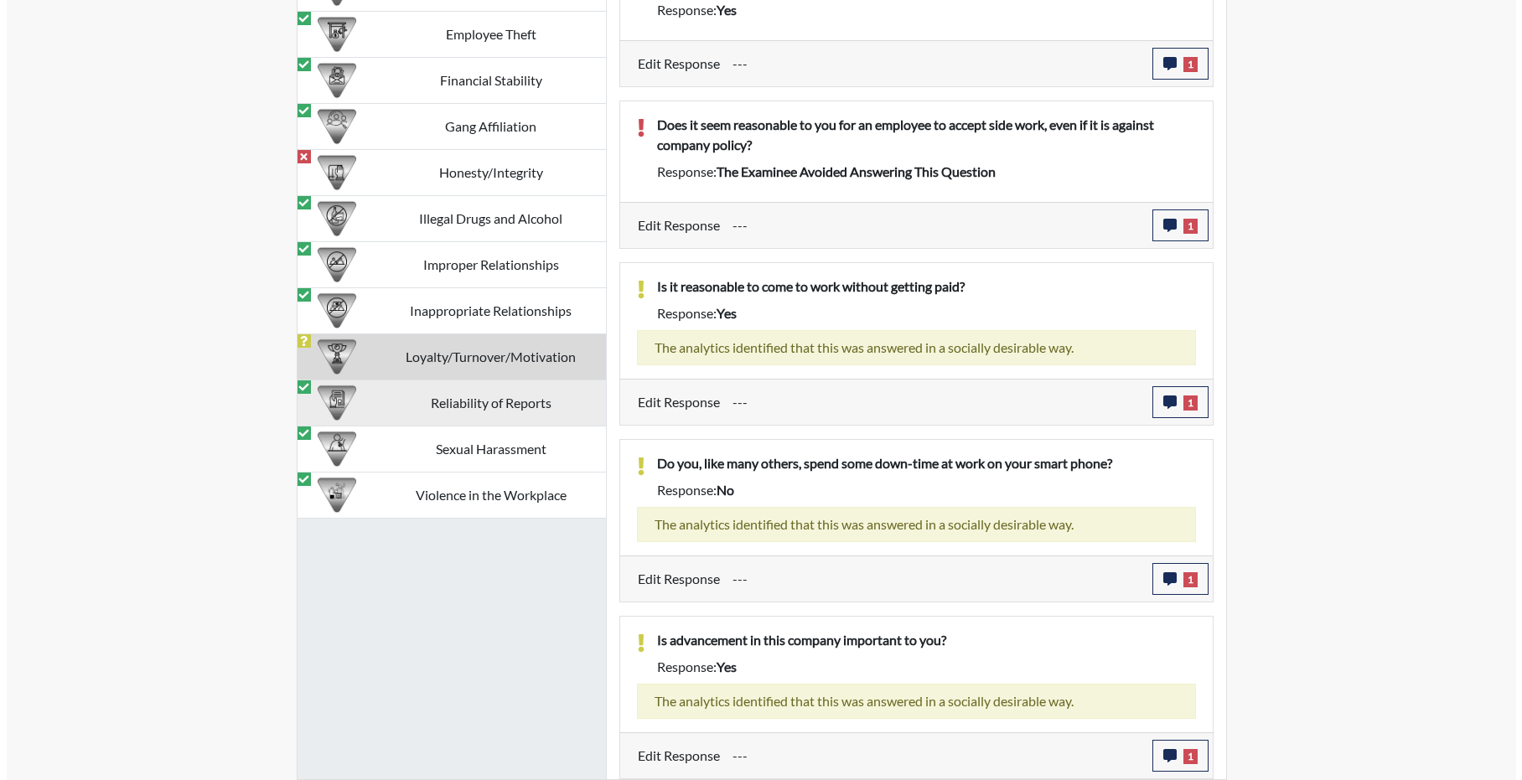
scroll to position [1630, 0]
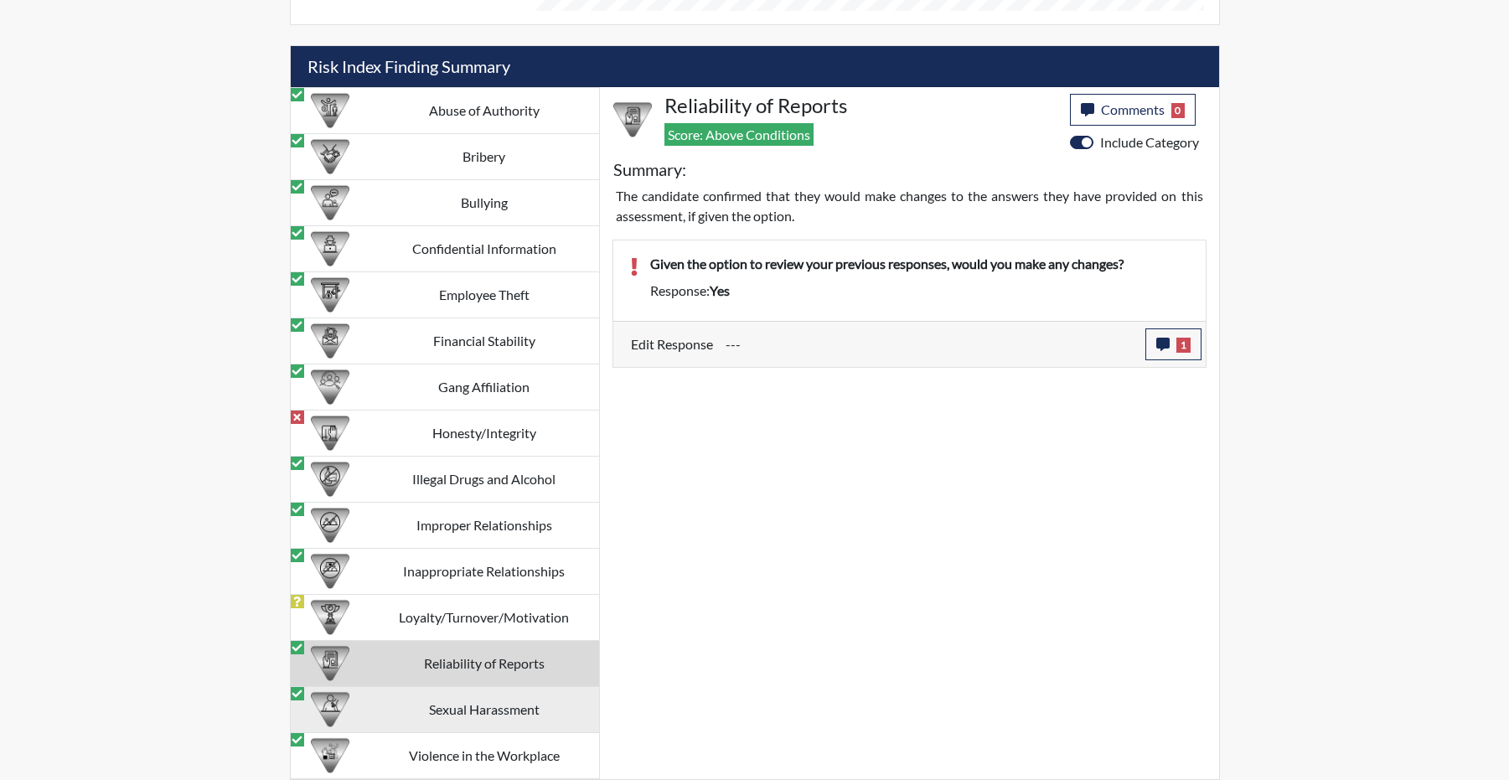
click at [494, 704] on td "Sexual Harassment" at bounding box center [485, 710] width 230 height 46
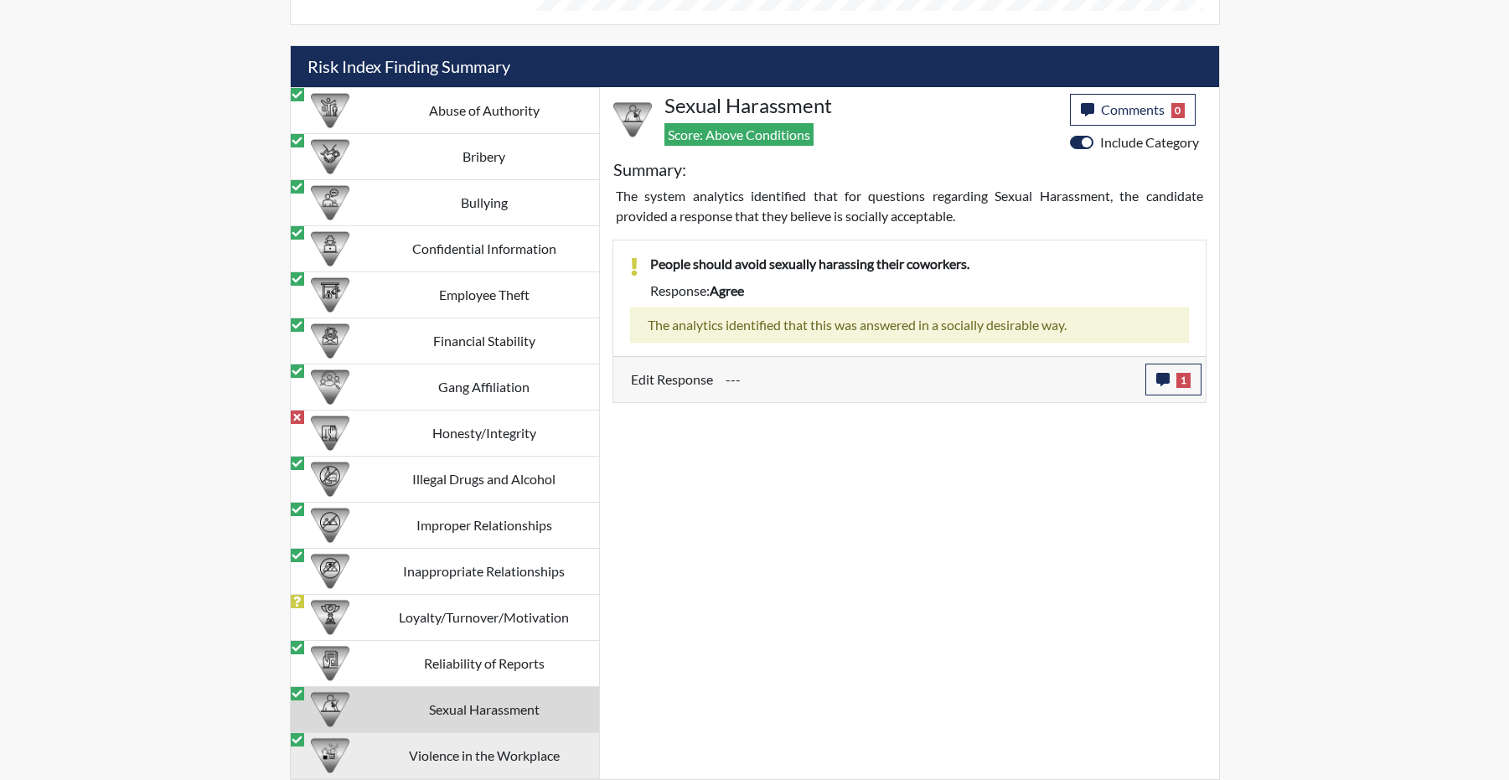
click at [480, 745] on td "Violence in the Workplace" at bounding box center [485, 756] width 230 height 46
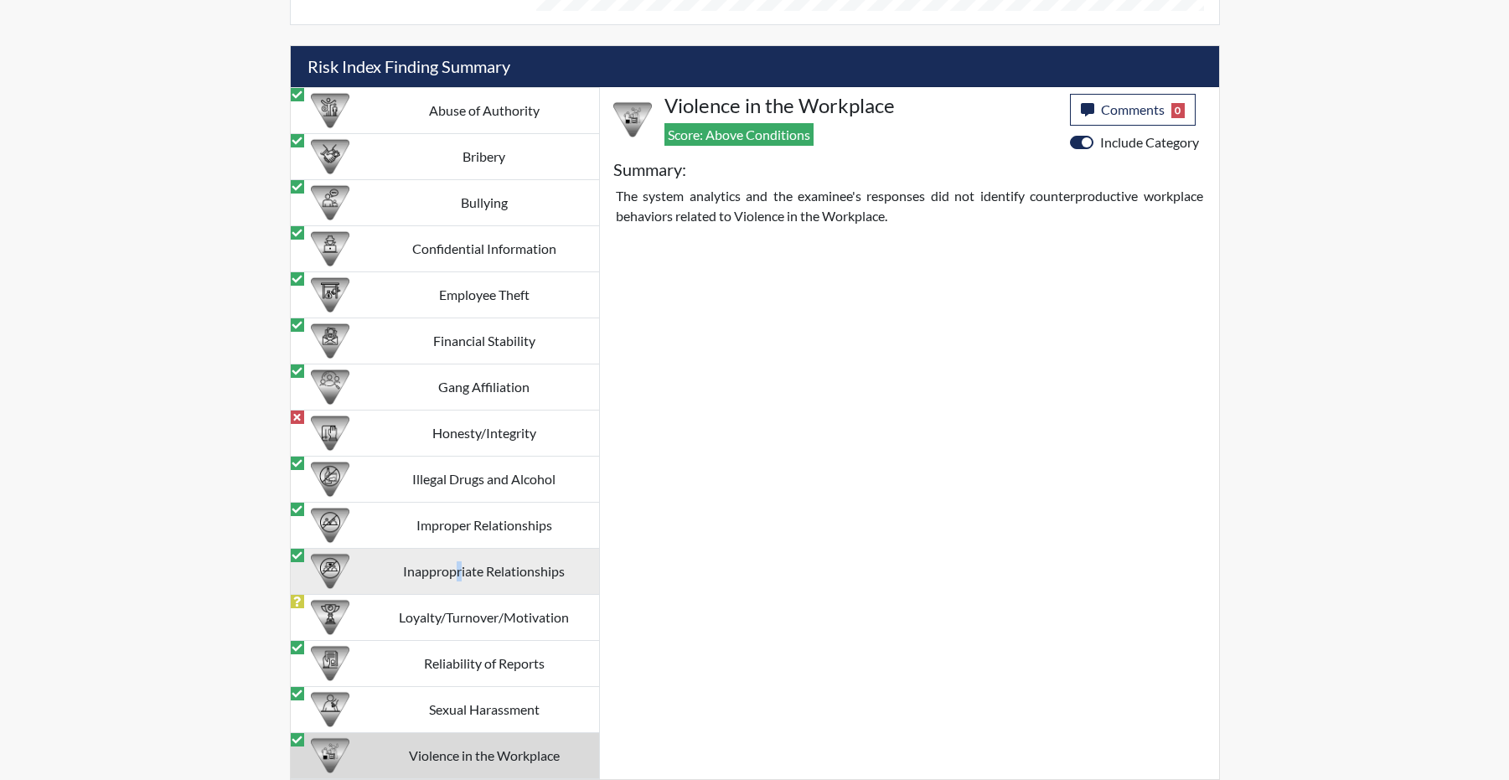
click at [457, 572] on td "Inappropriate Relationships" at bounding box center [485, 572] width 230 height 46
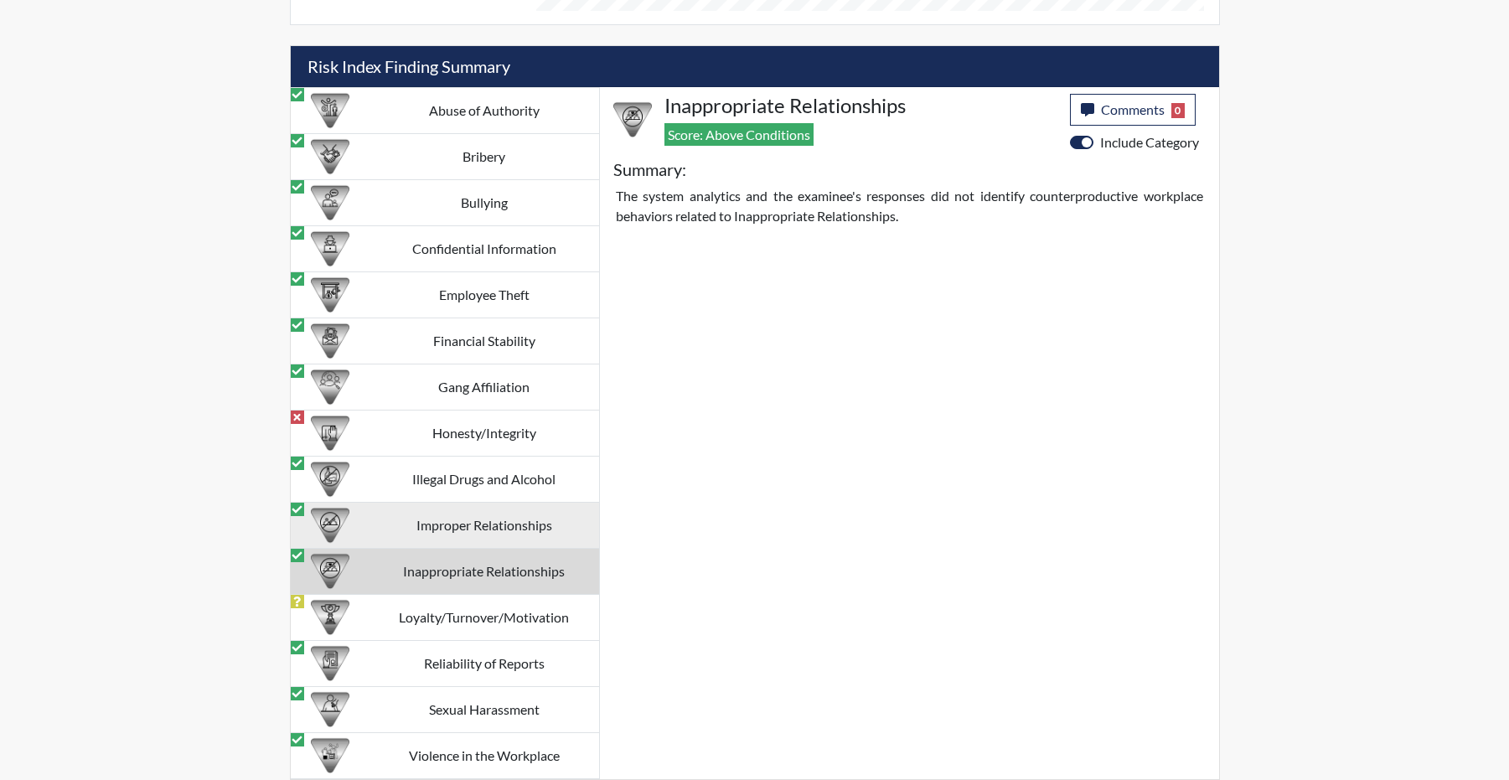
drag, startPoint x: 457, startPoint y: 572, endPoint x: 419, endPoint y: 507, distance: 75.5
click at [419, 507] on td "Improper Relationships" at bounding box center [485, 526] width 230 height 46
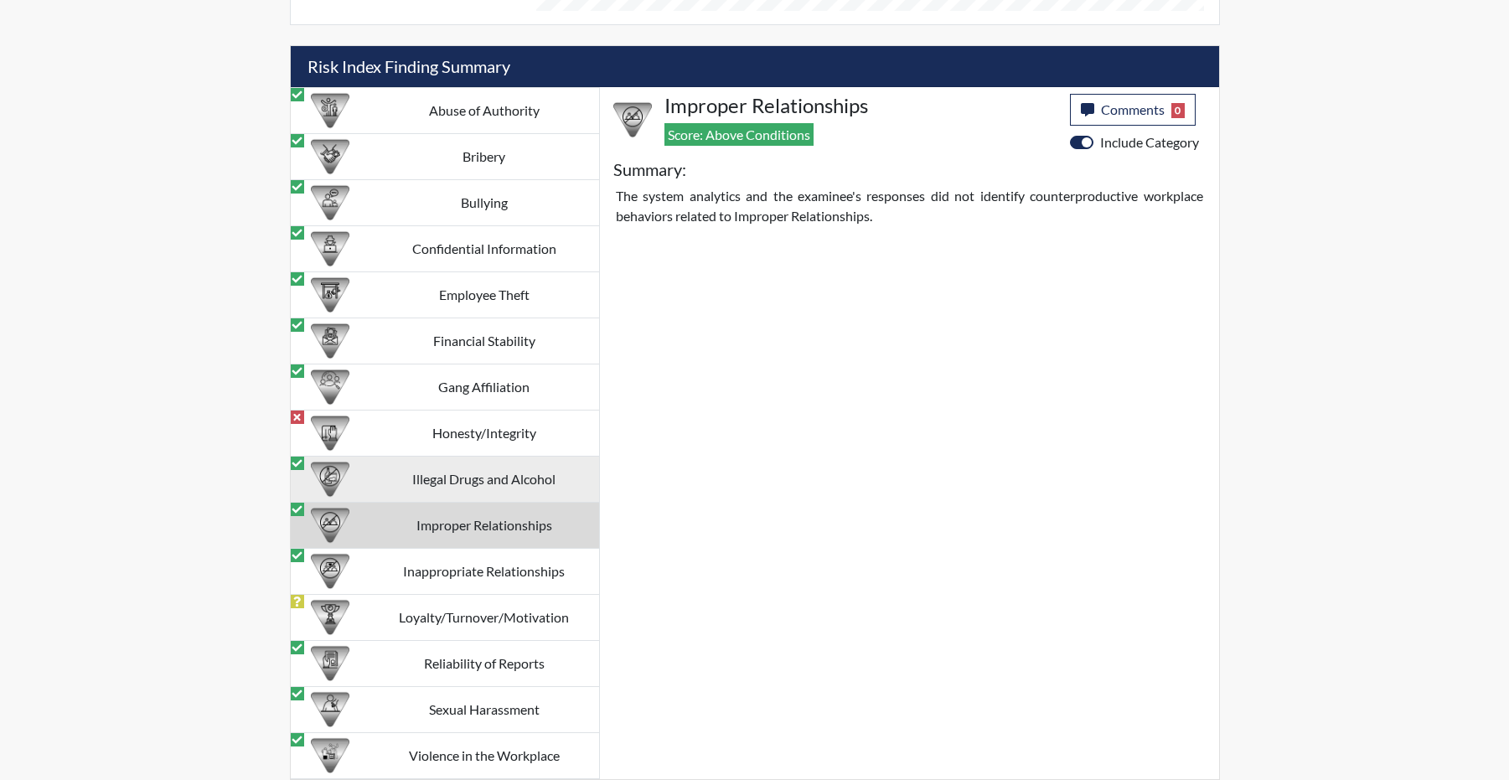
click at [436, 489] on td "Illegal Drugs and Alcohol" at bounding box center [485, 480] width 230 height 46
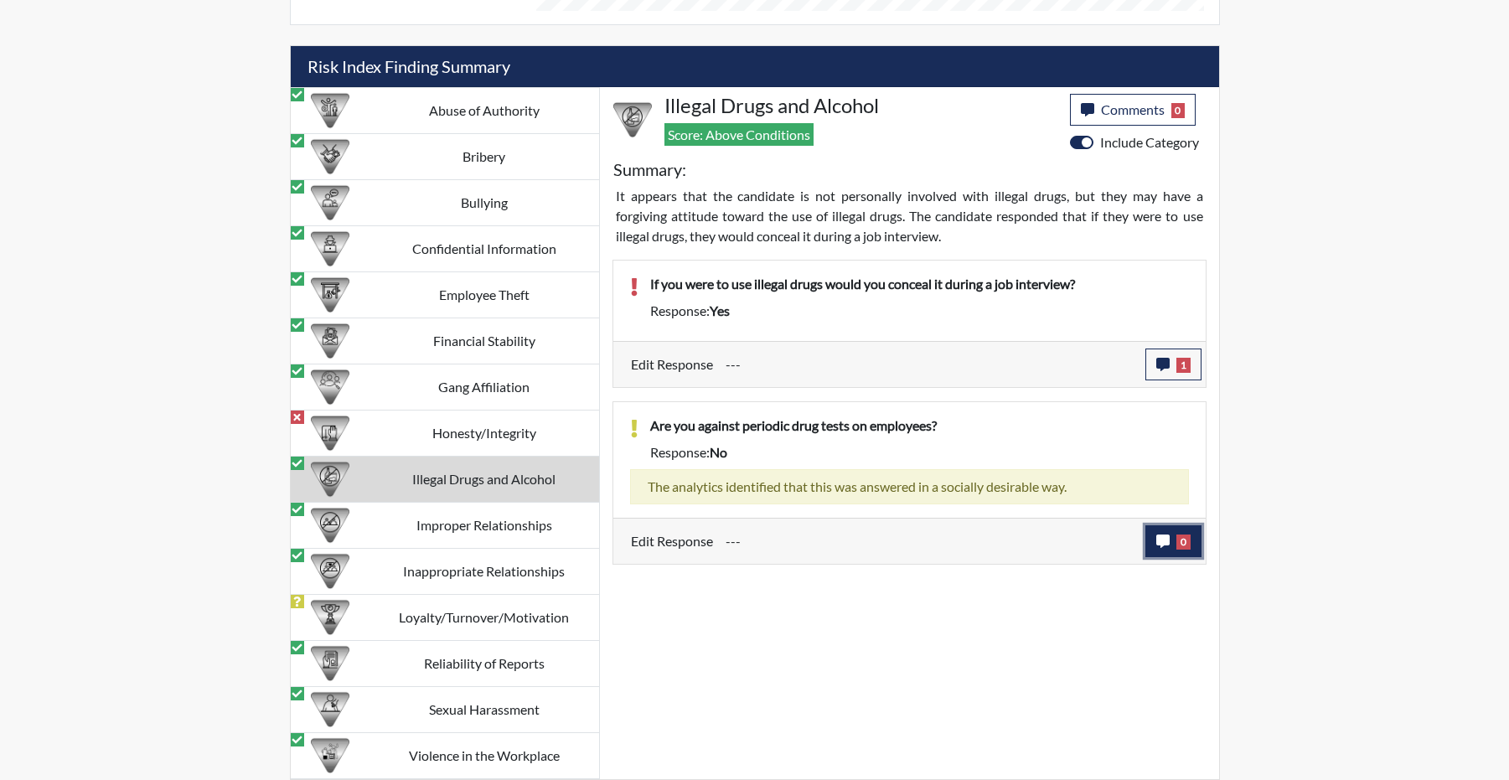
click at [1154, 557] on button "0" at bounding box center [1174, 541] width 56 height 32
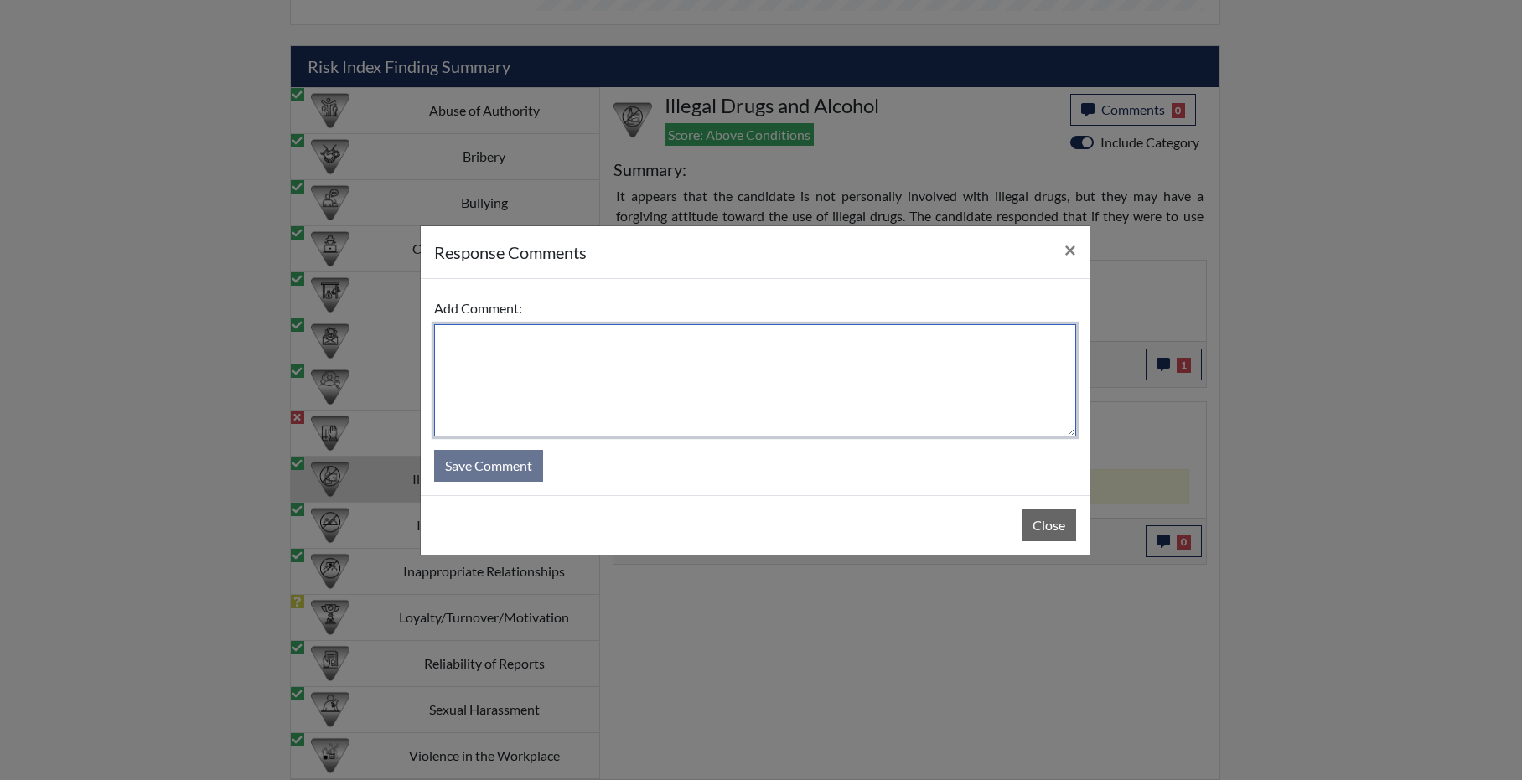
click at [632, 354] on textarea at bounding box center [755, 380] width 642 height 112
type textarea "stands by answer."
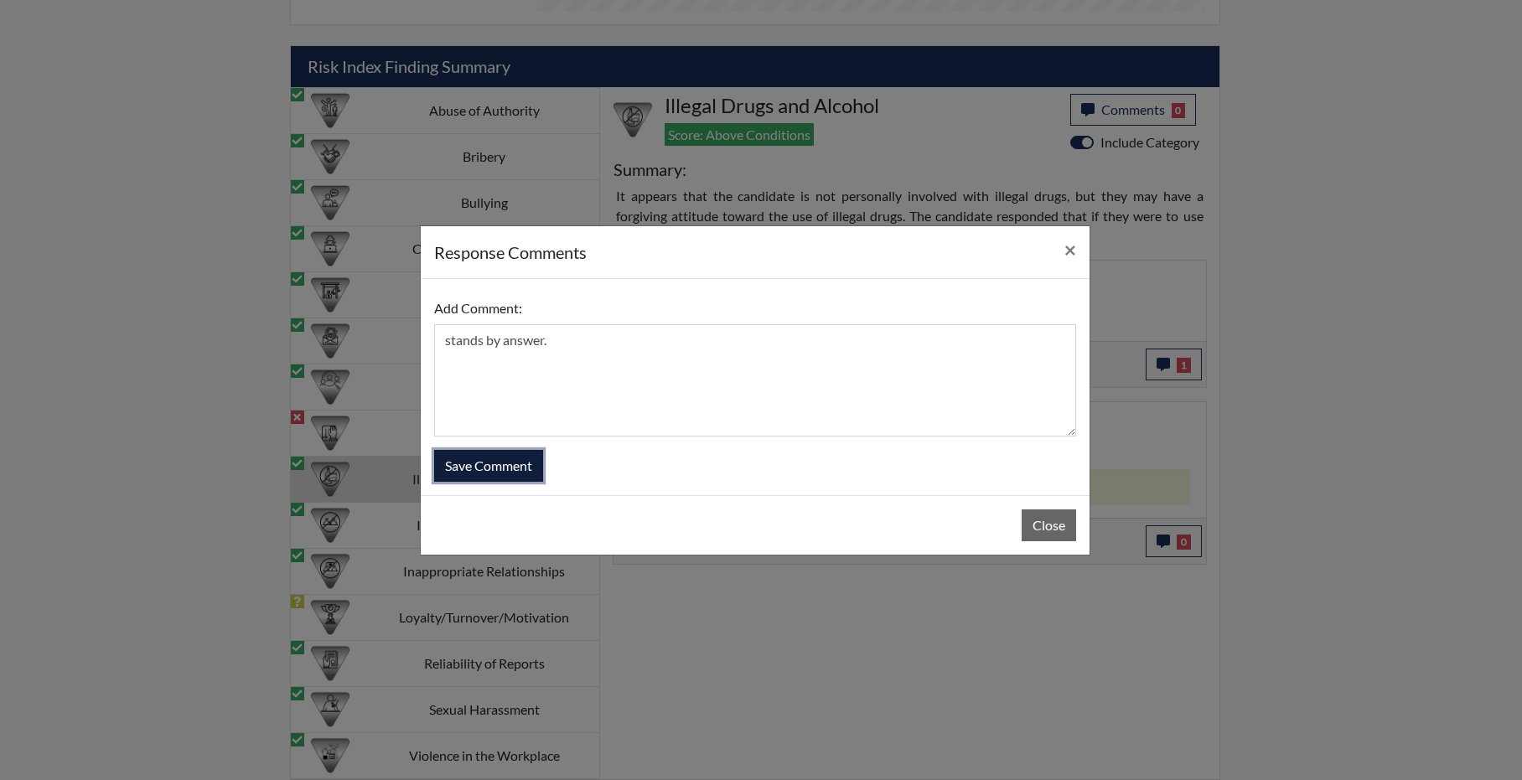
click at [516, 472] on button "Save Comment" at bounding box center [488, 466] width 109 height 32
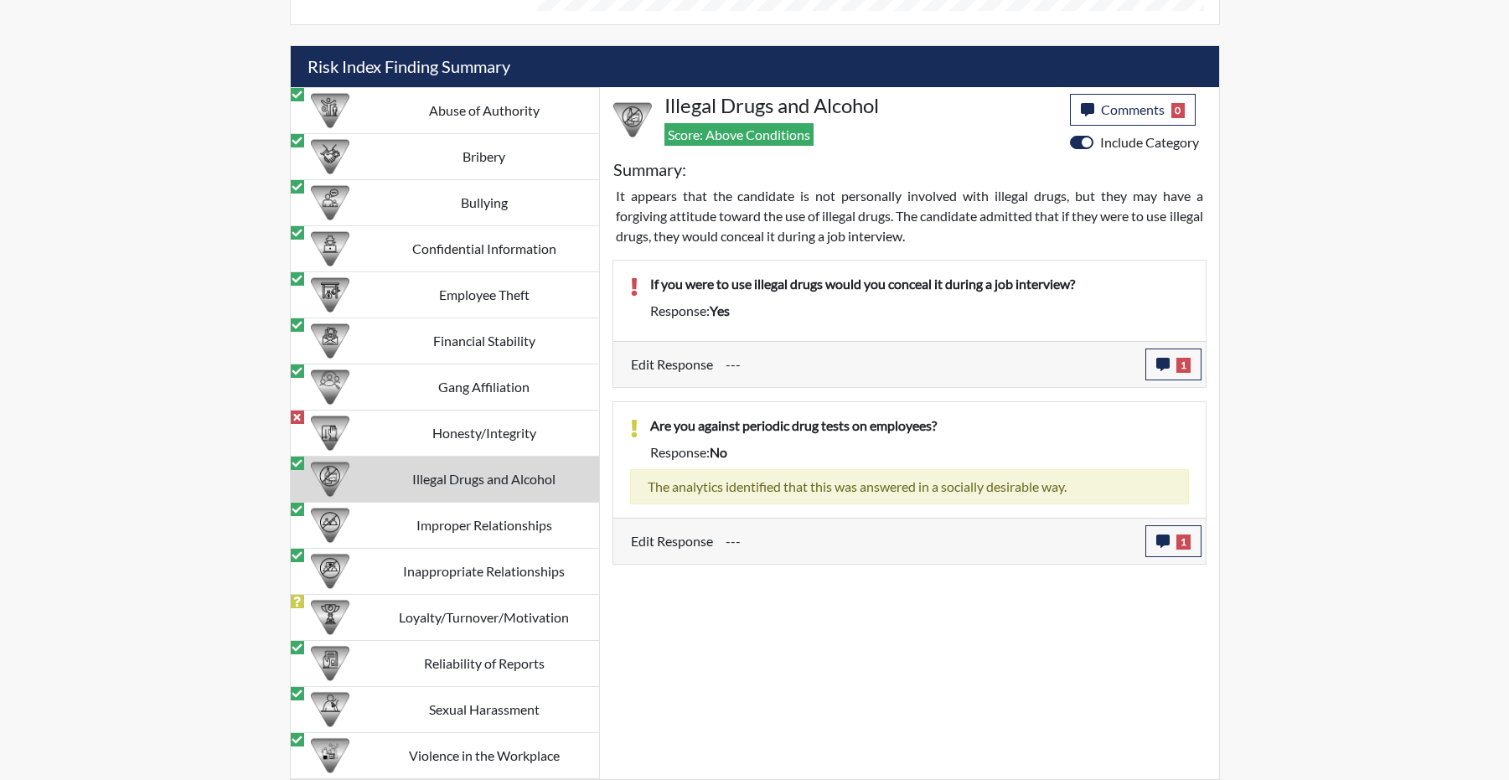
scroll to position [196, 696]
click at [996, 372] on input "---" at bounding box center [929, 365] width 407 height 32
click at [1156, 371] on icon "button" at bounding box center [1162, 364] width 13 height 13
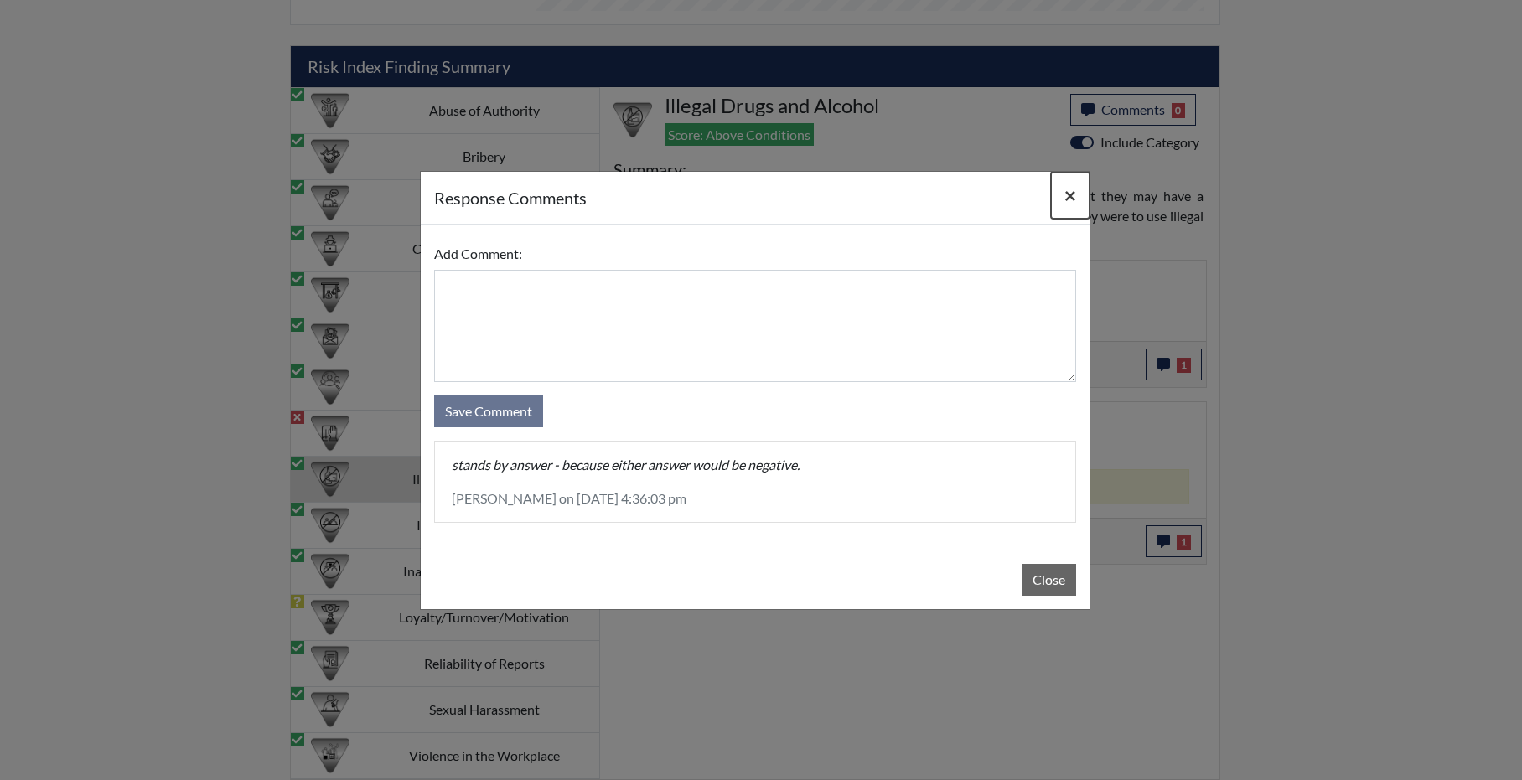
click at [1065, 187] on span "×" at bounding box center [1070, 195] width 12 height 24
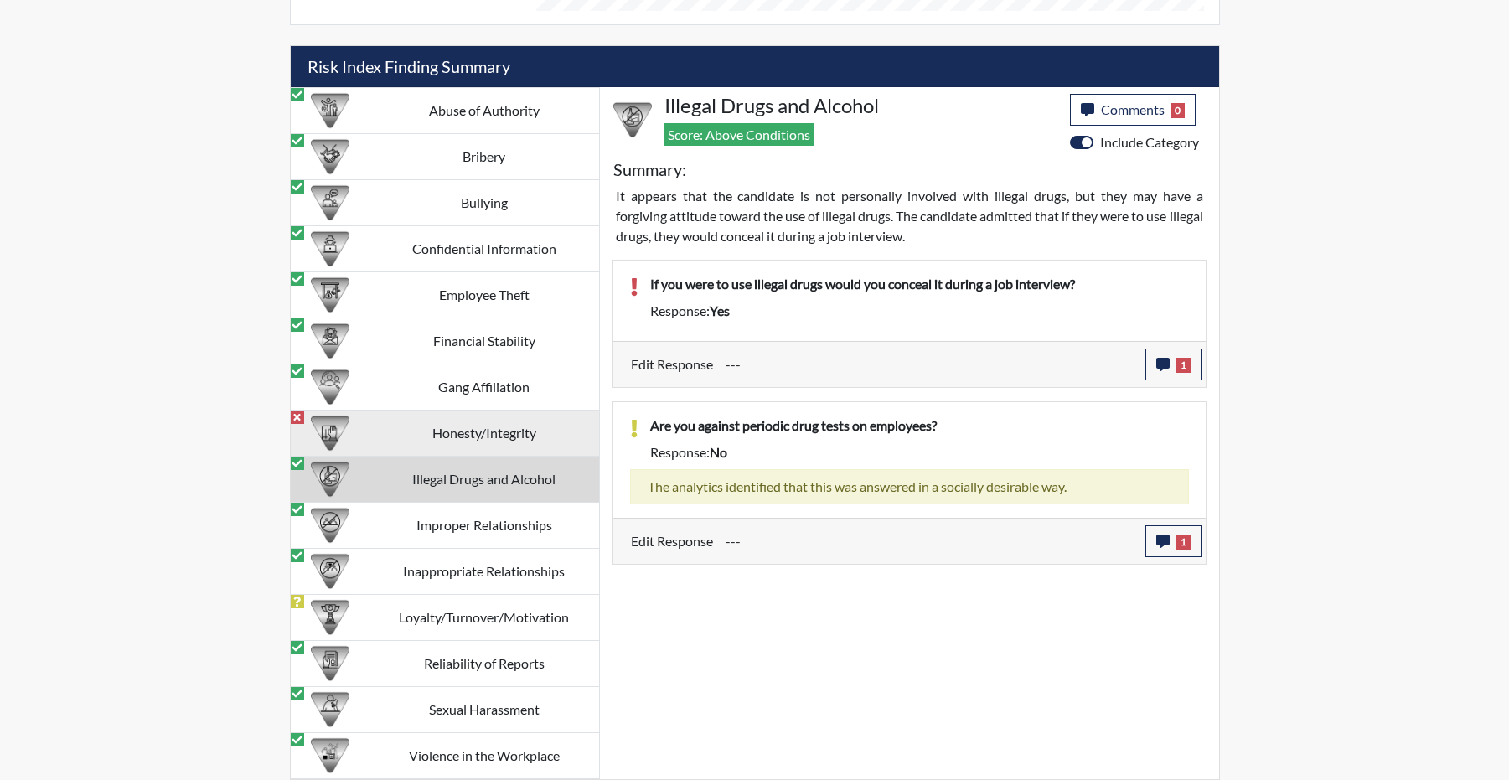
click at [427, 428] on td "Honesty/Integrity" at bounding box center [485, 434] width 230 height 46
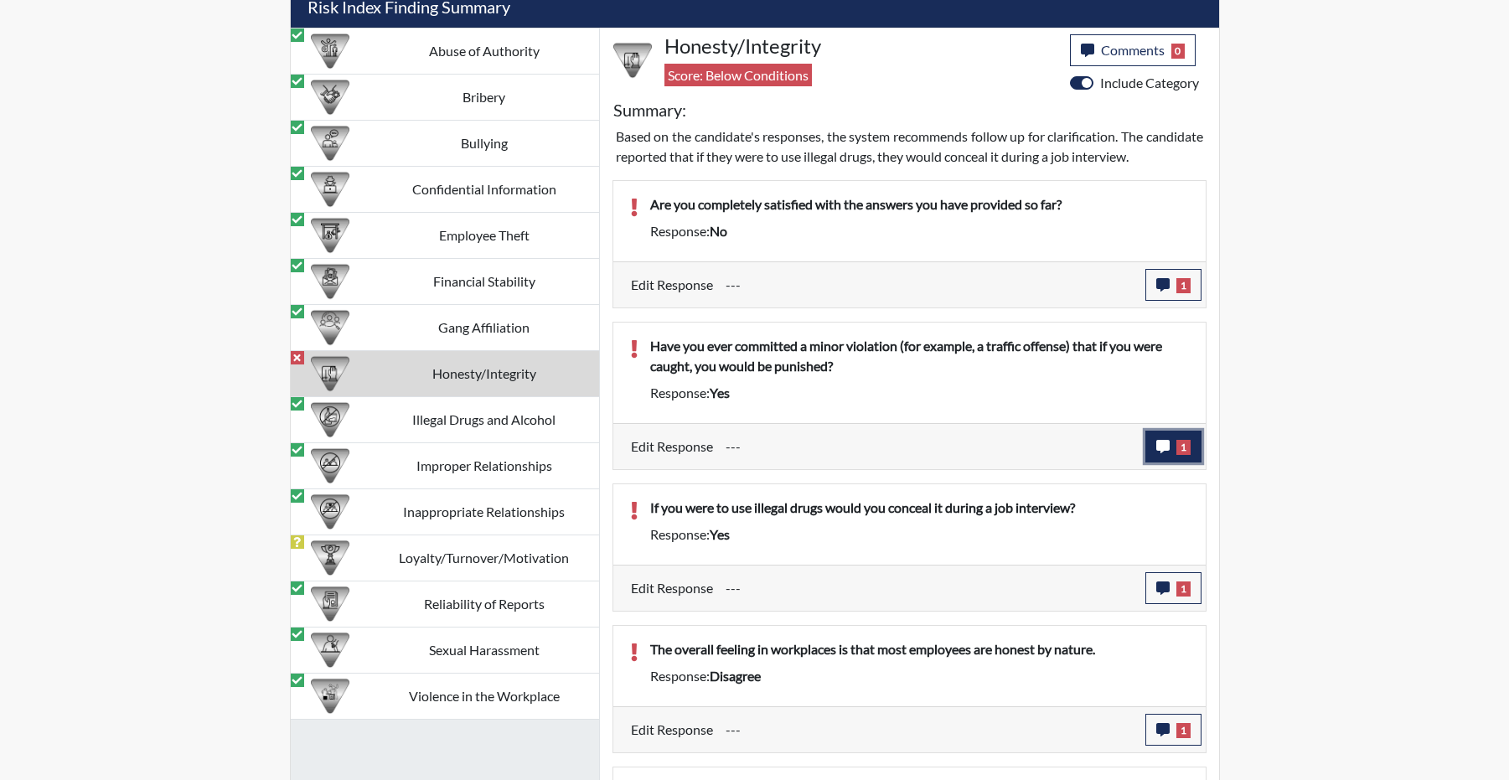
click at [1156, 453] on icon "button" at bounding box center [1162, 446] width 13 height 13
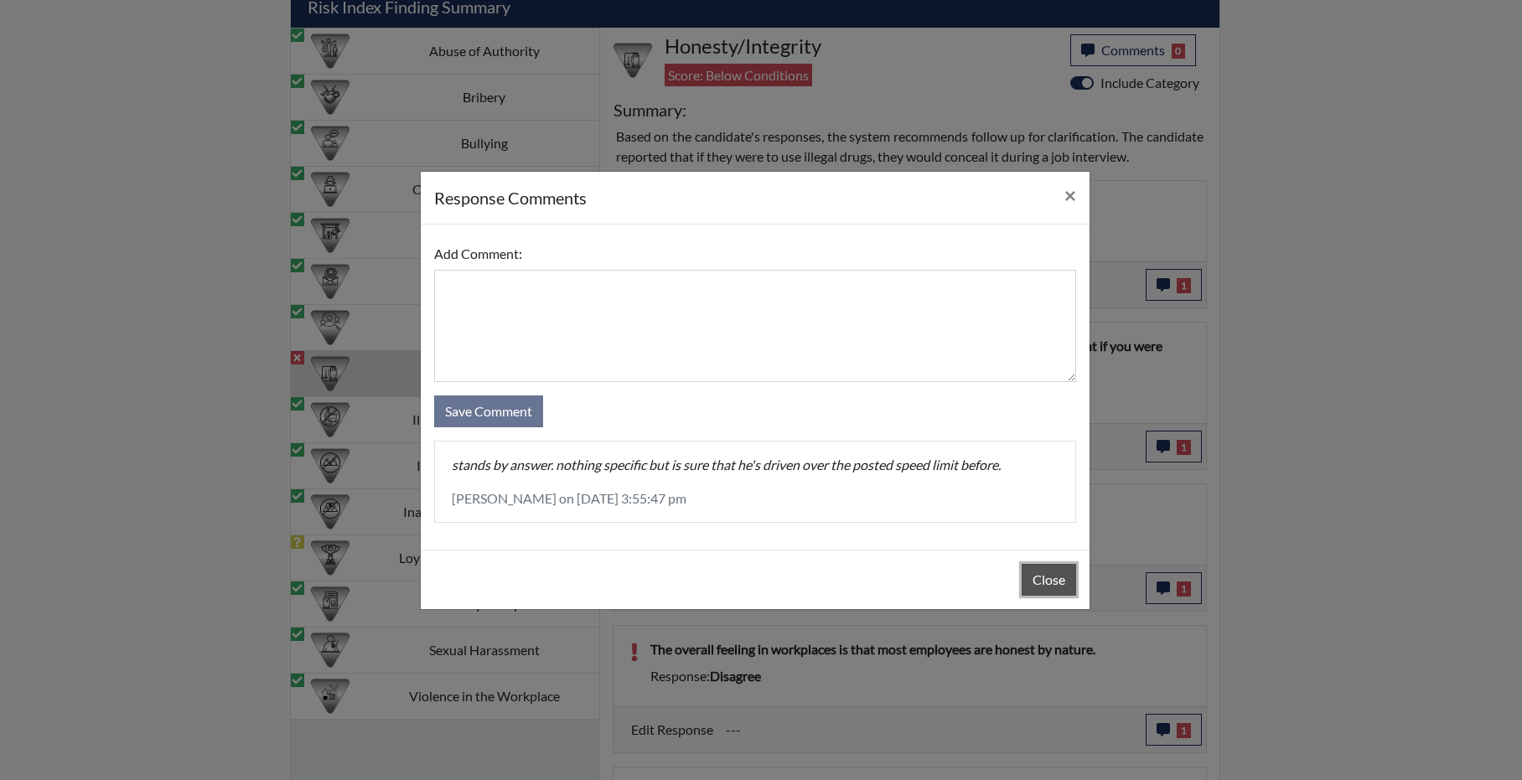
click at [1042, 596] on button "Close" at bounding box center [1049, 580] width 54 height 32
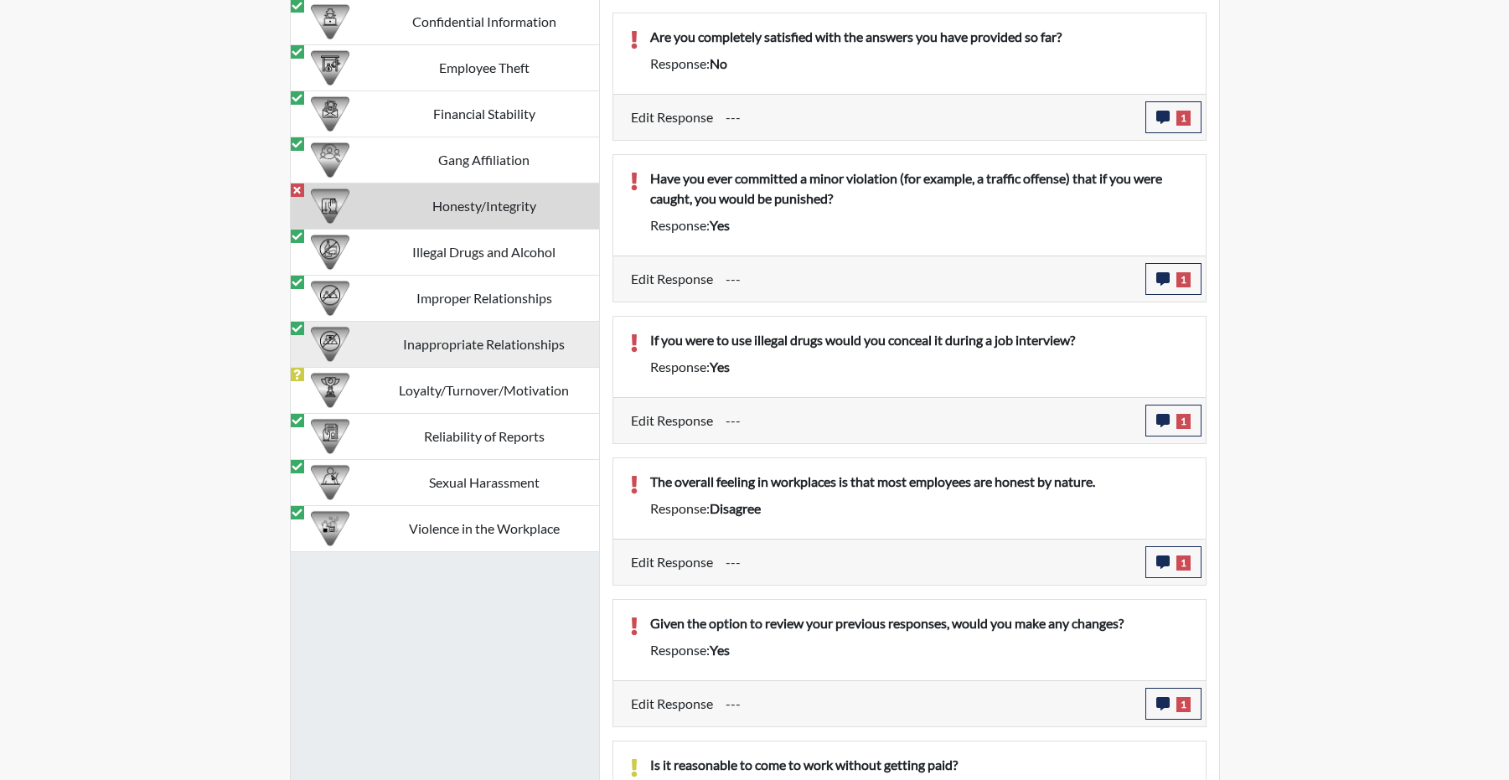
scroll to position [1628, 0]
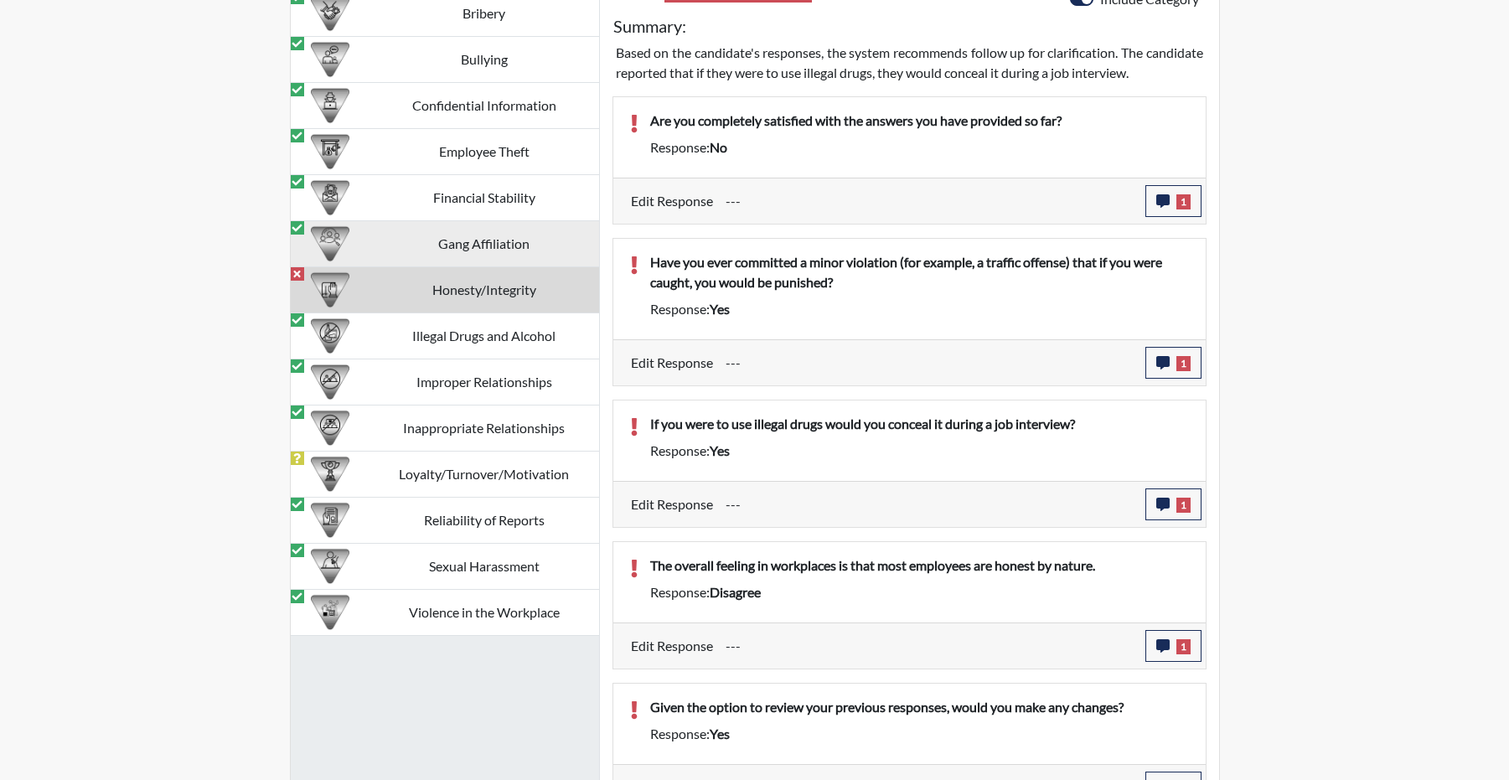
click at [502, 267] on td "Gang Affiliation" at bounding box center [485, 244] width 230 height 46
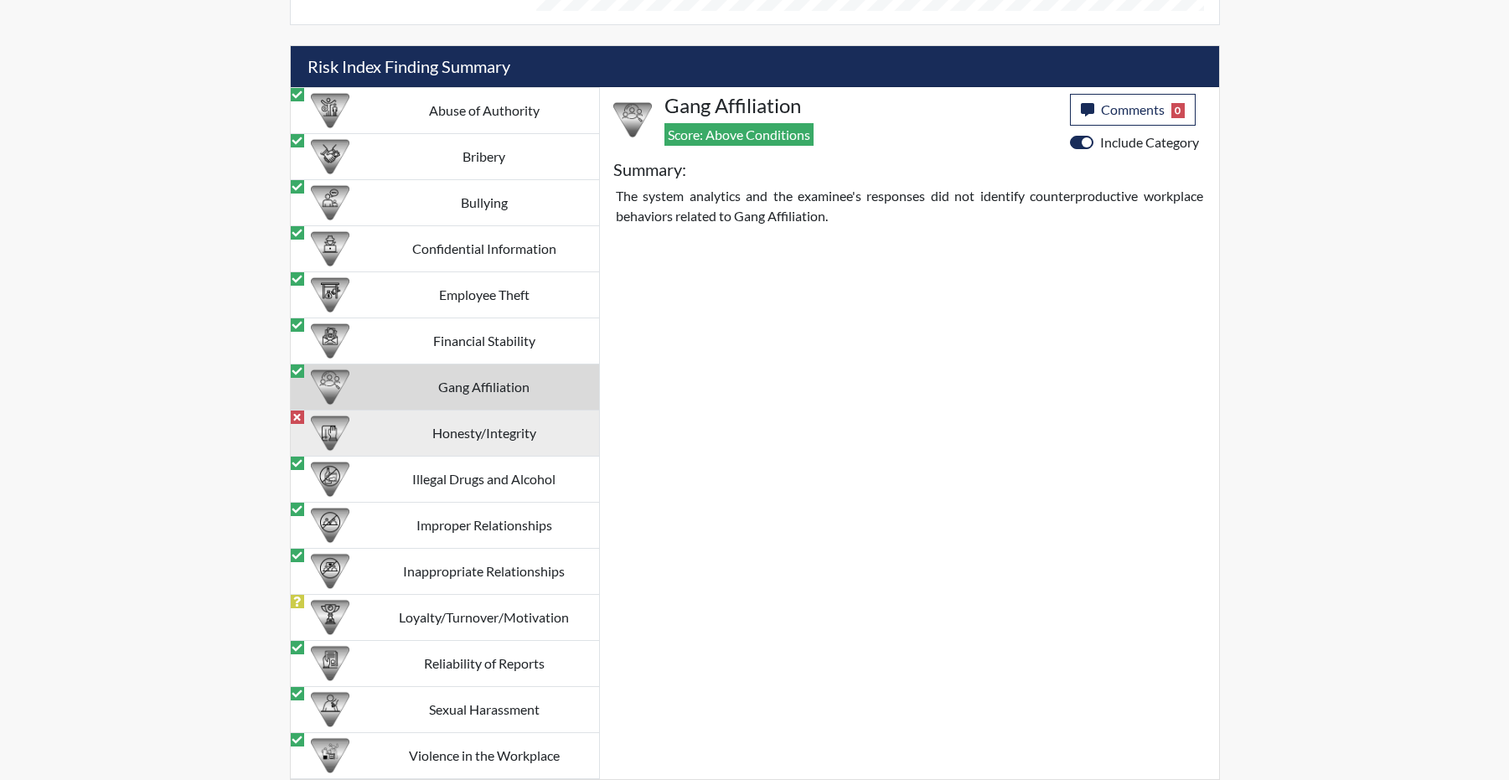
click at [451, 429] on td "Honesty/Integrity" at bounding box center [485, 434] width 230 height 46
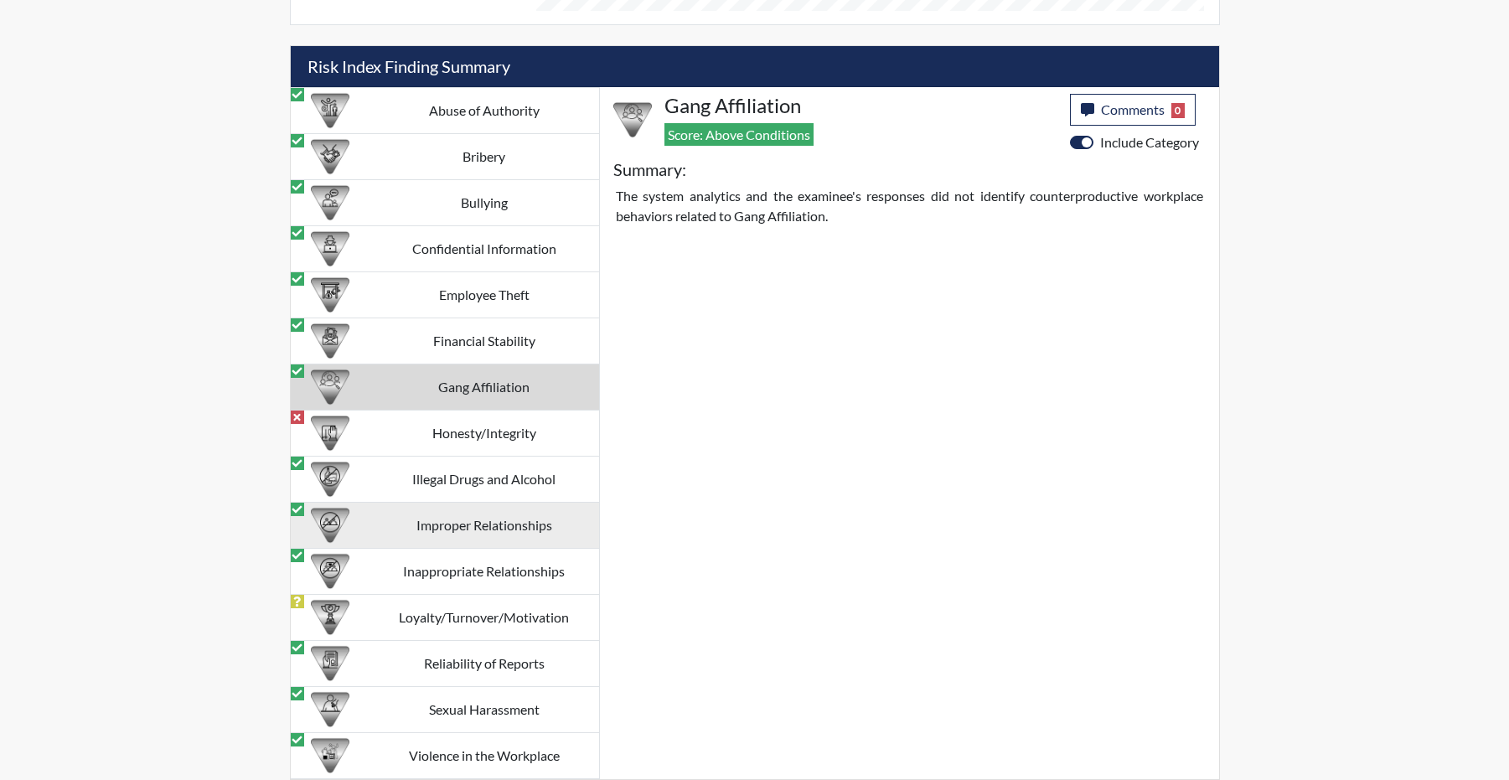
scroll to position [1712, 0]
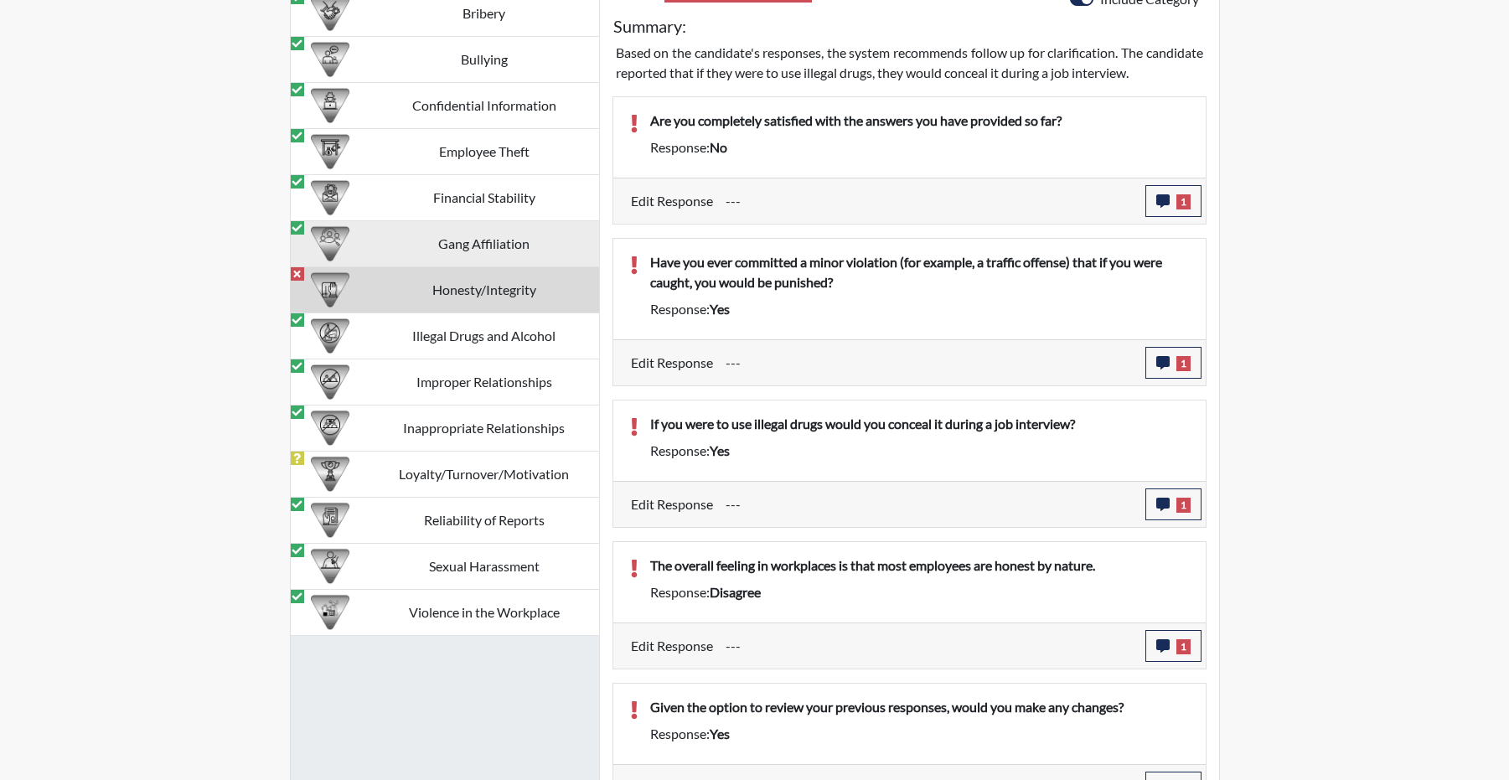
click at [453, 267] on td "Gang Affiliation" at bounding box center [485, 244] width 230 height 46
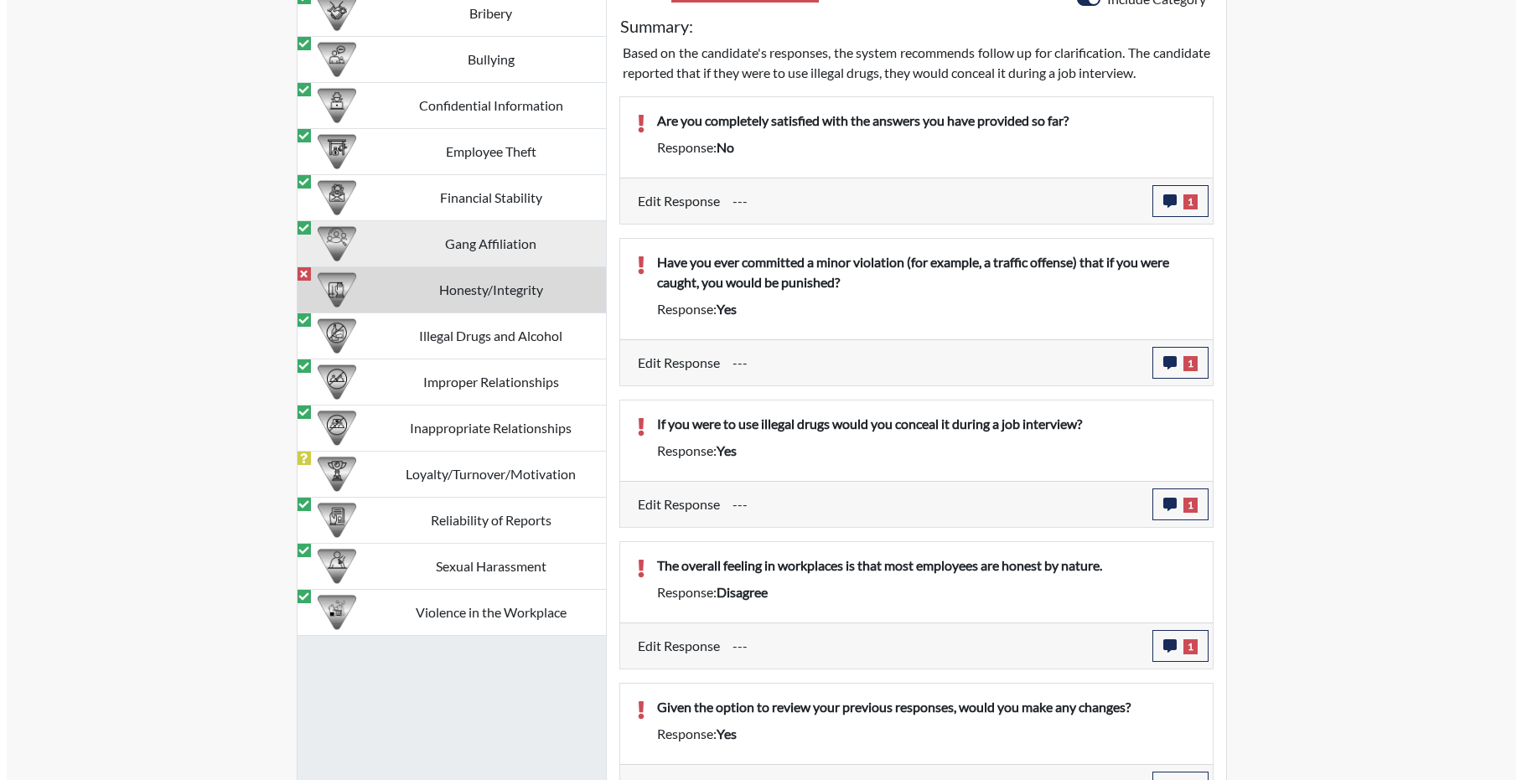
scroll to position [1630, 0]
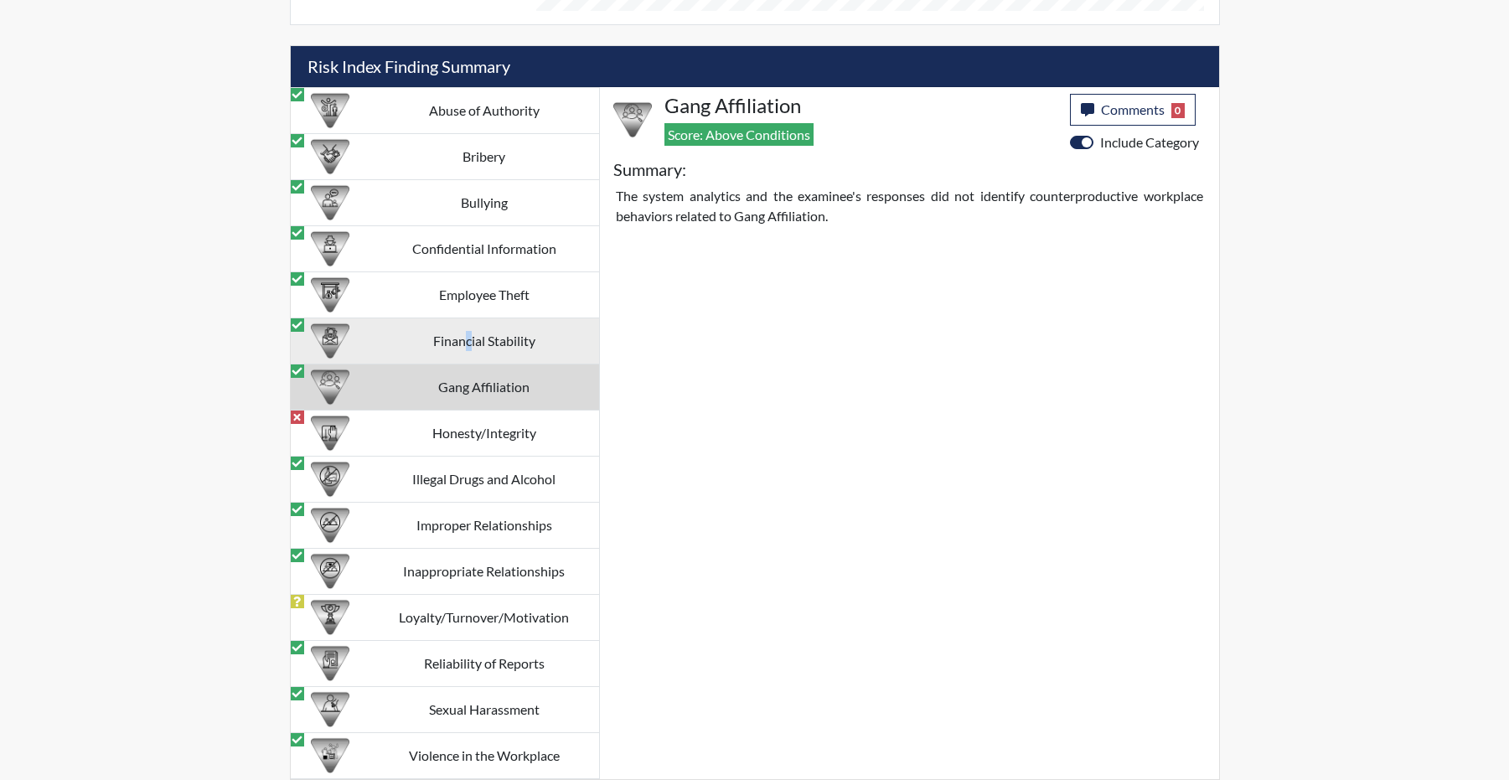
click at [466, 339] on td "Financial Stability" at bounding box center [485, 341] width 230 height 46
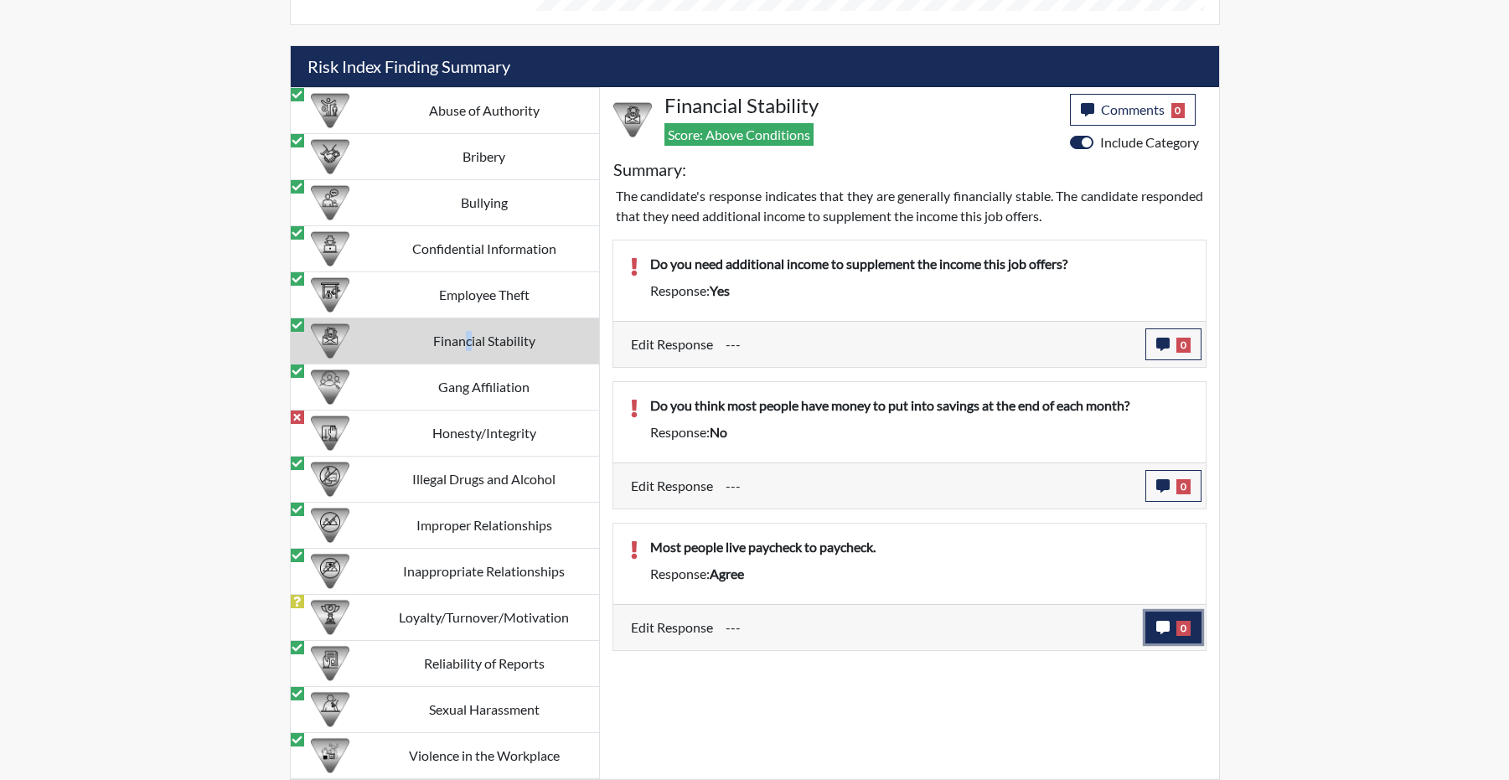
click at [1177, 636] on span "0" at bounding box center [1184, 628] width 14 height 15
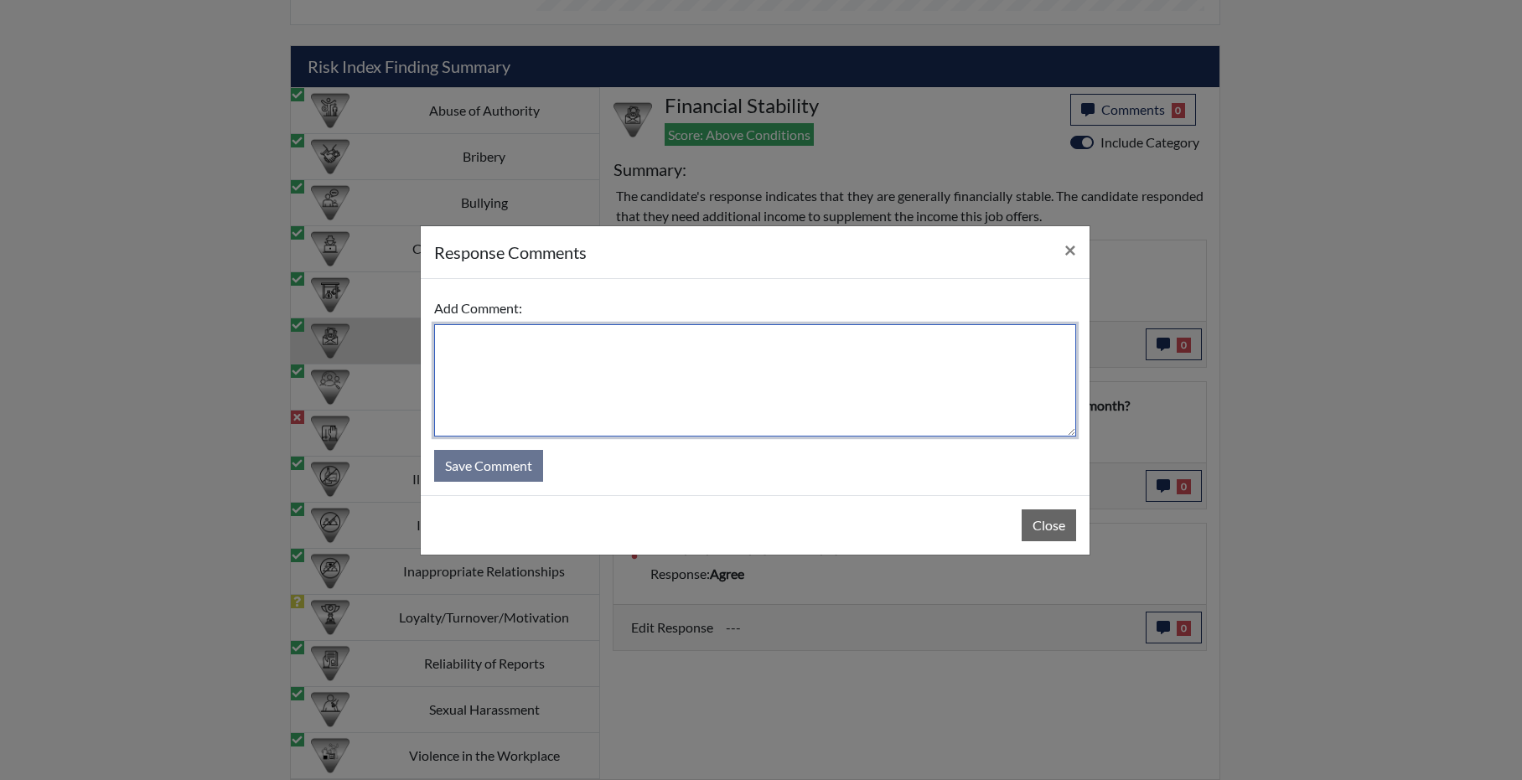
click at [642, 361] on textarea at bounding box center [755, 380] width 642 height 112
type textarea "stands by answer."
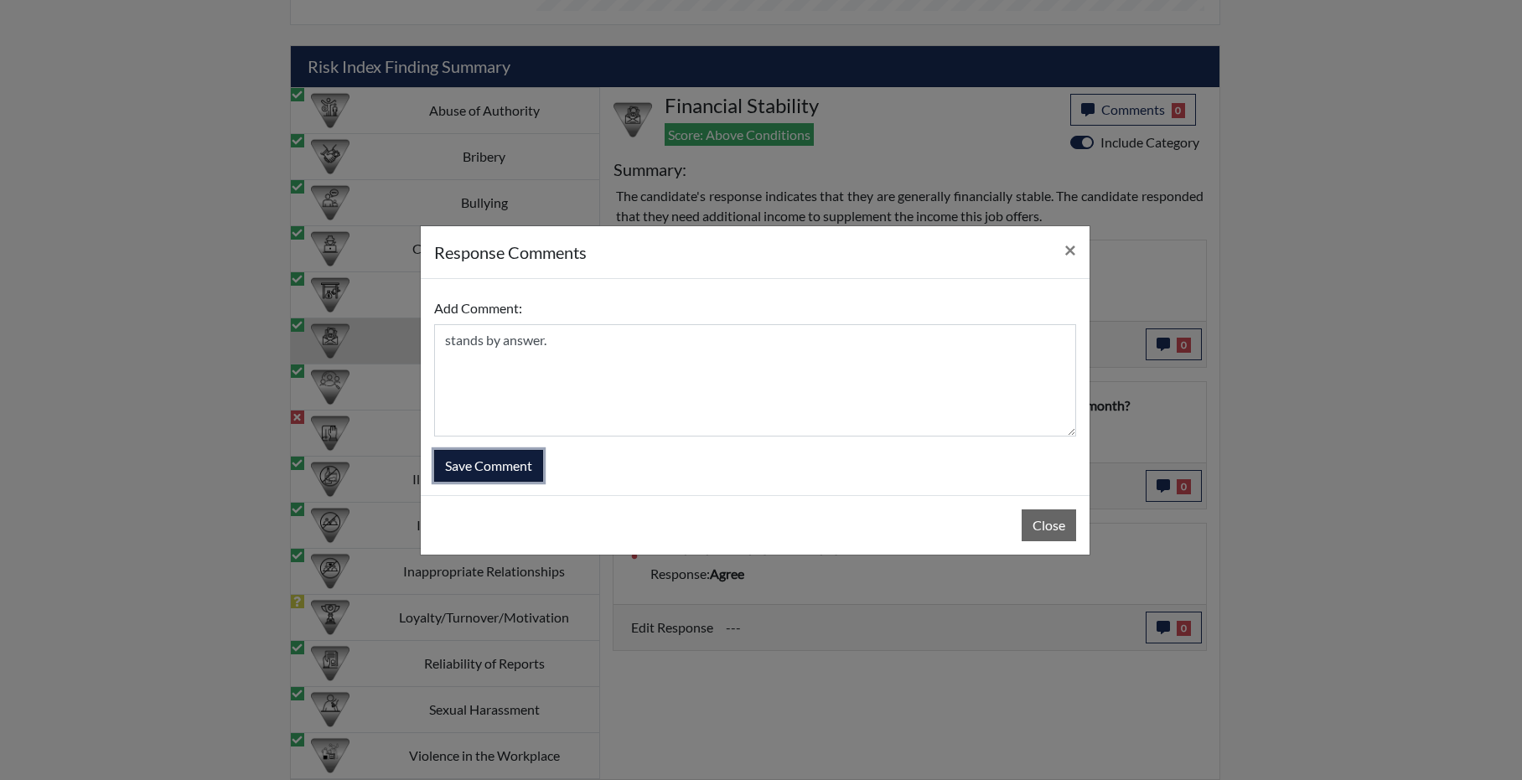
click at [504, 479] on button "Save Comment" at bounding box center [488, 466] width 109 height 32
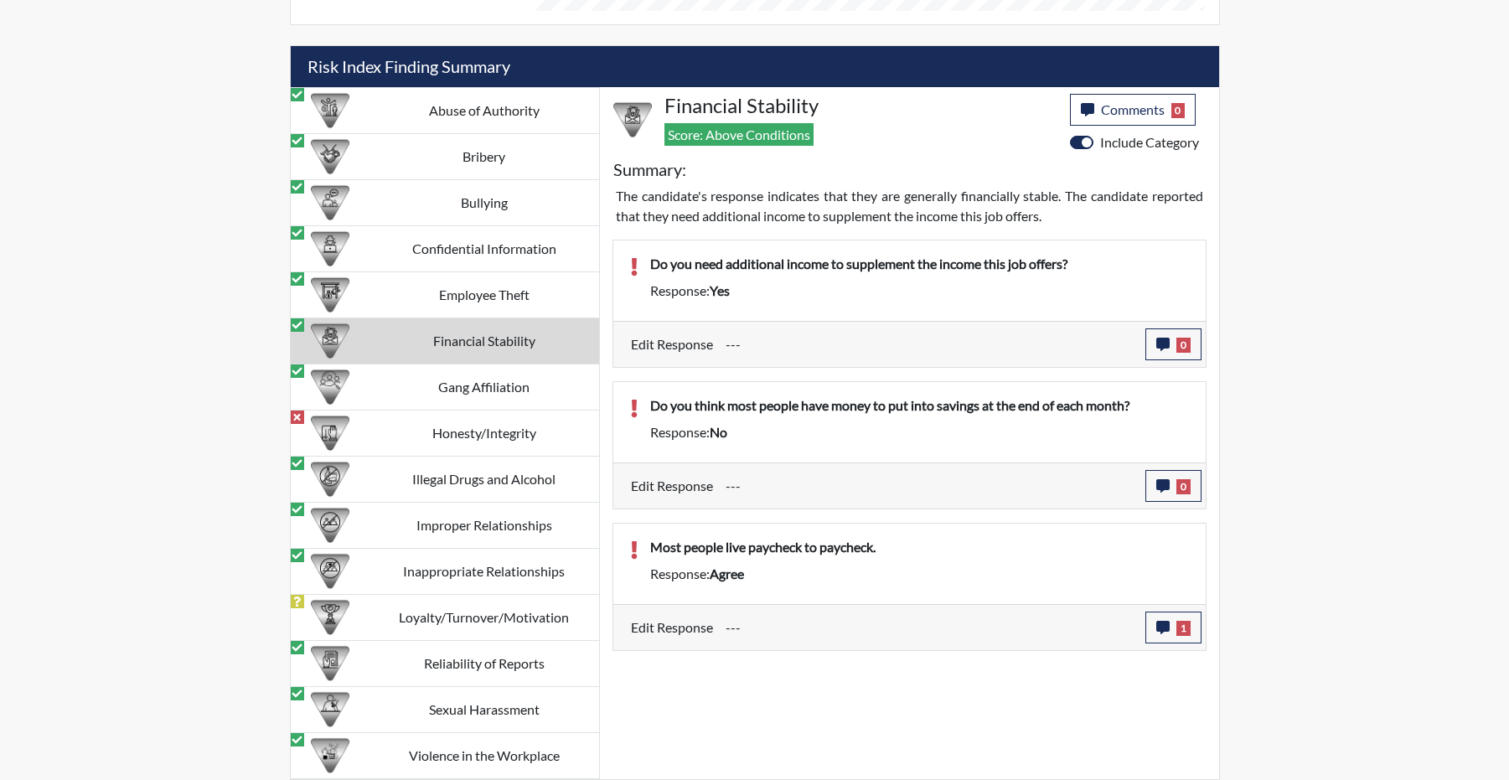
scroll to position [196, 696]
click at [1158, 493] on icon "button" at bounding box center [1162, 485] width 13 height 13
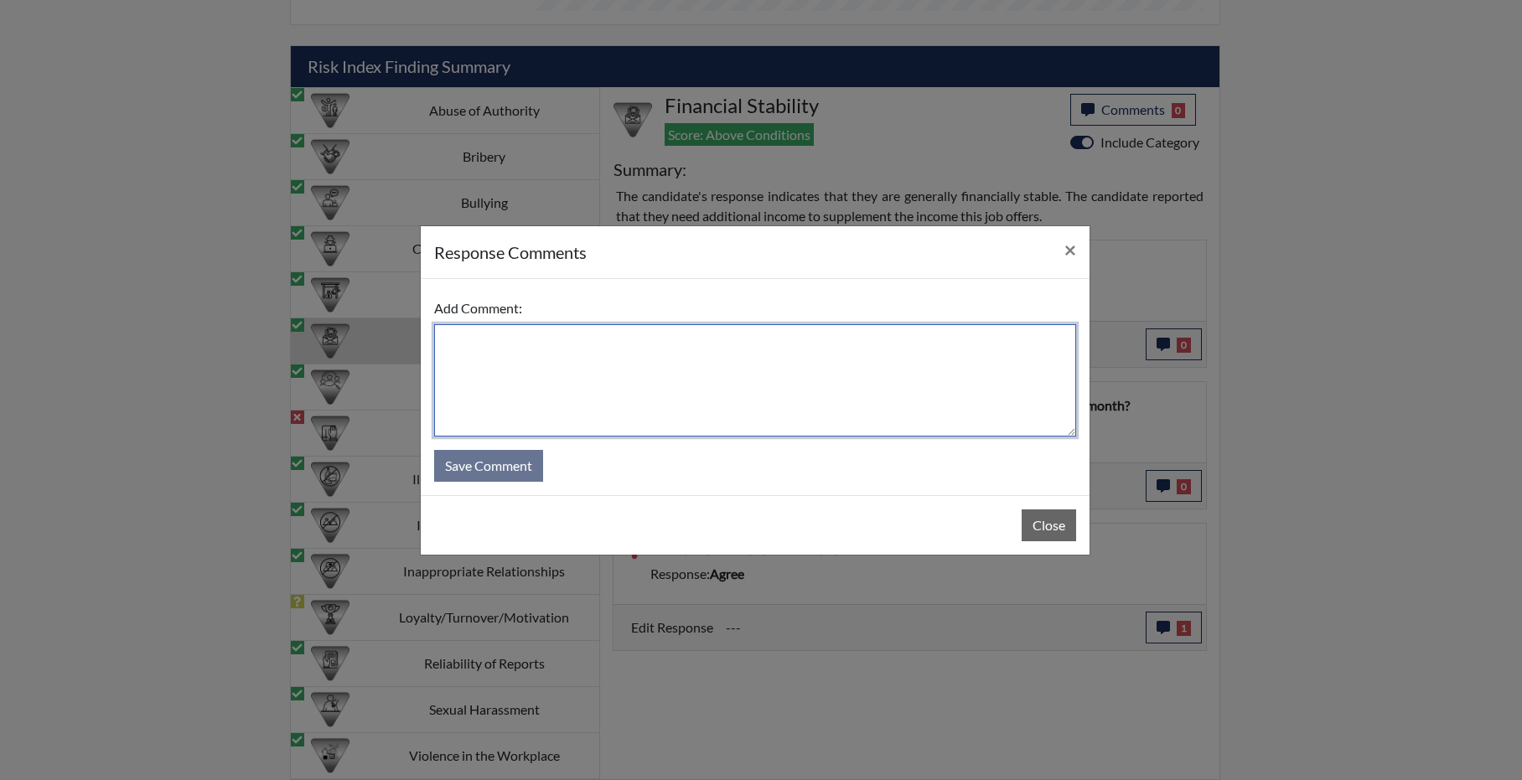
click at [667, 377] on textarea at bounding box center [755, 380] width 642 height 112
type textarea "stands by answer."
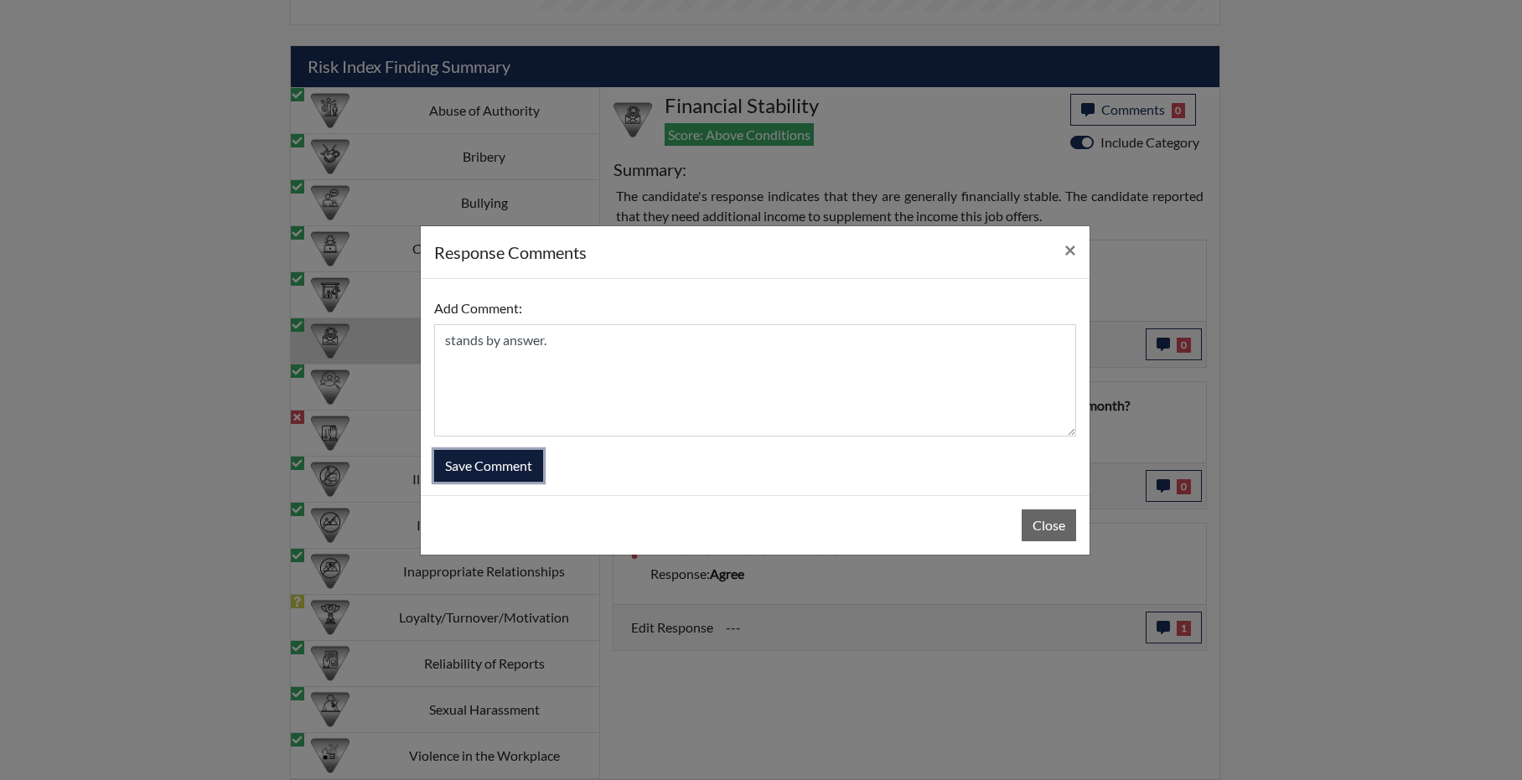
click at [514, 457] on button "Save Comment" at bounding box center [488, 466] width 109 height 32
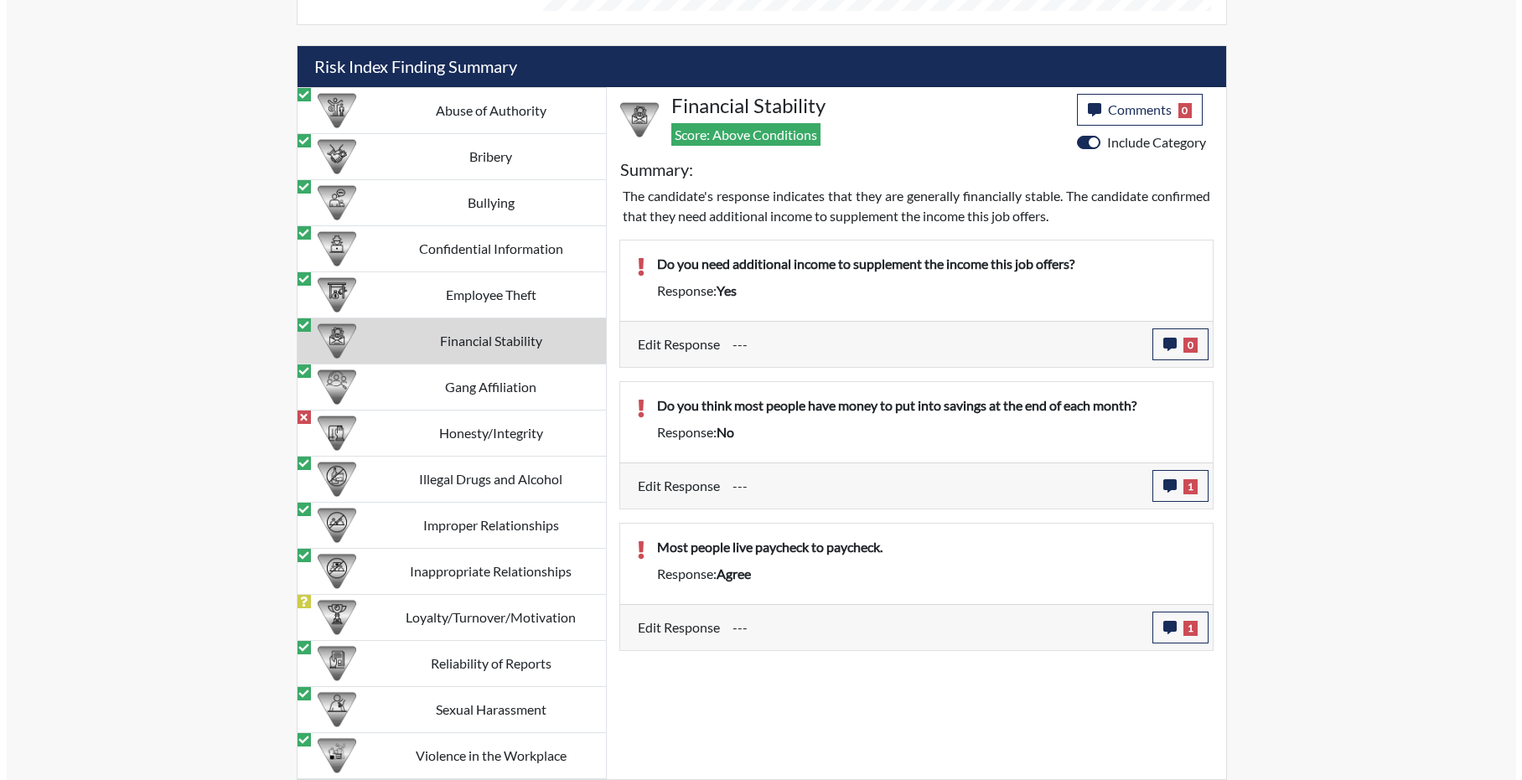
scroll to position [1544, 0]
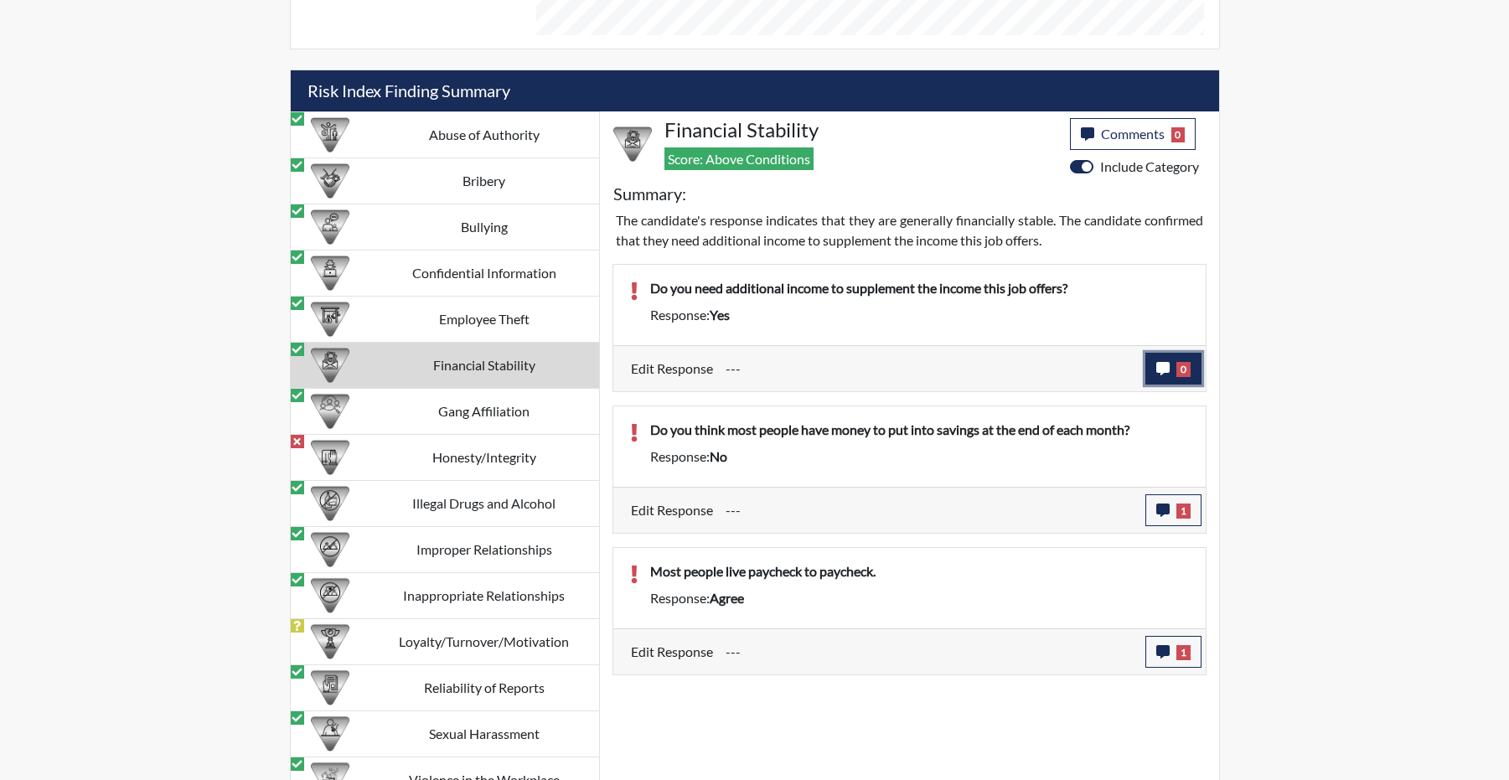
click at [1159, 385] on button "0" at bounding box center [1174, 369] width 56 height 32
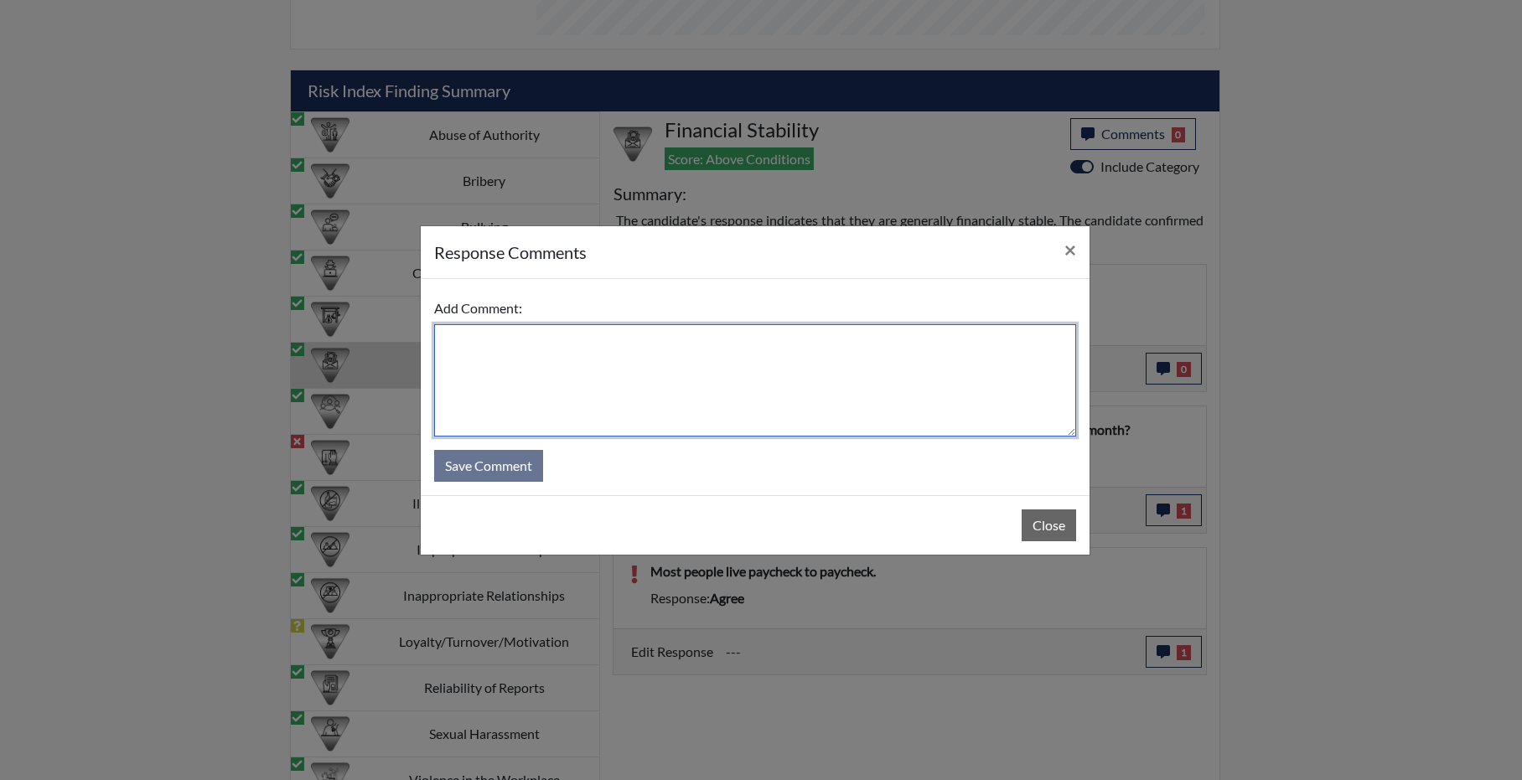
click at [859, 393] on textarea at bounding box center [755, 380] width 642 height 112
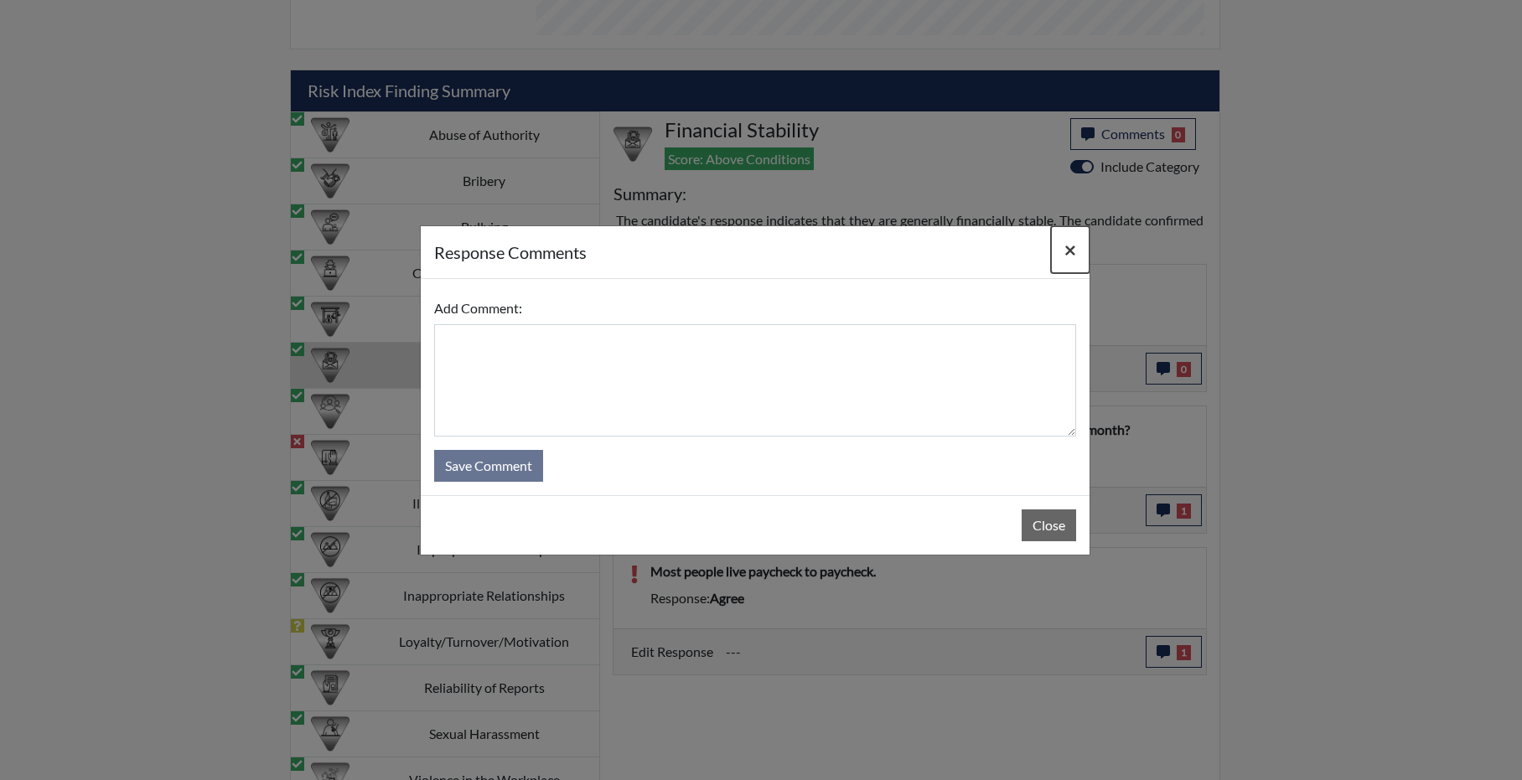
click at [1064, 238] on span "×" at bounding box center [1070, 249] width 12 height 24
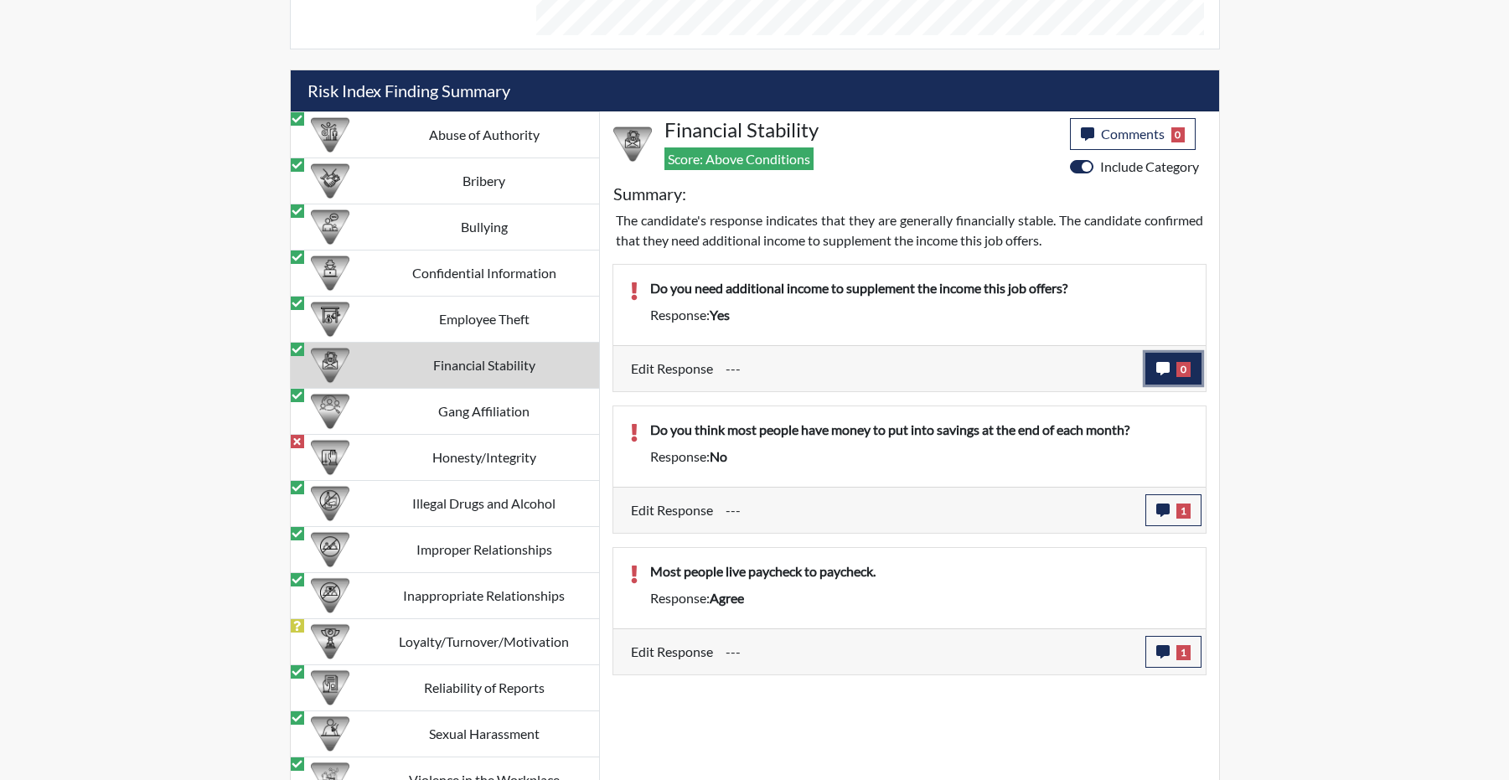
click at [1156, 375] on icon "button" at bounding box center [1162, 368] width 13 height 13
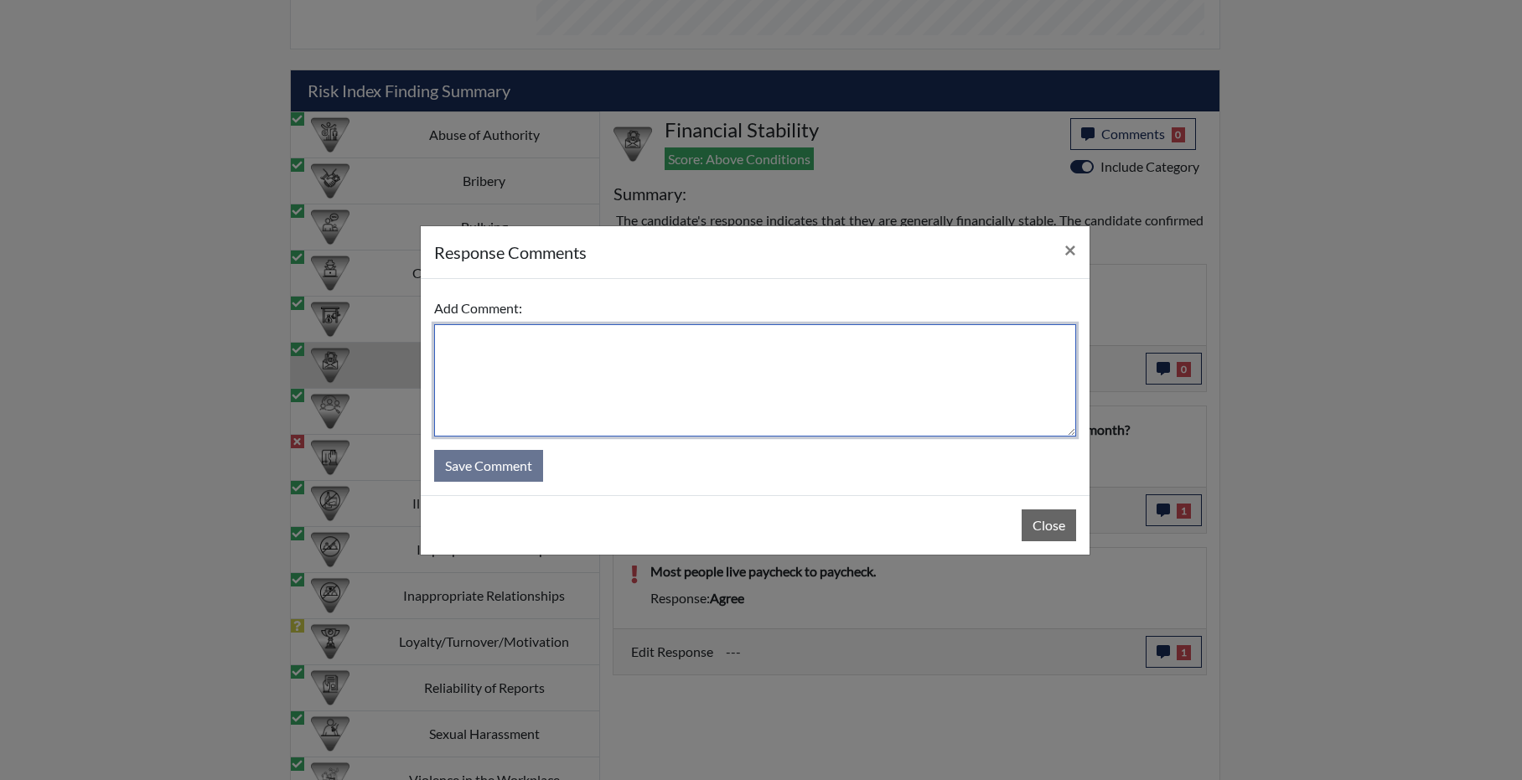
click at [877, 352] on textarea at bounding box center [755, 380] width 642 height 112
type textarea "clarified that once he starts working and receiving pay that he wouldn't need a…"
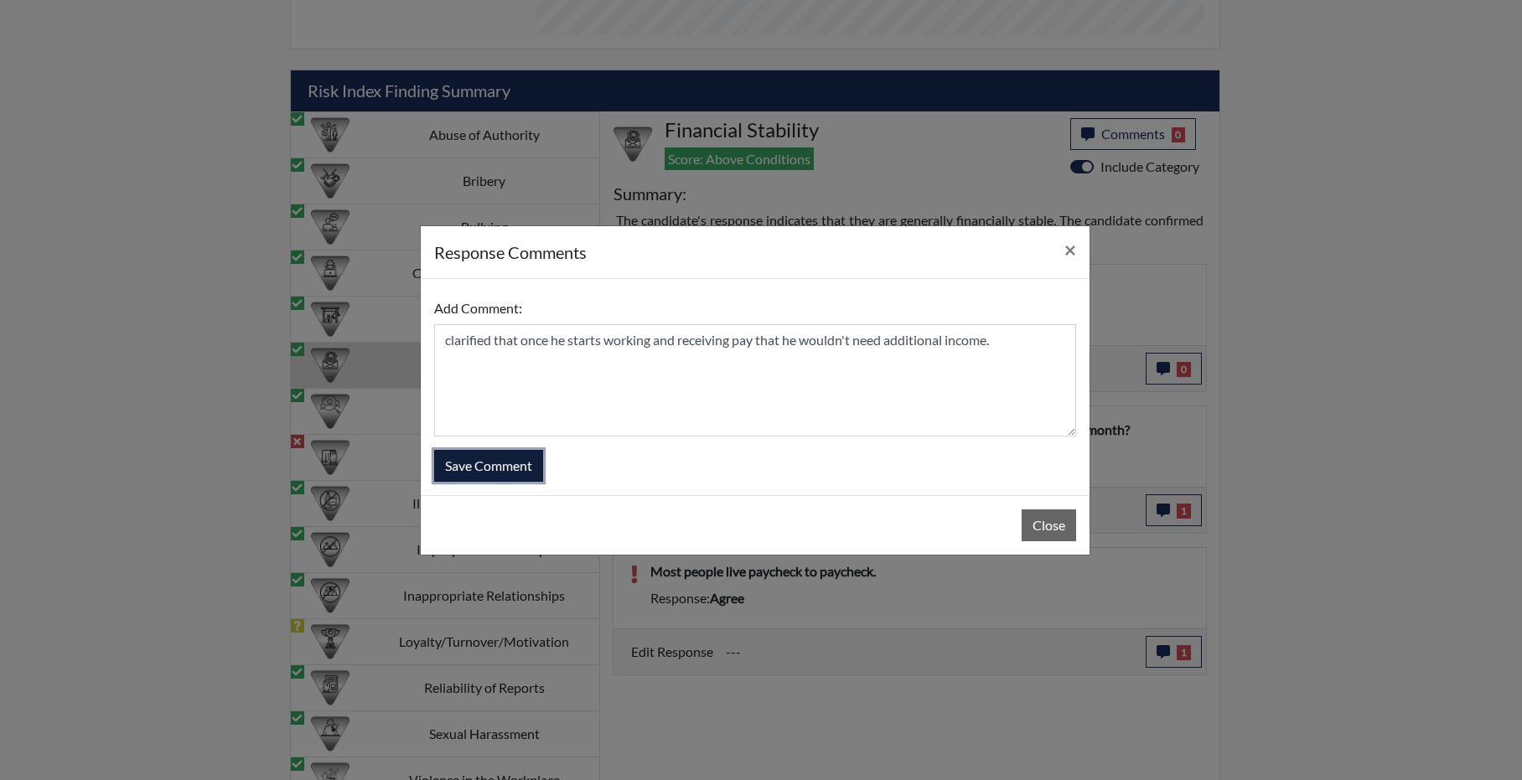
click at [530, 464] on button "Save Comment" at bounding box center [488, 466] width 109 height 32
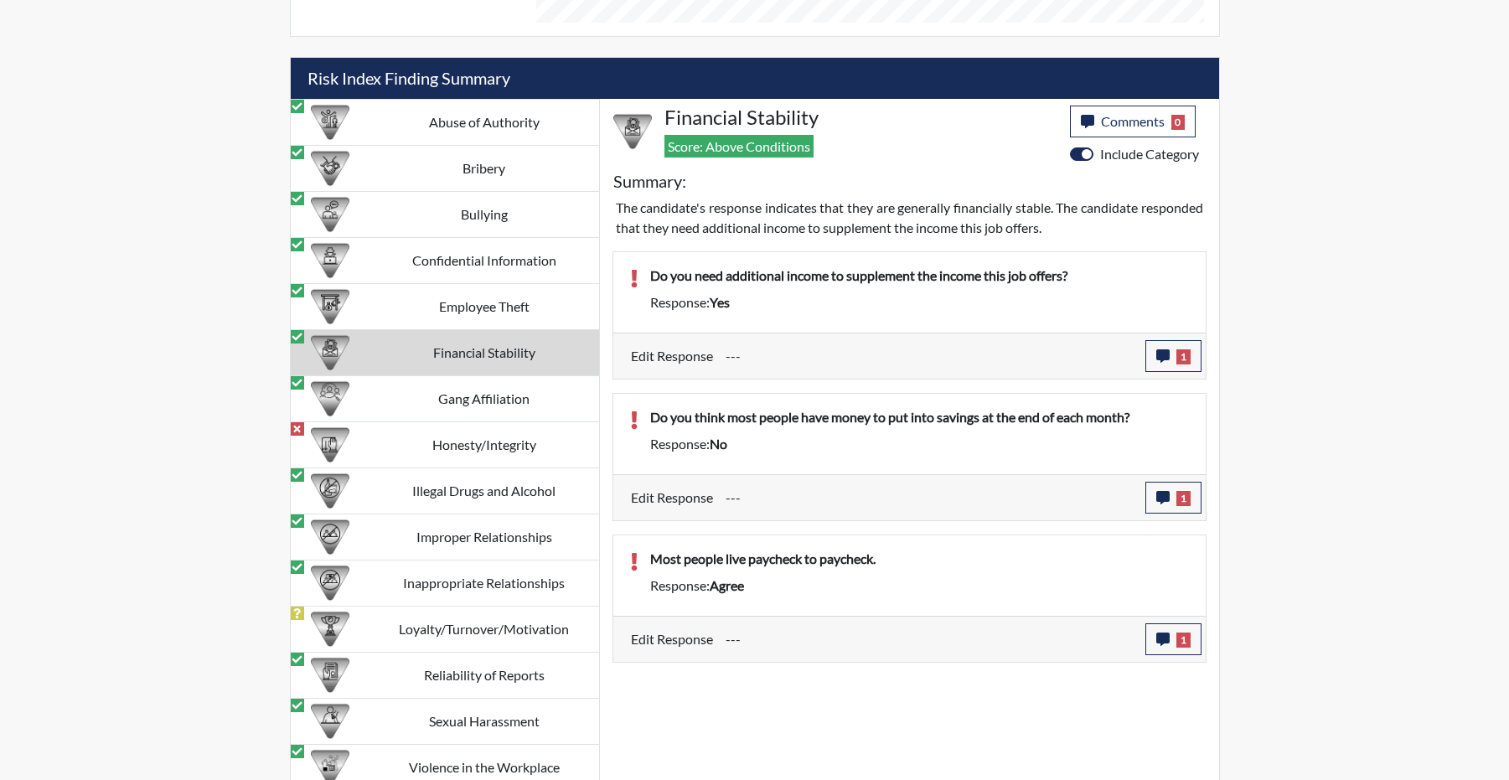
scroll to position [1462, 0]
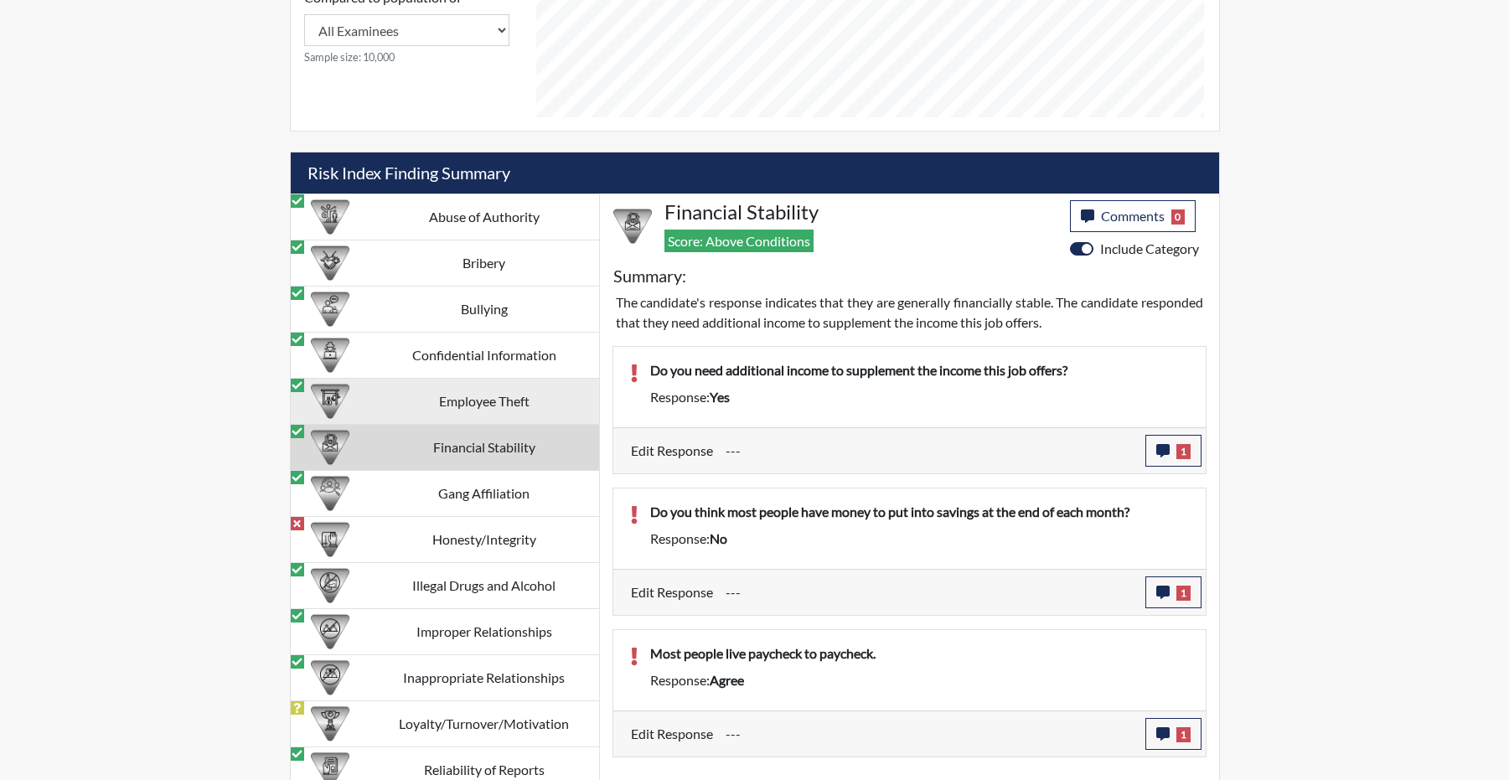
click at [515, 425] on td "Employee Theft" at bounding box center [485, 402] width 230 height 46
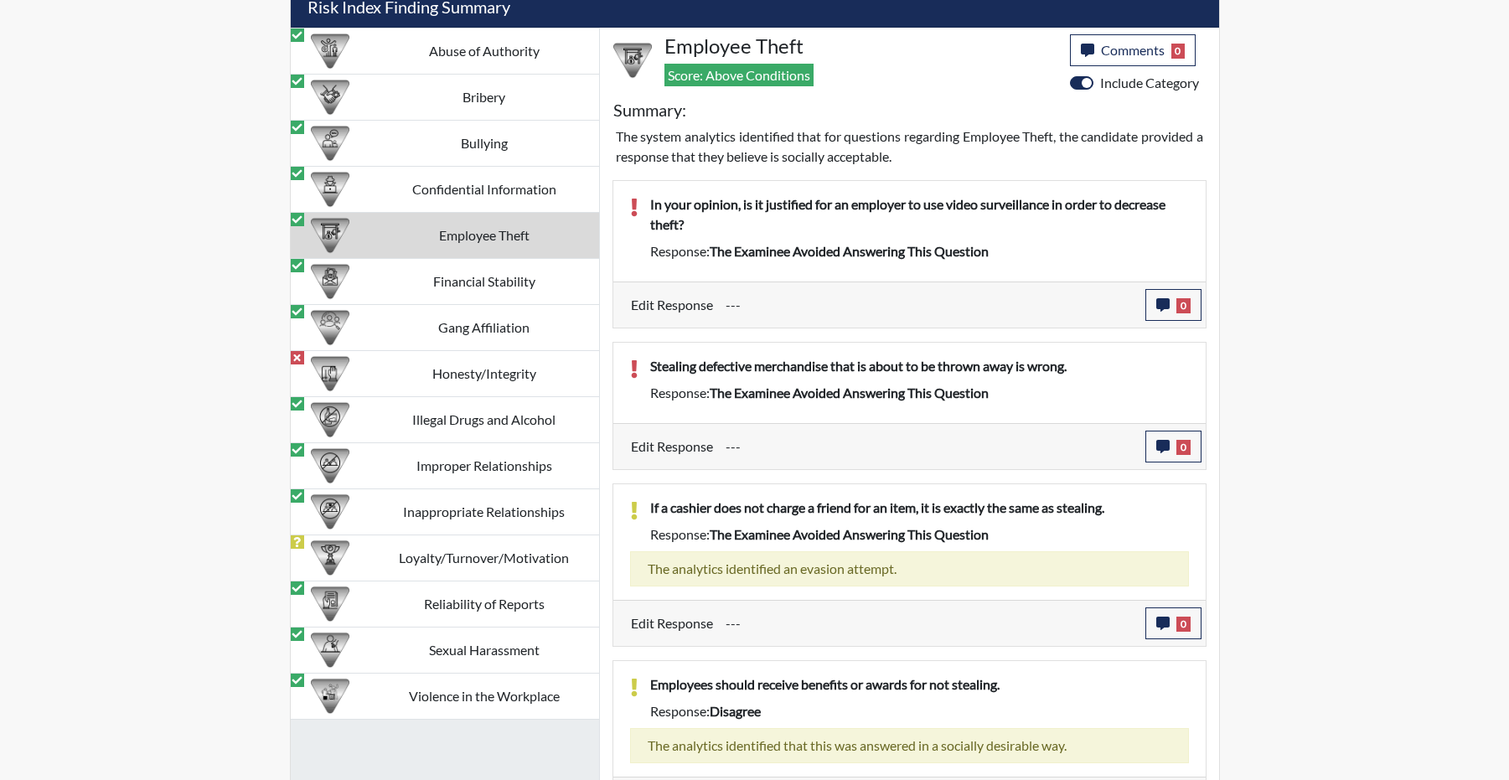
scroll to position [1630, 0]
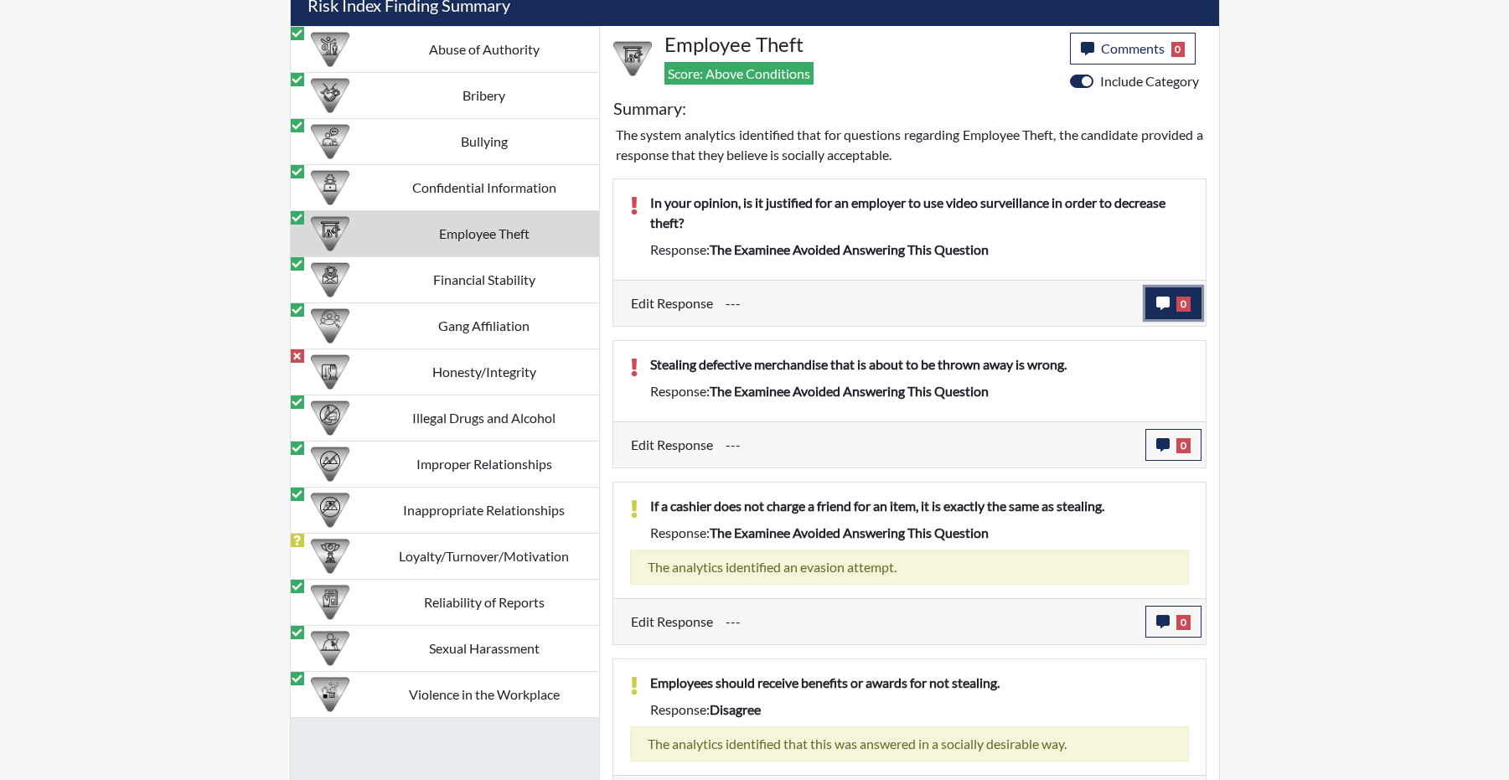
click at [1147, 319] on button "0" at bounding box center [1174, 303] width 56 height 32
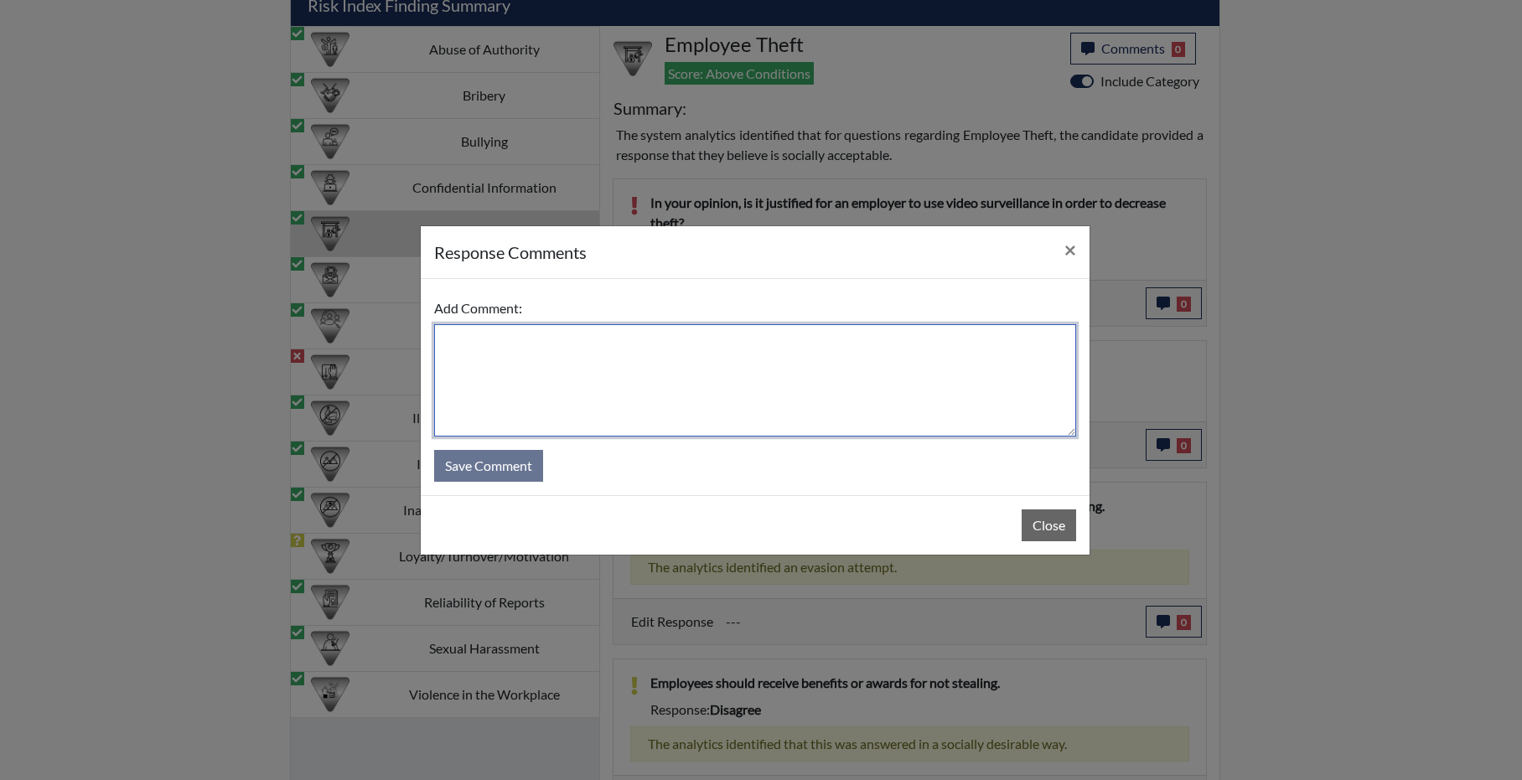
click at [711, 381] on textarea at bounding box center [755, 380] width 642 height 112
type textarea "when question was read to candidate he answered YES."
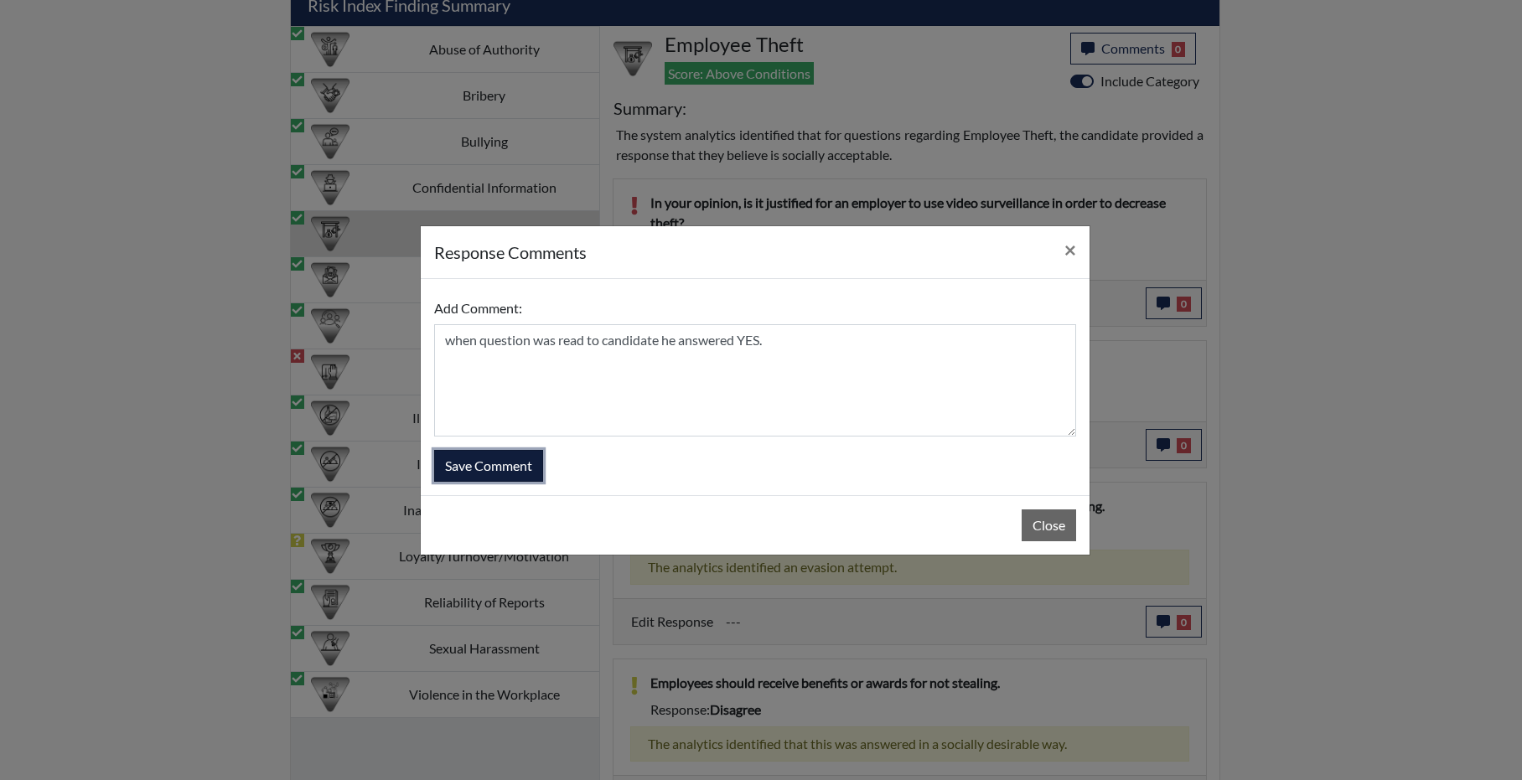
click at [475, 479] on button "Save Comment" at bounding box center [488, 466] width 109 height 32
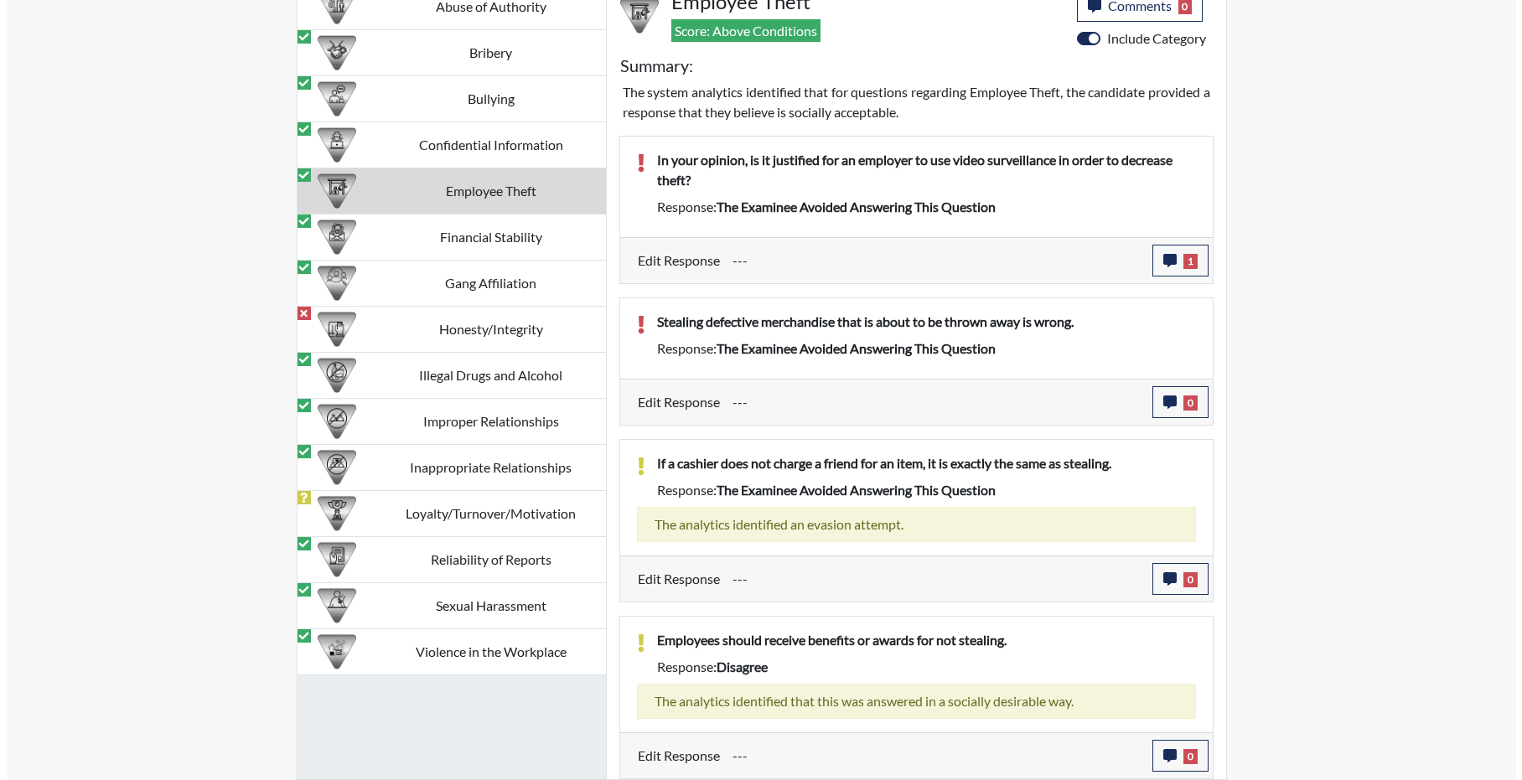
scroll to position [1714, 0]
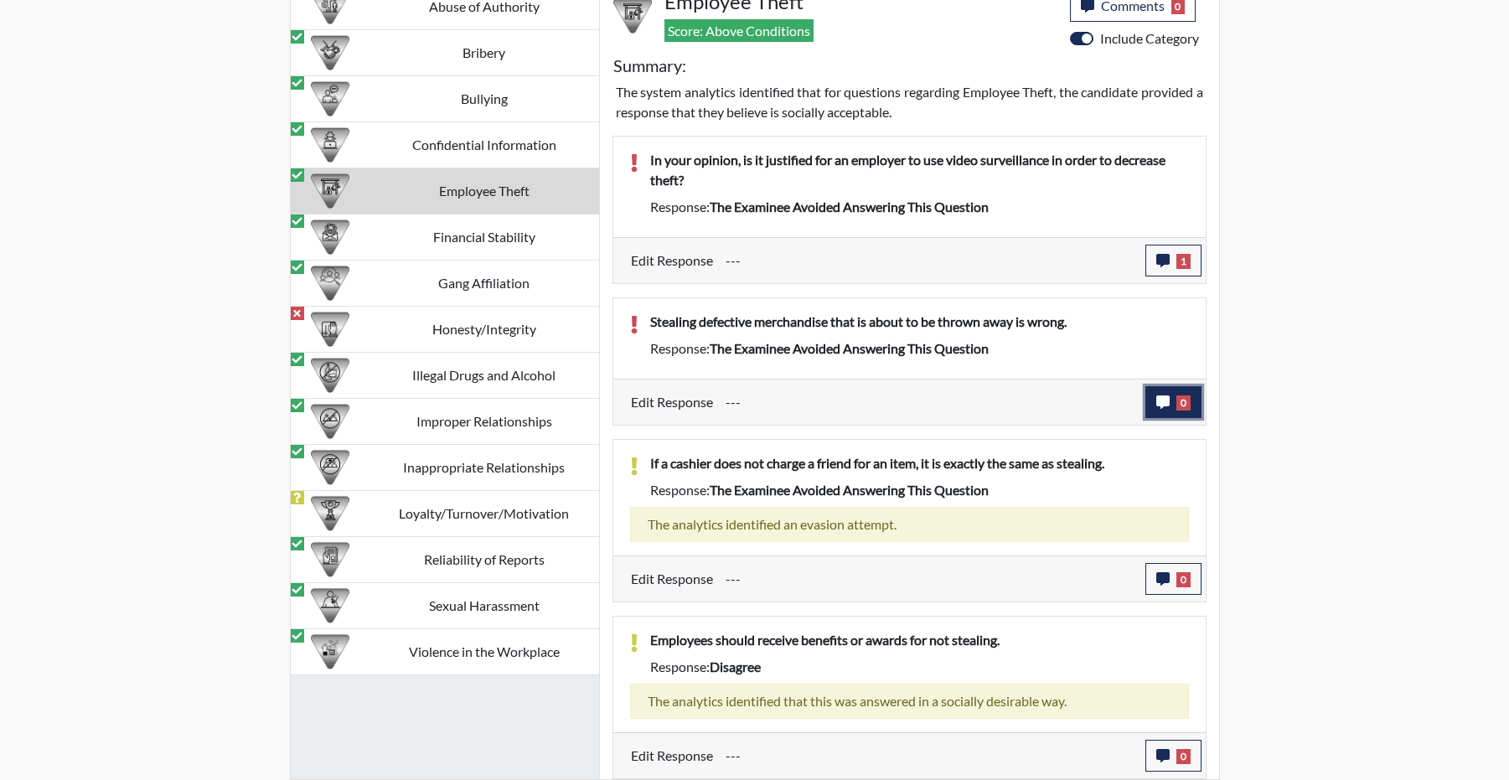
click at [1146, 418] on button "0" at bounding box center [1174, 402] width 56 height 32
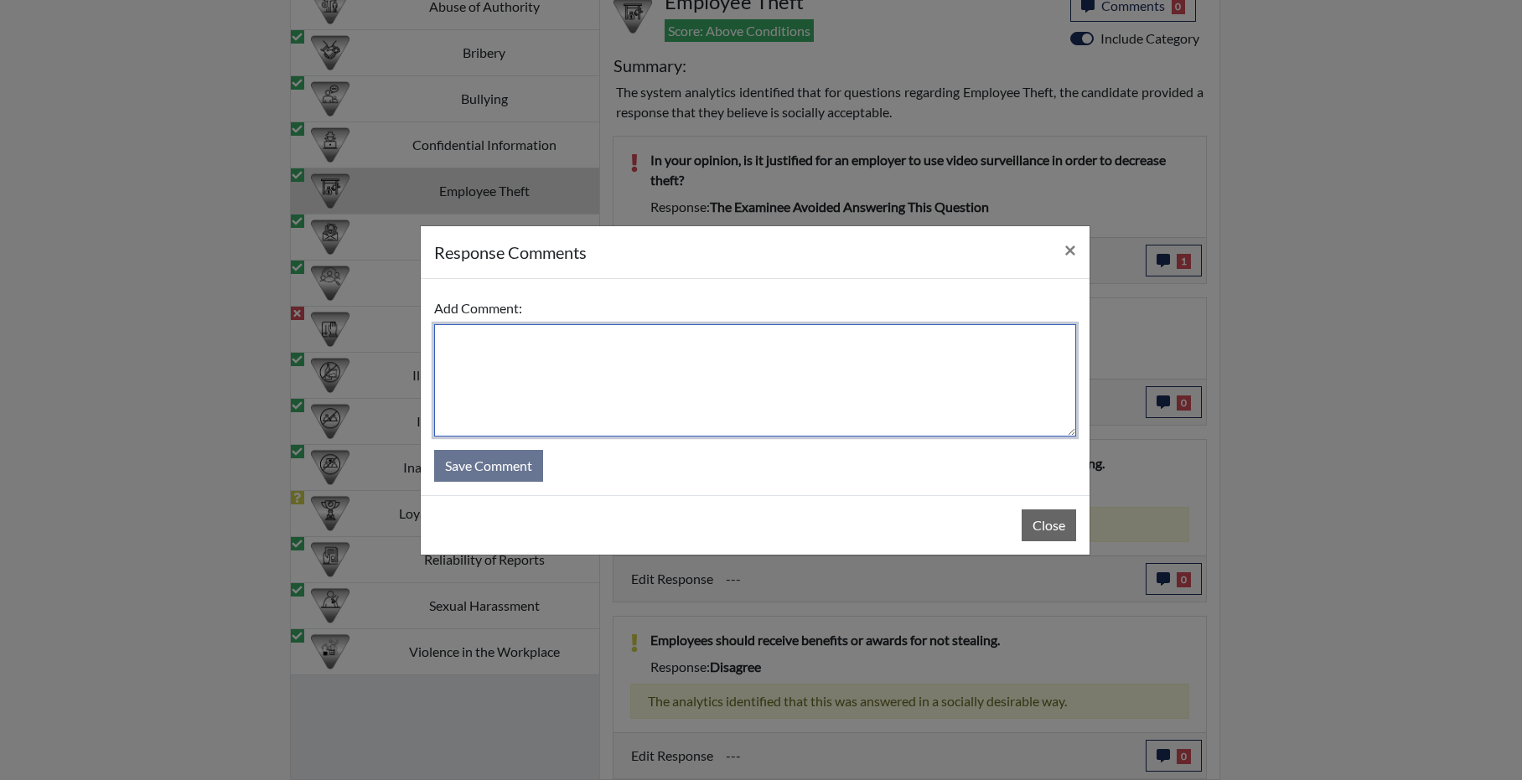
click at [676, 389] on textarea at bounding box center [755, 380] width 642 height 112
type textarea "when question read out loud candidate answered YES, it is wrong."
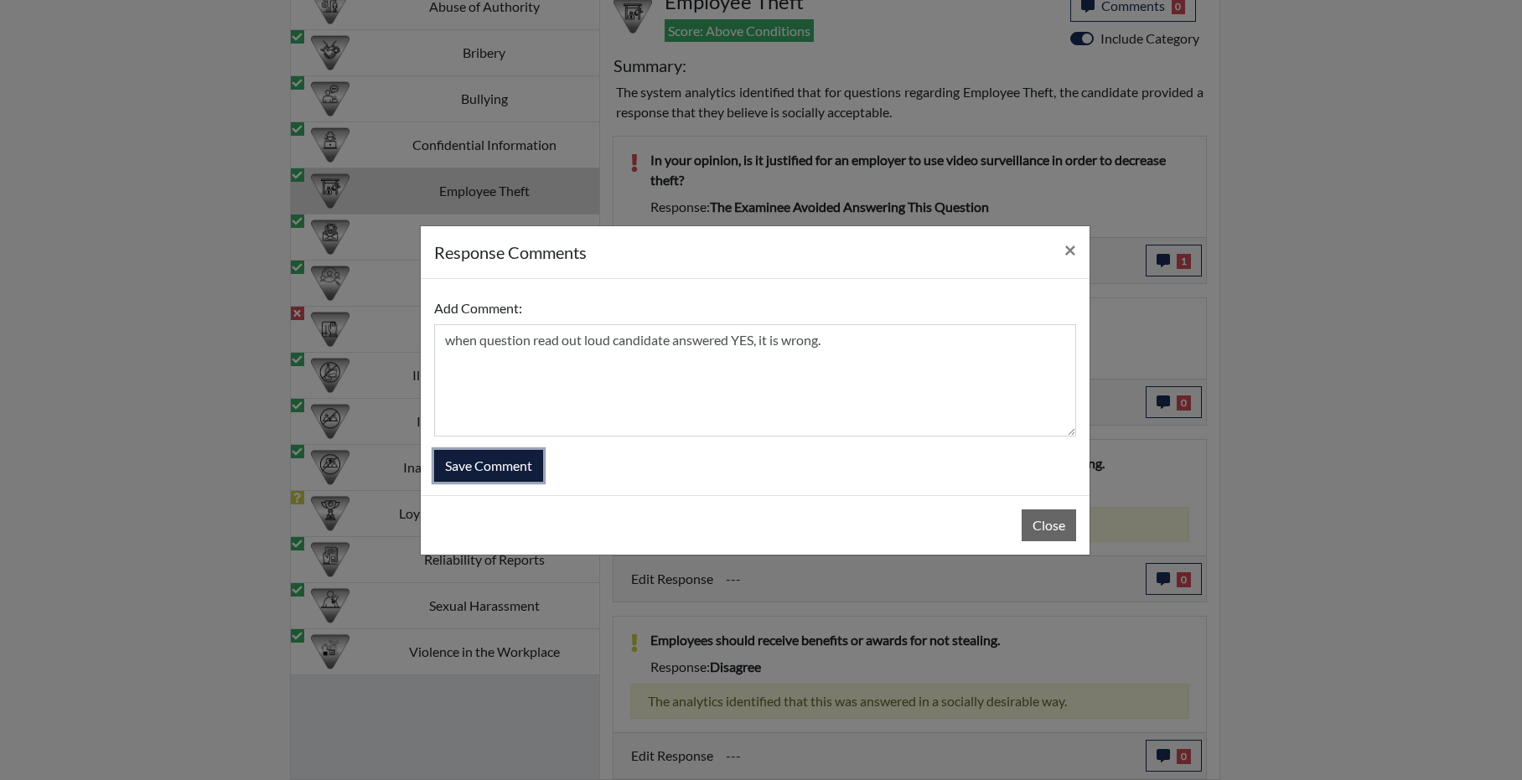
click at [479, 467] on button "Save Comment" at bounding box center [488, 466] width 109 height 32
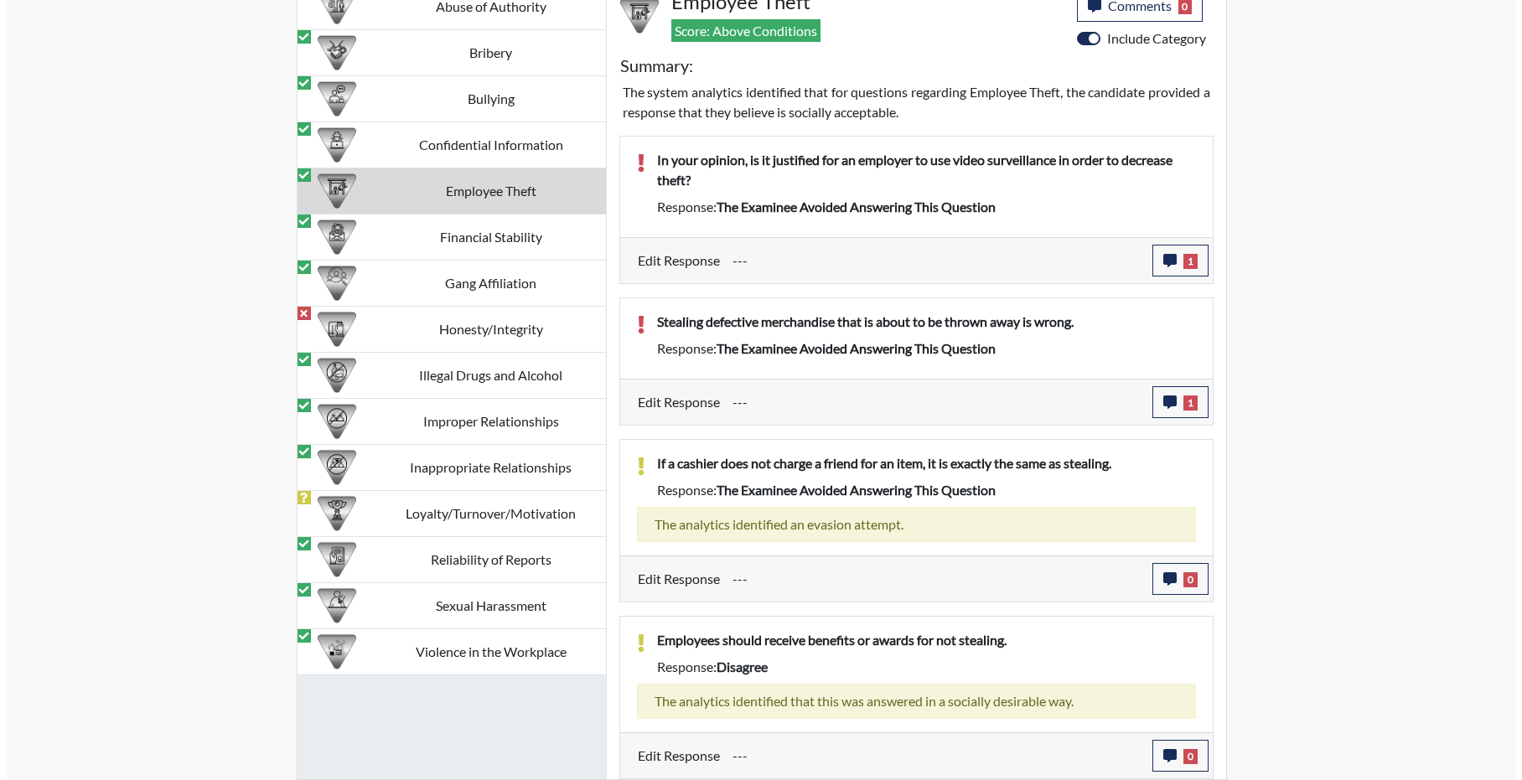
scroll to position [1776, 0]
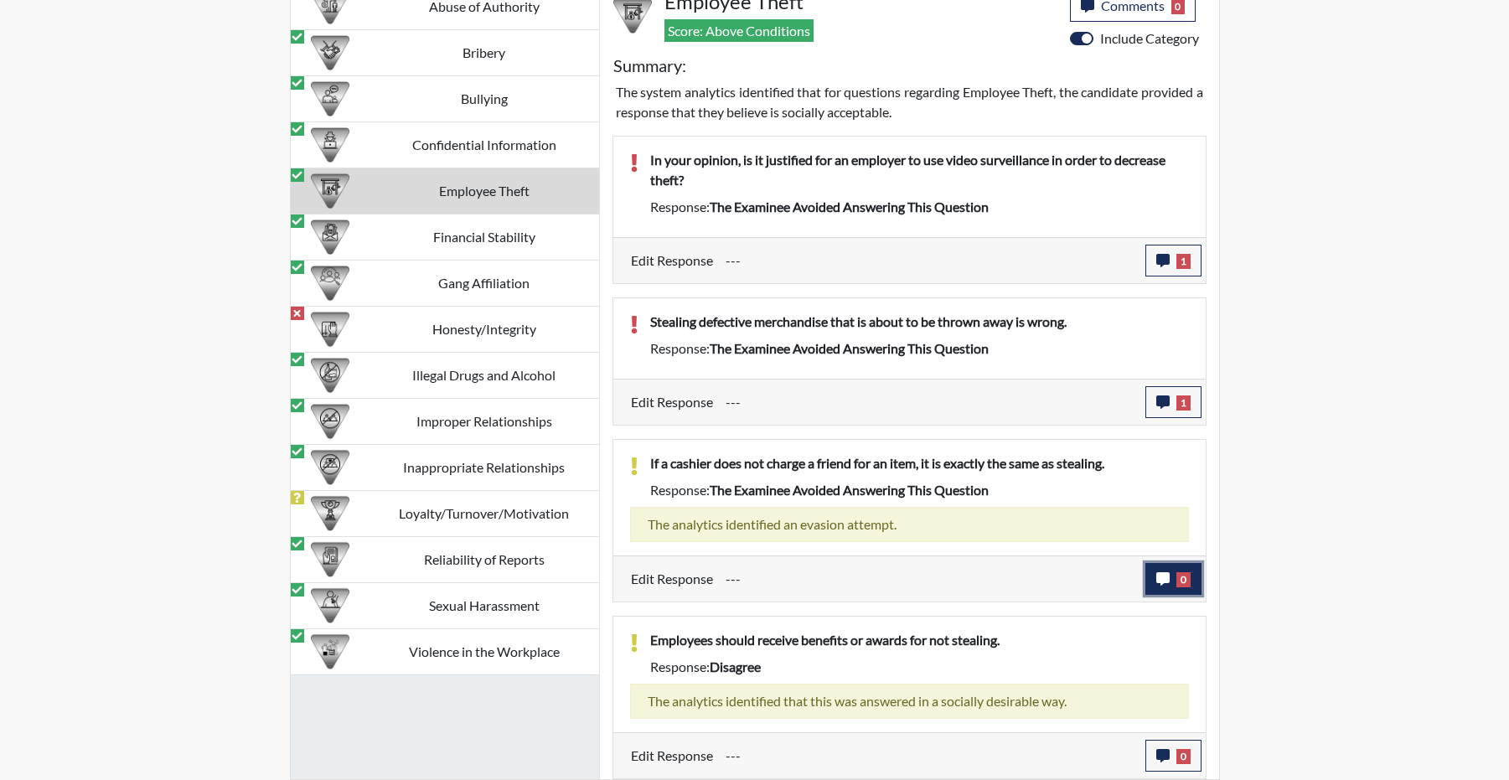
click at [1161, 572] on icon "button" at bounding box center [1162, 578] width 13 height 13
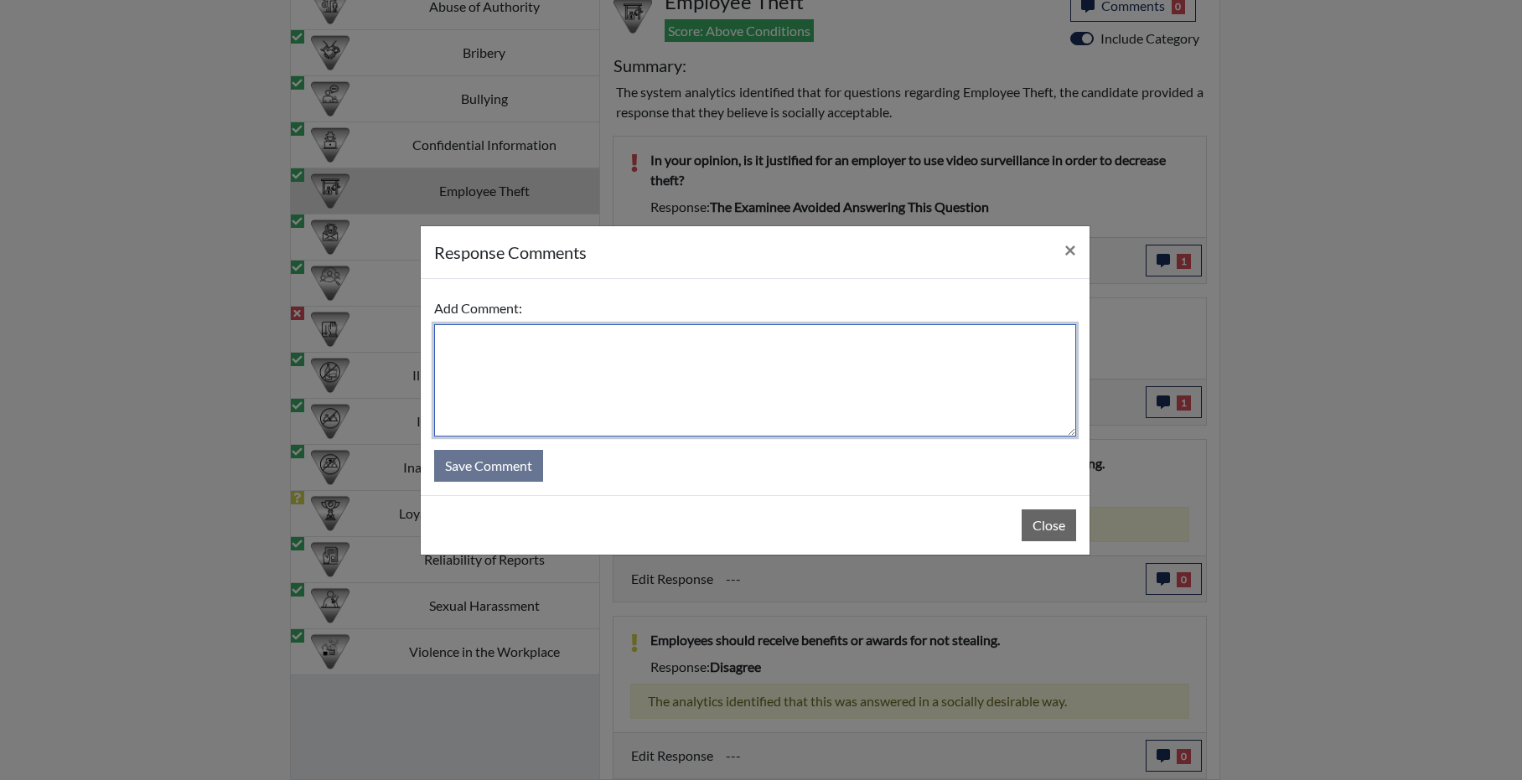
click at [759, 339] on textarea at bounding box center [755, 380] width 642 height 112
type textarea "q"
click at [696, 336] on textarea "candidate answered YES, it is stealing" at bounding box center [755, 380] width 642 height 112
type textarea "candidate answered YES, it is stealing"
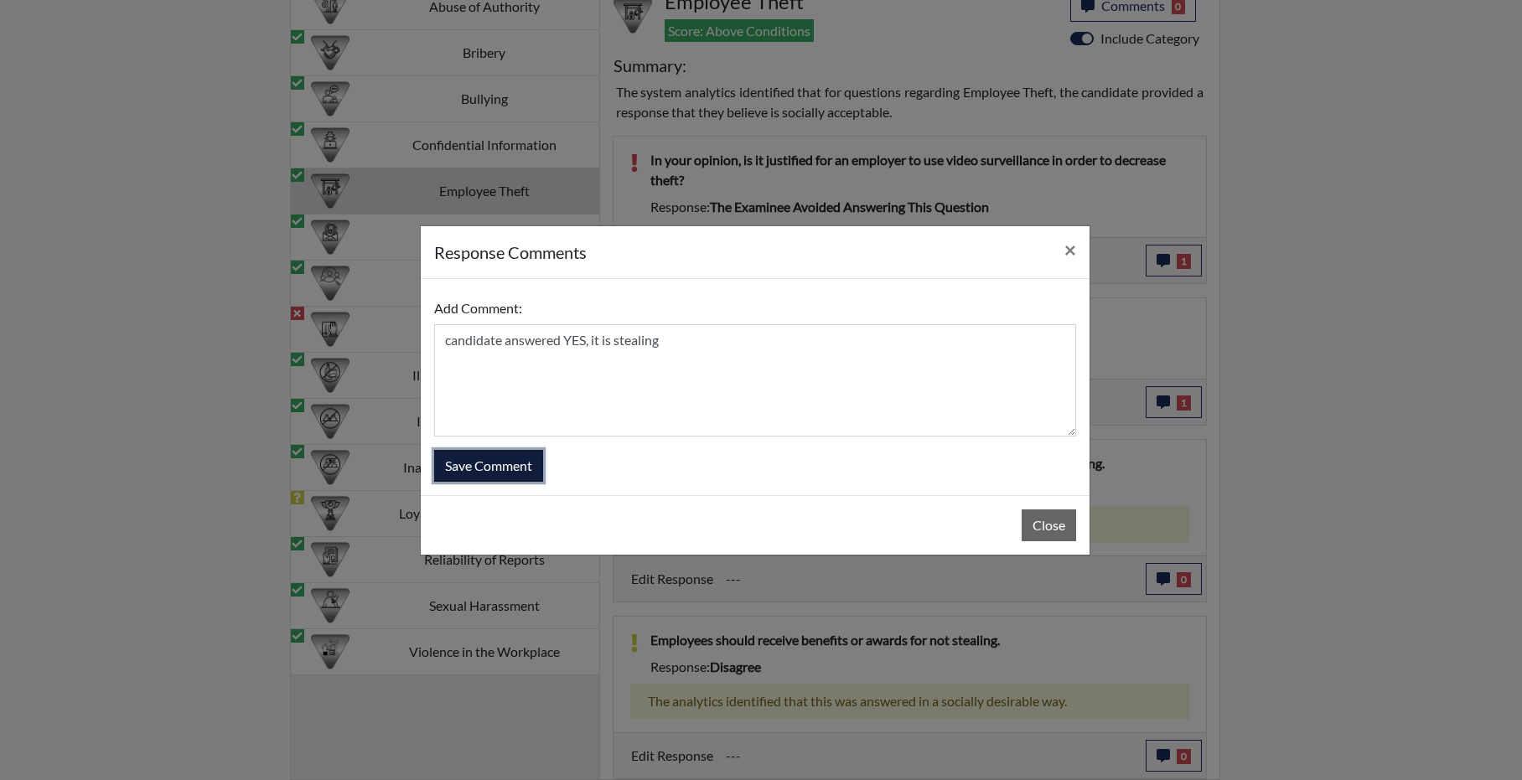
click at [541, 476] on button "Save Comment" at bounding box center [488, 466] width 109 height 32
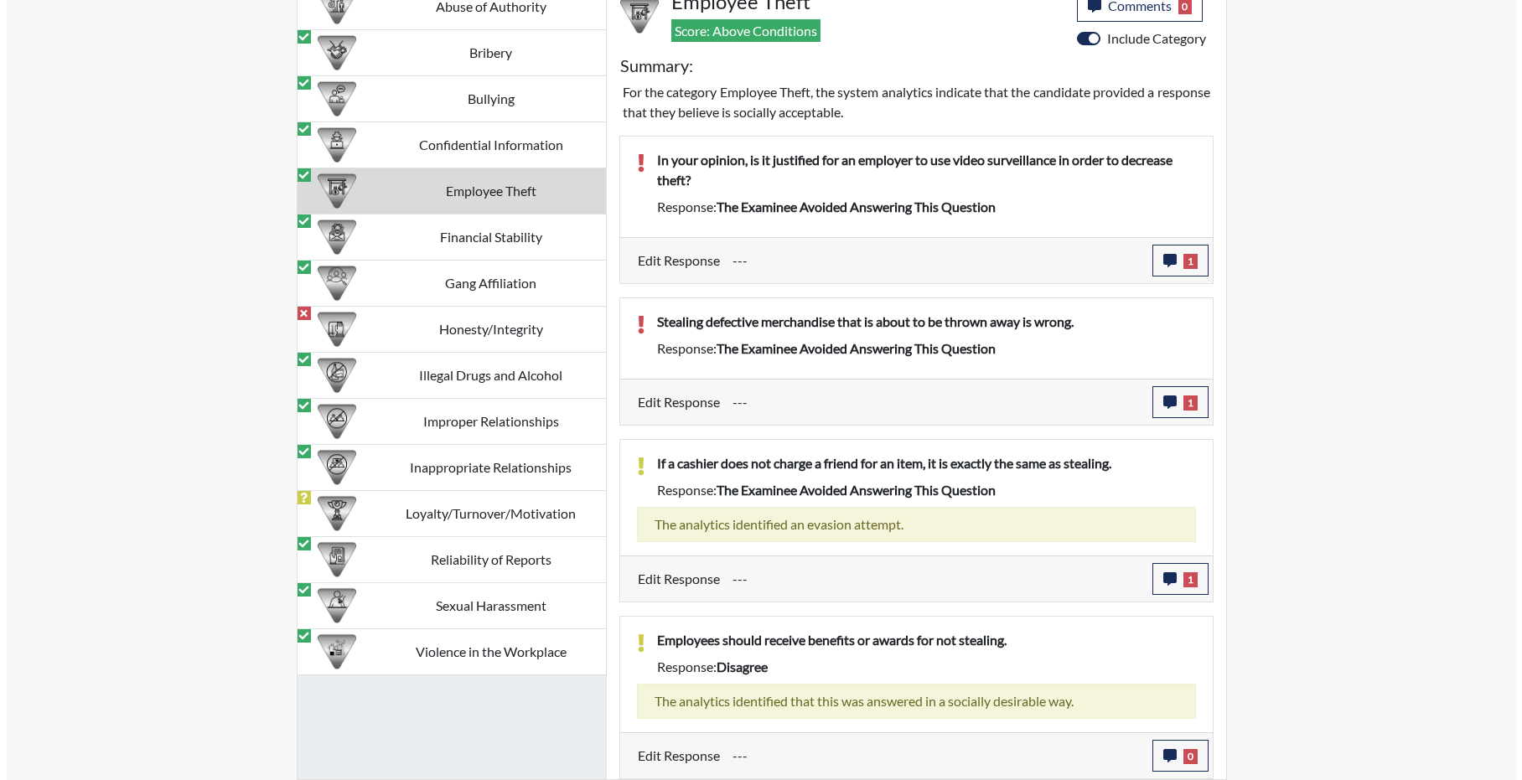
scroll to position [196, 696]
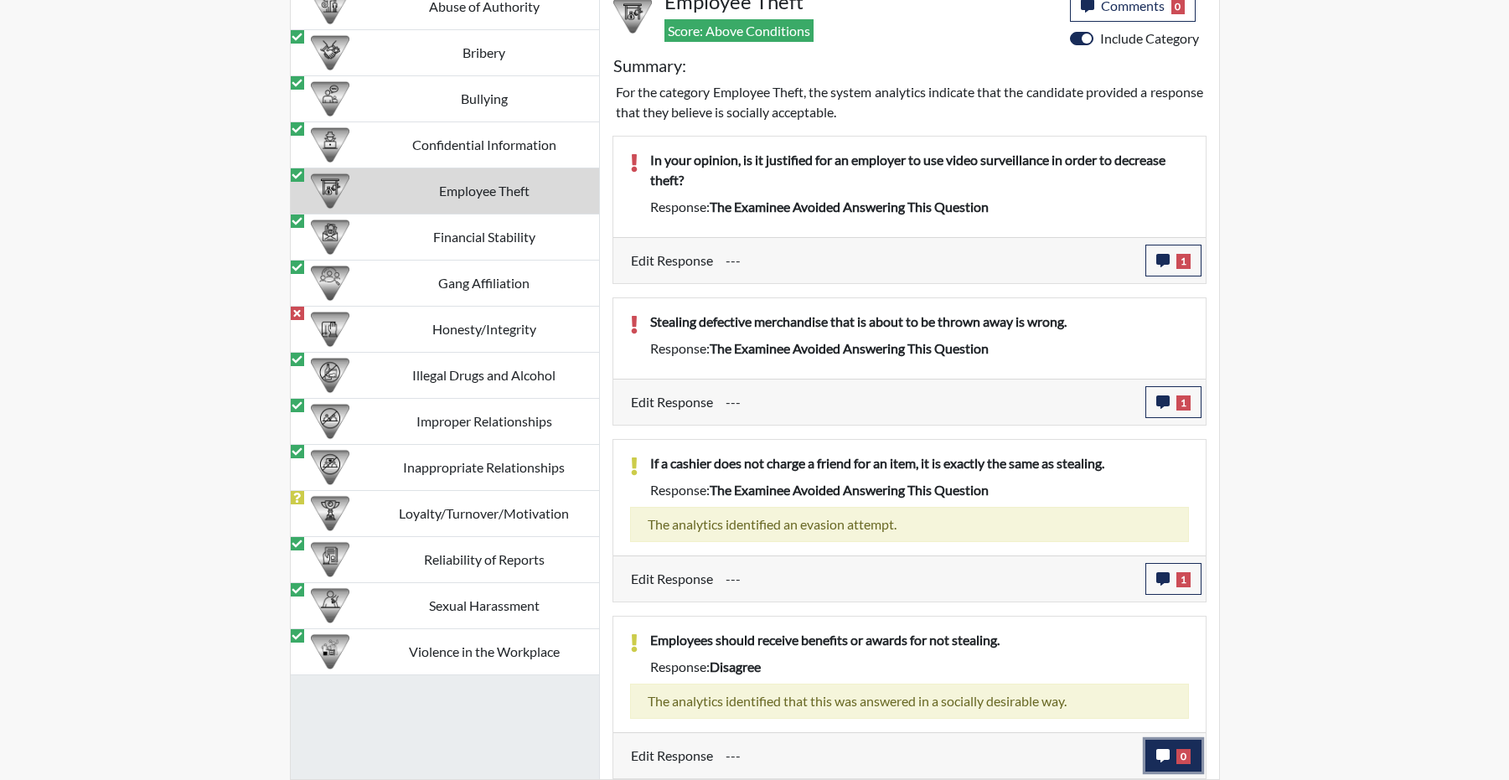
click at [1156, 750] on icon "button" at bounding box center [1162, 755] width 13 height 13
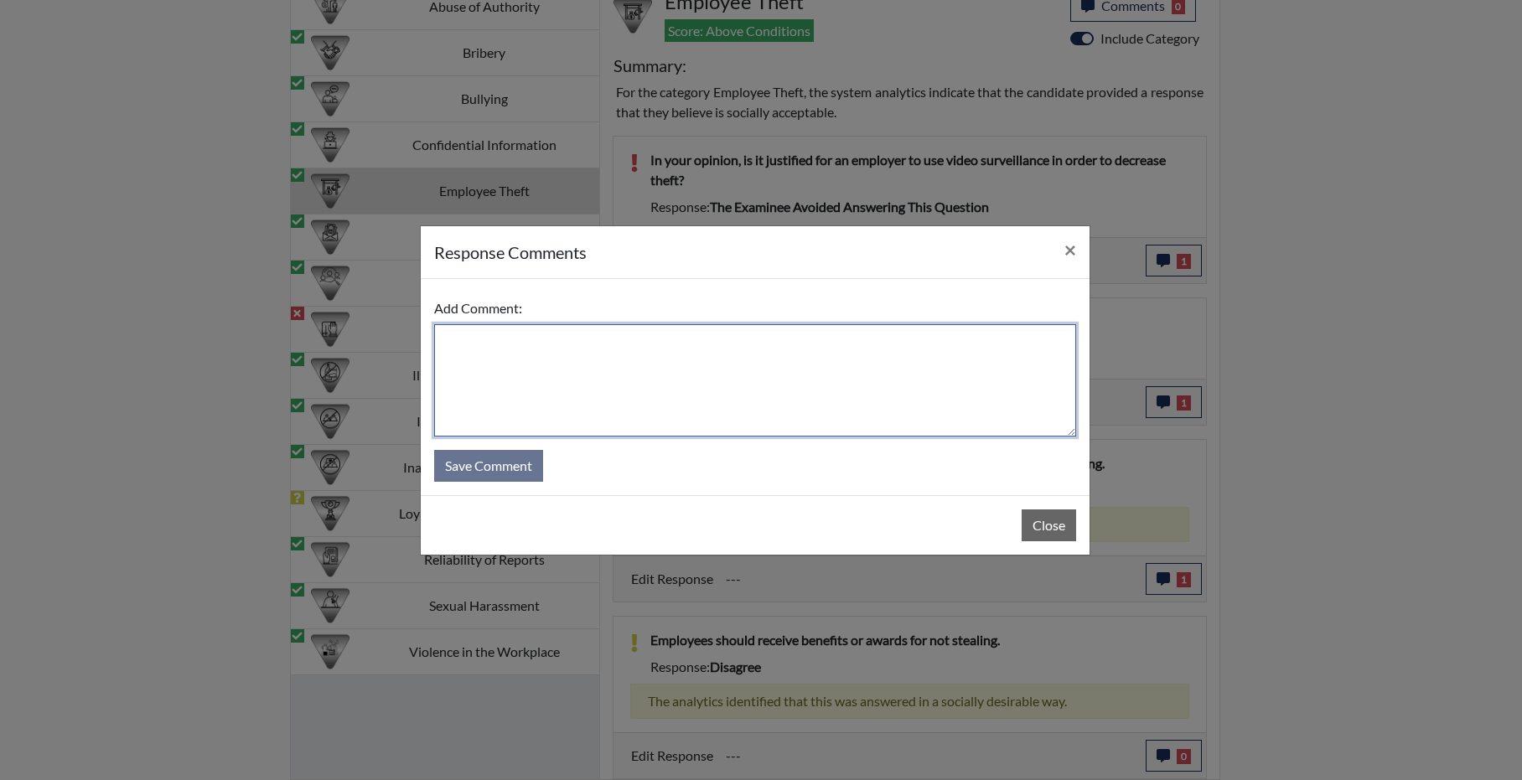
click at [687, 369] on textarea at bounding box center [755, 380] width 642 height 112
click at [1013, 335] on textarea "missed the word NOT during testing. his view is that stealing is wrong, and you…" at bounding box center [755, 380] width 642 height 112
type textarea "missed the word NOT during testing. his view is that stealing is wrong, and you…"
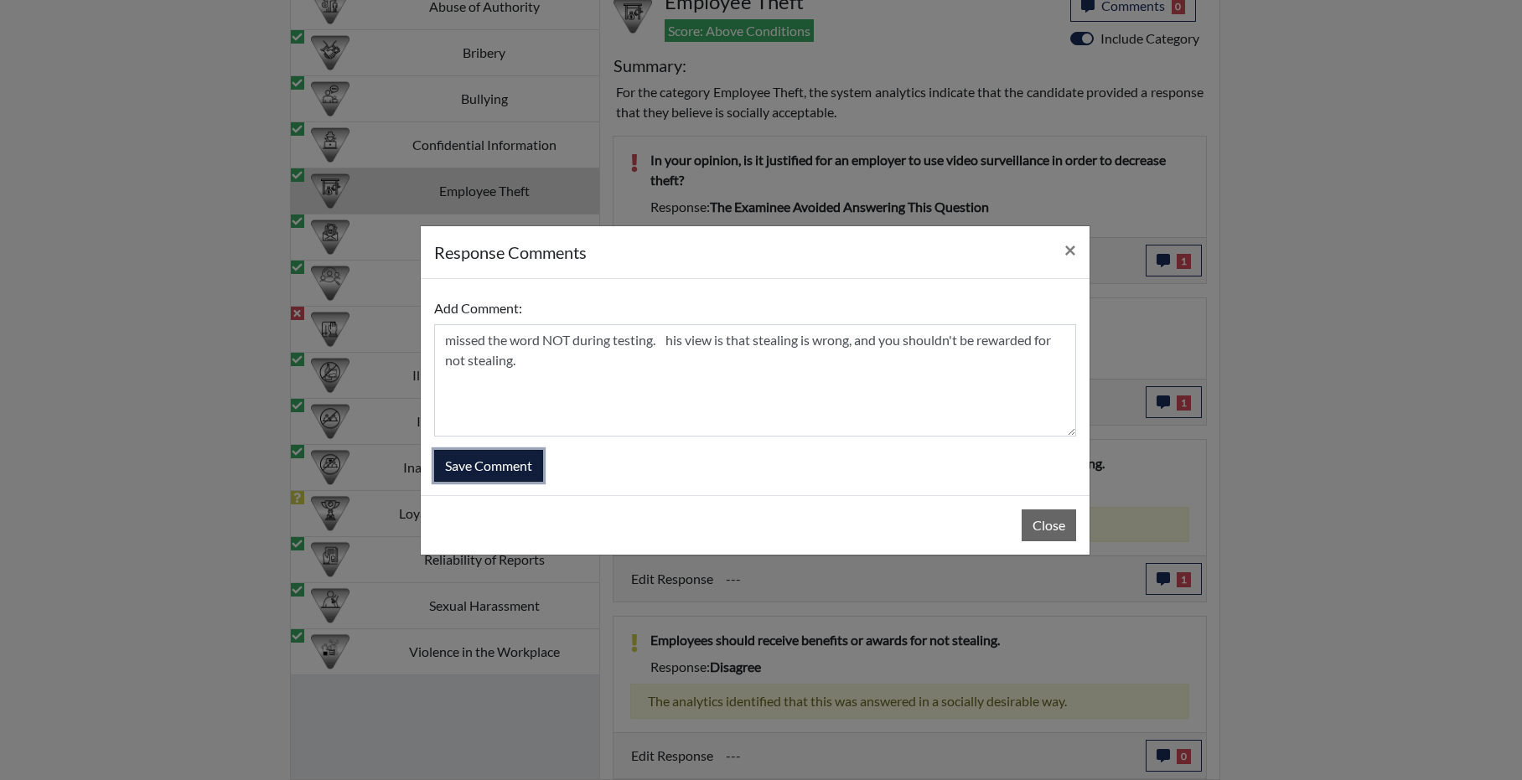
click at [507, 459] on button "Save Comment" at bounding box center [488, 466] width 109 height 32
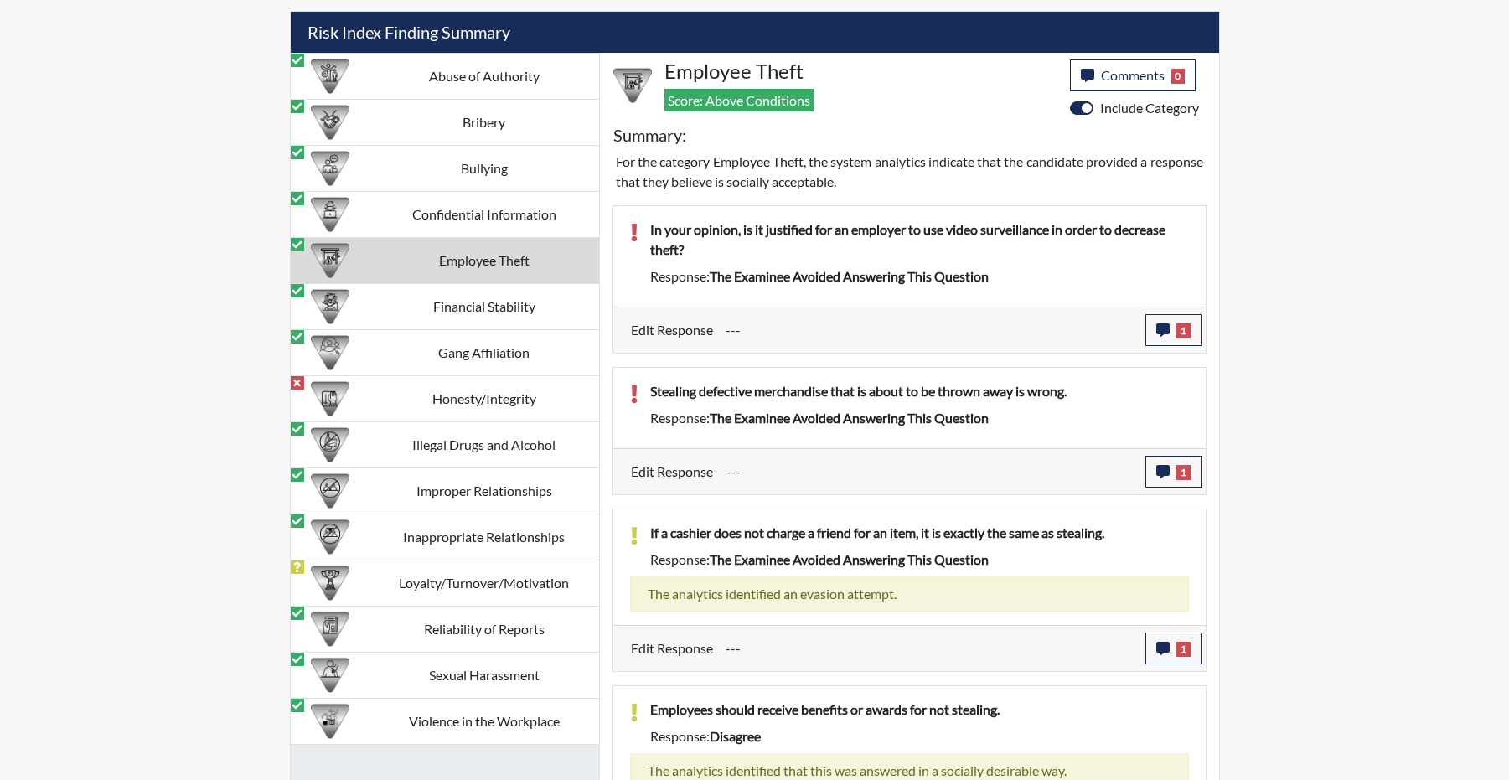
scroll to position [1608, 0]
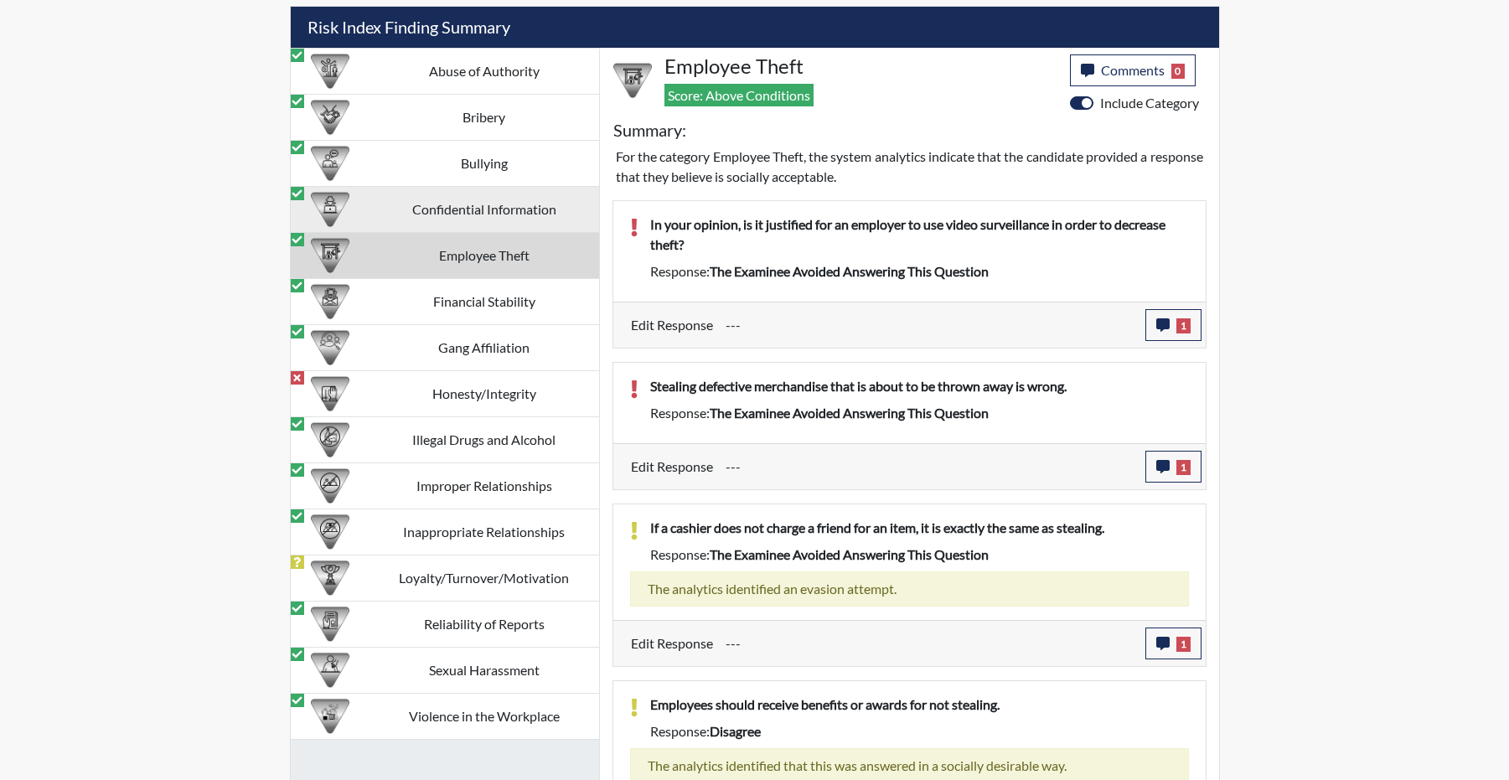
click at [437, 233] on td "Confidential Information" at bounding box center [485, 210] width 230 height 46
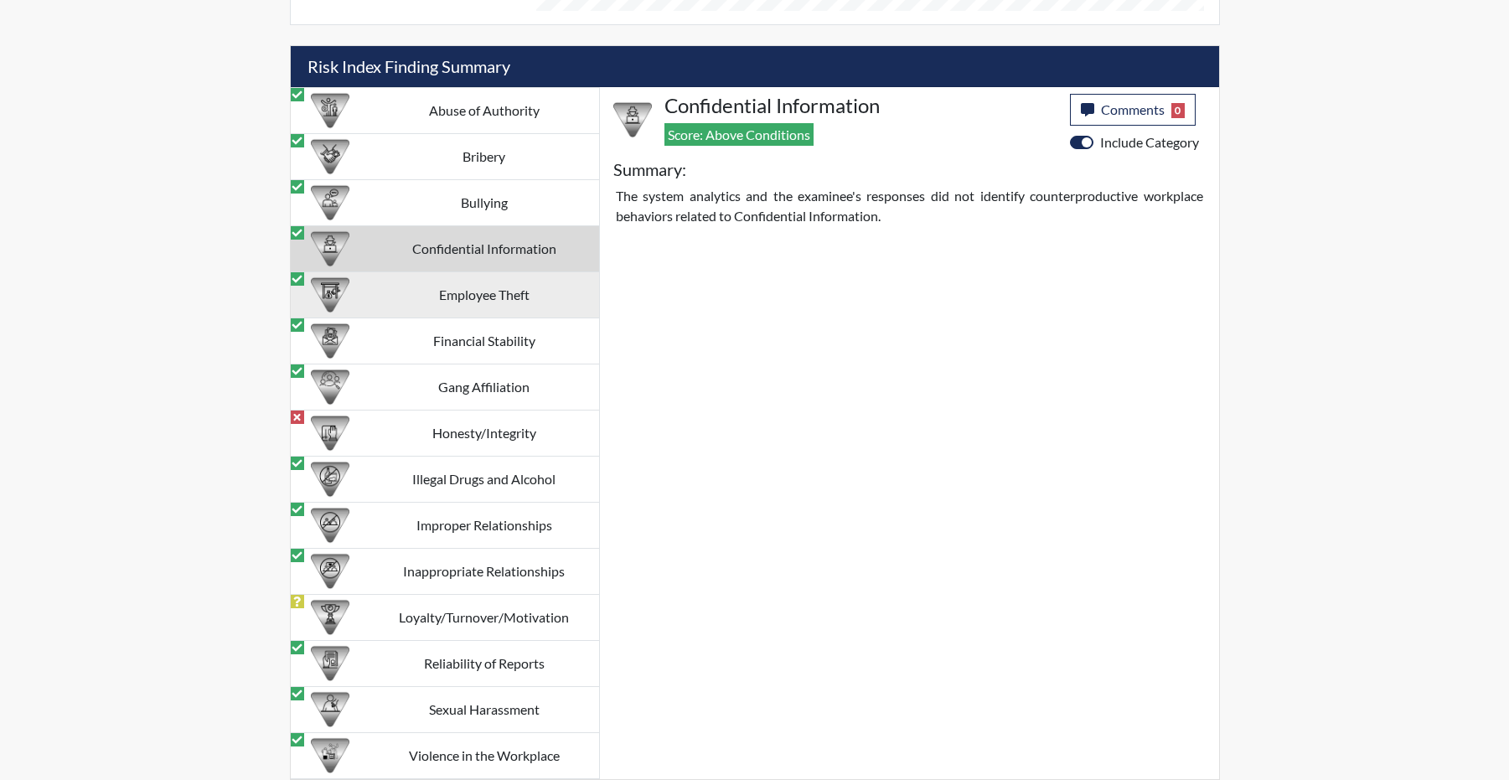
click at [458, 318] on td "Employee Theft" at bounding box center [485, 295] width 230 height 46
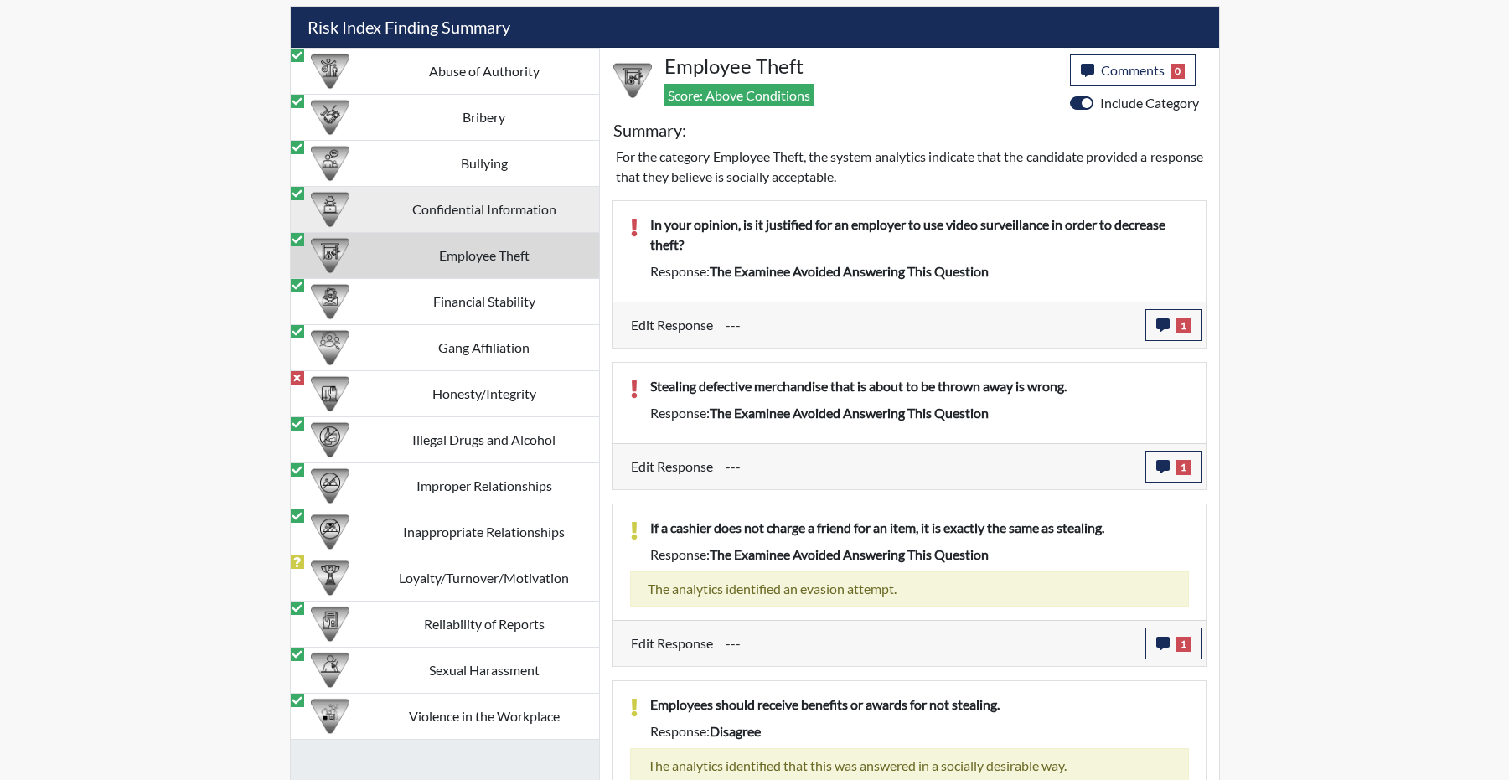
click at [442, 233] on td "Confidential Information" at bounding box center [485, 210] width 230 height 46
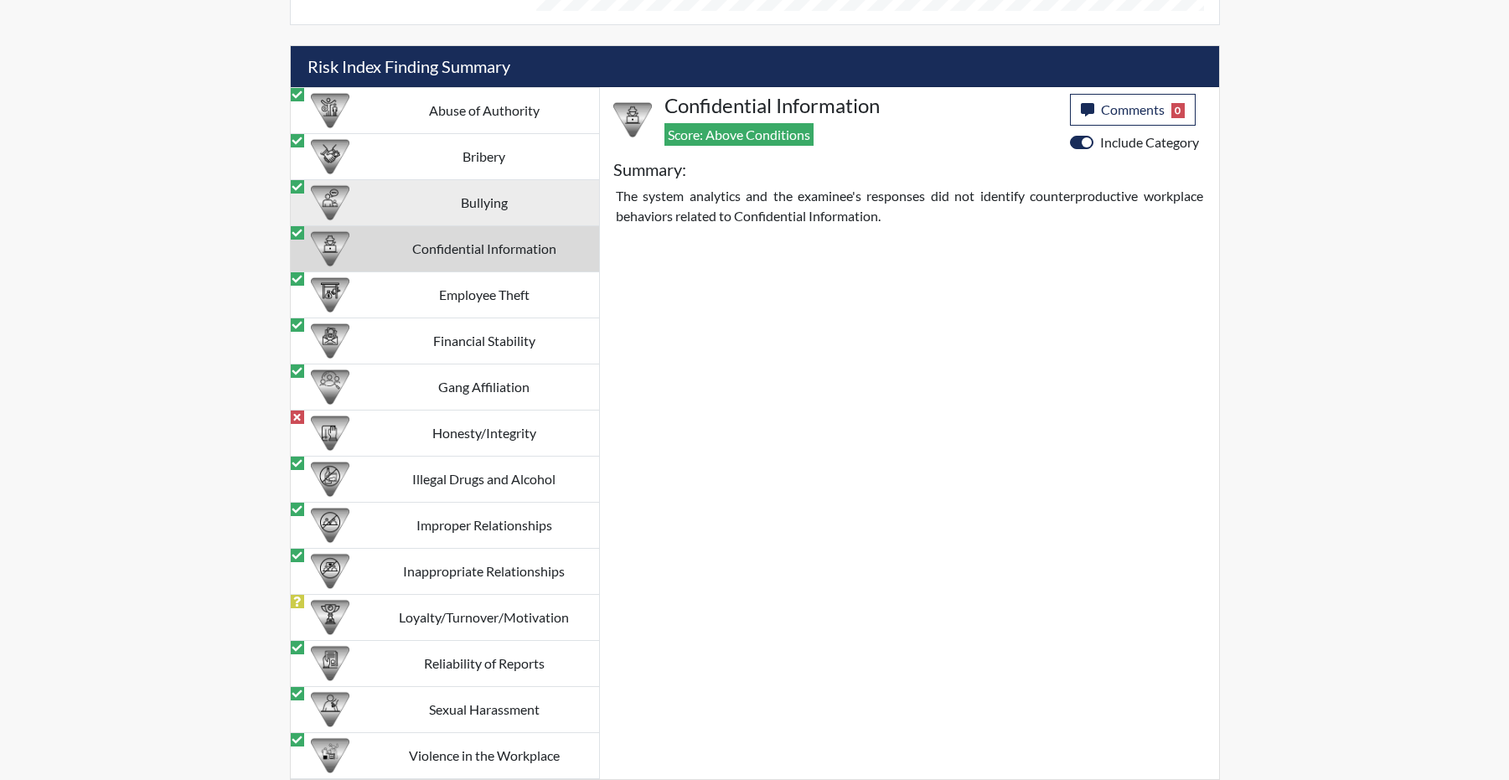
click at [484, 225] on td "Bullying" at bounding box center [485, 203] width 230 height 46
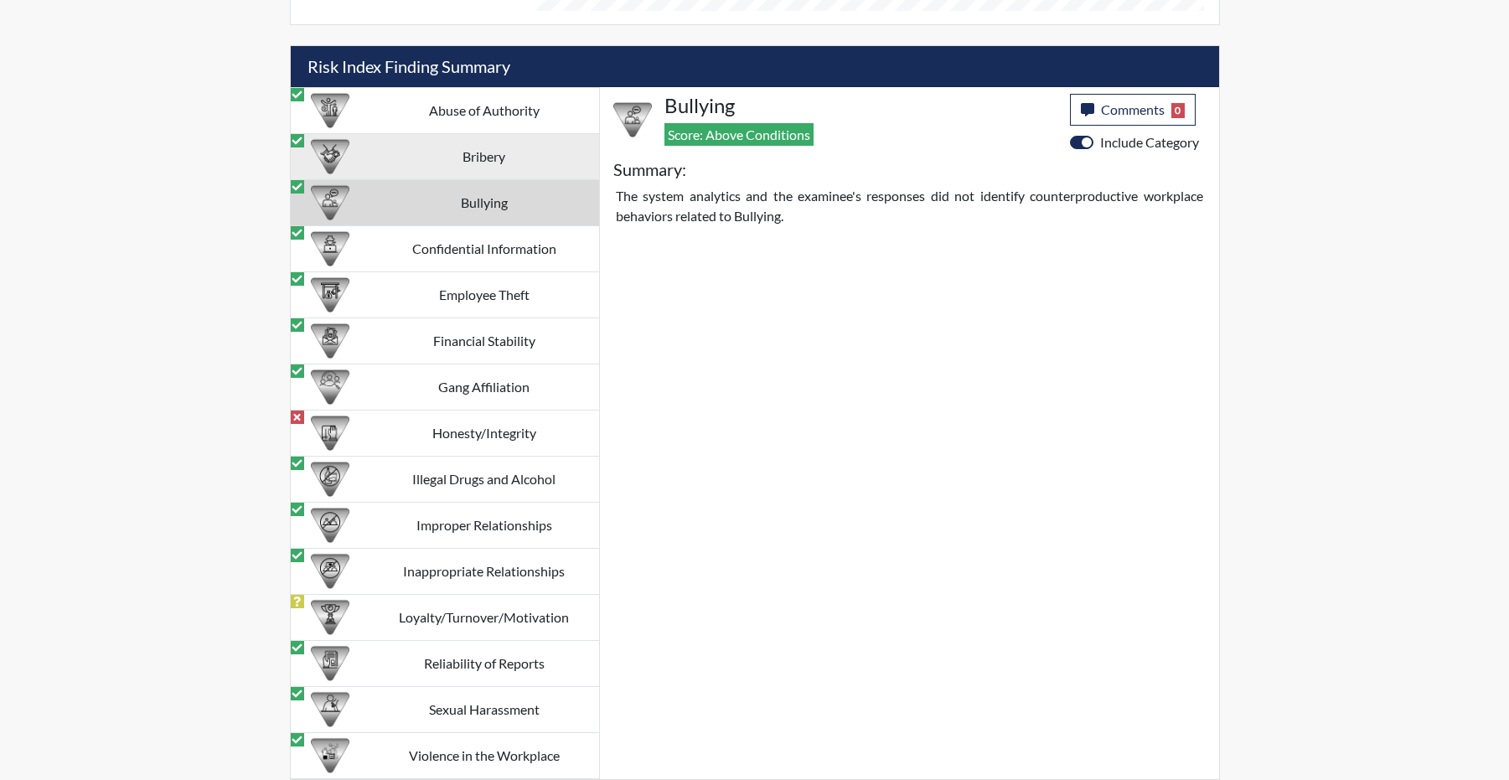
click at [481, 173] on td "Bribery" at bounding box center [485, 157] width 230 height 46
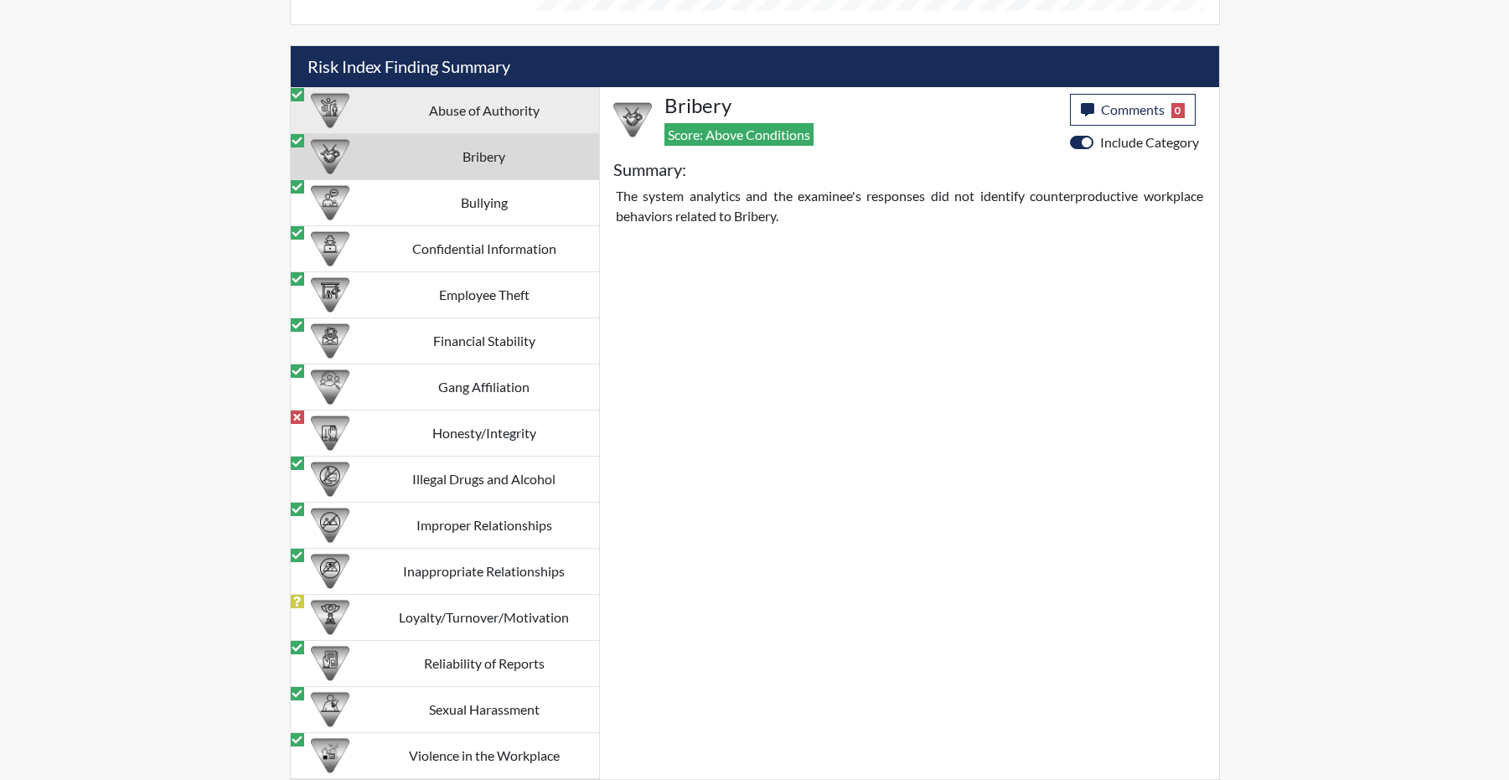
click at [515, 115] on td "Abuse of Authority" at bounding box center [485, 111] width 230 height 46
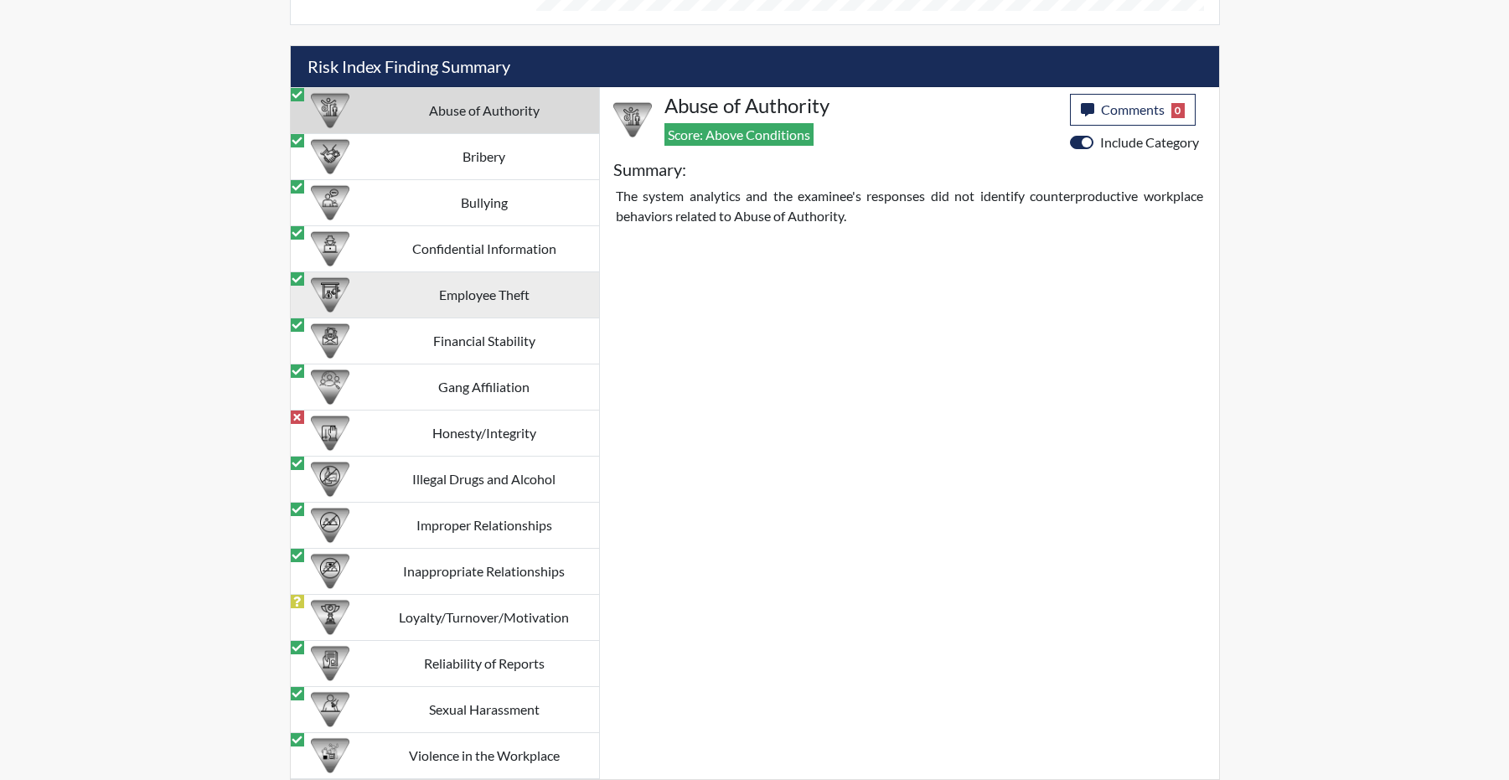
scroll to position [1630, 0]
click at [880, 418] on div "Abuse of Authority Score: Above Conditions Comments 0 category Comments × Add C…" at bounding box center [909, 433] width 619 height 692
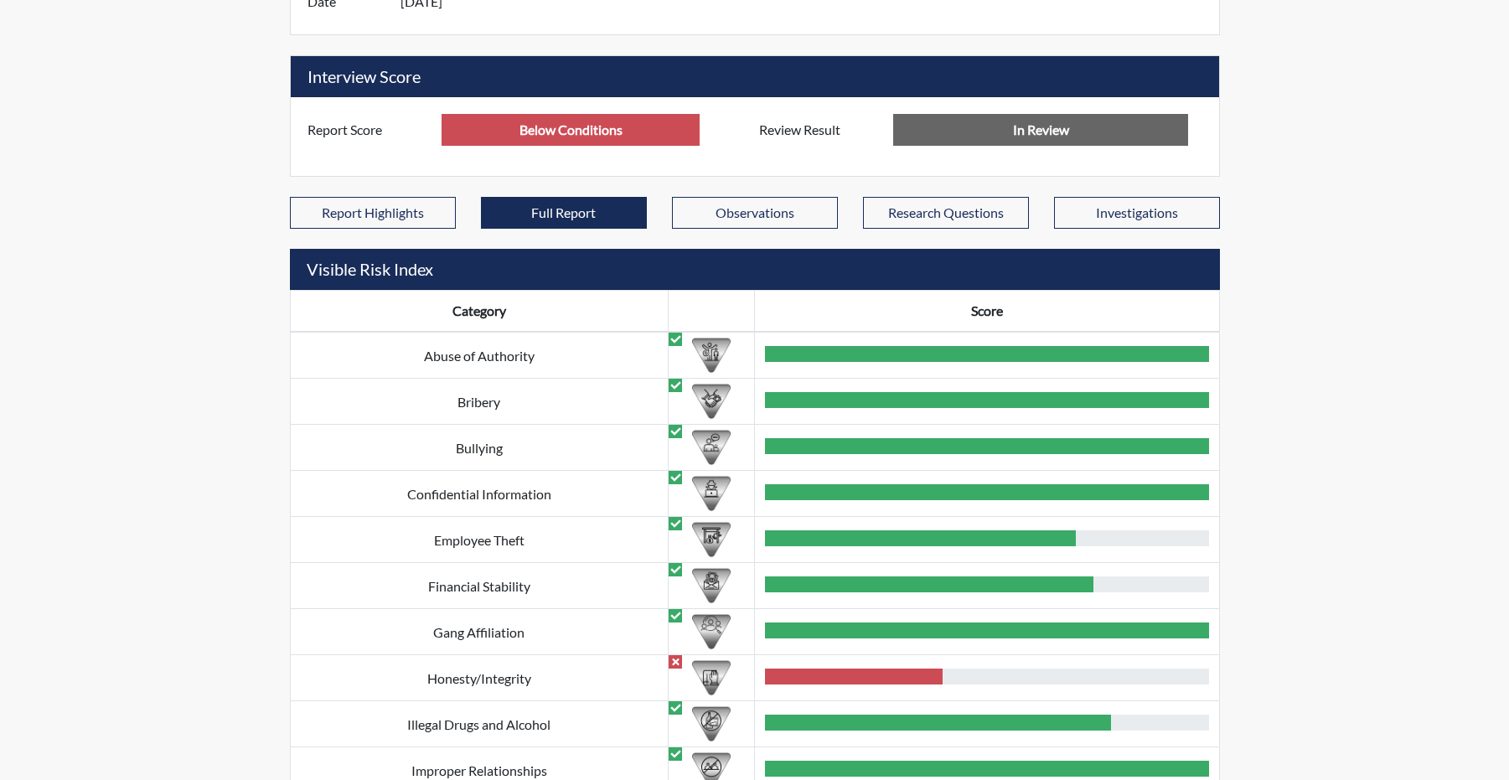
scroll to position [373, 0]
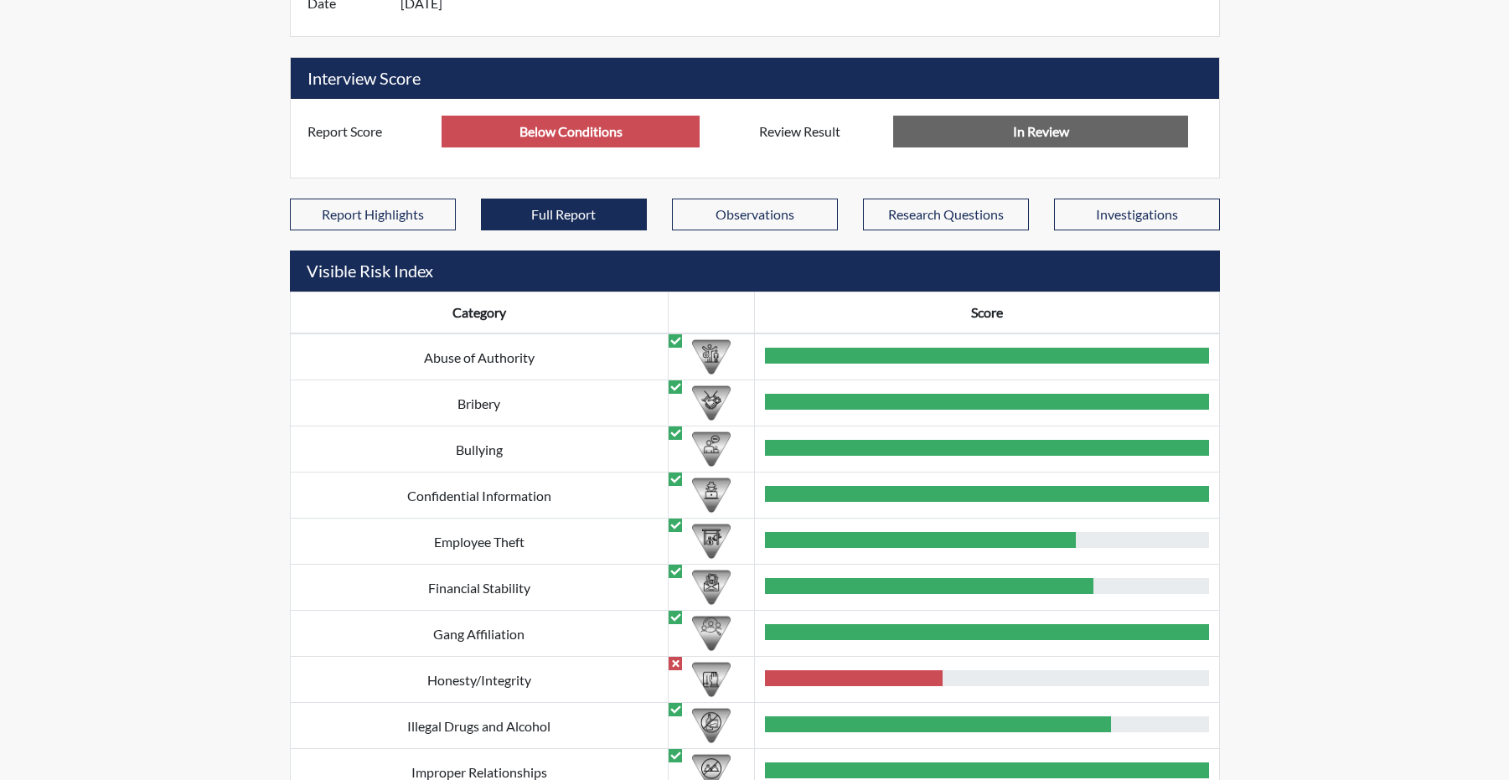
click at [977, 147] on input "In Review" at bounding box center [1040, 132] width 295 height 32
click at [358, 230] on button "Report Highlights" at bounding box center [373, 215] width 166 height 32
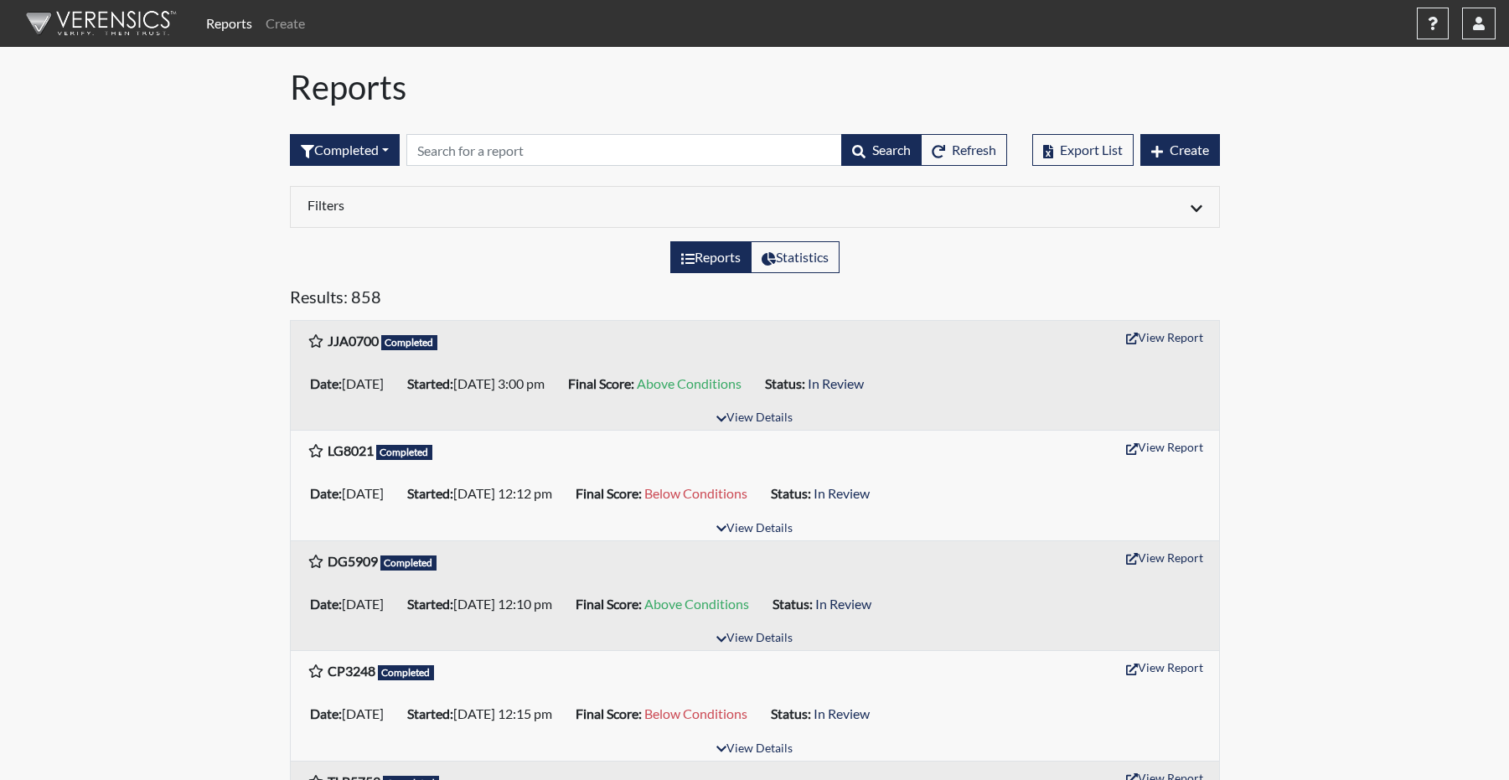
scroll to position [251, 0]
